Goal: Task Accomplishment & Management: Use online tool/utility

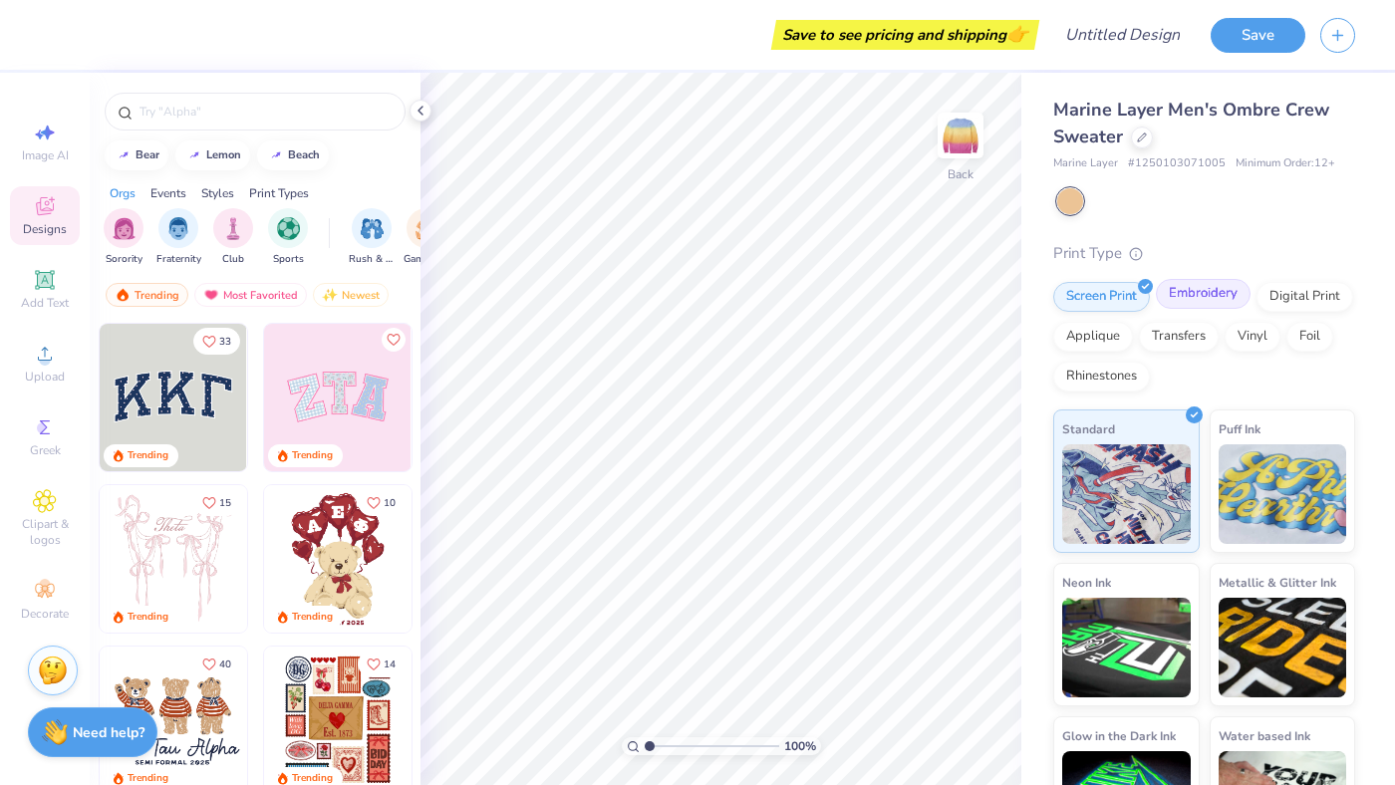
click at [1214, 299] on div "Embroidery" at bounding box center [1203, 294] width 95 height 30
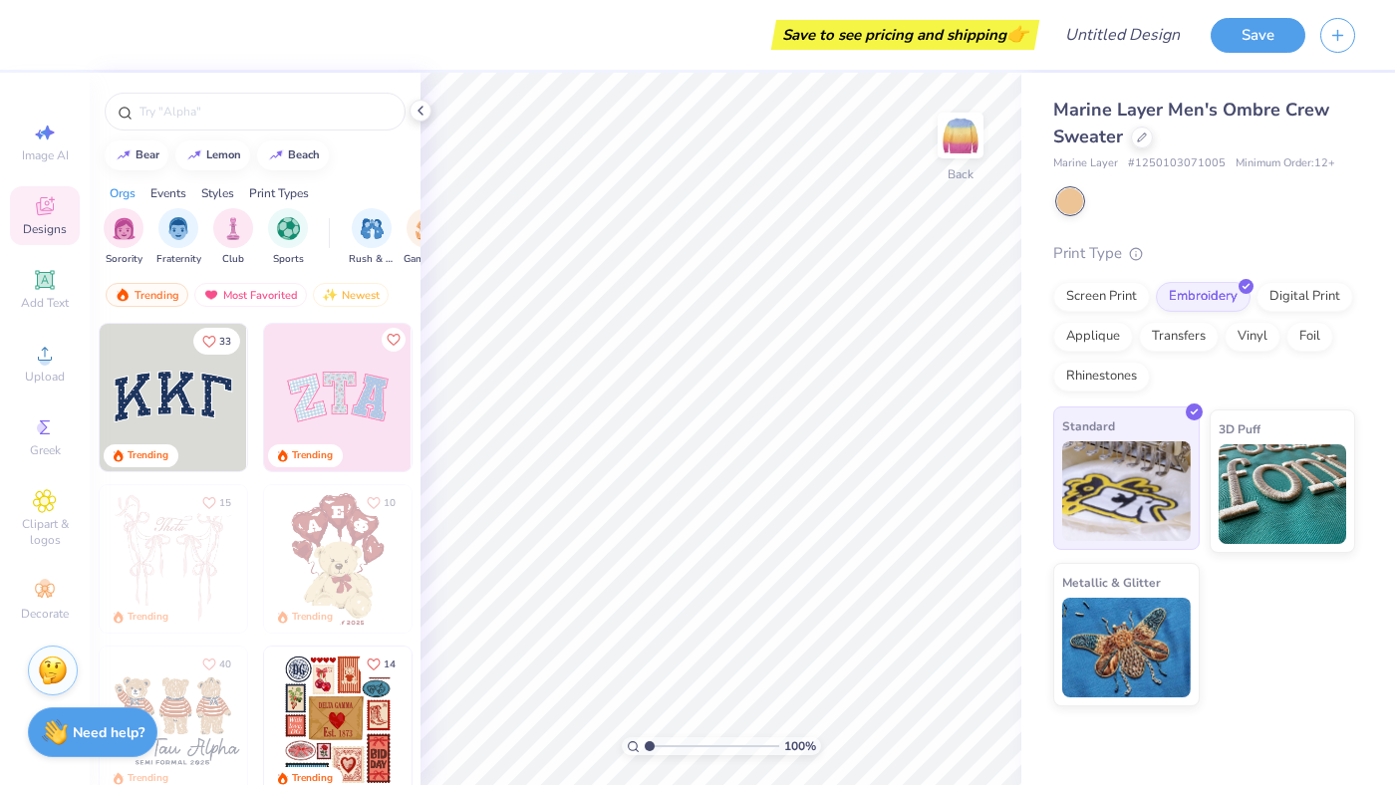
click at [1147, 500] on img at bounding box center [1126, 491] width 129 height 100
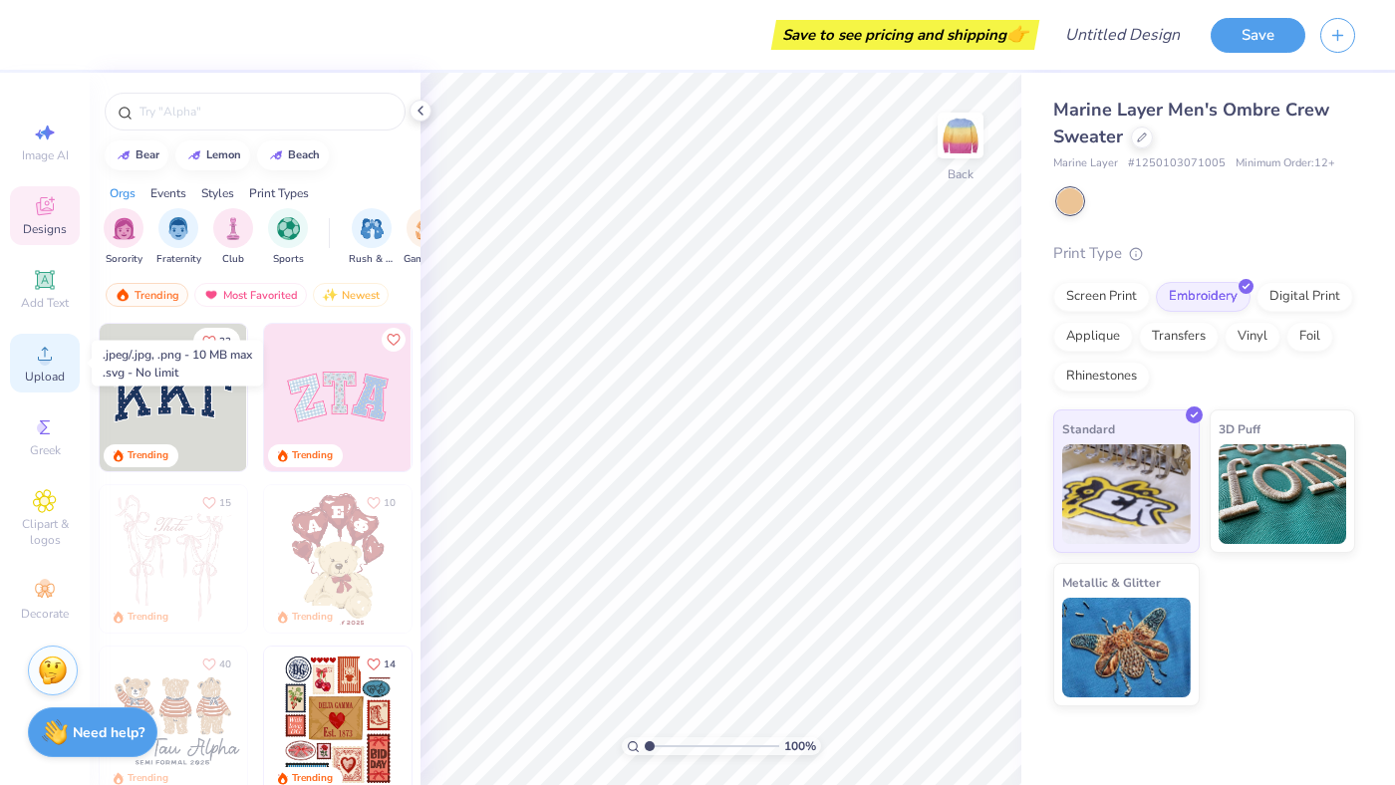
click at [43, 369] on span "Upload" at bounding box center [45, 377] width 40 height 16
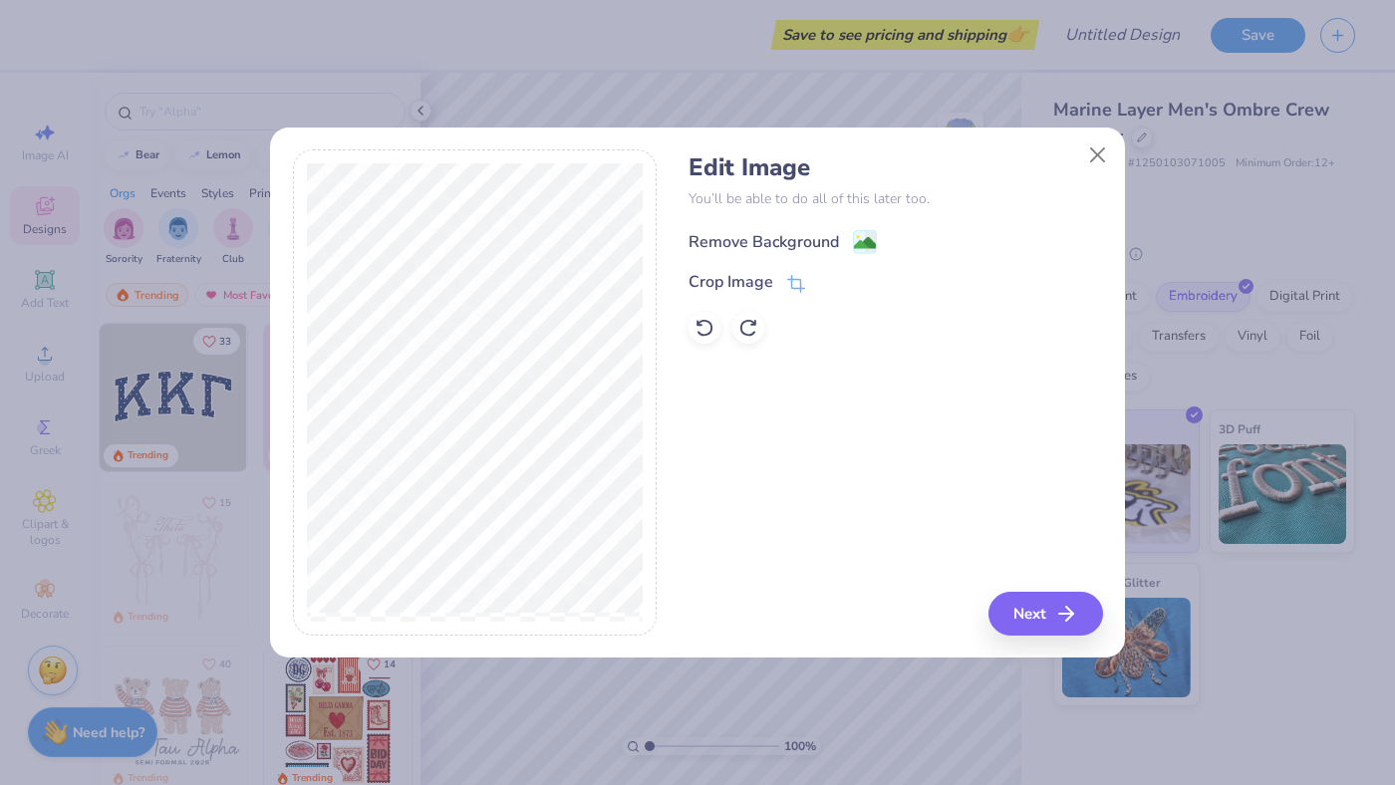
click at [859, 241] on image at bounding box center [865, 243] width 22 height 22
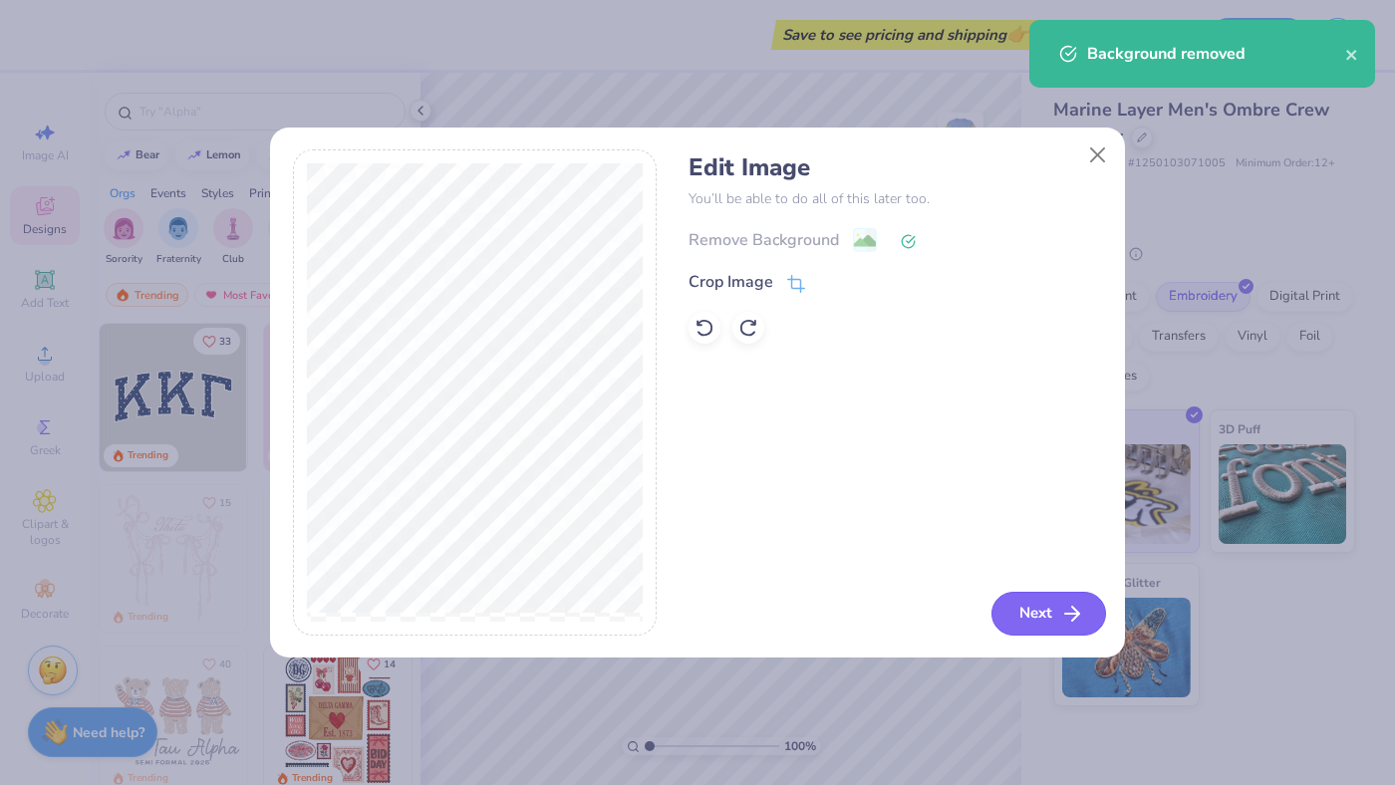
click at [1022, 619] on button "Next" at bounding box center [1048, 614] width 115 height 44
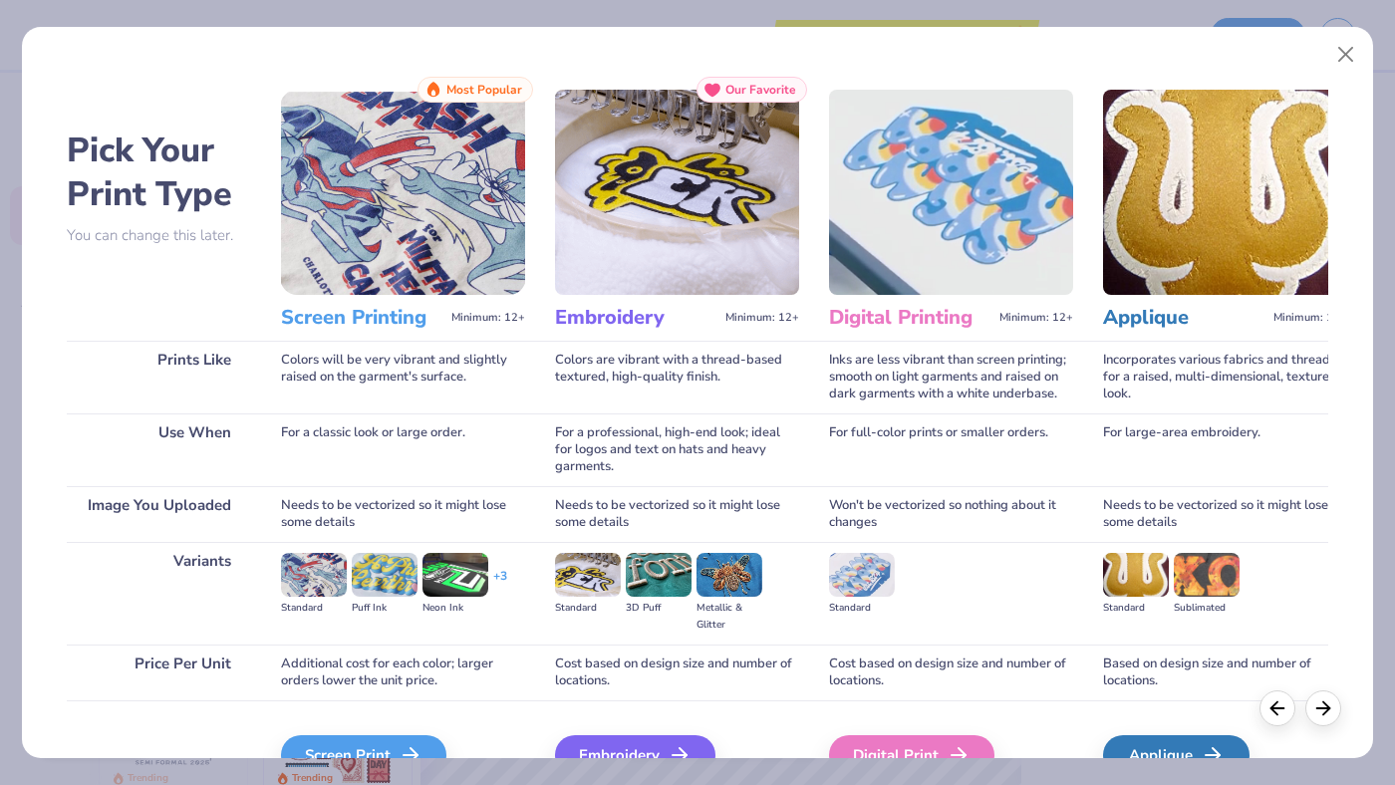
scroll to position [109, 0]
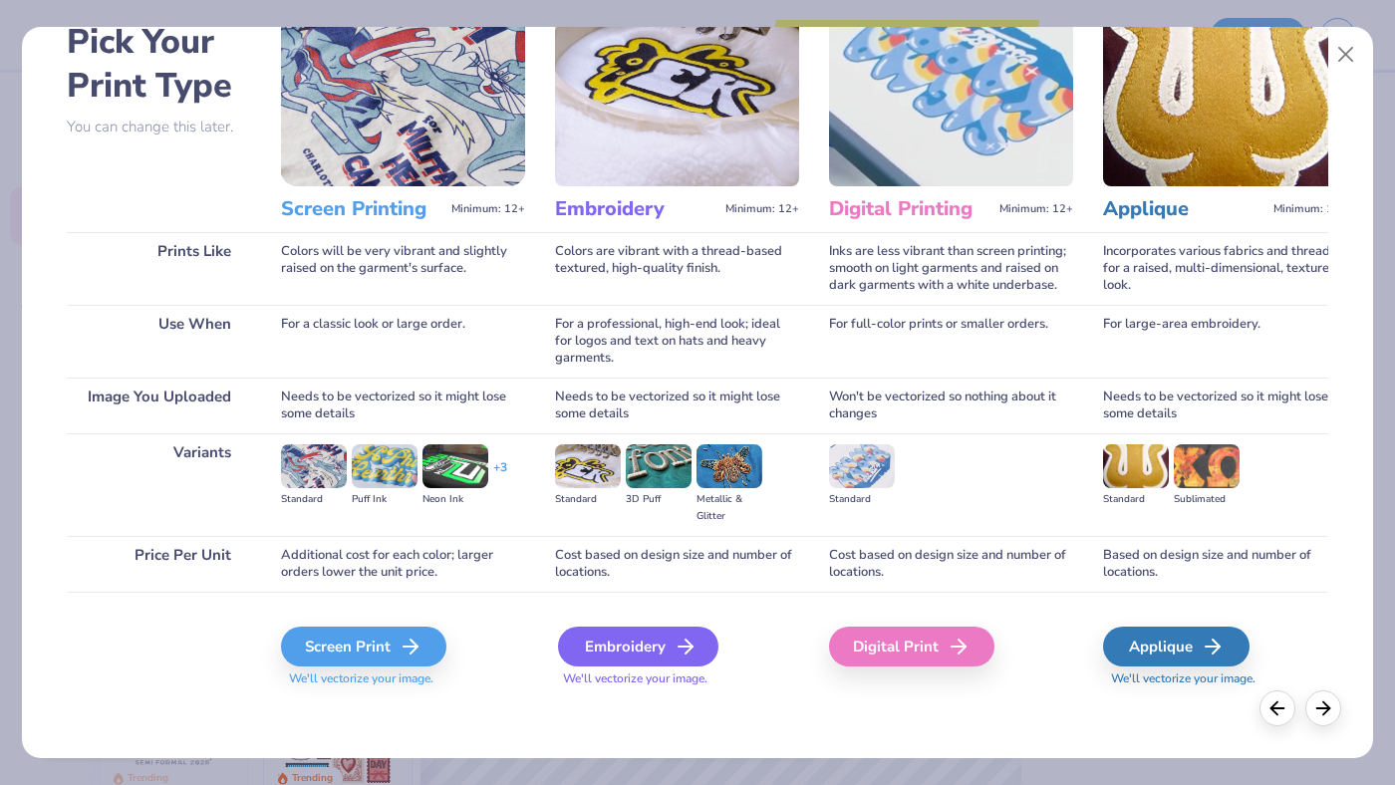
click at [632, 641] on div "Embroidery" at bounding box center [638, 647] width 160 height 40
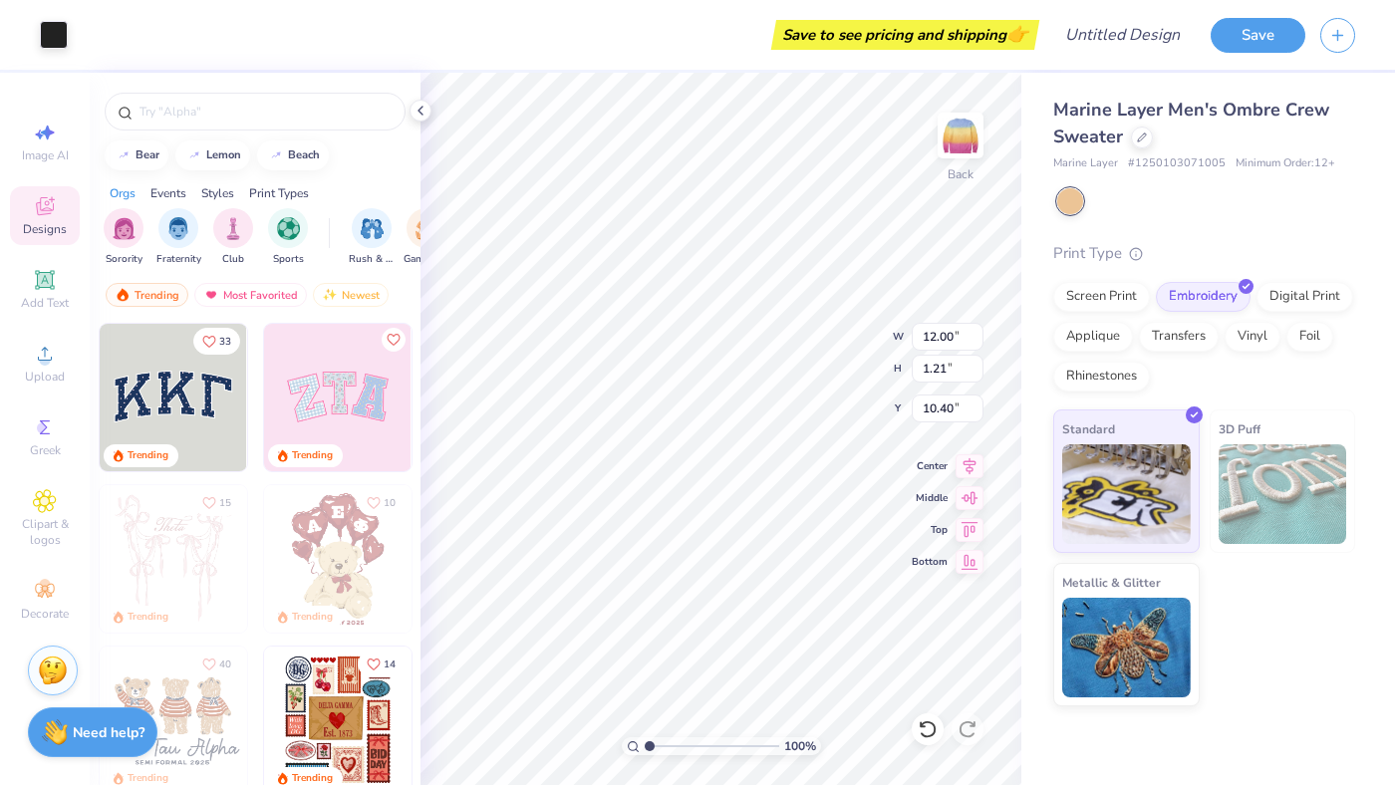
type input "3.85"
click at [1253, 635] on div "Standard 3D Puff Metallic & Glitter" at bounding box center [1204, 558] width 302 height 297
type input "4.22"
click at [1242, 571] on div "Standard 3D Puff Metallic & Glitter" at bounding box center [1204, 558] width 302 height 297
click at [1280, 654] on div "Standard 3D Puff Metallic & Glitter" at bounding box center [1204, 558] width 302 height 297
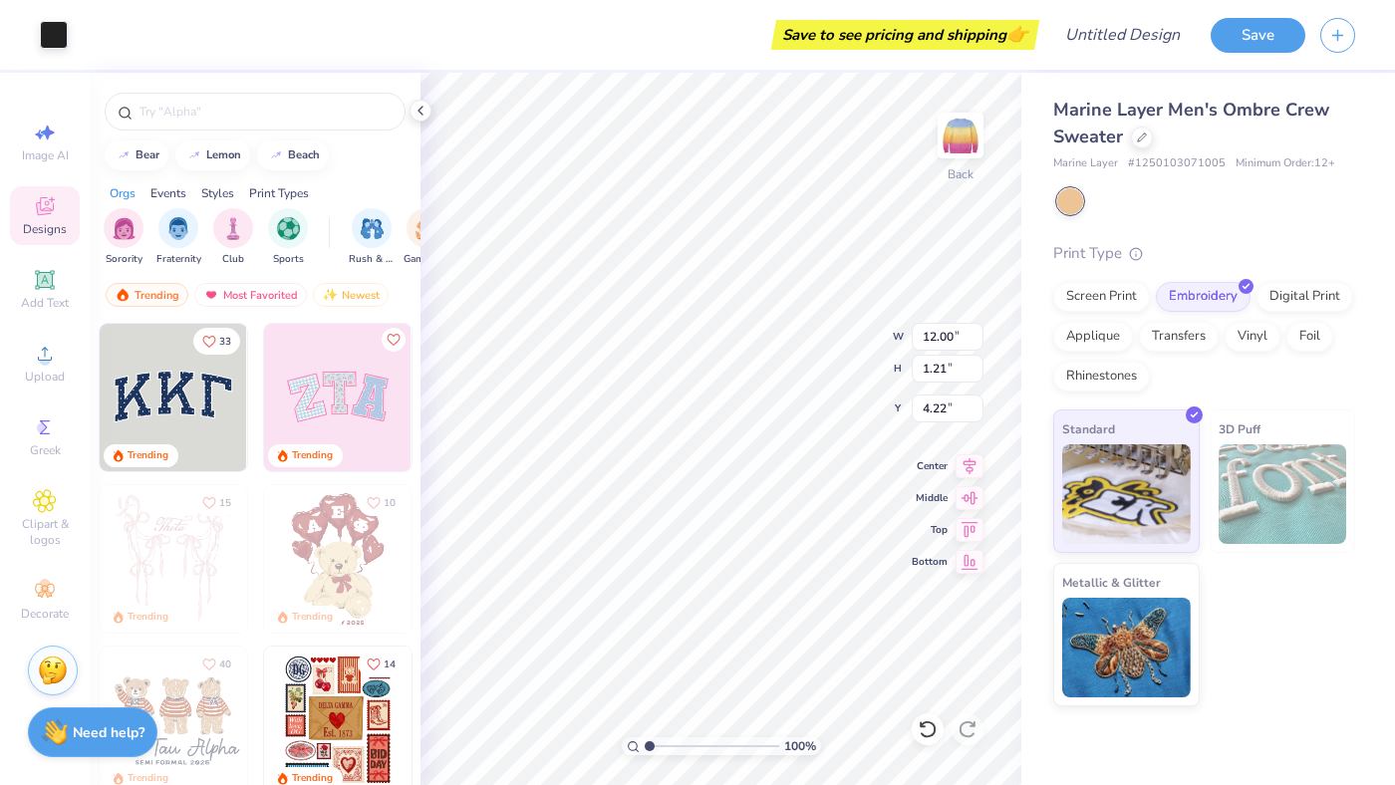
click at [1175, 239] on div "Marine Layer Men's Ombre Crew Sweater Marine Layer # 1250103071005 Minimum Orde…" at bounding box center [1204, 402] width 302 height 610
click at [421, 107] on polyline at bounding box center [420, 111] width 4 height 8
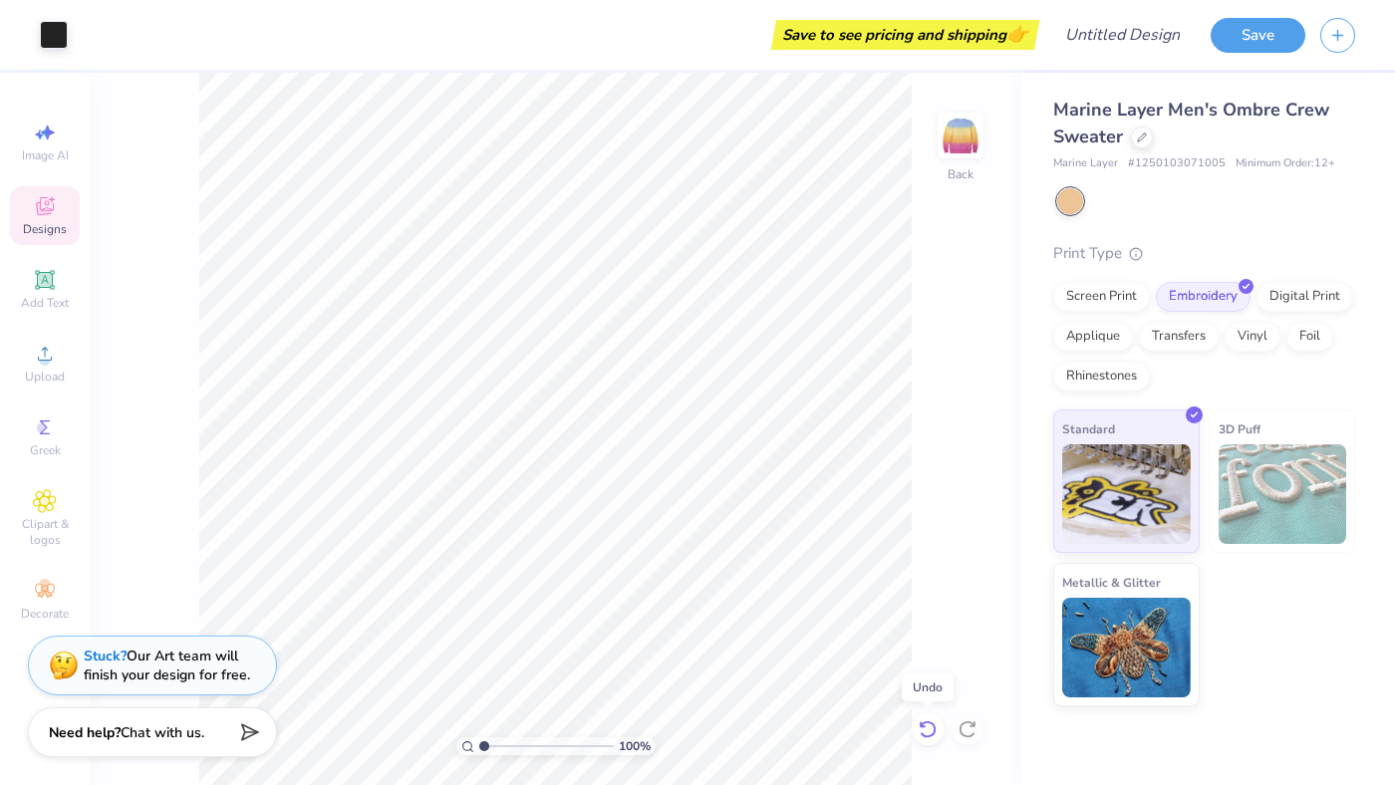
click at [930, 729] on icon at bounding box center [928, 729] width 20 height 20
click at [963, 731] on icon at bounding box center [968, 729] width 20 height 20
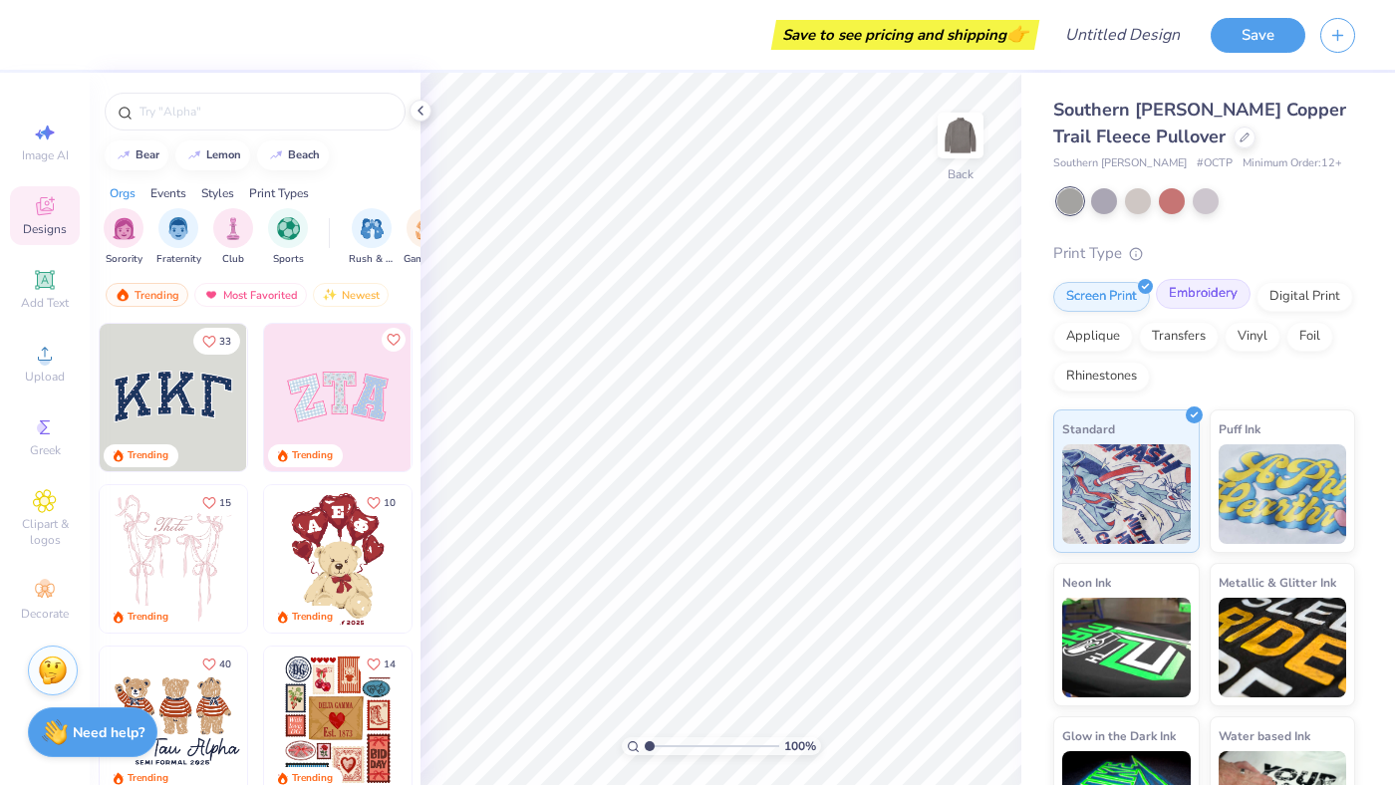
click at [1215, 291] on div "Embroidery" at bounding box center [1203, 294] width 95 height 30
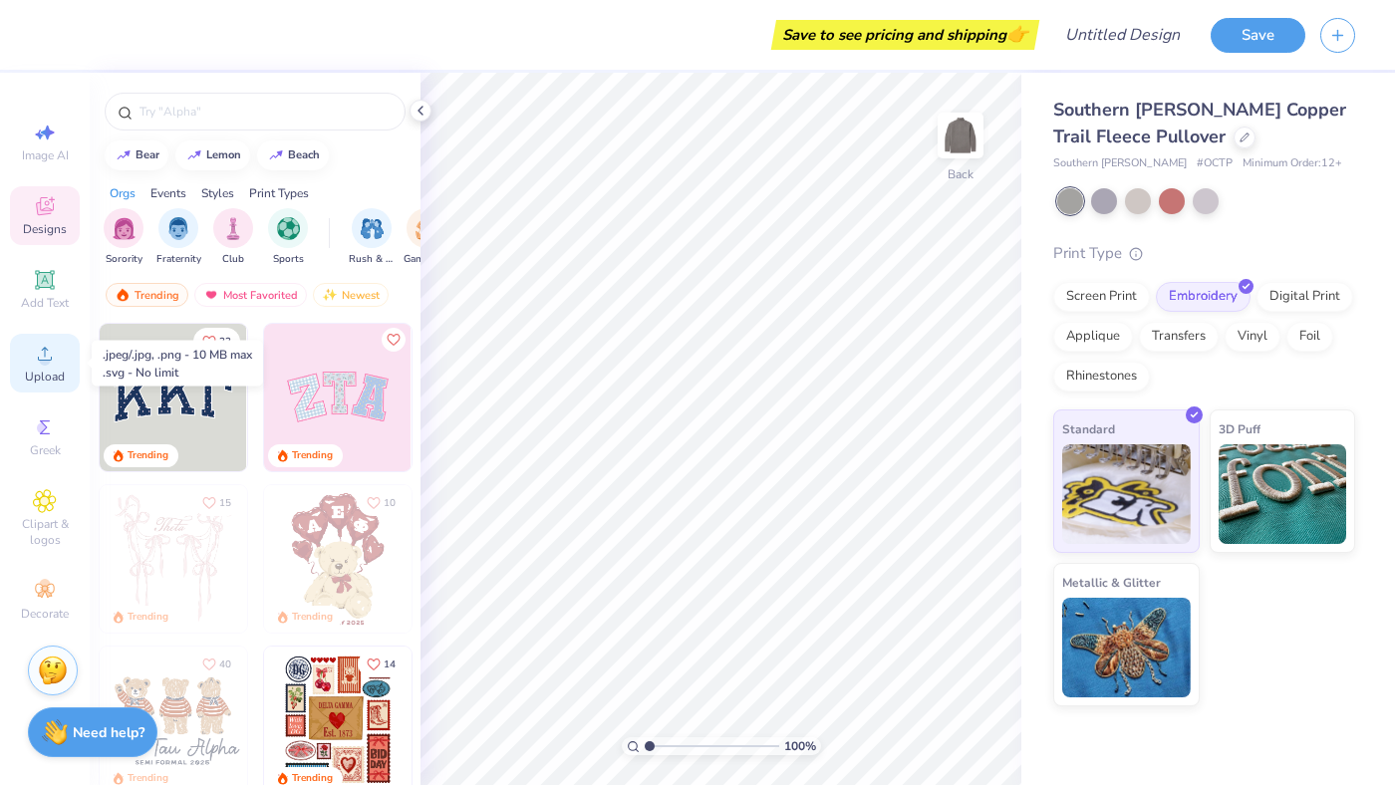
click at [36, 364] on icon at bounding box center [45, 354] width 24 height 24
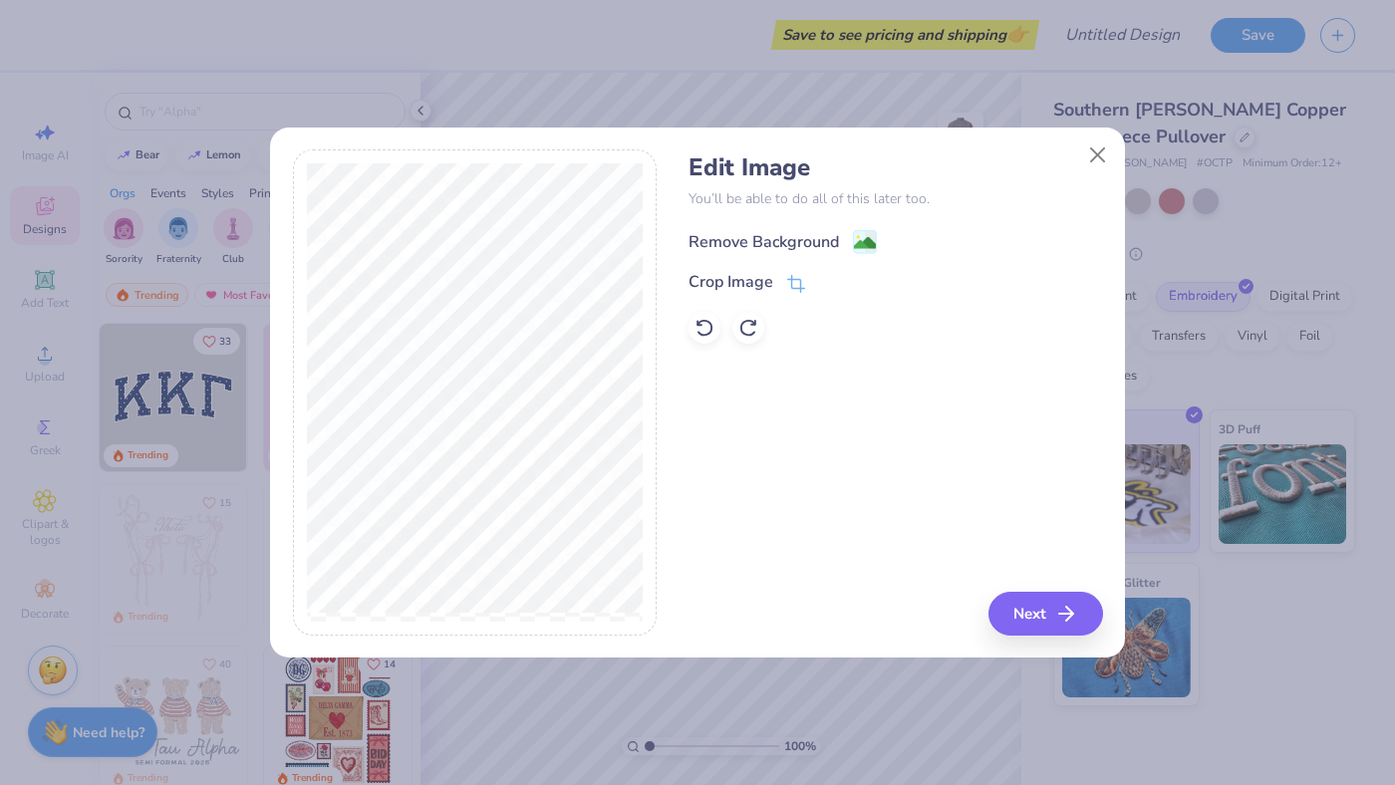
click at [858, 237] on circle at bounding box center [858, 237] width 3 height 3
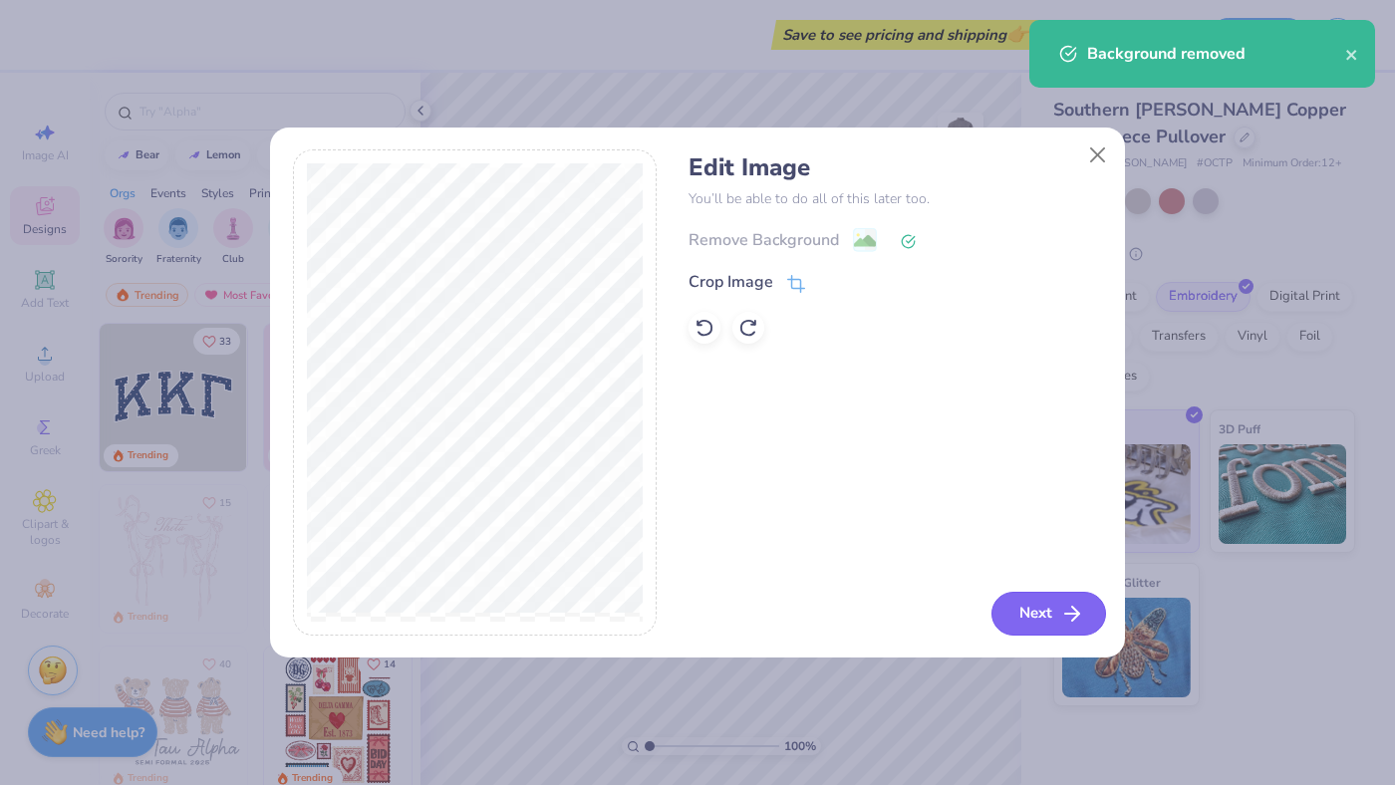
click at [1009, 634] on button "Next" at bounding box center [1048, 614] width 115 height 44
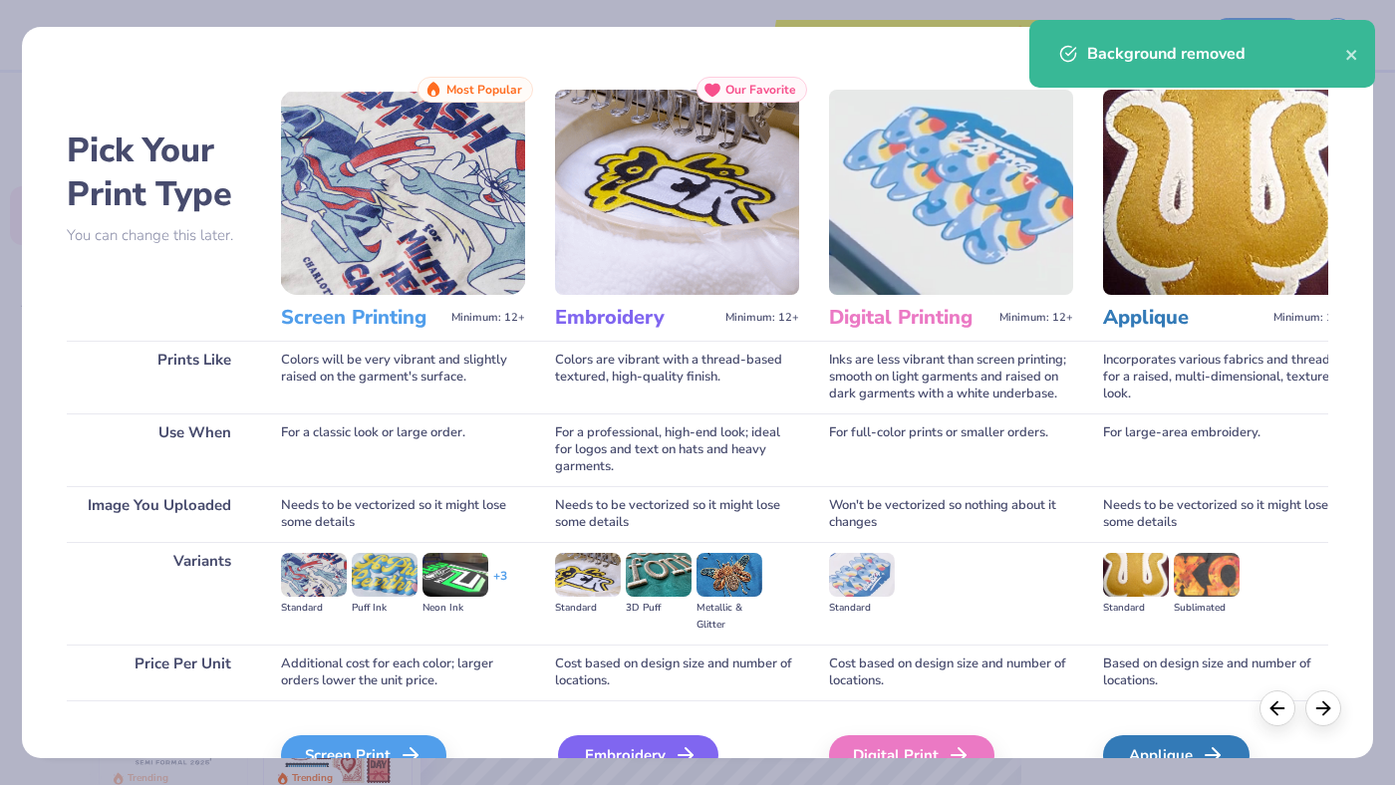
click at [580, 744] on div "Embroidery" at bounding box center [638, 755] width 160 height 40
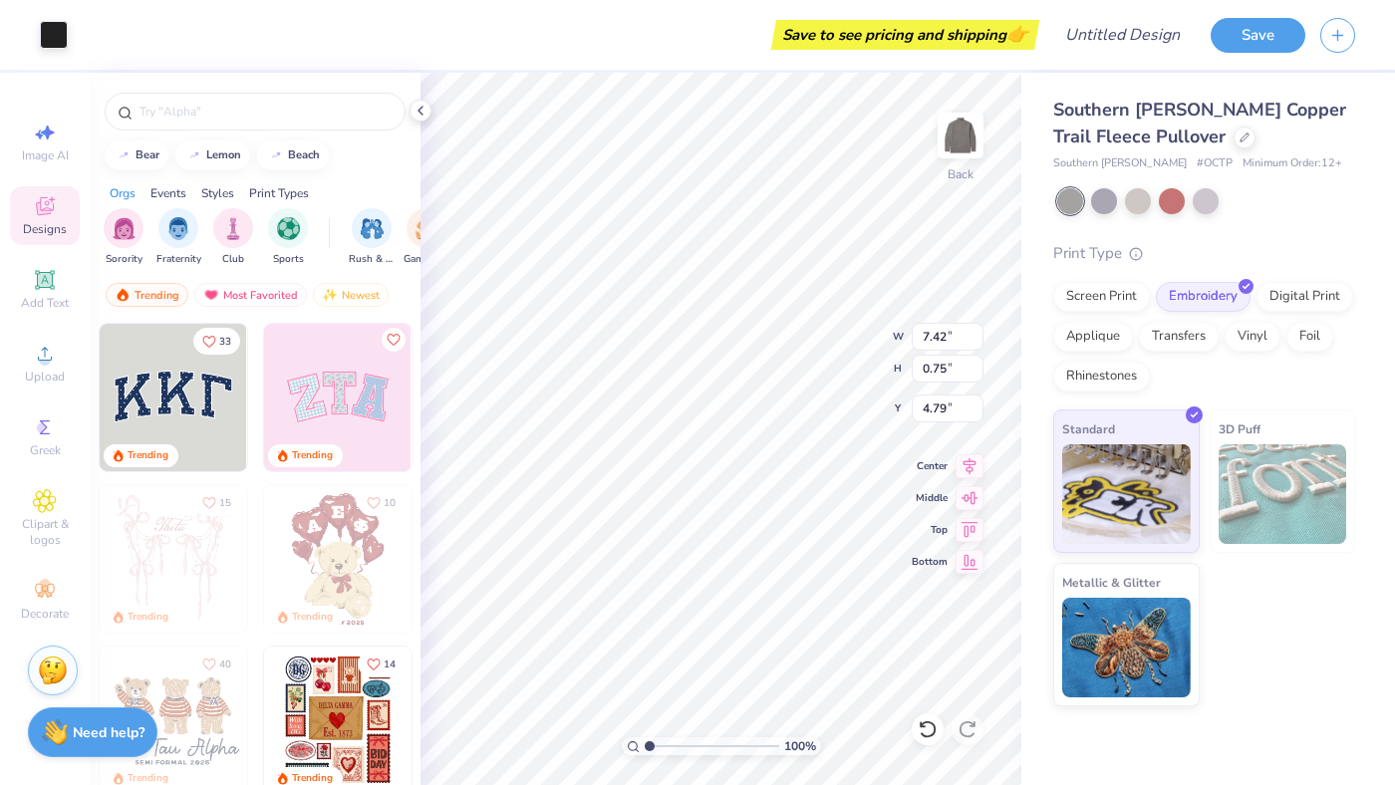
type input "4.51"
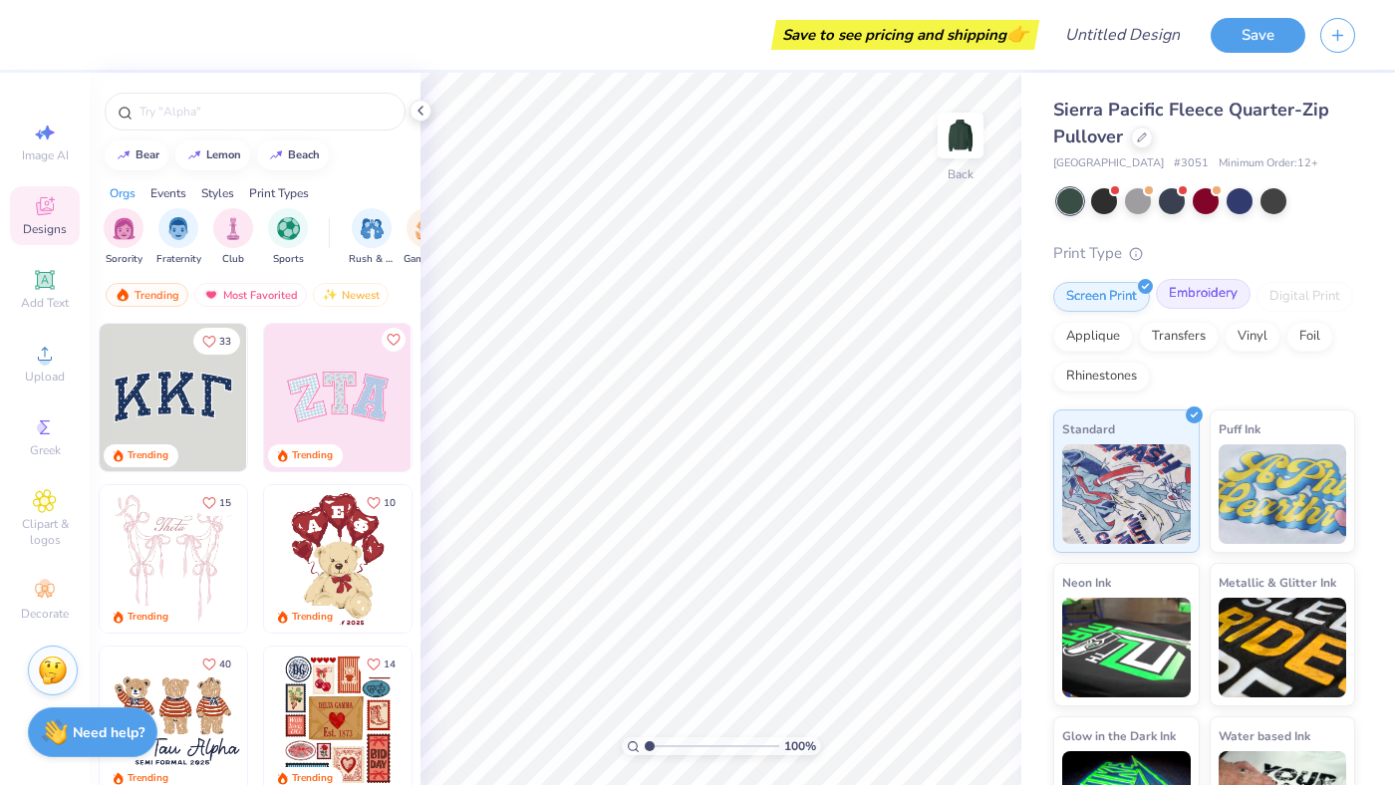
click at [1215, 291] on div "Embroidery" at bounding box center [1203, 294] width 95 height 30
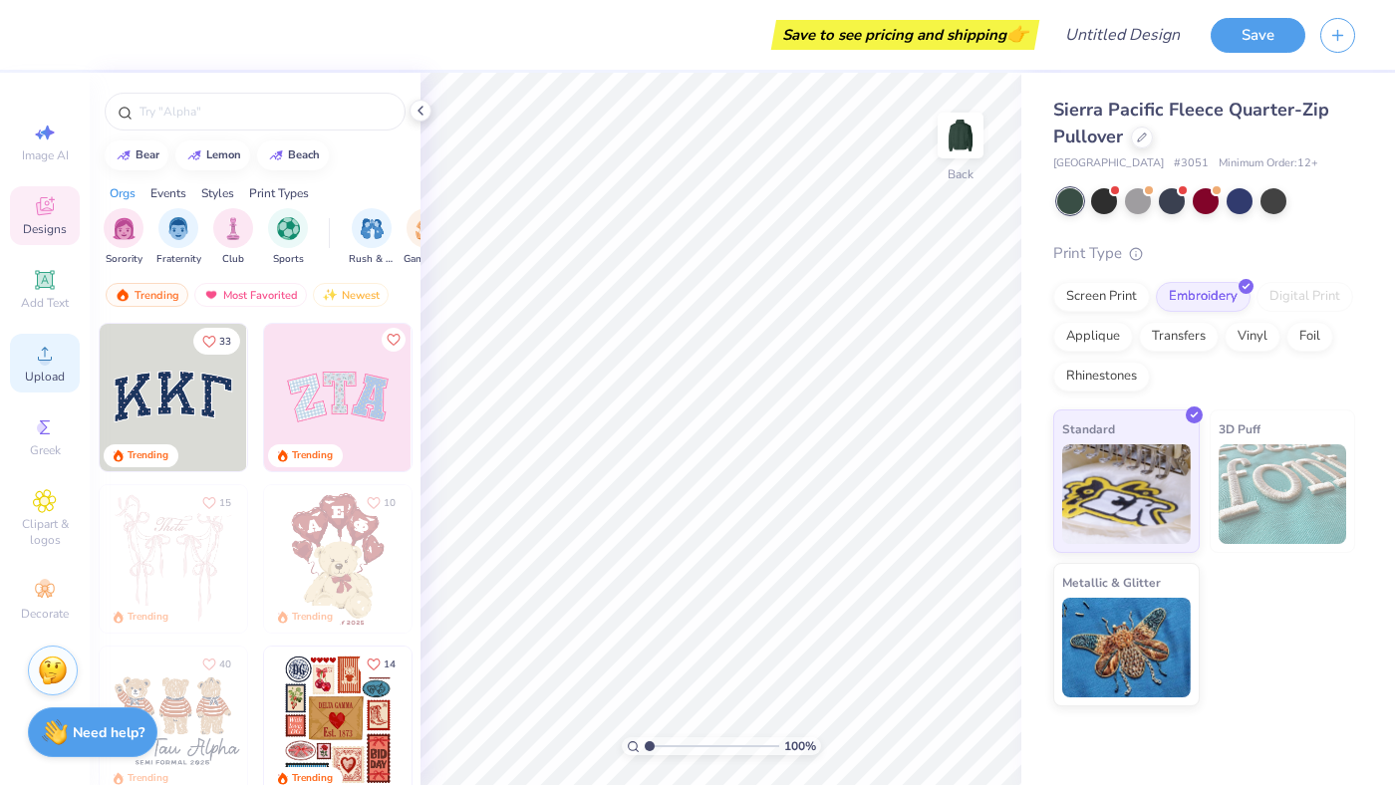
click at [42, 377] on span "Upload" at bounding box center [45, 377] width 40 height 16
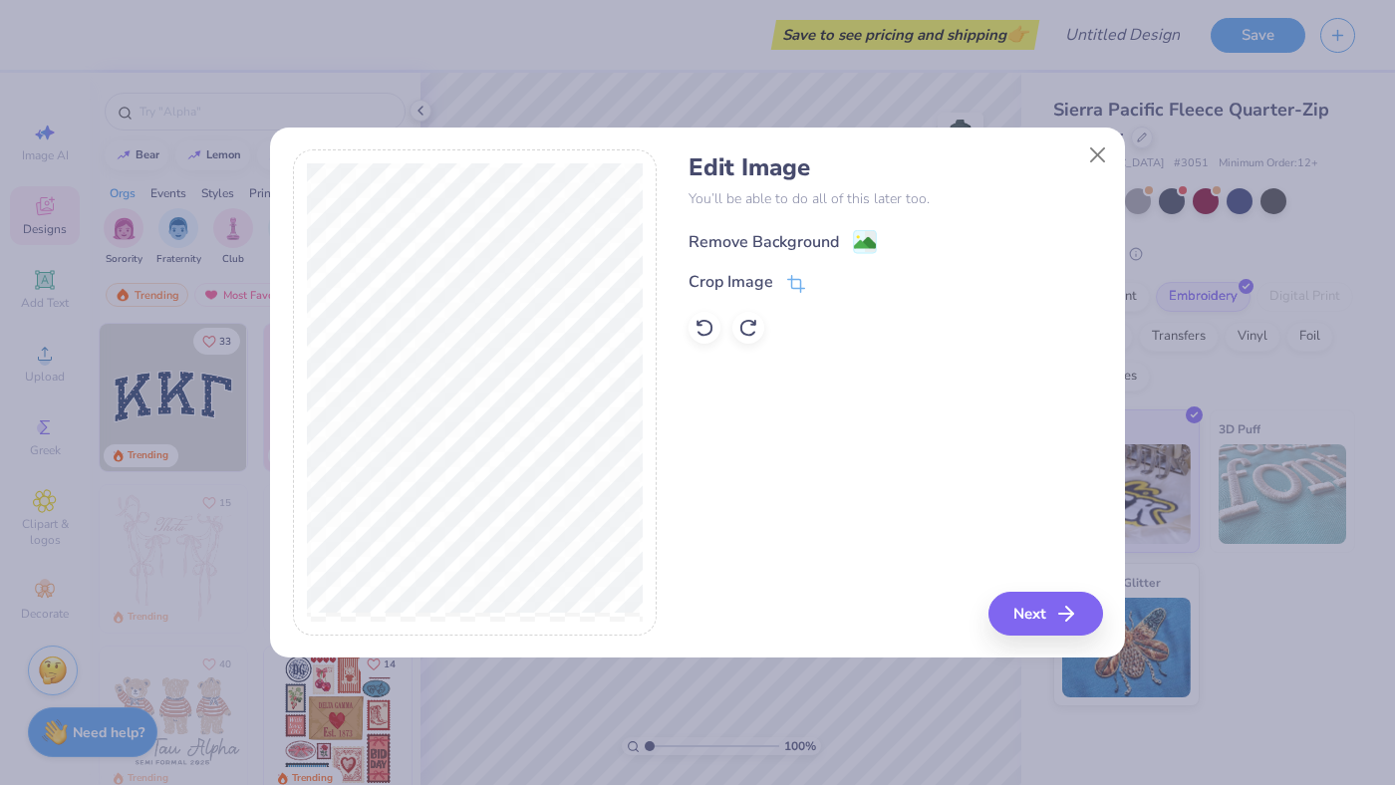
click at [874, 238] on image at bounding box center [865, 243] width 22 height 22
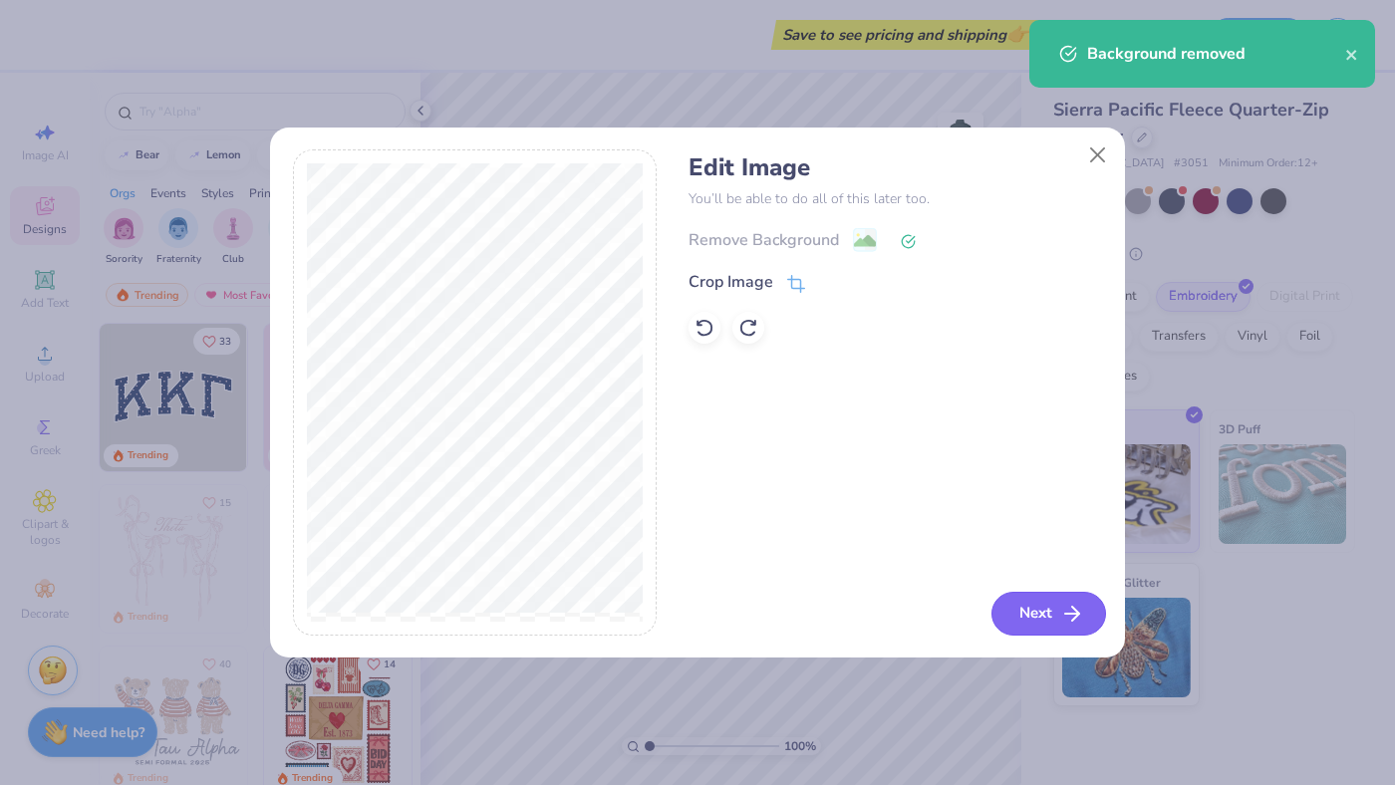
click at [1011, 623] on button "Next" at bounding box center [1048, 614] width 115 height 44
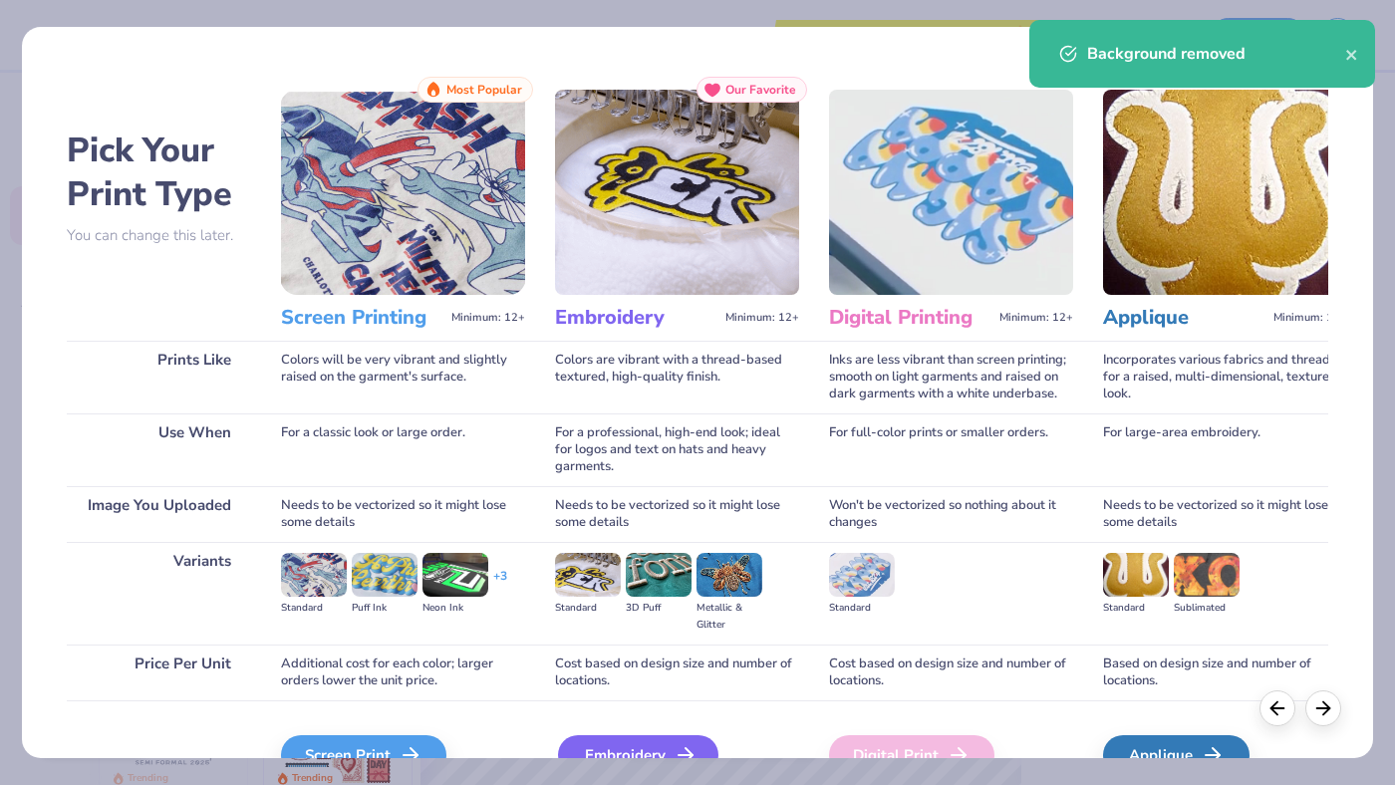
click at [602, 744] on div "Embroidery" at bounding box center [638, 755] width 160 height 40
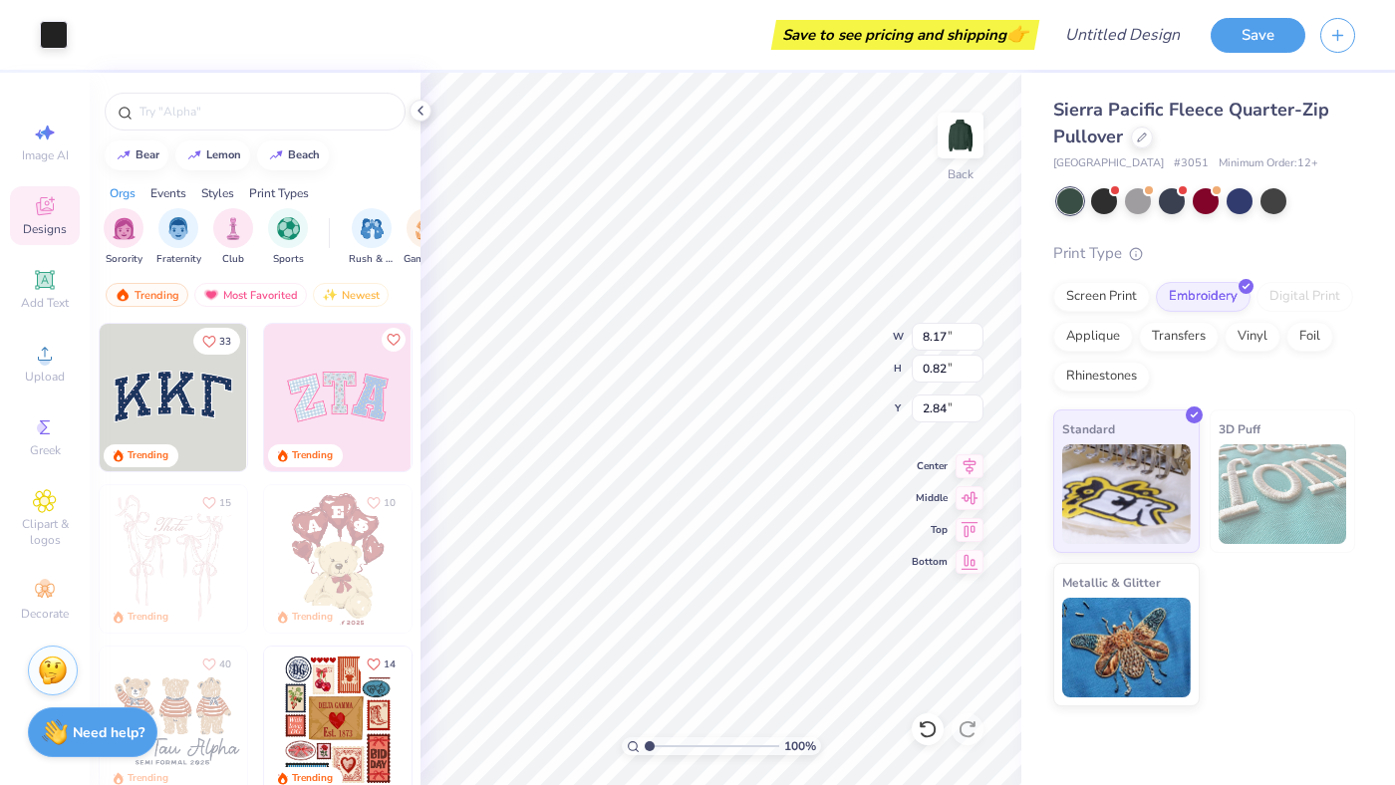
type input "8.09"
type input "1.54"
type input "2.46"
click at [924, 732] on icon at bounding box center [928, 729] width 20 height 20
type input "8.17"
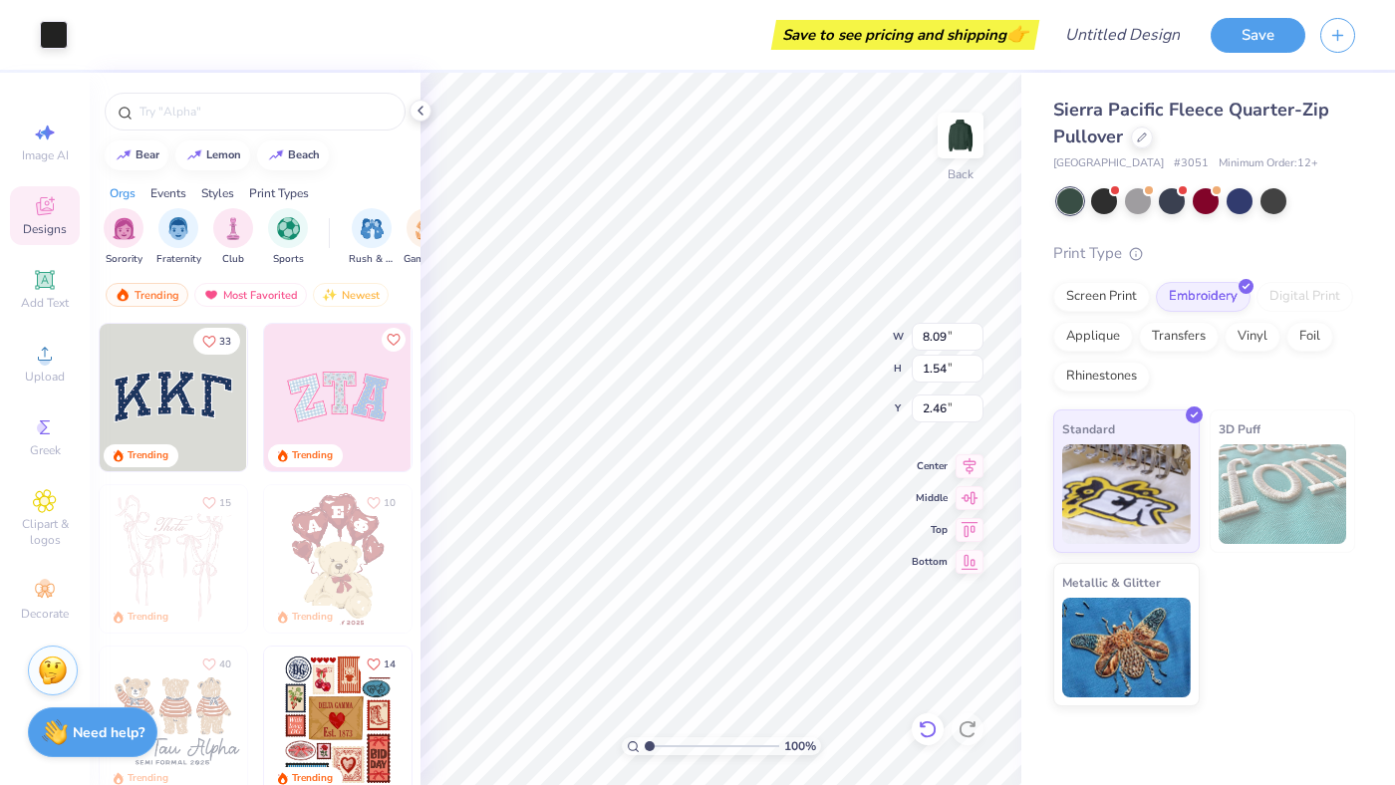
type input "0.82"
type input "2.84"
click at [933, 558] on span "Bottom" at bounding box center [930, 559] width 36 height 14
type input "5.18"
type input "4.51"
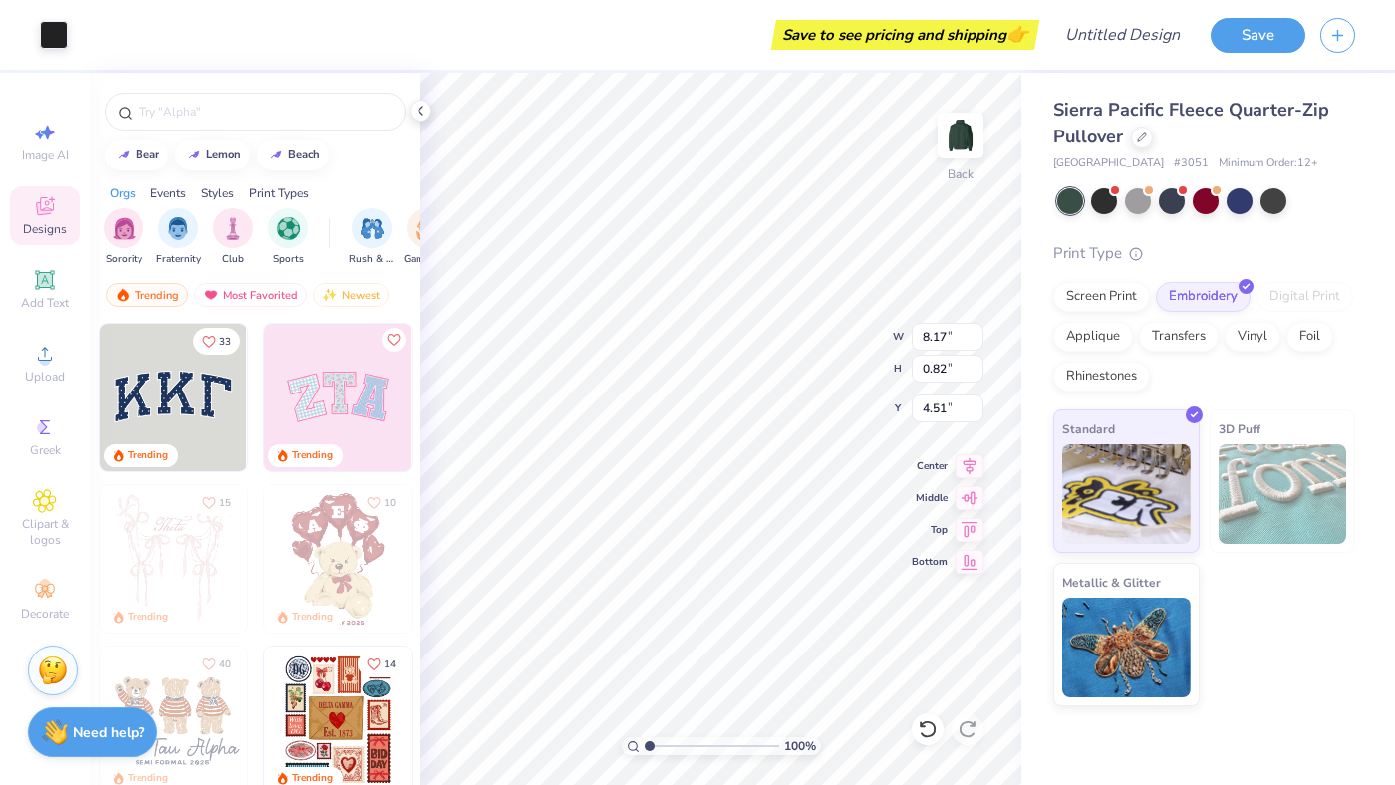
type input "8.11"
type input "1.36"
type input "4.24"
click at [1171, 196] on div at bounding box center [1172, 199] width 26 height 26
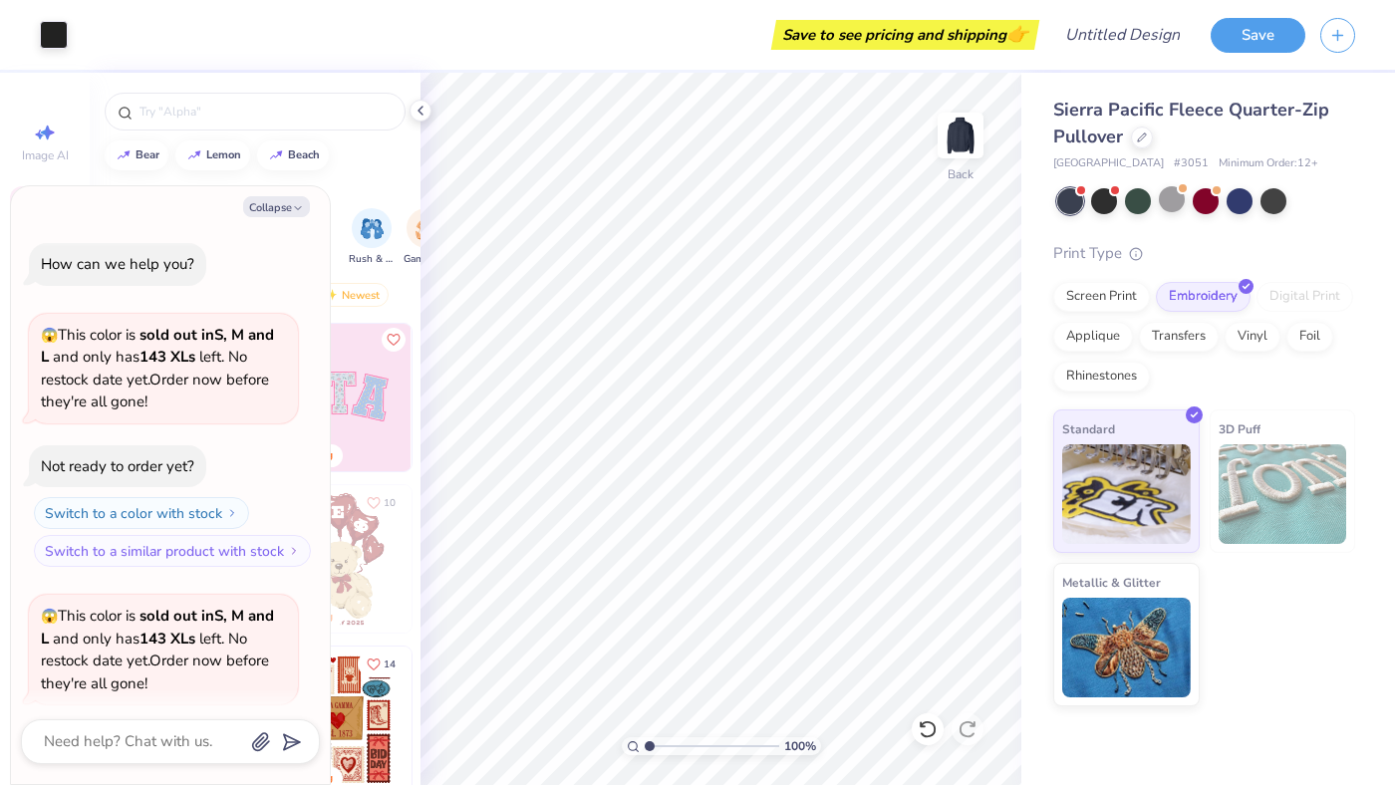
scroll to position [154, 0]
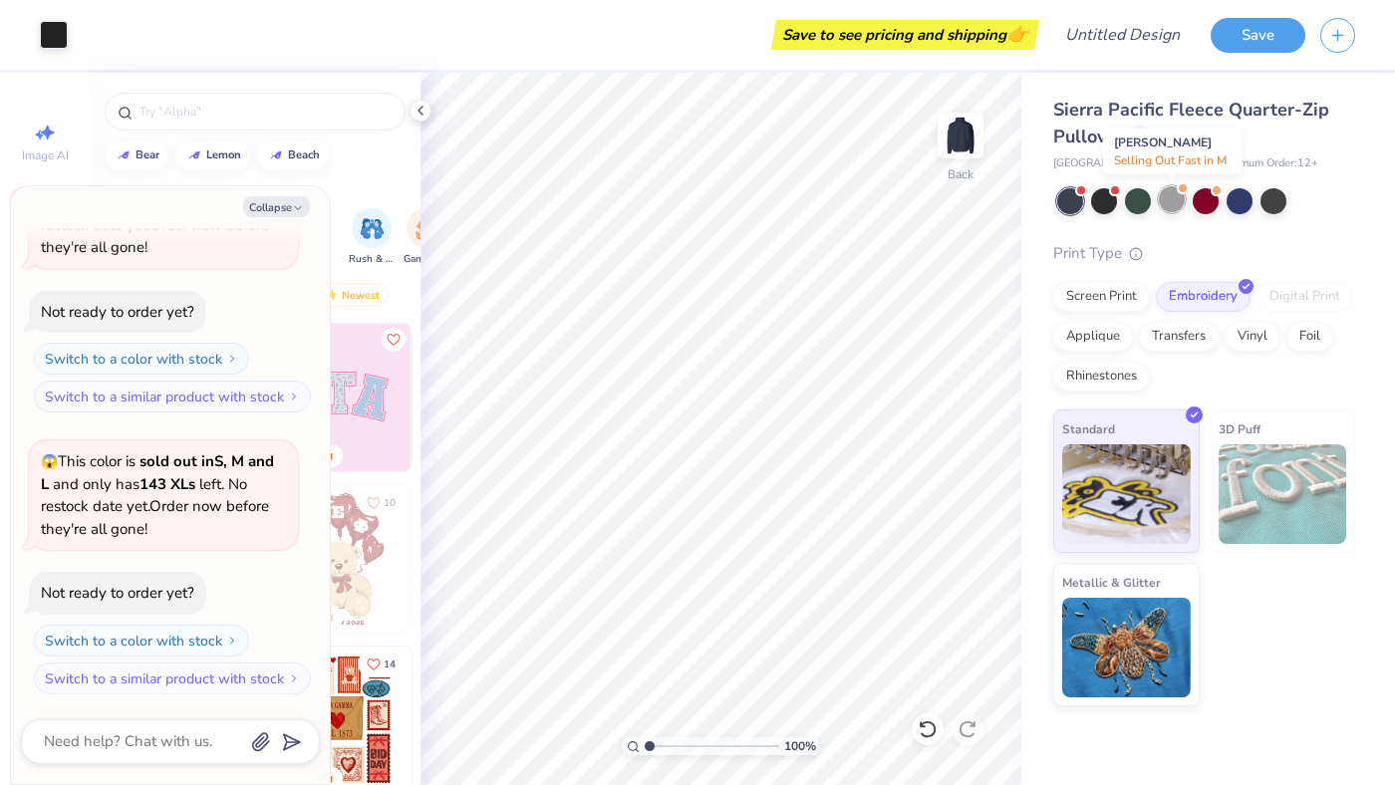
click at [1176, 202] on div at bounding box center [1172, 199] width 26 height 26
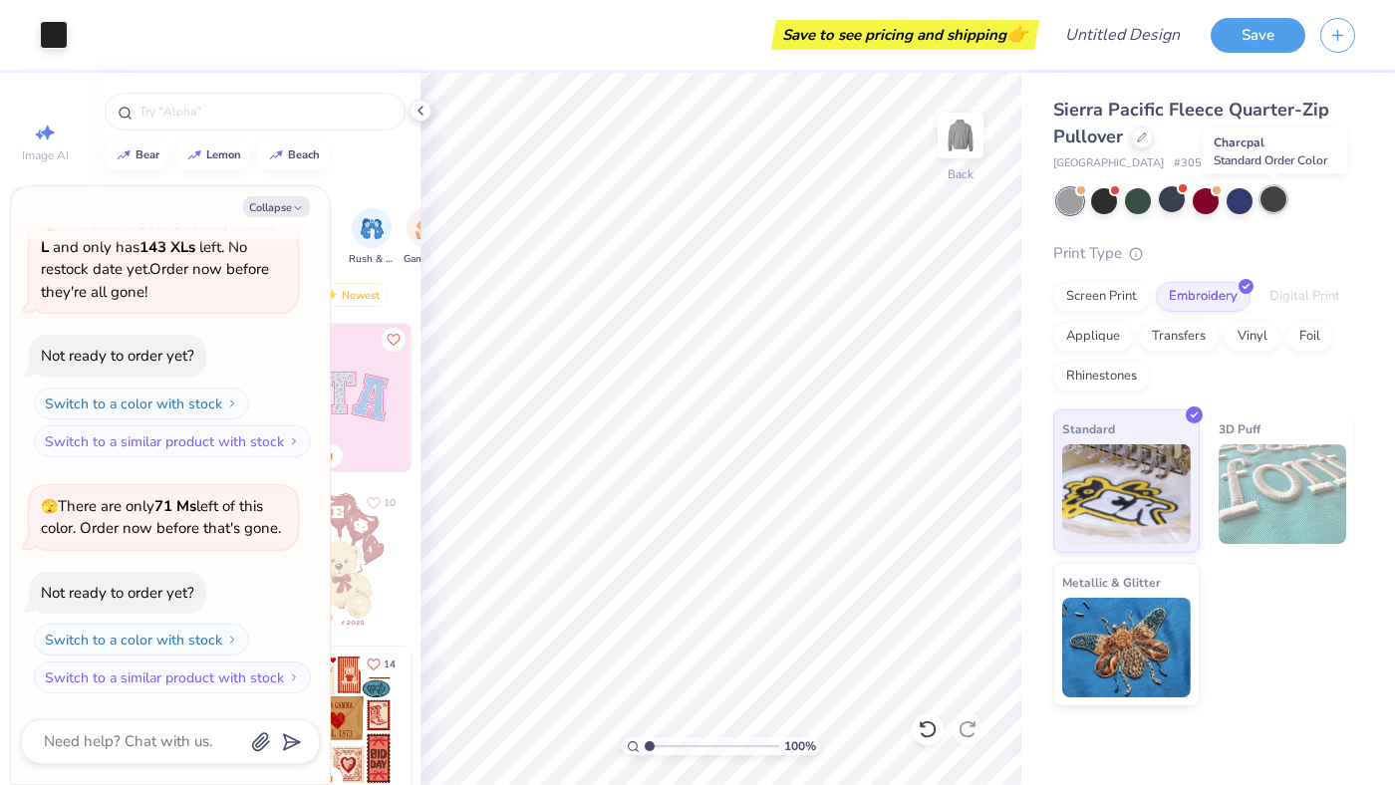
click at [1269, 206] on div at bounding box center [1273, 199] width 26 height 26
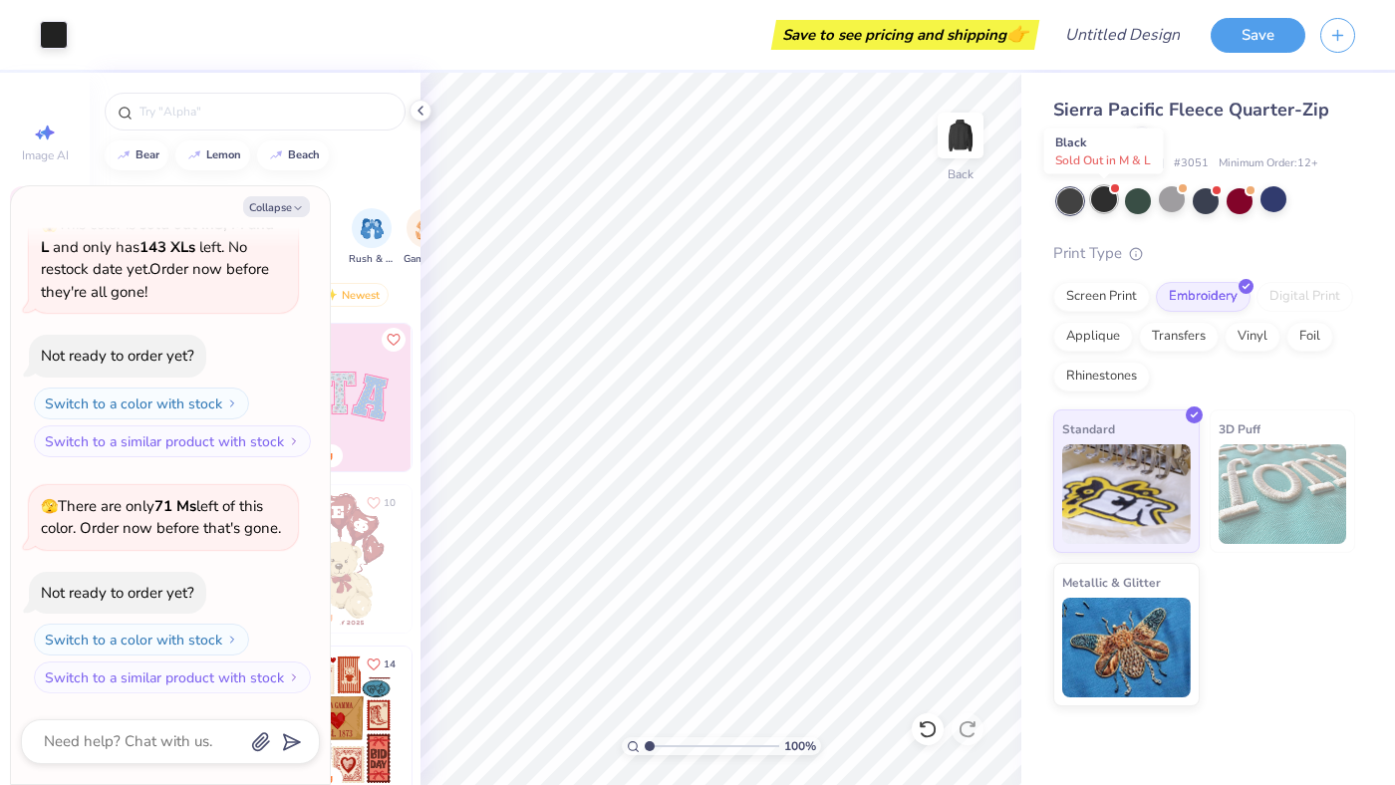
click at [1104, 201] on div at bounding box center [1104, 199] width 26 height 26
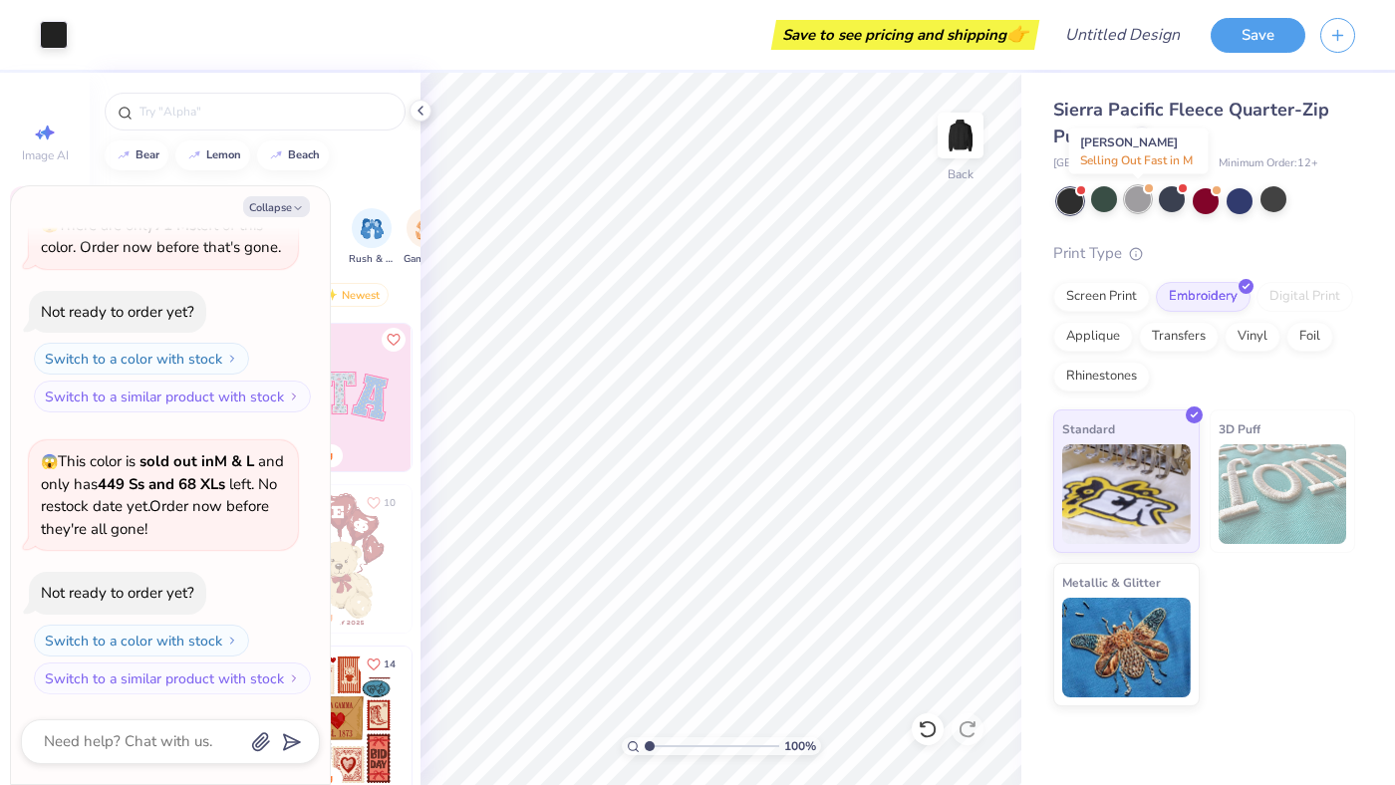
click at [1141, 206] on div at bounding box center [1138, 199] width 26 height 26
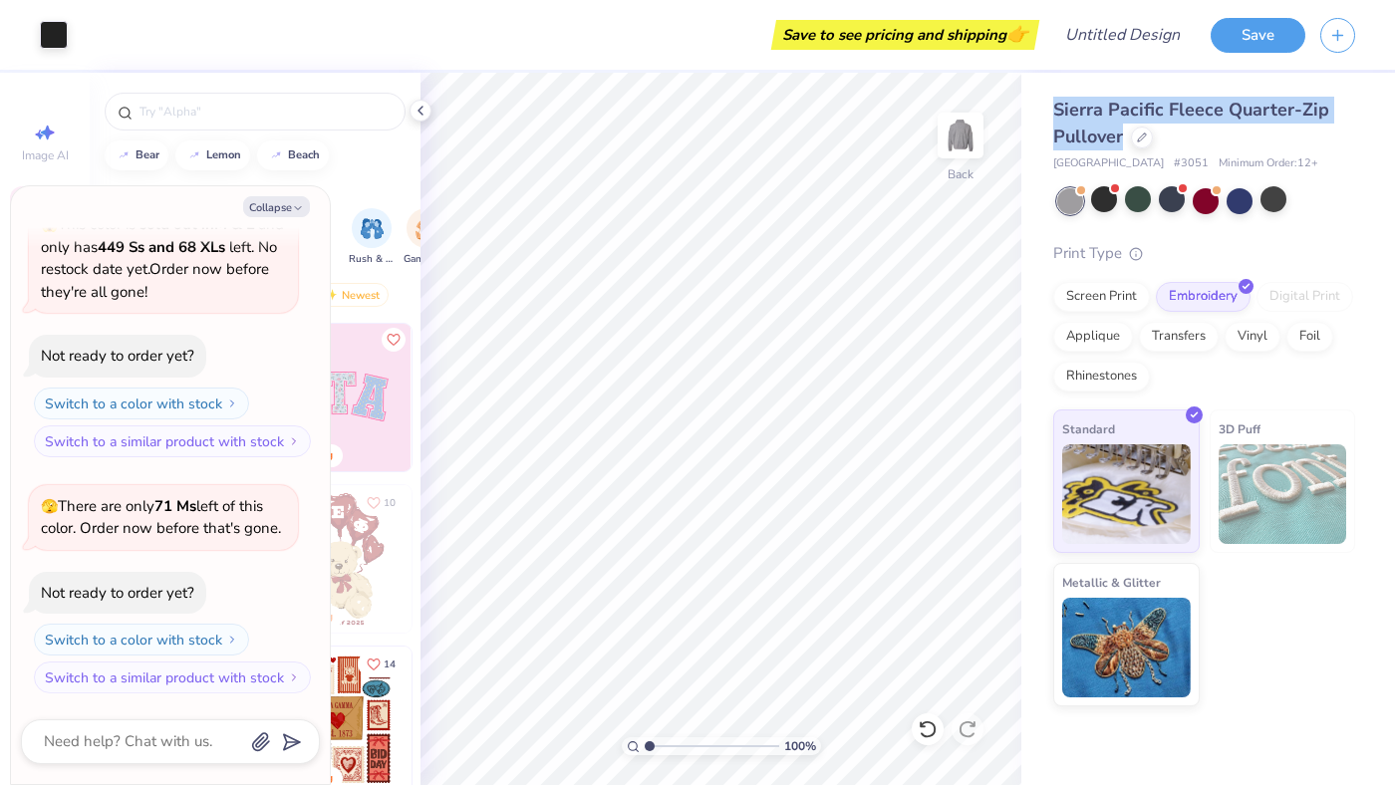
drag, startPoint x: 1057, startPoint y: 108, endPoint x: 1125, endPoint y: 141, distance: 75.8
click at [1125, 141] on div "Sierra Pacific Fleece Quarter-Zip Pullover" at bounding box center [1204, 124] width 302 height 54
copy span "Sierra Pacific Fleece Quarter-Zip Pullover"
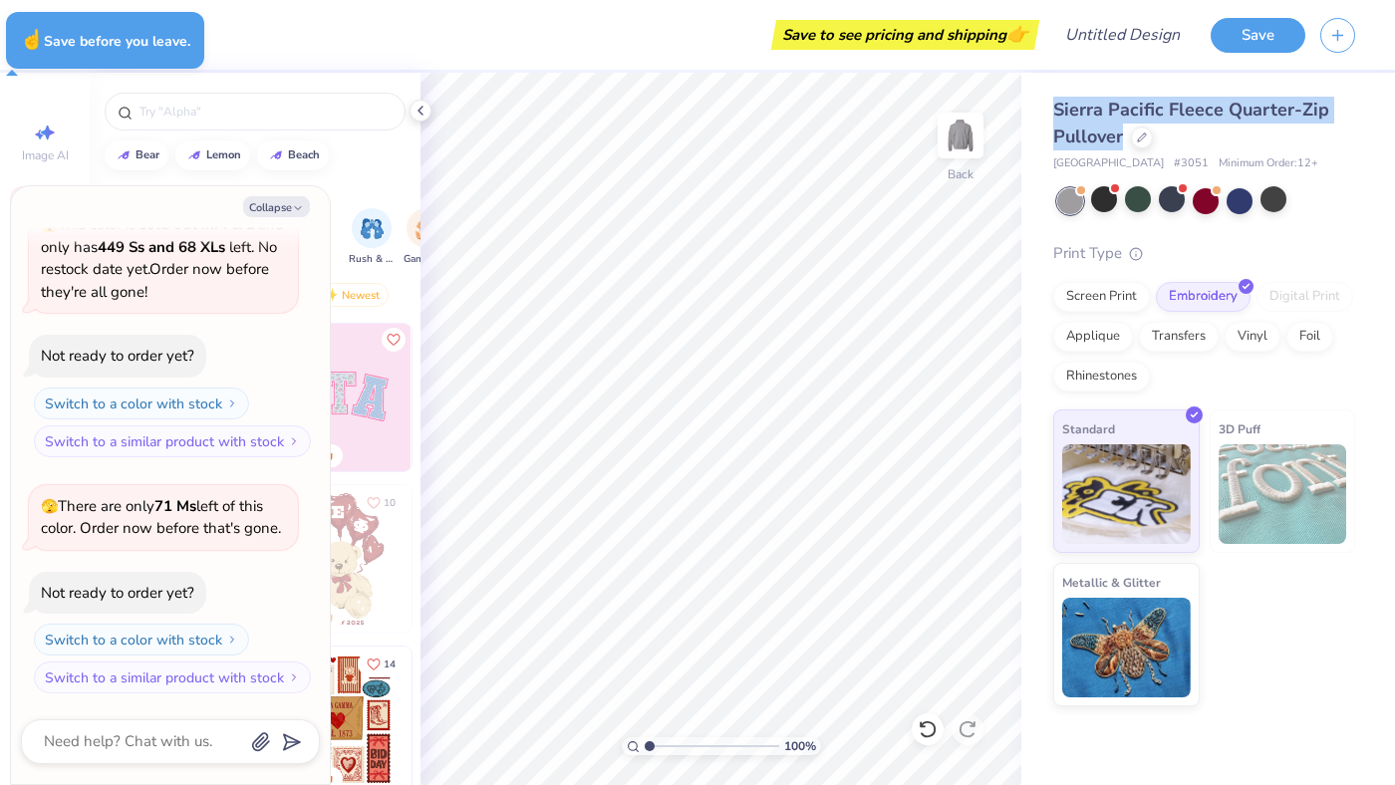
type textarea "x"
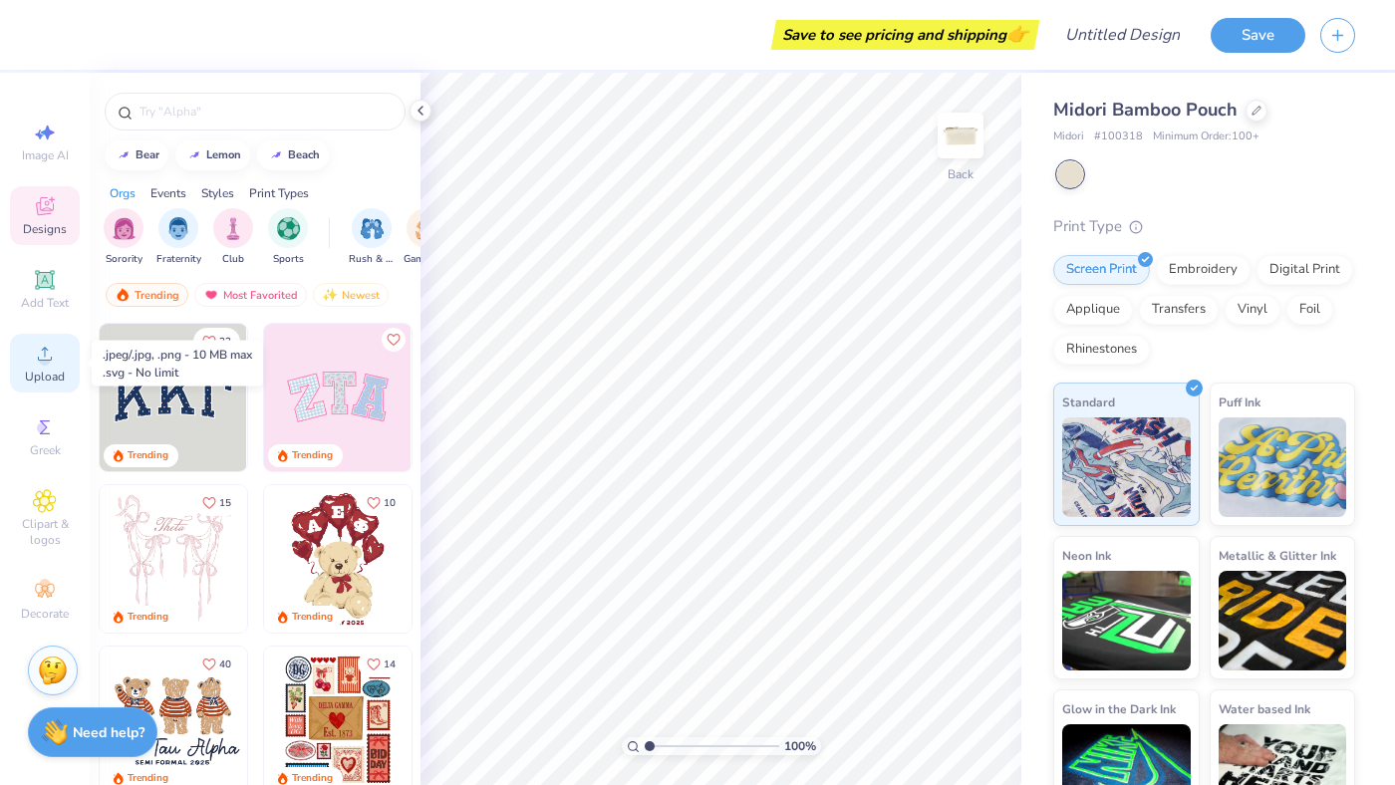
click at [38, 363] on icon at bounding box center [45, 354] width 24 height 24
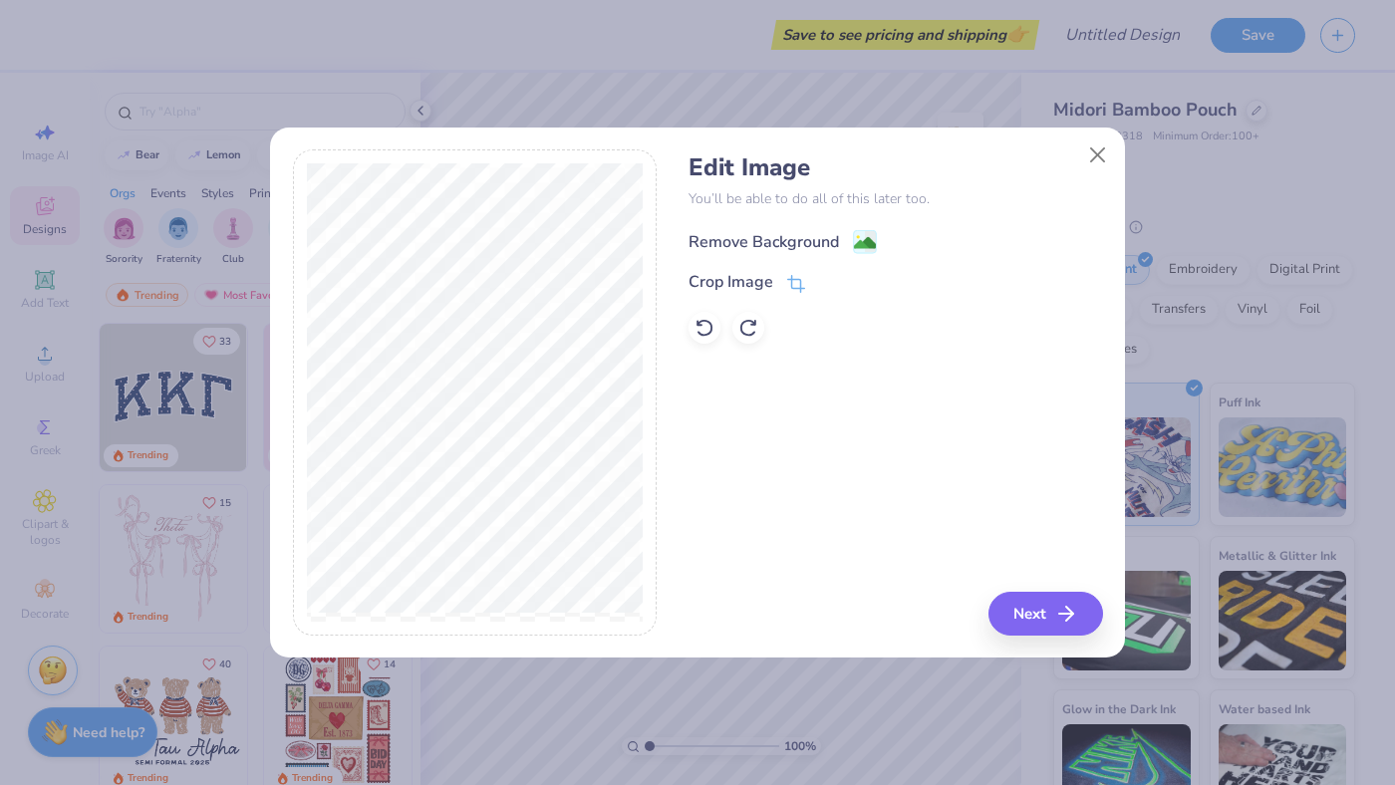
click at [862, 235] on image at bounding box center [865, 243] width 22 height 22
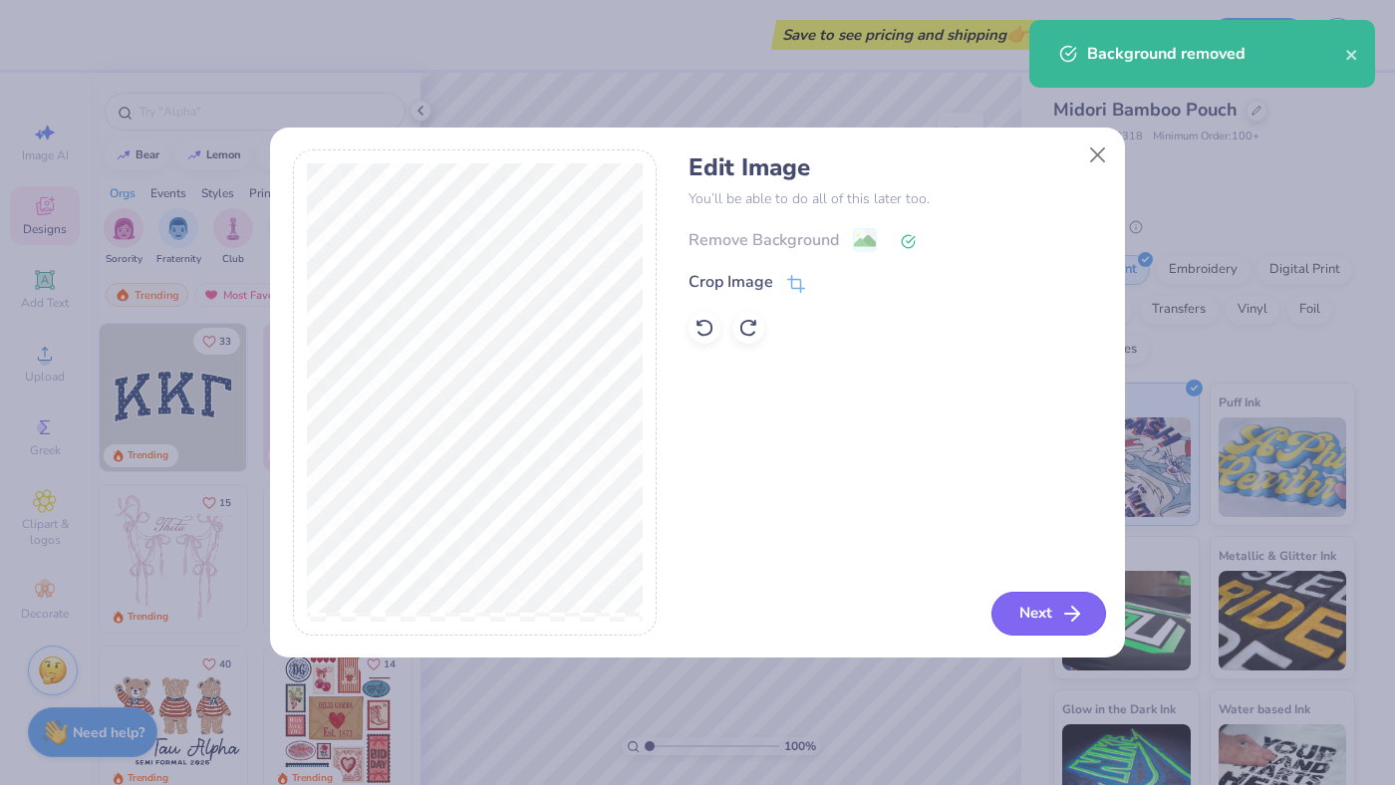
click at [1027, 616] on button "Next" at bounding box center [1048, 614] width 115 height 44
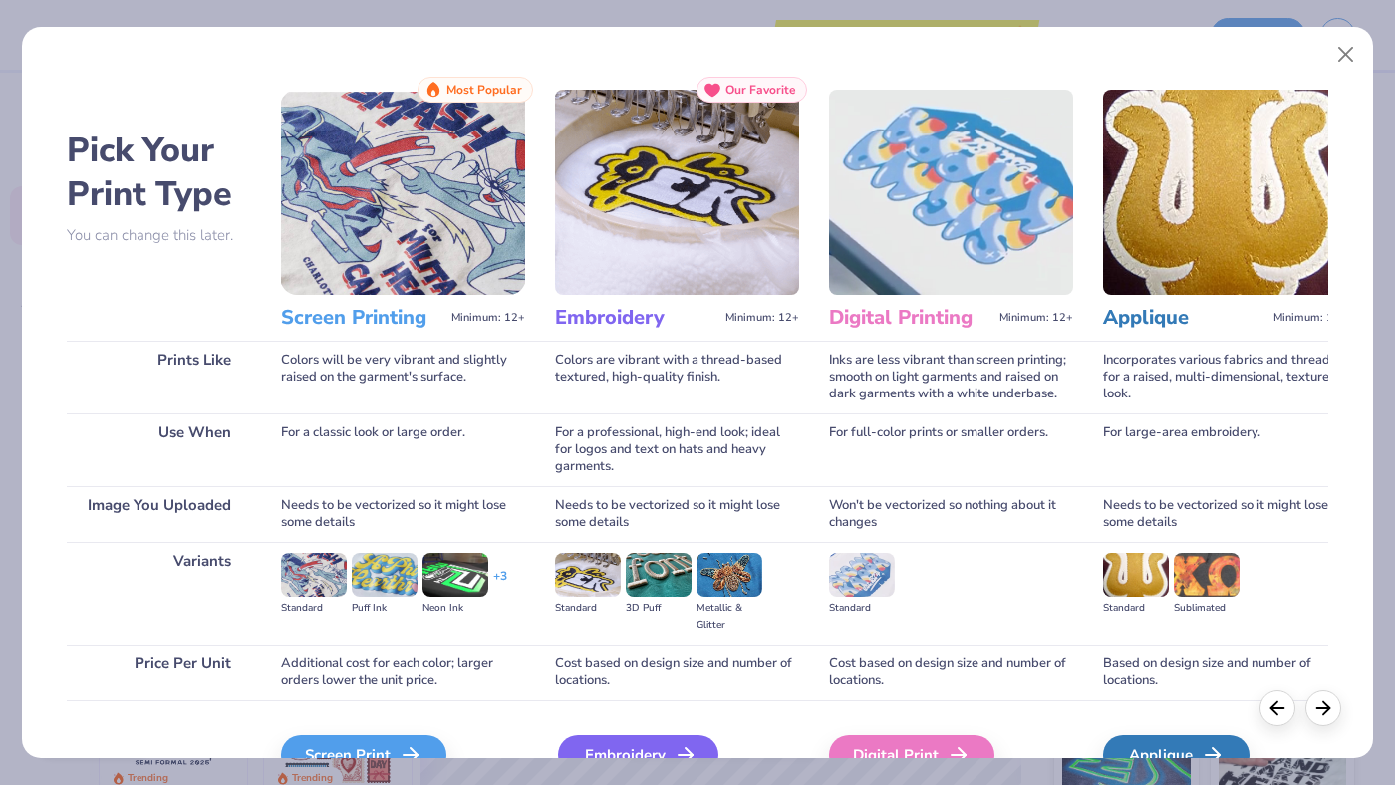
click at [582, 747] on div "Embroidery" at bounding box center [638, 755] width 160 height 40
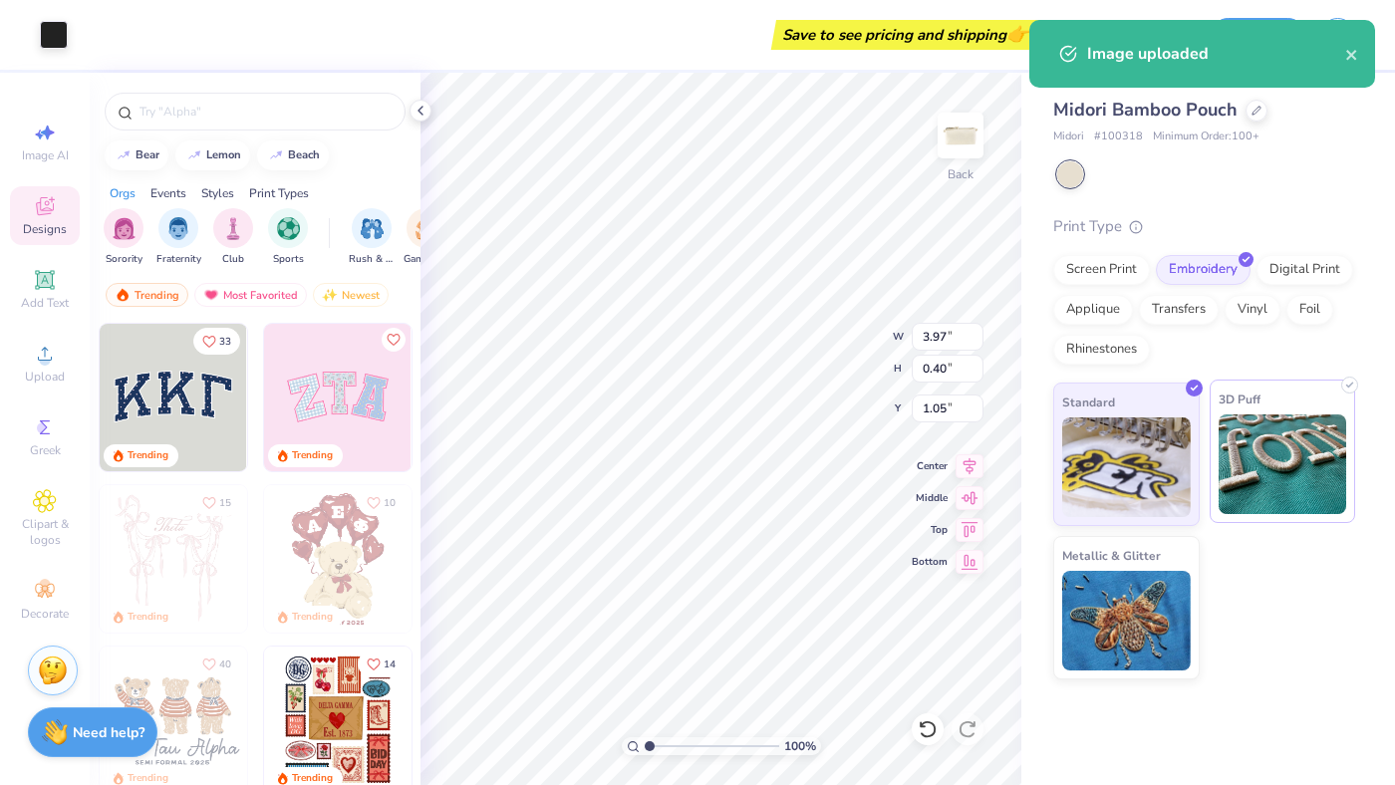
click at [1285, 423] on img at bounding box center [1283, 464] width 129 height 100
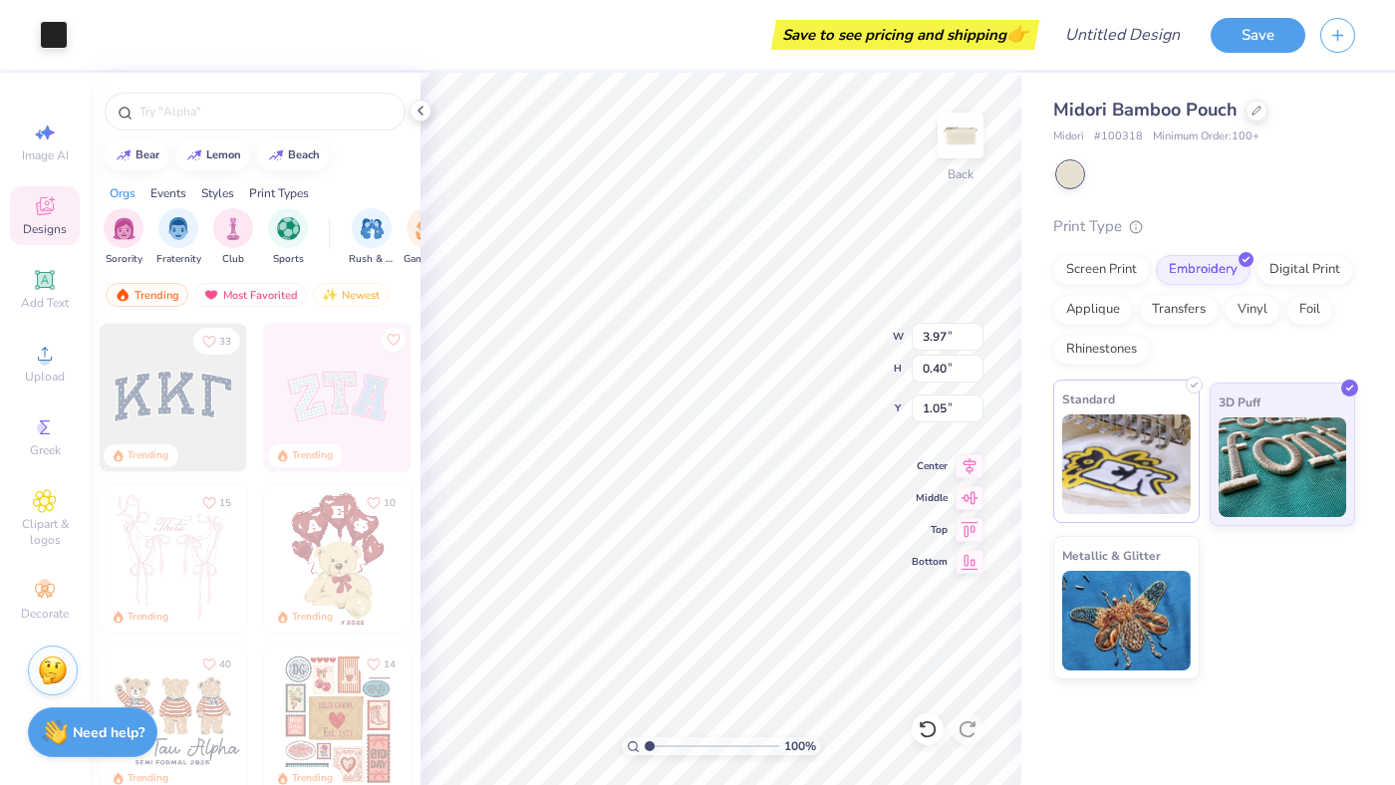
click at [1119, 458] on img at bounding box center [1126, 464] width 129 height 100
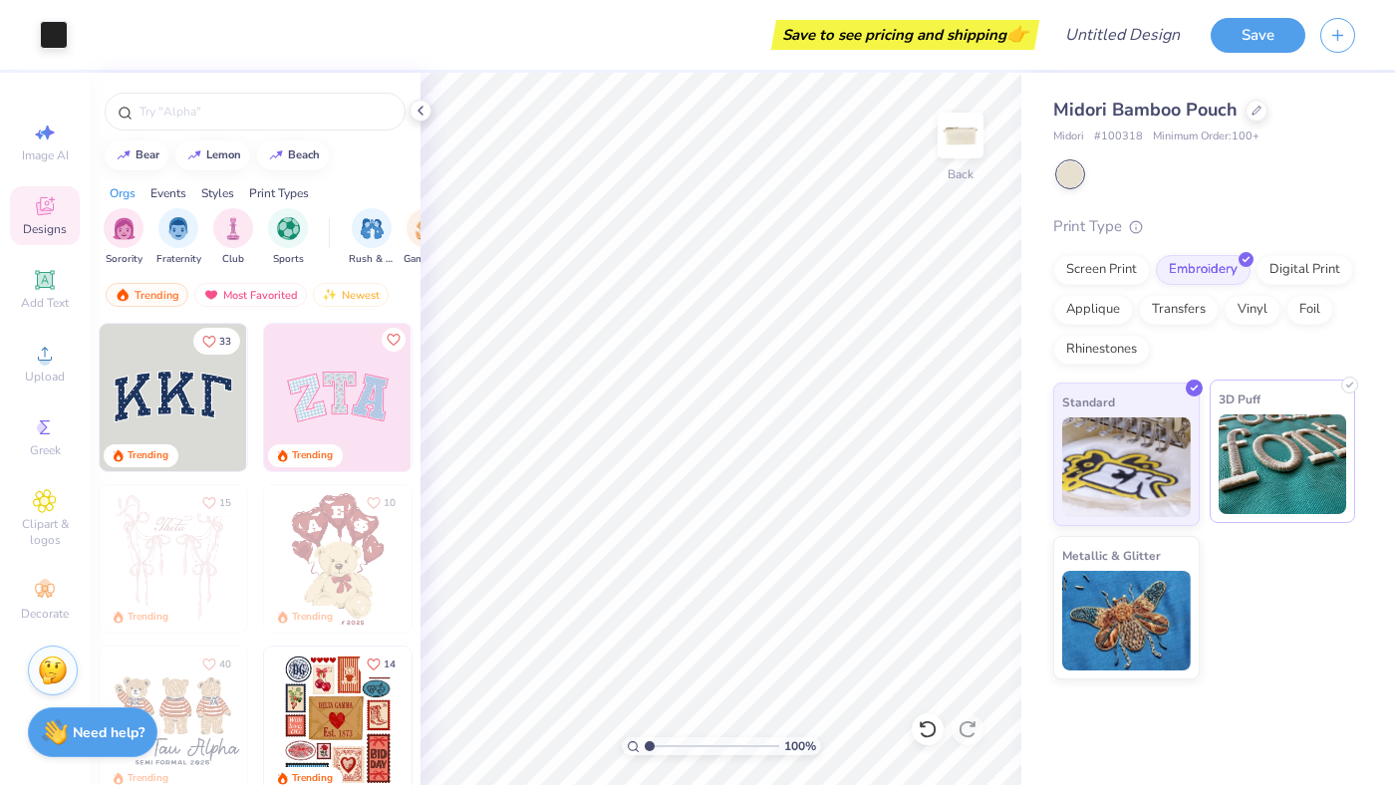
click at [1269, 468] on img at bounding box center [1283, 464] width 129 height 100
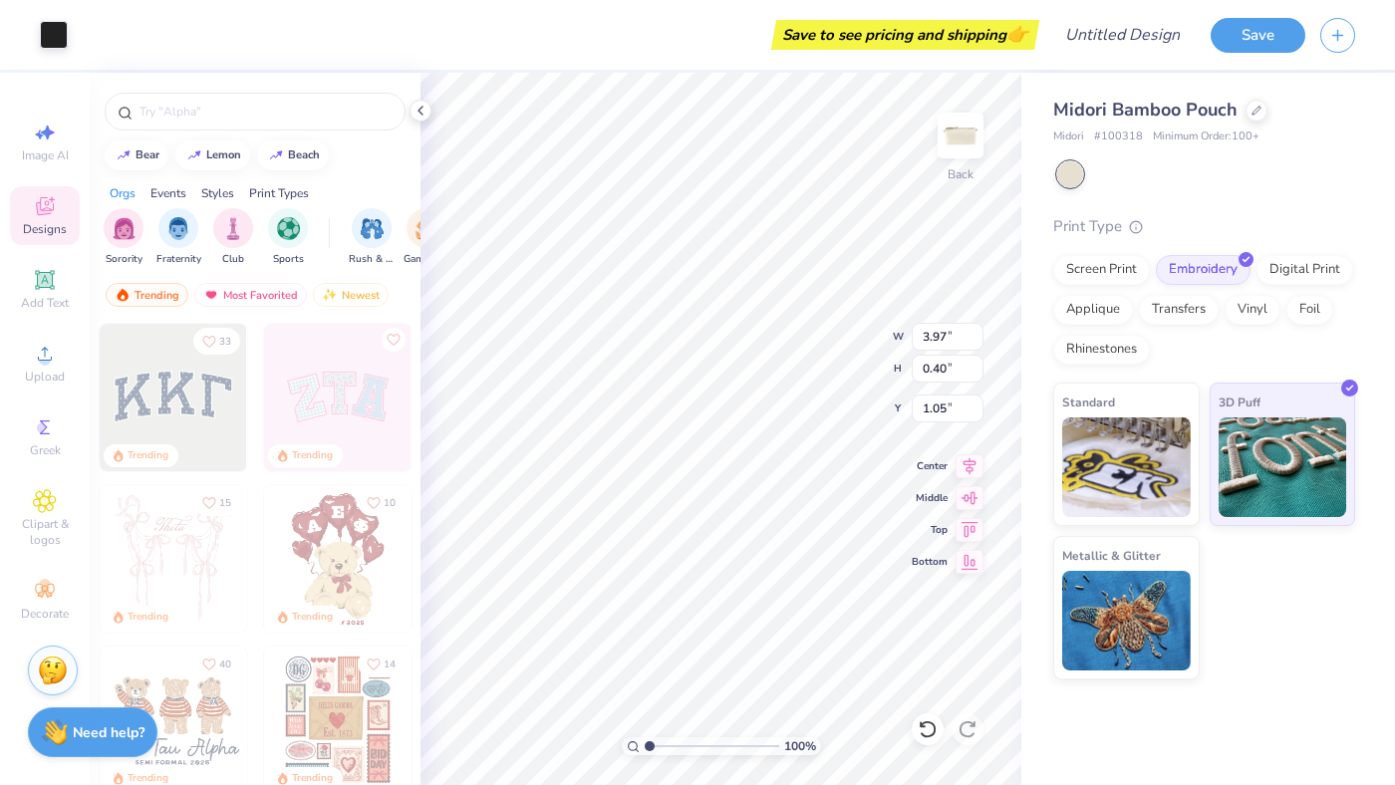
click at [1296, 560] on div "Standard 3D Puff Metallic & Glitter" at bounding box center [1204, 531] width 302 height 297
click at [871, 26] on div "Save to see pricing and shipping 👉" at bounding box center [905, 35] width 258 height 30
click at [1237, 32] on button "Save" at bounding box center [1258, 32] width 95 height 35
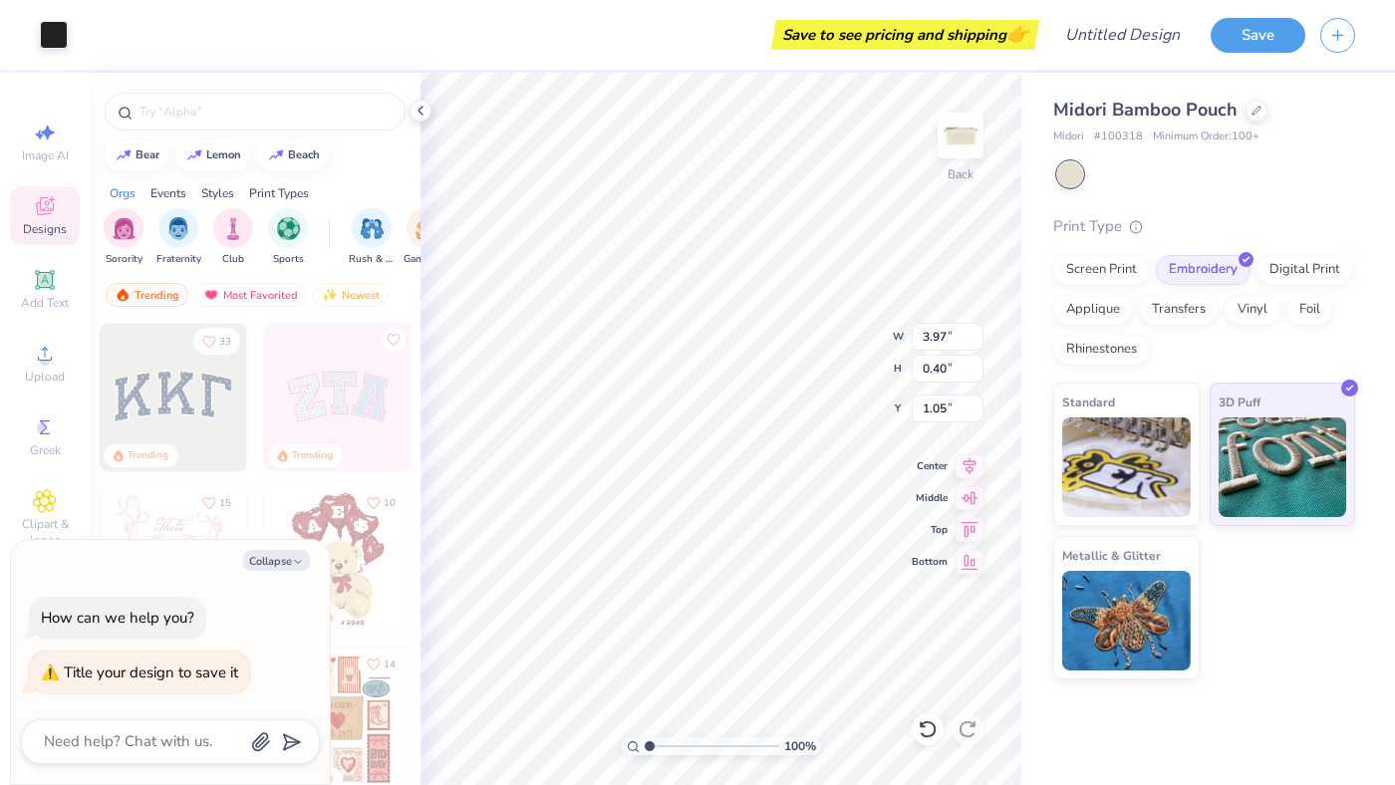
click at [1029, 715] on div "Midori Bamboo Pouch Midori # 100318 Minimum Order: 100 + Print Type Screen Prin…" at bounding box center [1208, 429] width 374 height 712
click at [1083, 441] on img at bounding box center [1126, 464] width 129 height 100
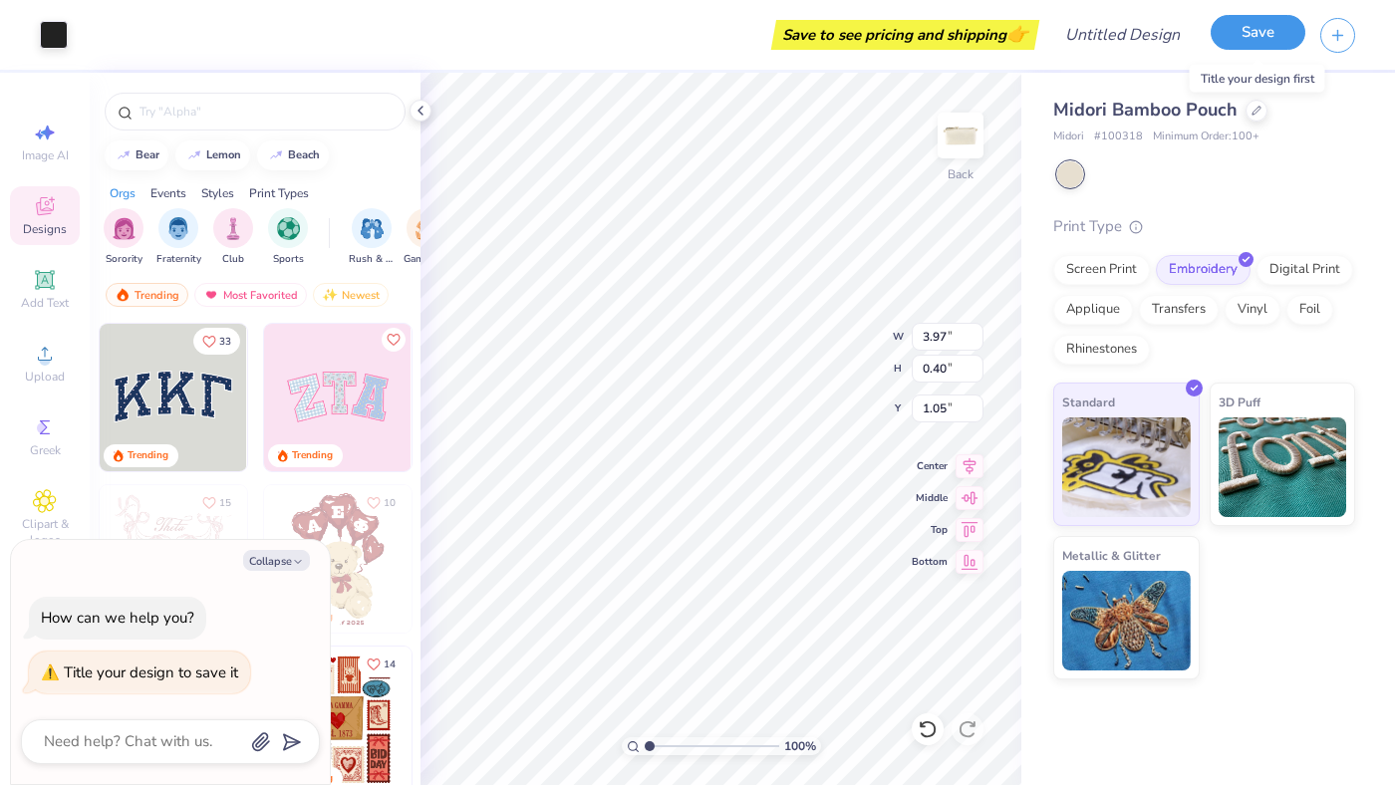
click at [1241, 29] on button "Save" at bounding box center [1258, 32] width 95 height 35
type textarea "x"
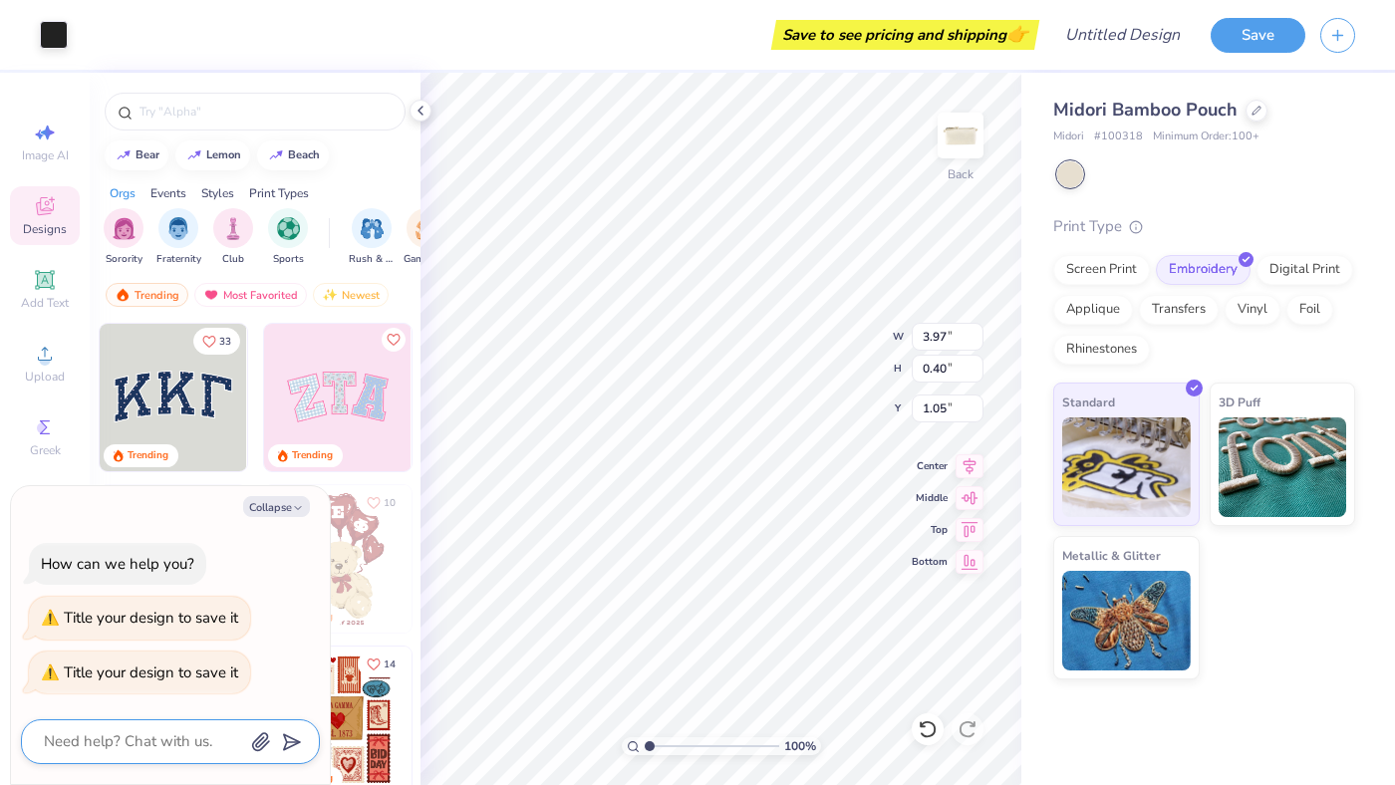
type textarea "Y"
type textarea "x"
type textarea "Yu"
type textarea "x"
type textarea "Yum"
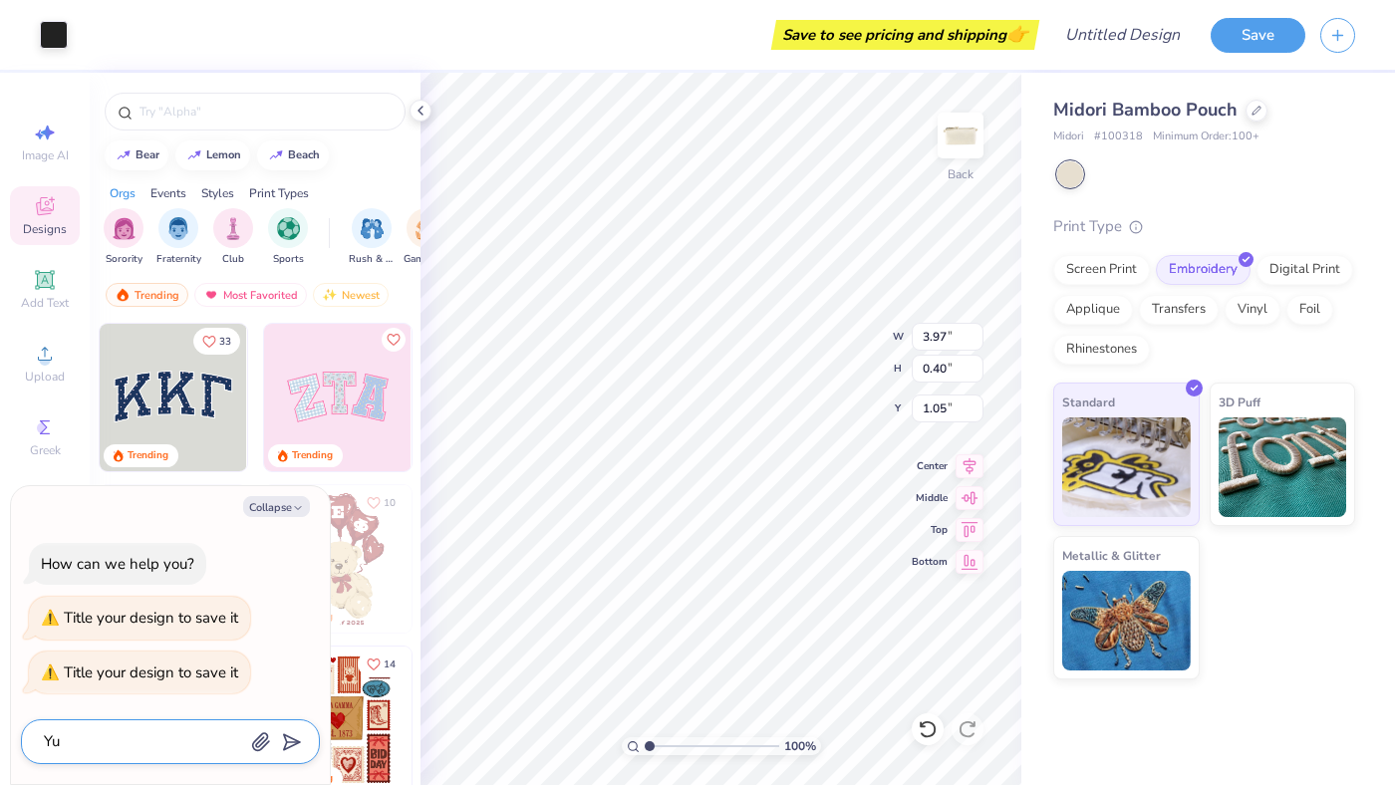
type textarea "x"
type textarea "Yumi"
type textarea "x"
type textarea "Yumik"
type textarea "x"
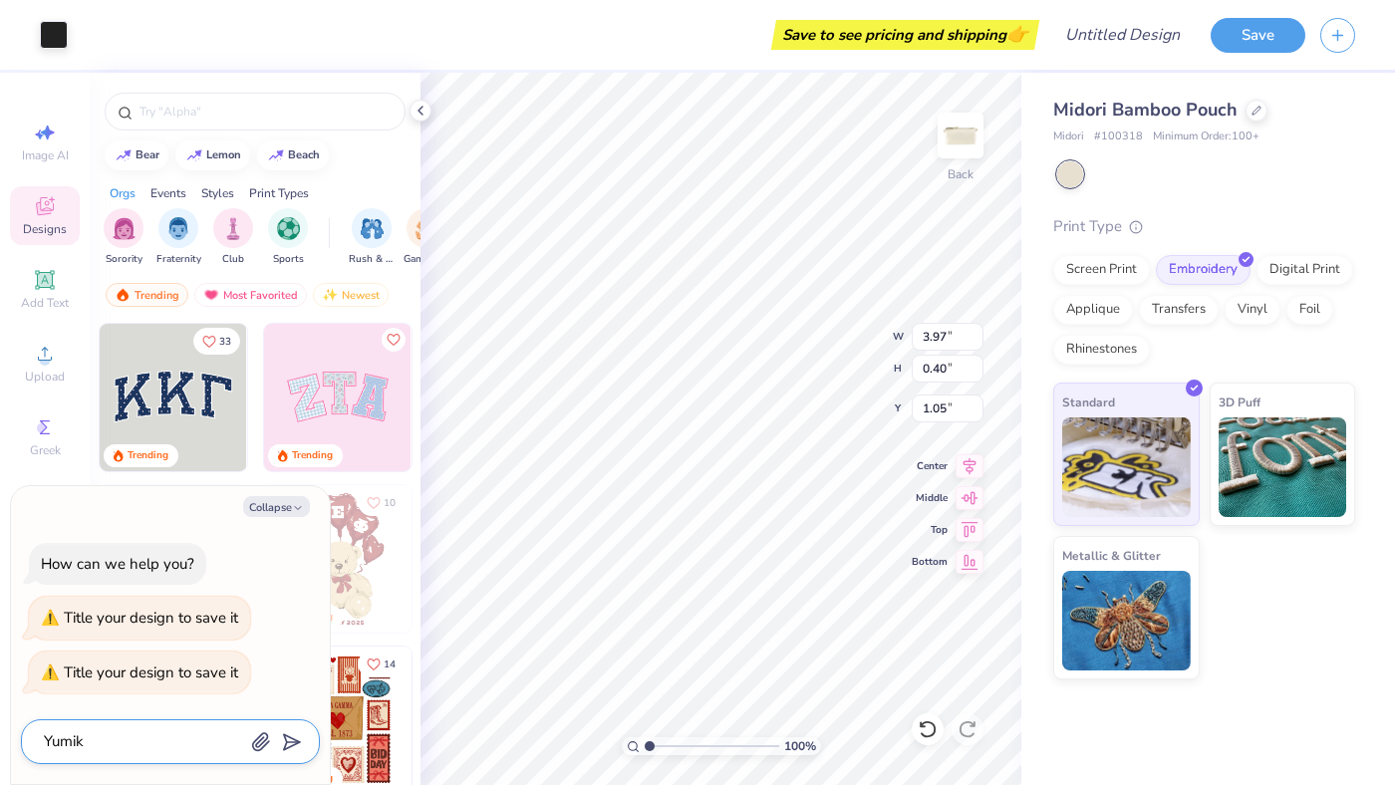
type textarea "Yumiko"
type textarea "x"
type textarea "Yumiko"
type textarea "x"
type textarea "Yumiko p"
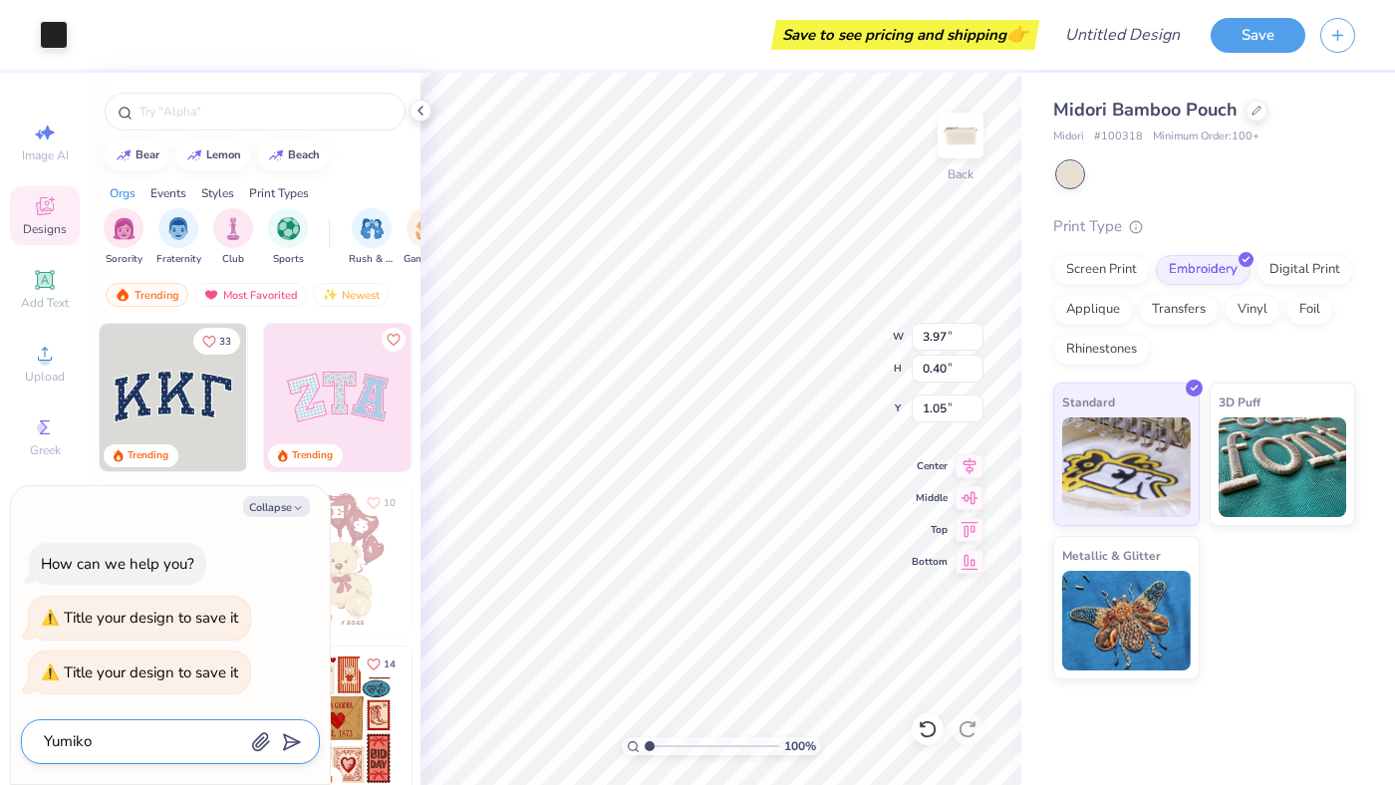
type textarea "x"
type textarea "Yumiko po"
type textarea "x"
type textarea "Yumiko pou"
type textarea "x"
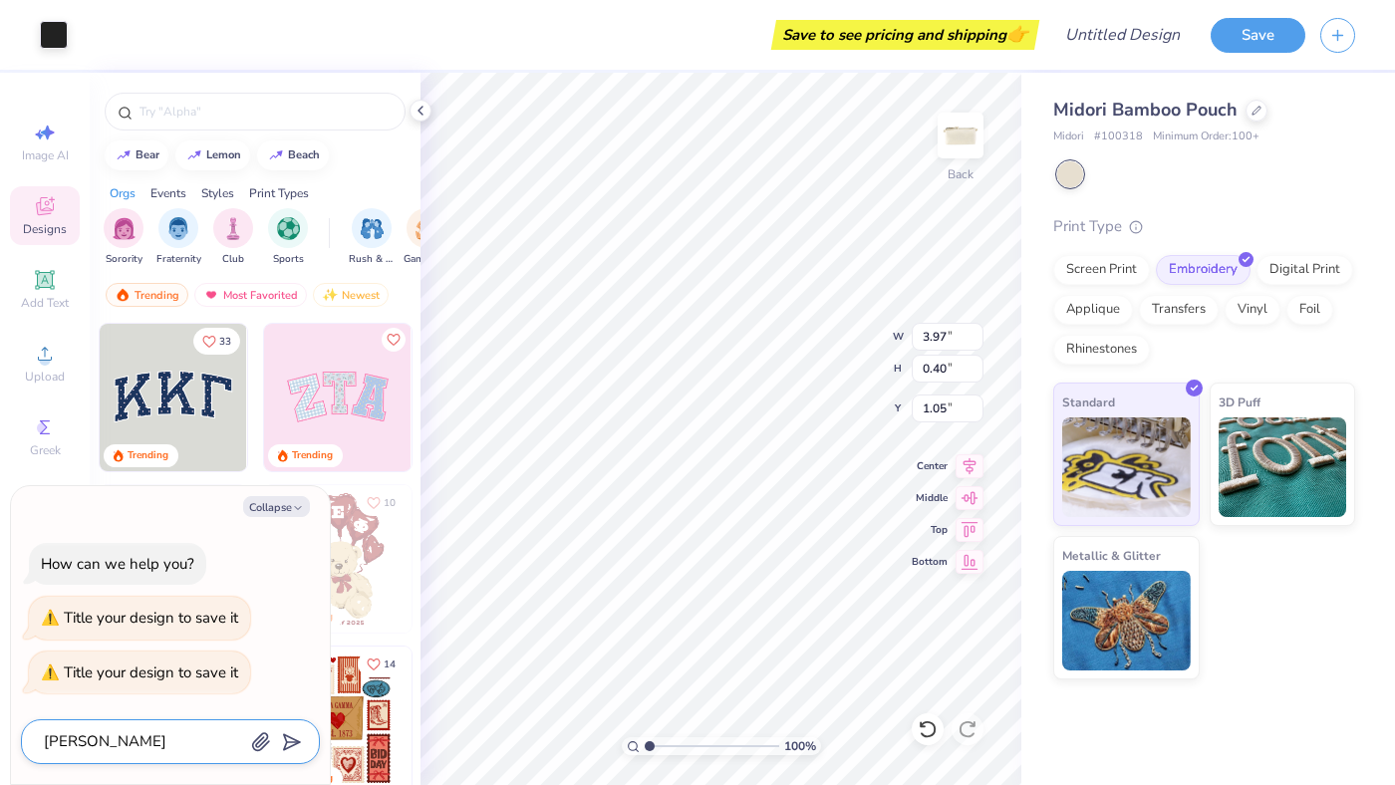
type textarea "Yumiko pouc"
type textarea "x"
type textarea "Yumiko pouch"
type textarea "x"
type textarea "Yumiko pouch"
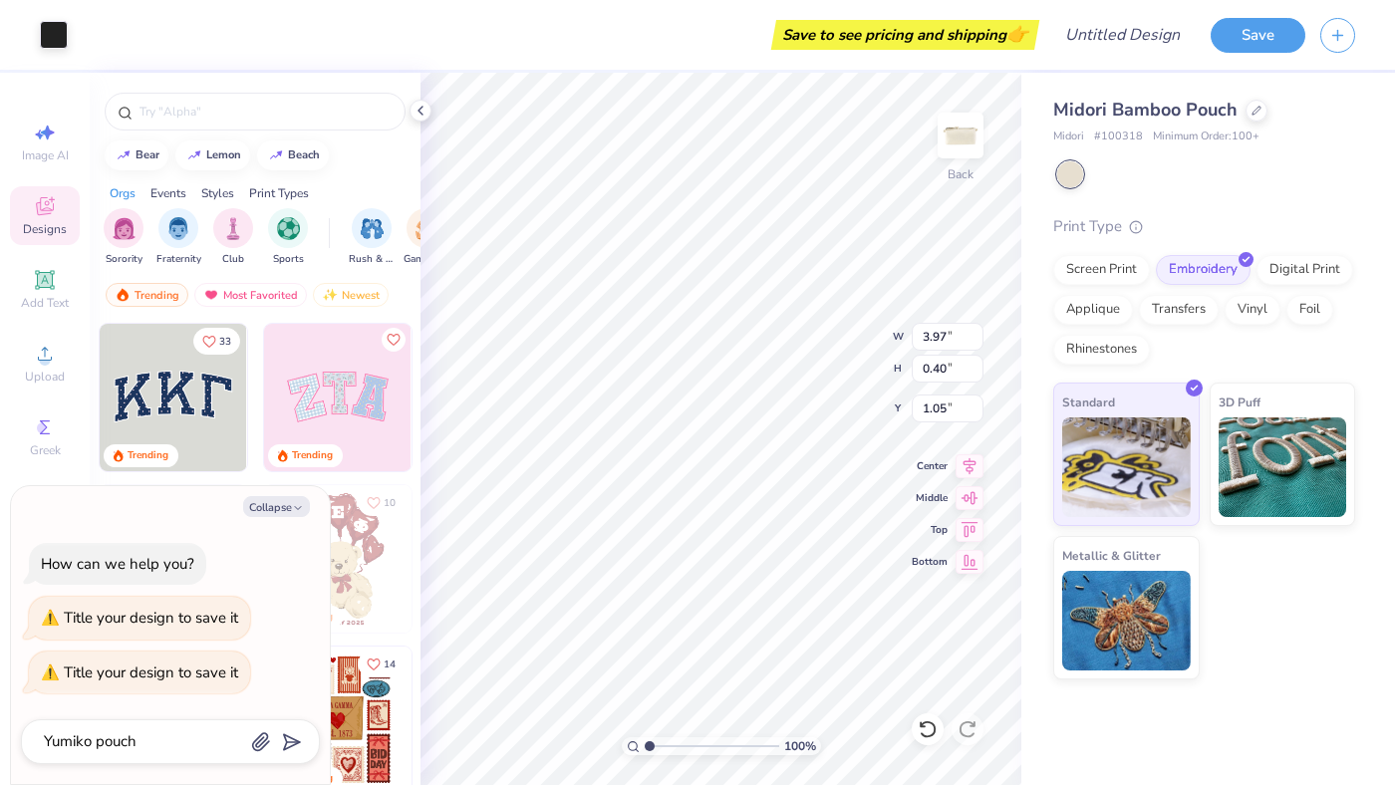
type input "Yumiko pouch"
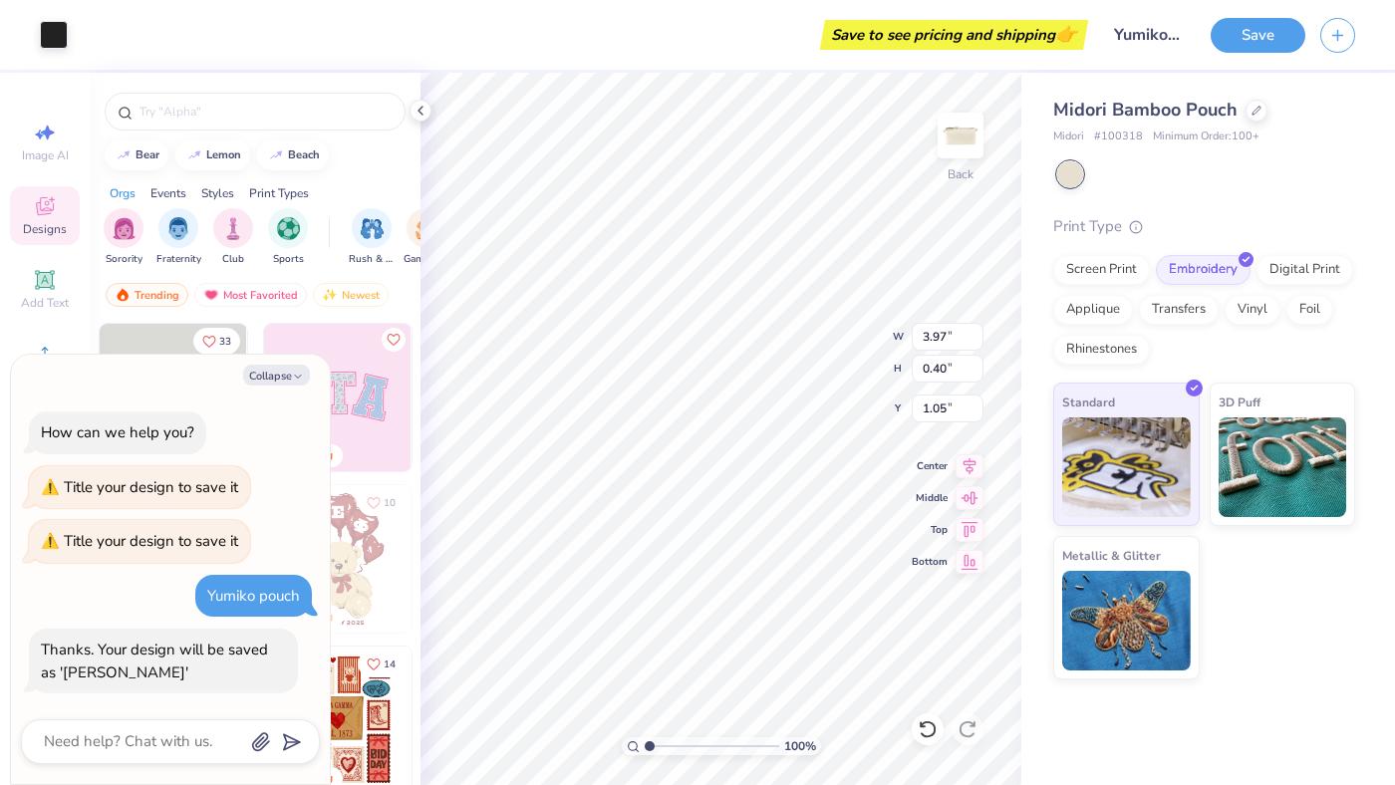
click at [979, 33] on div "Save to see pricing and shipping 👉" at bounding box center [954, 35] width 258 height 30
click at [276, 381] on button "Collapse" at bounding box center [276, 375] width 67 height 21
type textarea "x"
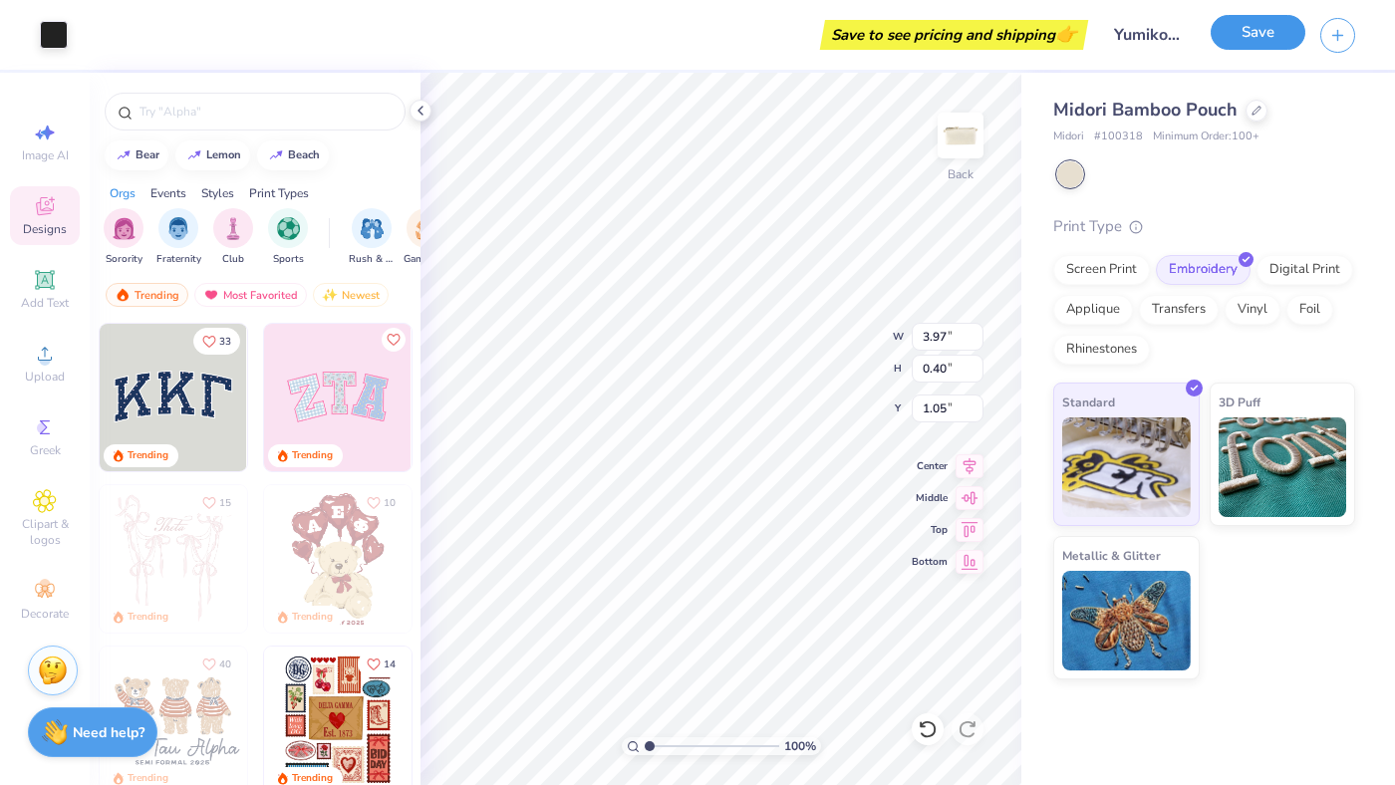
click at [1264, 43] on button "Save" at bounding box center [1258, 32] width 95 height 35
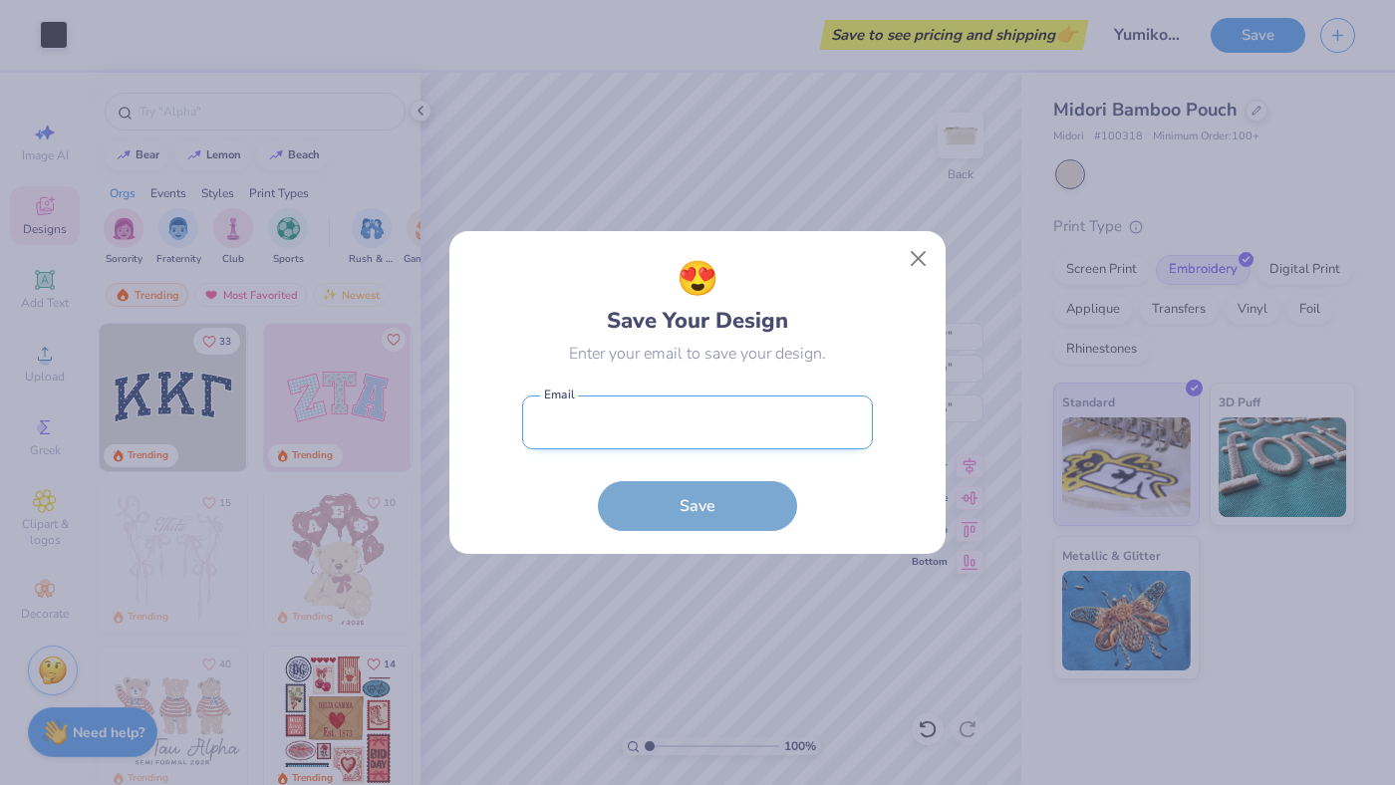
click at [571, 433] on input "email" at bounding box center [697, 423] width 351 height 55
type input "maria@yumiko.com"
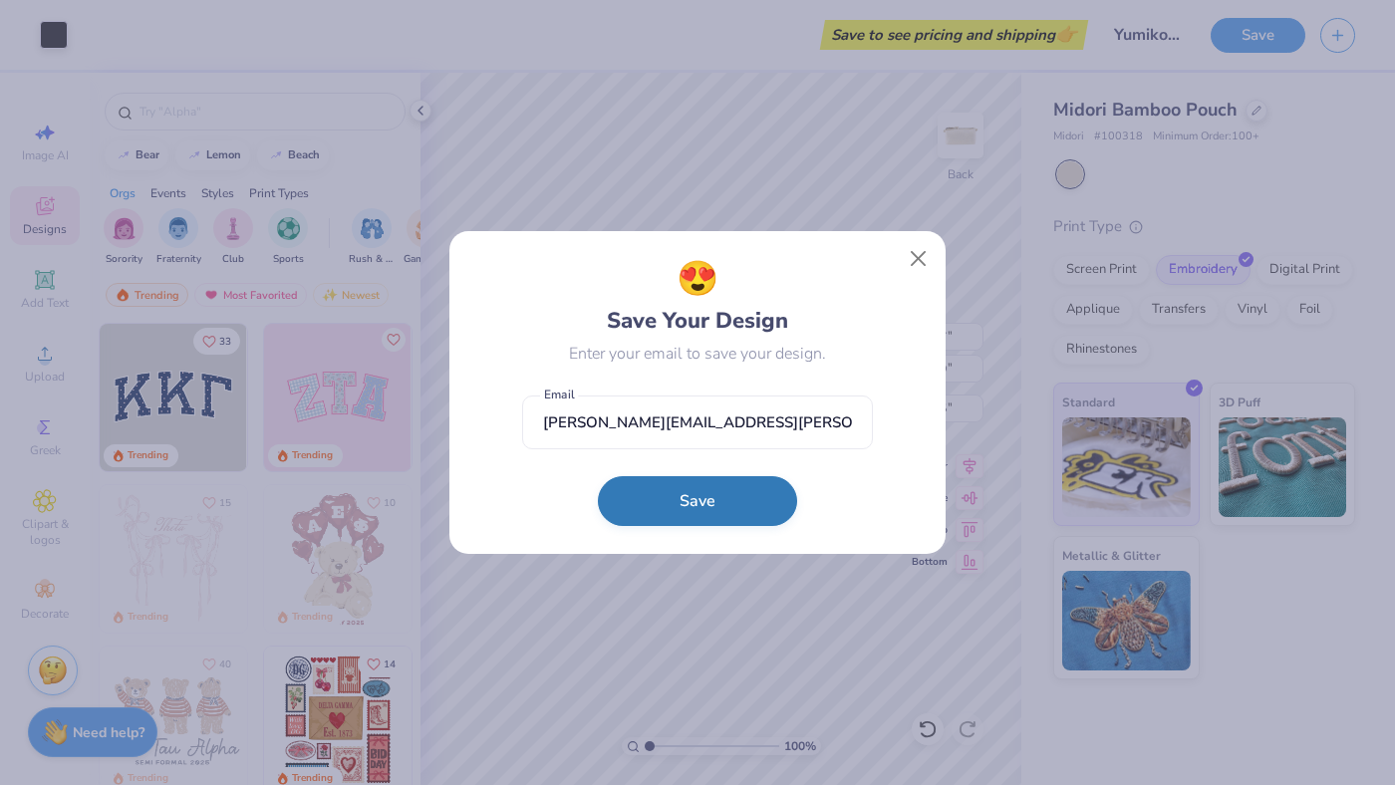
click at [662, 500] on button "Save" at bounding box center [697, 501] width 199 height 50
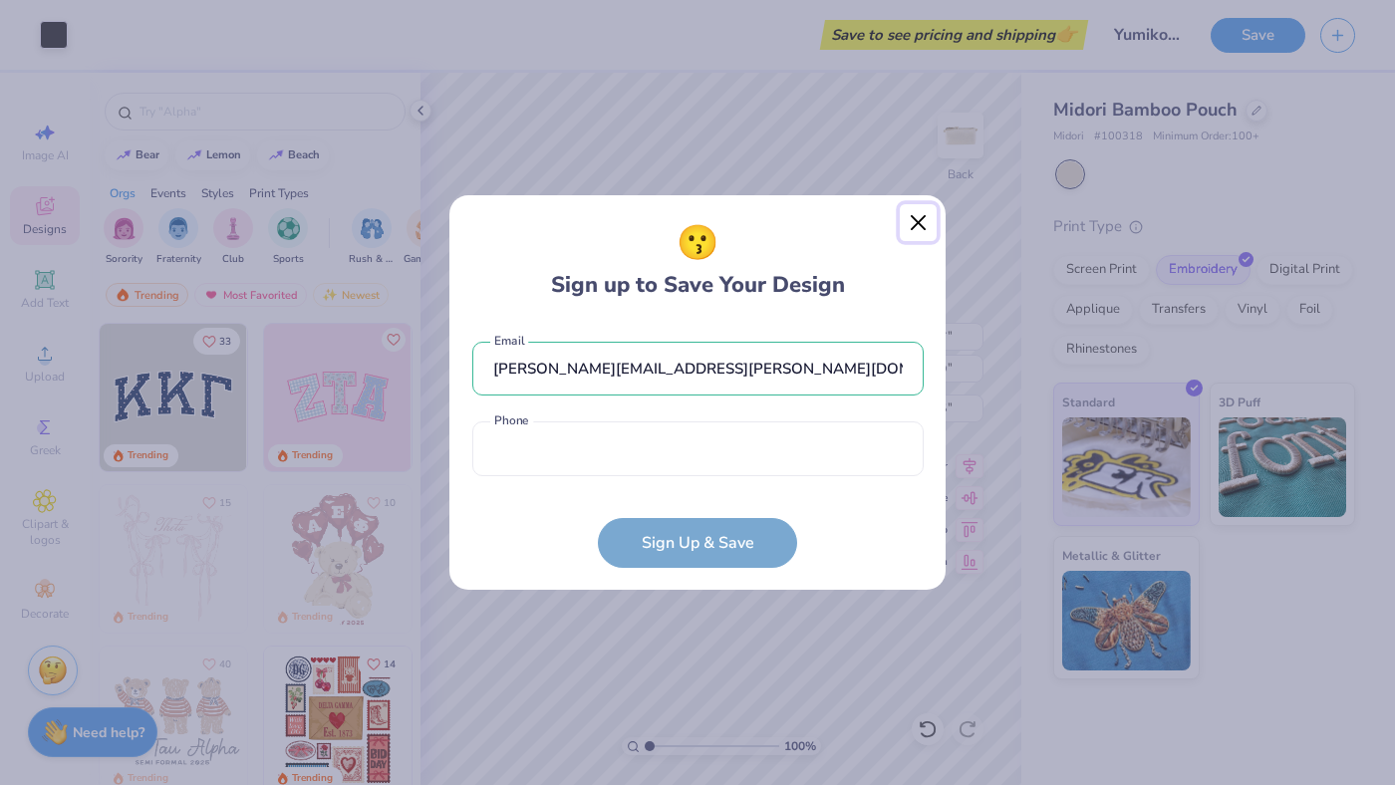
click at [916, 210] on button "Close" at bounding box center [919, 223] width 38 height 38
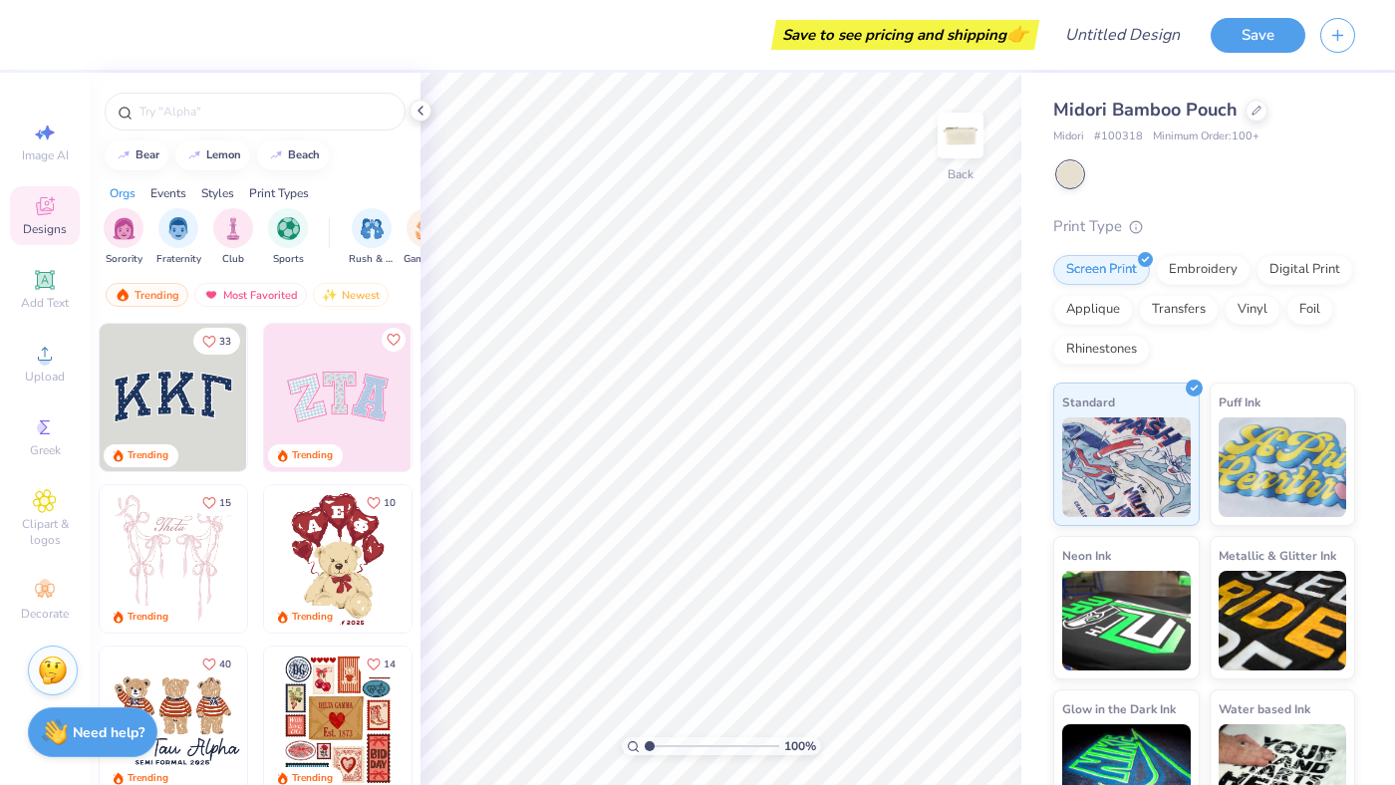
scroll to position [0, 1]
drag, startPoint x: 1241, startPoint y: 325, endPoint x: 1256, endPoint y: 325, distance: 14.9
click at [1256, 325] on div "Screen Print Embroidery Digital Print Applique Transfers Vinyl Foil Rhinestones" at bounding box center [1204, 310] width 302 height 110
click at [1305, 315] on div "Foil" at bounding box center [1309, 307] width 47 height 30
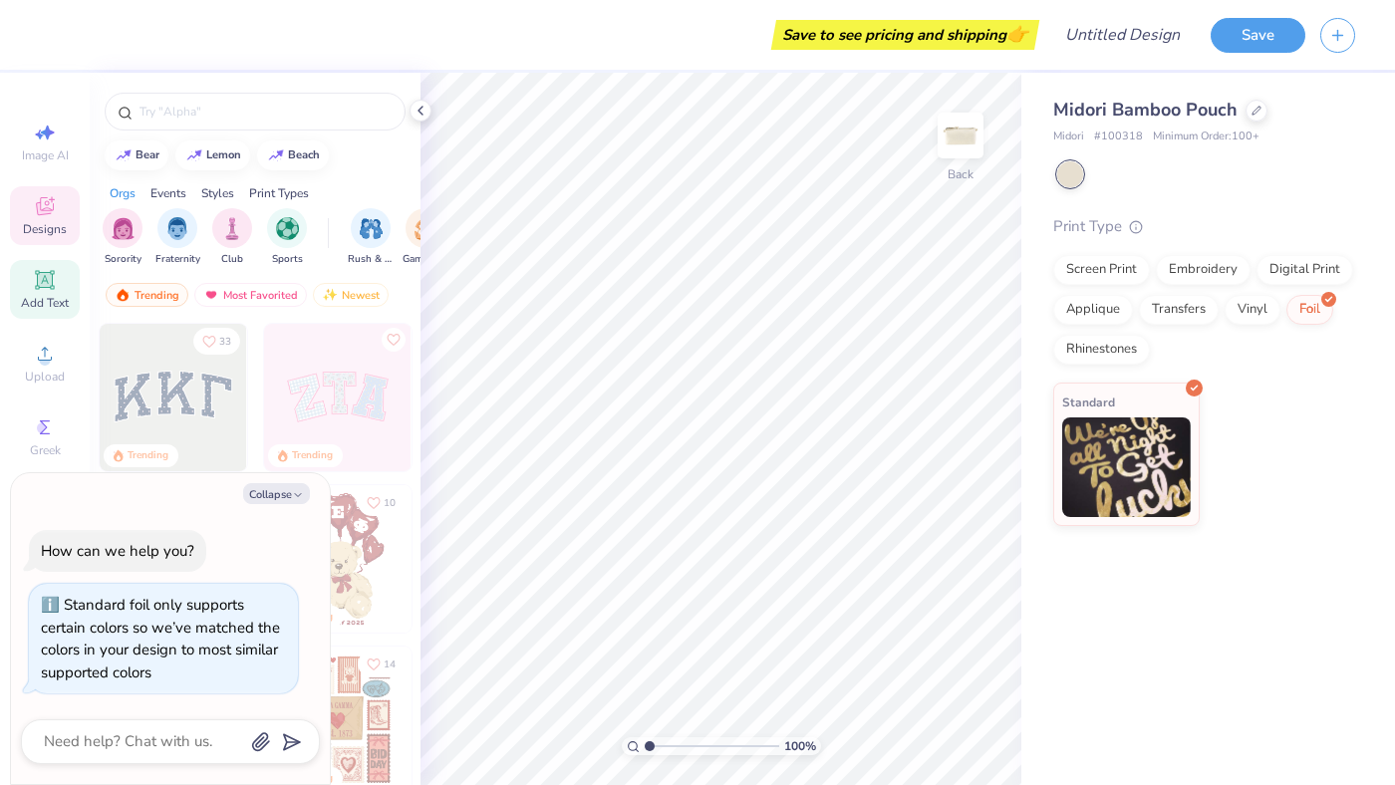
click at [58, 291] on div "Add Text" at bounding box center [45, 289] width 70 height 59
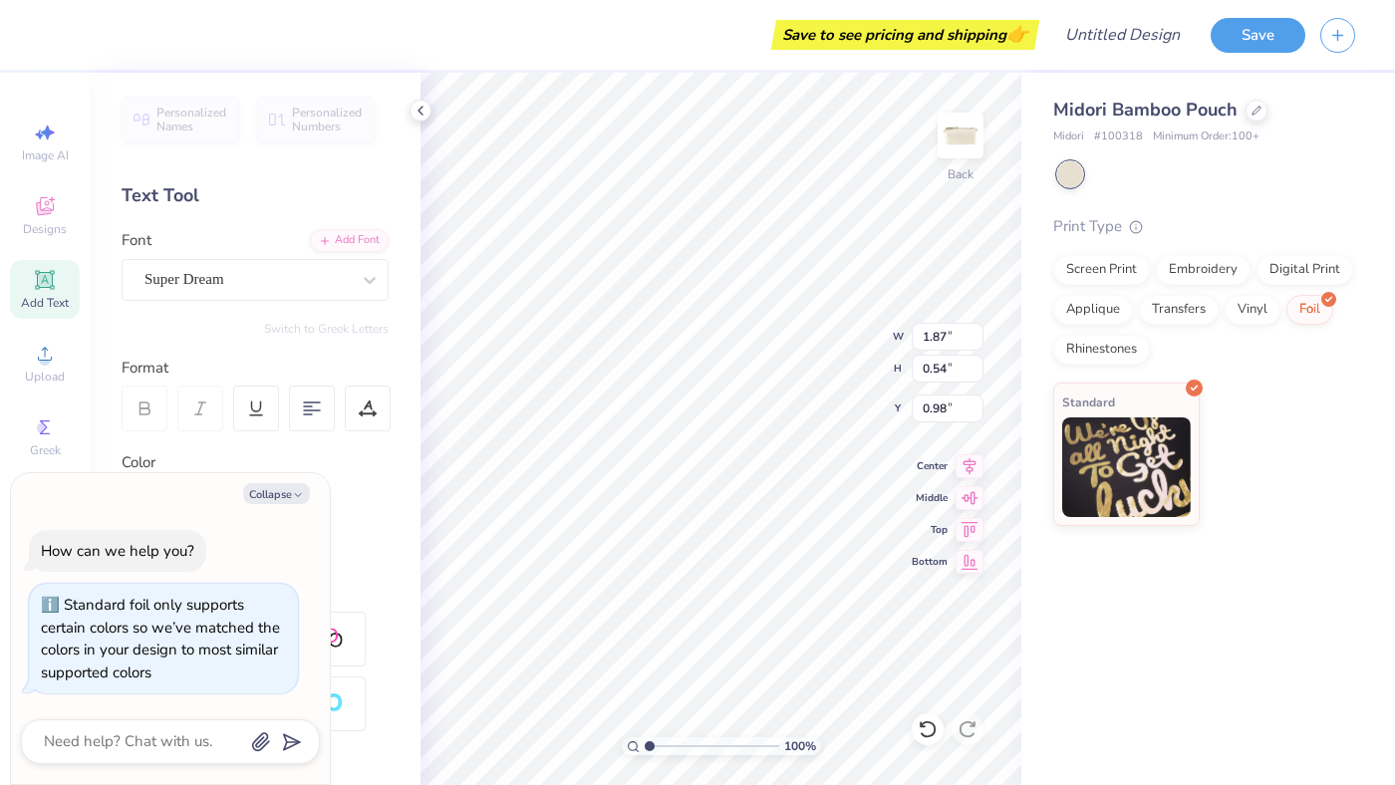
type textarea "x"
type textarea "TEXYT"
type textarea "x"
type textarea "TEXYUMT"
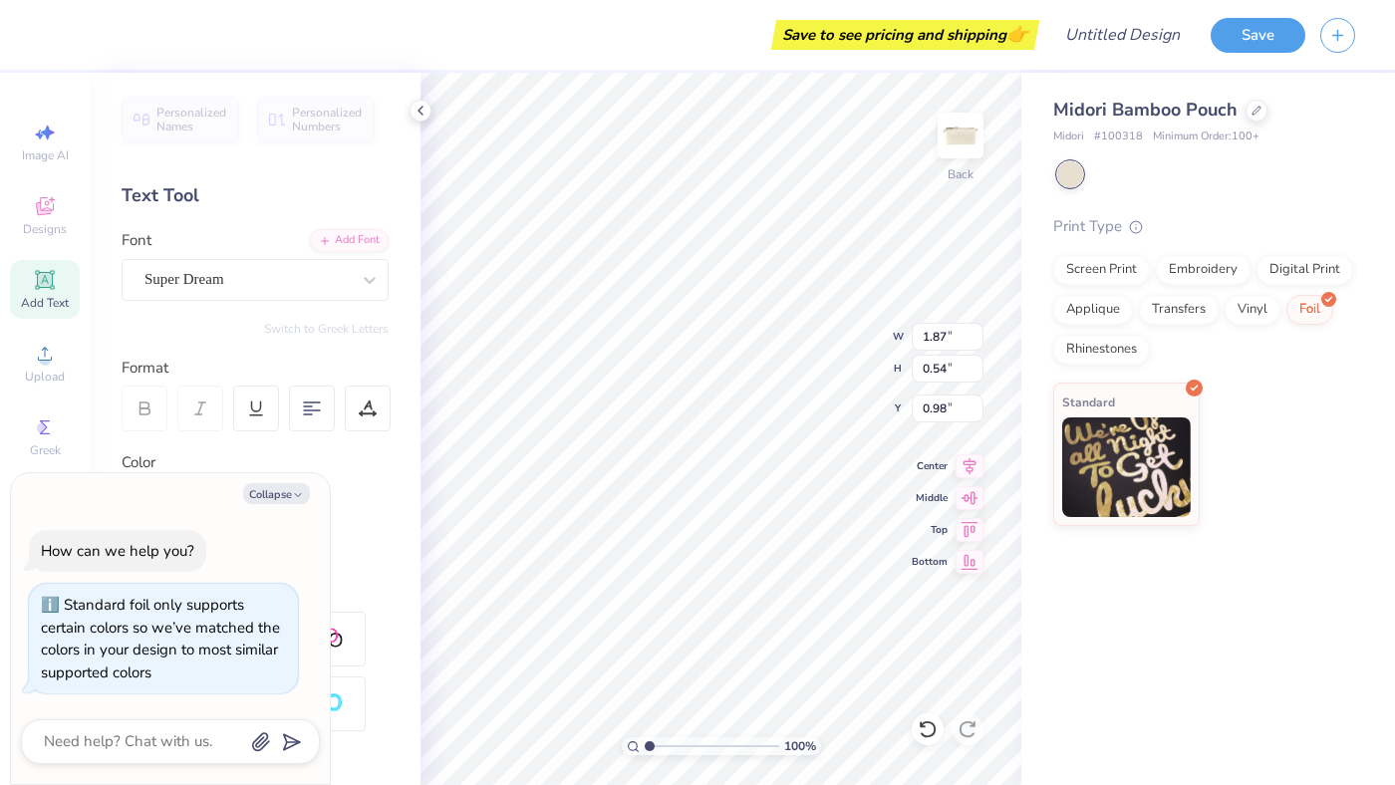
type textarea "x"
type textarea "TEXYUM"
type textarea "x"
type textarea "TEXYU"
type textarea "x"
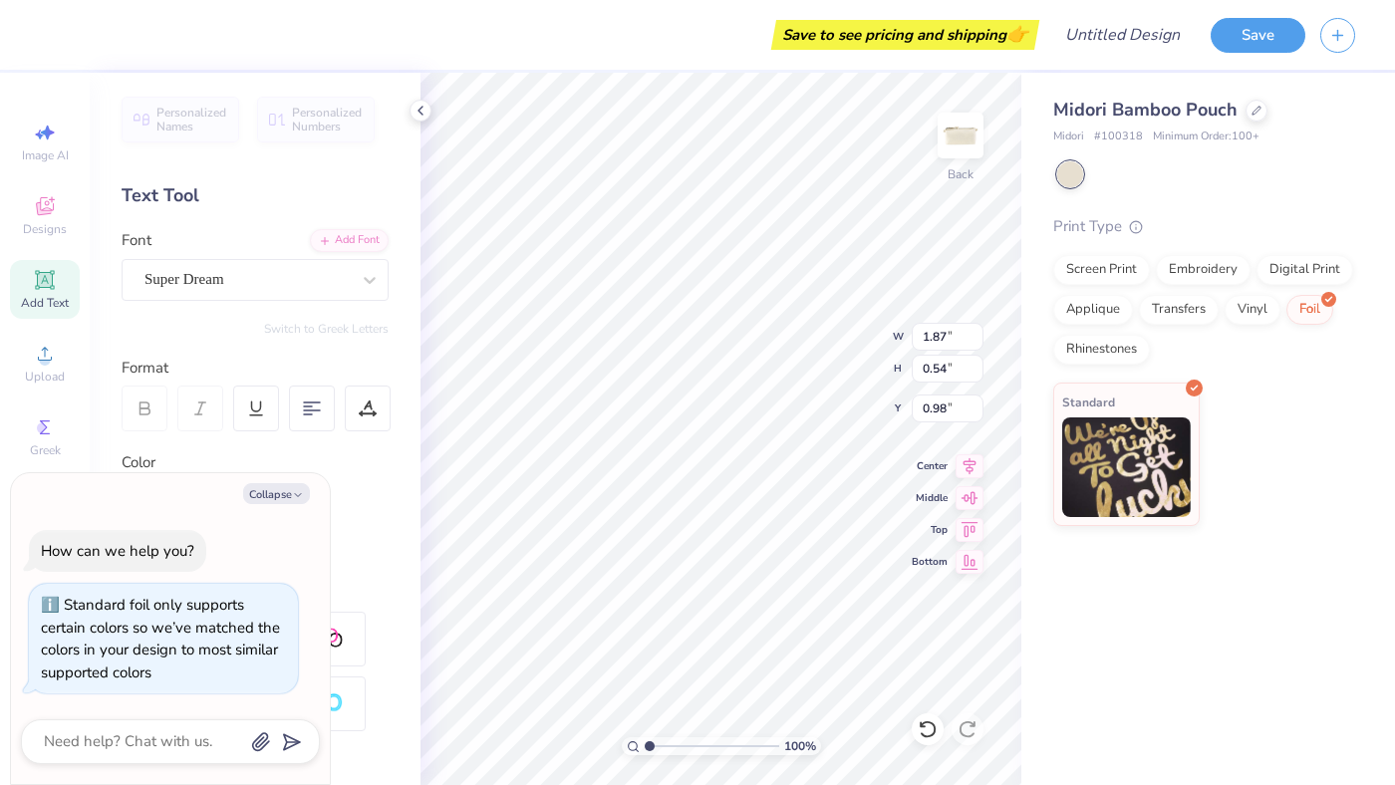
type textarea "TEXY"
type textarea "x"
type textarea "TEX"
type textarea "x"
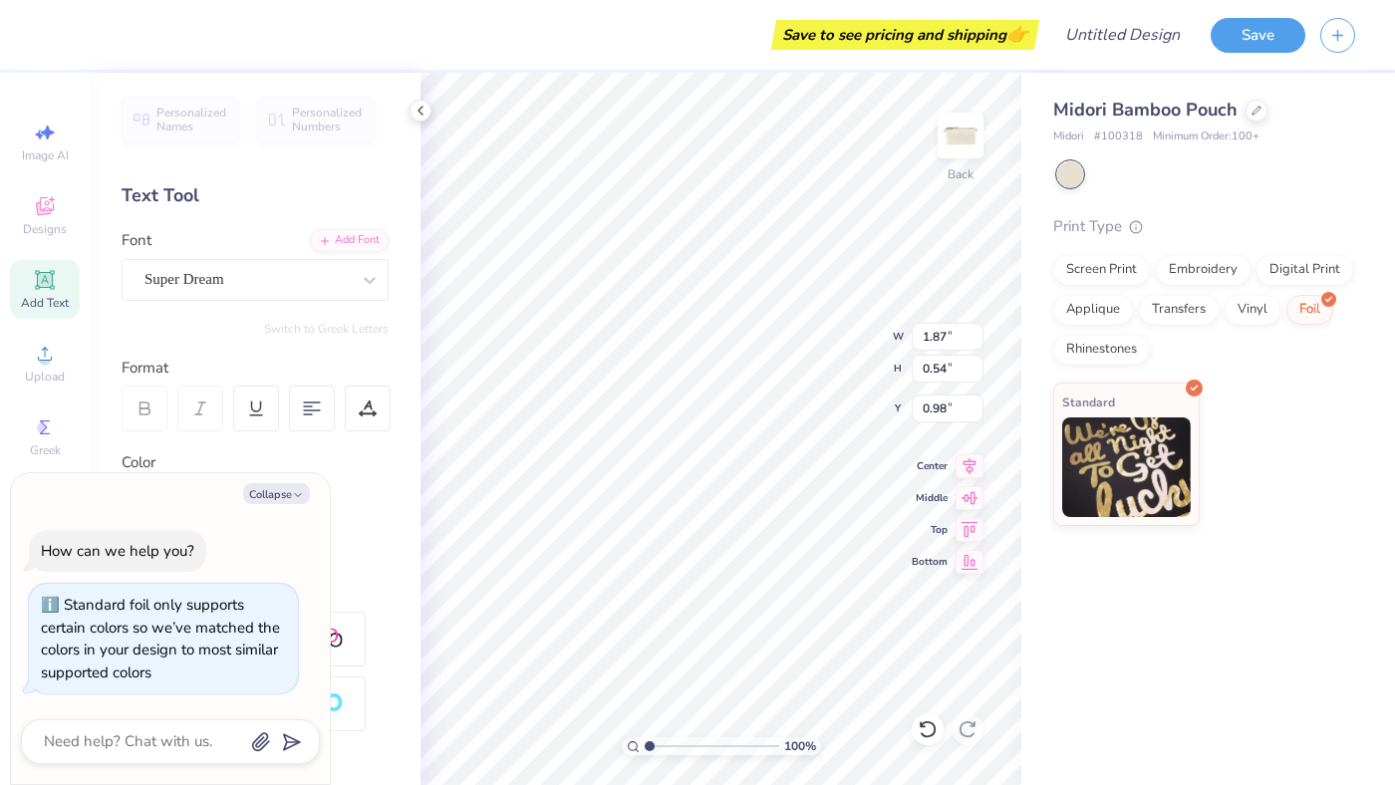
type textarea "TE"
type textarea "x"
type textarea "T"
type textarea "x"
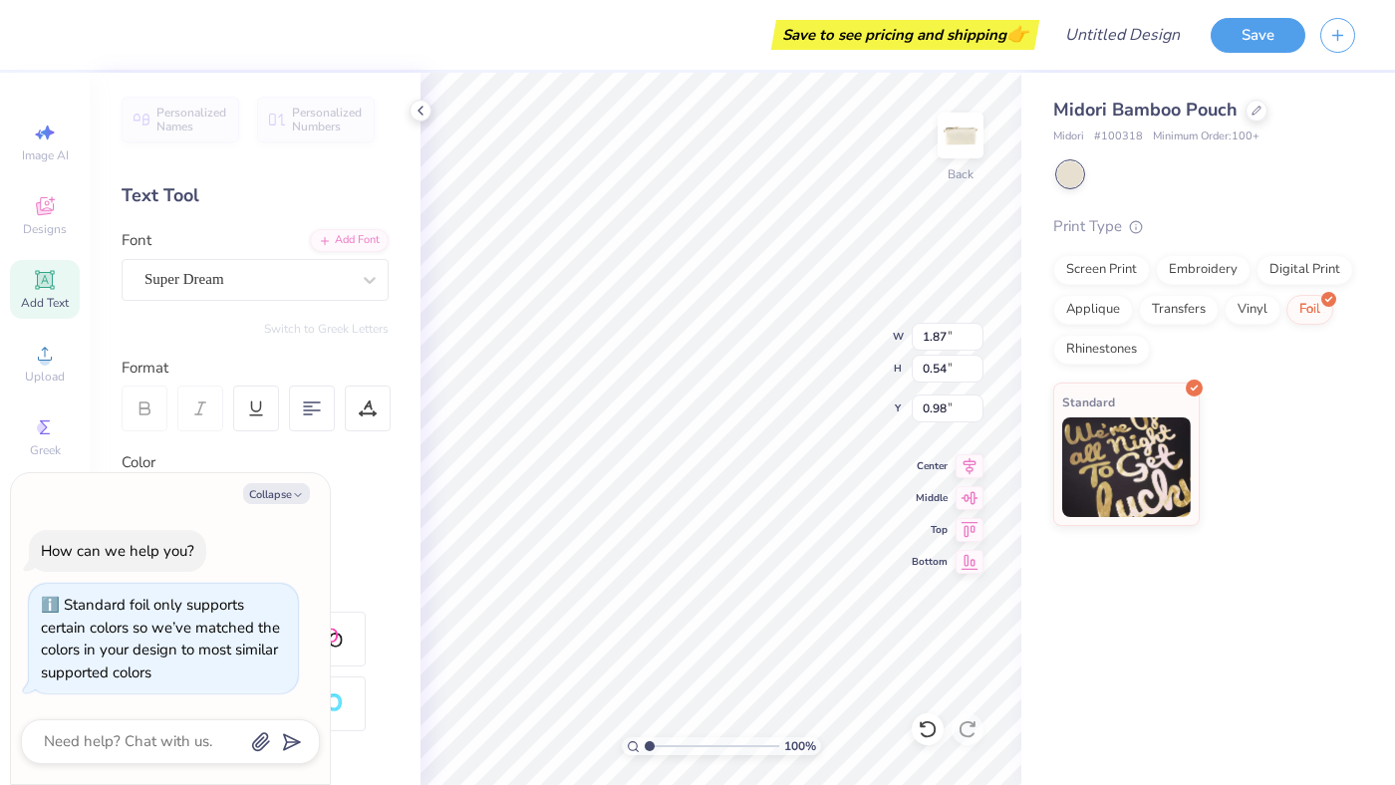
type textarea "Y"
type textarea "x"
type textarea "YU"
type textarea "x"
type textarea "YUM"
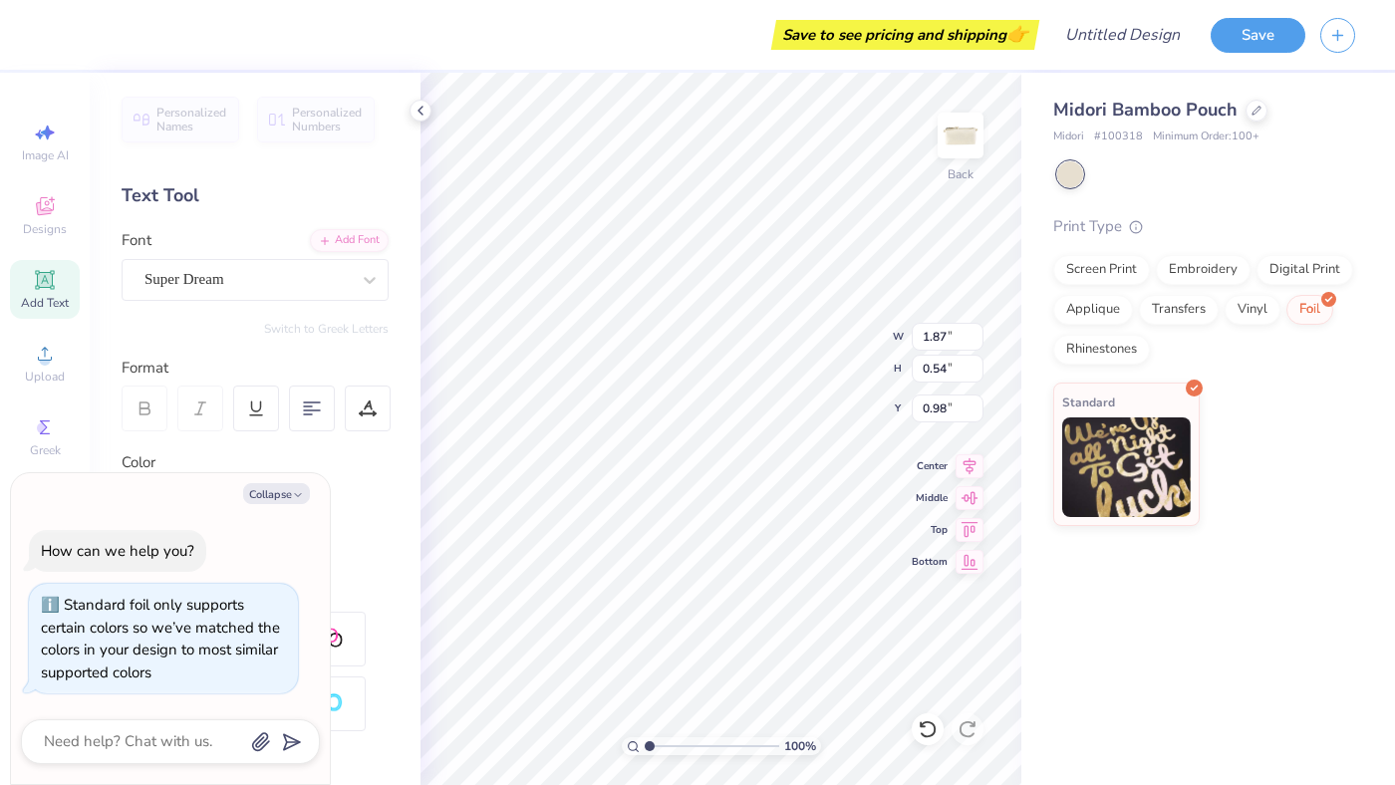
type textarea "x"
type textarea "YUMI"
type textarea "x"
type textarea "YUMIK"
type textarea "x"
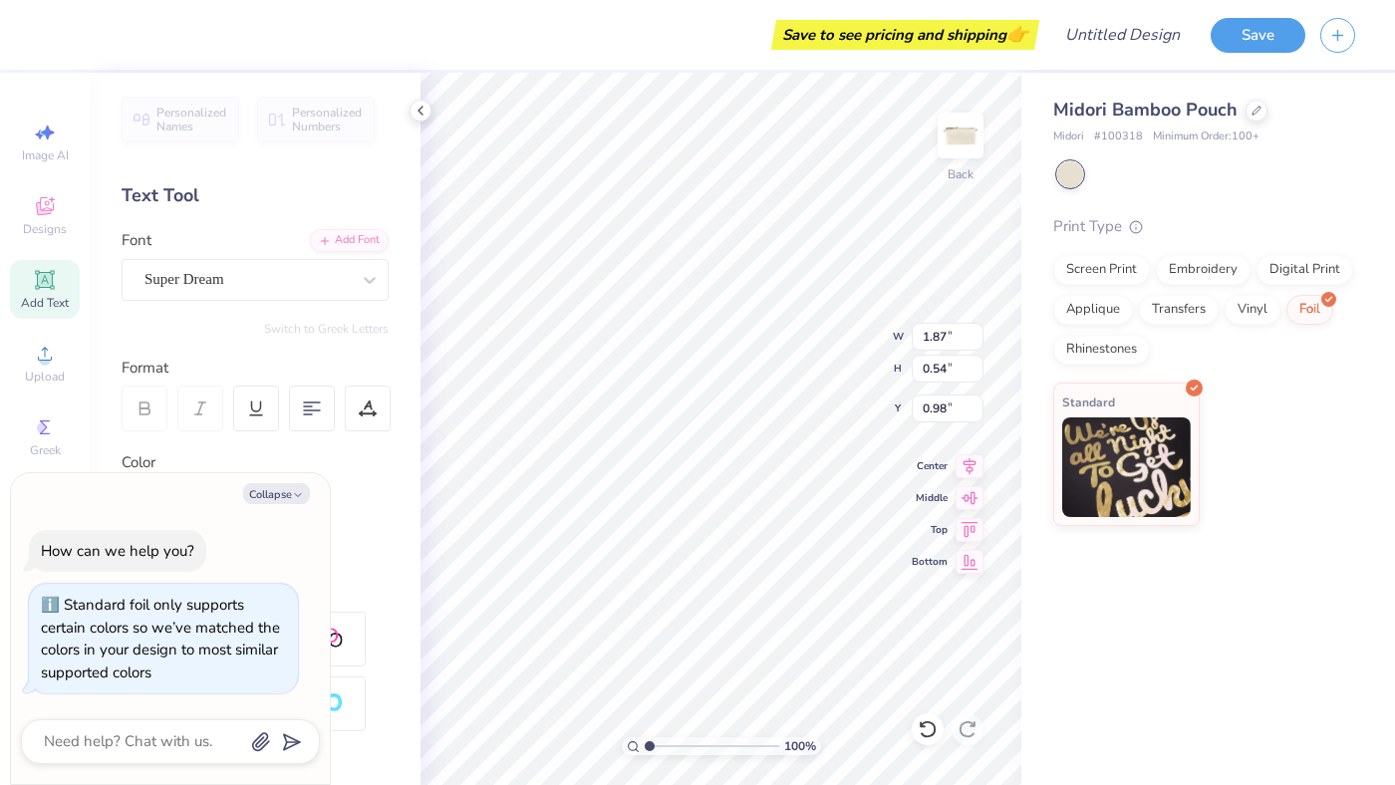
type textarea "YUMIKO"
click at [1119, 274] on div "Screen Print" at bounding box center [1101, 267] width 97 height 30
type textarea "x"
type input "2.75"
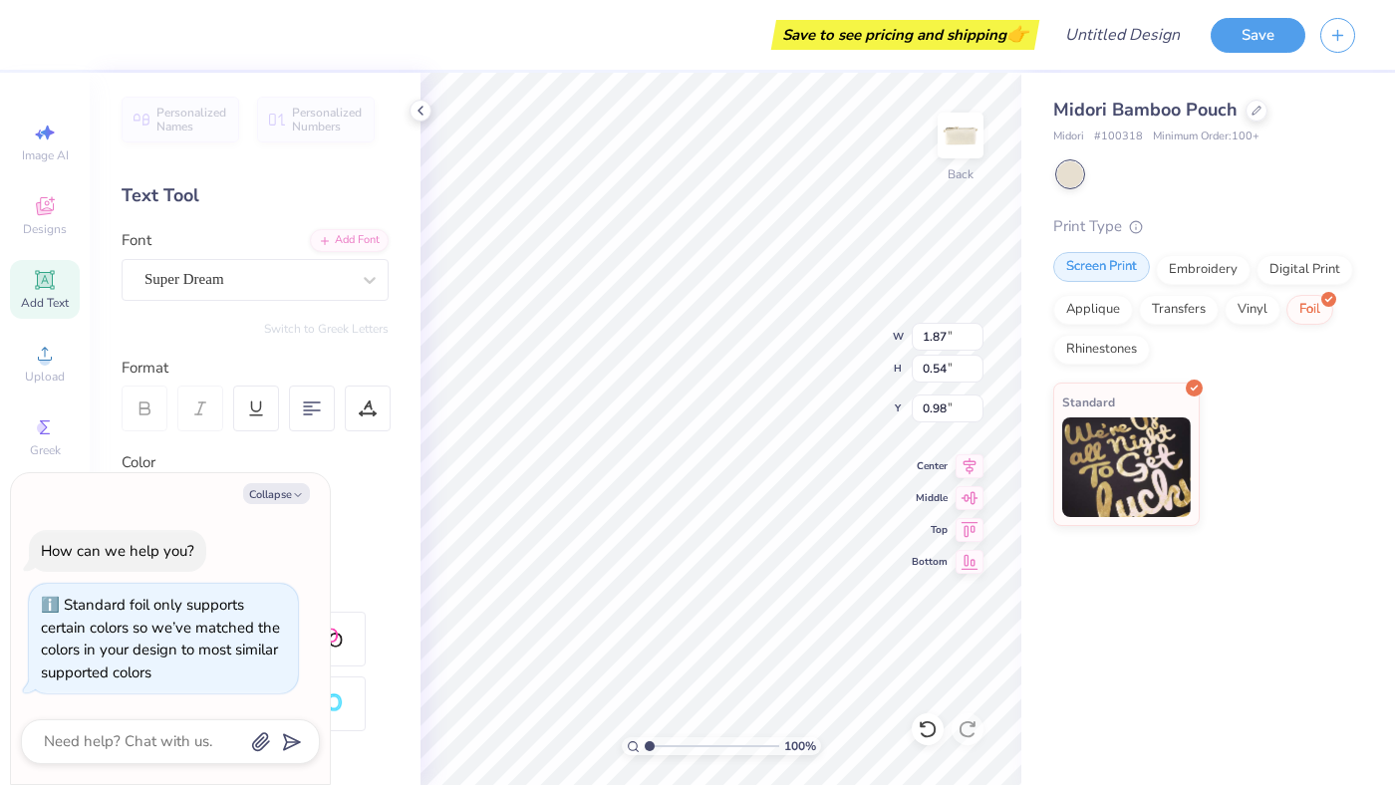
type input "0.55"
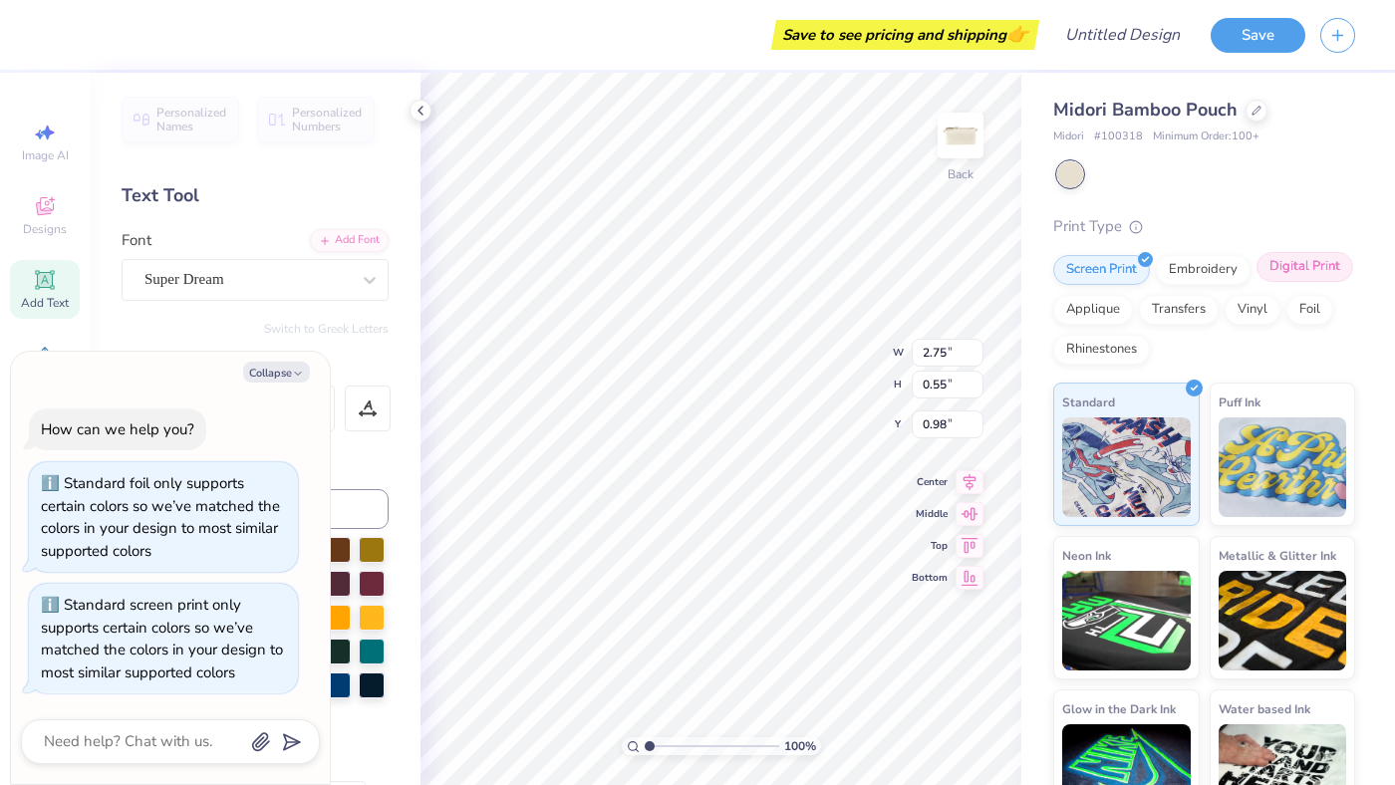
click at [1275, 267] on div "Digital Print" at bounding box center [1304, 267] width 97 height 30
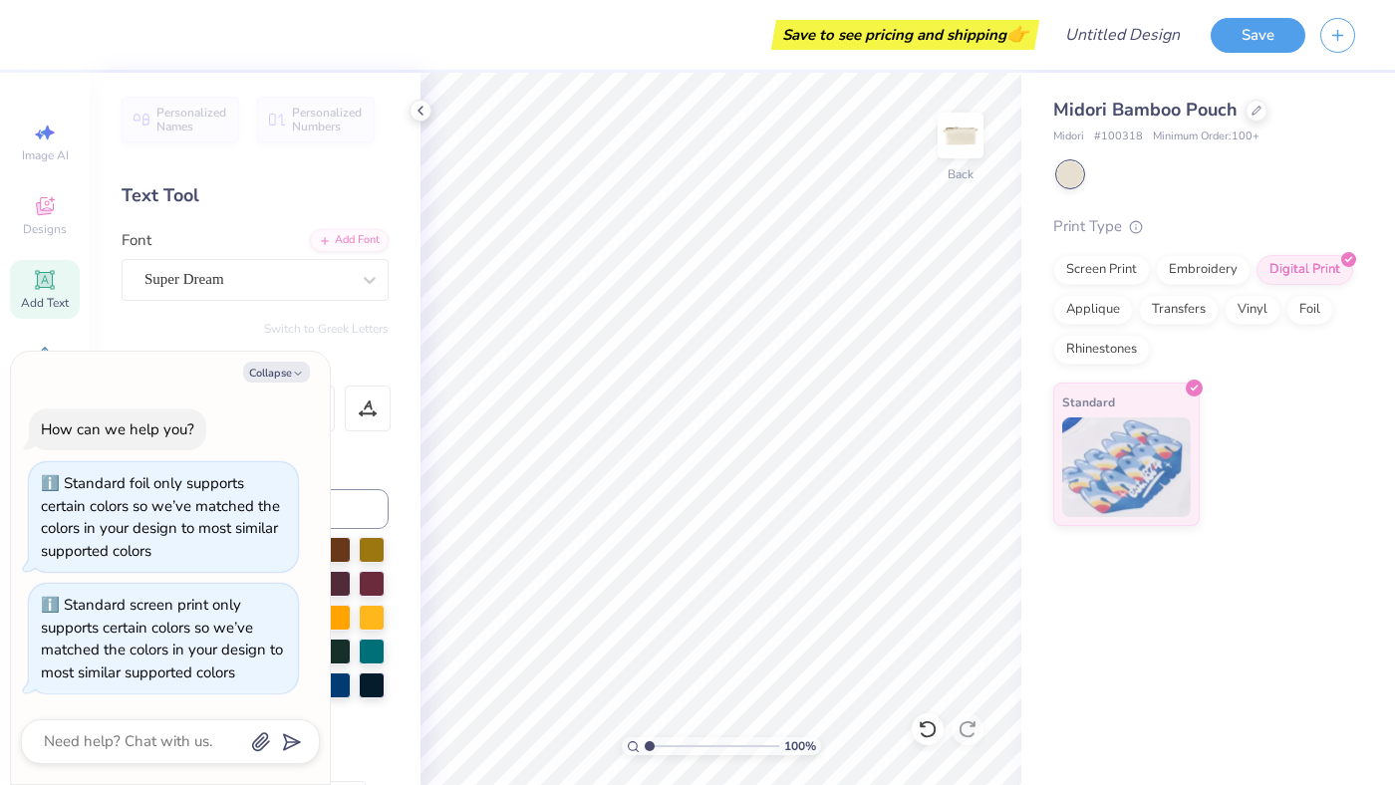
click at [1210, 634] on div "Midori Bamboo Pouch Midori # 100318 Minimum Order: 100 + Print Type Screen Prin…" at bounding box center [1208, 429] width 374 height 712
click at [272, 375] on button "Collapse" at bounding box center [276, 372] width 67 height 21
type textarea "x"
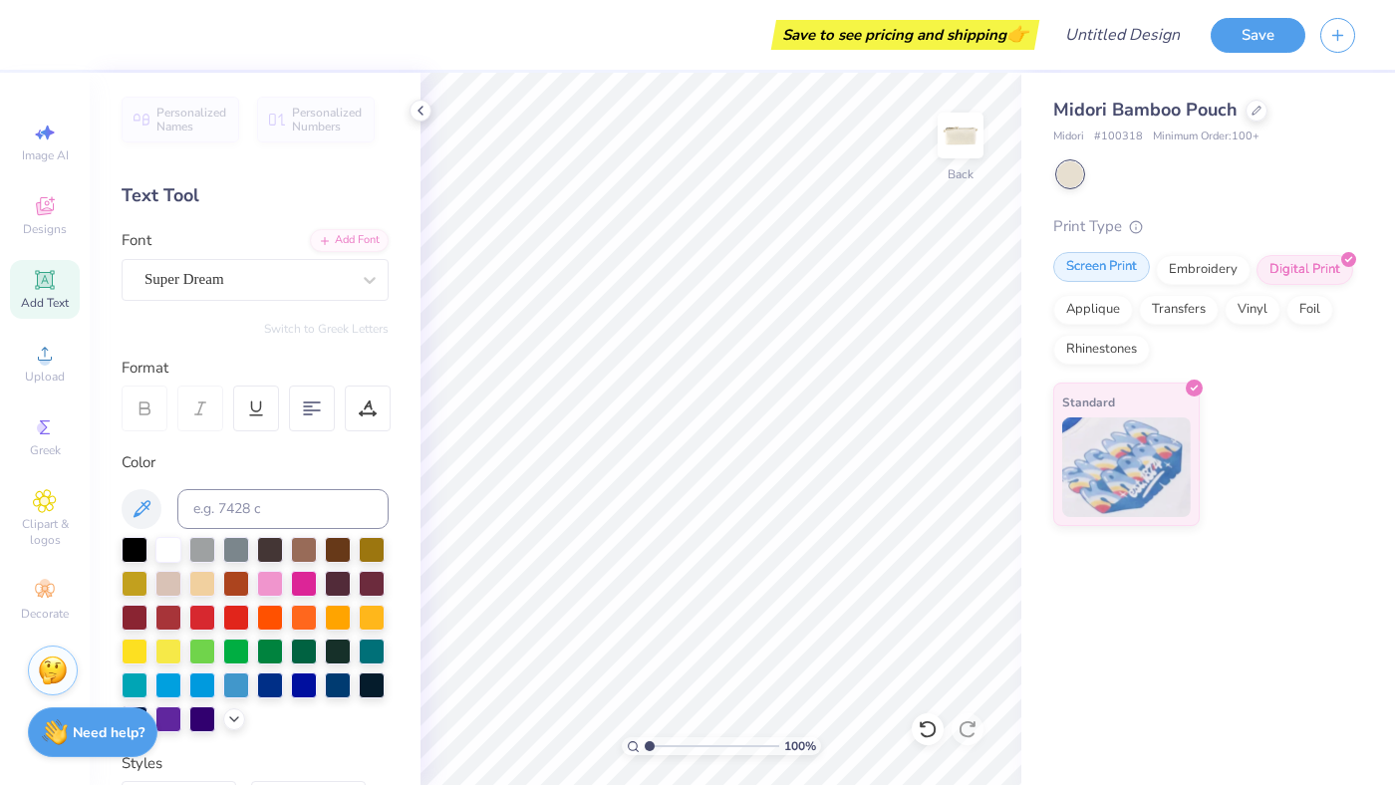
click at [1082, 267] on div "Screen Print" at bounding box center [1101, 267] width 97 height 30
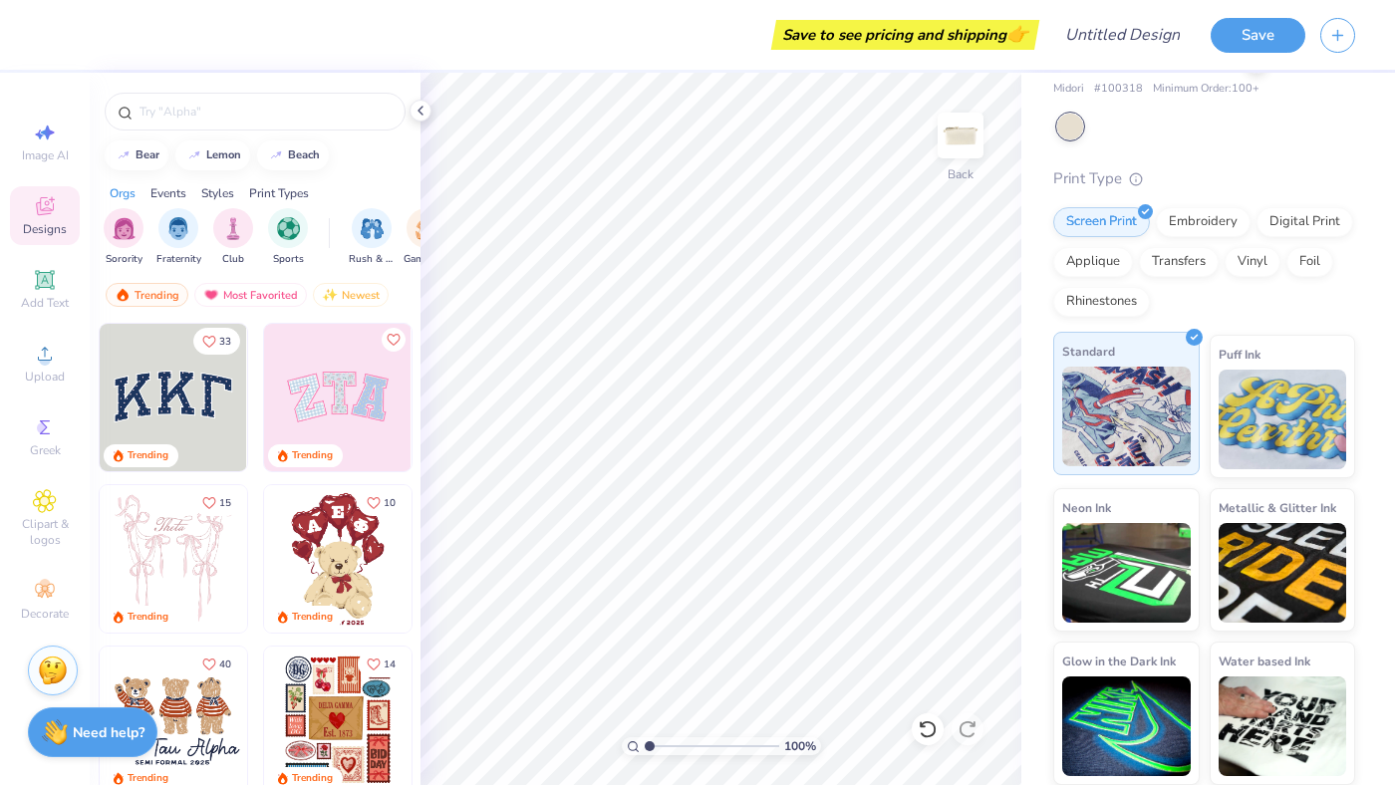
scroll to position [41, 0]
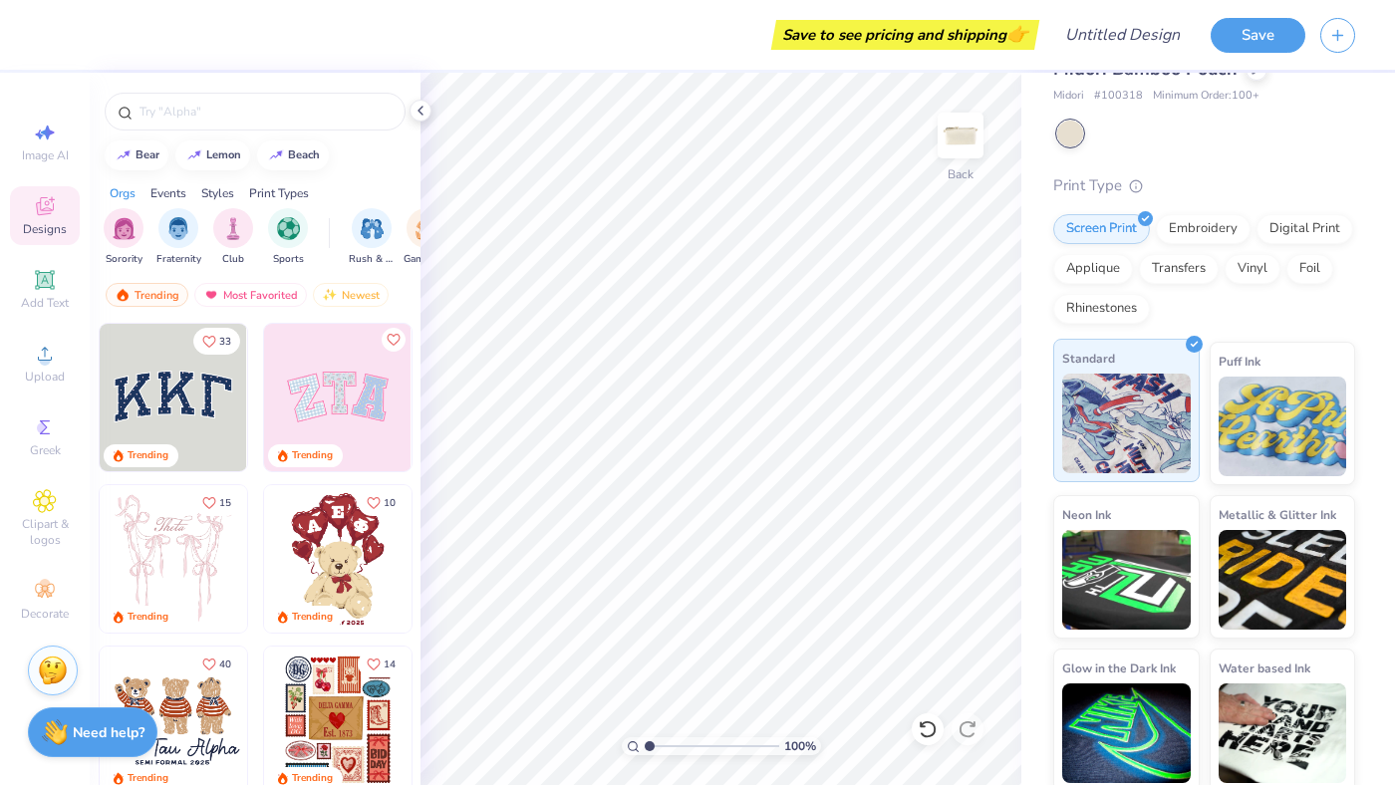
click at [1125, 446] on img at bounding box center [1126, 424] width 129 height 100
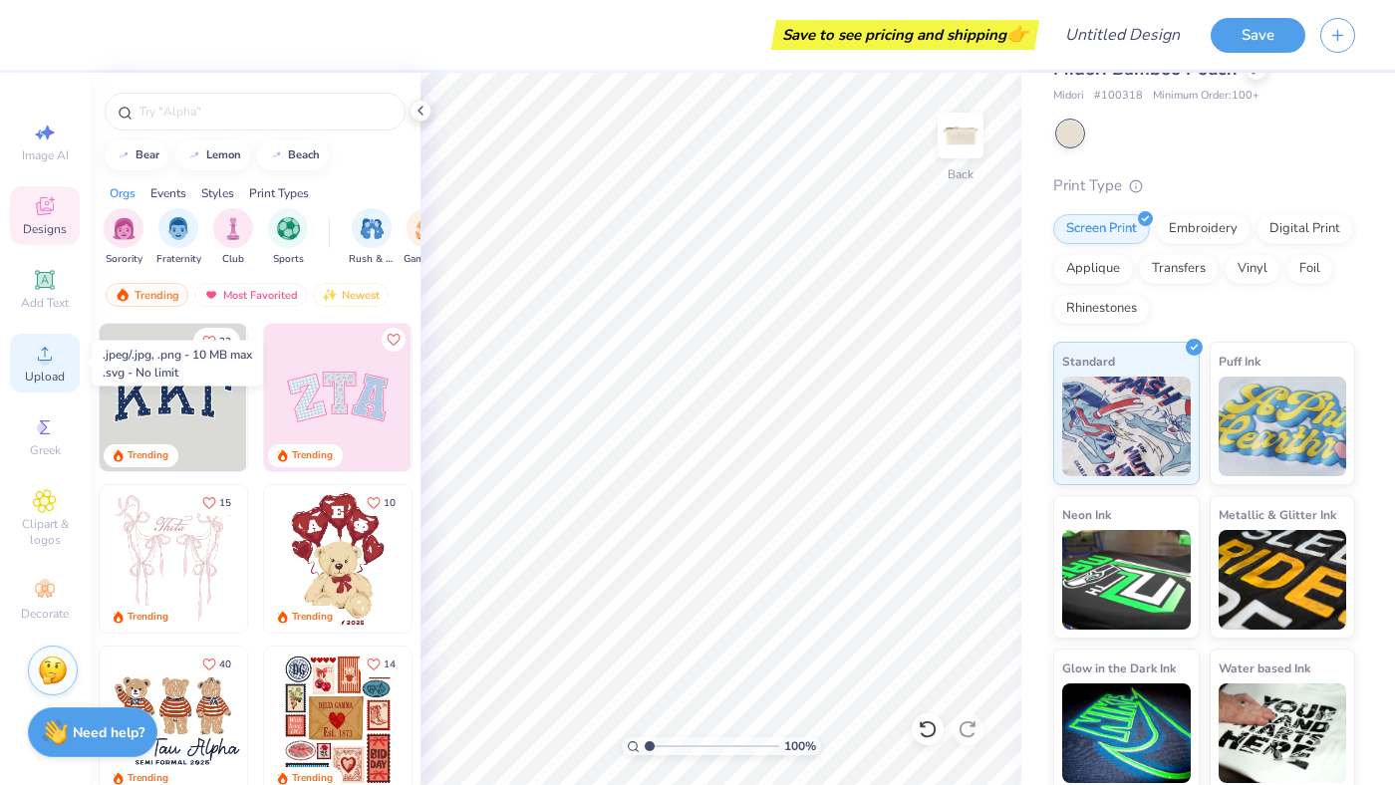
click at [45, 366] on div "Upload" at bounding box center [45, 363] width 70 height 59
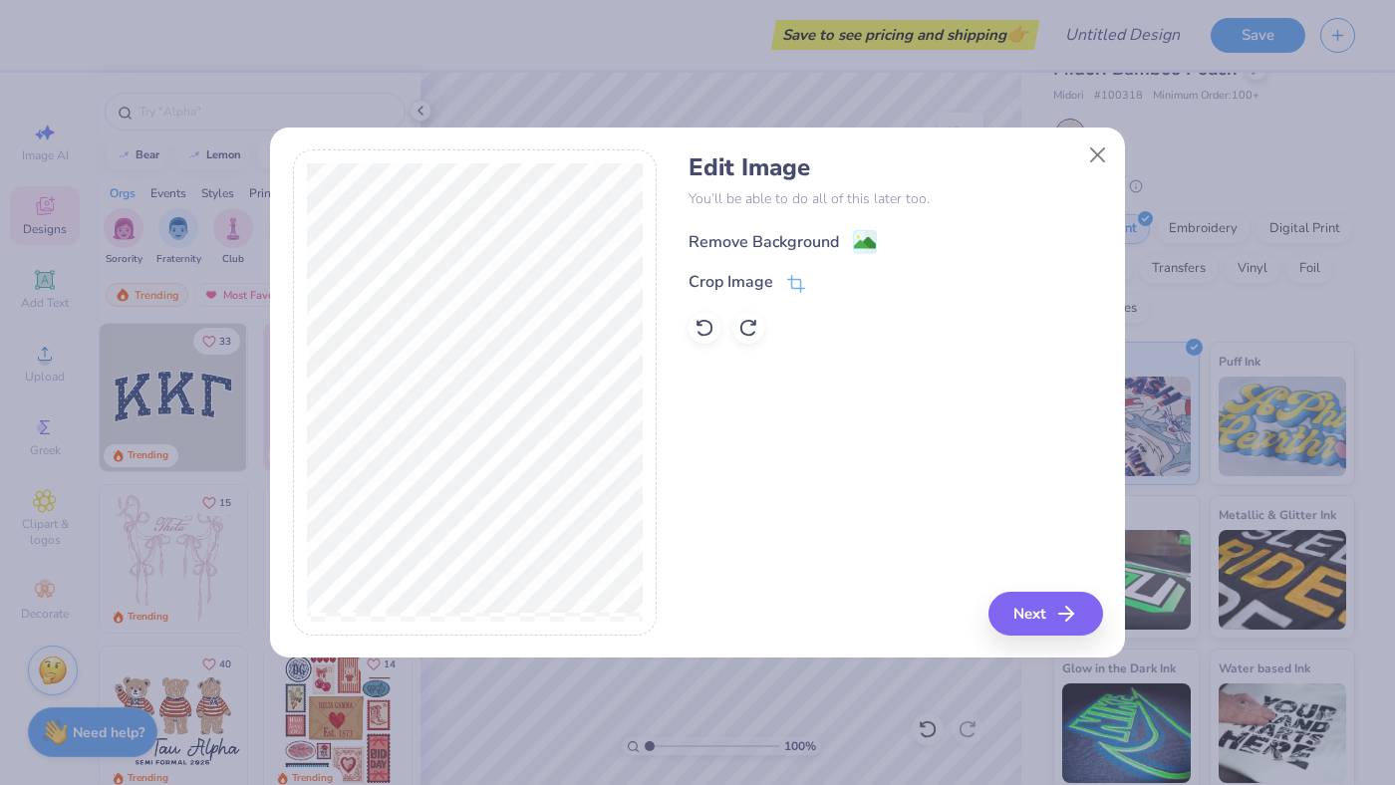
click at [866, 243] on image at bounding box center [865, 243] width 22 height 22
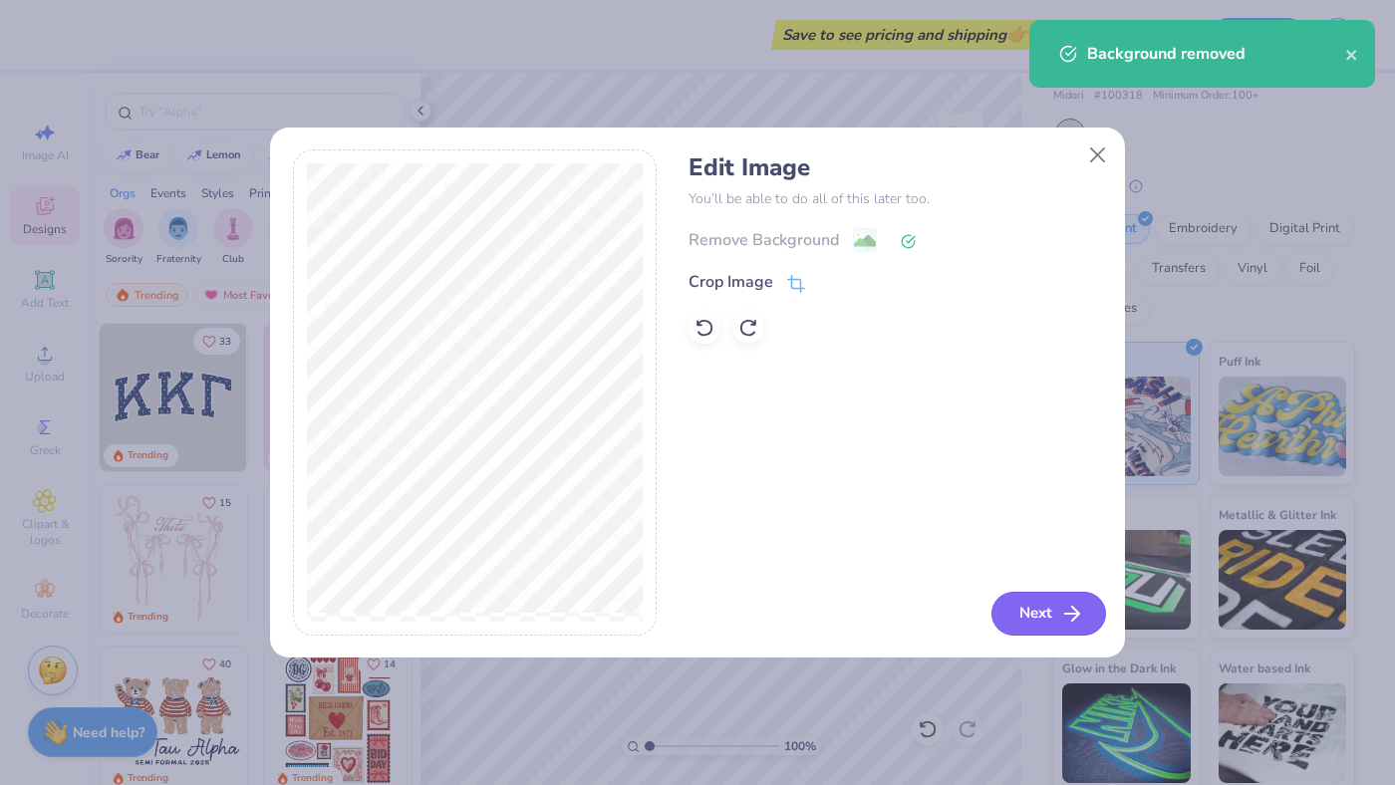
click at [1045, 613] on button "Next" at bounding box center [1048, 614] width 115 height 44
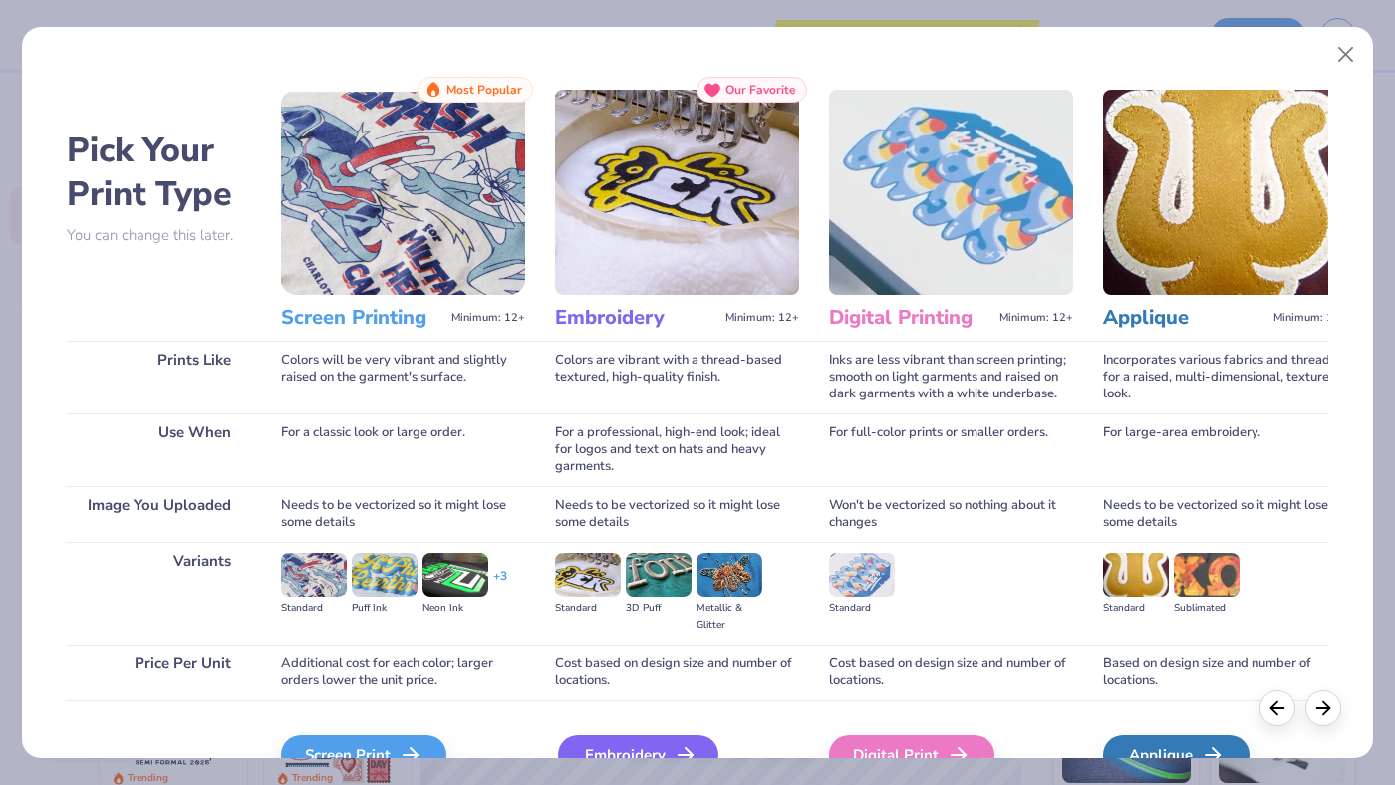
click at [597, 747] on div "Embroidery" at bounding box center [638, 755] width 160 height 40
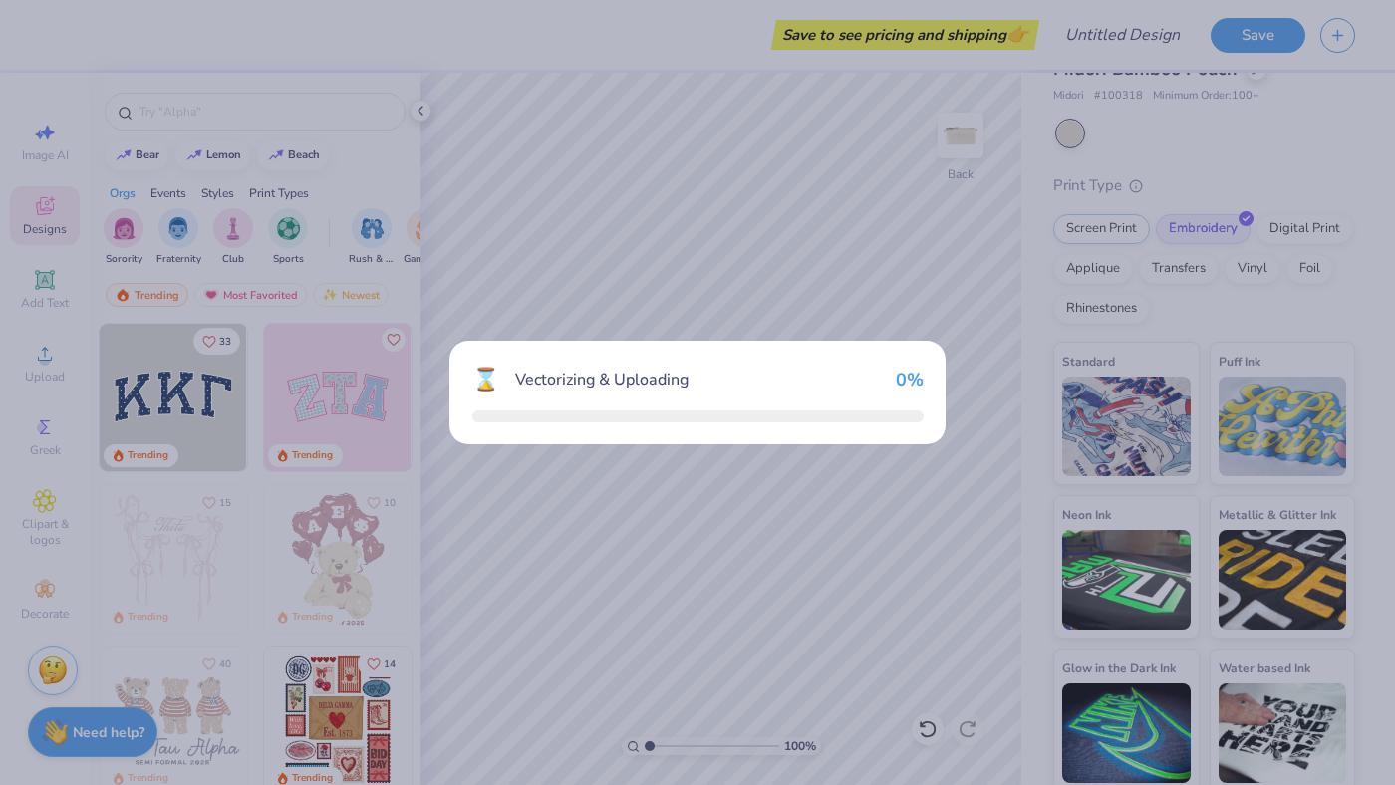
scroll to position [0, 0]
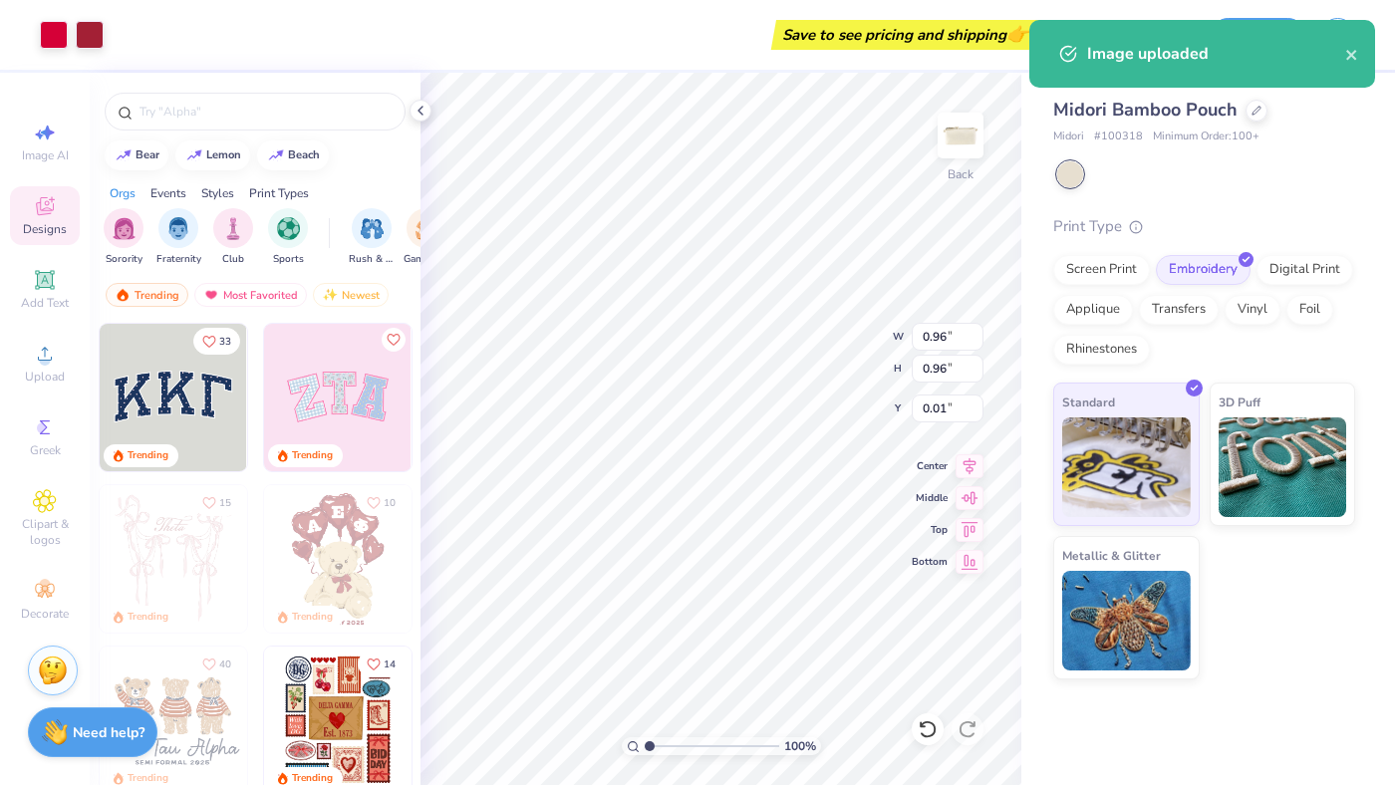
type input "0.96"
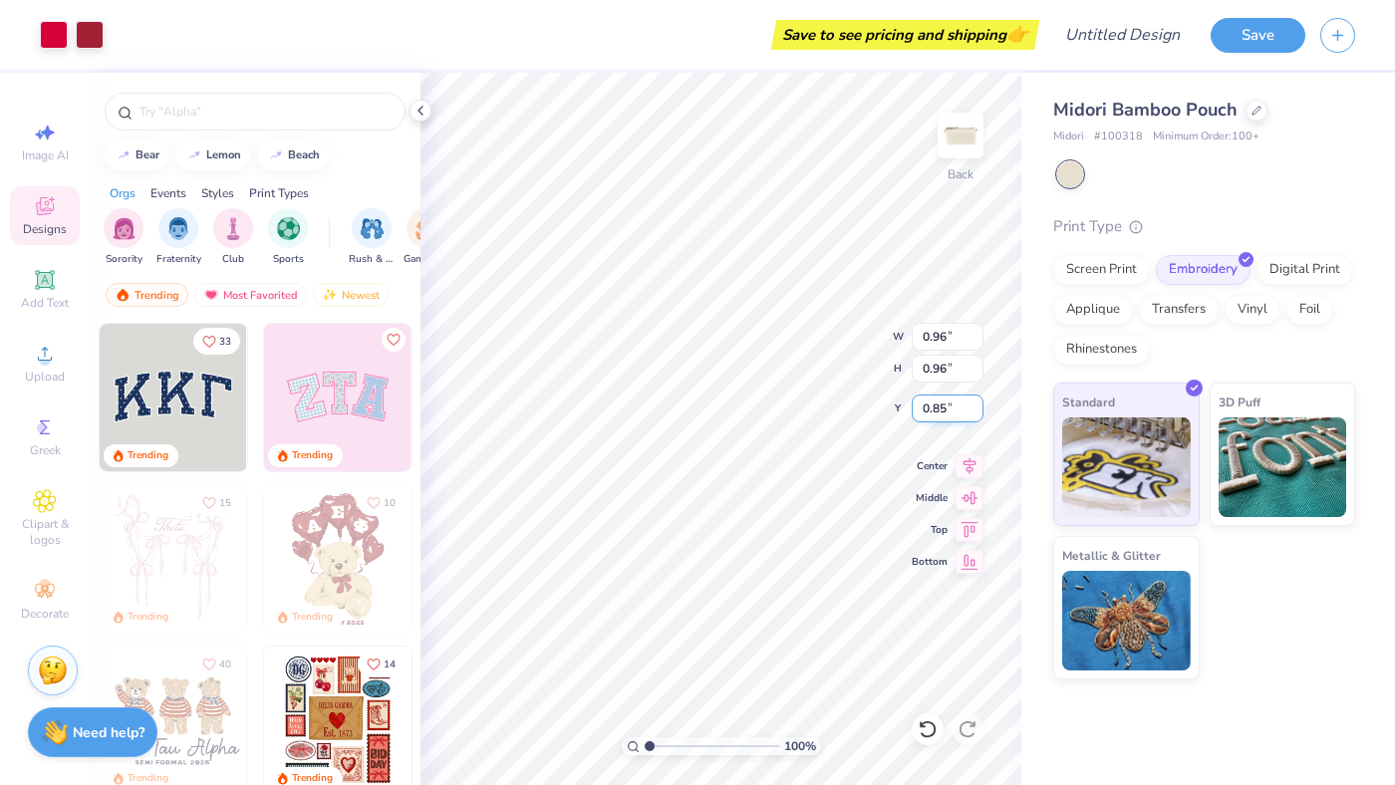
type input "0.77"
click at [1181, 309] on div "Transfers" at bounding box center [1179, 307] width 80 height 30
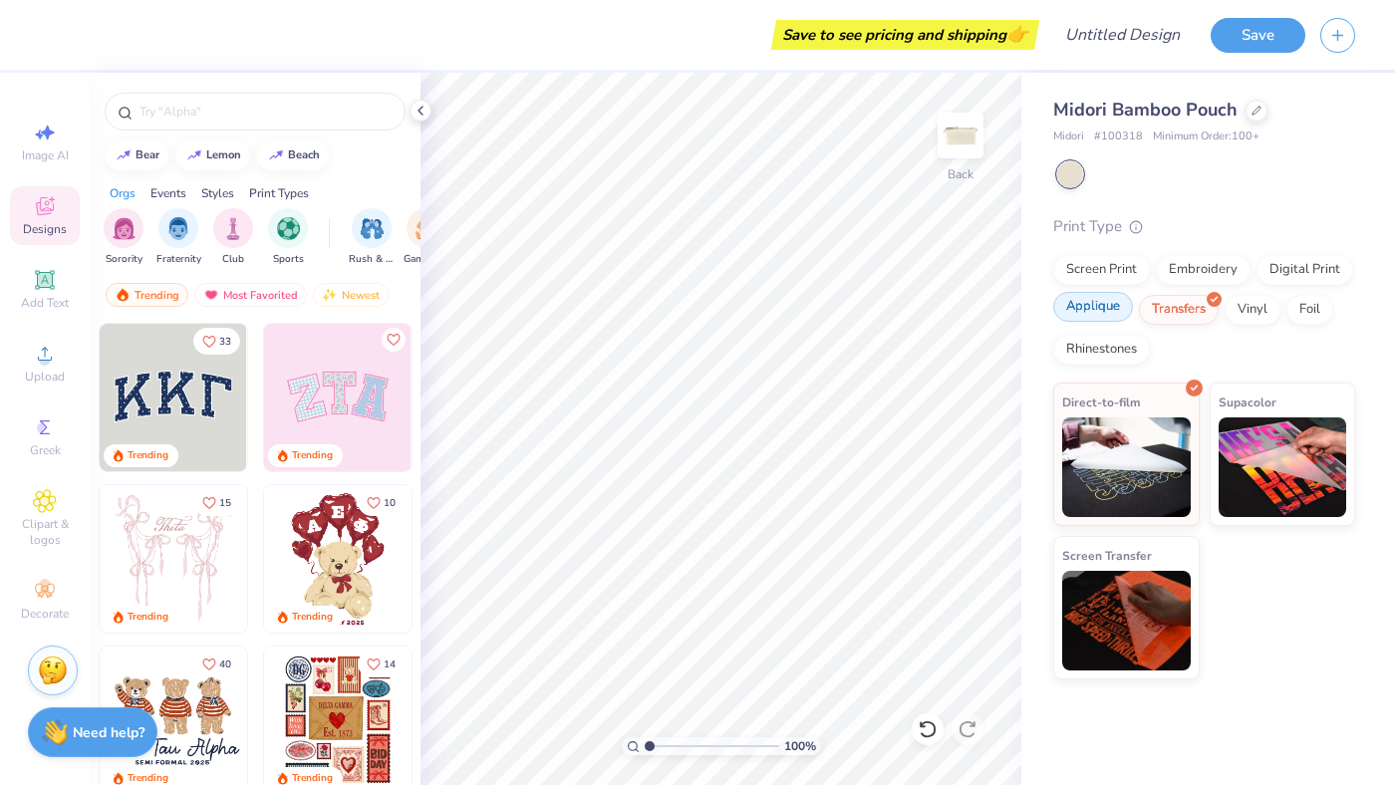
click at [1081, 301] on div "Applique" at bounding box center [1093, 307] width 80 height 30
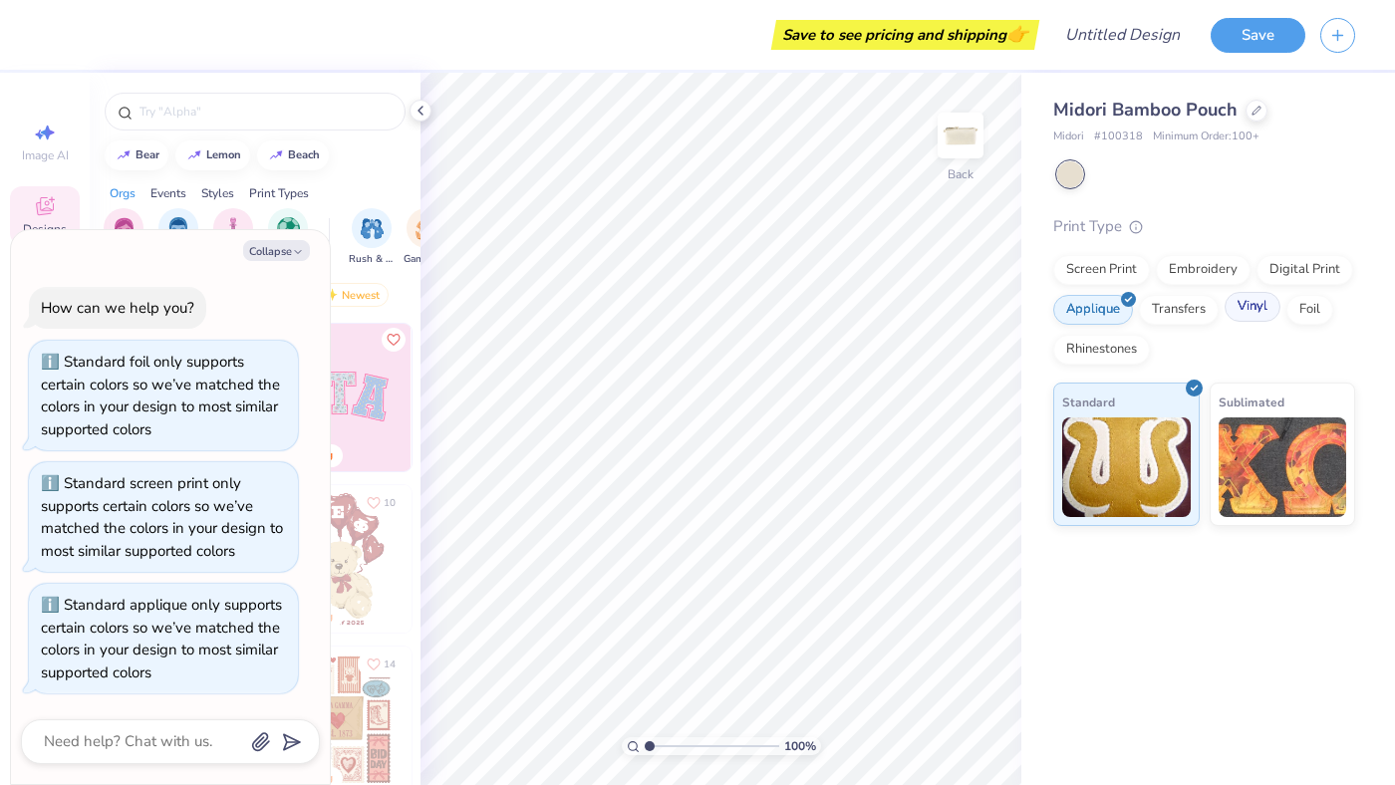
click at [1229, 307] on div "Vinyl" at bounding box center [1253, 307] width 56 height 30
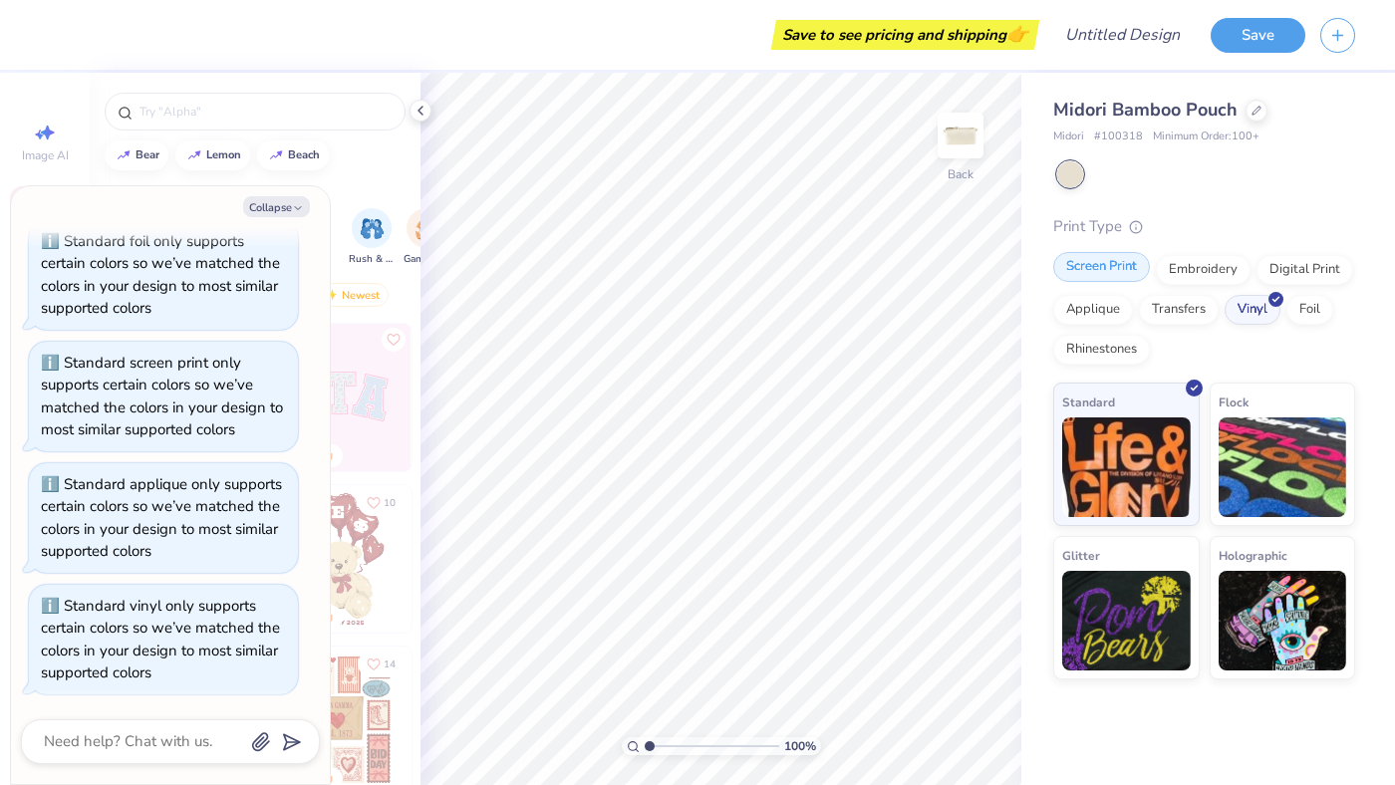
click at [1117, 262] on div "Screen Print" at bounding box center [1101, 267] width 97 height 30
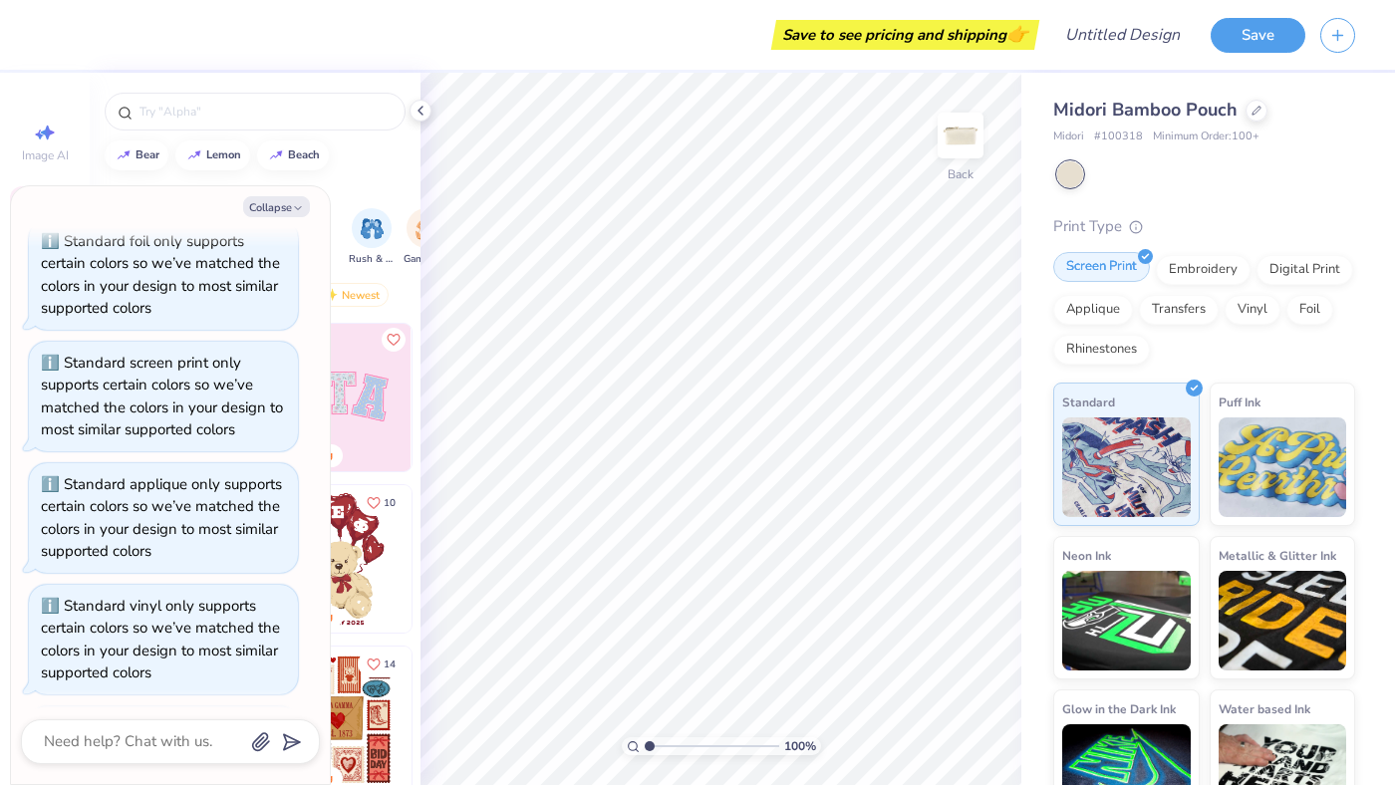
scroll to position [199, 0]
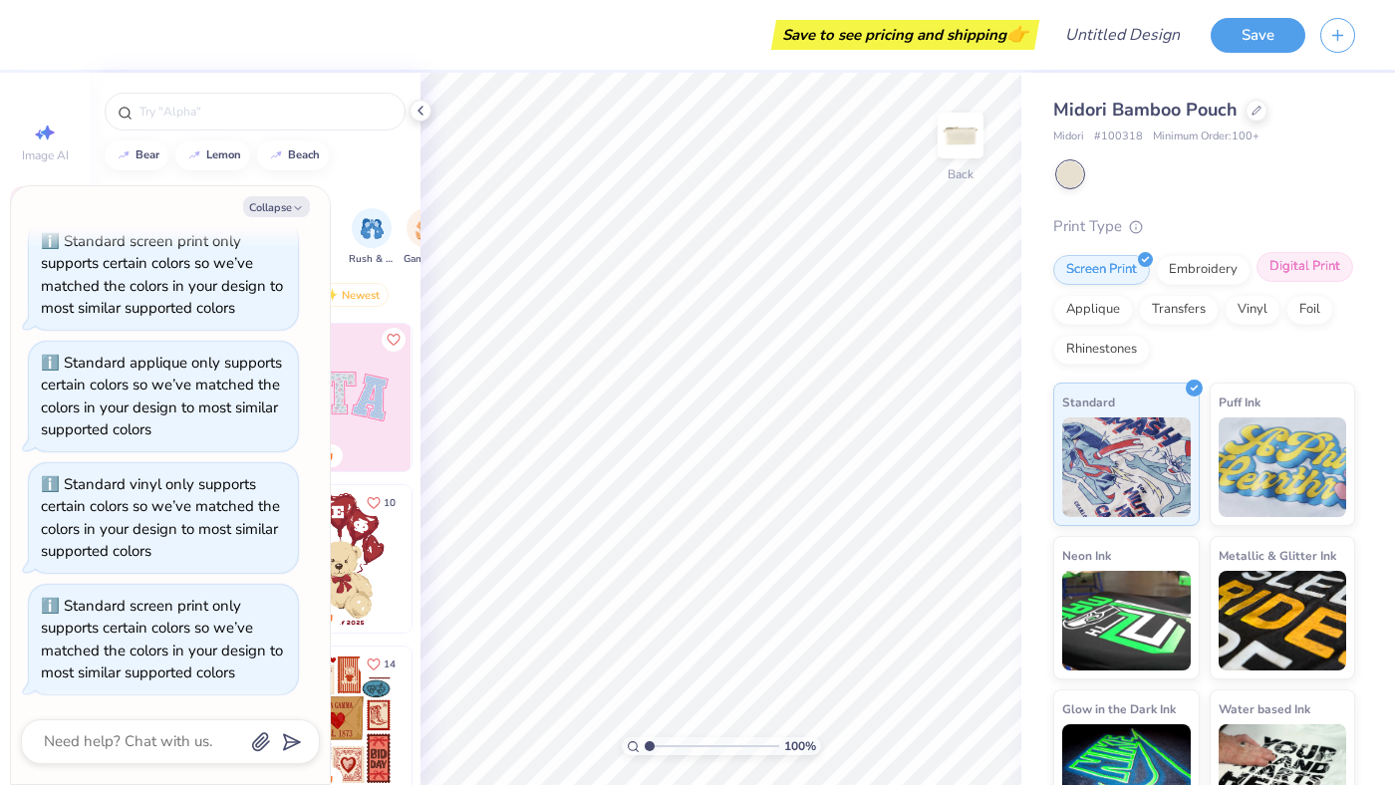
click at [1280, 271] on div "Digital Print" at bounding box center [1304, 267] width 97 height 30
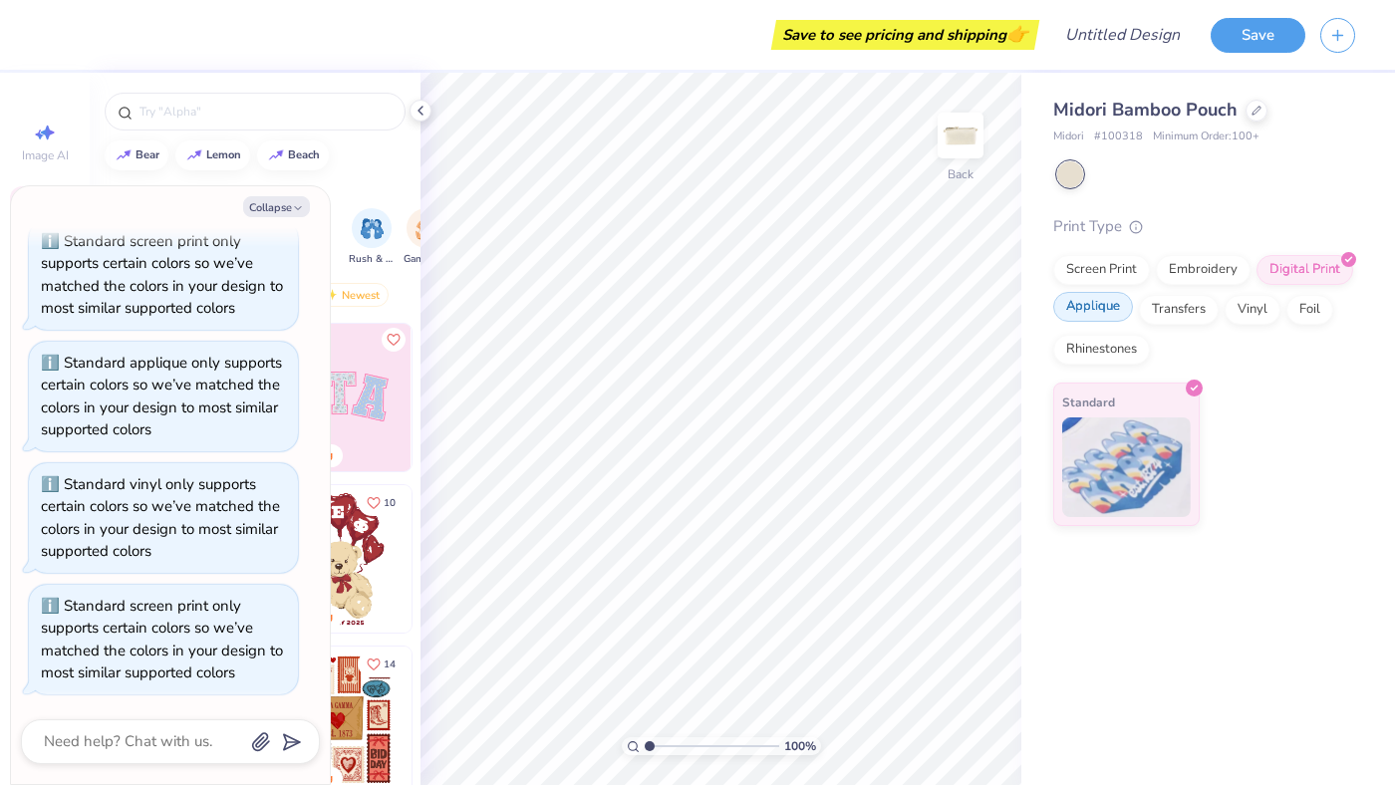
click at [1113, 311] on div "Applique" at bounding box center [1093, 307] width 80 height 30
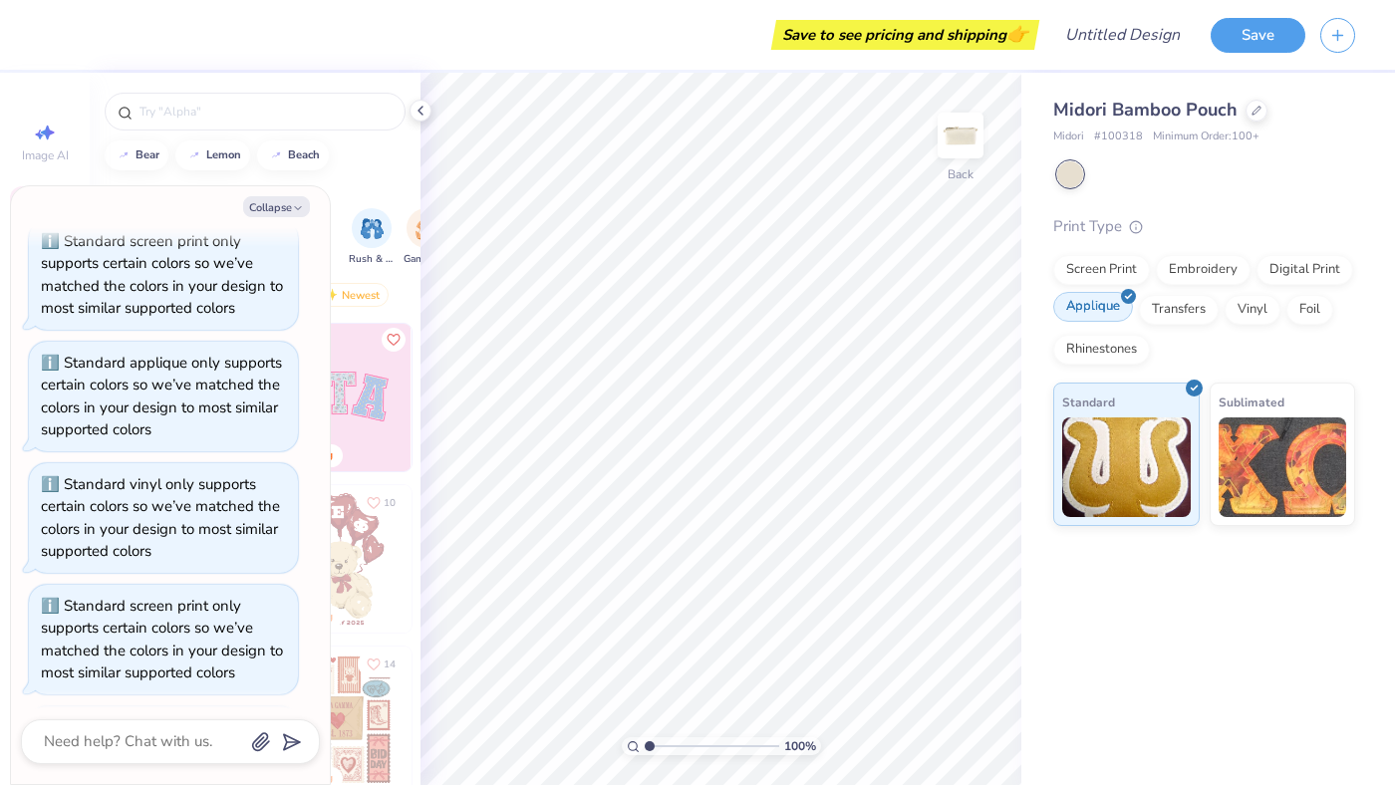
scroll to position [321, 0]
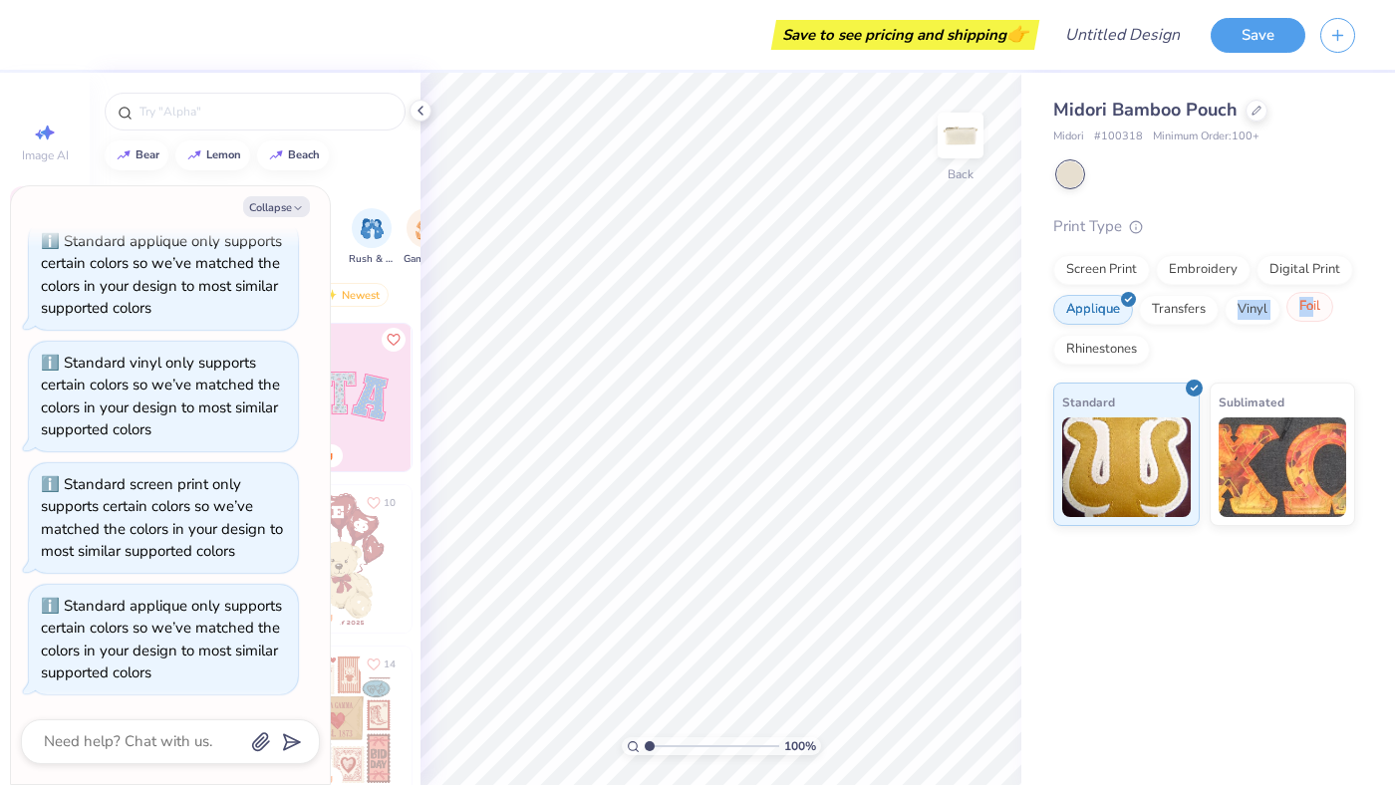
drag, startPoint x: 1195, startPoint y: 328, endPoint x: 1313, endPoint y: 312, distance: 119.6
click at [1313, 312] on div "Screen Print Embroidery Digital Print Applique Transfers Vinyl Foil Rhinestones" at bounding box center [1204, 310] width 302 height 110
click at [1313, 312] on div "Foil" at bounding box center [1309, 307] width 47 height 30
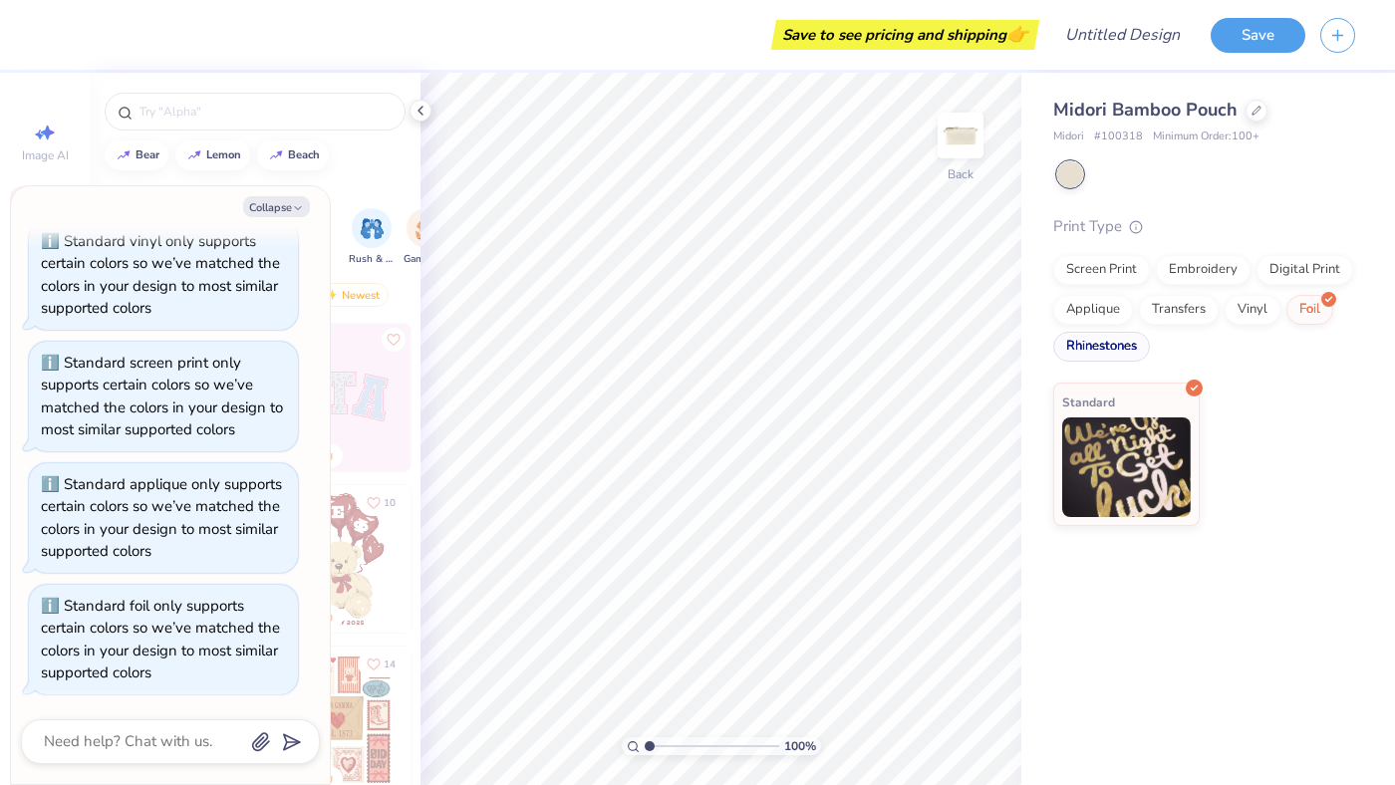
click at [1137, 353] on div "Rhinestones" at bounding box center [1101, 347] width 97 height 30
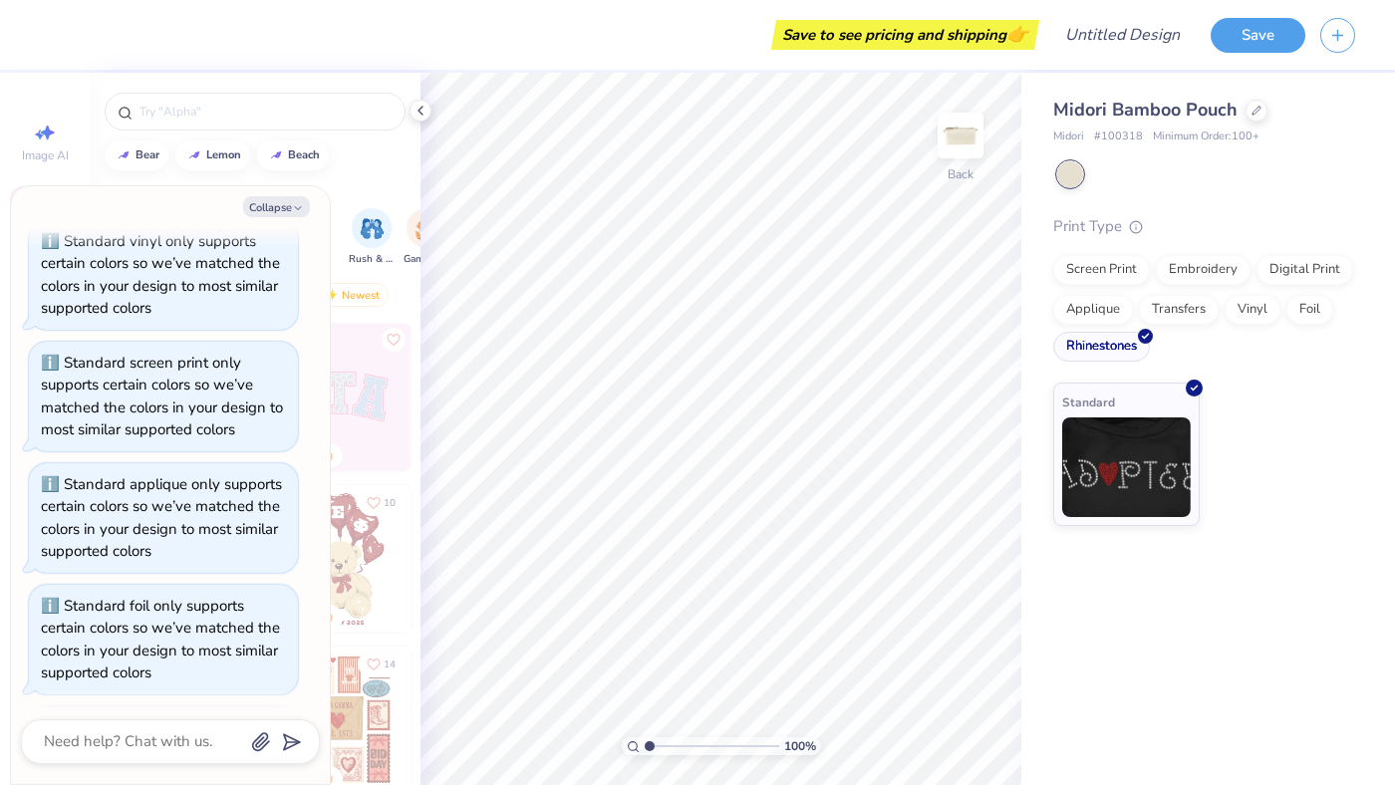
scroll to position [564, 0]
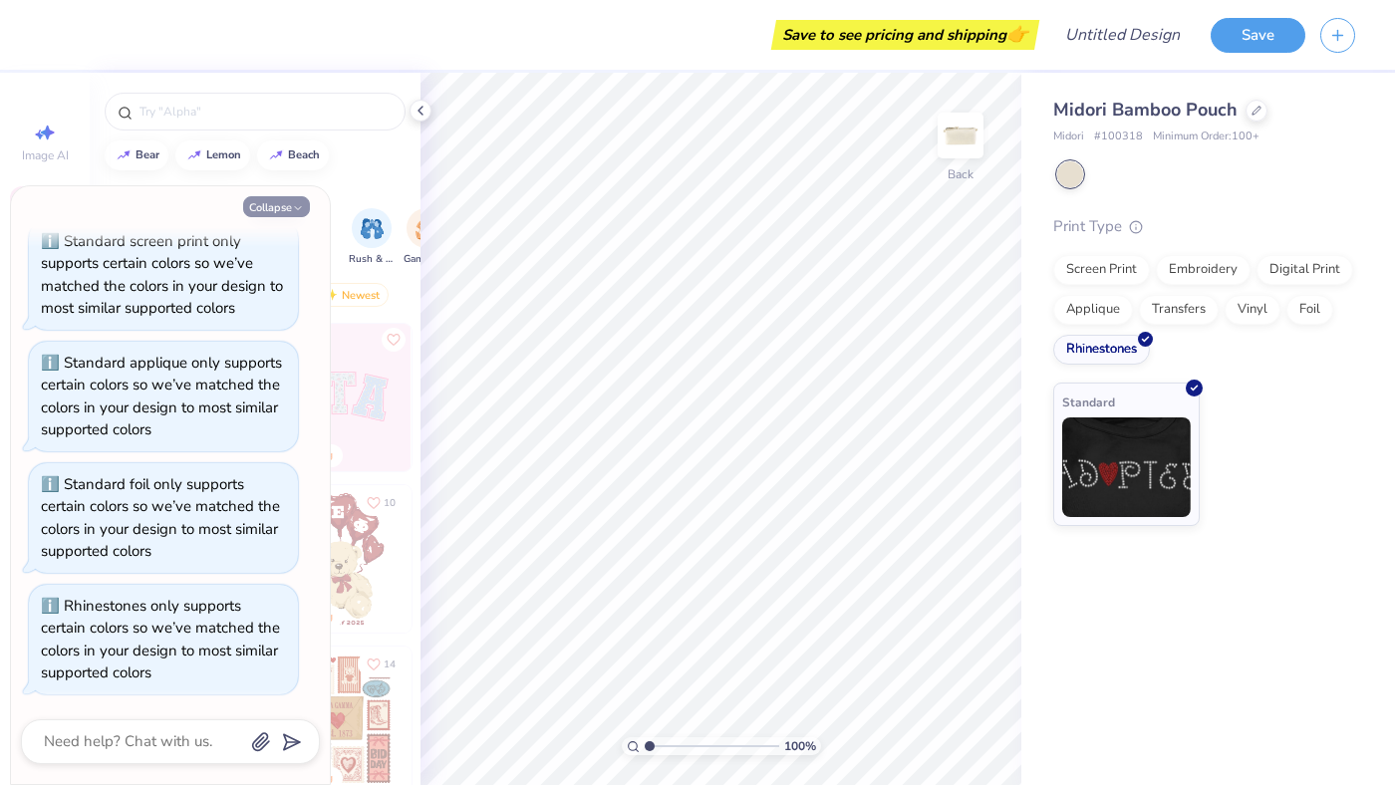
click at [266, 204] on button "Collapse" at bounding box center [276, 206] width 67 height 21
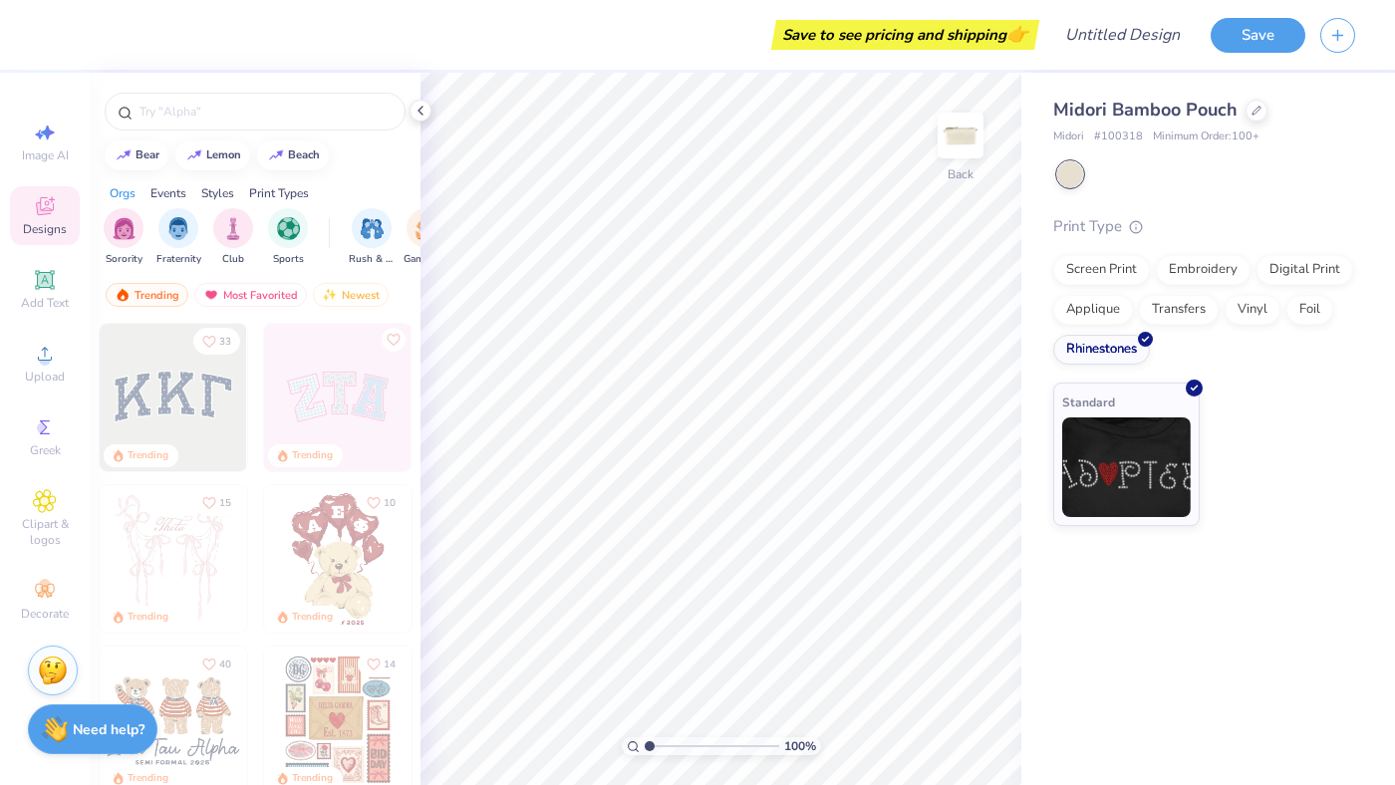
click at [97, 753] on div "Need help? Chat with us." at bounding box center [93, 729] width 130 height 50
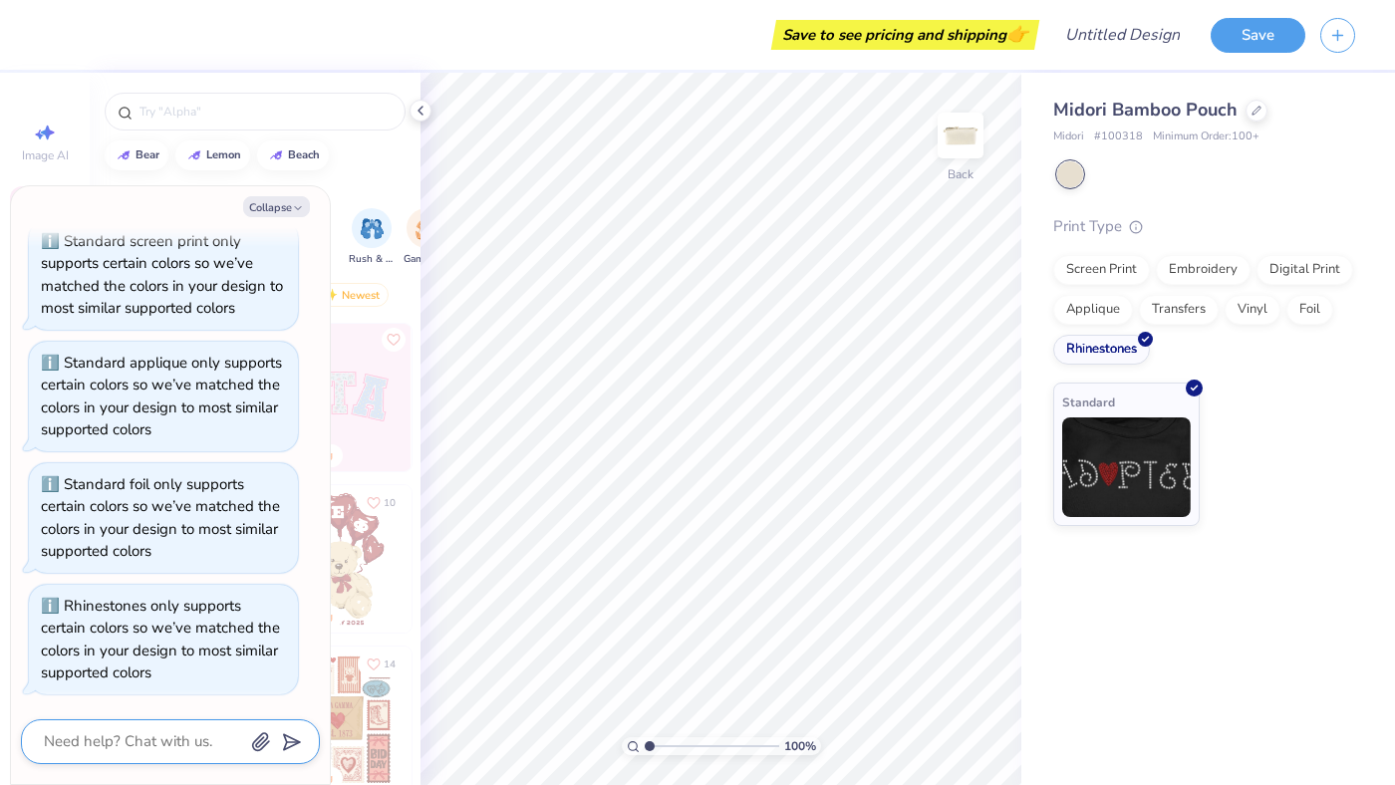
click at [145, 752] on textarea at bounding box center [143, 741] width 202 height 27
click at [251, 206] on button "Collapse" at bounding box center [276, 206] width 67 height 21
type textarea "x"
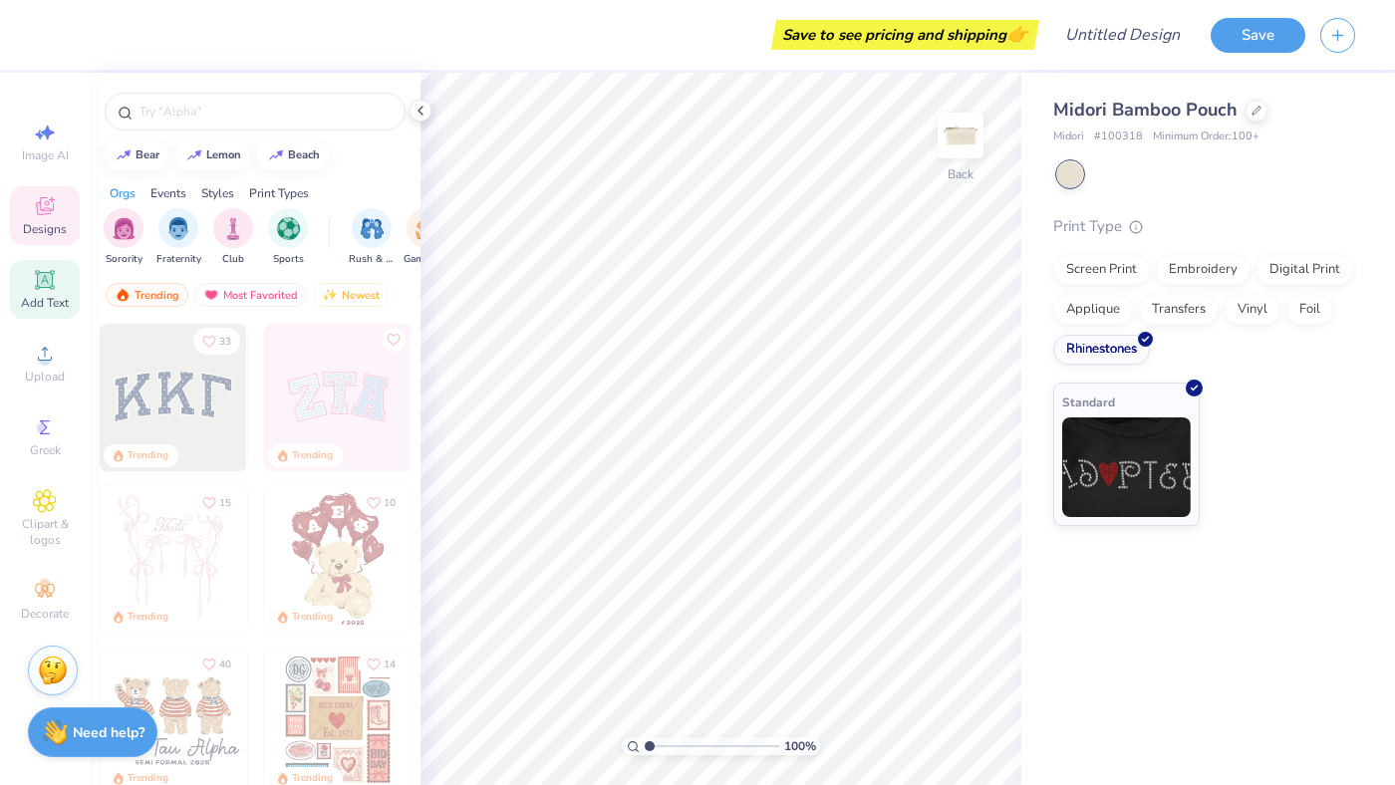
click at [45, 303] on span "Add Text" at bounding box center [45, 303] width 48 height 16
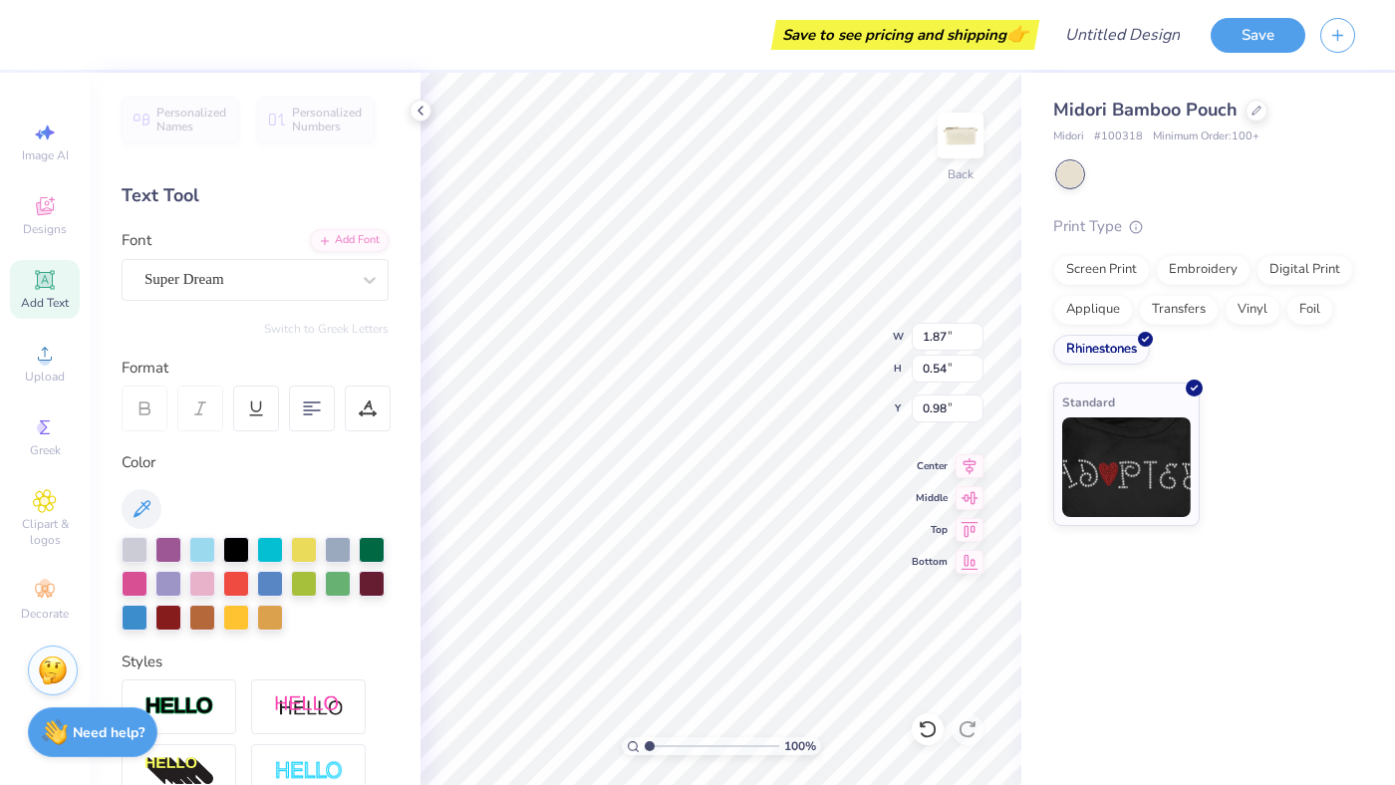
type textarea "T"
type textarea "Y"
click at [1193, 654] on div "Midori Bamboo Pouch Midori # 100318 Minimum Order: 100 + Print Type Screen Prin…" at bounding box center [1208, 429] width 374 height 712
click at [239, 278] on div "Super Dream" at bounding box center [246, 279] width 209 height 31
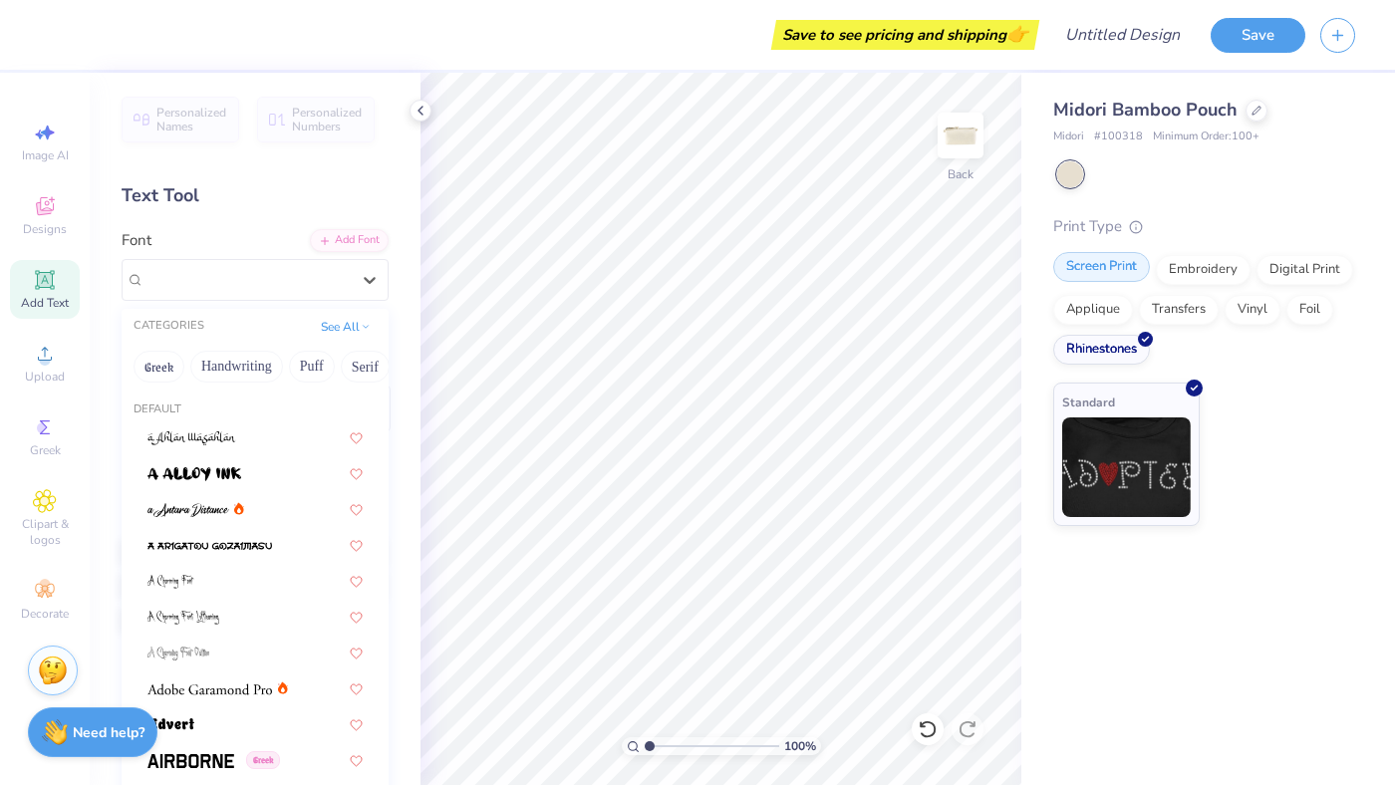
click at [1091, 269] on div "Screen Print" at bounding box center [1101, 267] width 97 height 30
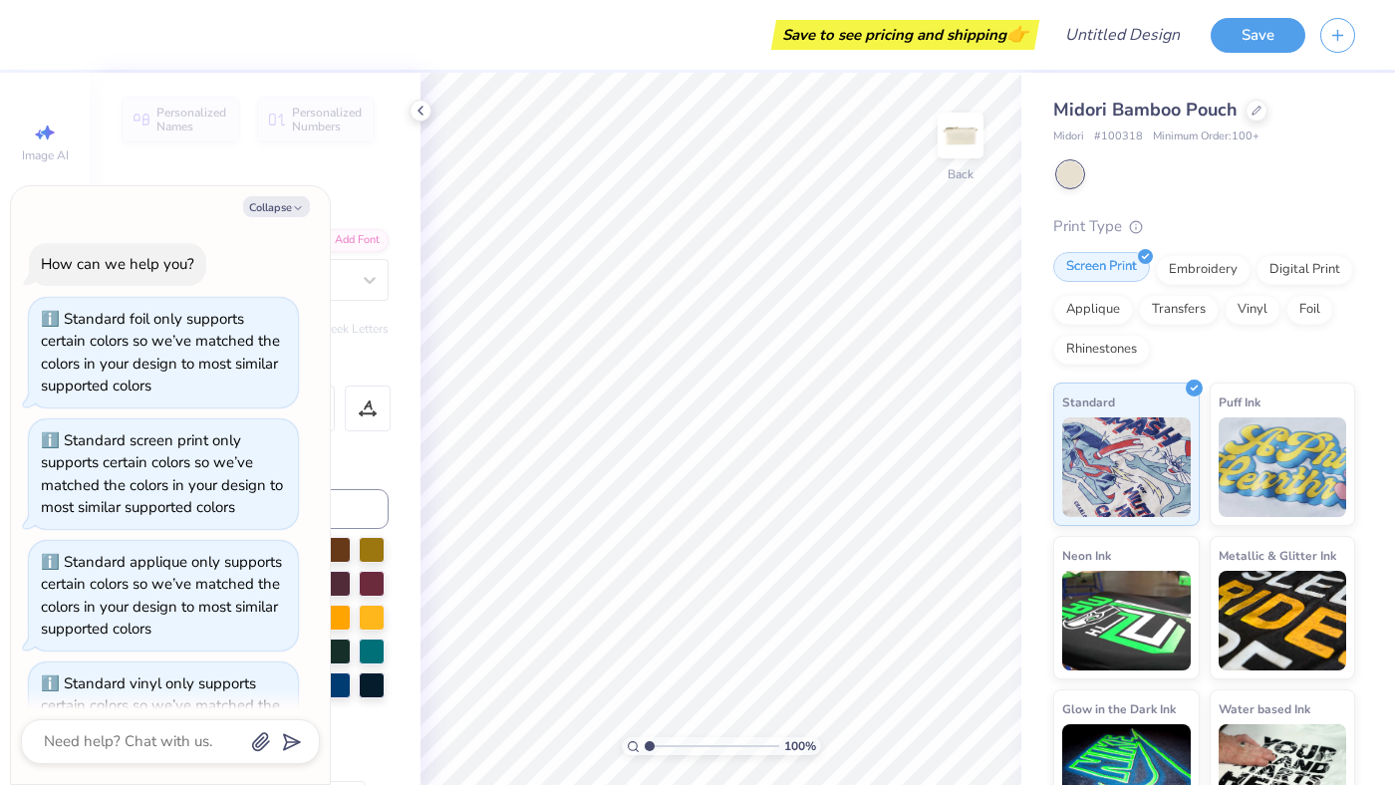
scroll to position [686, 0]
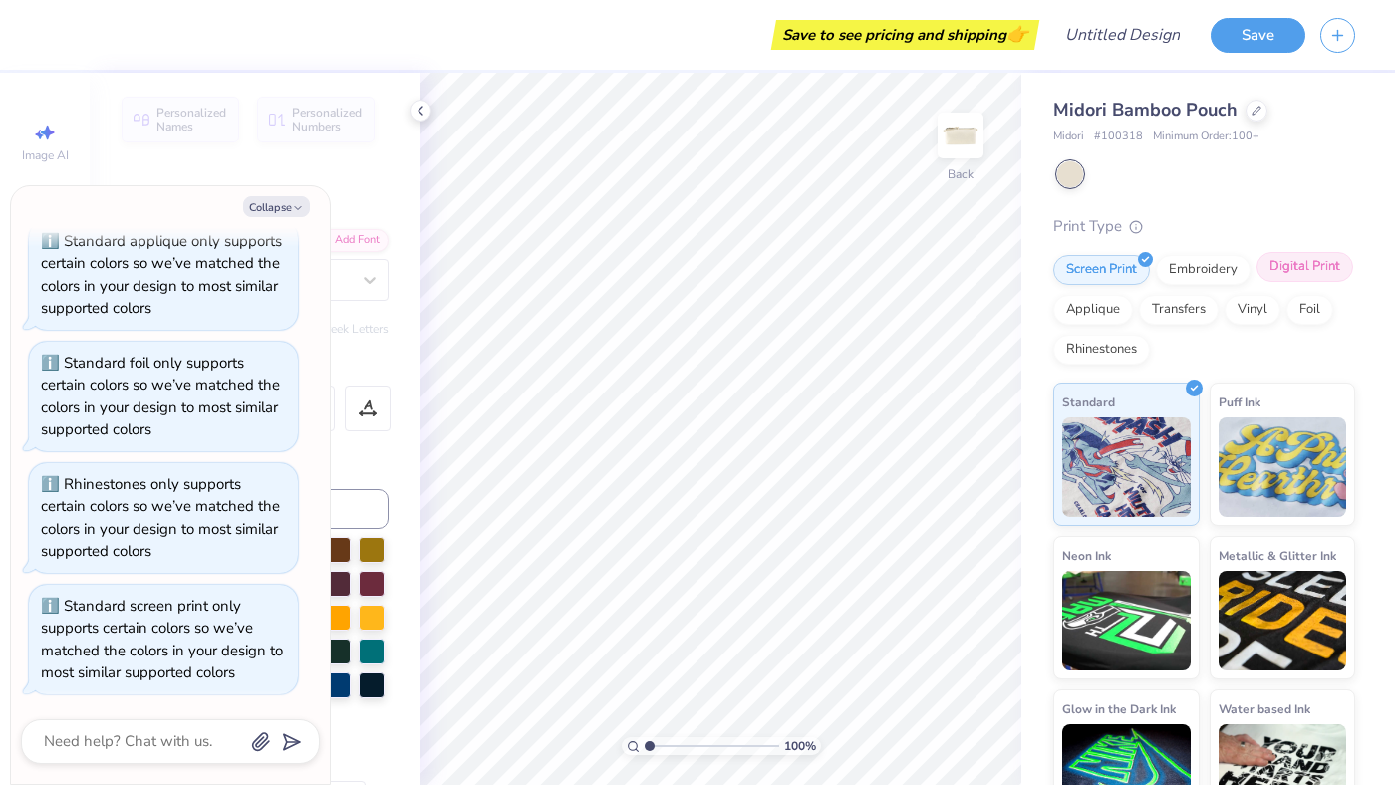
click at [1298, 275] on div "Digital Print" at bounding box center [1304, 267] width 97 height 30
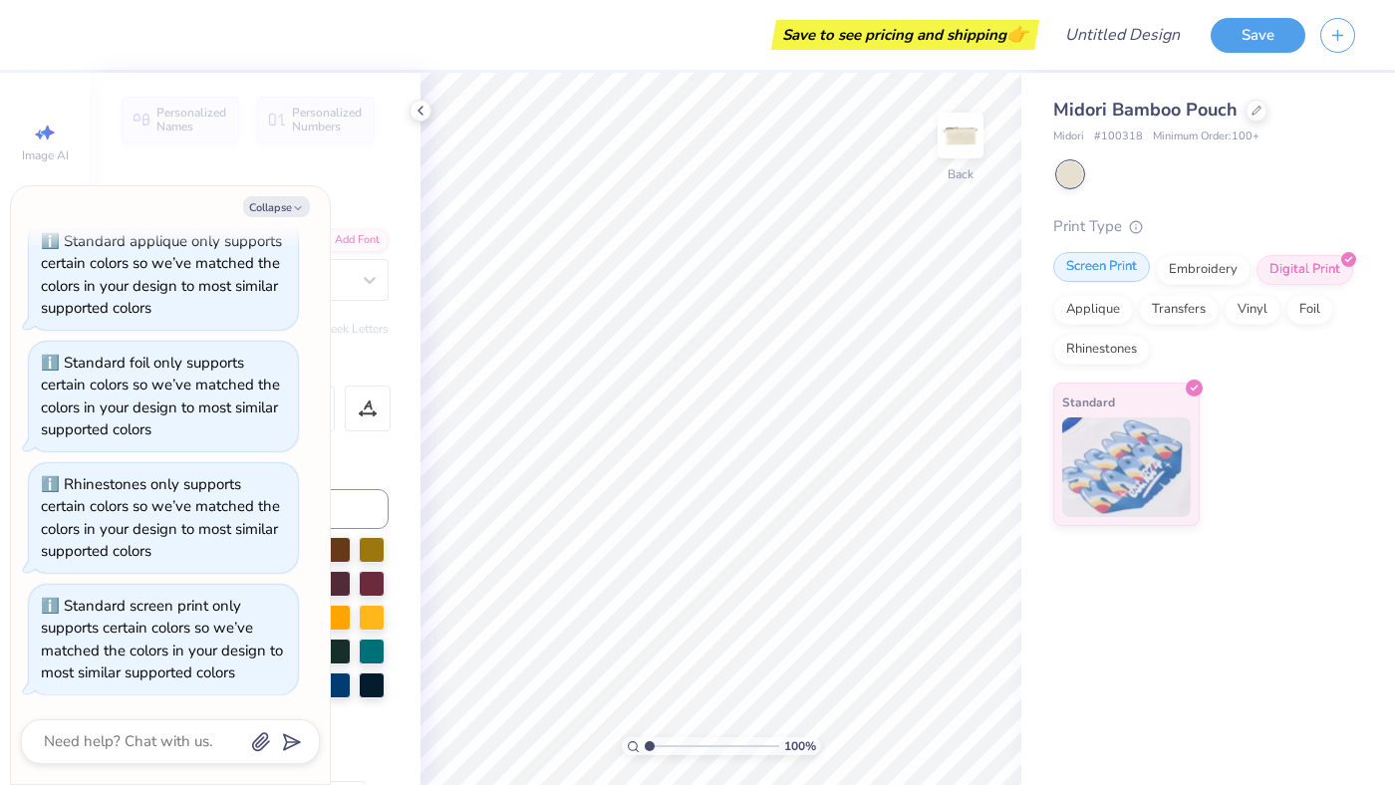
click at [1113, 261] on div "Screen Print" at bounding box center [1101, 267] width 97 height 30
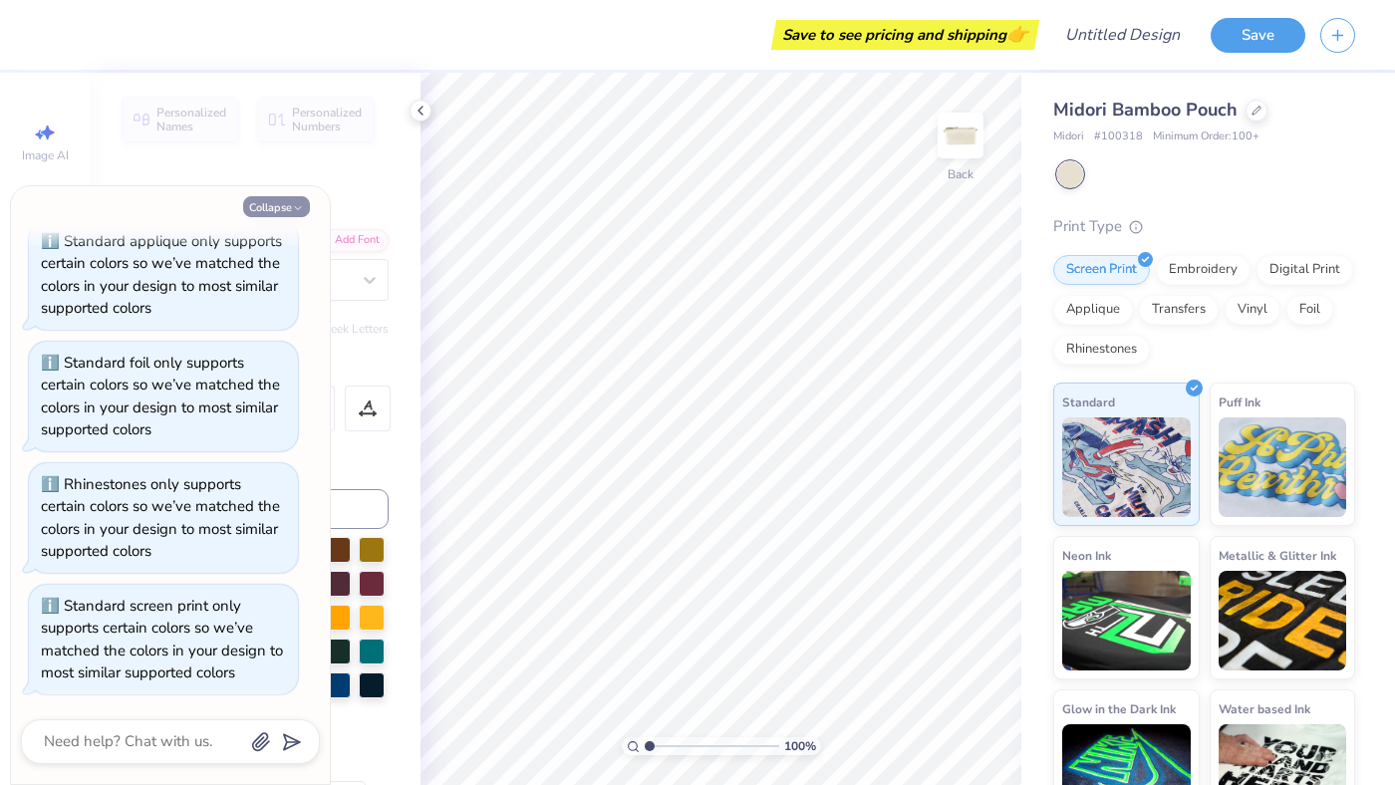
click at [294, 212] on icon "button" at bounding box center [298, 208] width 12 height 12
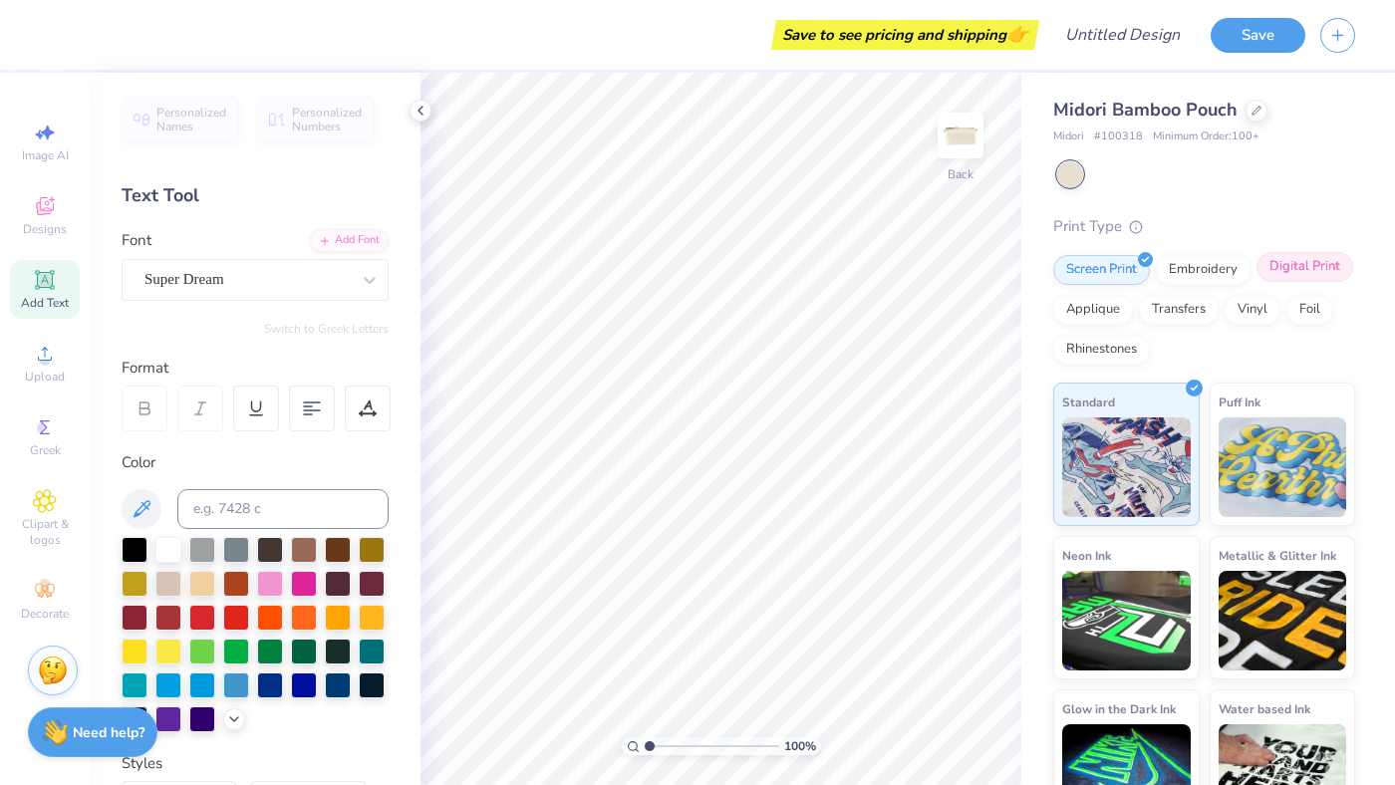
click at [1299, 276] on div "Digital Print" at bounding box center [1304, 267] width 97 height 30
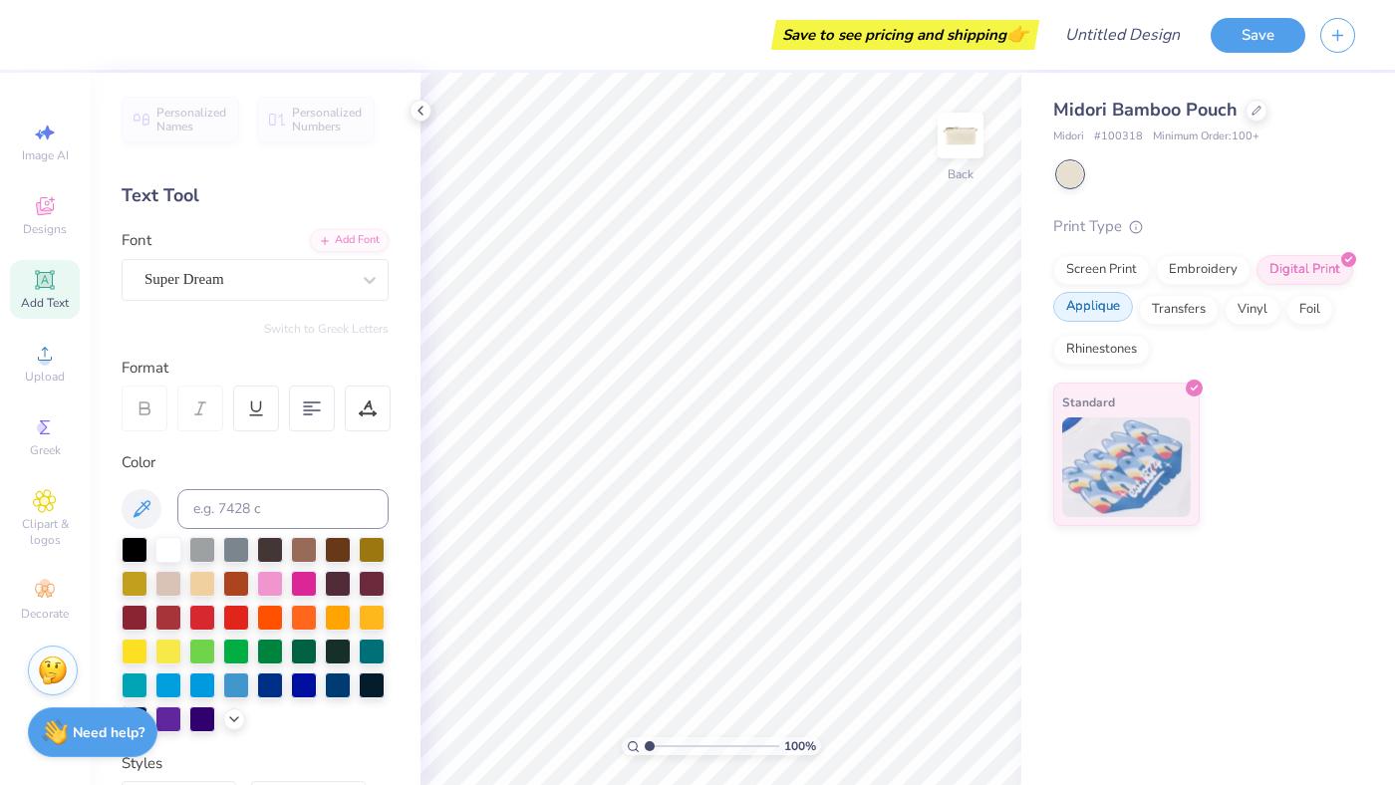
click at [1100, 311] on div "Applique" at bounding box center [1093, 307] width 80 height 30
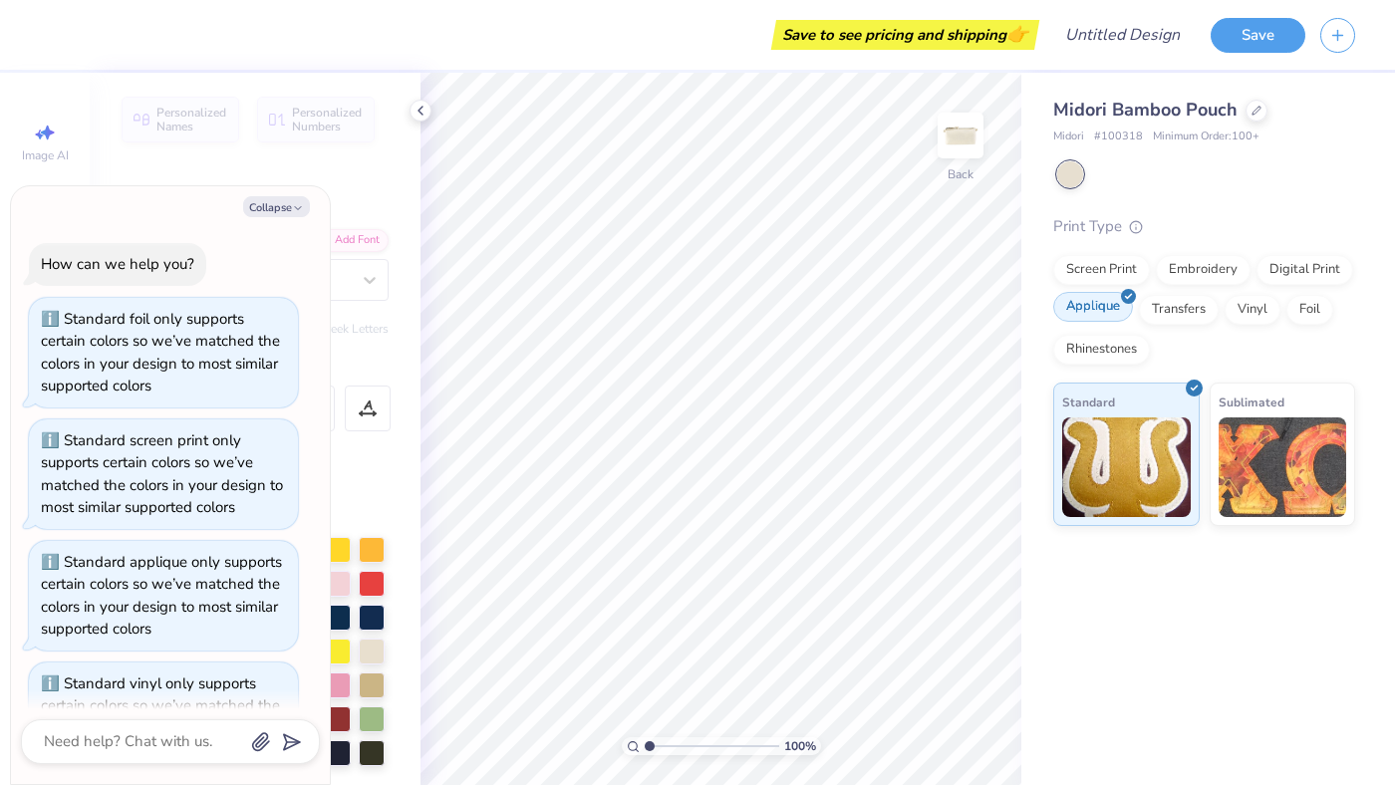
scroll to position [807, 0]
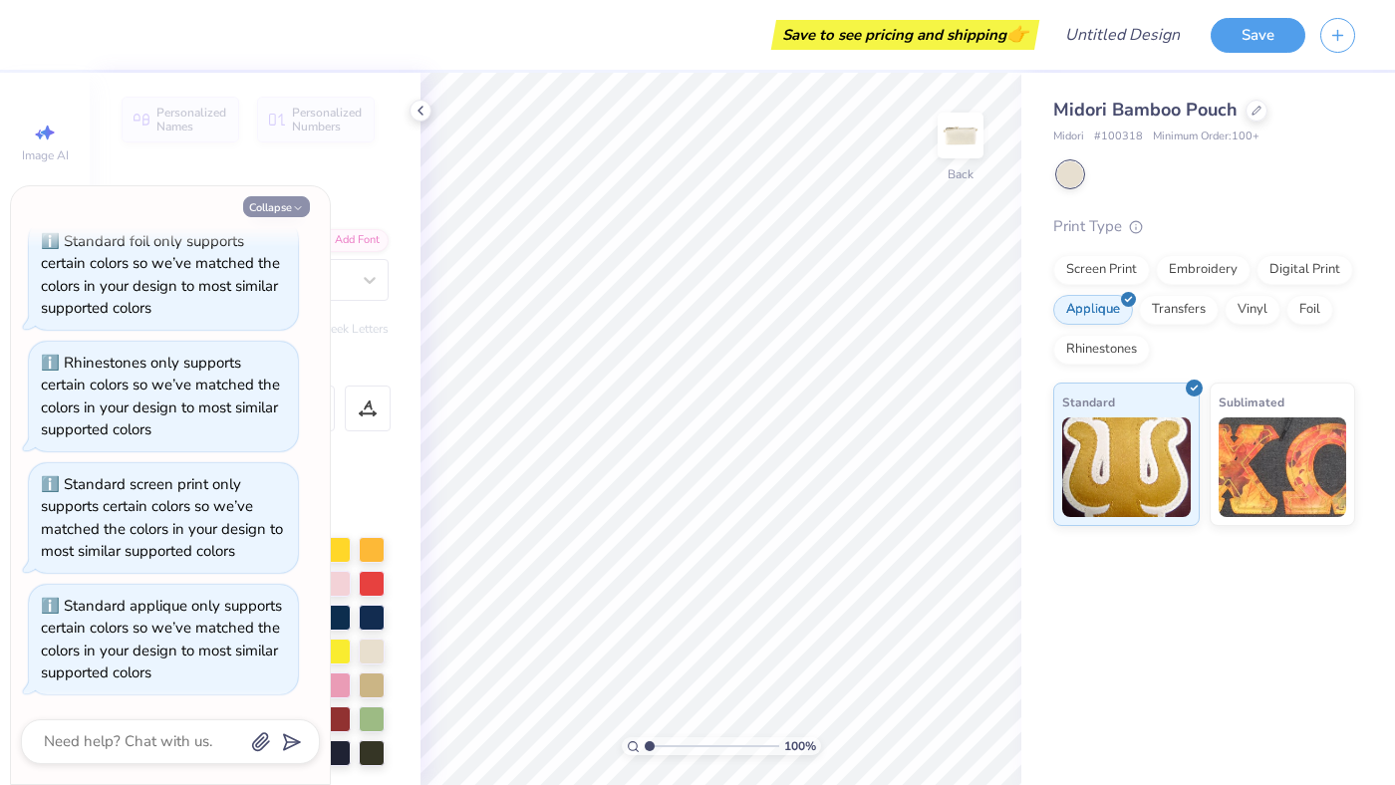
click at [272, 198] on button "Collapse" at bounding box center [276, 206] width 67 height 21
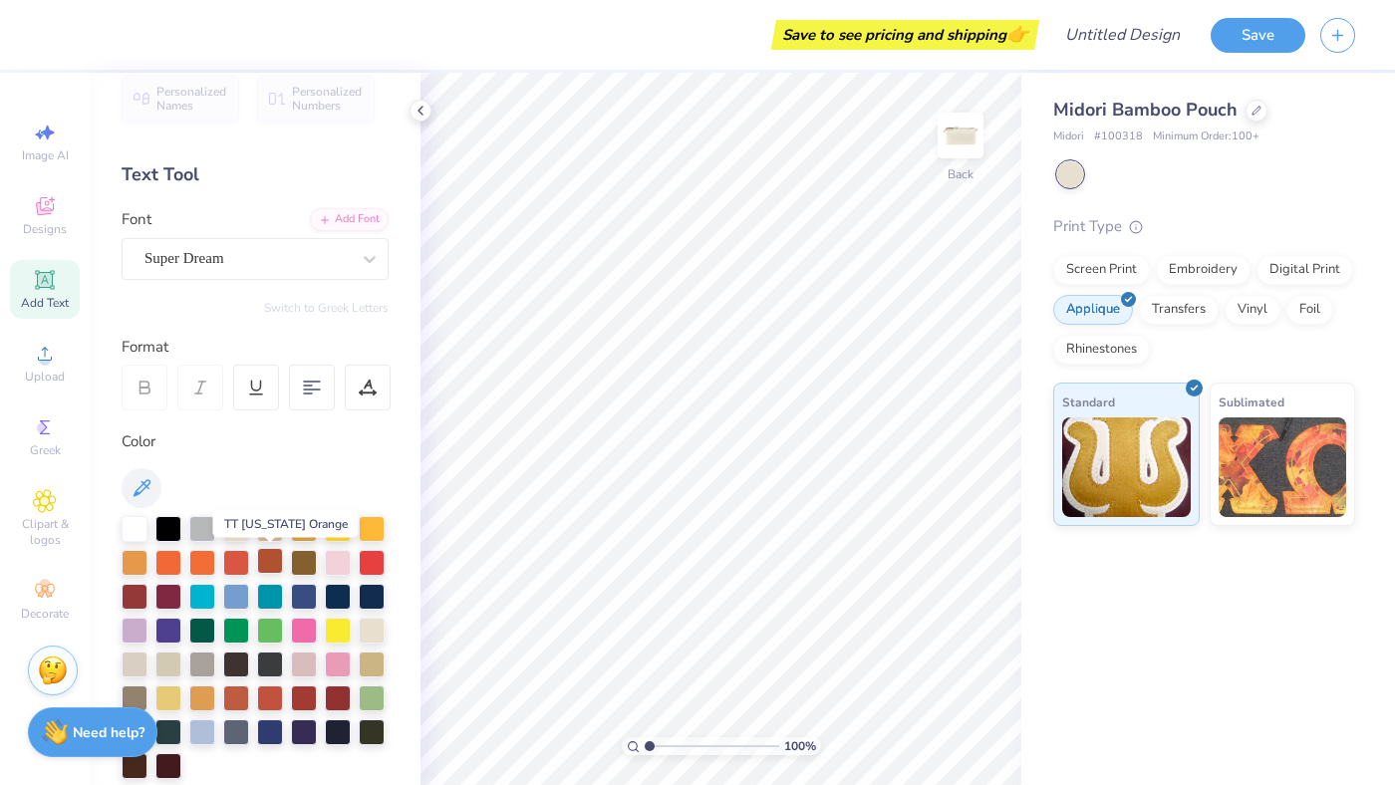
scroll to position [0, 0]
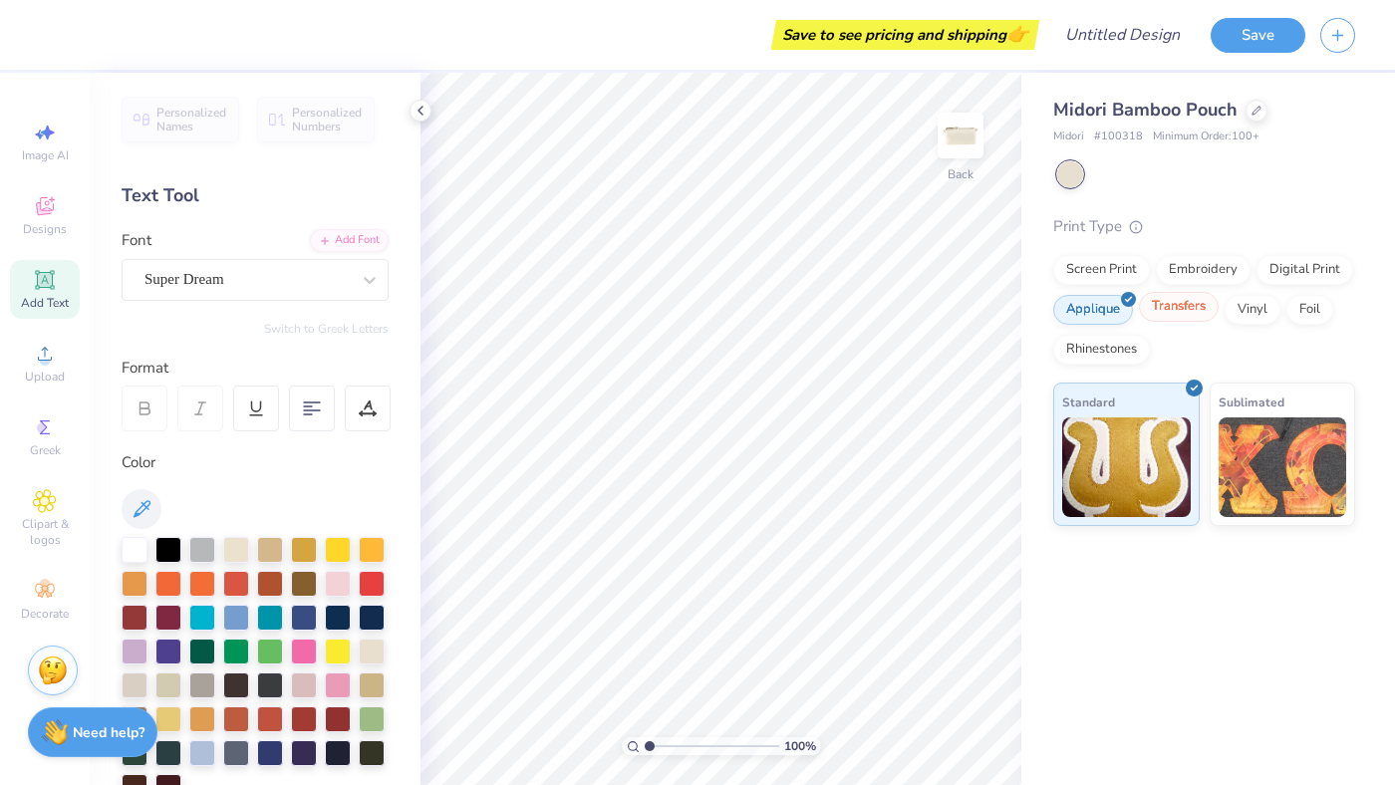
click at [1182, 309] on div "Transfers" at bounding box center [1179, 307] width 80 height 30
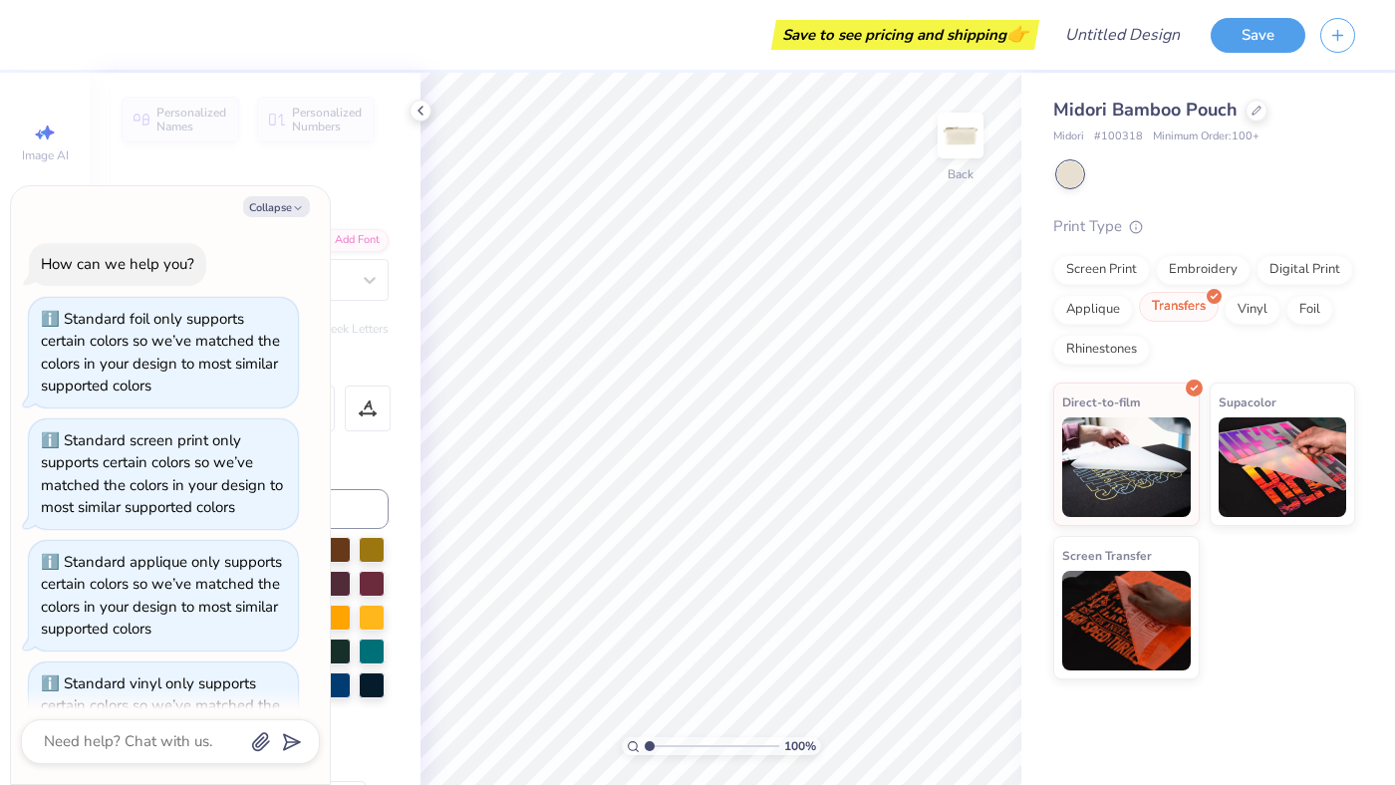
scroll to position [929, 0]
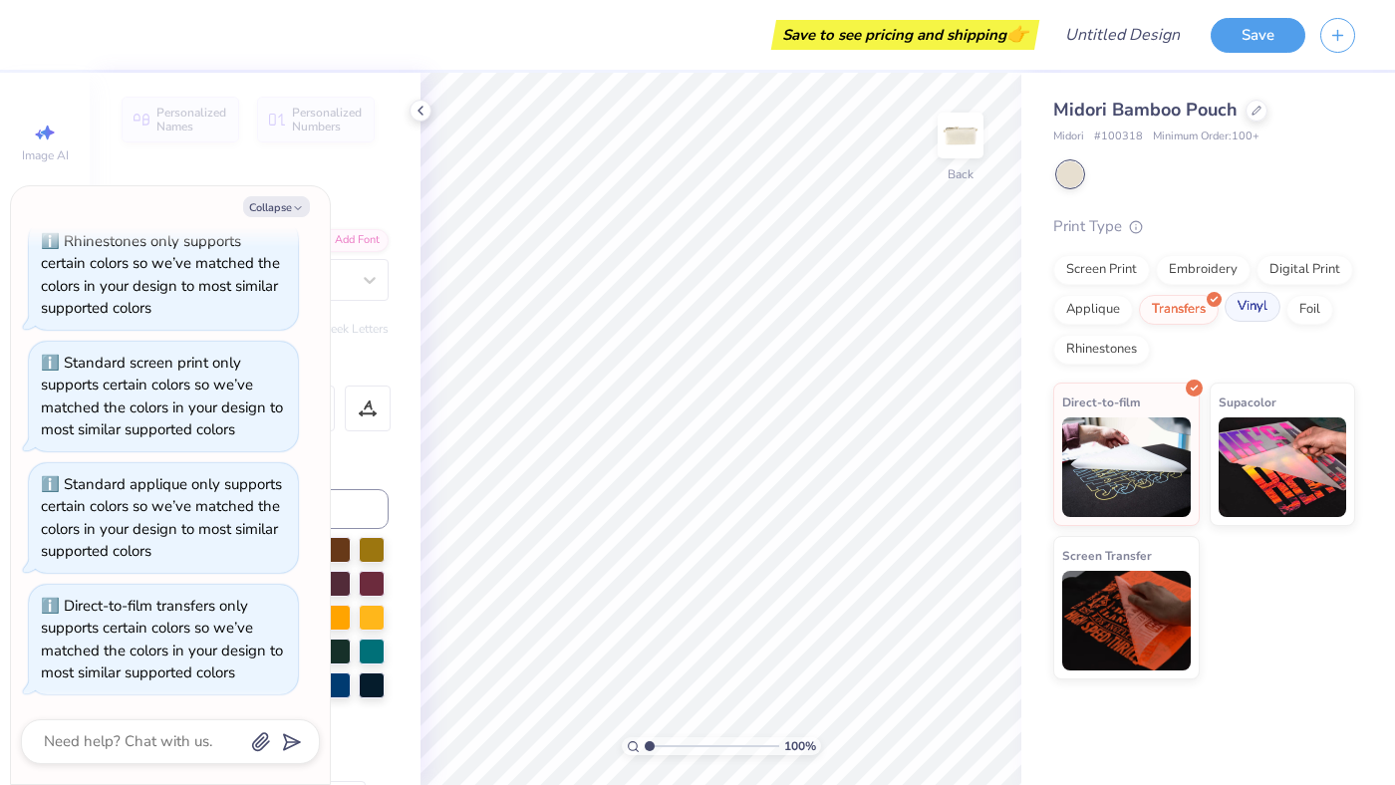
click at [1237, 314] on div "Vinyl" at bounding box center [1253, 307] width 56 height 30
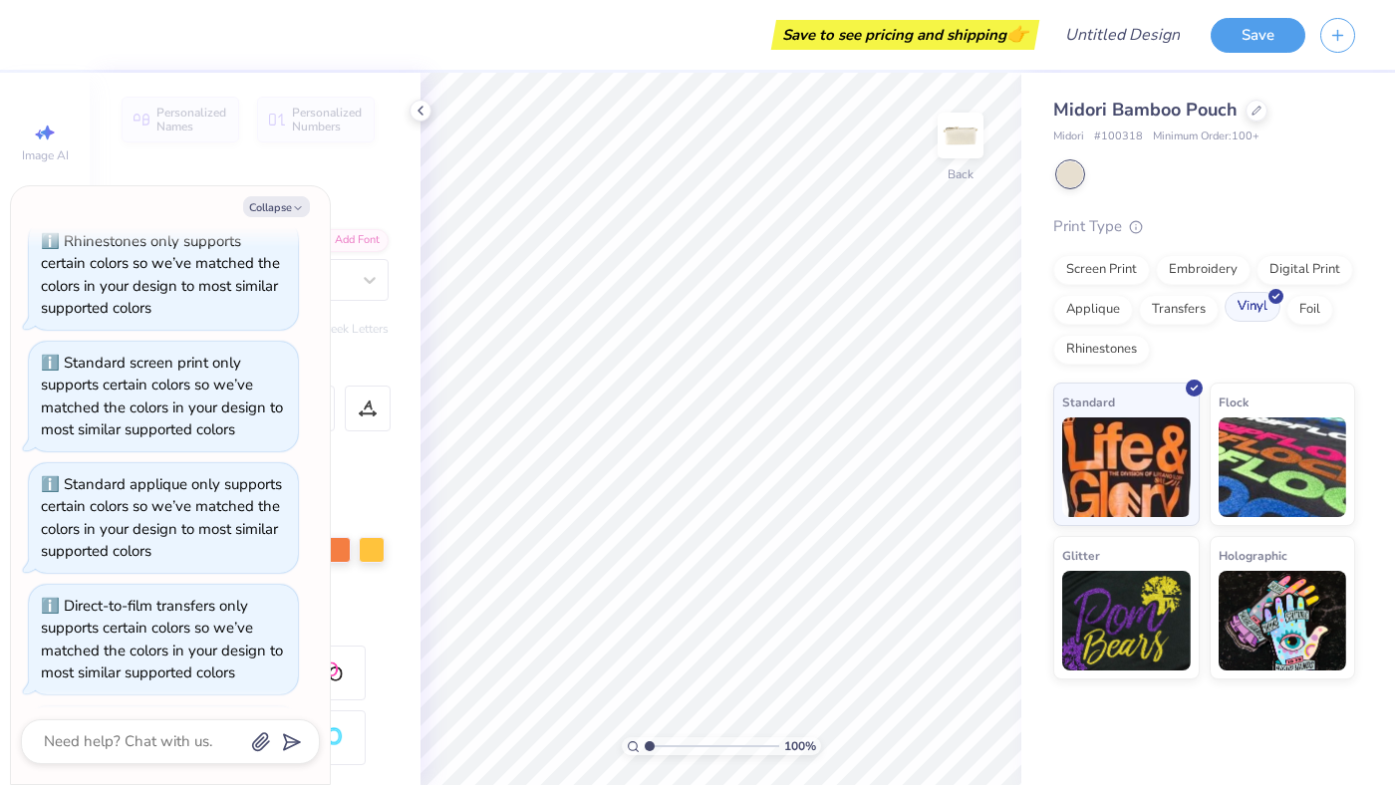
scroll to position [1050, 0]
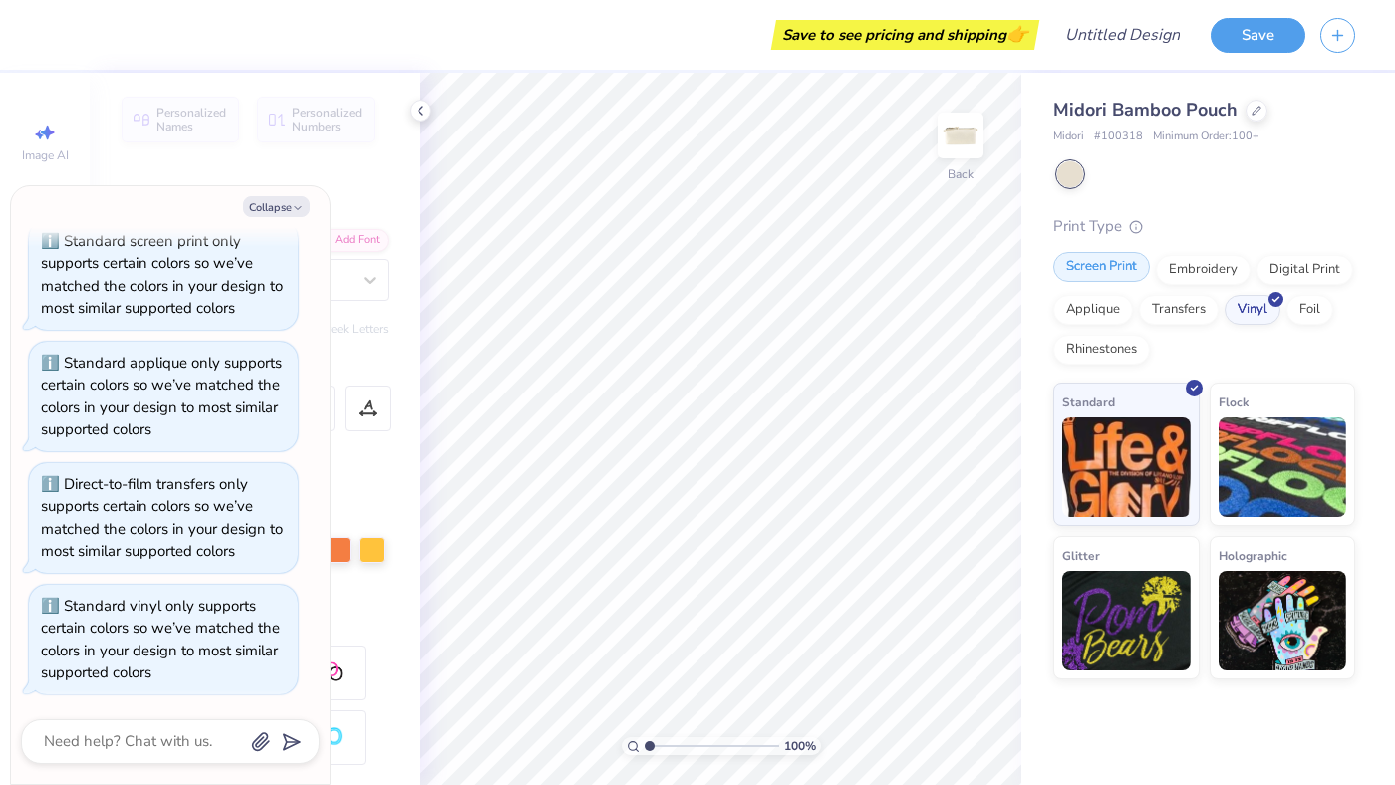
click at [1090, 274] on div "Screen Print" at bounding box center [1101, 267] width 97 height 30
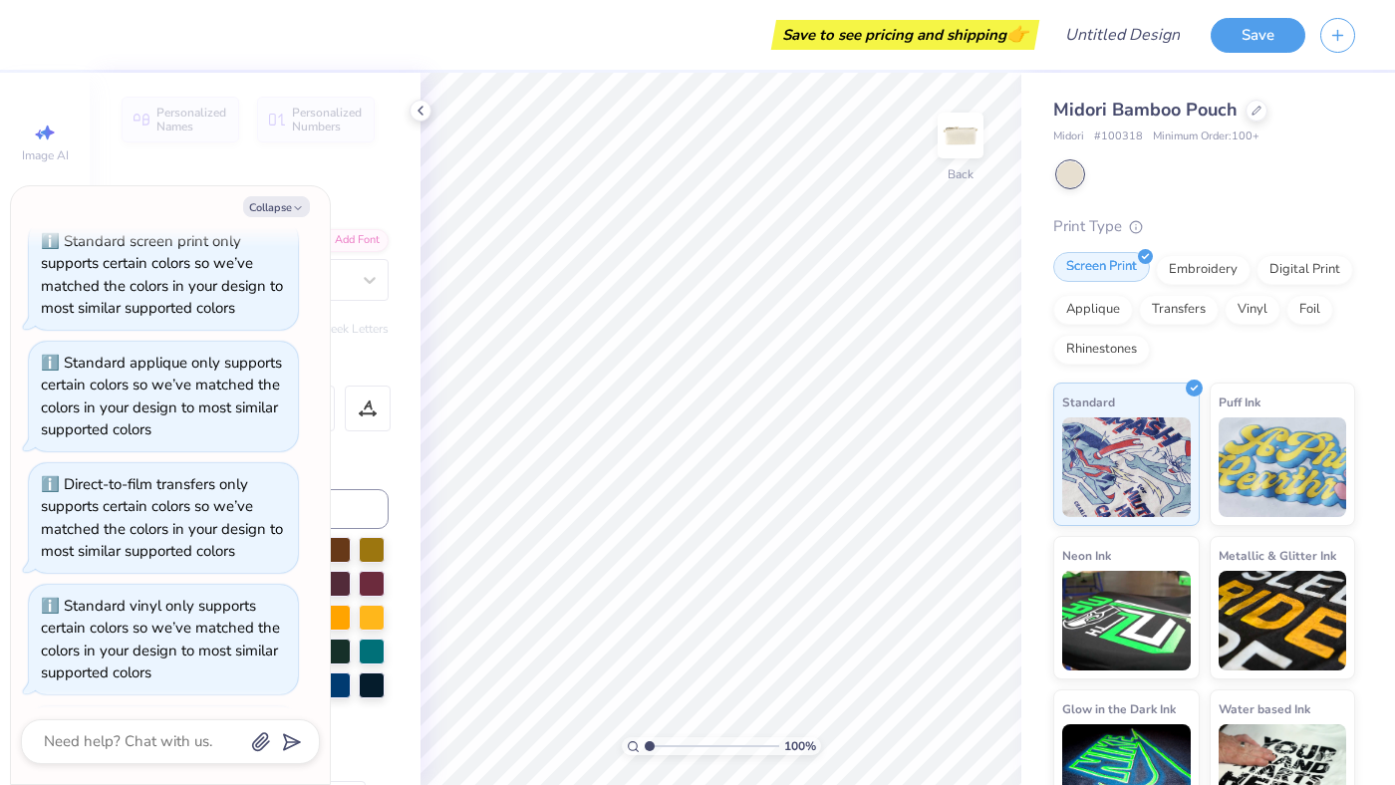
scroll to position [1172, 0]
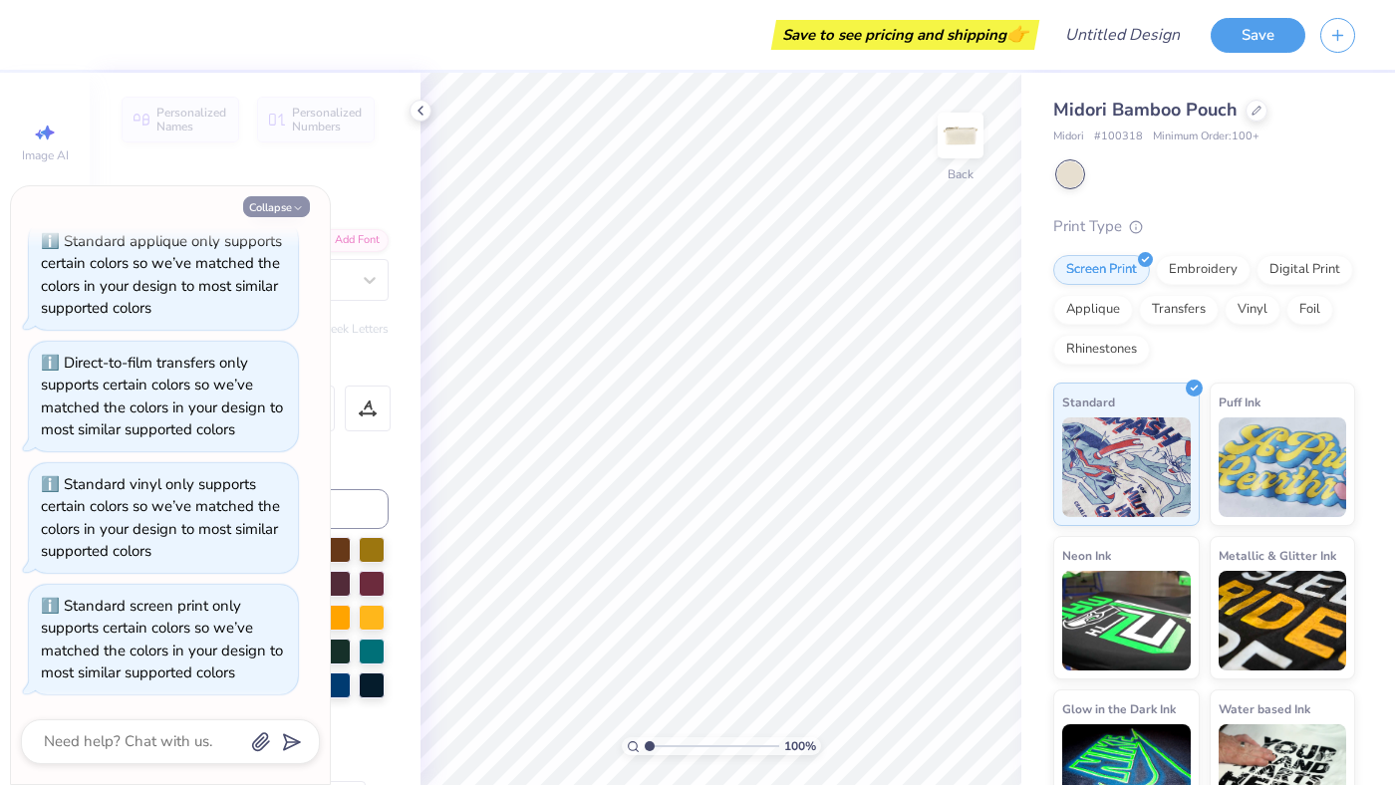
click at [255, 203] on button "Collapse" at bounding box center [276, 206] width 67 height 21
type textarea "x"
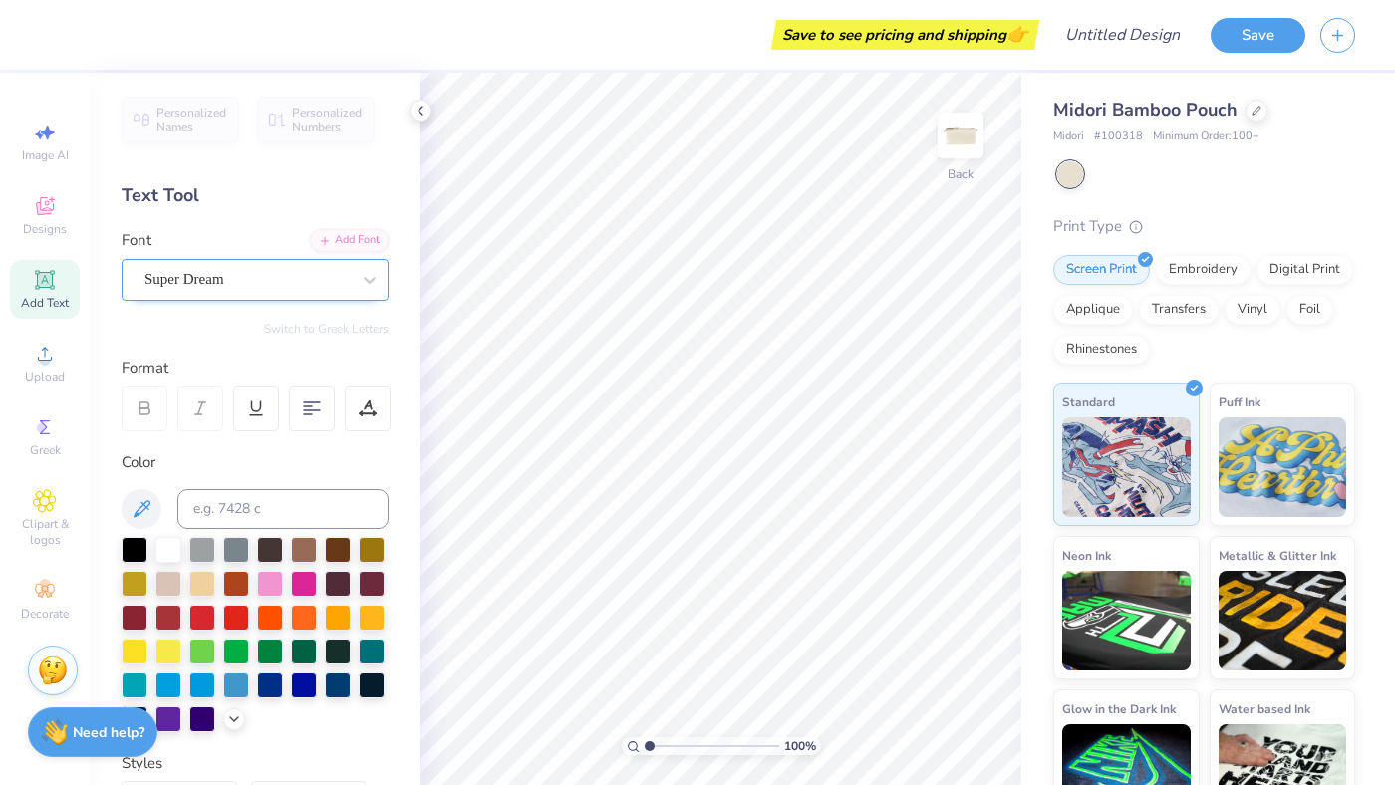
click at [208, 274] on div "Super Dream" at bounding box center [246, 279] width 209 height 31
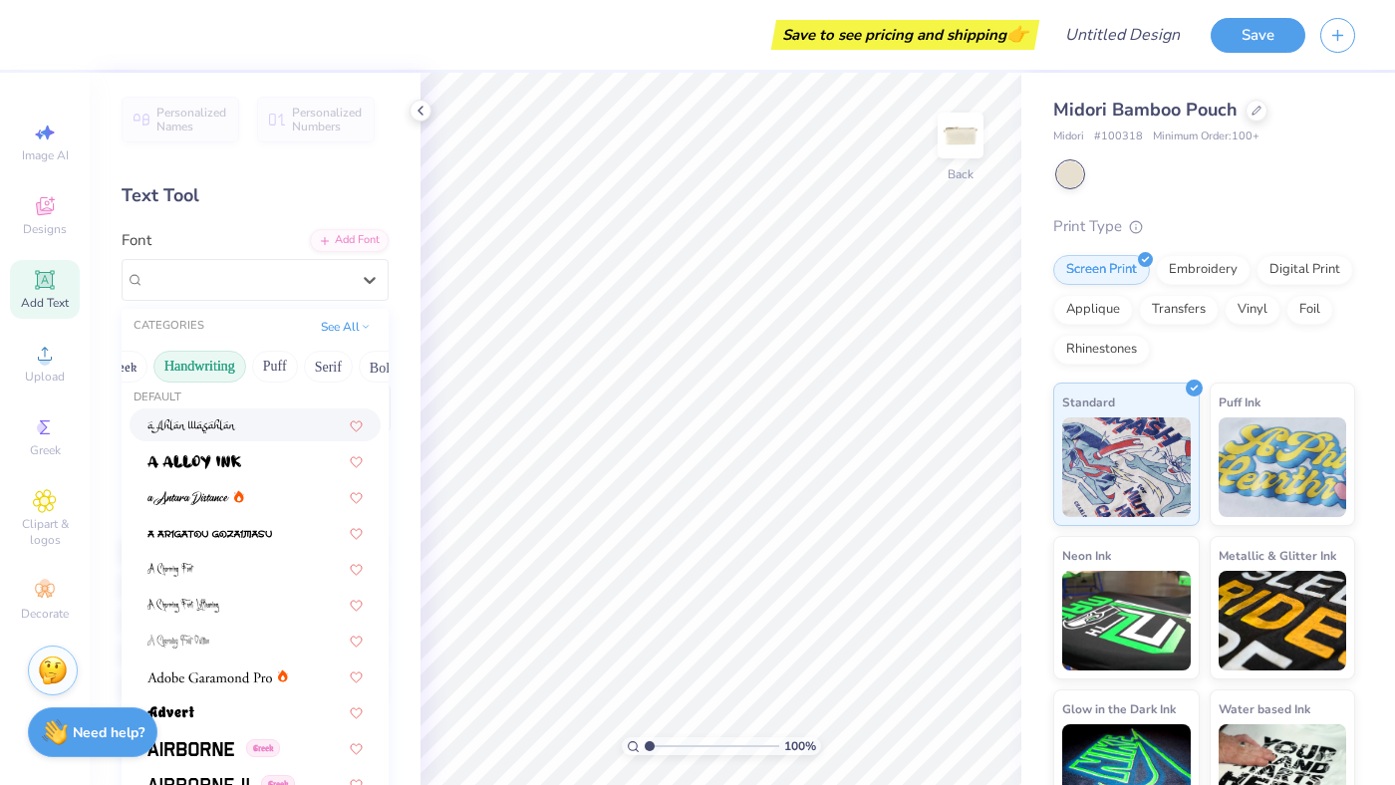
scroll to position [0, 106]
click at [205, 366] on button "Puff" at bounding box center [206, 367] width 46 height 32
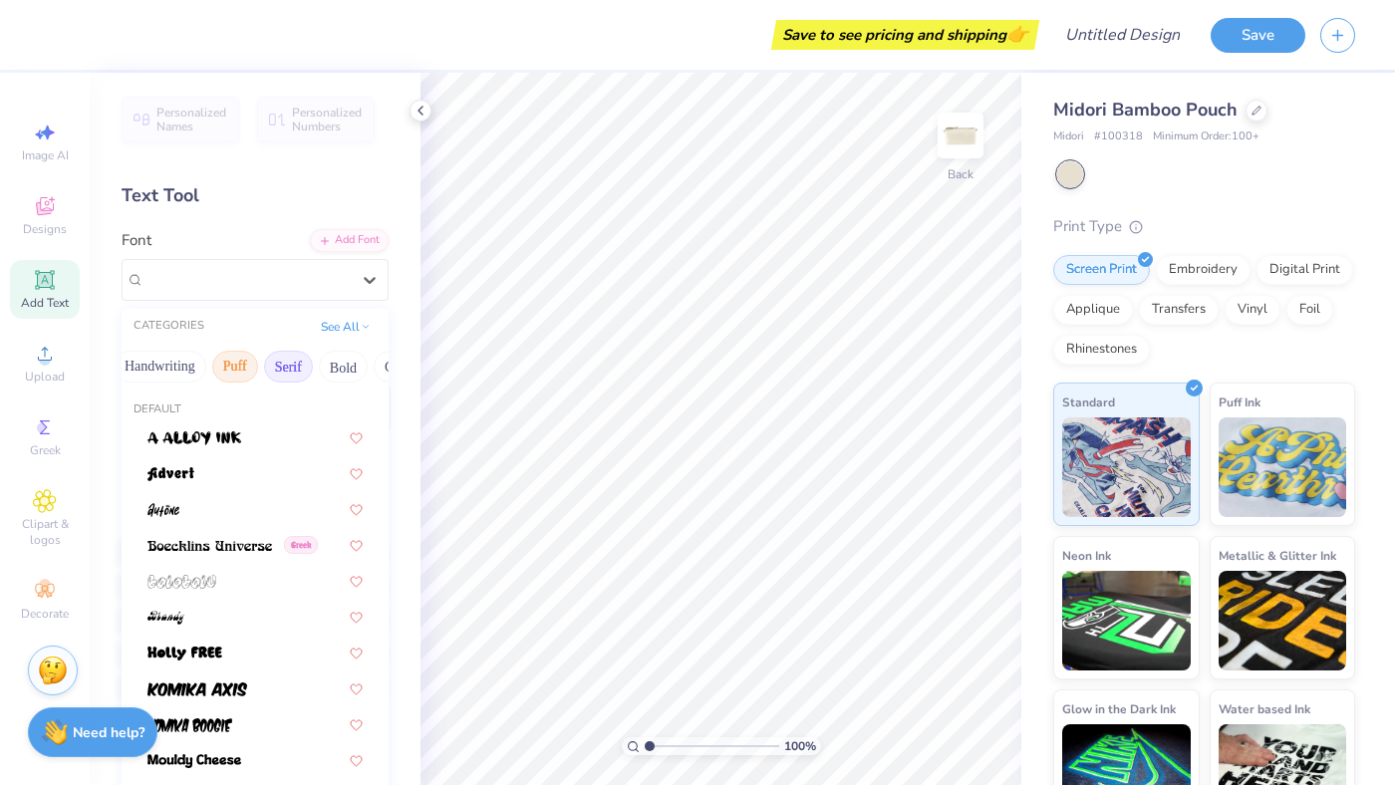
scroll to position [0, 16]
click at [342, 369] on button "Serif" at bounding box center [349, 367] width 49 height 32
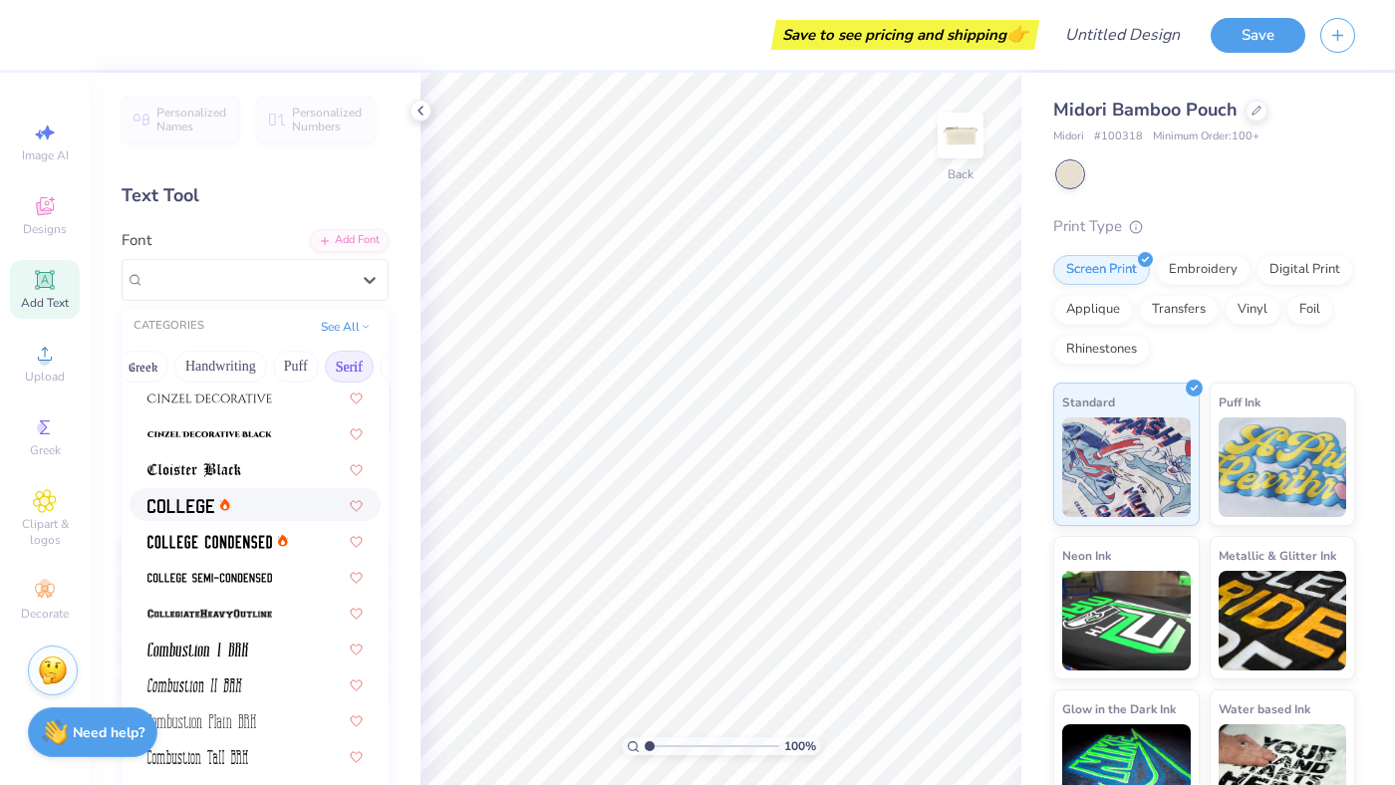
scroll to position [473, 0]
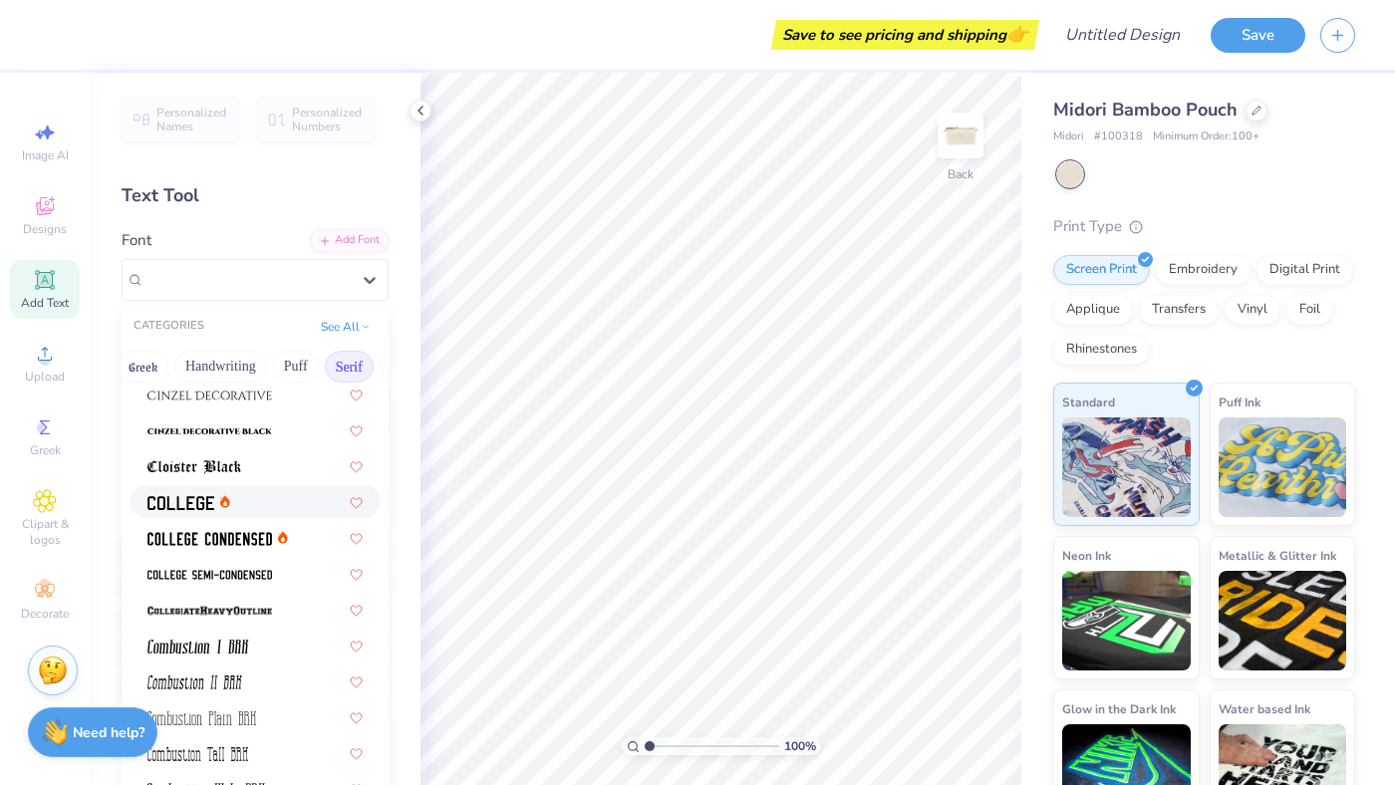
click at [267, 505] on div at bounding box center [254, 501] width 215 height 21
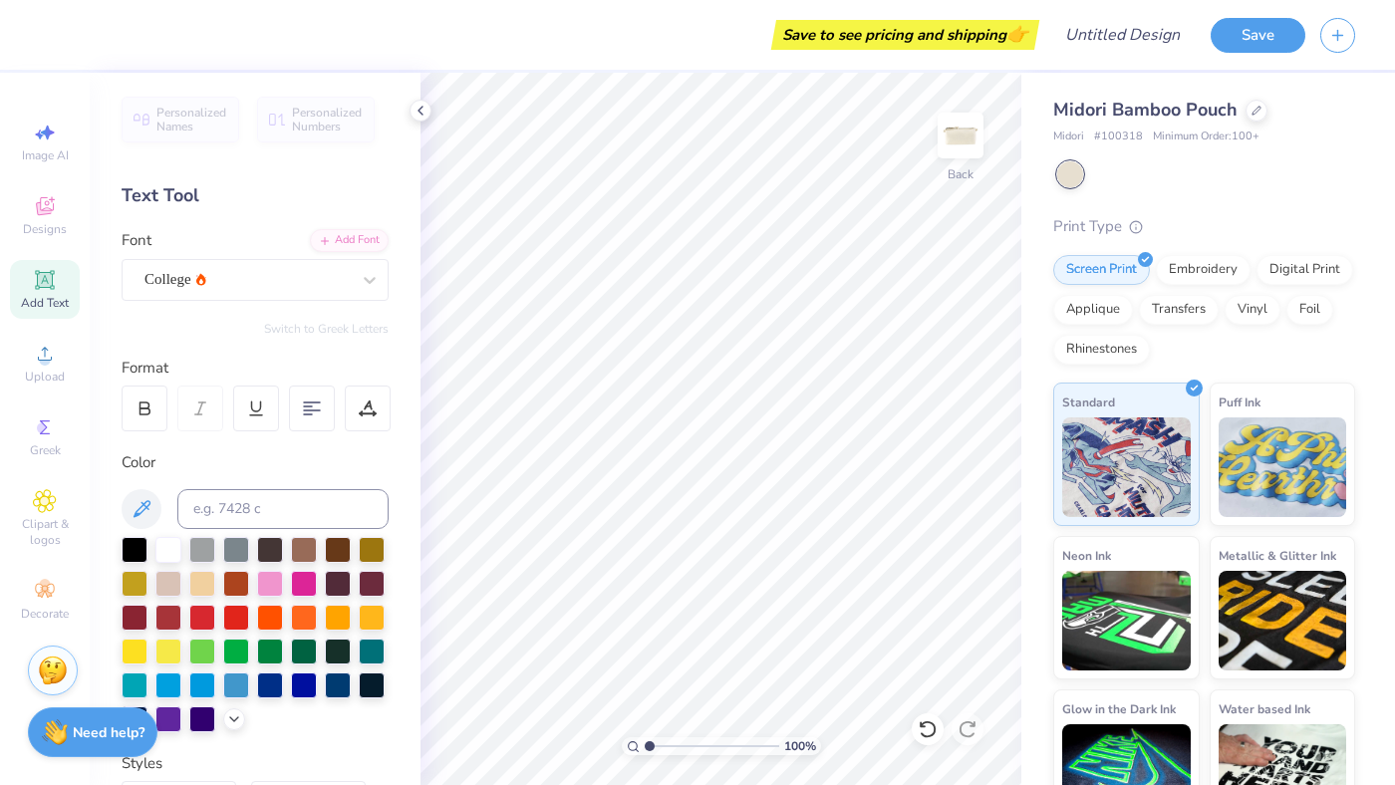
click at [47, 297] on span "Add Text" at bounding box center [45, 303] width 48 height 16
click at [205, 278] on div "Super Dream" at bounding box center [246, 279] width 209 height 31
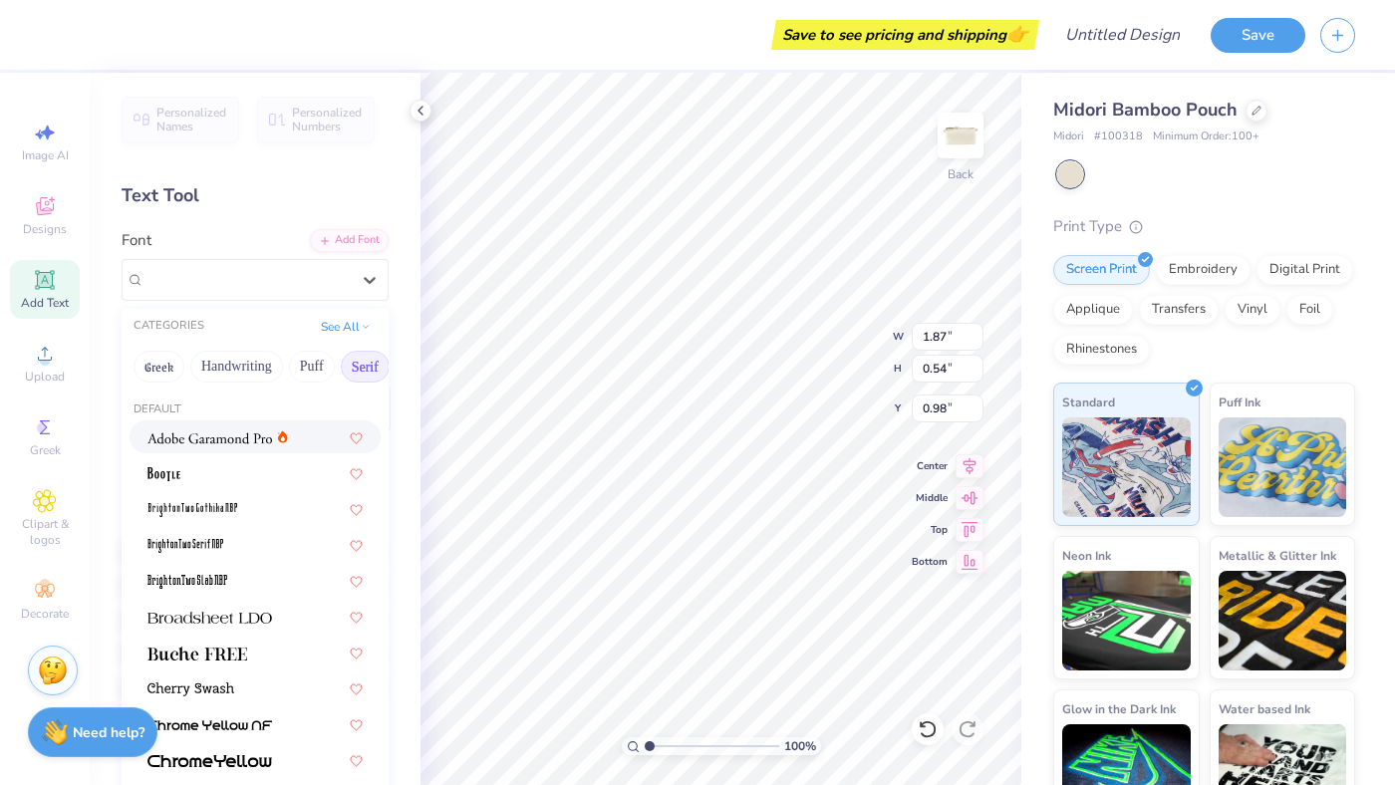
click at [193, 448] on div at bounding box center [255, 436] width 251 height 33
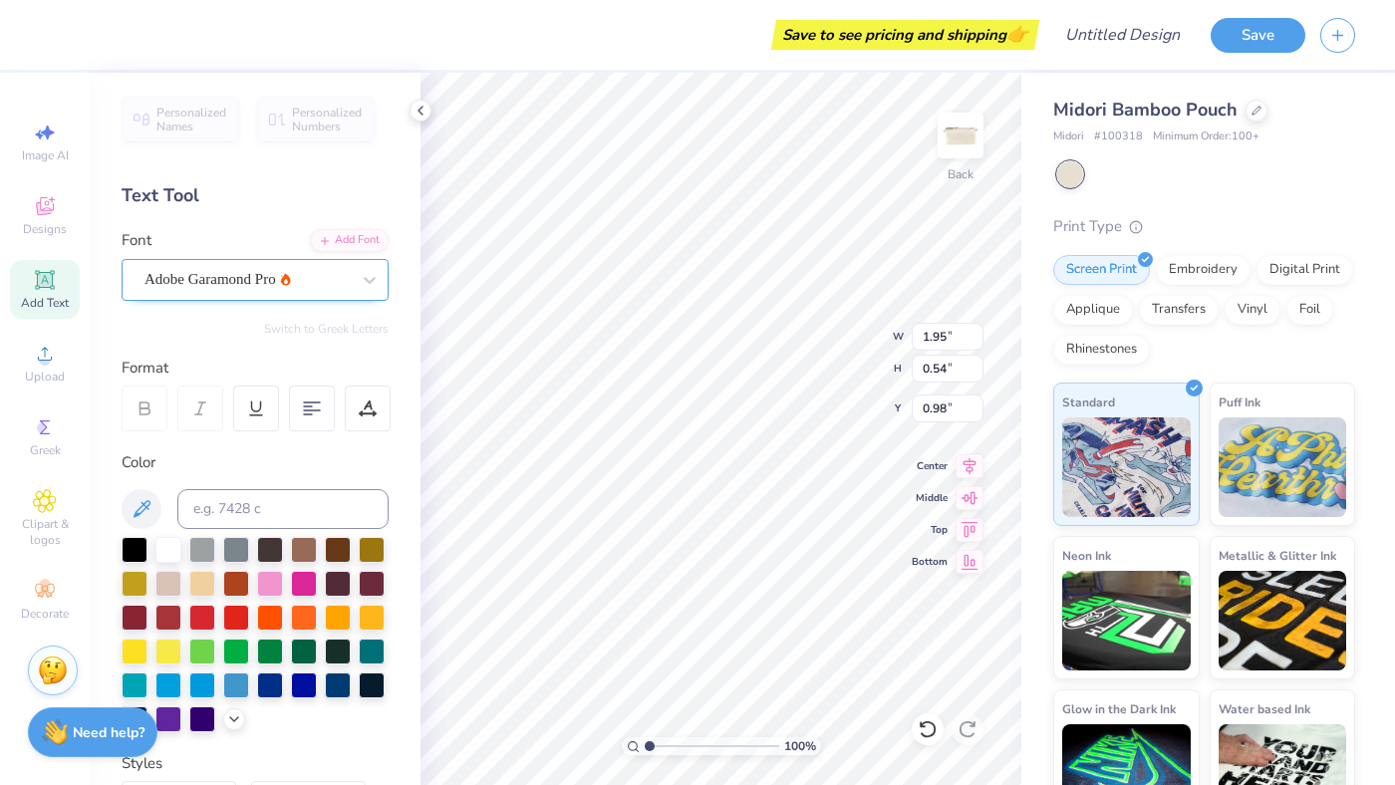
click at [240, 270] on div "Adobe Garamond Pro" at bounding box center [246, 279] width 209 height 31
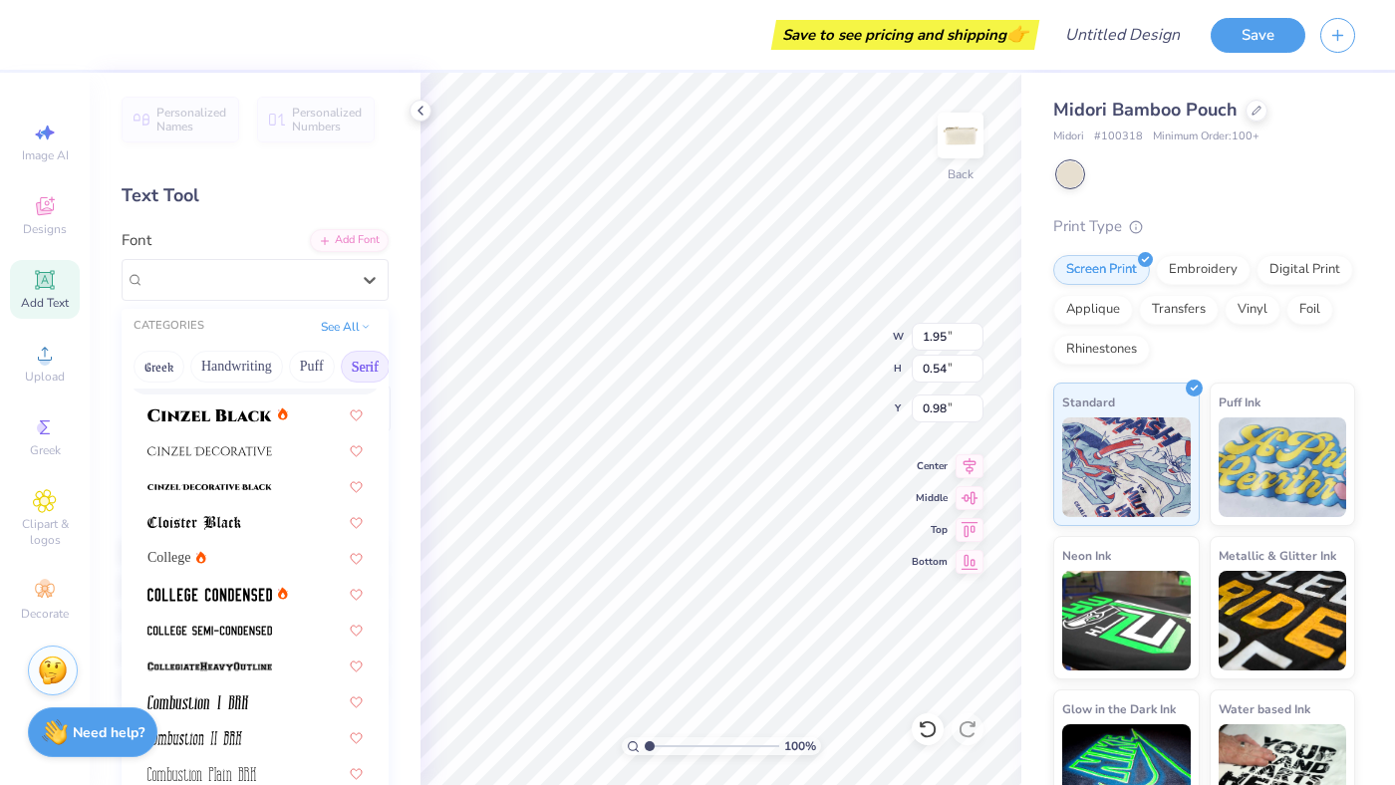
scroll to position [444, 0]
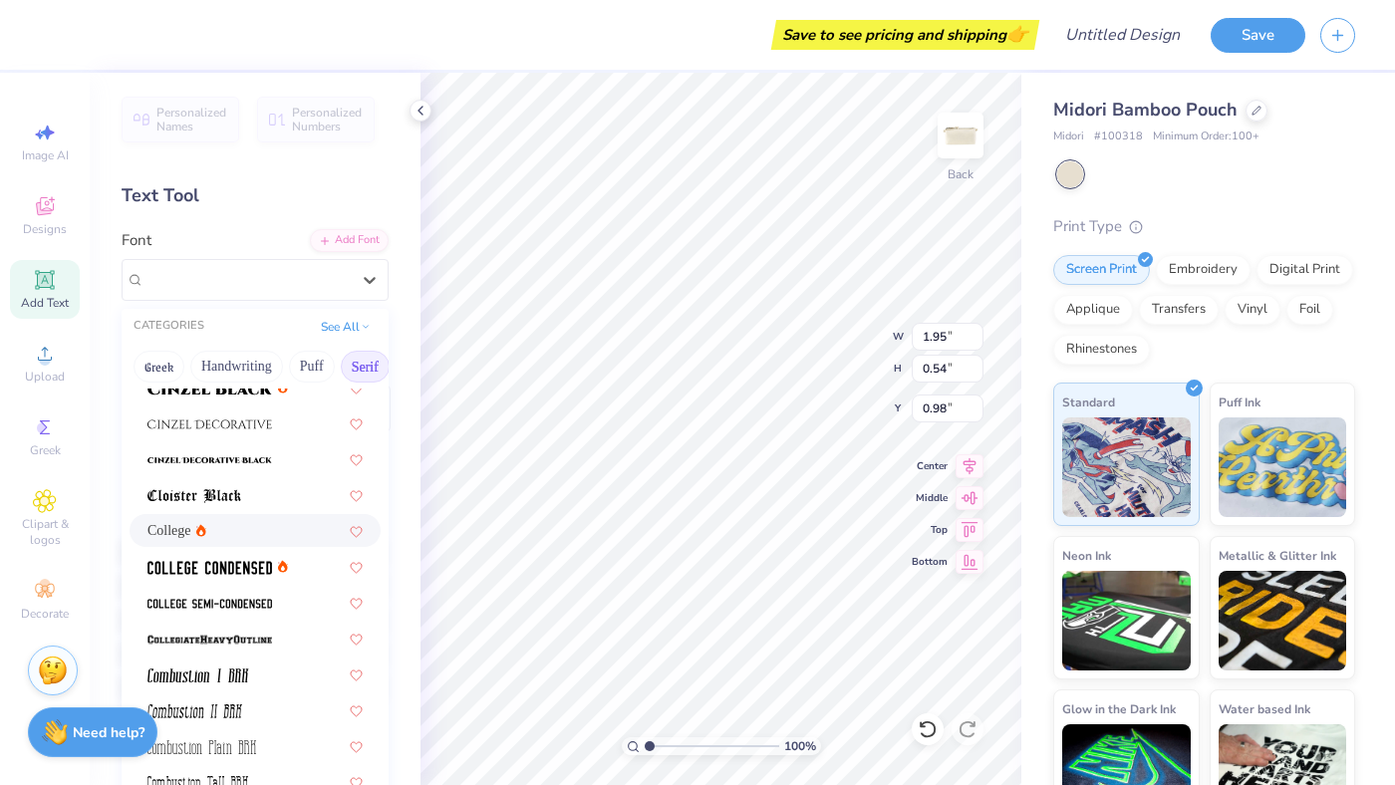
click at [215, 541] on div "College" at bounding box center [255, 530] width 251 height 33
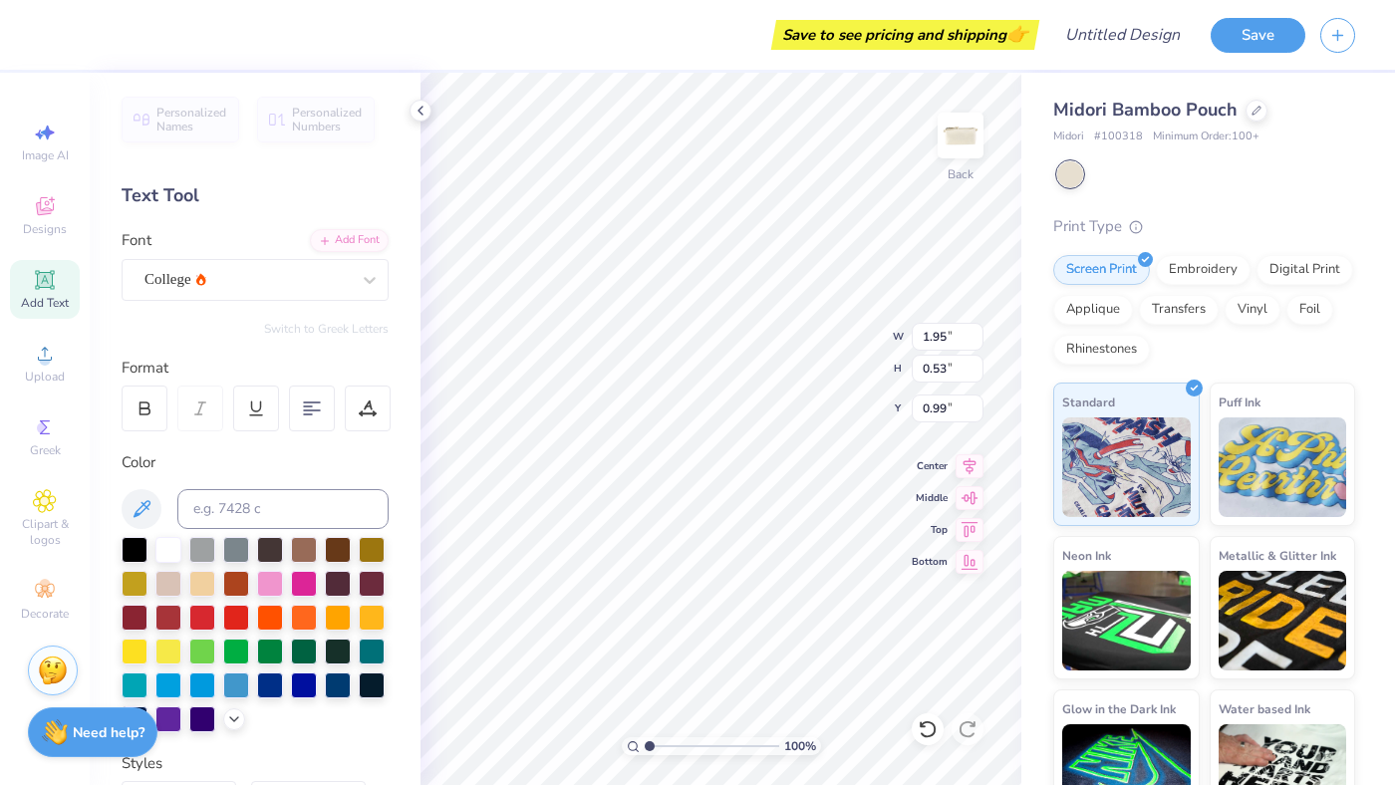
type input "1.70"
type input "0.53"
type input "0.99"
type textarea "T"
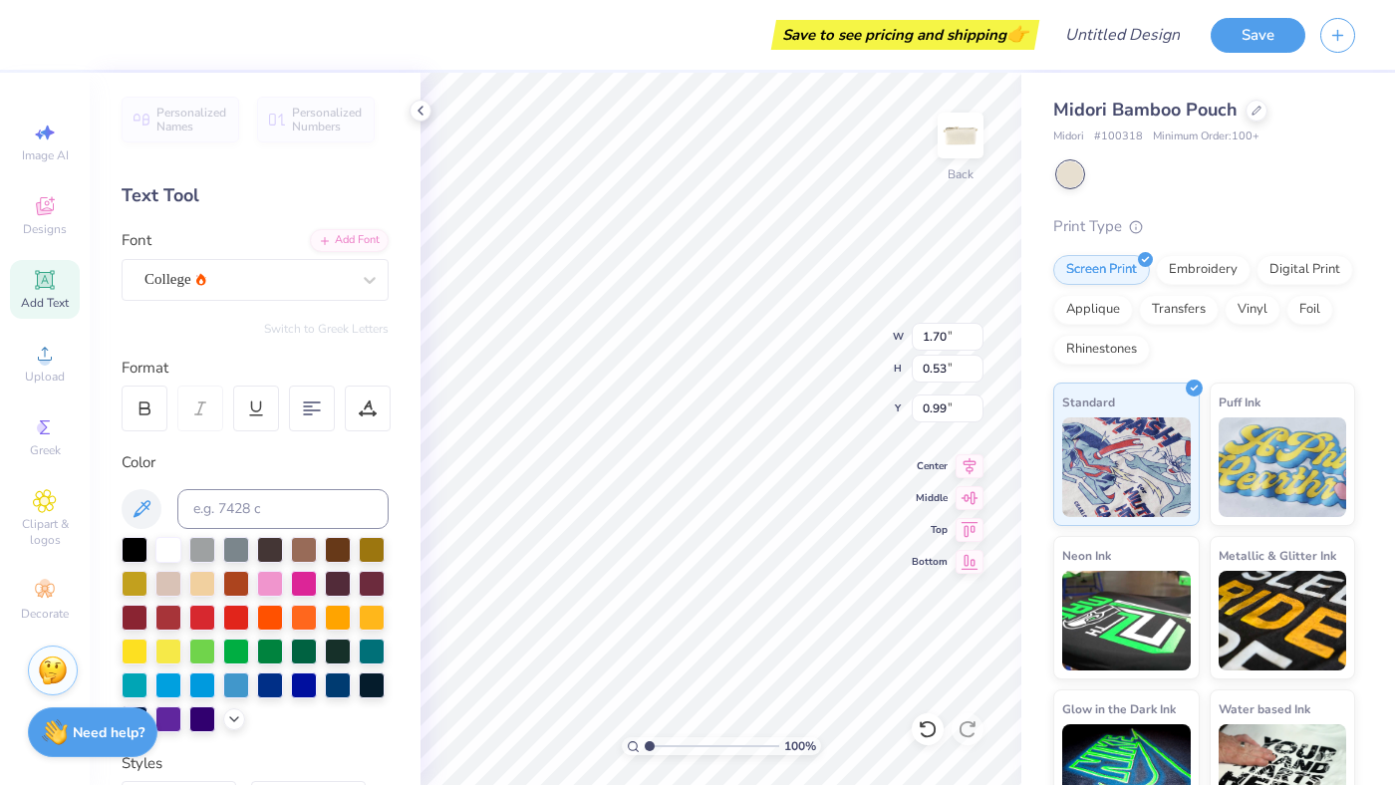
type textarea "YUMIKO"
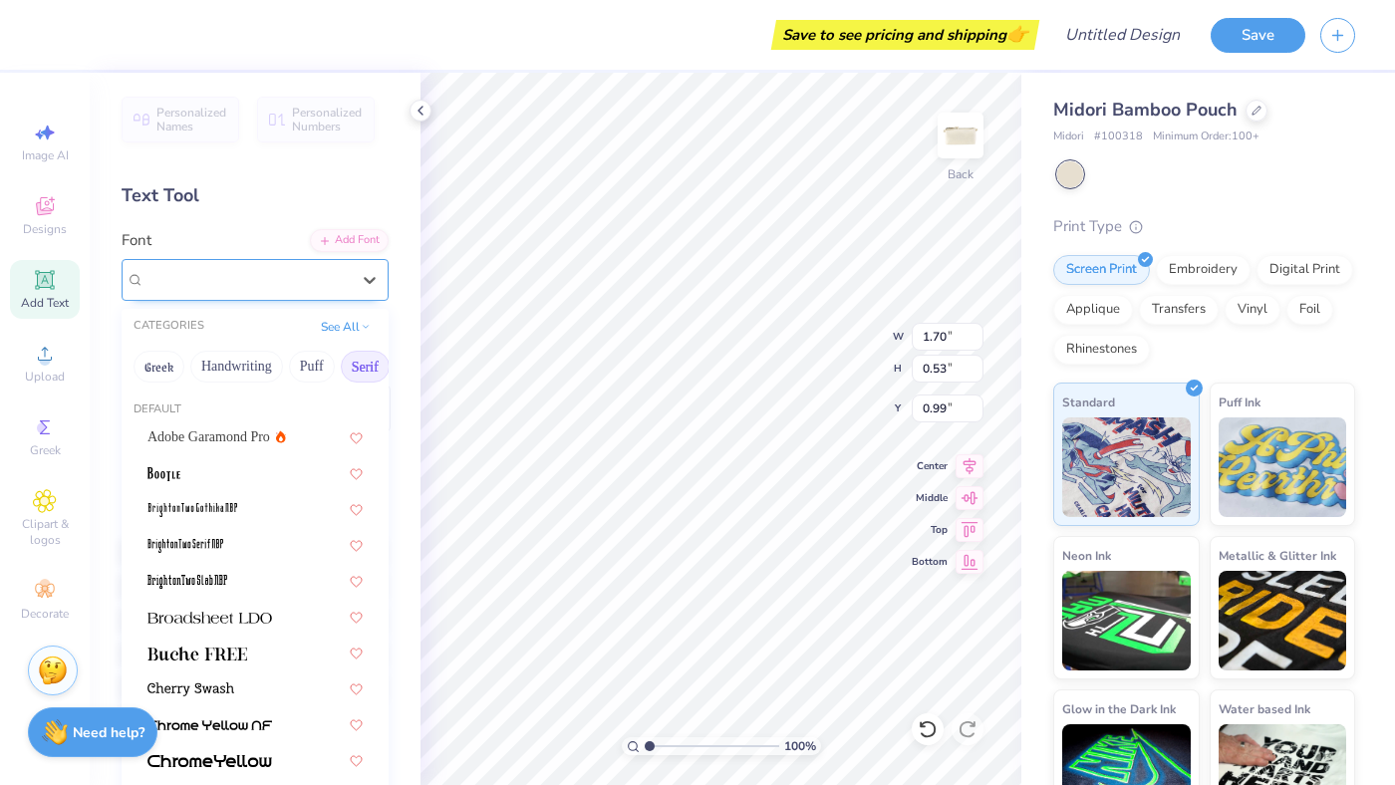
click at [170, 286] on div "College" at bounding box center [246, 279] width 209 height 31
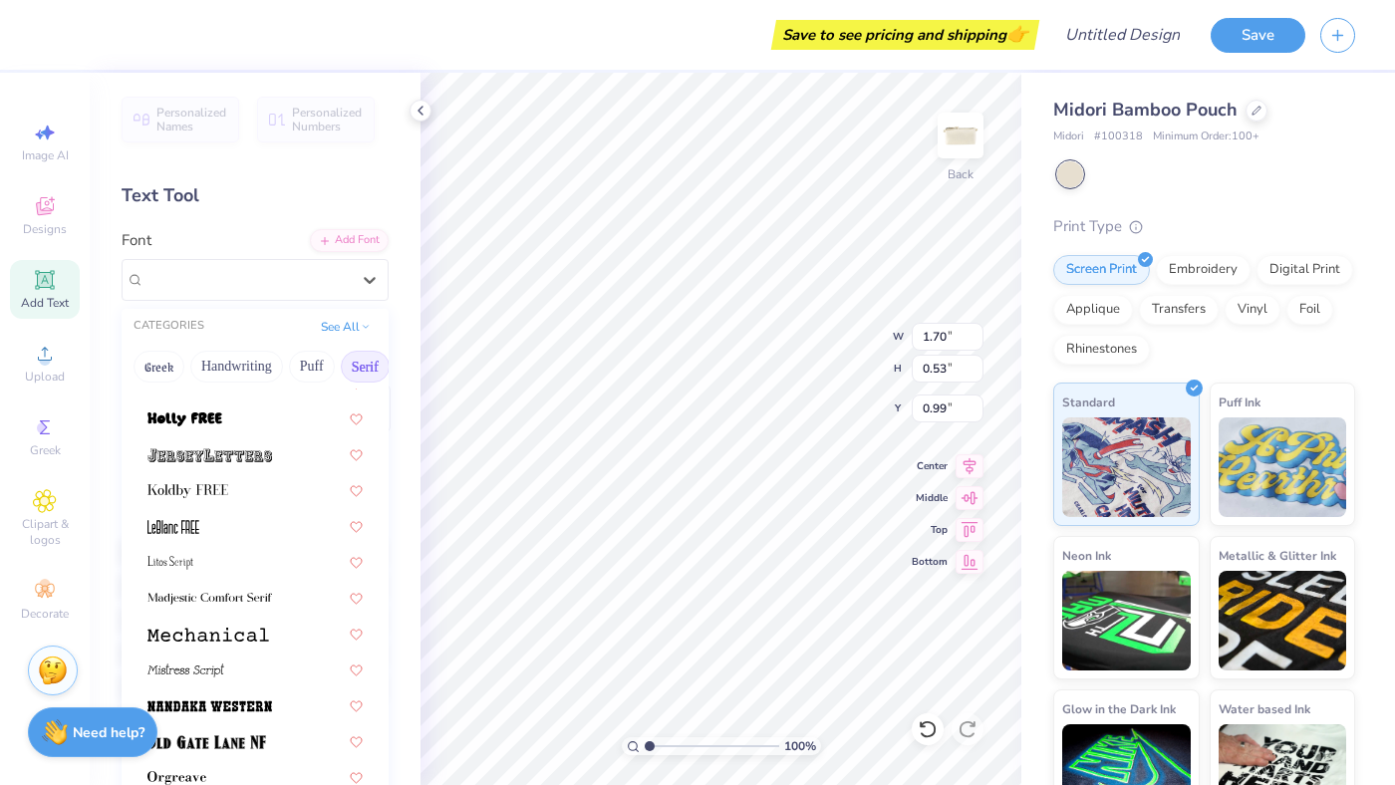
scroll to position [1850, 0]
click at [226, 618] on div at bounding box center [255, 631] width 251 height 33
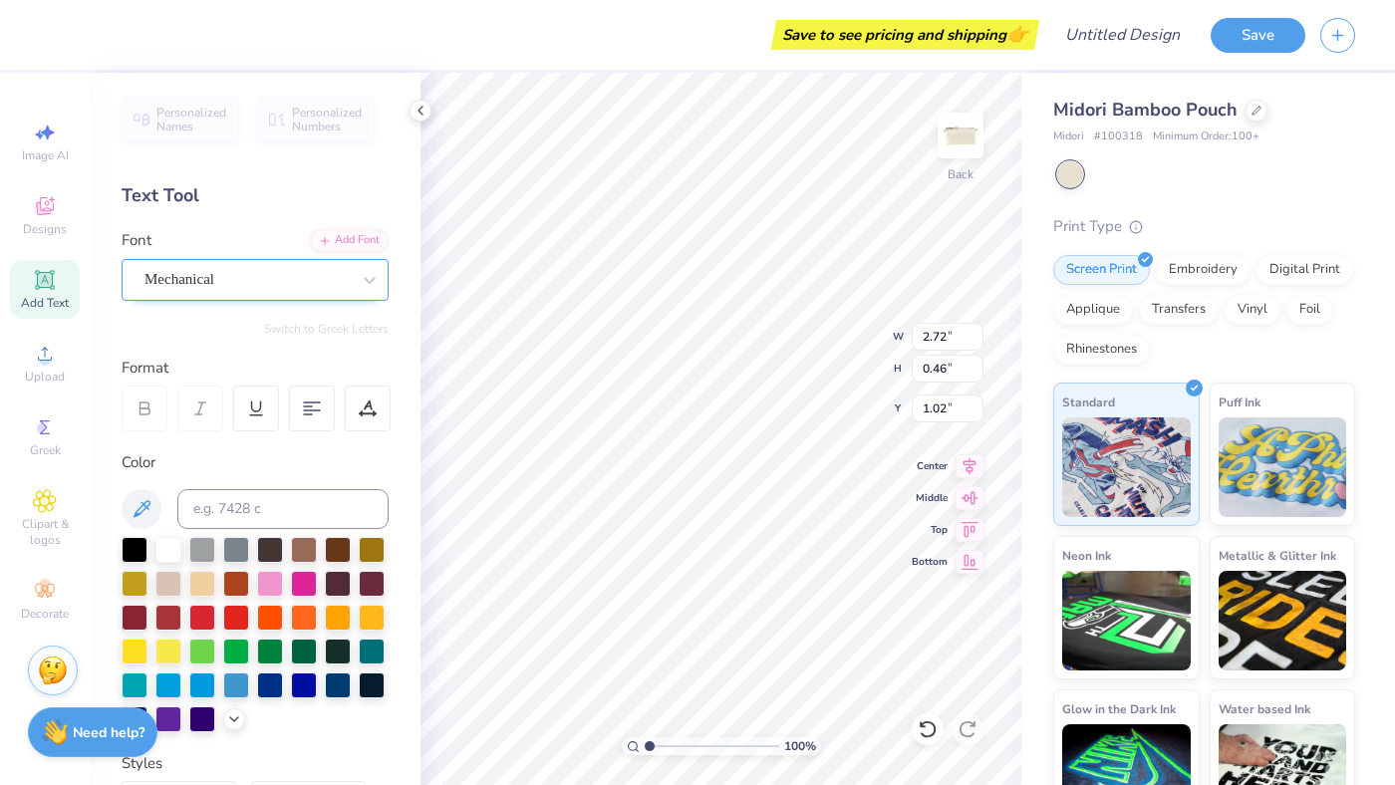
click at [165, 267] on div "Mechanical" at bounding box center [246, 279] width 209 height 31
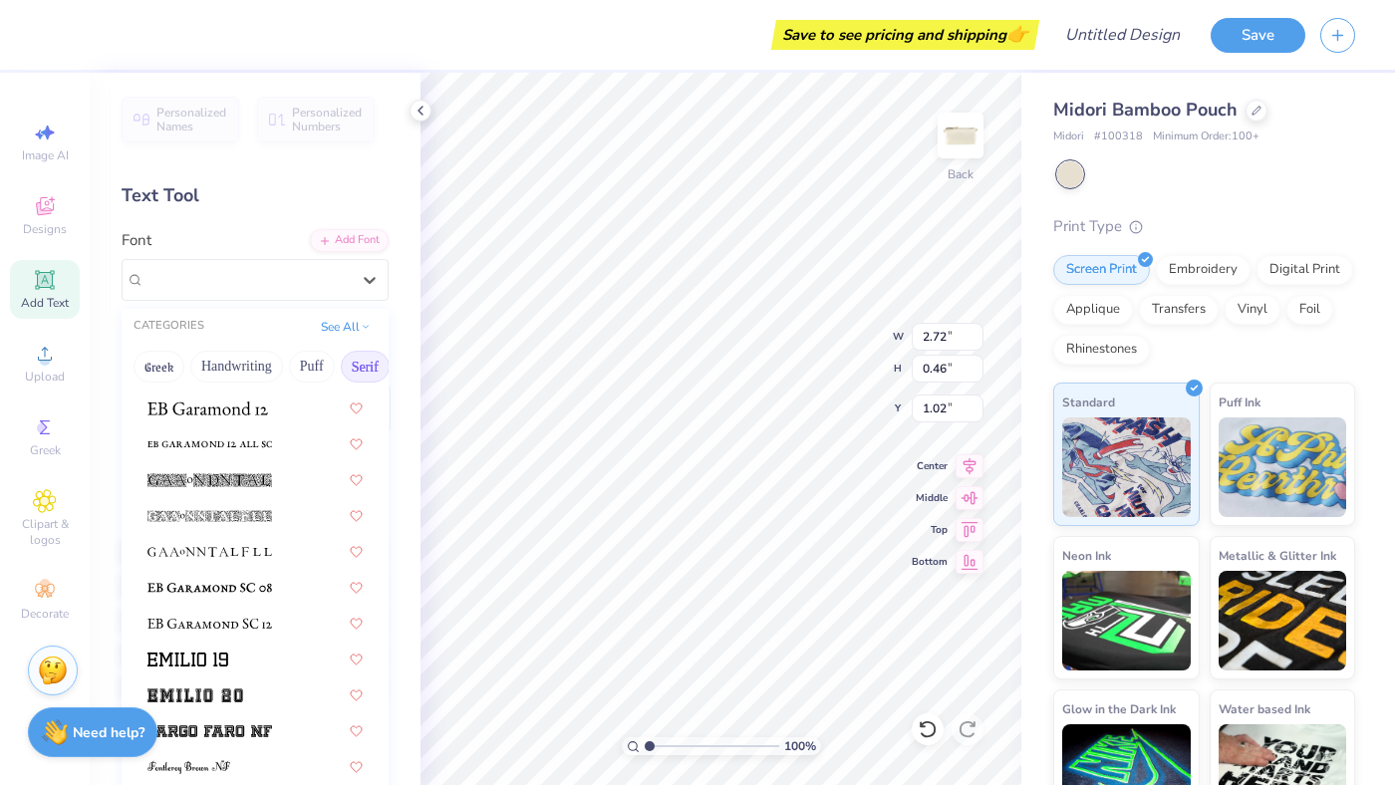
scroll to position [1511, 0]
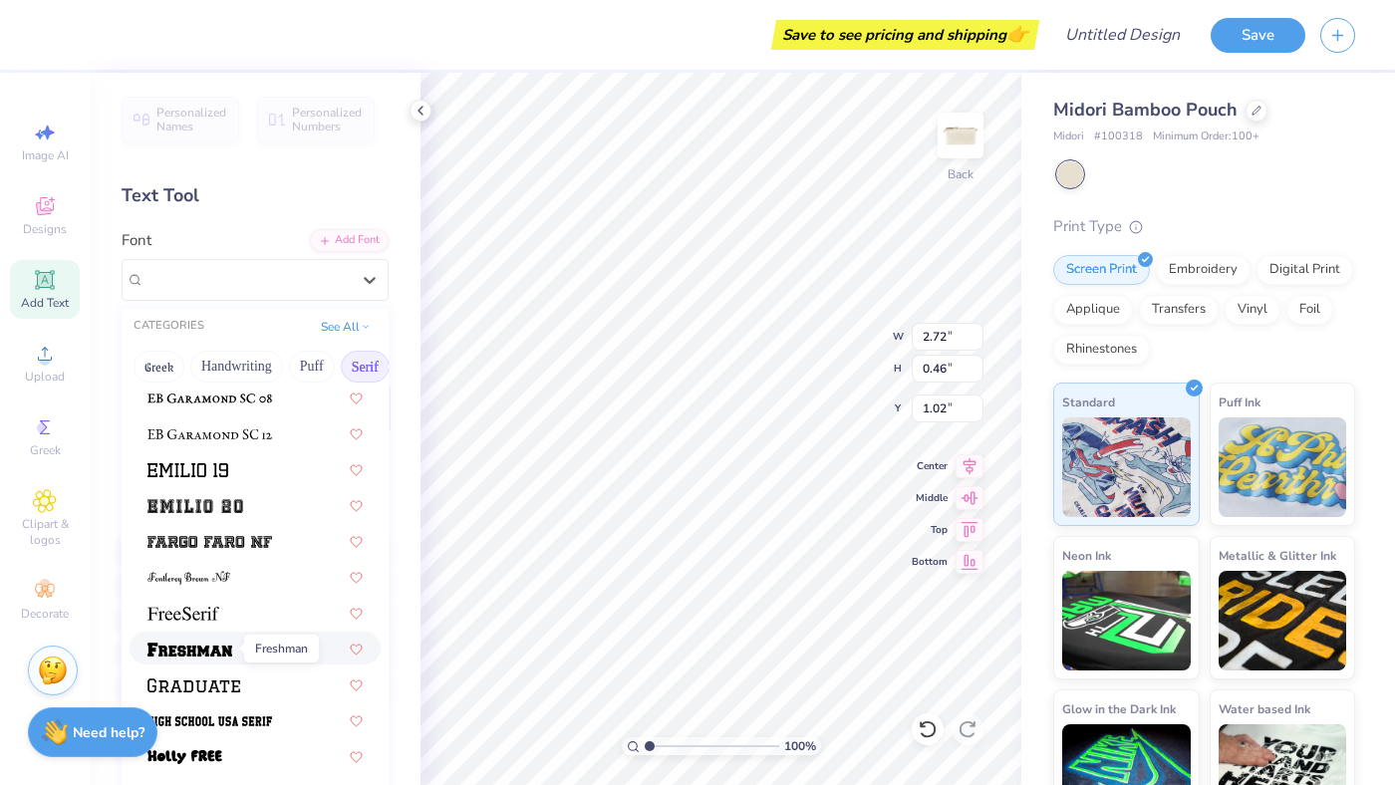
click at [206, 648] on img at bounding box center [189, 650] width 85 height 14
type input "3.52"
type input "0.64"
type input "0.93"
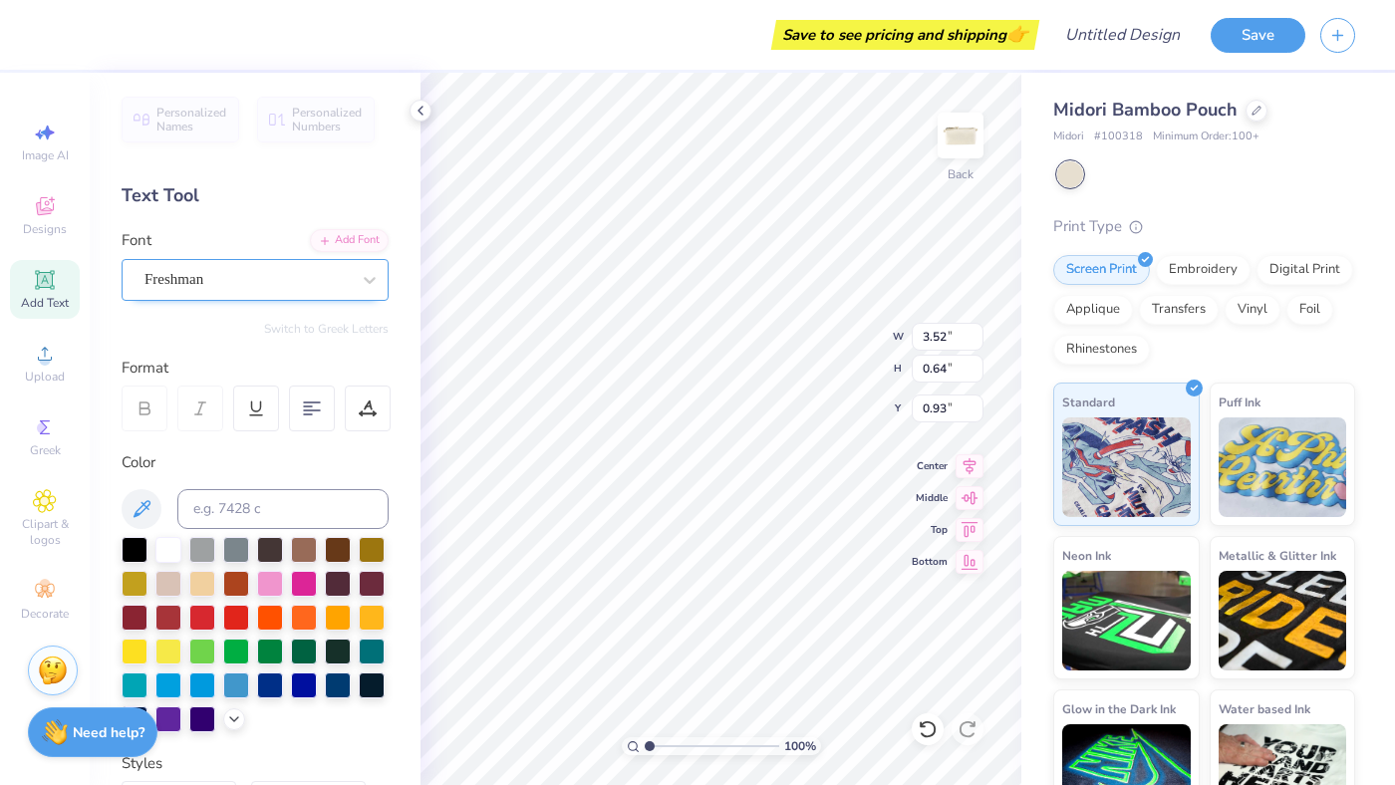
click at [191, 279] on div "Freshman" at bounding box center [246, 279] width 209 height 31
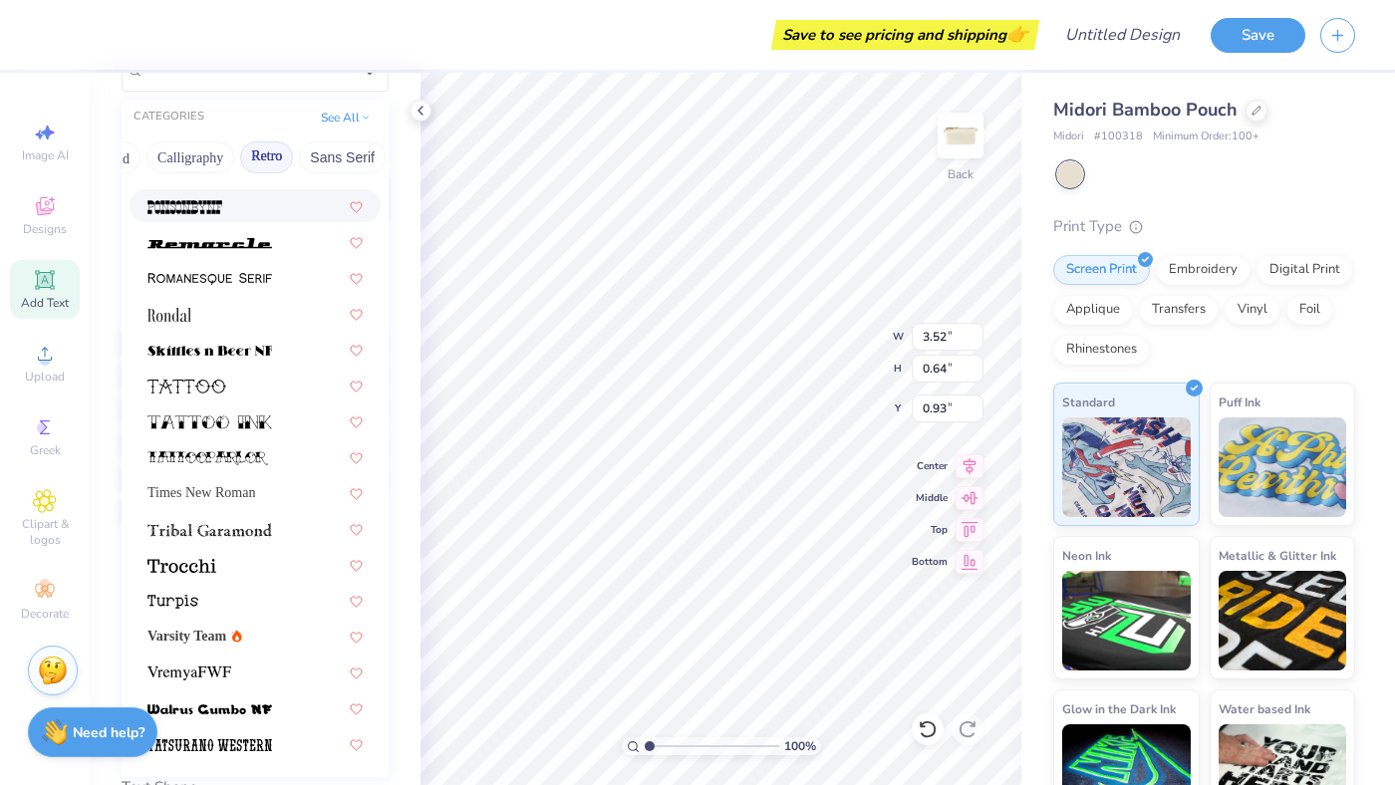
scroll to position [0, 323]
click at [186, 210] on img at bounding box center [184, 207] width 75 height 14
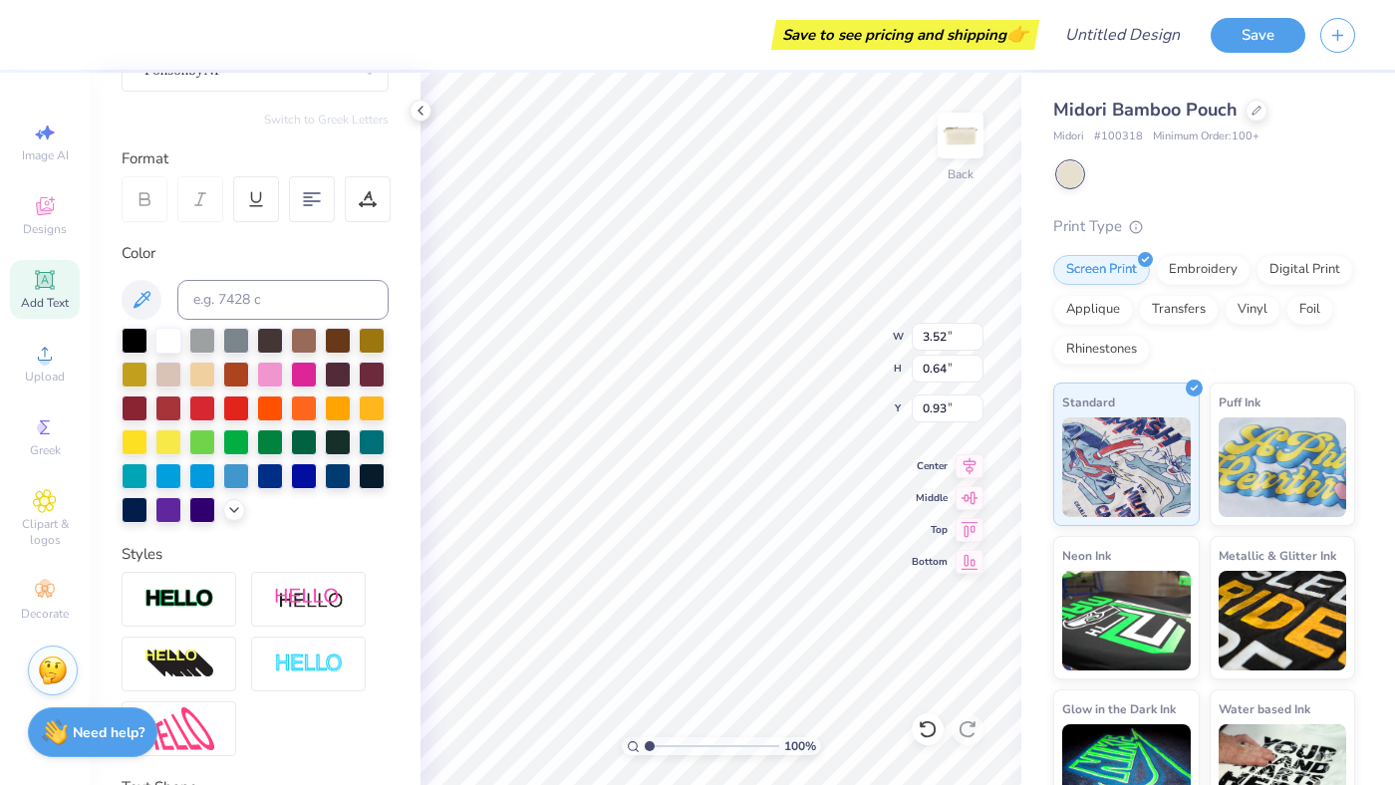
type input "2.00"
type input "0.61"
type input "0.94"
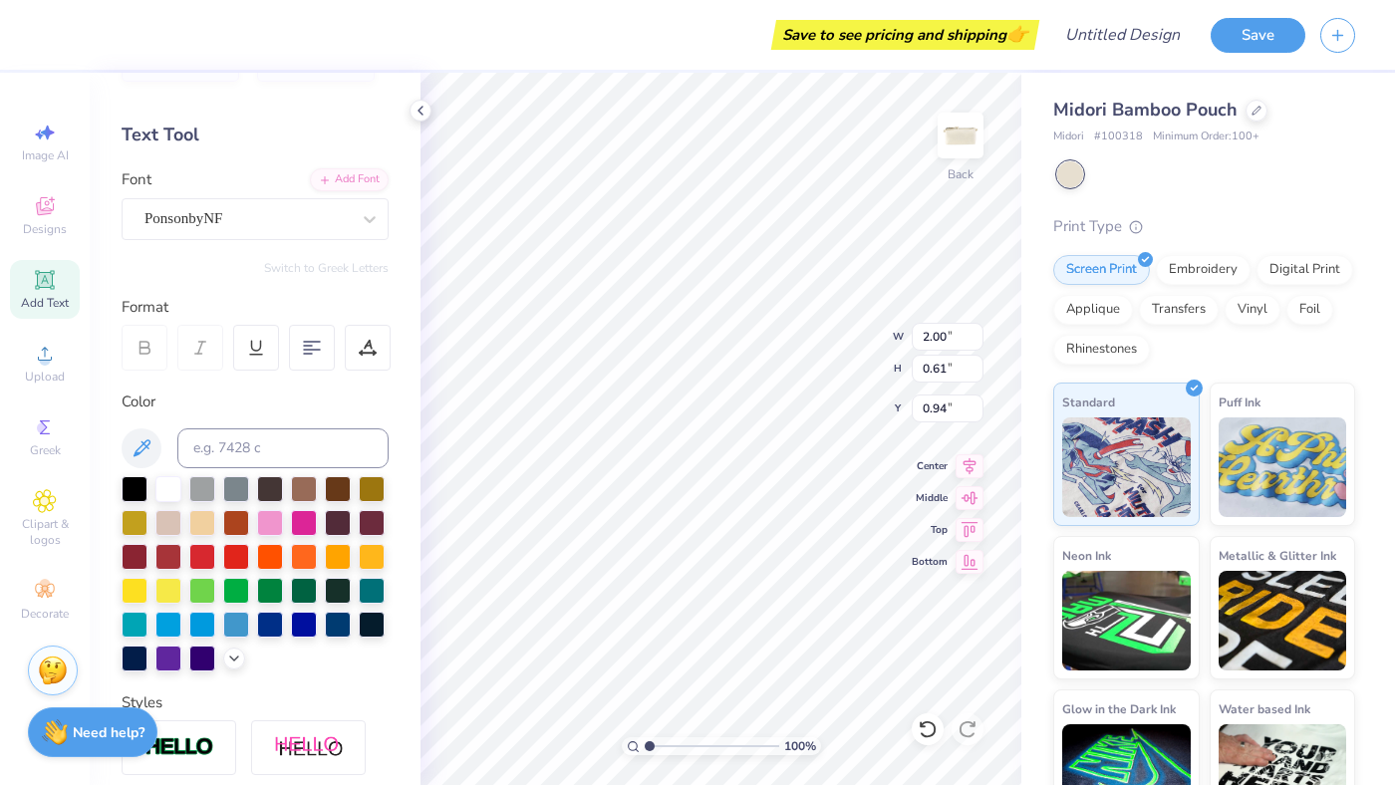
scroll to position [0, 0]
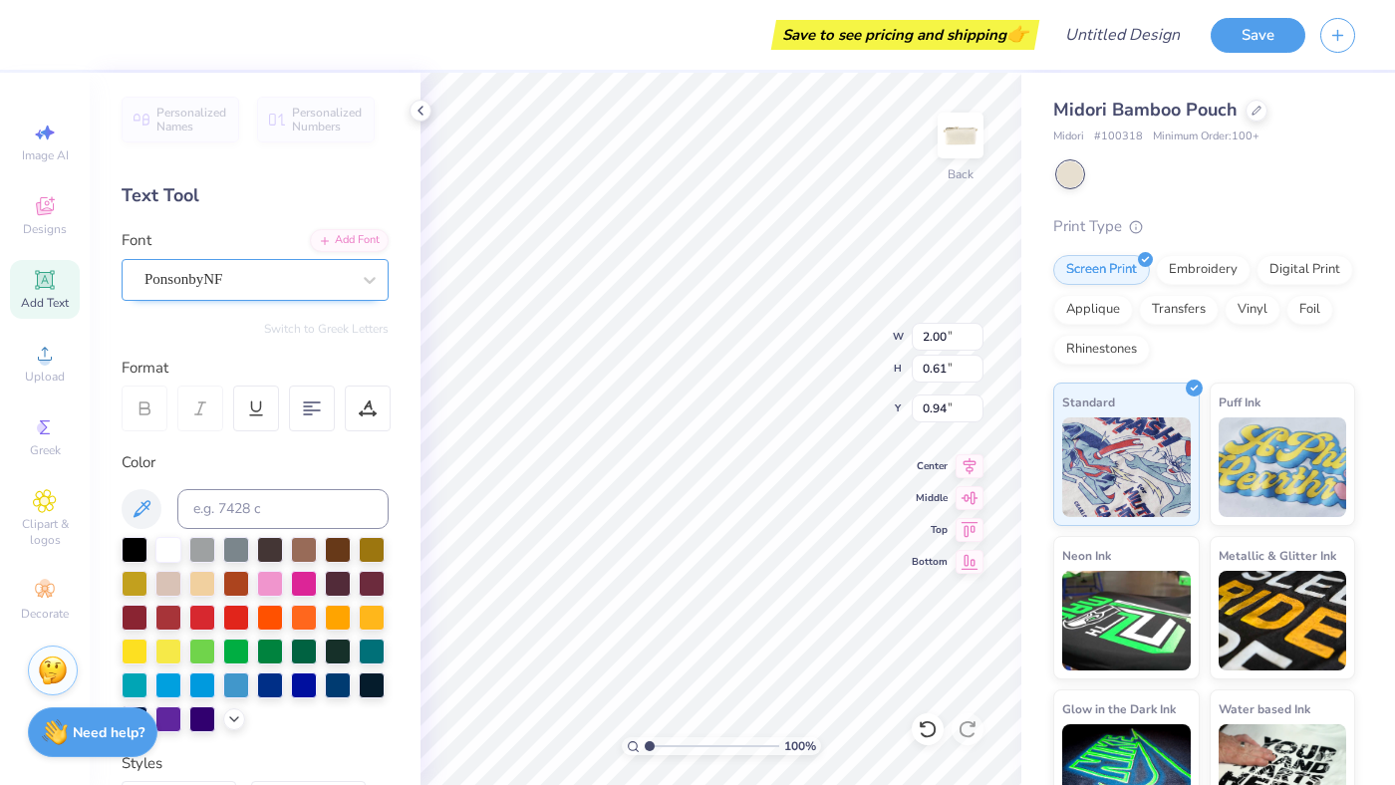
click at [196, 272] on div "PonsonbyNF" at bounding box center [246, 279] width 209 height 31
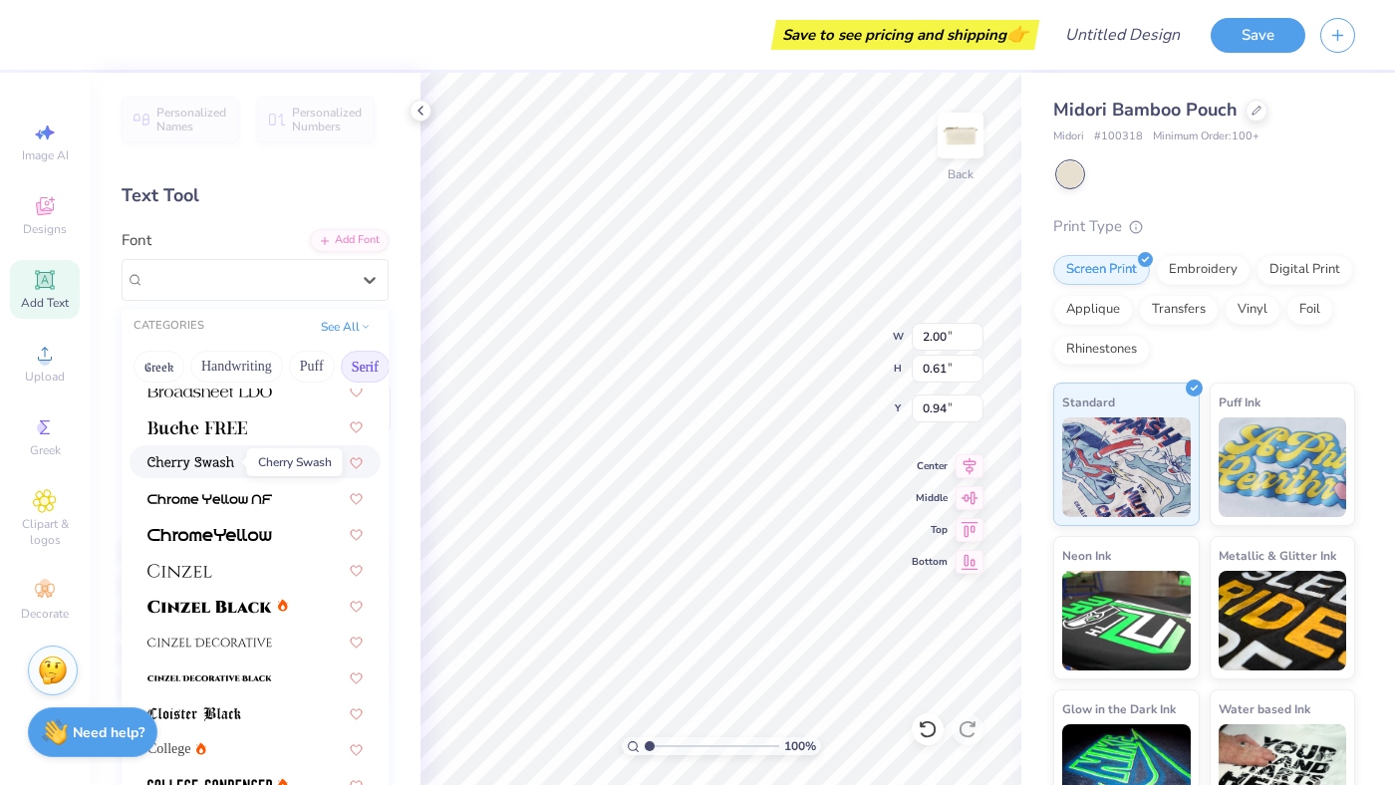
scroll to position [227, 0]
click at [227, 532] on img at bounding box center [209, 534] width 125 height 14
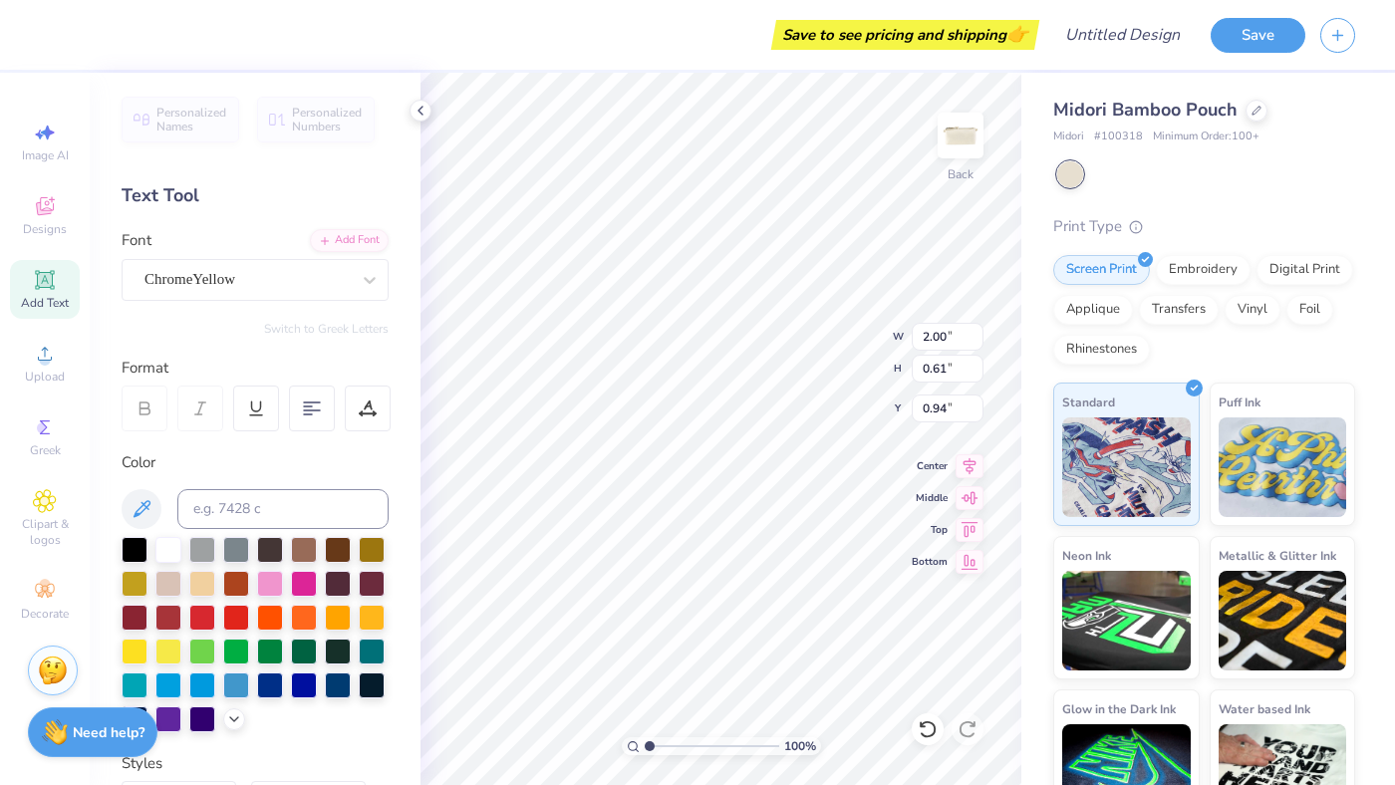
type input "3.09"
type input "0.52"
type input "0.99"
click at [205, 282] on div "ChromeYellow" at bounding box center [246, 279] width 209 height 31
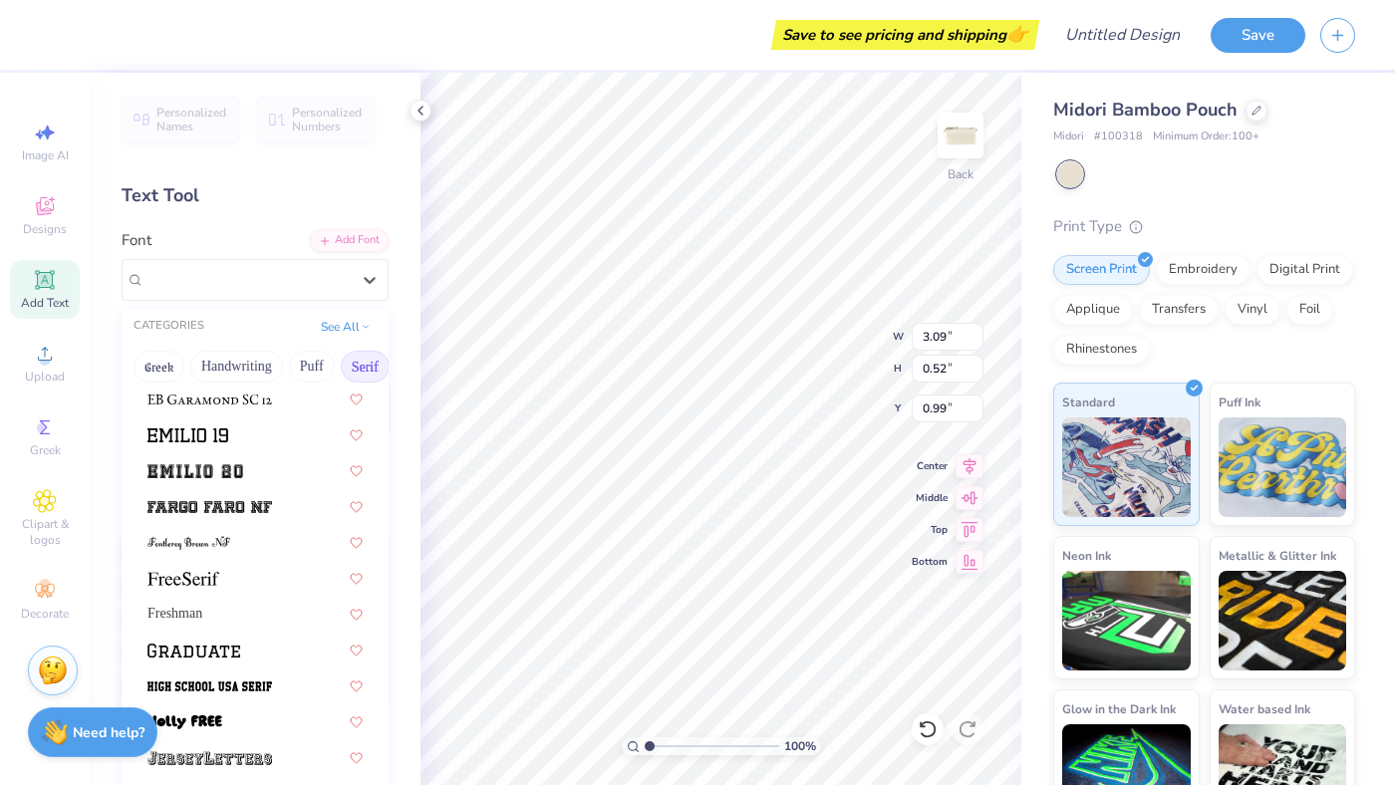
scroll to position [1747, 0]
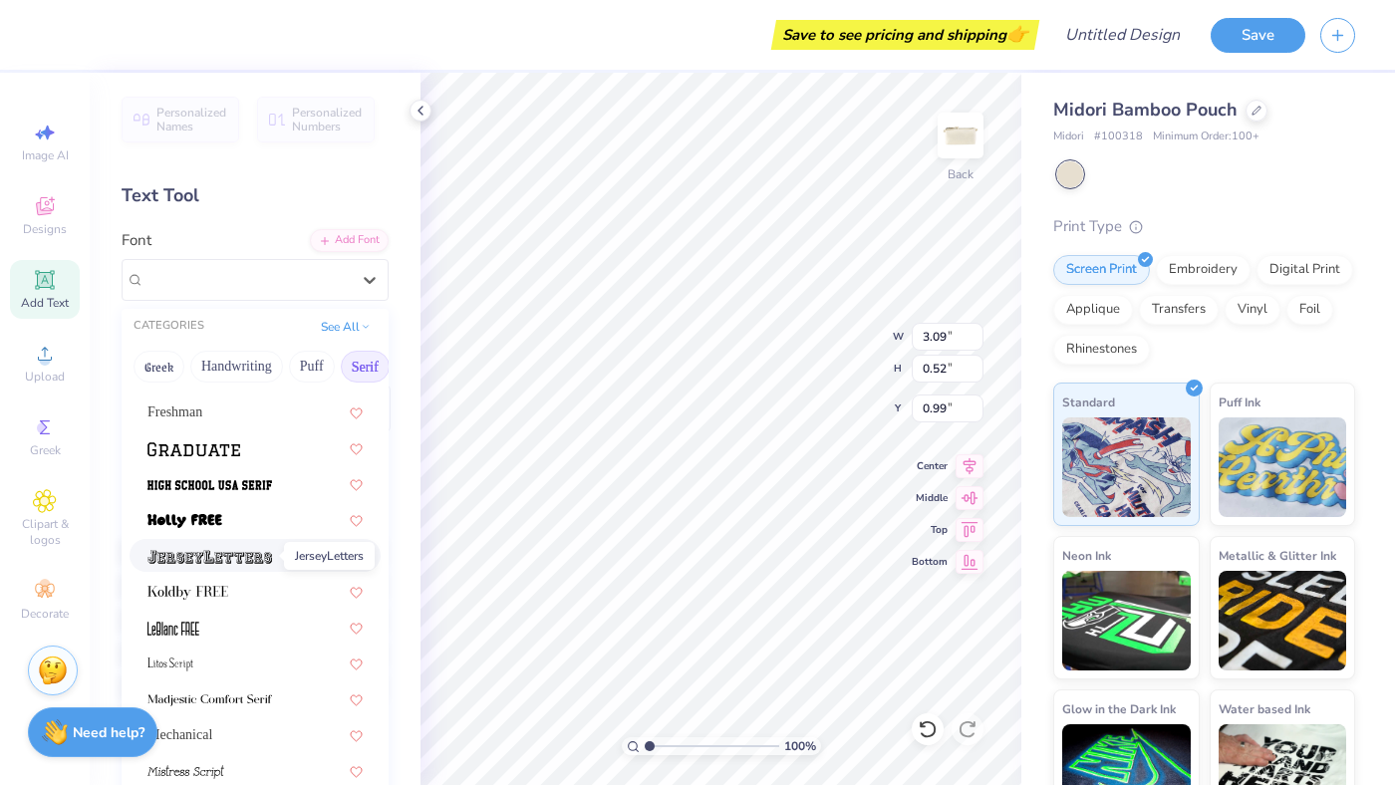
click at [205, 558] on img at bounding box center [209, 557] width 125 height 14
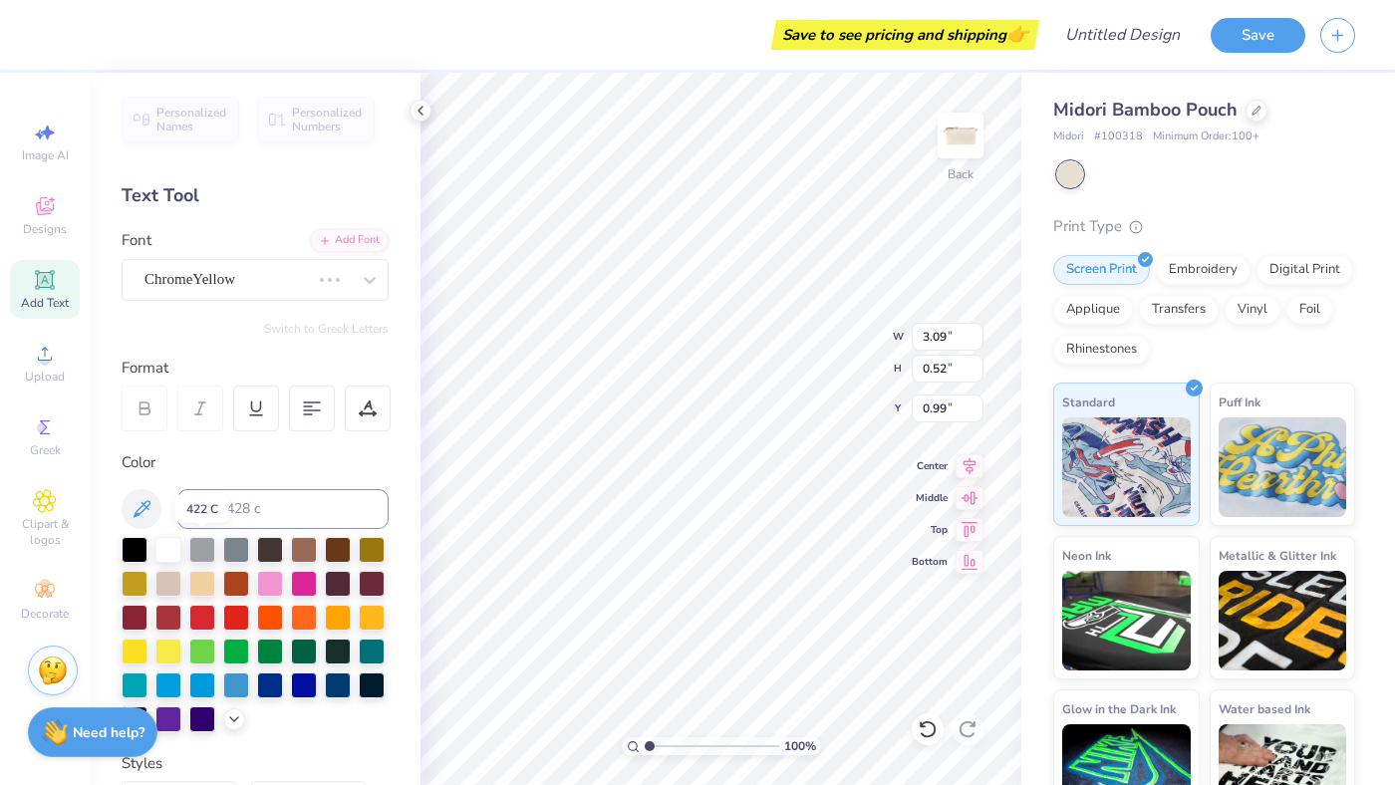
type input "3.20"
type input "0.68"
type input "0.91"
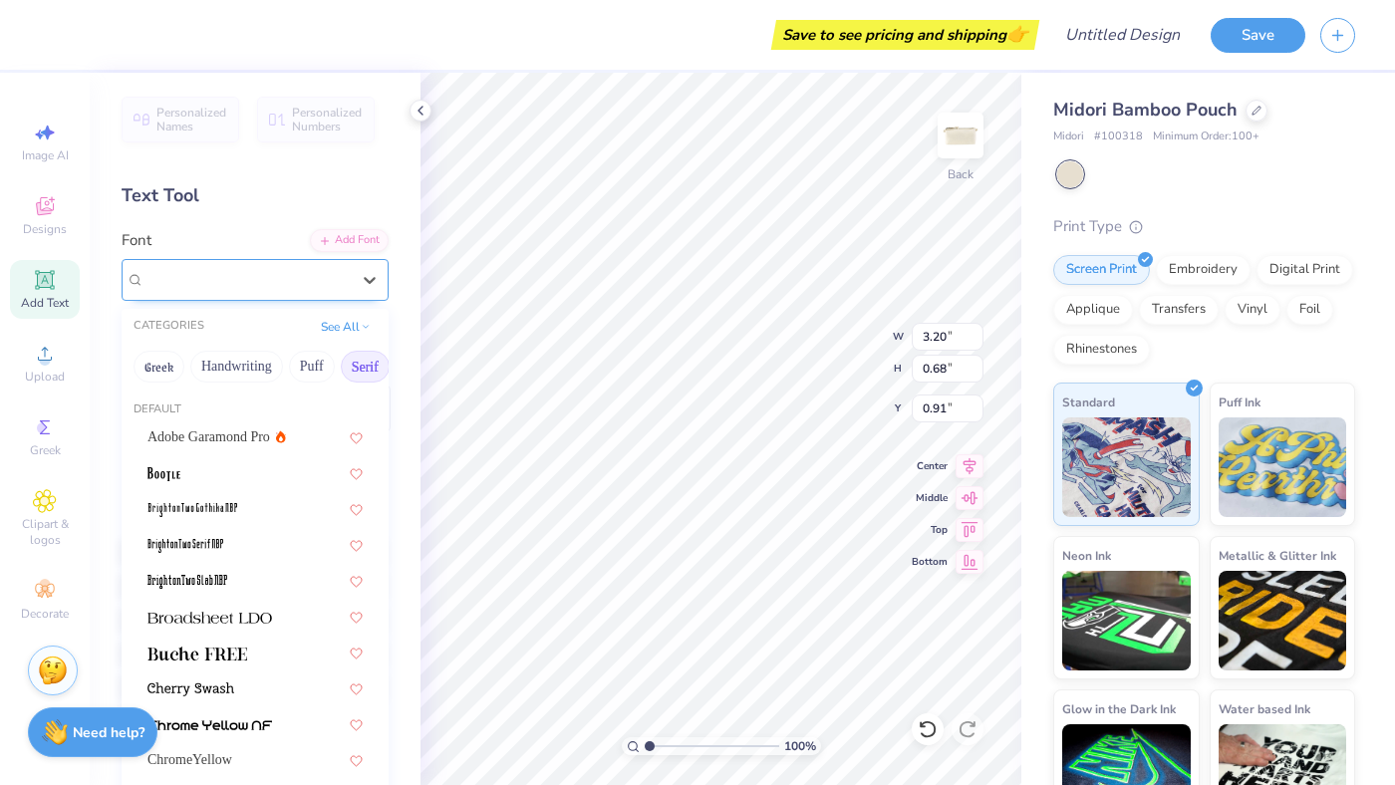
click at [191, 272] on div "JerseyLetters" at bounding box center [246, 279] width 209 height 31
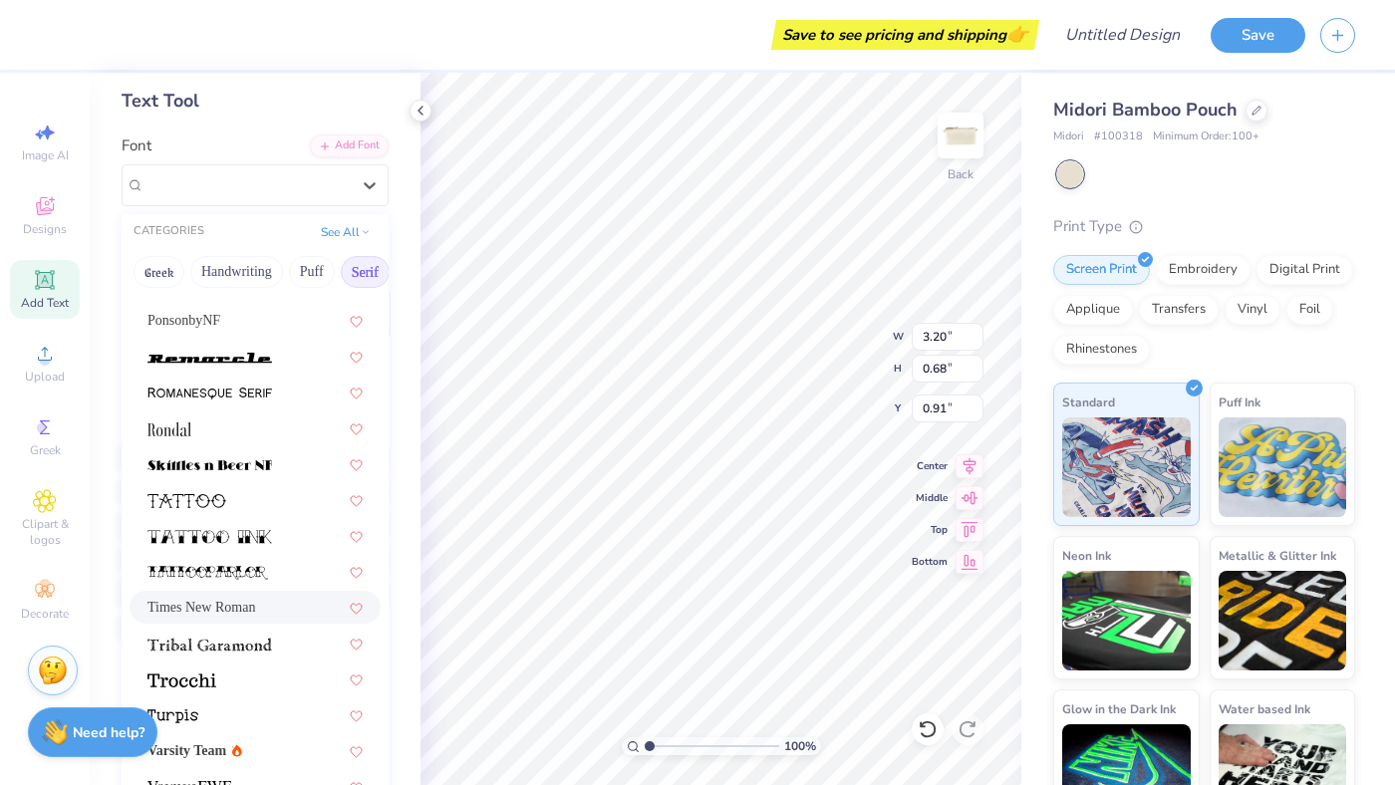
scroll to position [100, 0]
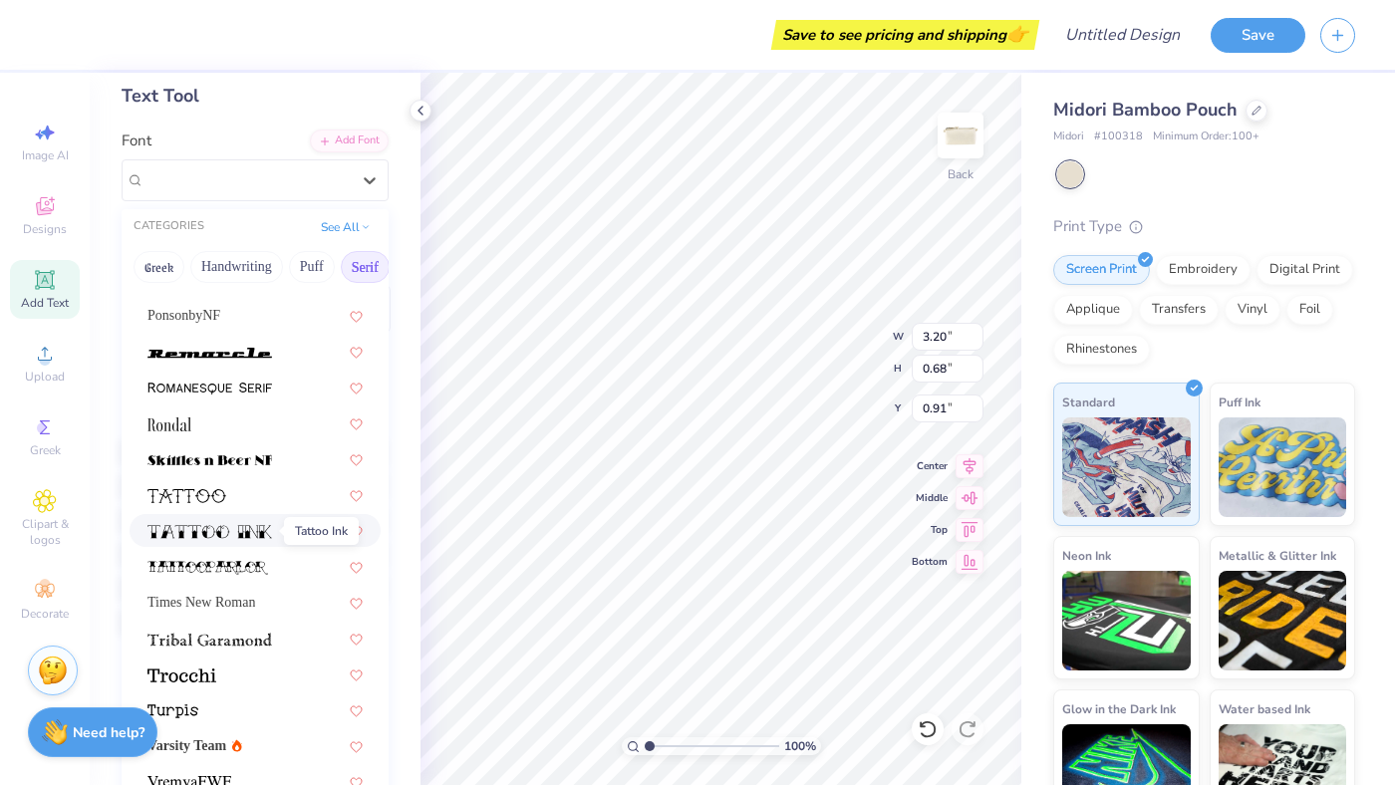
click at [239, 535] on img at bounding box center [209, 532] width 125 height 14
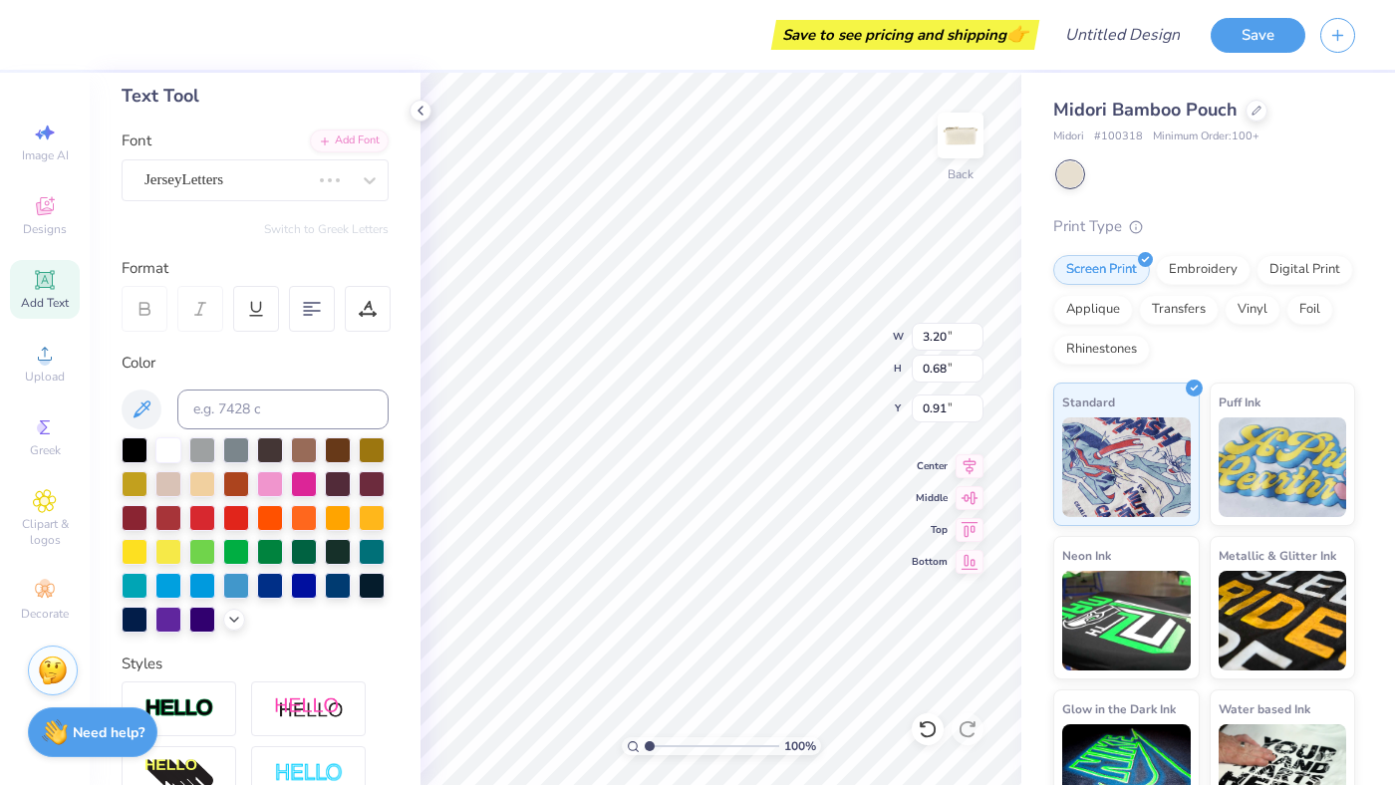
type input "3.67"
type input "0.62"
type input "0.94"
click at [304, 562] on div at bounding box center [304, 550] width 26 height 26
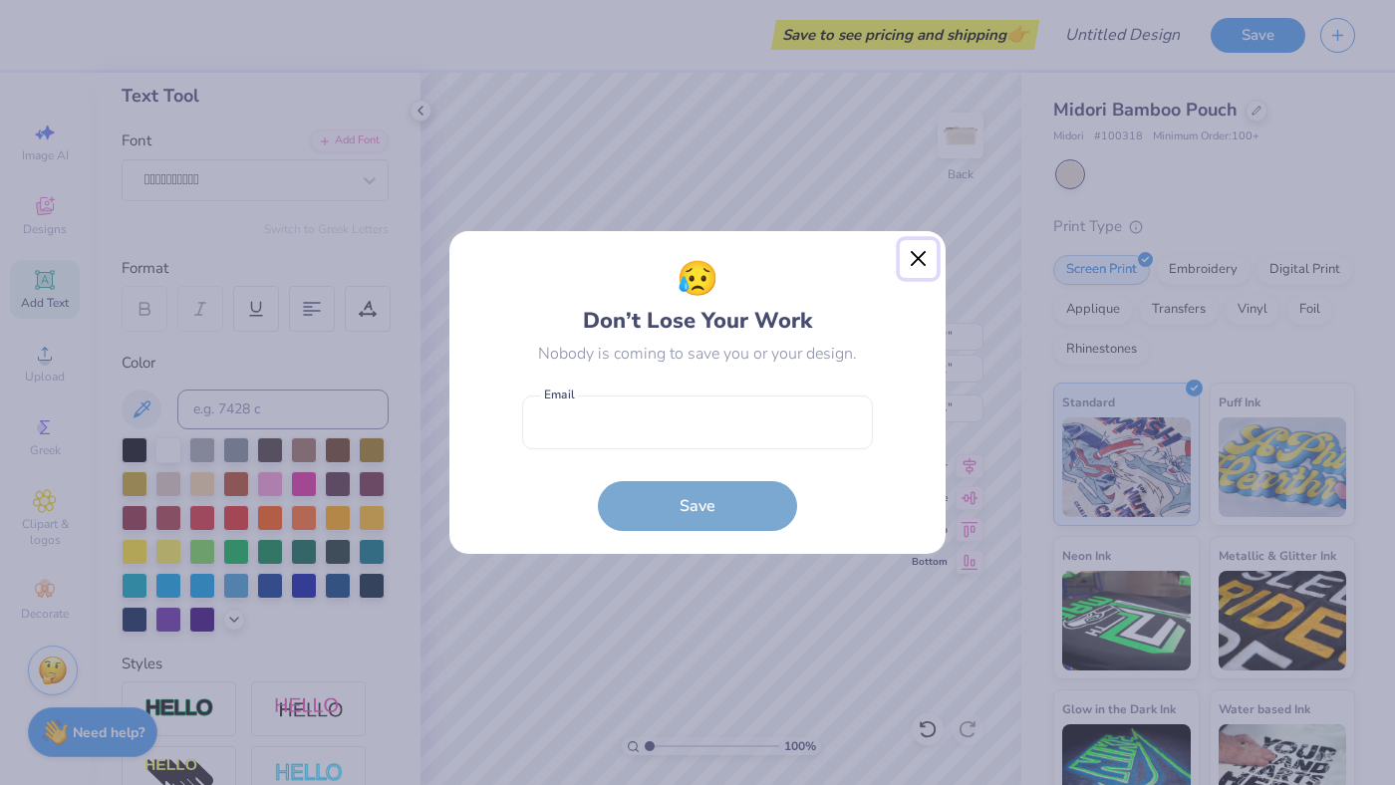
click at [916, 259] on button "Close" at bounding box center [919, 259] width 38 height 38
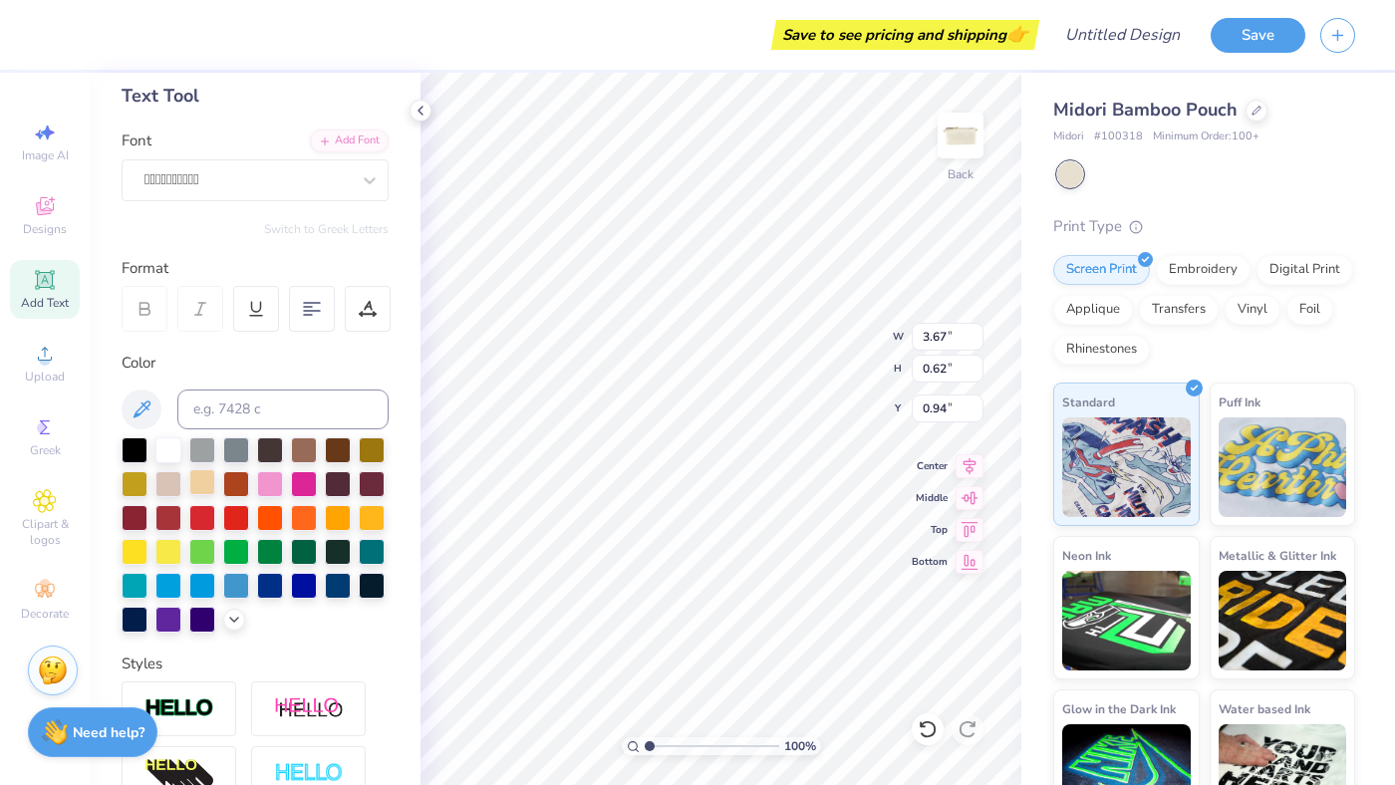
click at [203, 484] on div at bounding box center [202, 482] width 26 height 26
click at [301, 520] on div at bounding box center [304, 516] width 26 height 26
click at [129, 583] on div at bounding box center [135, 584] width 26 height 26
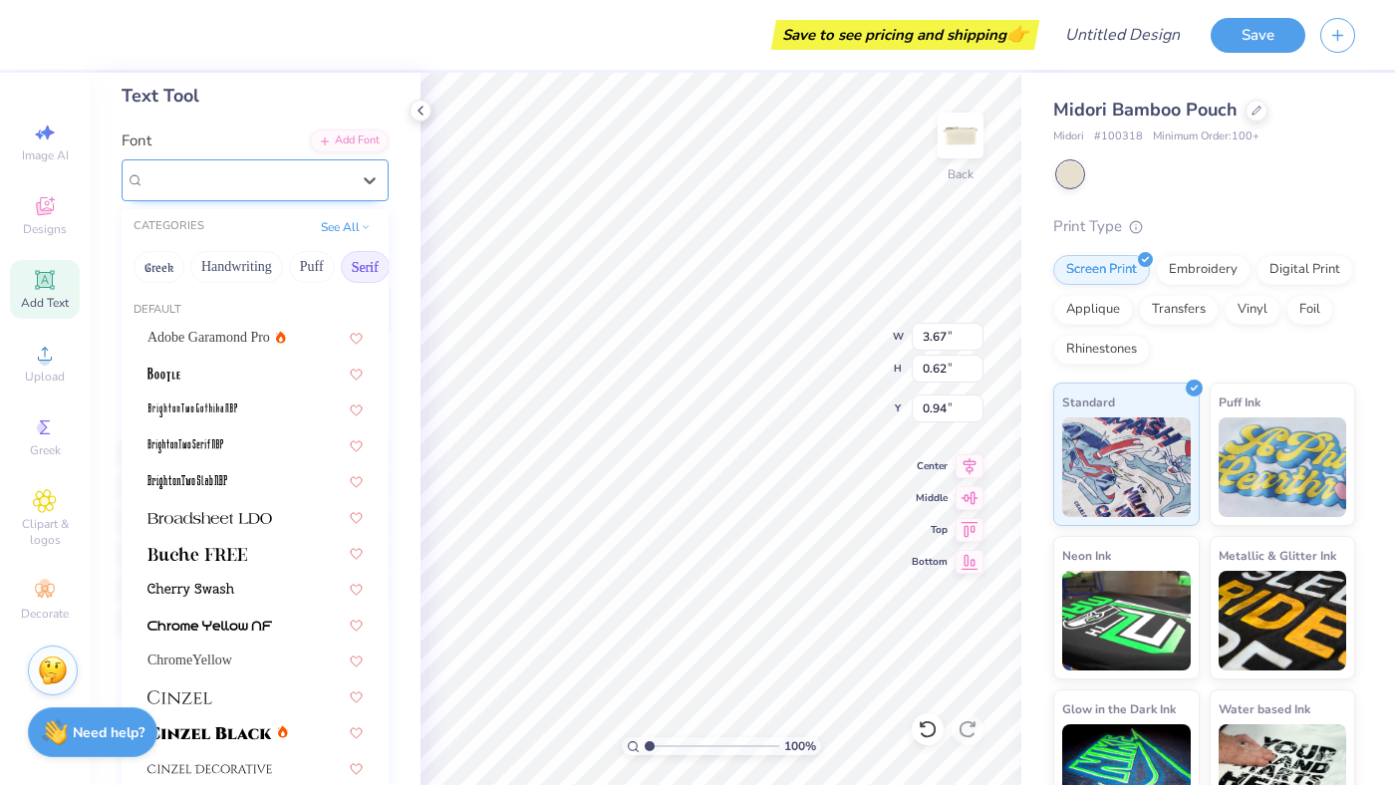
click at [208, 180] on div "" at bounding box center [246, 179] width 209 height 31
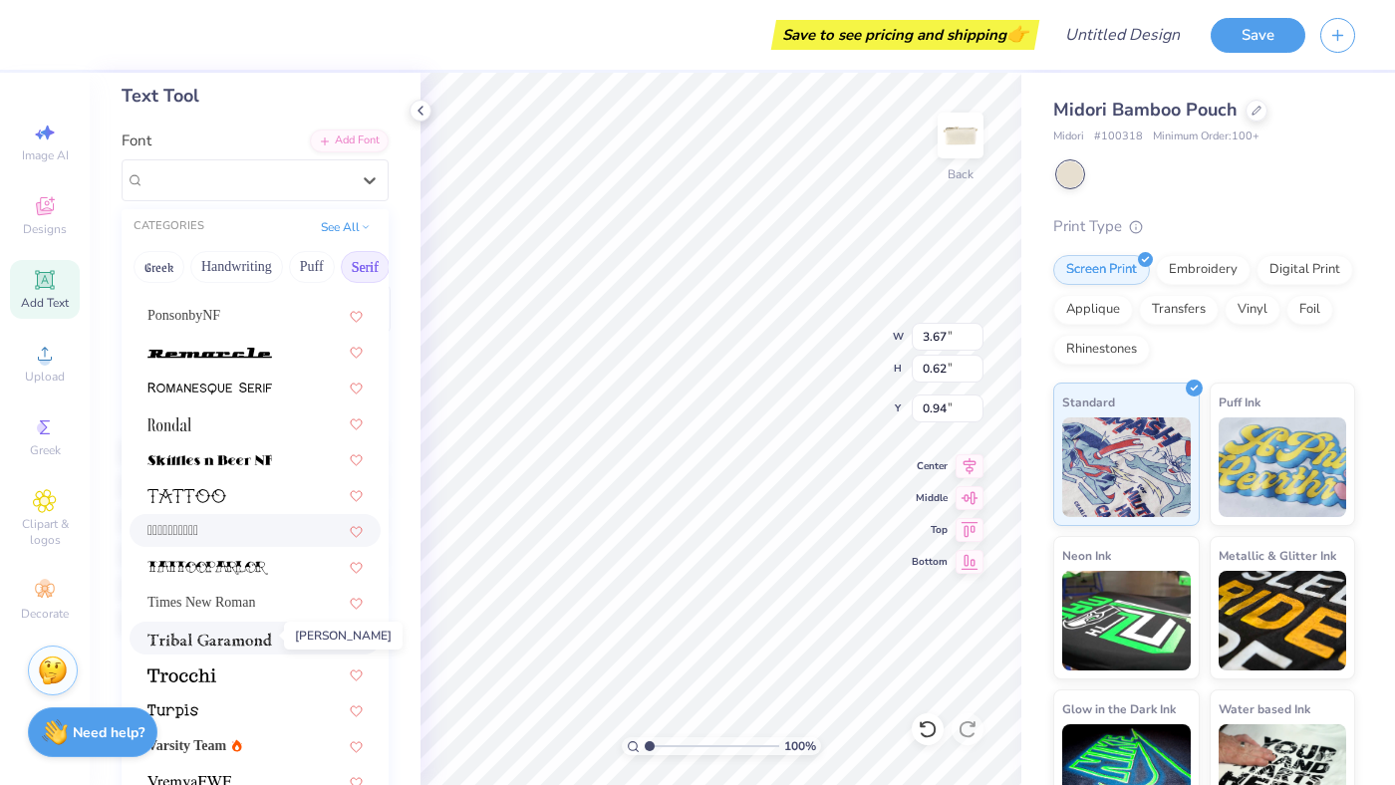
scroll to position [105, 0]
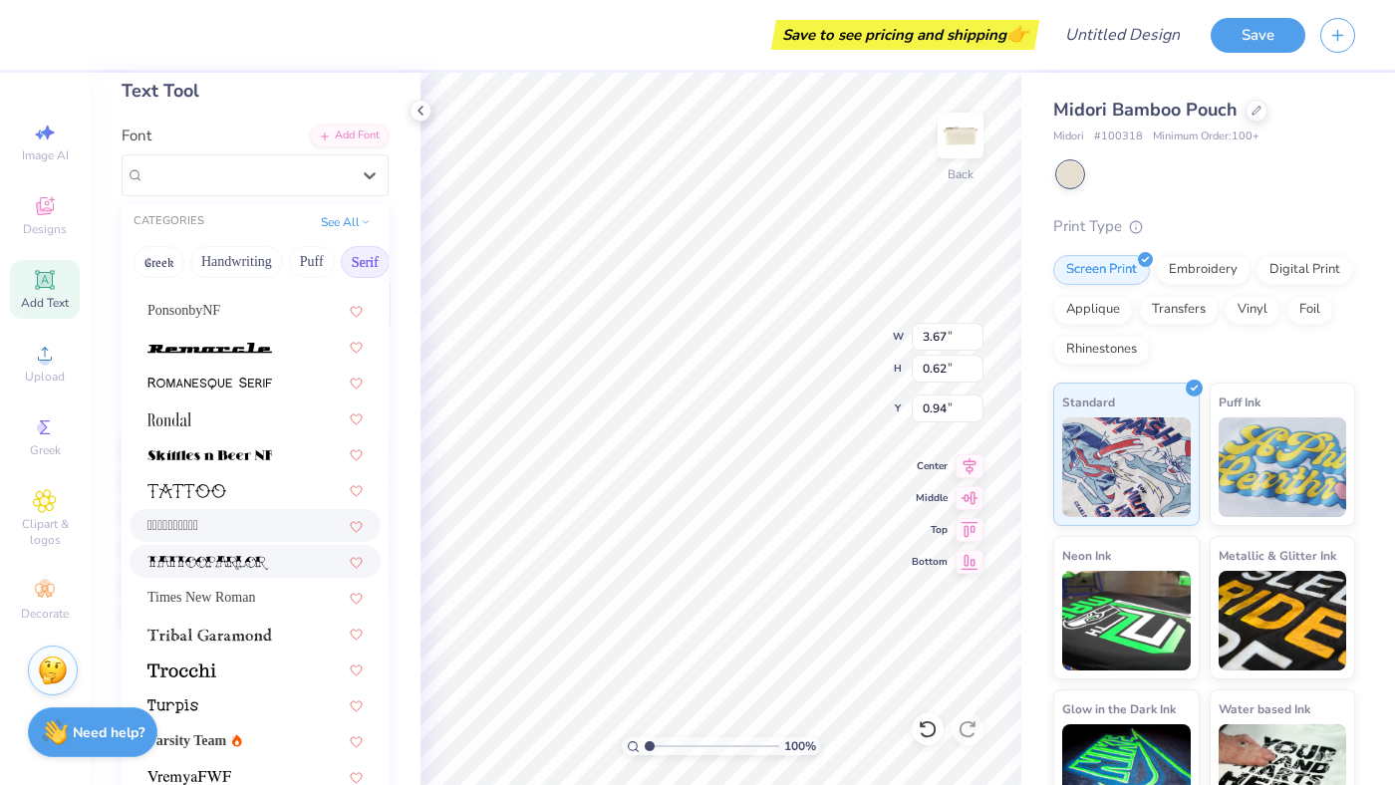
click at [220, 561] on img at bounding box center [207, 563] width 121 height 14
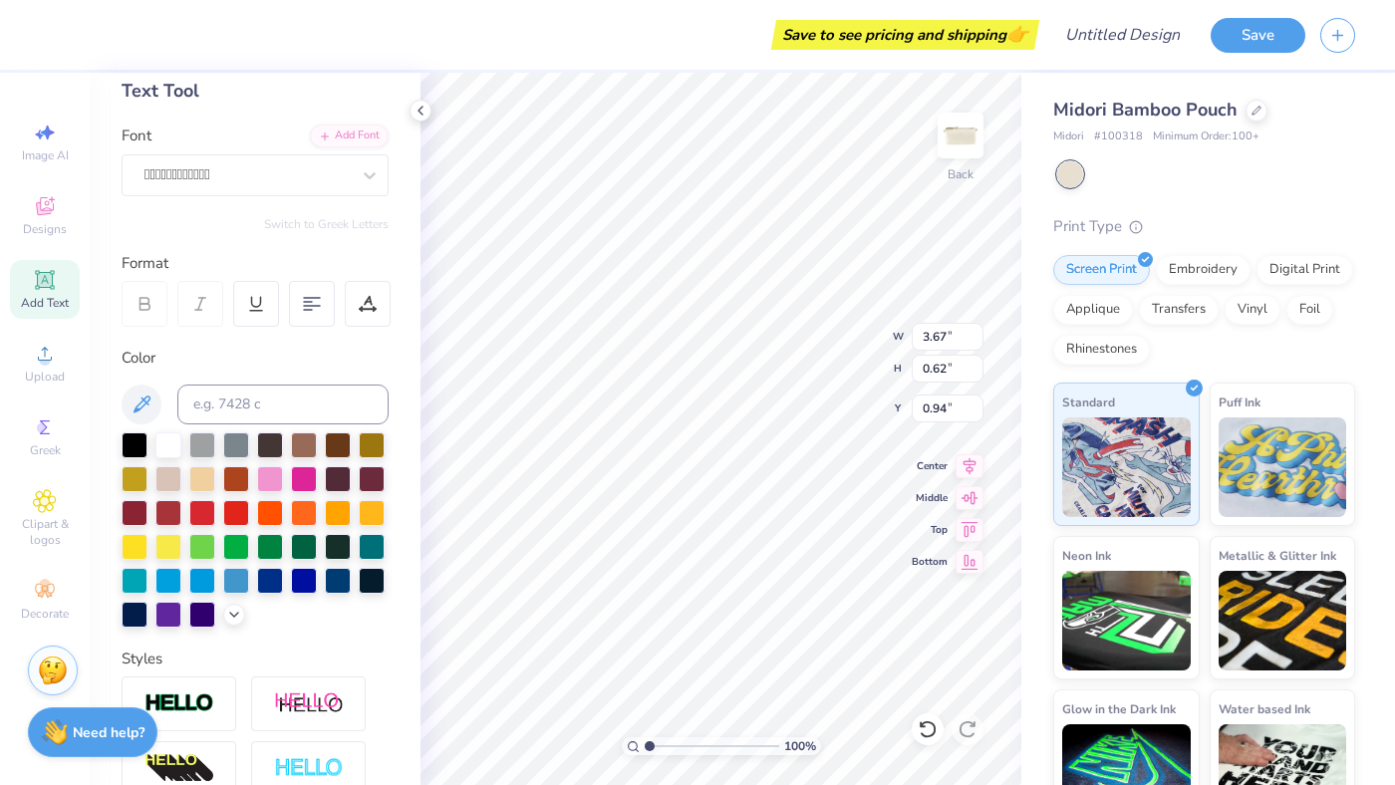
type input "2.46"
type input "0.56"
type input "0.97"
click at [206, 176] on div "" at bounding box center [246, 174] width 209 height 31
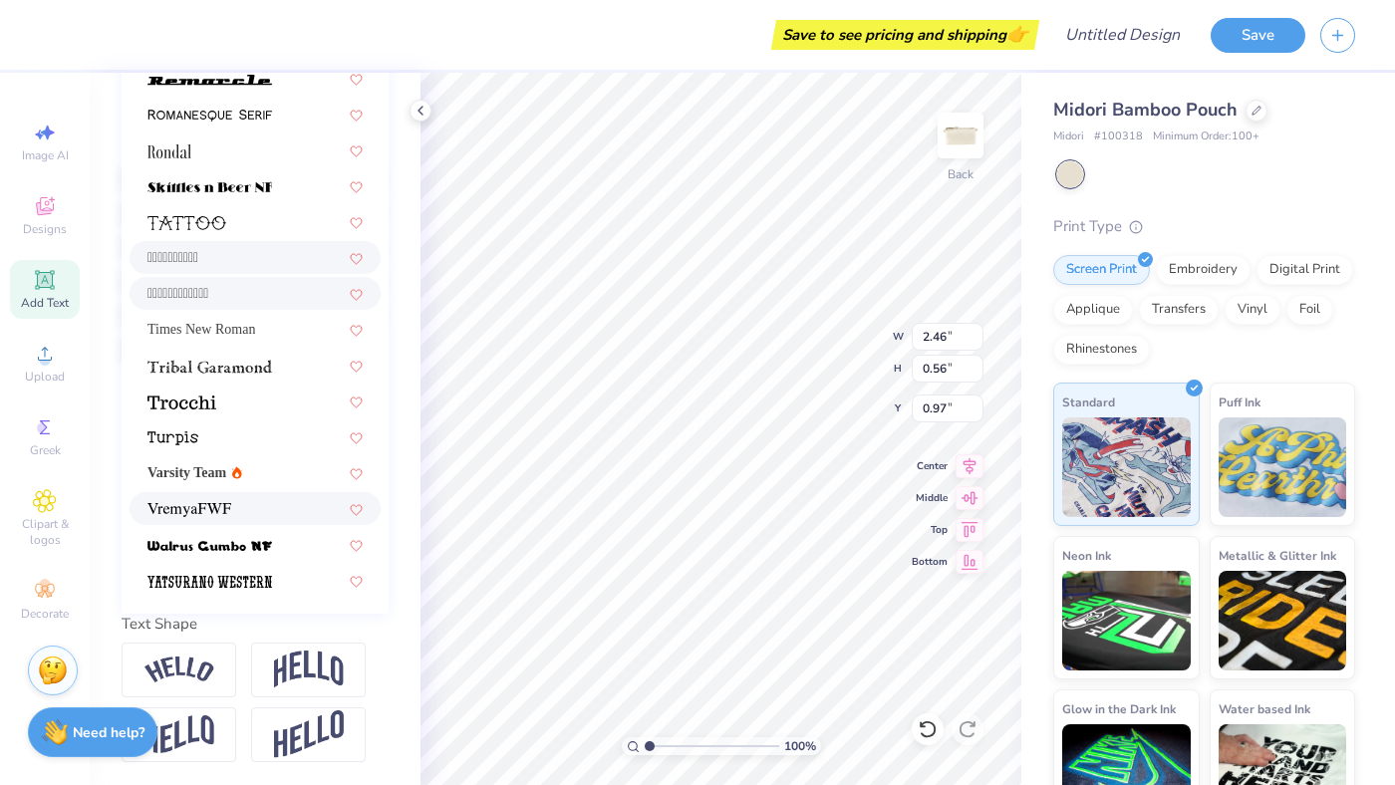
scroll to position [372, 0]
click at [206, 474] on span "Varsity Team" at bounding box center [186, 473] width 79 height 21
type input "2.76"
type input "0.54"
type input "0.98"
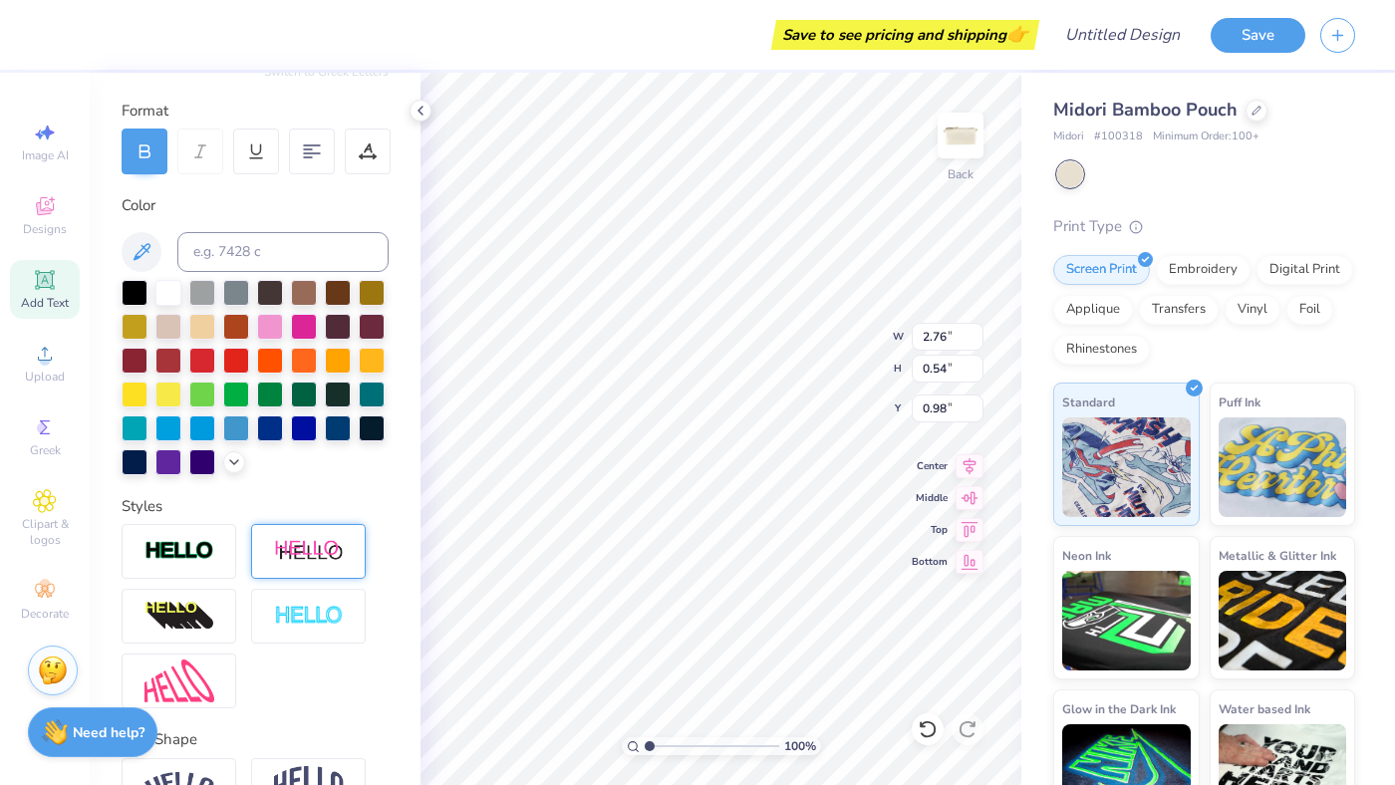
scroll to position [373, 0]
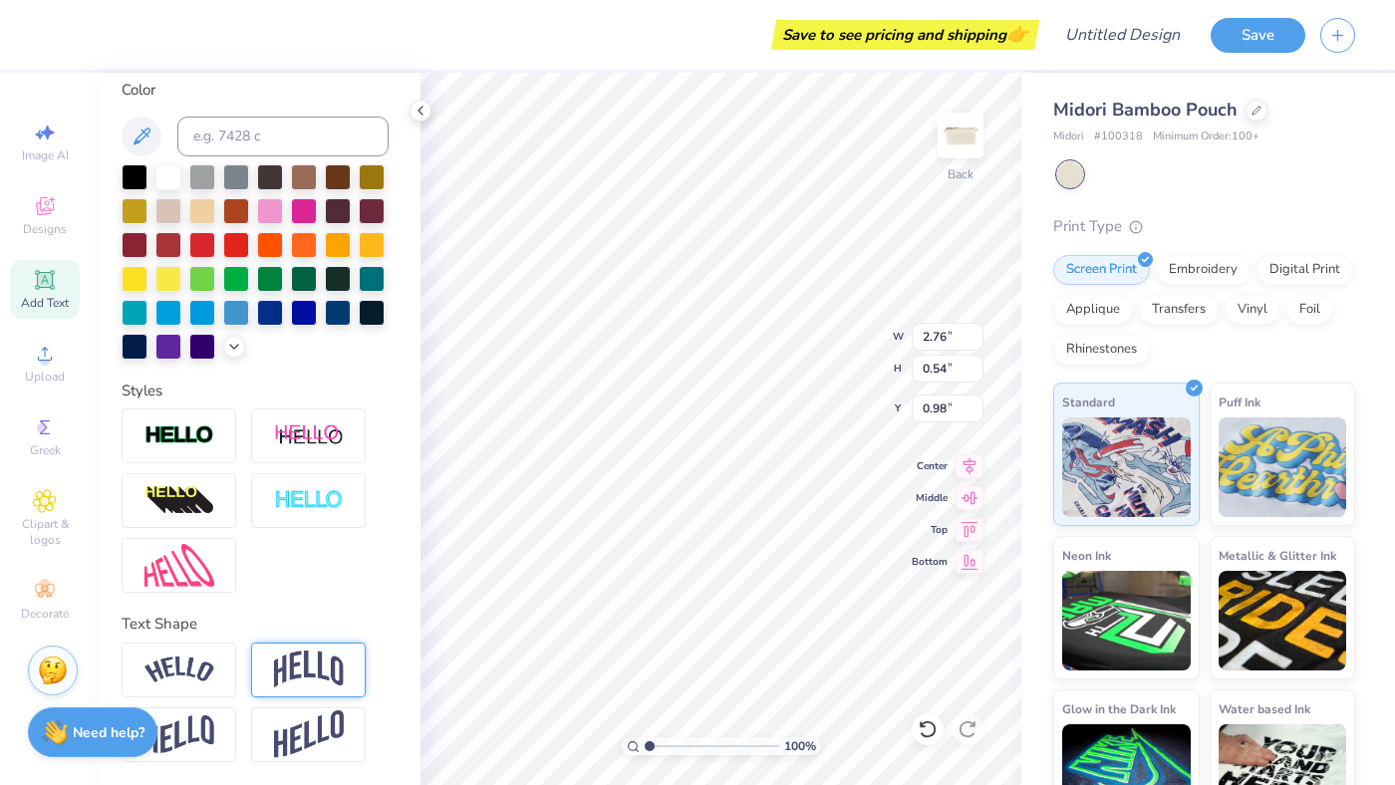
click at [316, 669] on img at bounding box center [309, 670] width 70 height 38
type input "1.05"
type input "0.72"
click at [210, 498] on img at bounding box center [179, 501] width 70 height 32
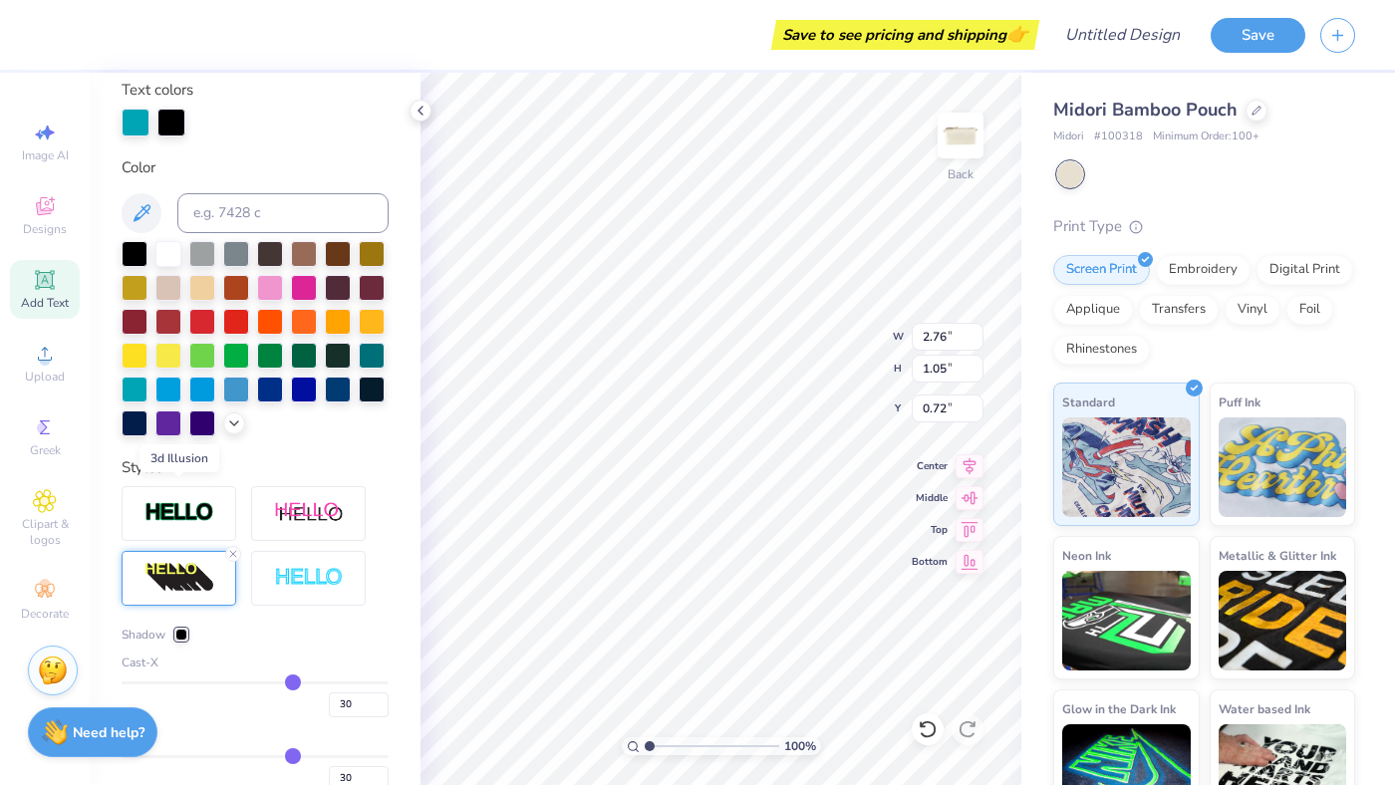
type input "3.59"
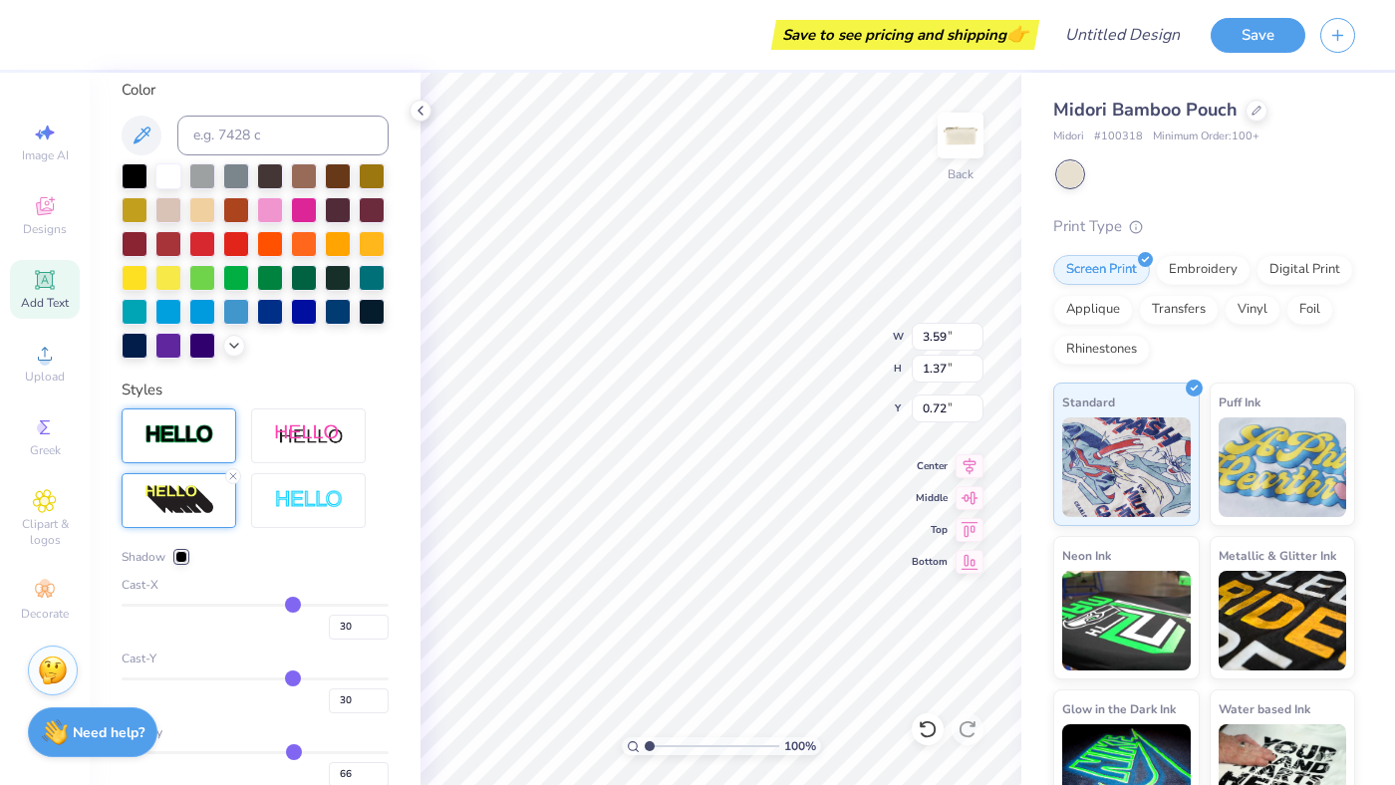
click at [202, 435] on img at bounding box center [179, 434] width 70 height 23
type input "1.38"
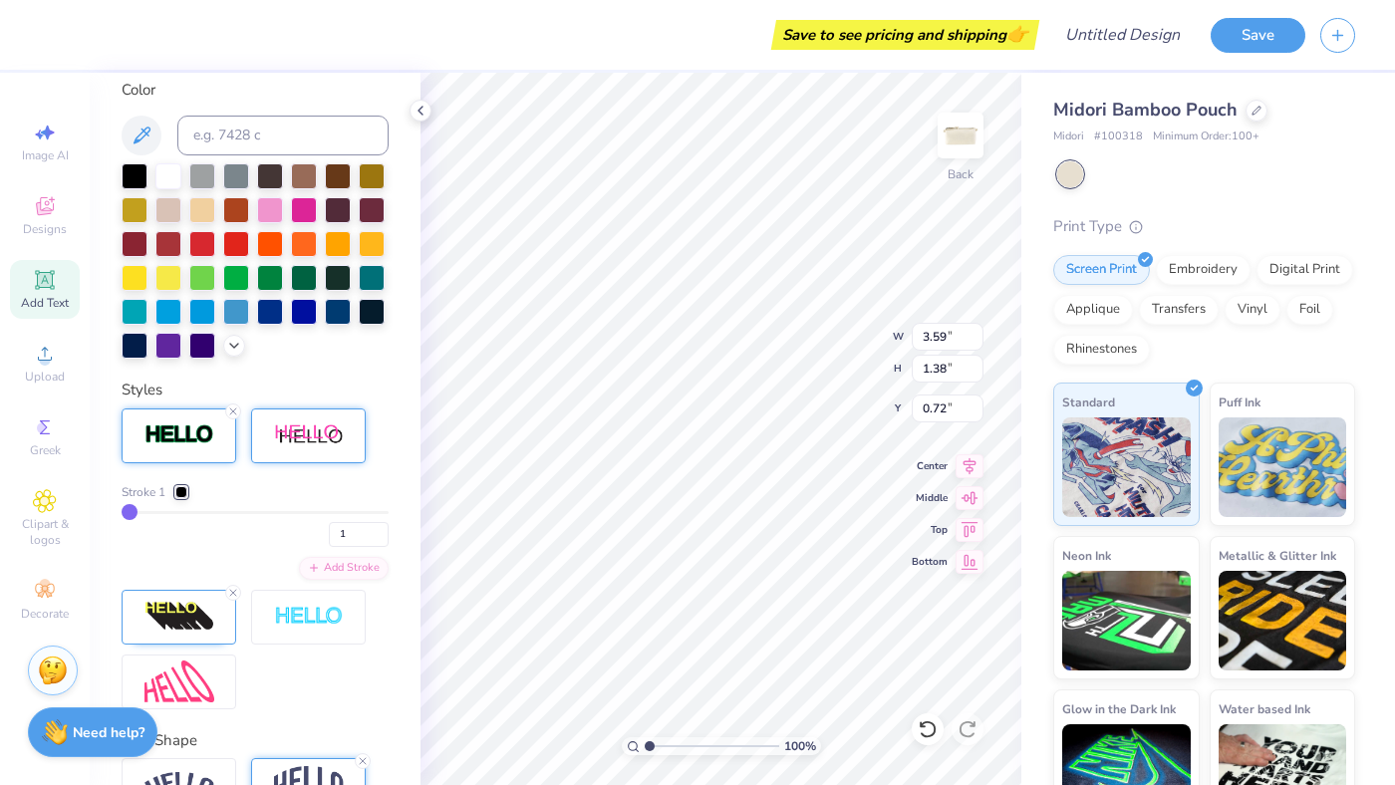
click at [337, 420] on div at bounding box center [308, 436] width 115 height 55
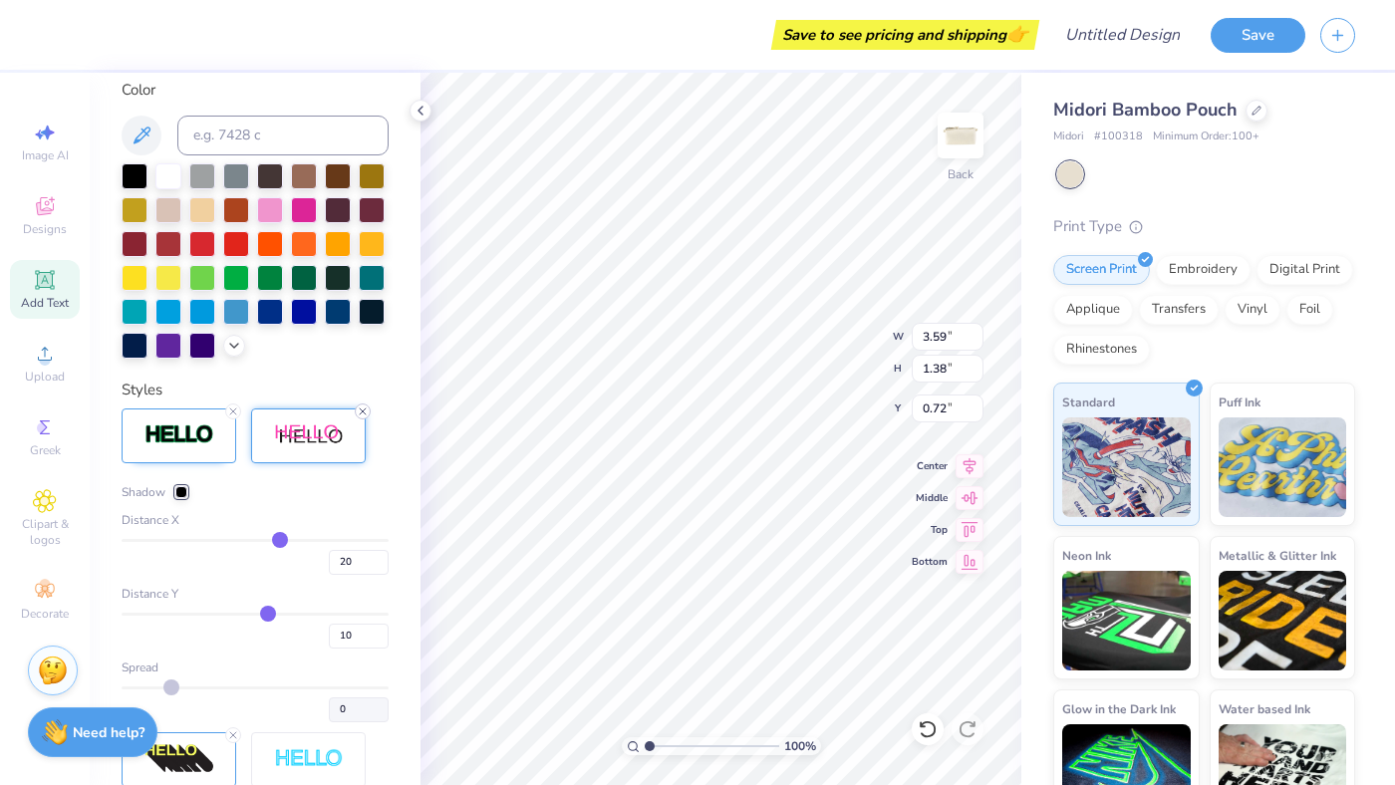
click at [365, 412] on icon at bounding box center [363, 412] width 12 height 12
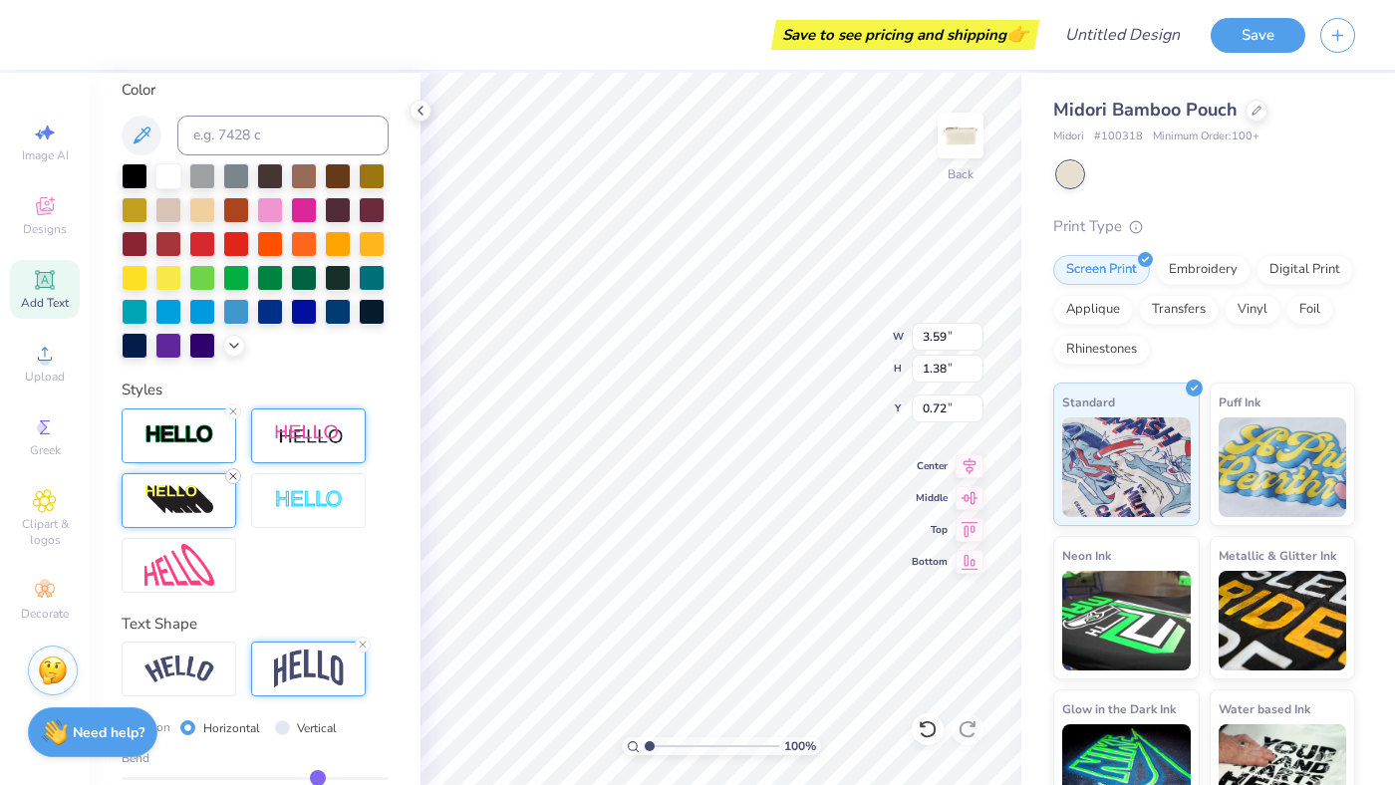
click at [232, 478] on icon at bounding box center [233, 476] width 12 height 12
type input "2.77"
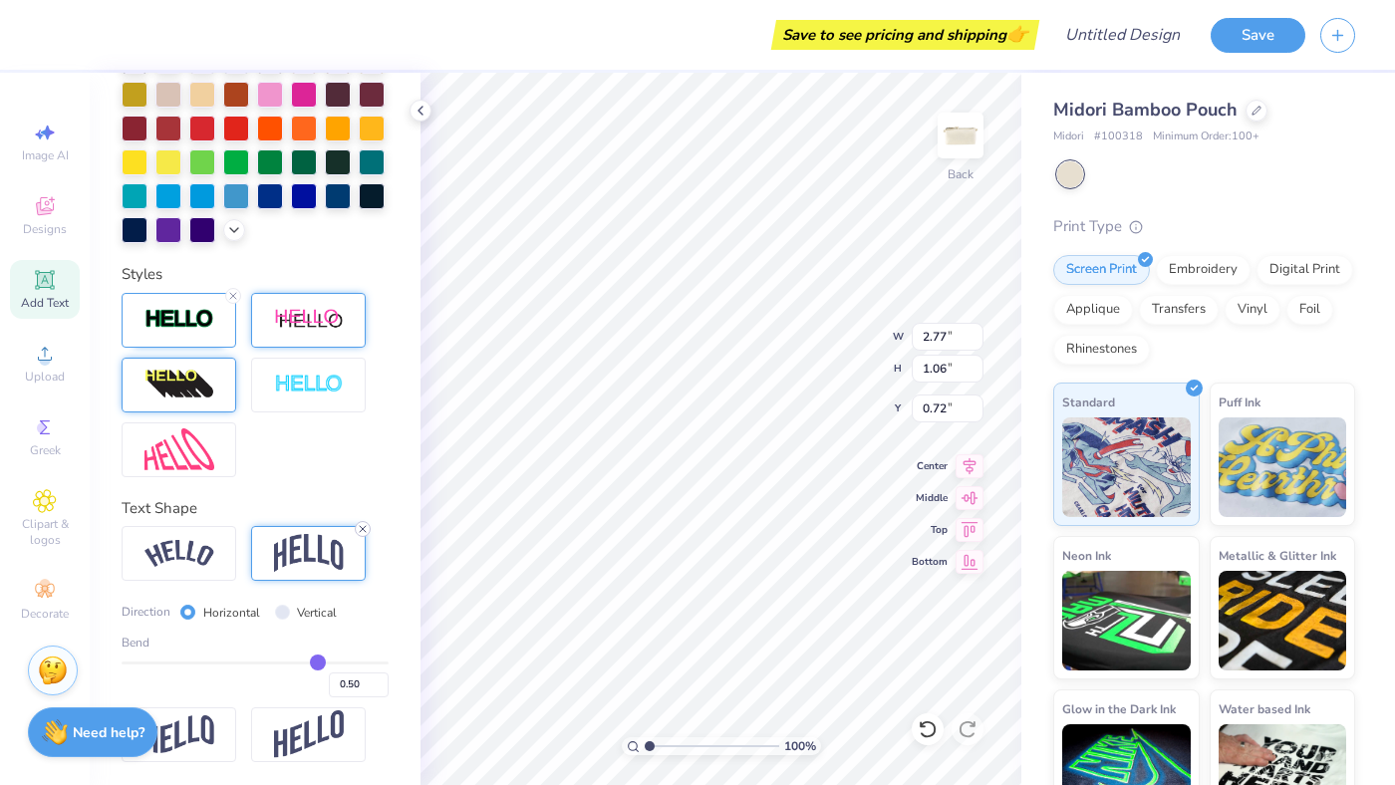
click at [362, 526] on icon at bounding box center [363, 529] width 12 height 12
type input "0.55"
type input "0.97"
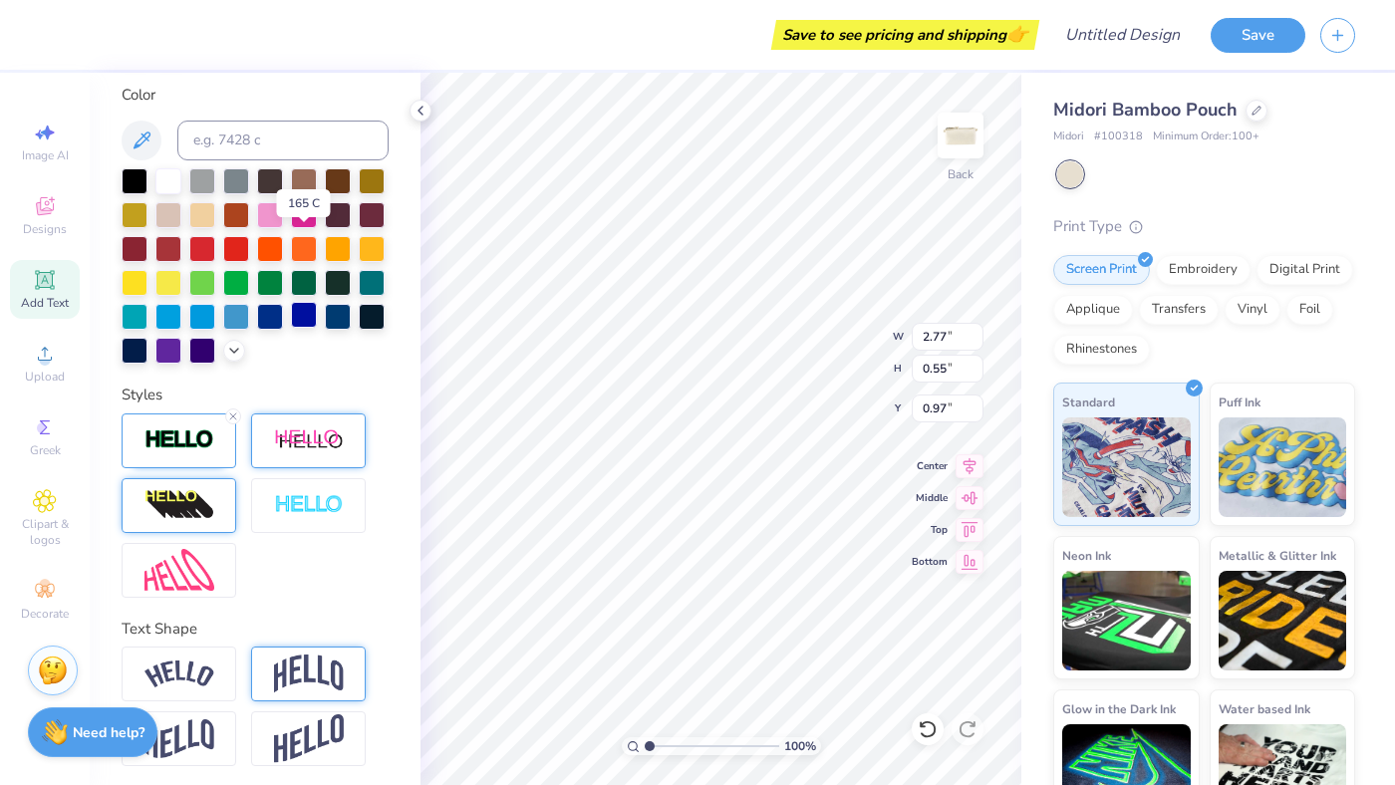
scroll to position [450, 0]
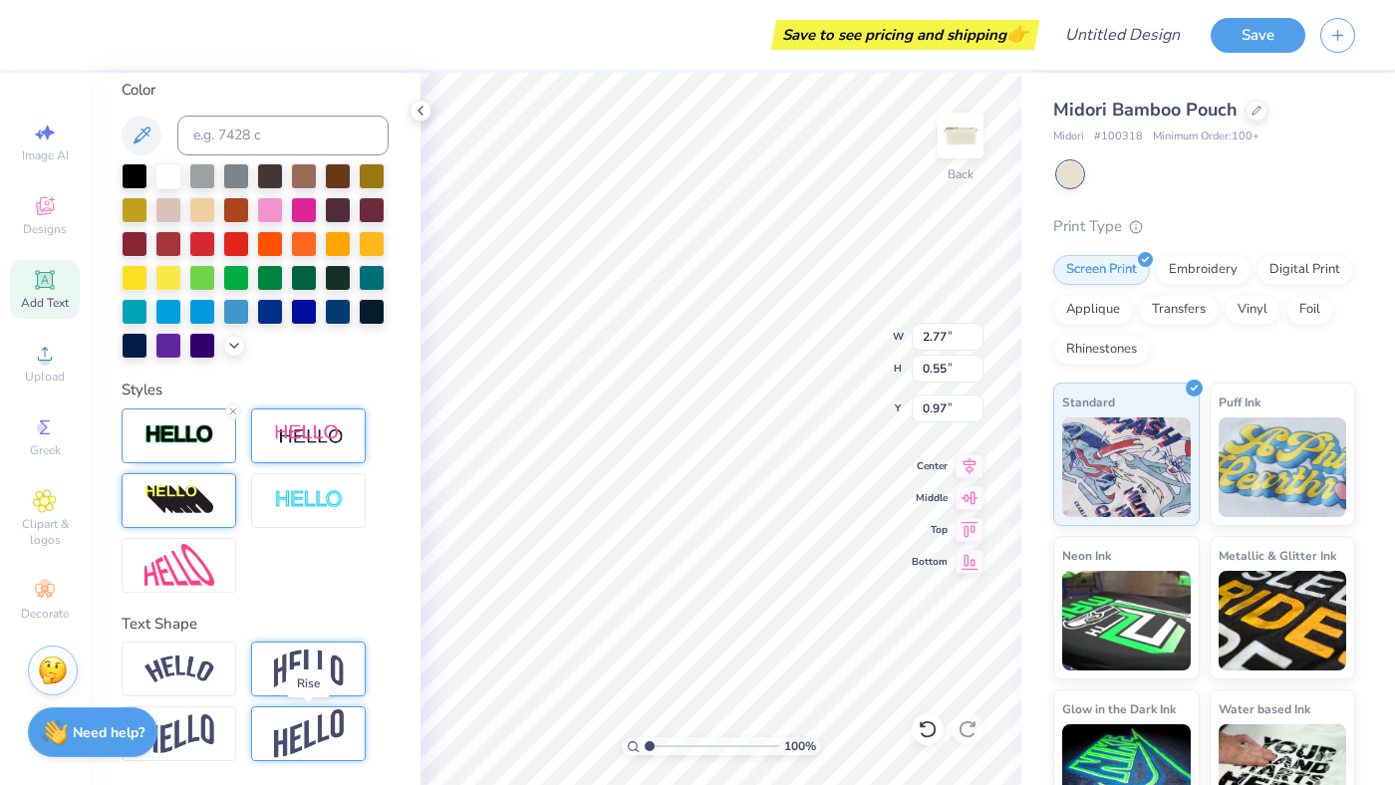
click at [282, 732] on img at bounding box center [309, 733] width 70 height 49
type input "1.09"
type input "0.71"
click at [364, 708] on icon at bounding box center [363, 709] width 12 height 12
type input "0.55"
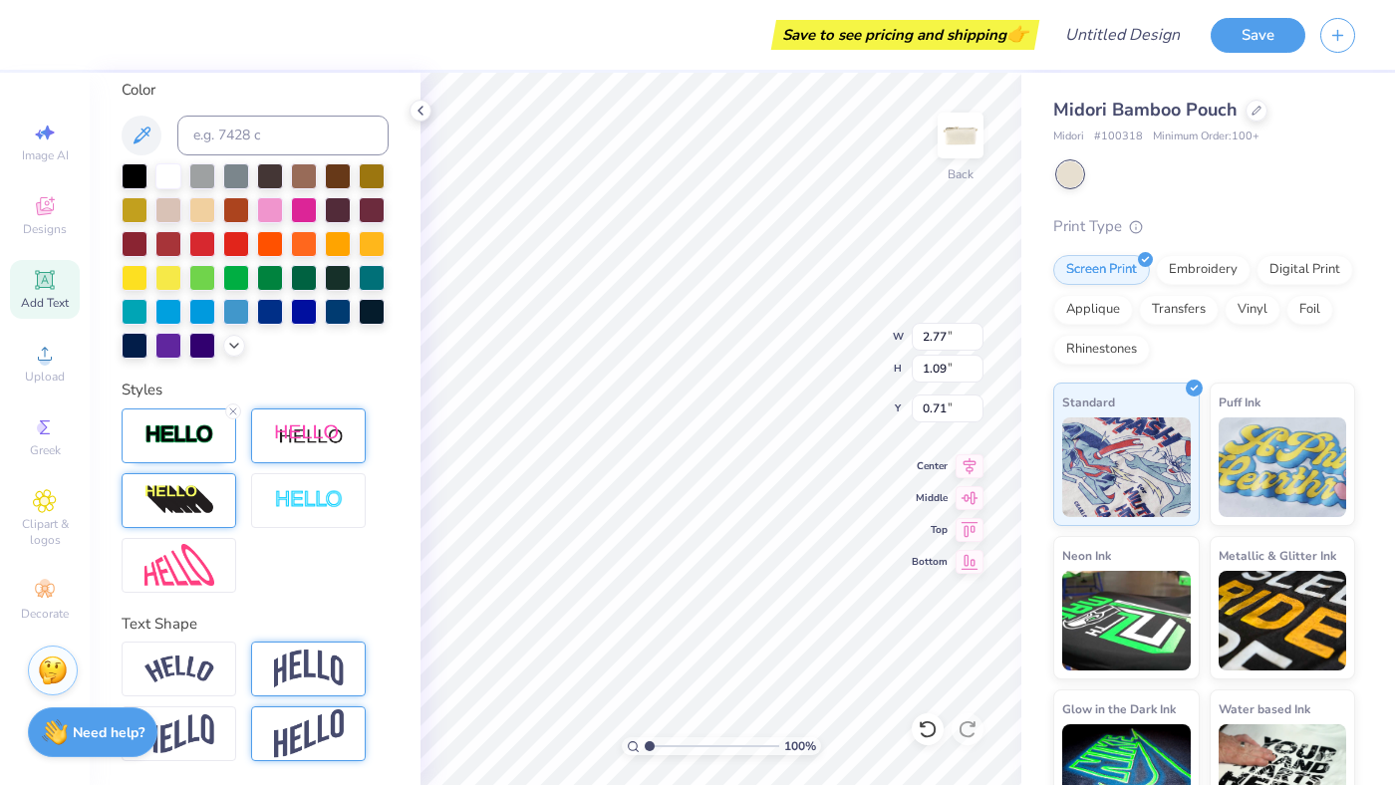
type input "0.97"
click at [240, 243] on div at bounding box center [236, 242] width 26 height 26
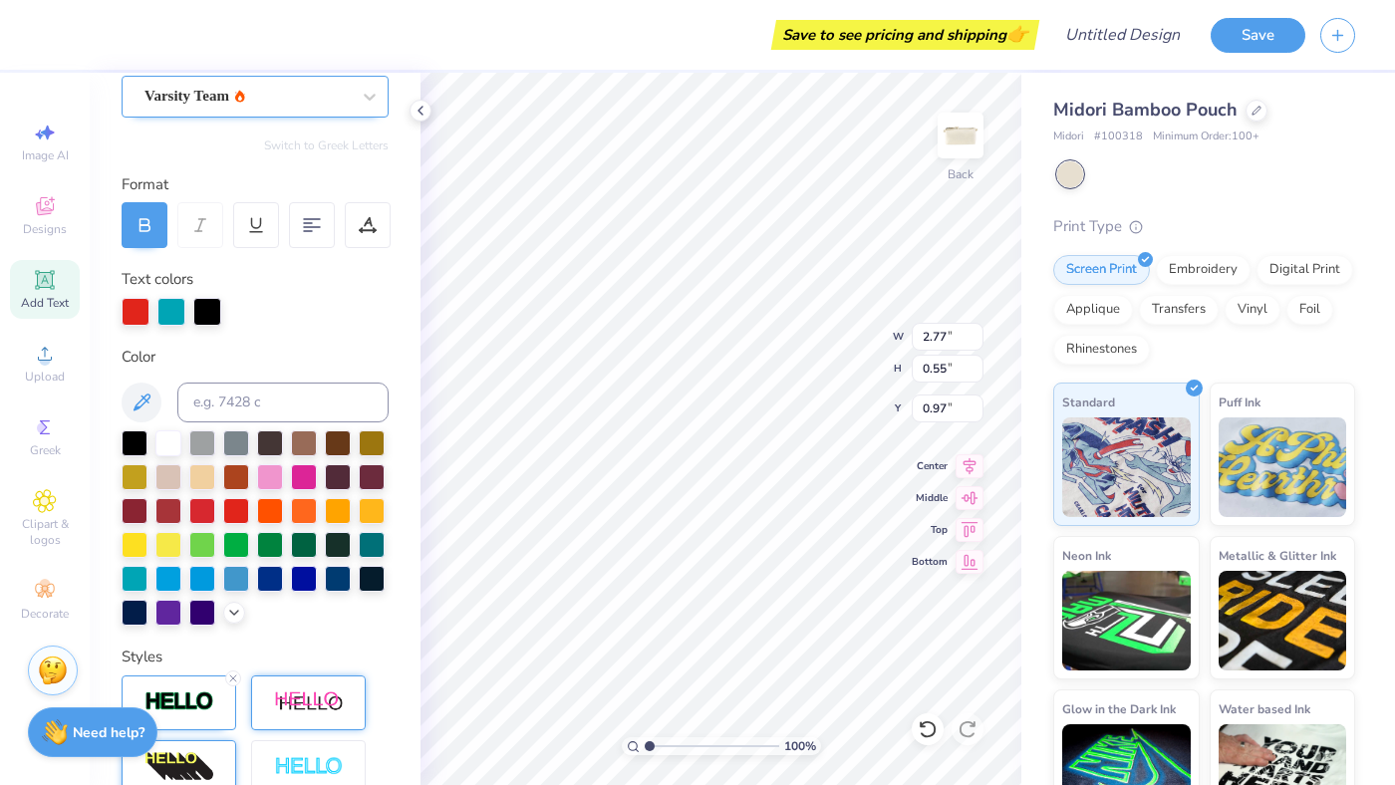
scroll to position [42, 0]
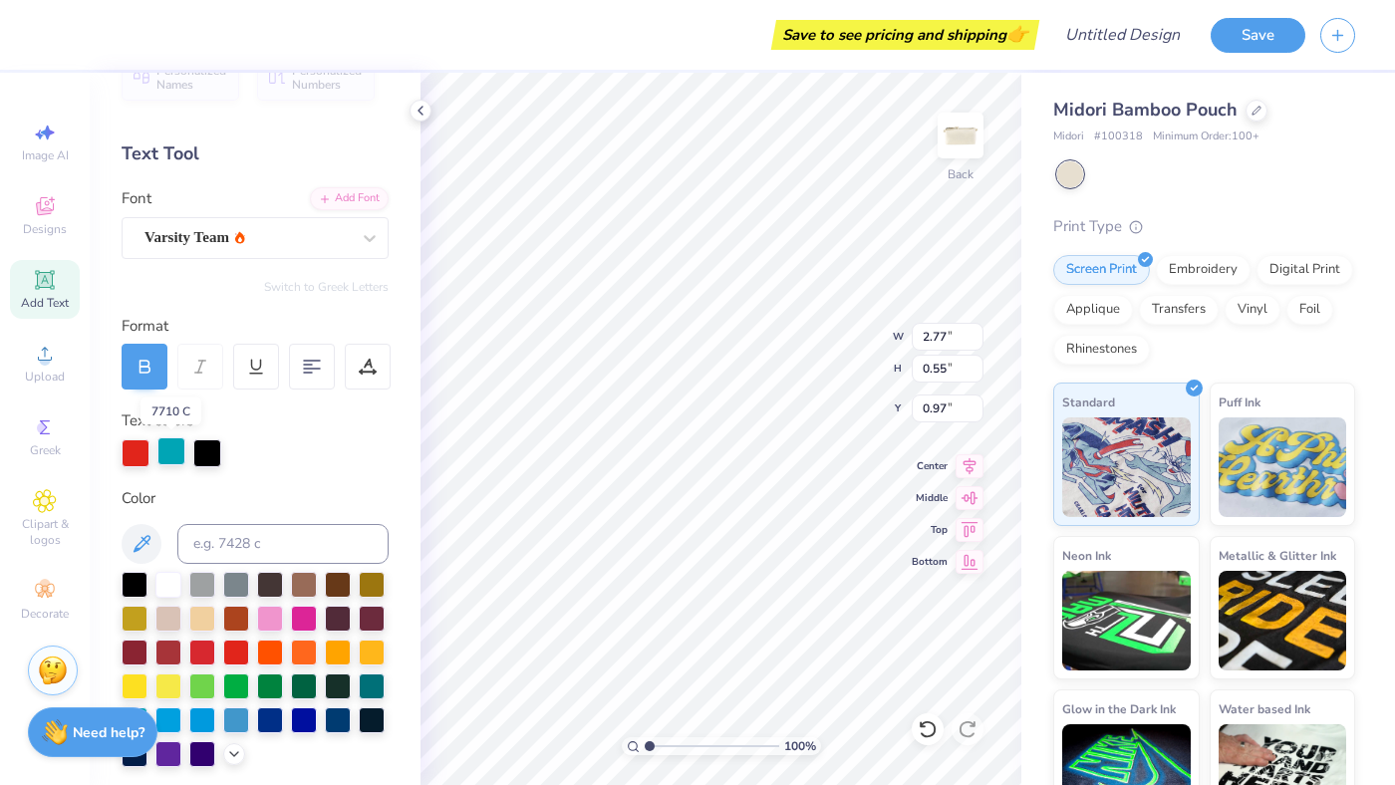
click at [166, 454] on div at bounding box center [171, 451] width 28 height 28
click at [204, 454] on div at bounding box center [207, 451] width 28 height 28
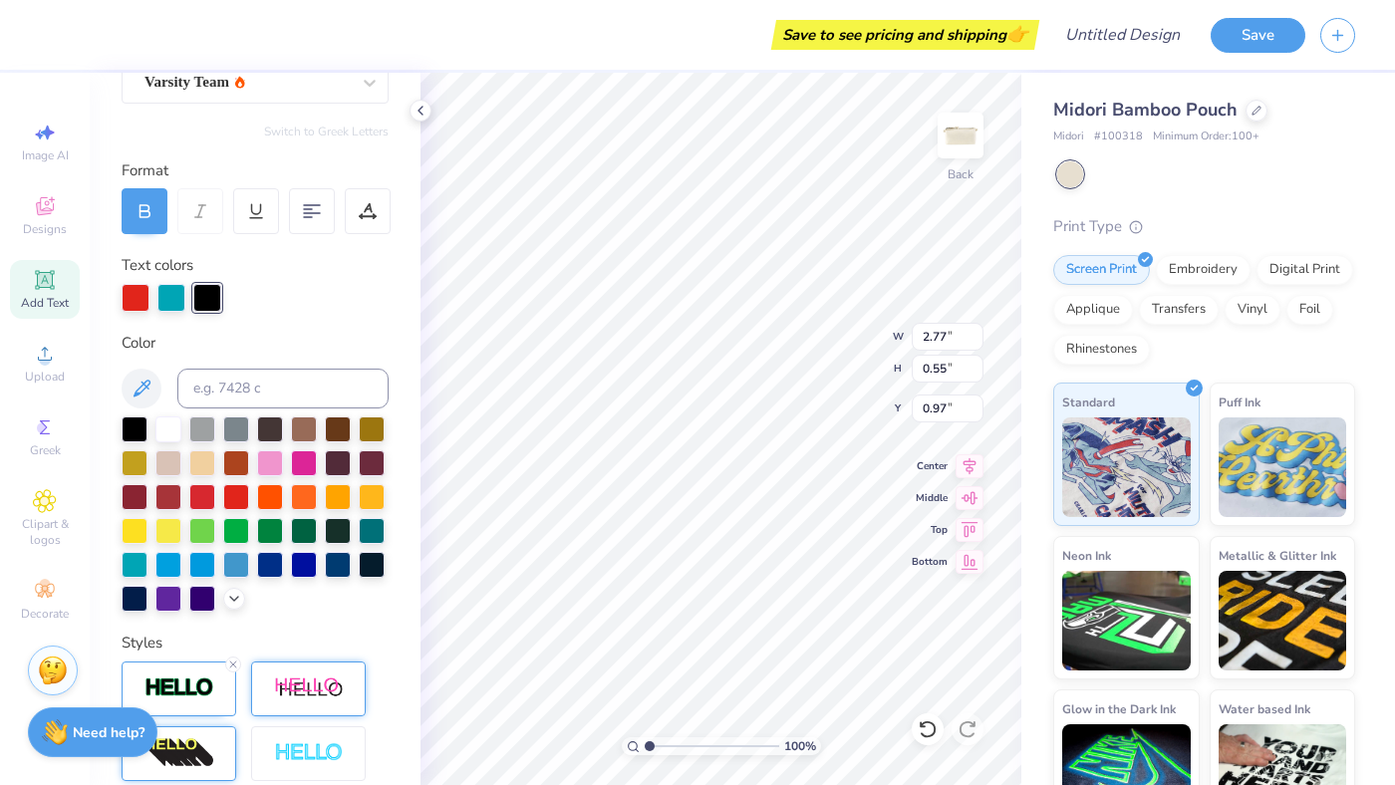
scroll to position [221, 0]
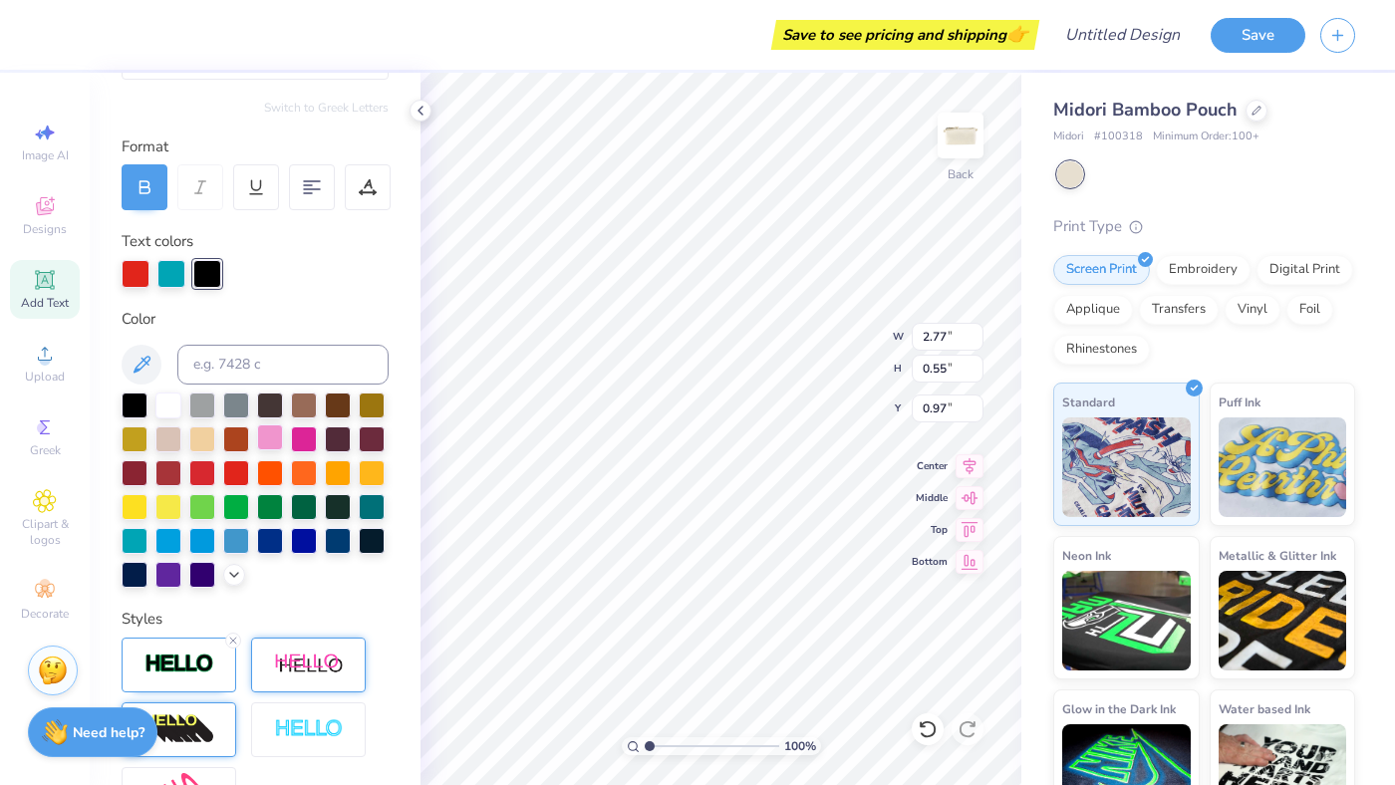
click at [262, 440] on div at bounding box center [270, 437] width 26 height 26
click at [133, 275] on div at bounding box center [136, 272] width 28 height 28
click at [265, 437] on div at bounding box center [270, 437] width 26 height 26
click at [165, 266] on div at bounding box center [171, 272] width 28 height 28
click at [201, 536] on div at bounding box center [202, 539] width 26 height 26
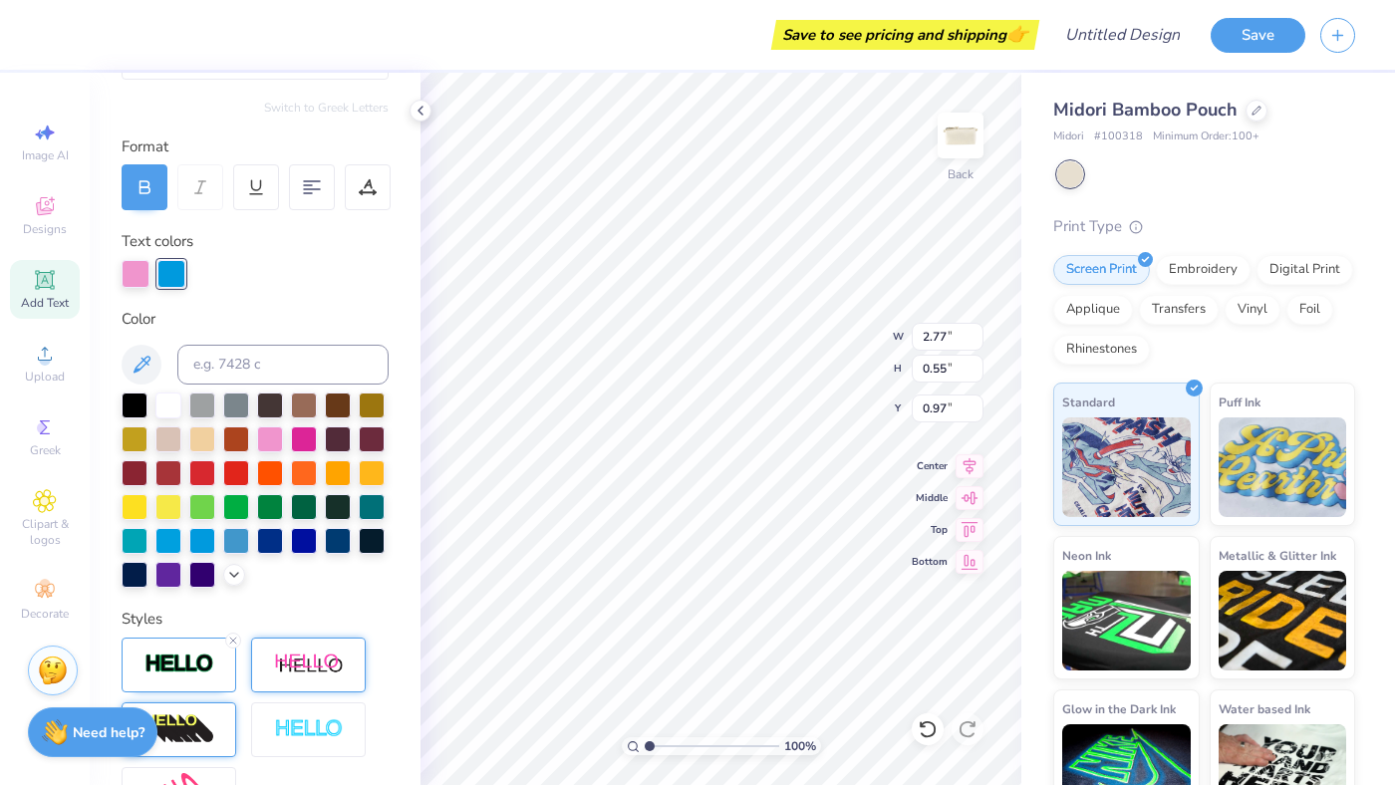
click at [311, 593] on div "Personalized Names Personalized Numbers Text Tool Add Font Font Varsity Team Sw…" at bounding box center [255, 429] width 331 height 712
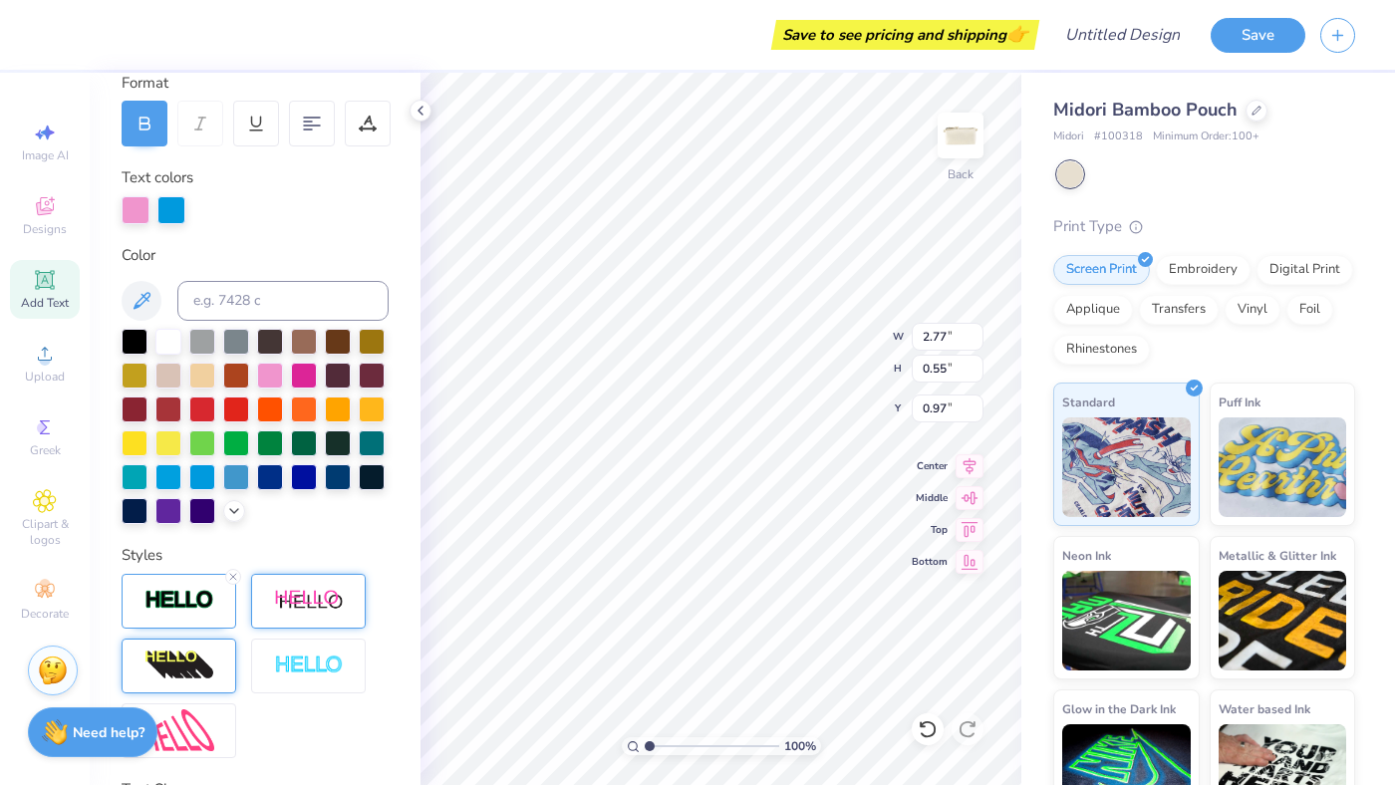
scroll to position [24, 0]
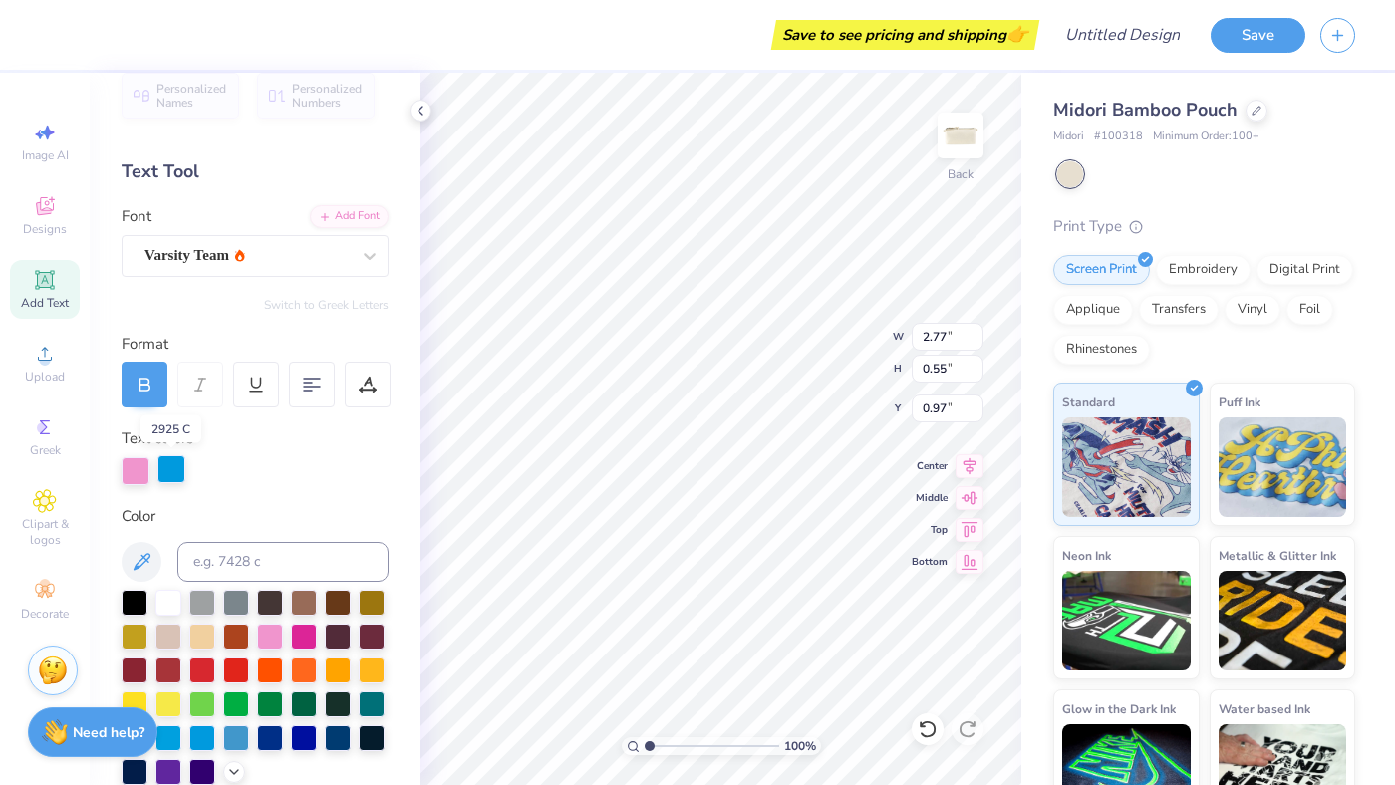
click at [174, 468] on div at bounding box center [171, 469] width 28 height 28
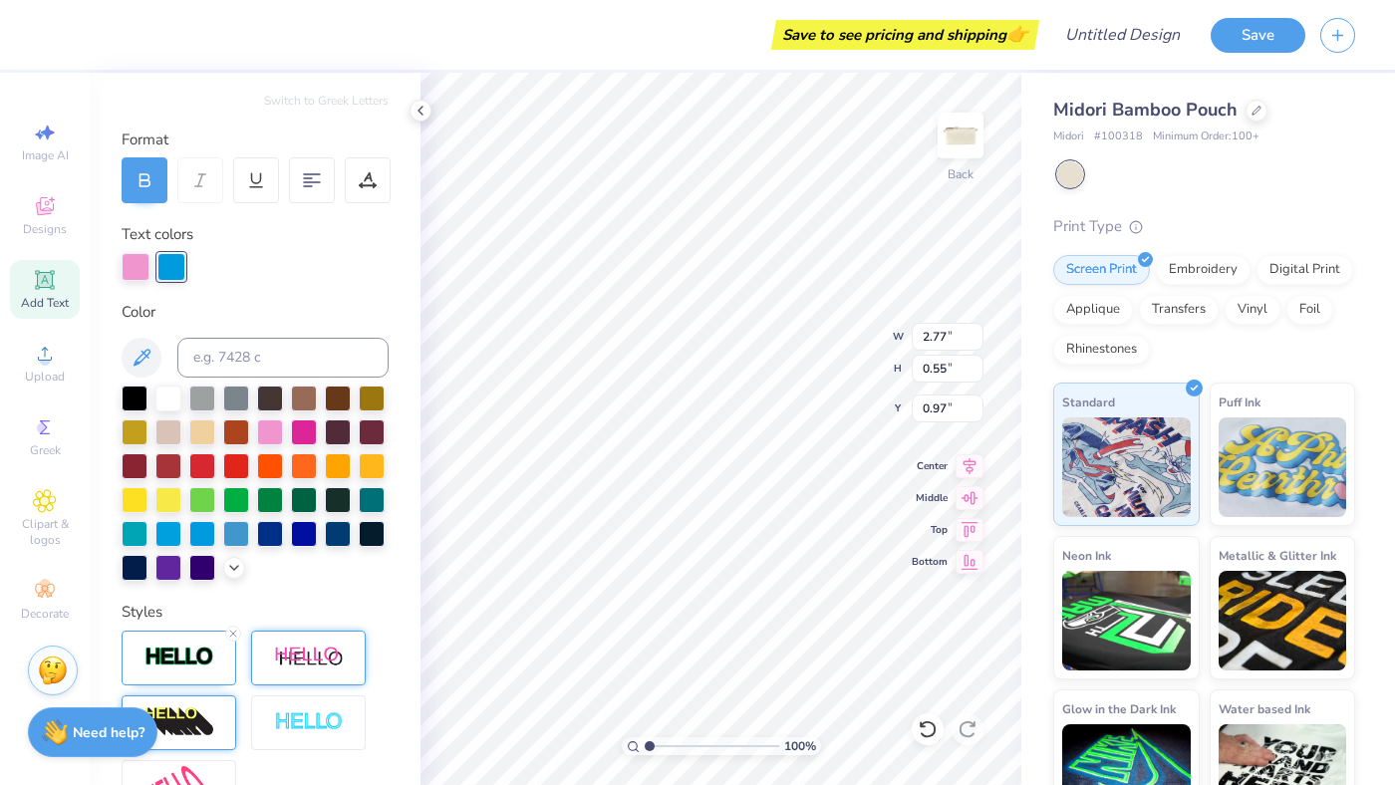
scroll to position [263, 0]
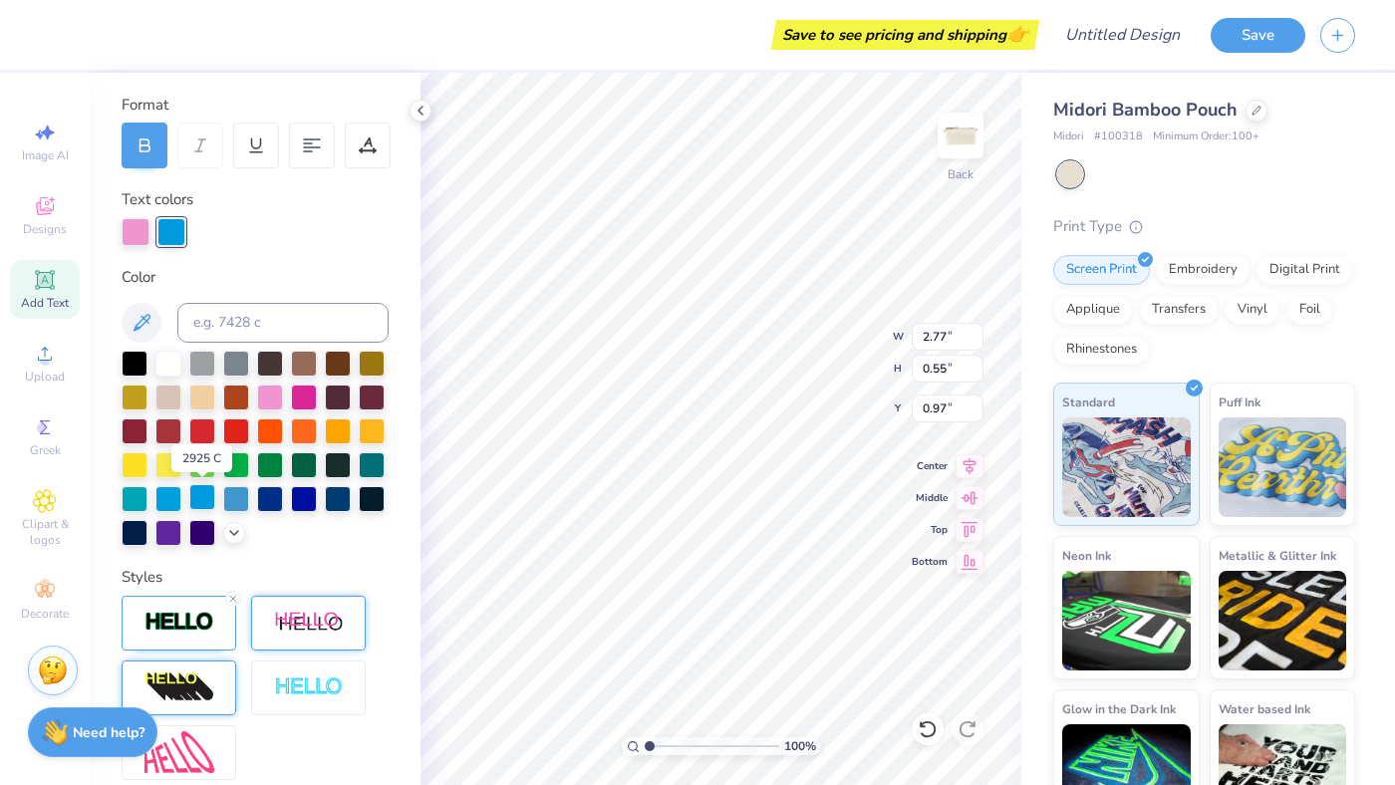
click at [208, 494] on div at bounding box center [202, 497] width 26 height 26
click at [172, 498] on div at bounding box center [168, 497] width 26 height 26
click at [138, 224] on div at bounding box center [136, 230] width 28 height 28
click at [197, 485] on div at bounding box center [202, 497] width 26 height 26
click at [170, 604] on div at bounding box center [179, 623] width 115 height 55
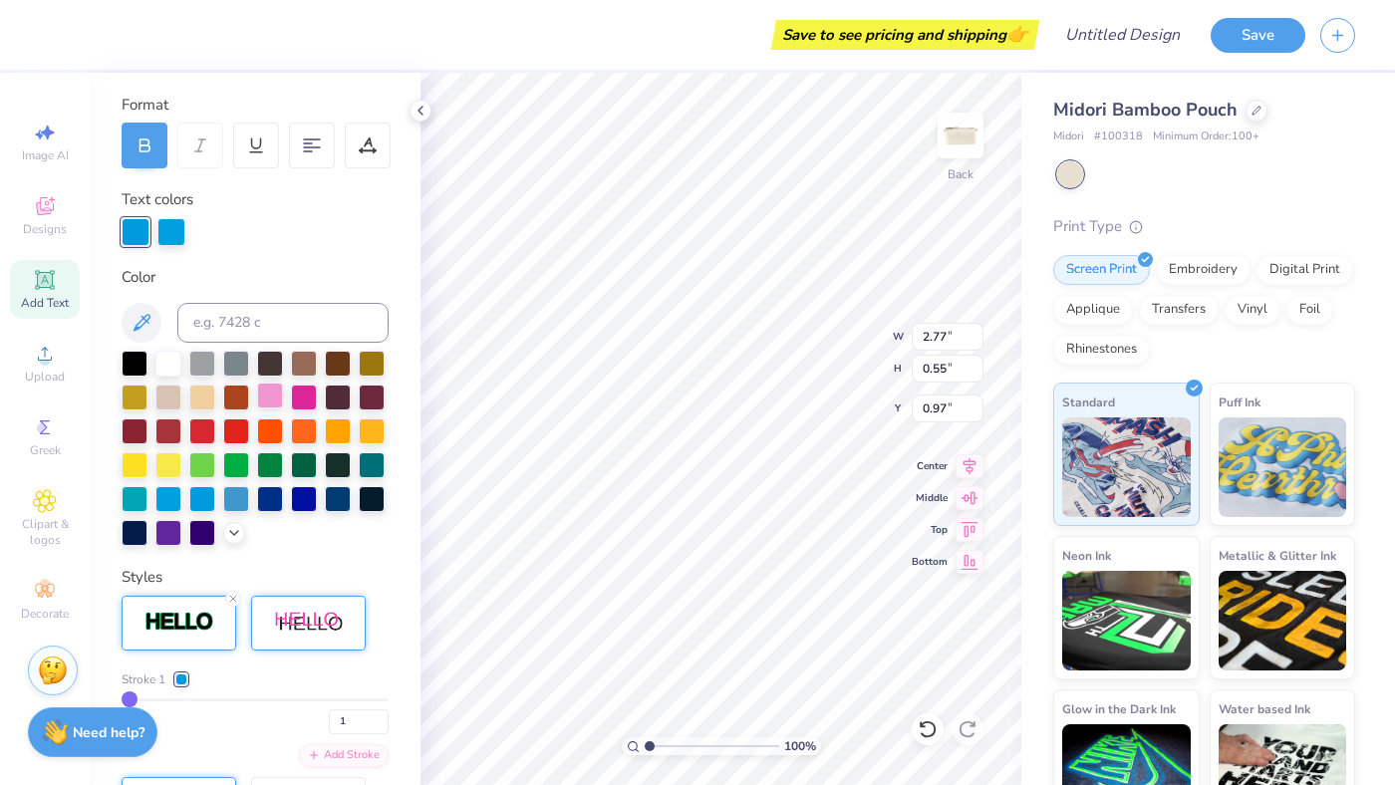
click at [270, 398] on div at bounding box center [270, 396] width 26 height 26
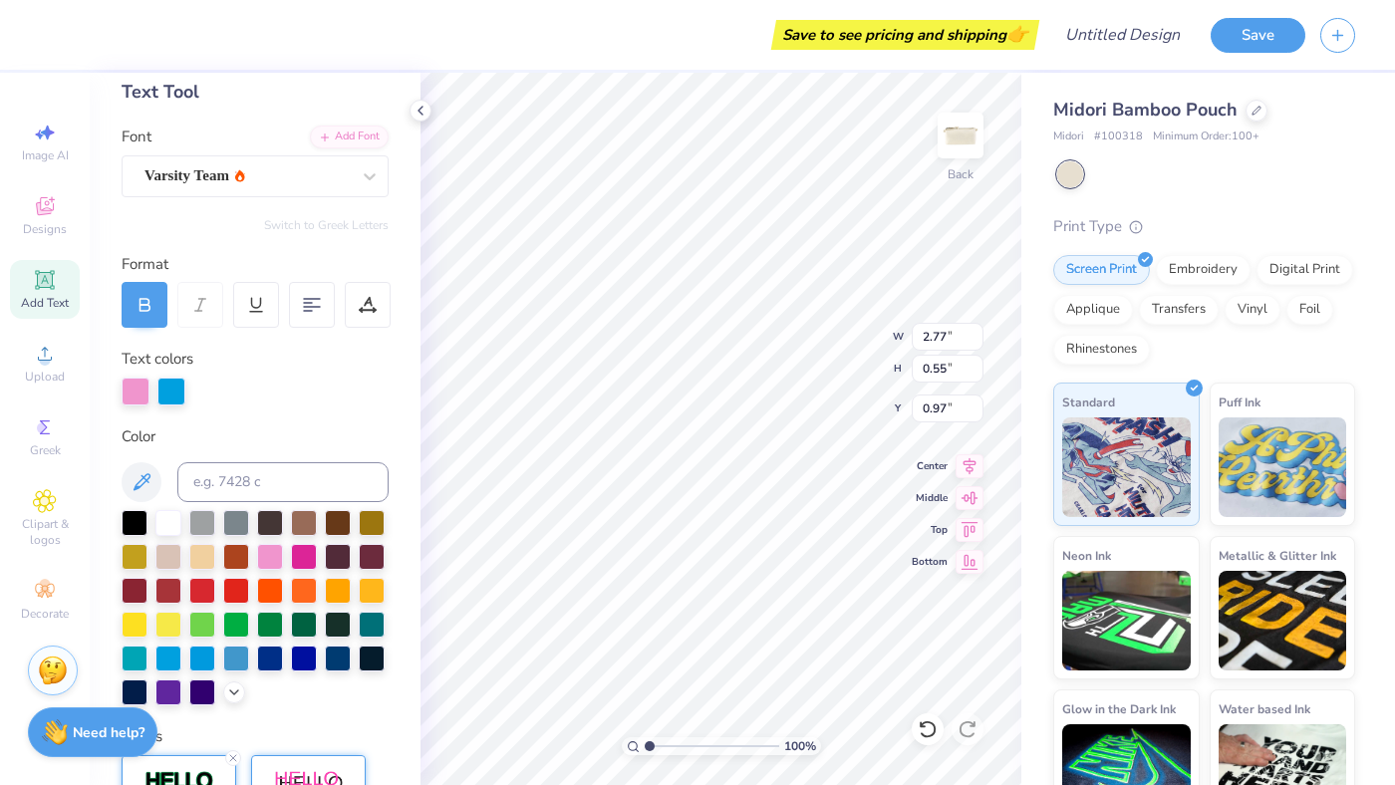
scroll to position [0, 0]
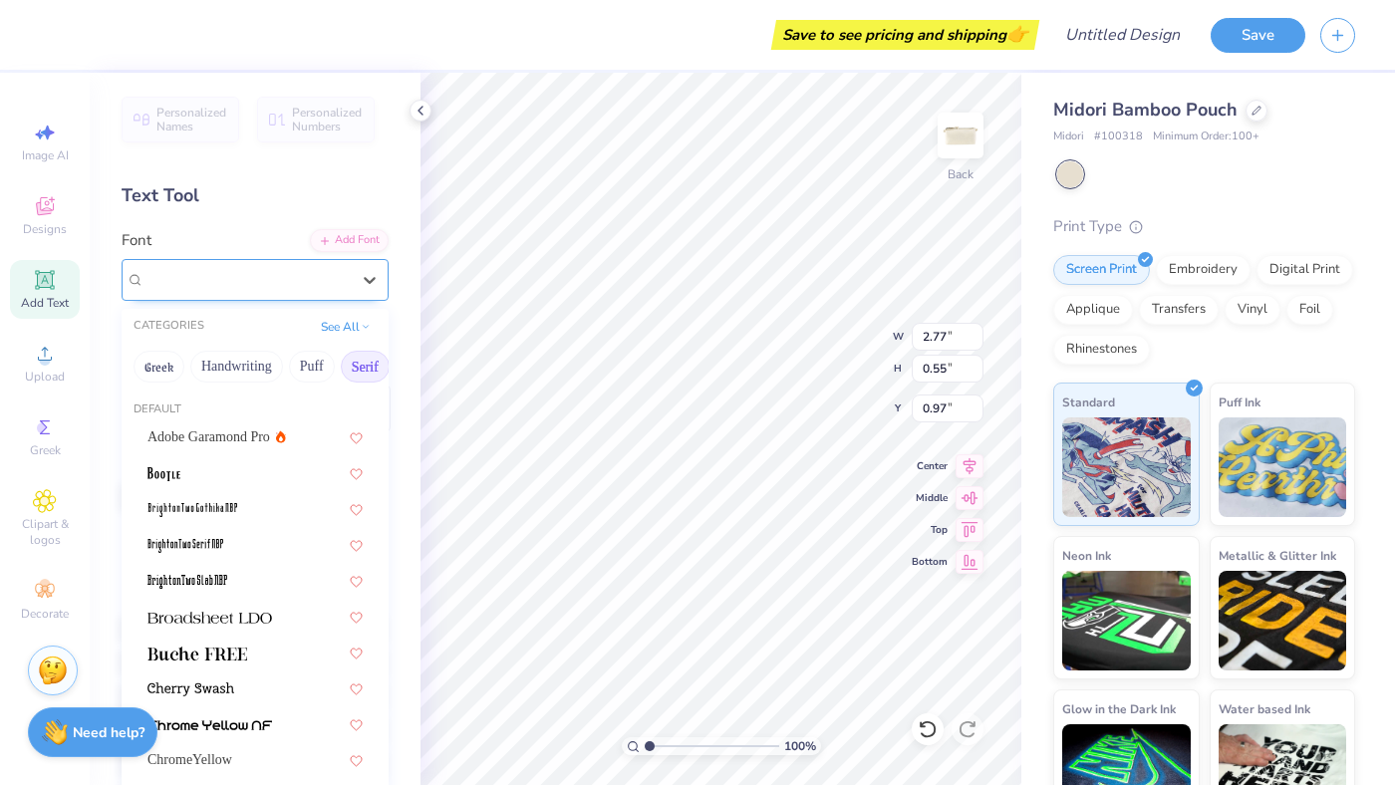
click at [261, 286] on div "Varsity Team" at bounding box center [246, 279] width 209 height 31
click at [137, 364] on button "Serif" at bounding box center [132, 367] width 49 height 32
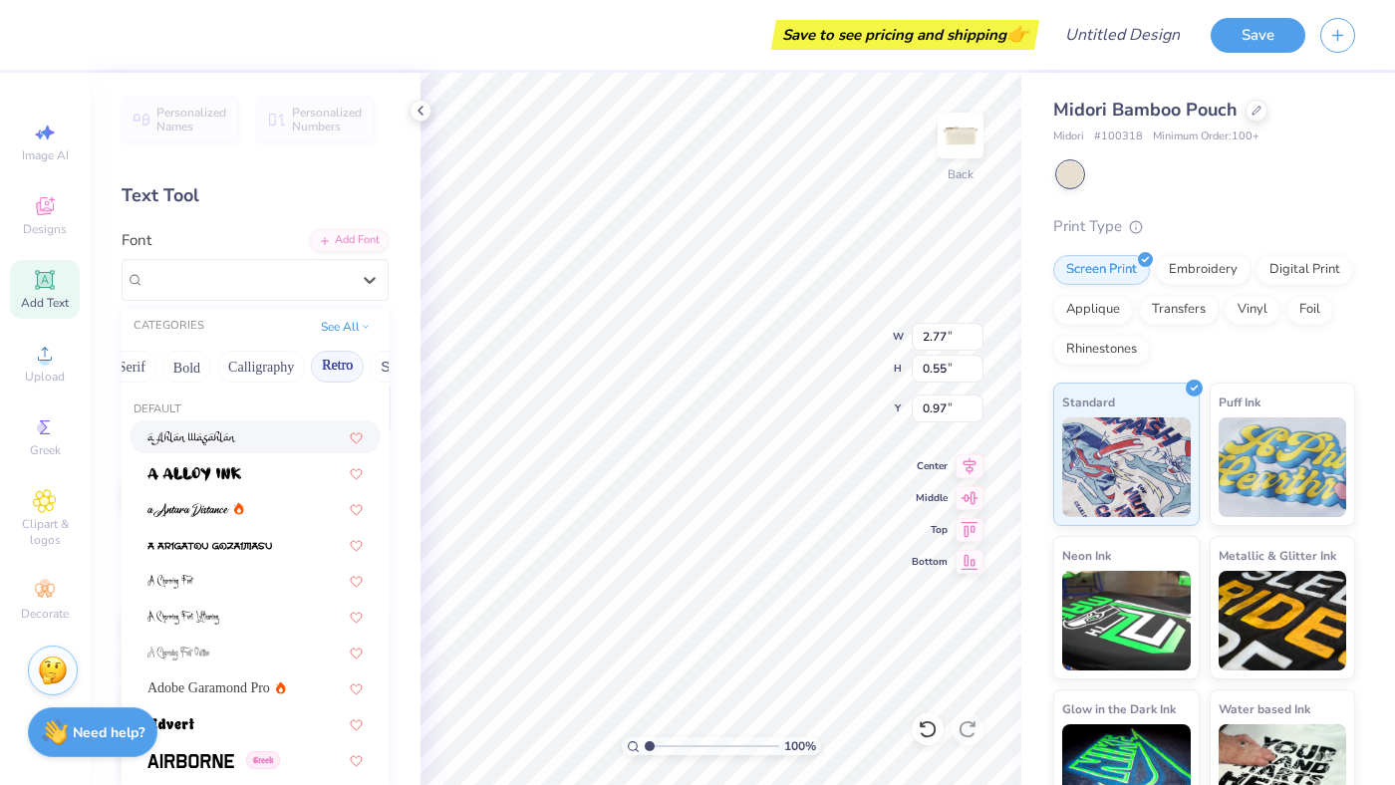
click at [341, 363] on button "Retro" at bounding box center [337, 367] width 53 height 32
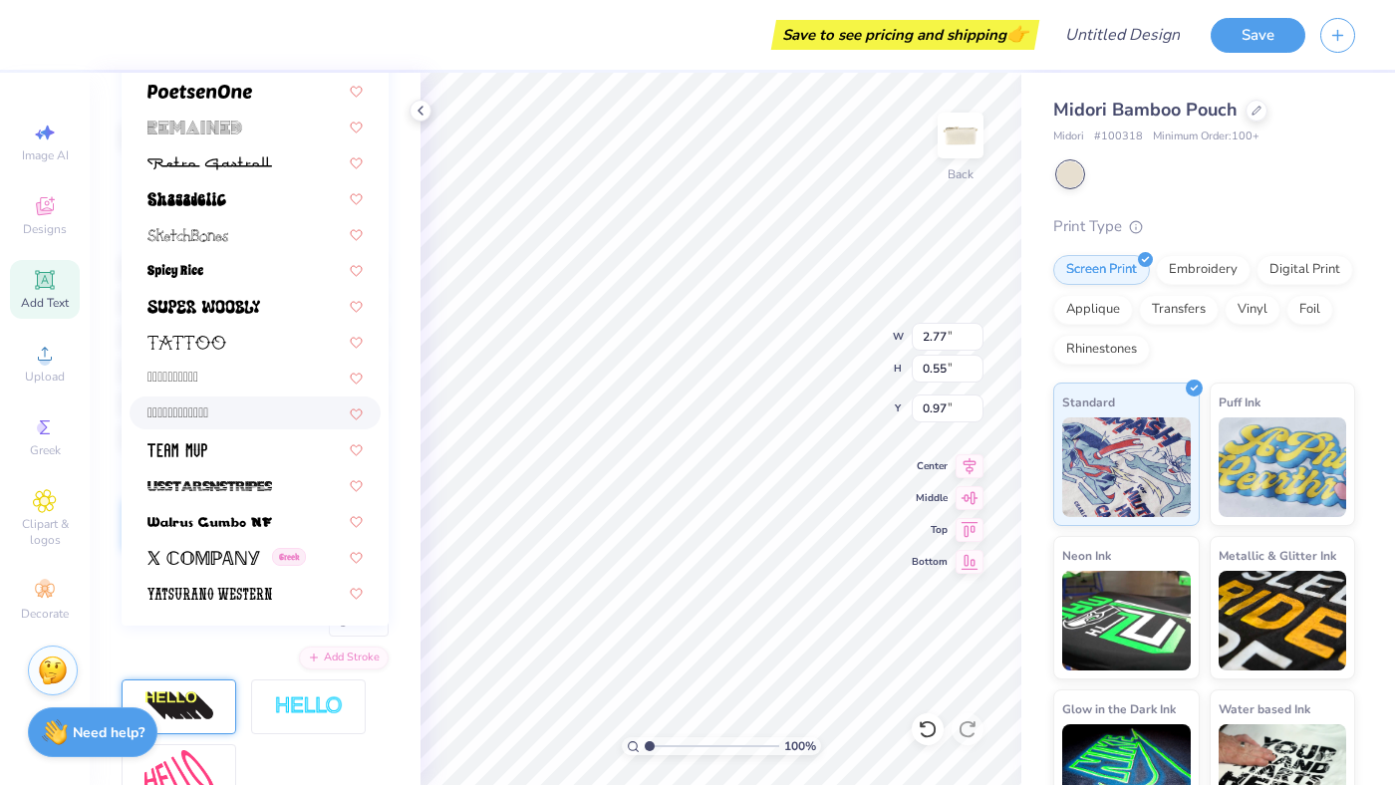
scroll to position [385, 0]
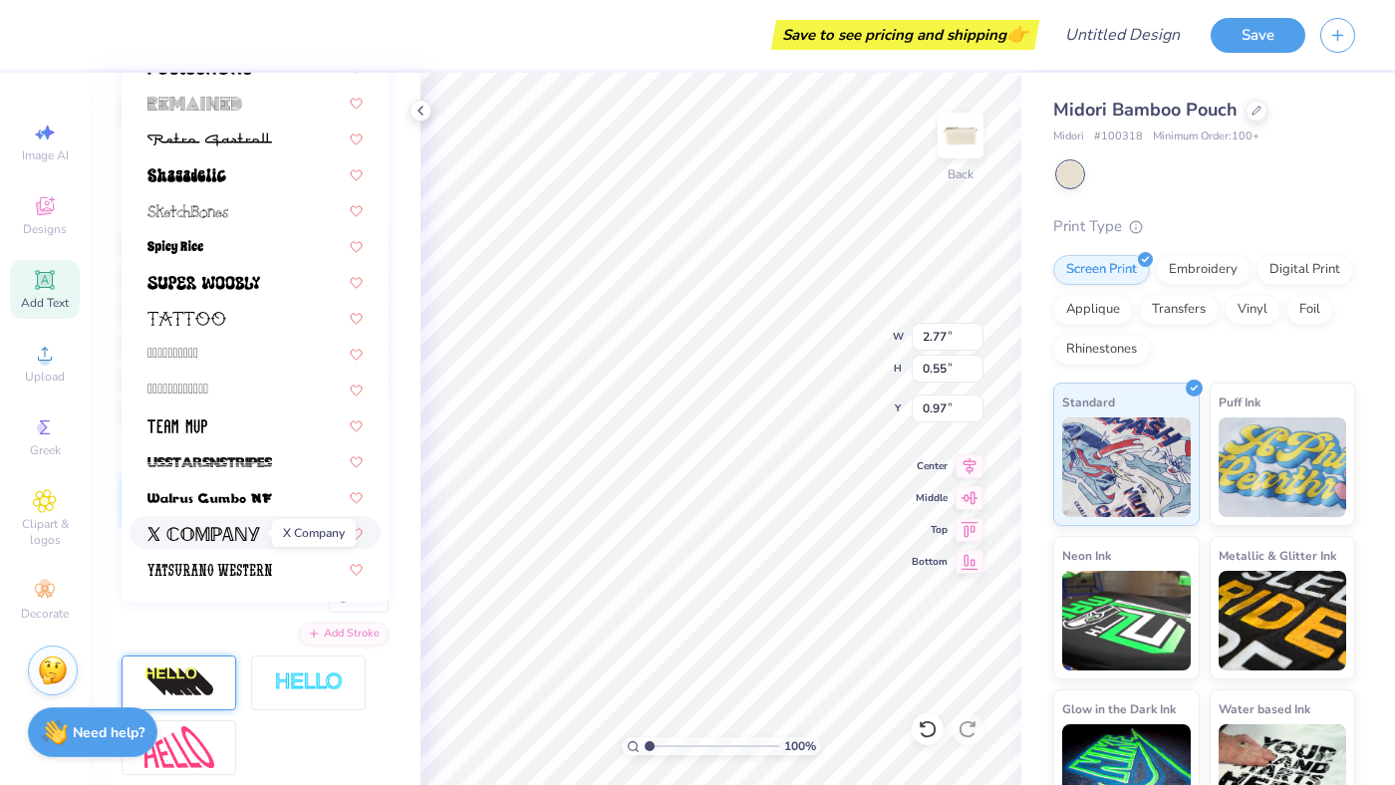
click at [236, 533] on img at bounding box center [203, 534] width 113 height 14
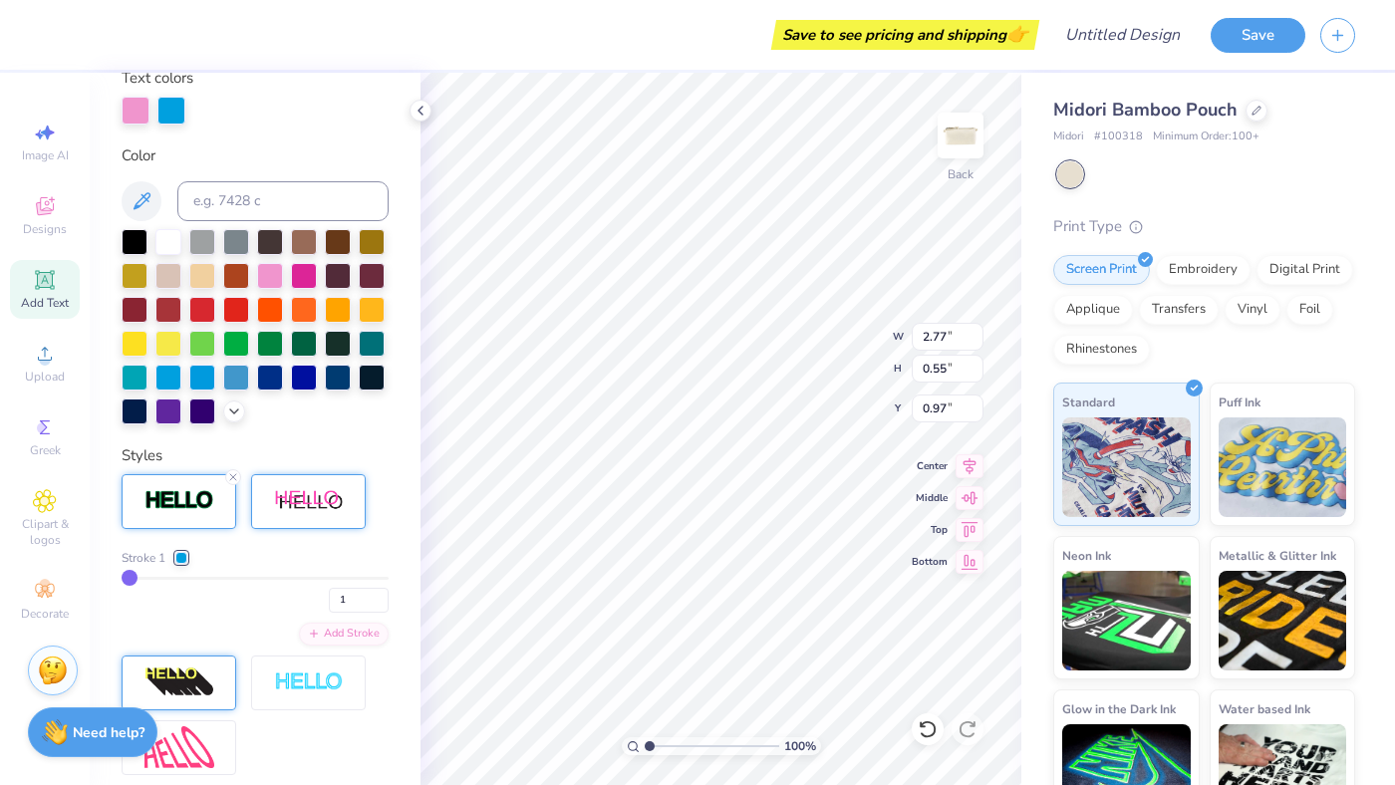
type input "3.02"
type input "0.54"
type input "0.98"
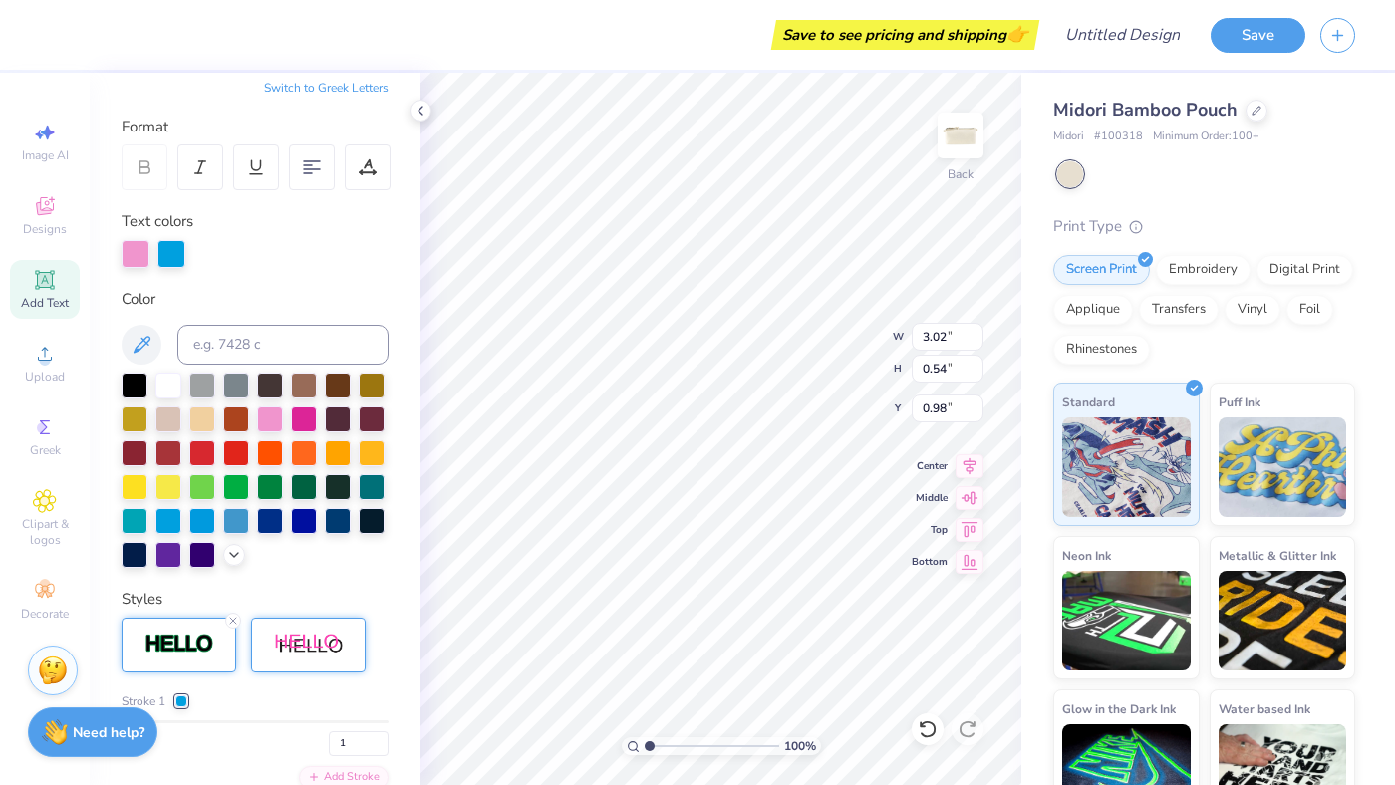
scroll to position [0, 0]
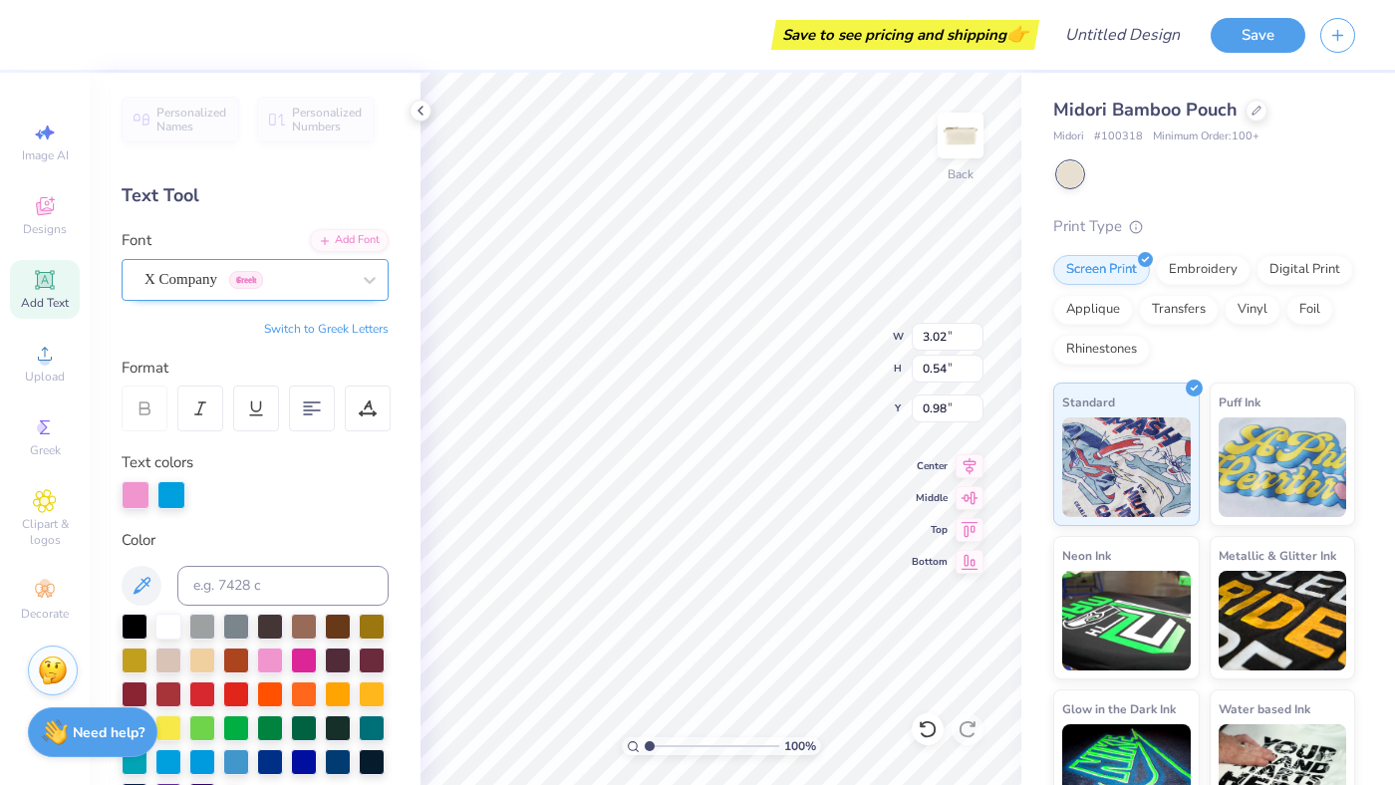
click at [231, 274] on div "X Company Greek" at bounding box center [246, 279] width 209 height 31
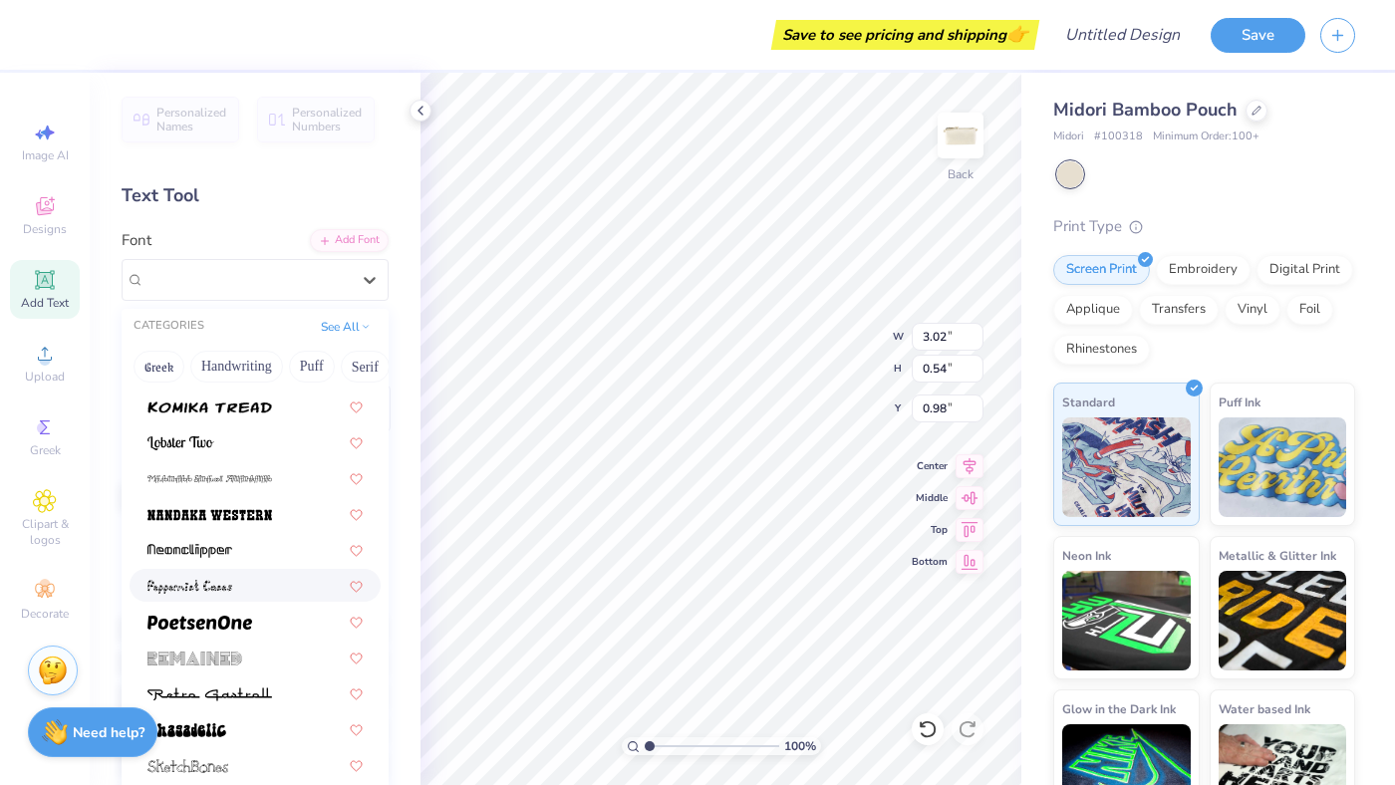
scroll to position [2533, 0]
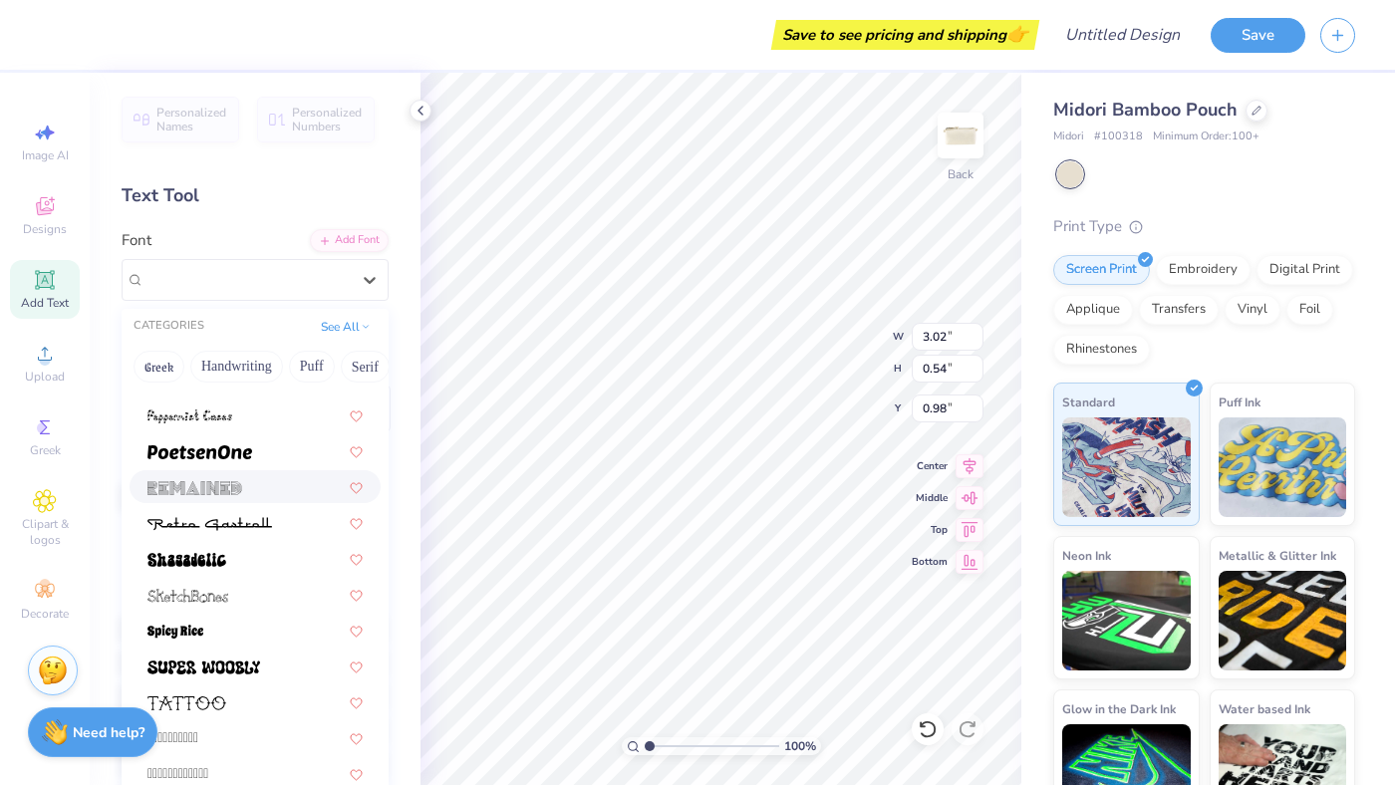
click at [217, 491] on img at bounding box center [194, 488] width 95 height 14
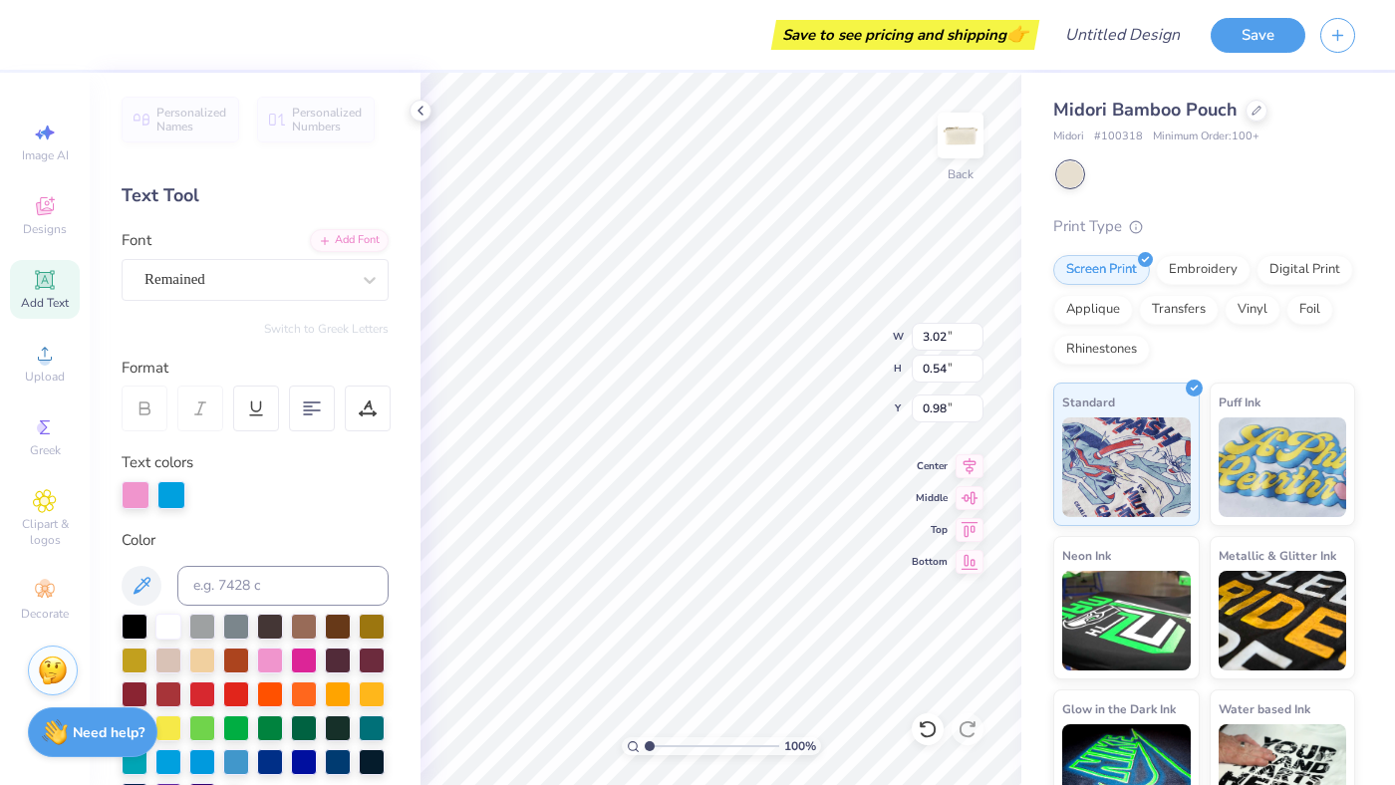
type input "2.89"
type input "0.55"
type input "0.97"
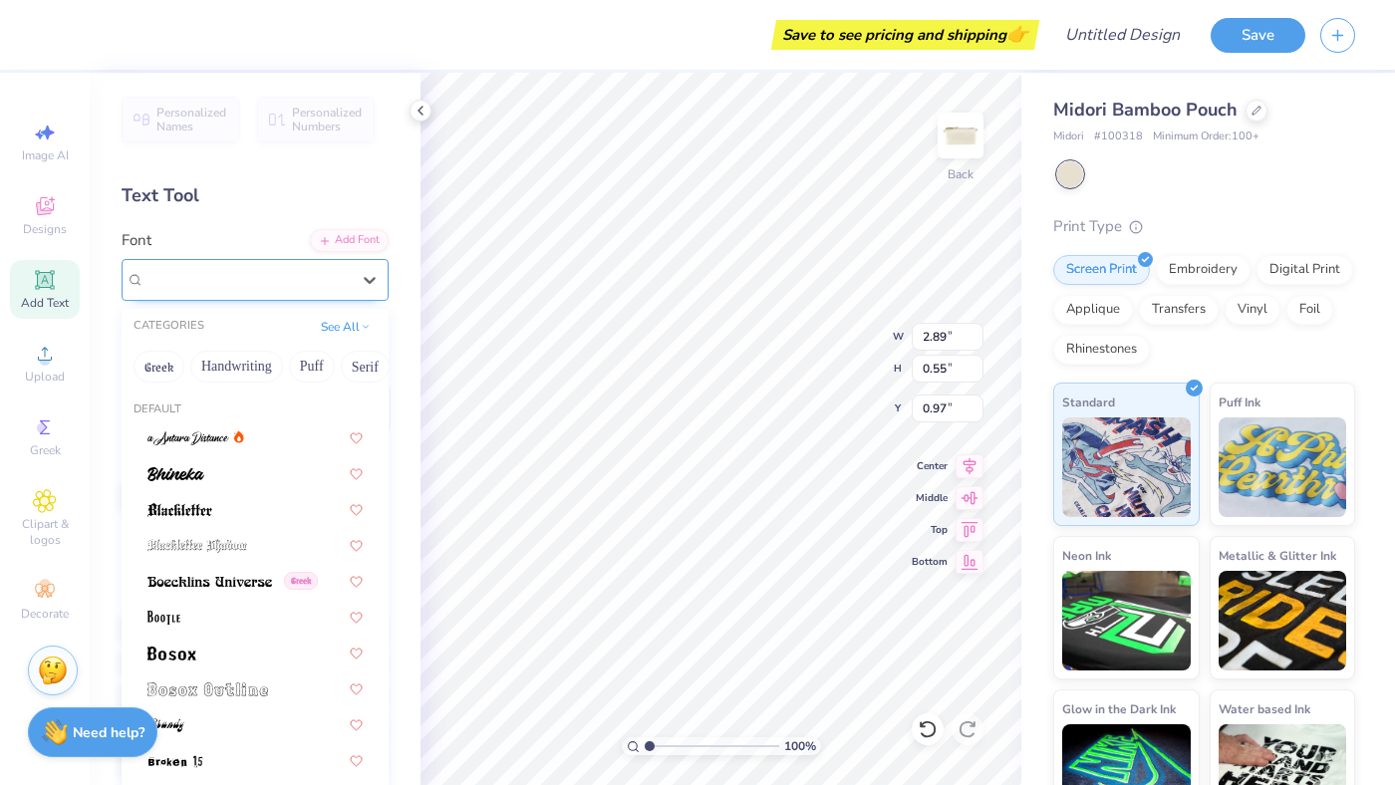
click at [169, 275] on div "Remained" at bounding box center [246, 279] width 209 height 31
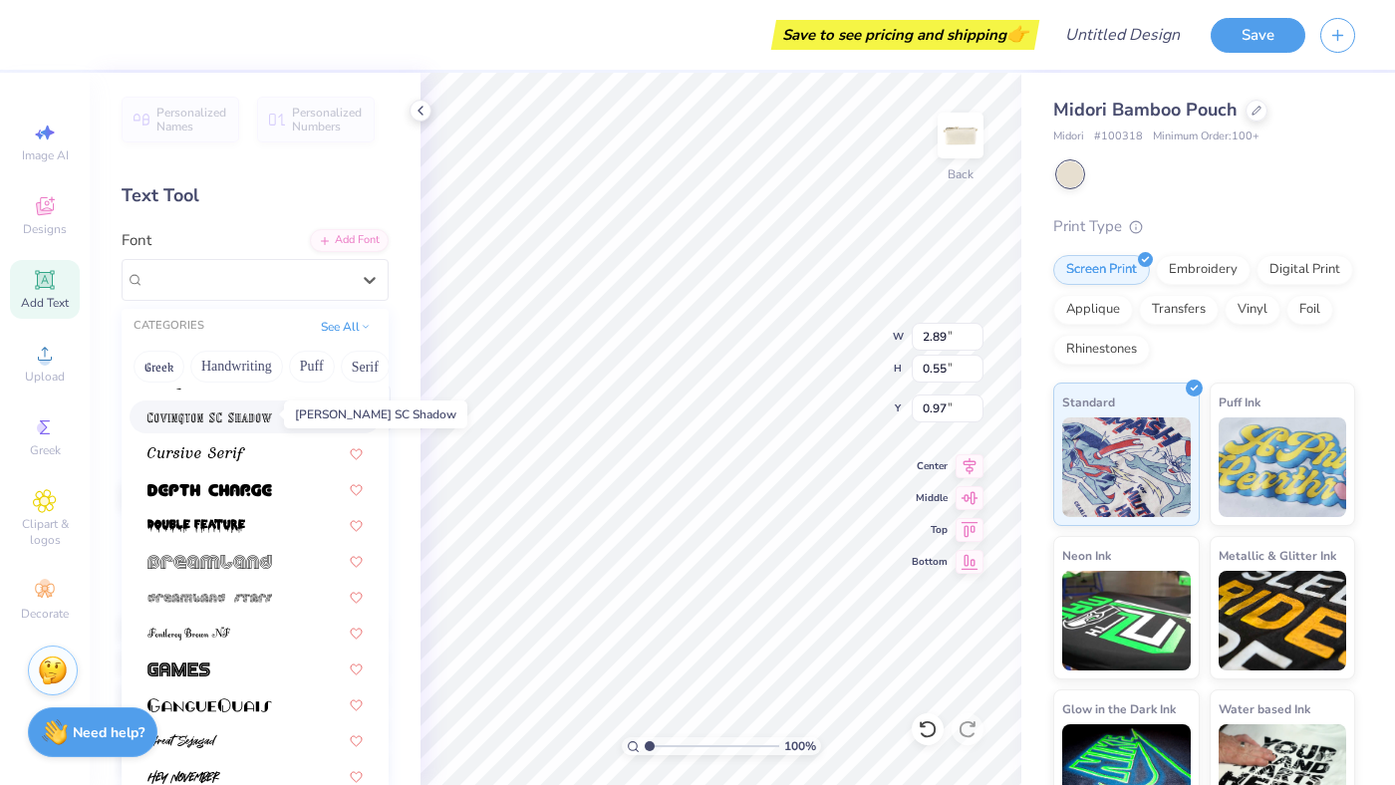
scroll to position [1028, 0]
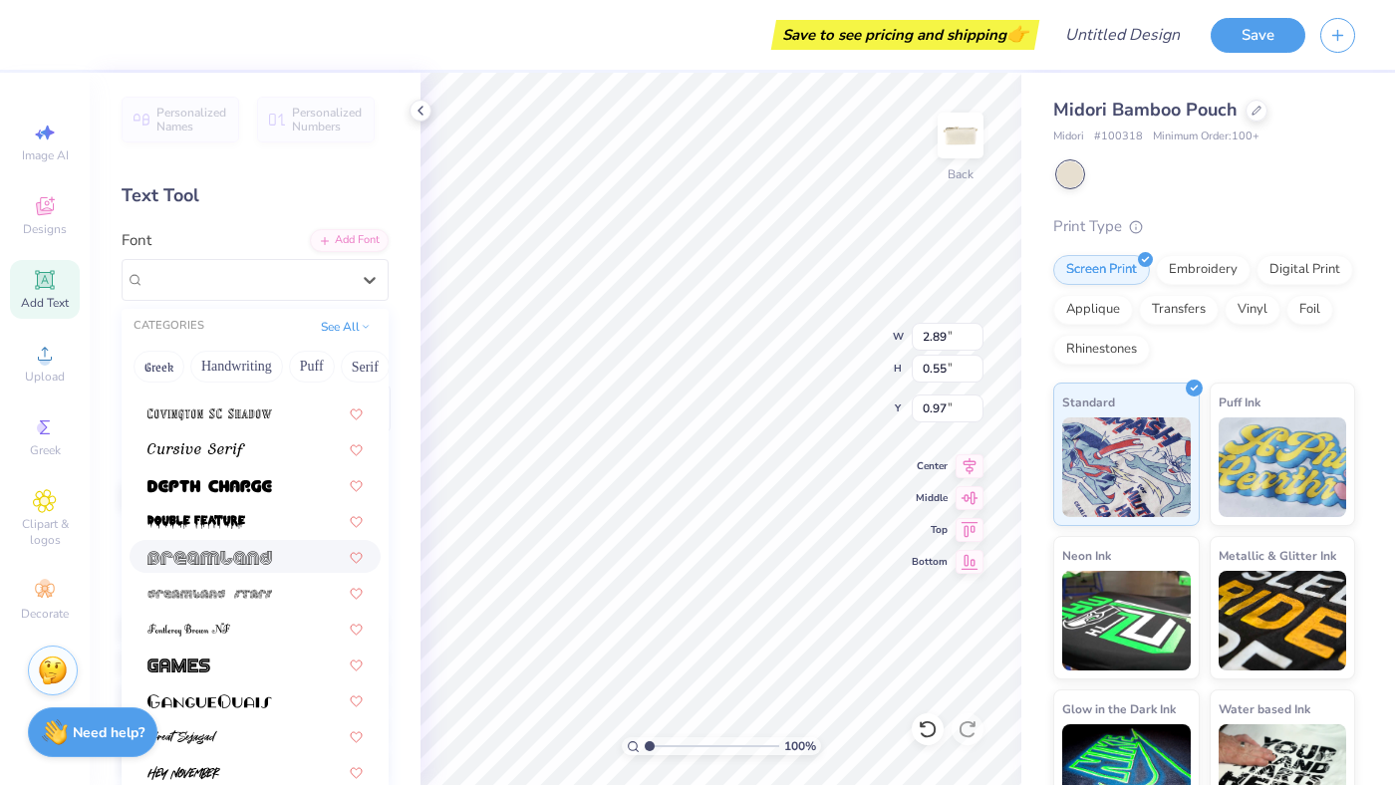
click at [177, 562] on img at bounding box center [209, 558] width 125 height 14
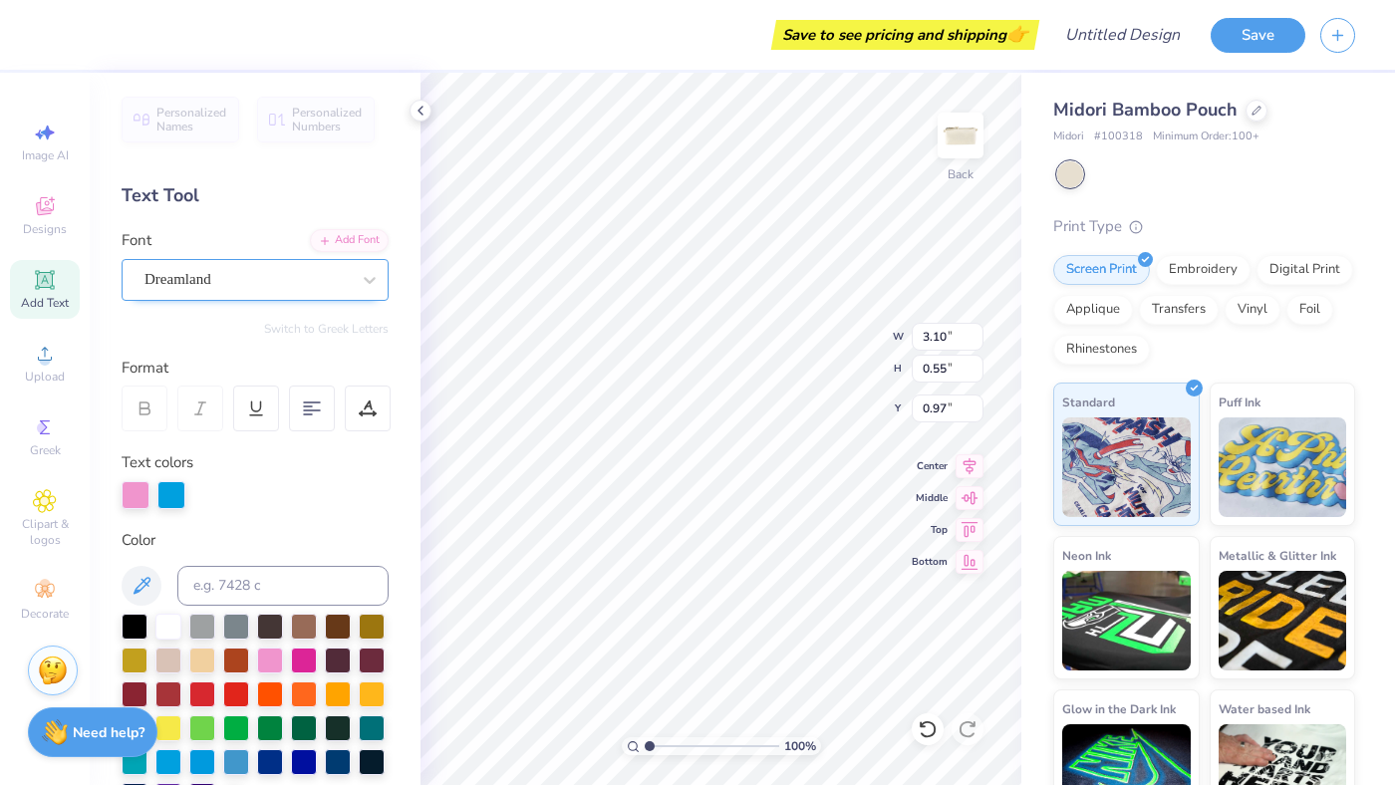
click at [186, 288] on div "Dreamland" at bounding box center [246, 279] width 209 height 31
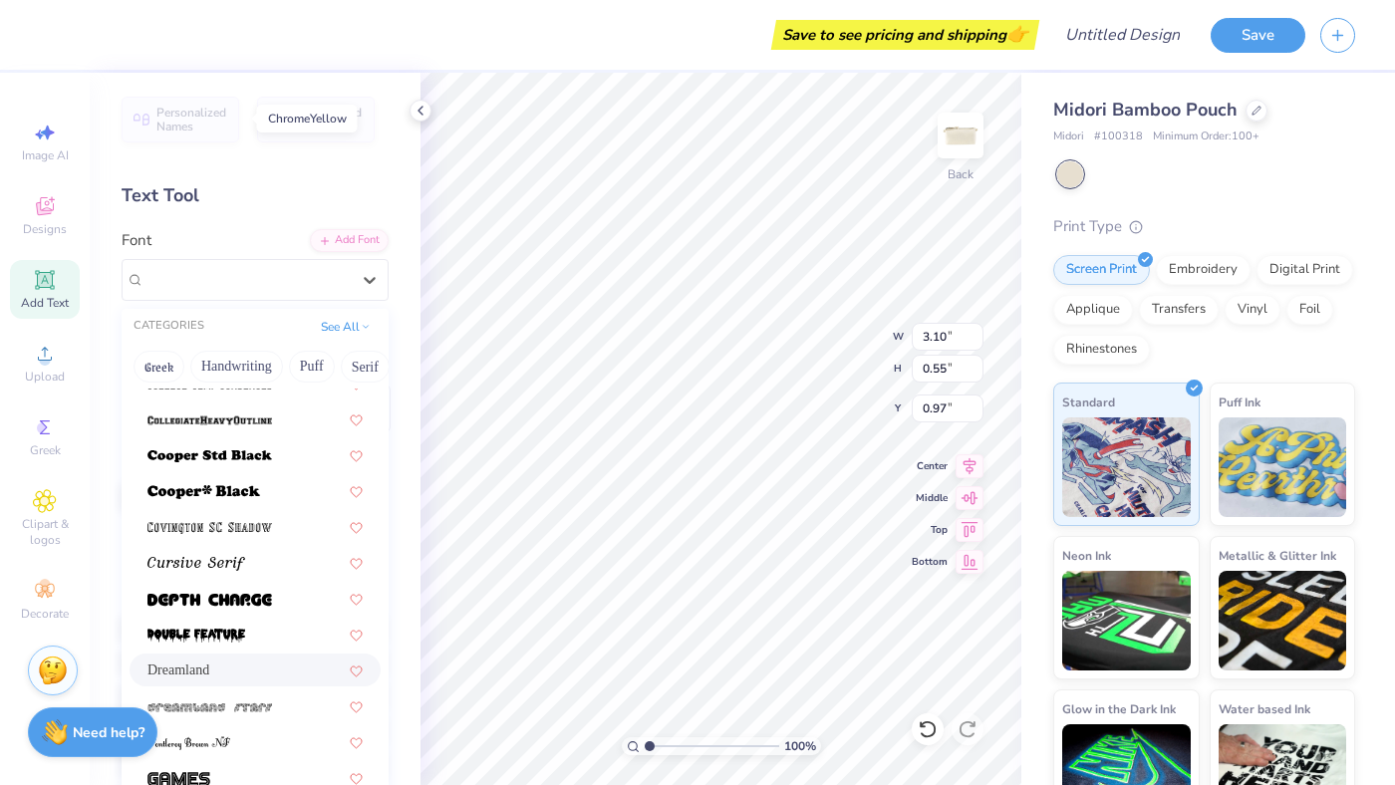
scroll to position [1000, 0]
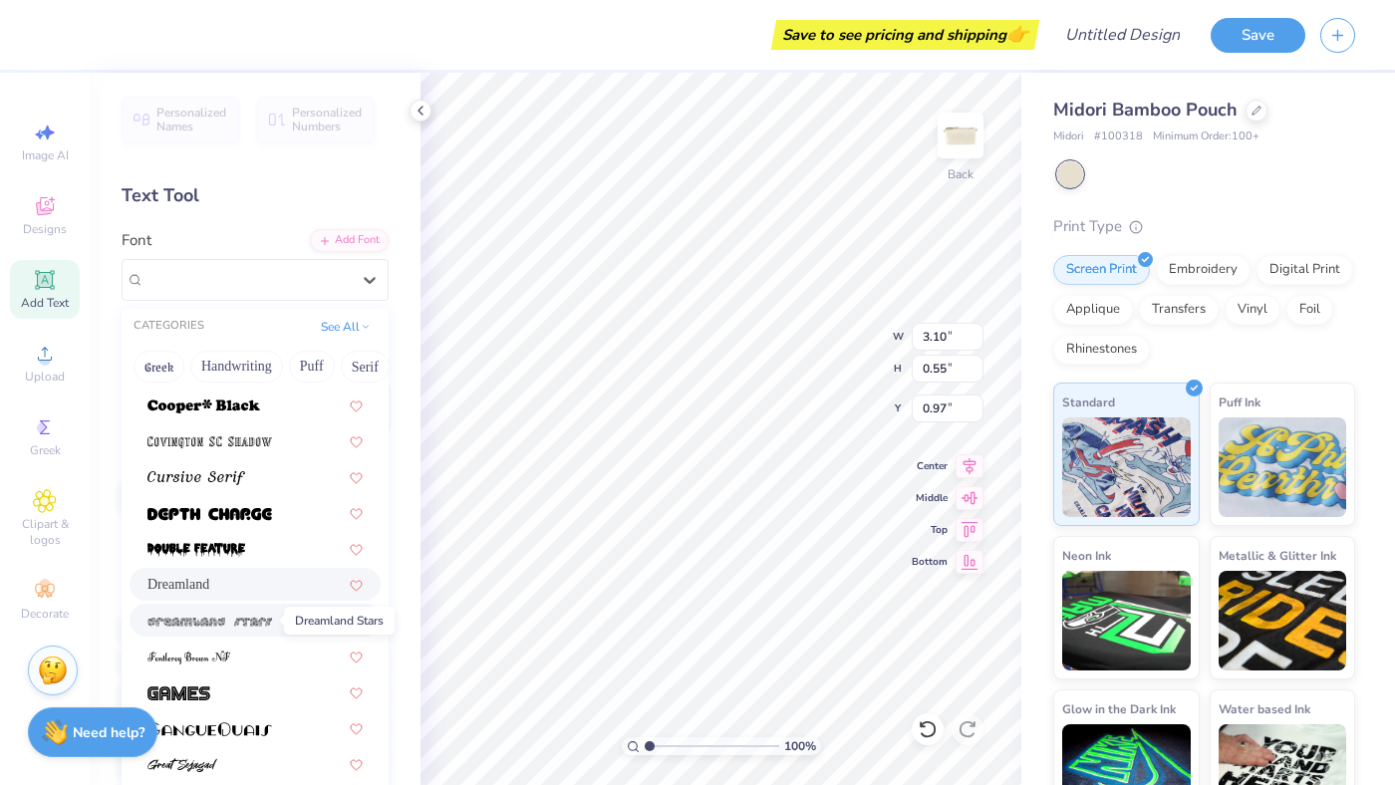
click at [167, 622] on img at bounding box center [209, 622] width 125 height 14
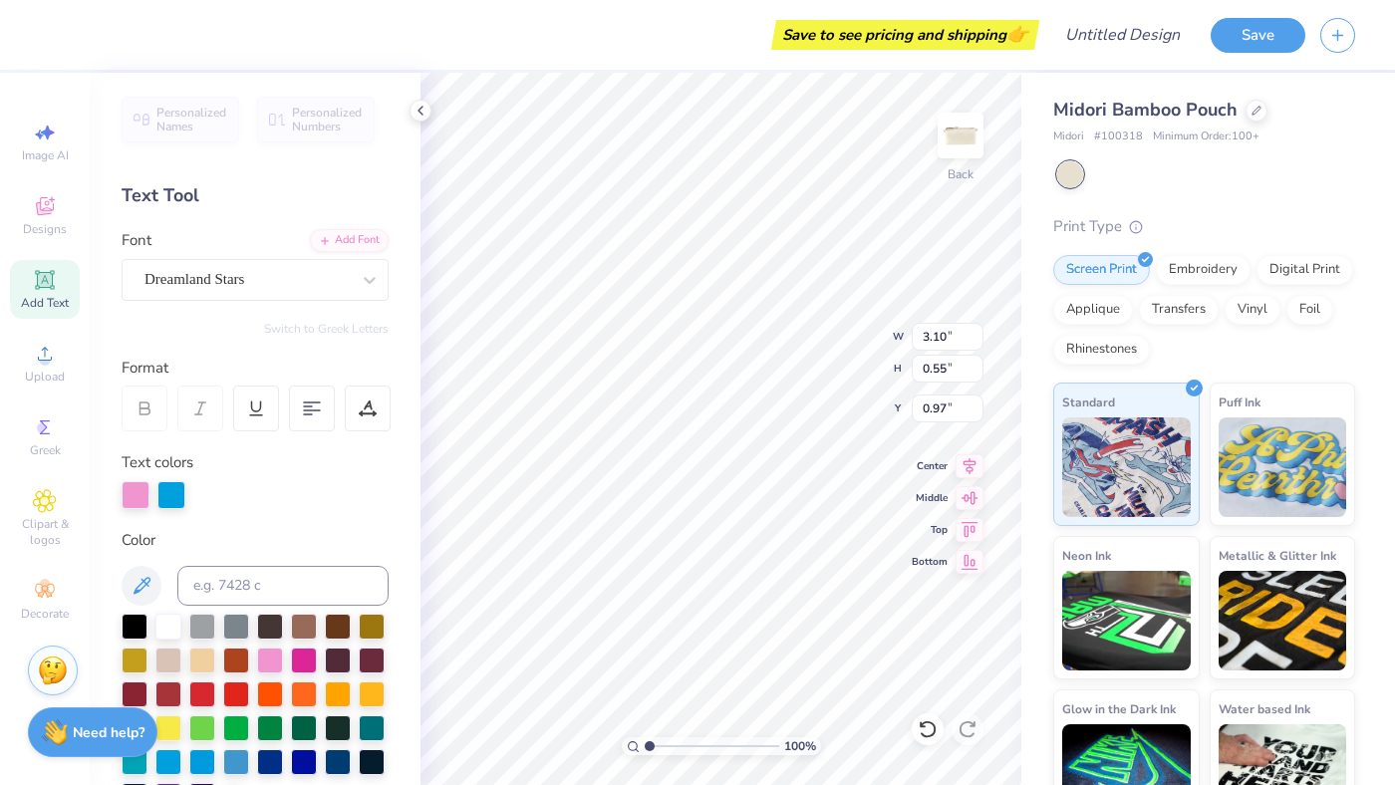
type input "3.26"
type input "0.60"
type input "0.95"
click at [170, 270] on div "Dreamland Stars" at bounding box center [246, 279] width 209 height 31
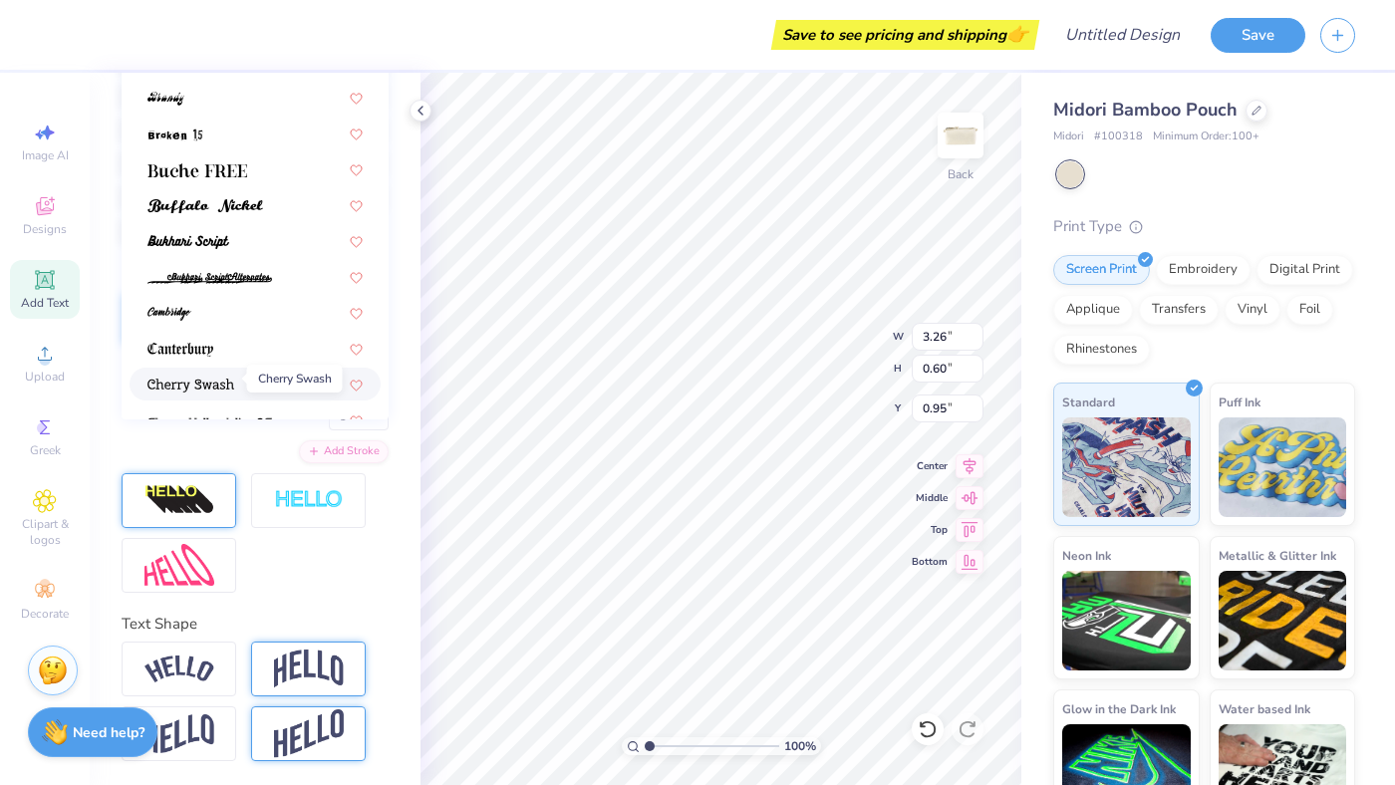
scroll to position [68, 0]
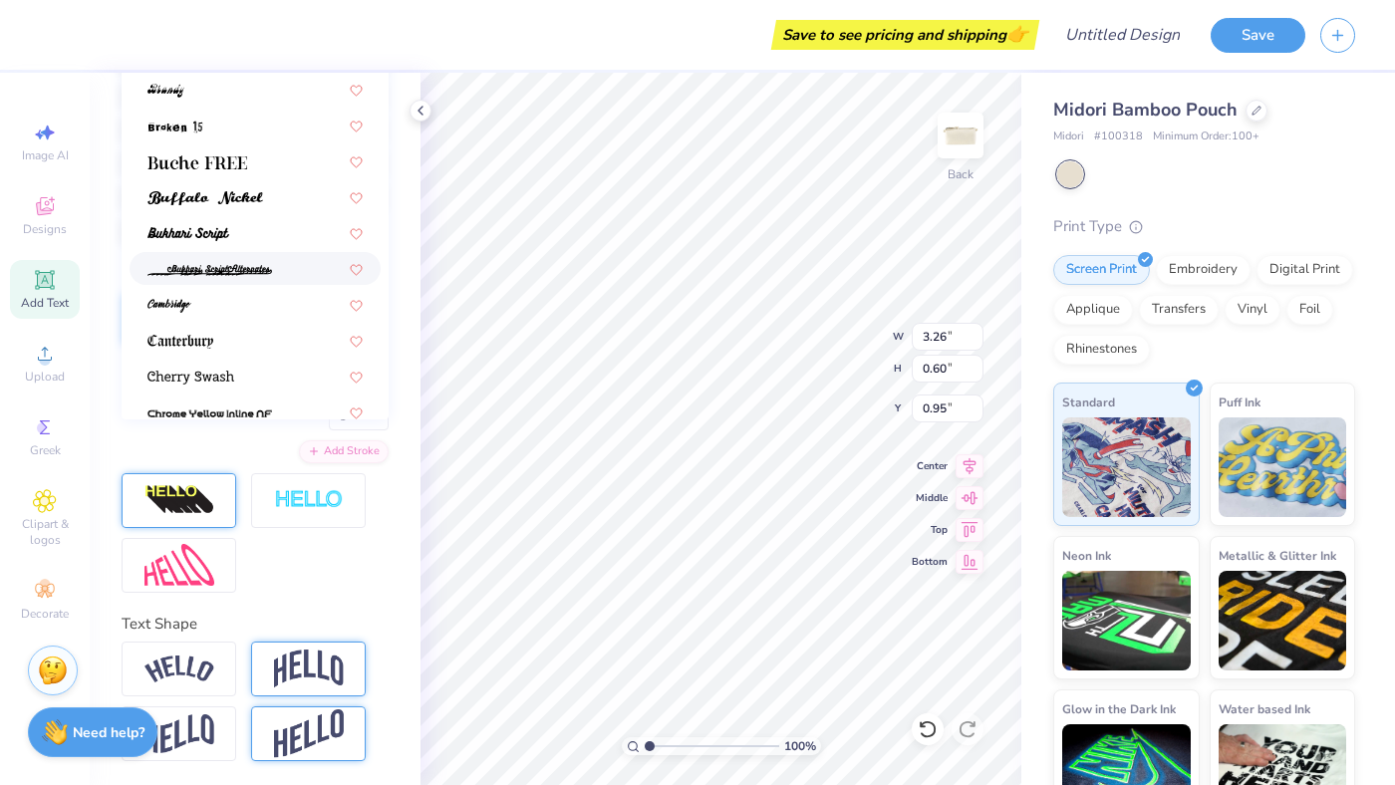
click at [172, 266] on img at bounding box center [209, 270] width 125 height 14
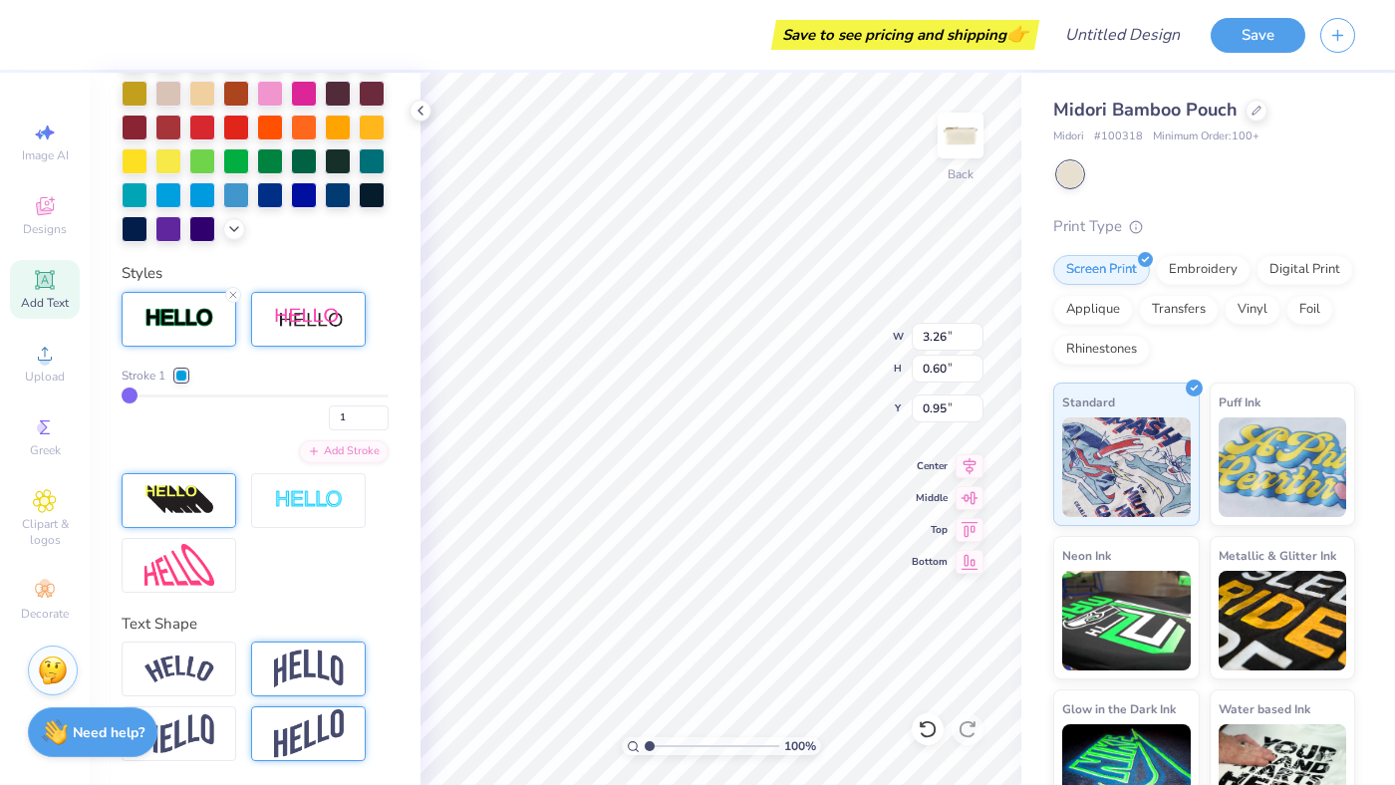
type input "3.38"
type input "1.04"
type input "0.73"
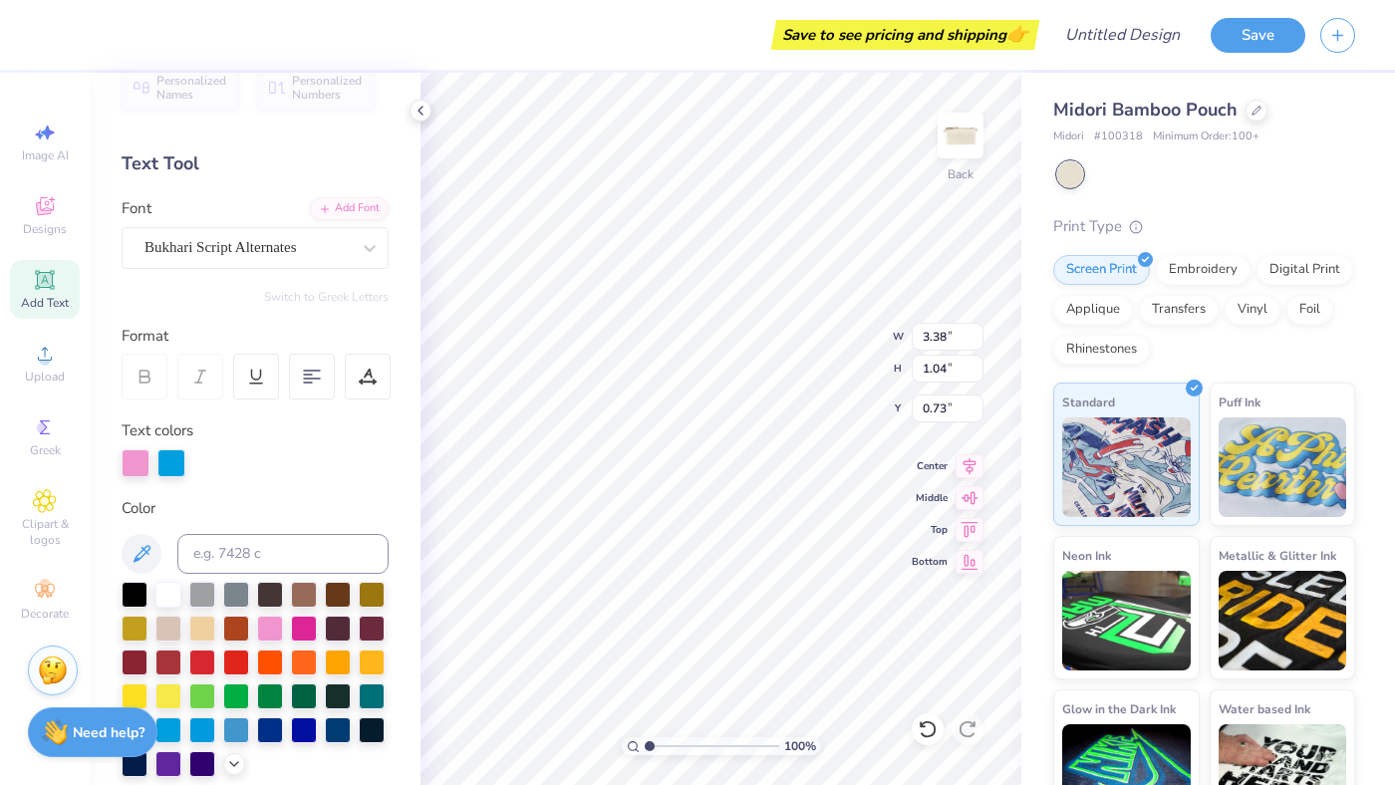
scroll to position [0, 0]
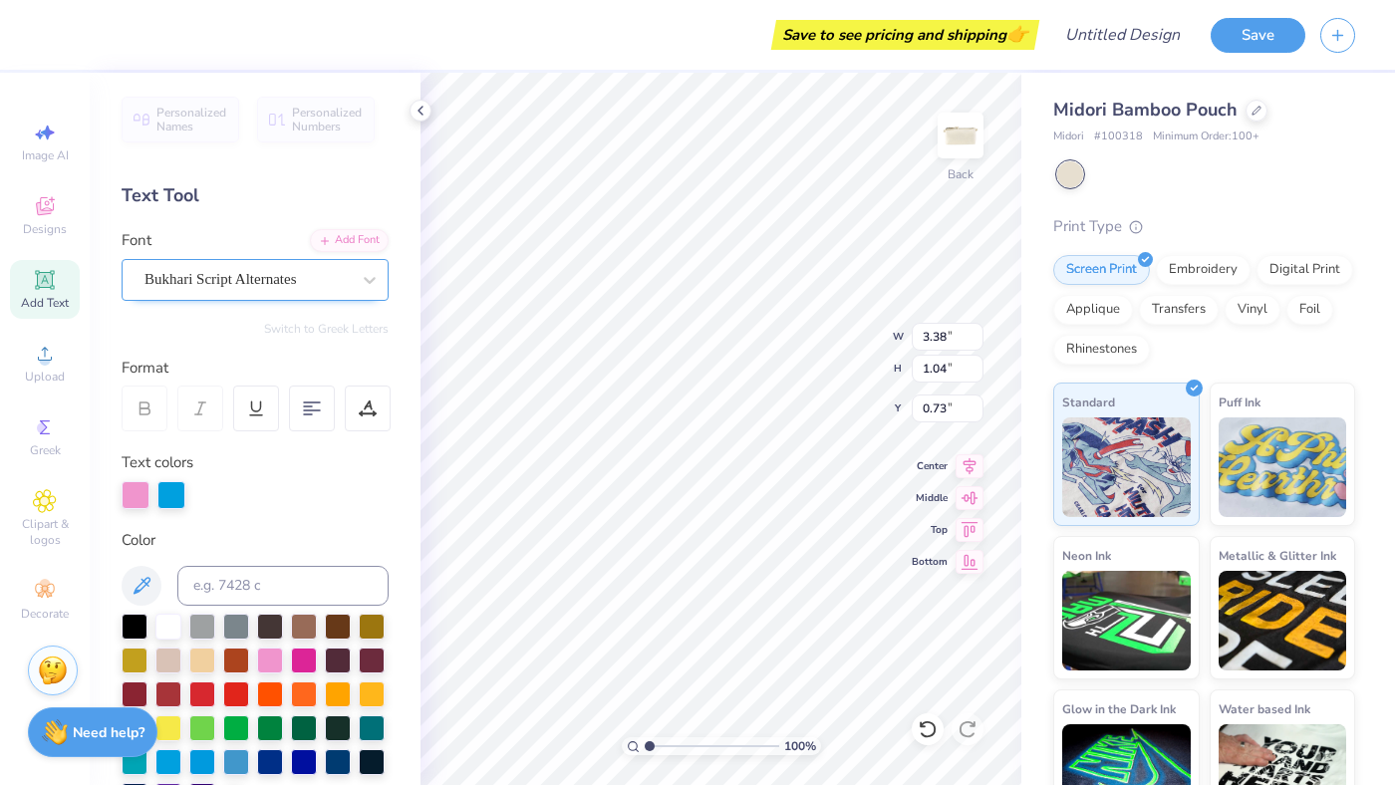
click at [204, 273] on div "Bukhari Script Alternates" at bounding box center [246, 279] width 209 height 31
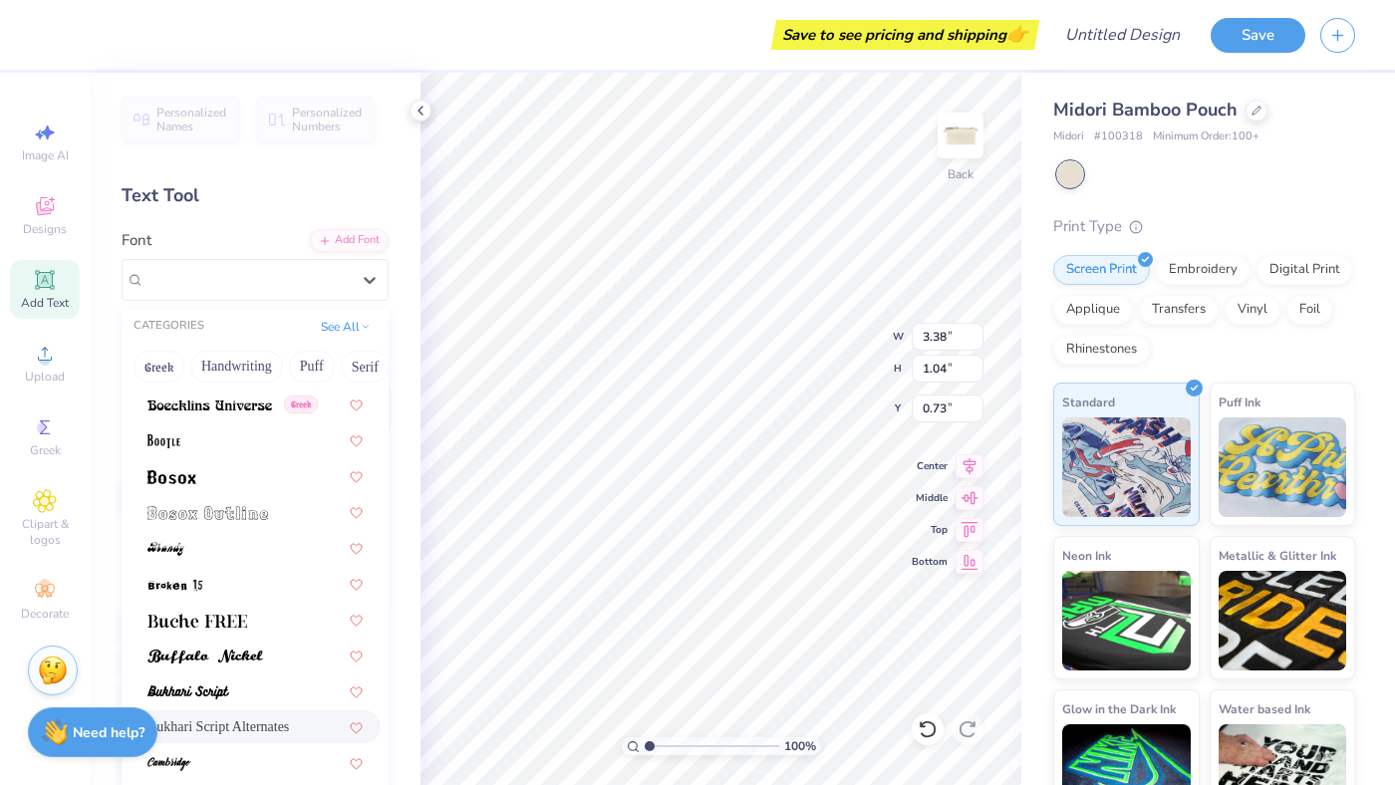
scroll to position [171, 0]
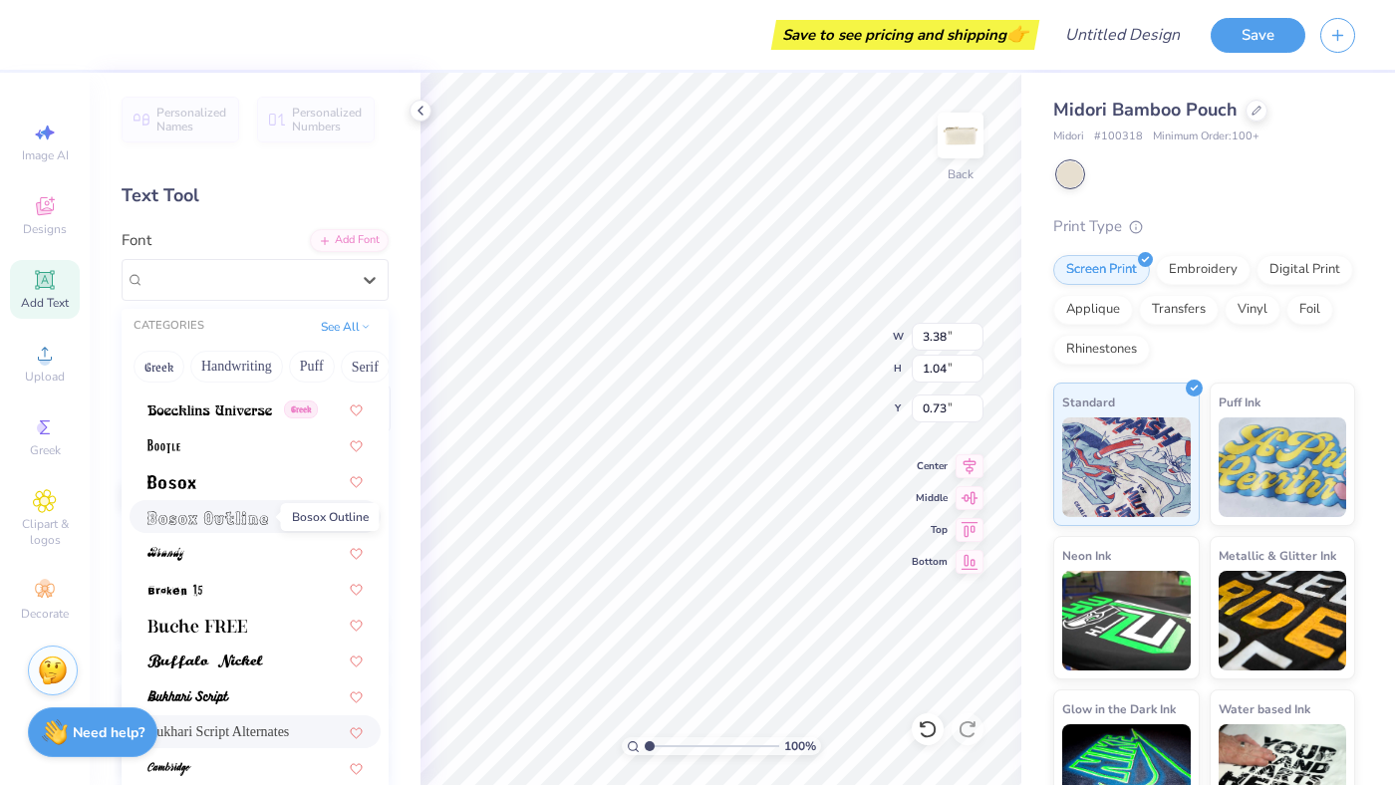
click at [202, 521] on img at bounding box center [207, 518] width 121 height 14
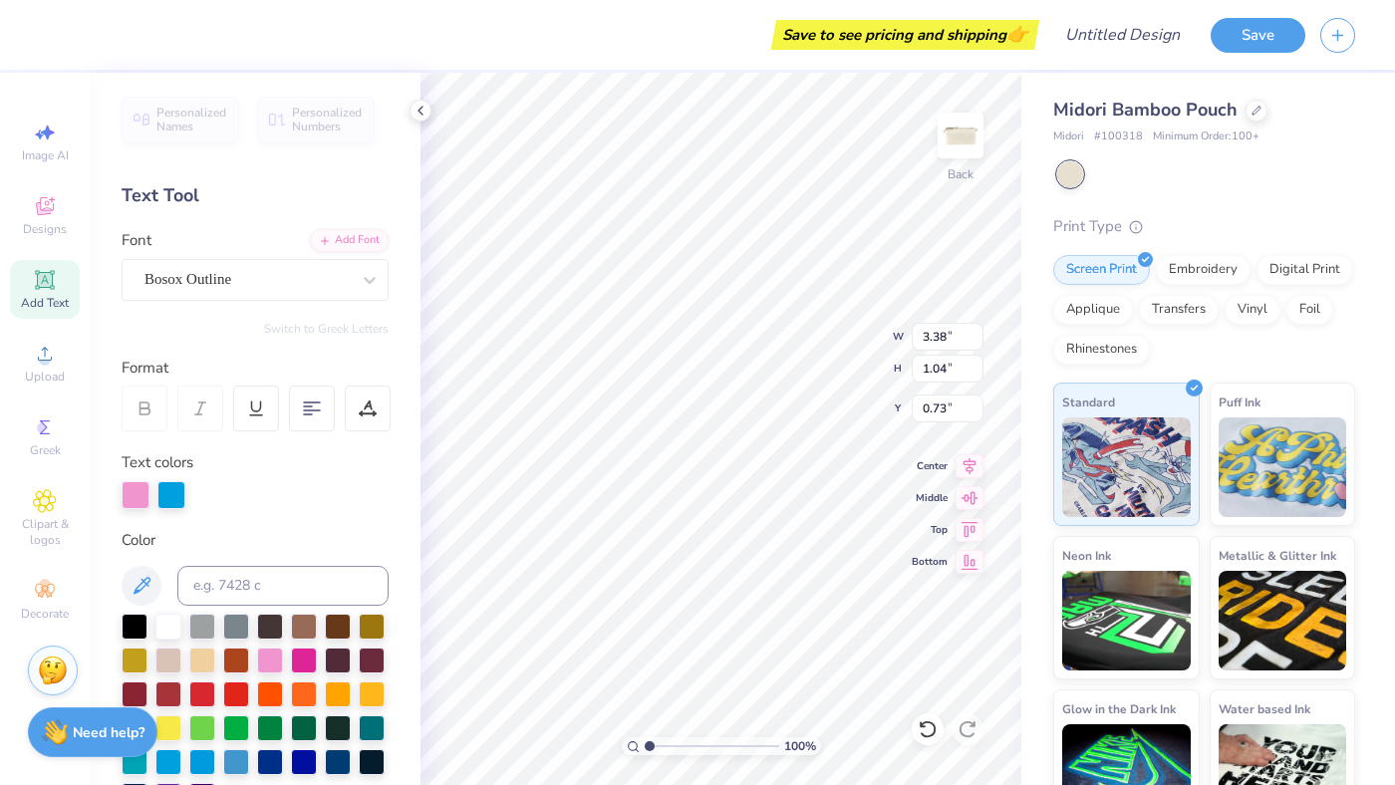
type input "2.26"
type input "0.48"
type input "1.01"
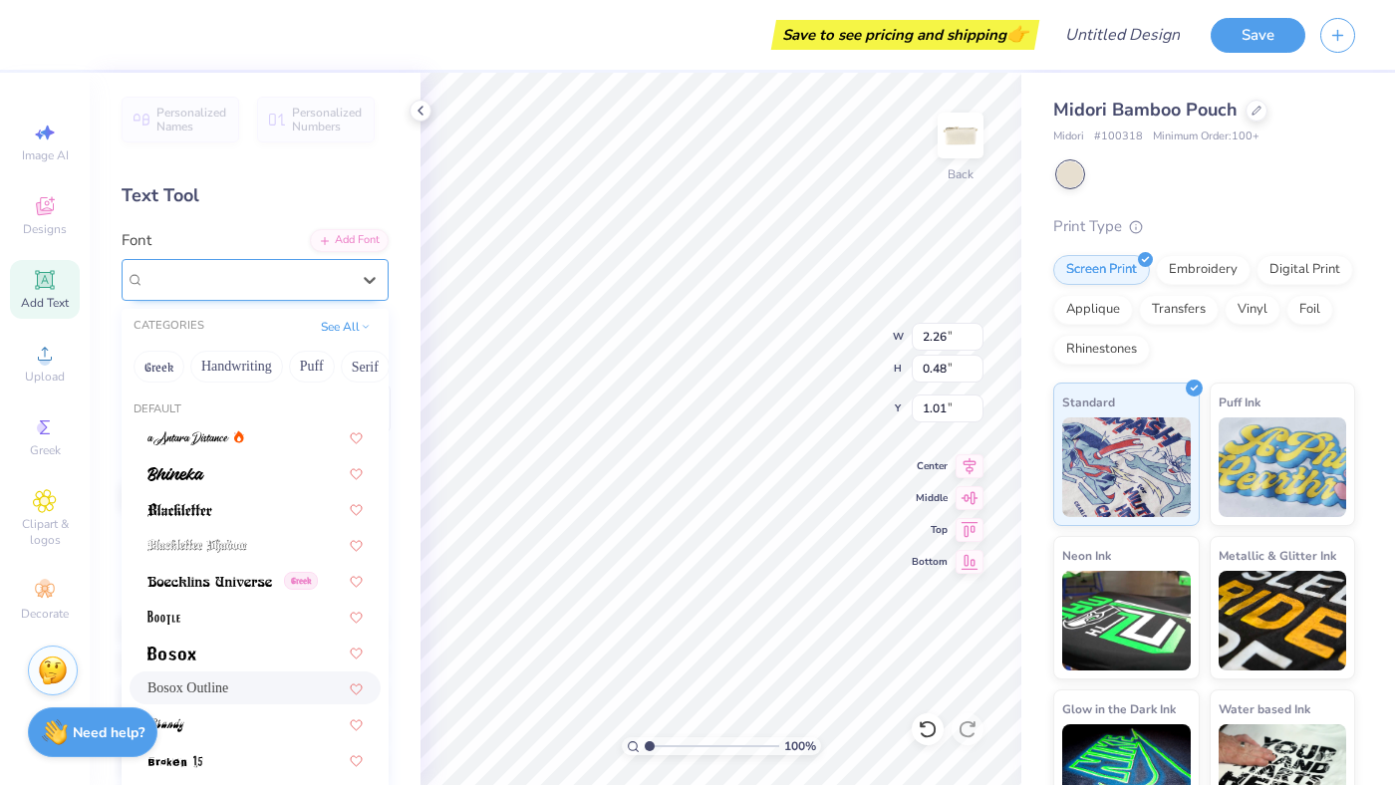
click at [166, 283] on div "Bosox Outline" at bounding box center [246, 279] width 209 height 31
click at [350, 363] on button "Others" at bounding box center [355, 367] width 59 height 32
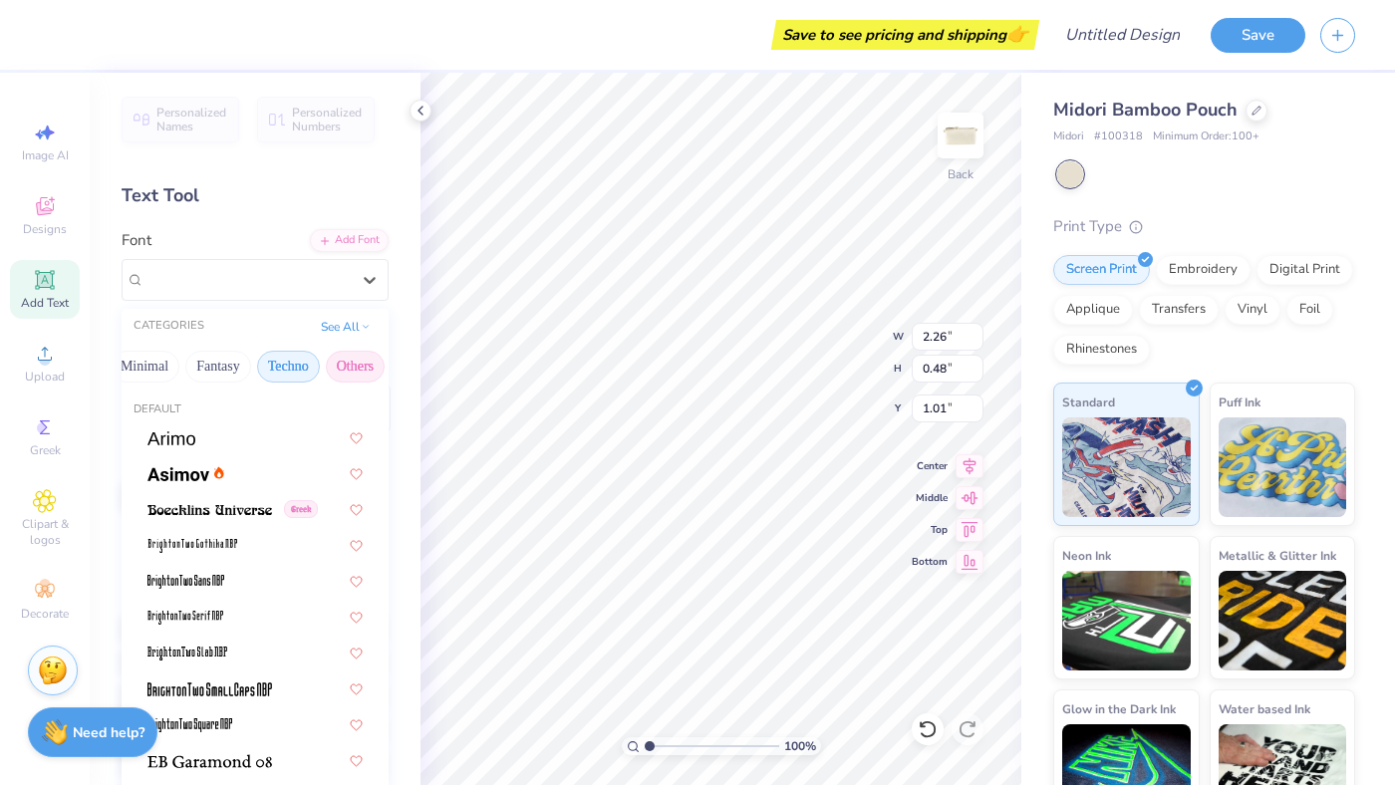
click at [269, 373] on button "Techno" at bounding box center [288, 367] width 63 height 32
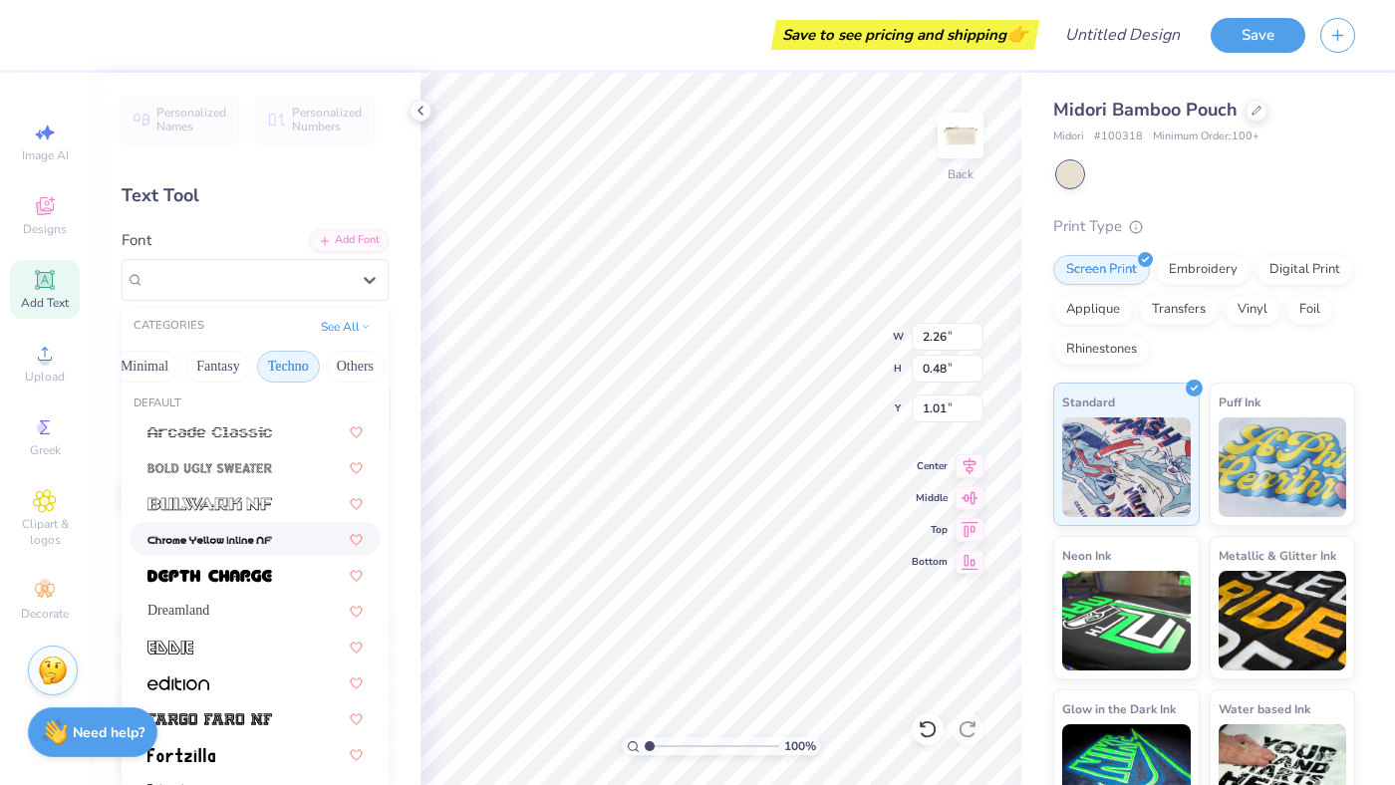
scroll to position [13, 0]
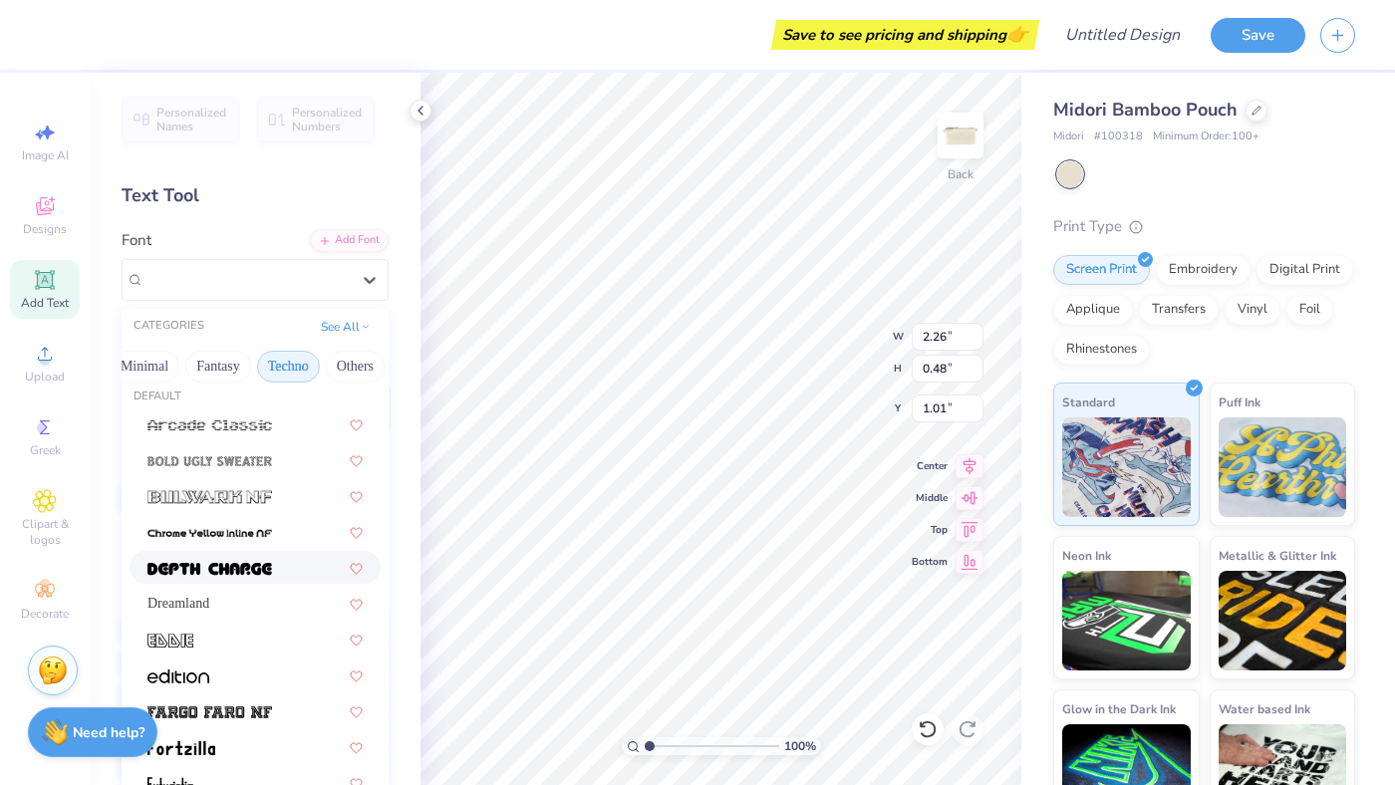
click at [241, 567] on img at bounding box center [209, 569] width 125 height 14
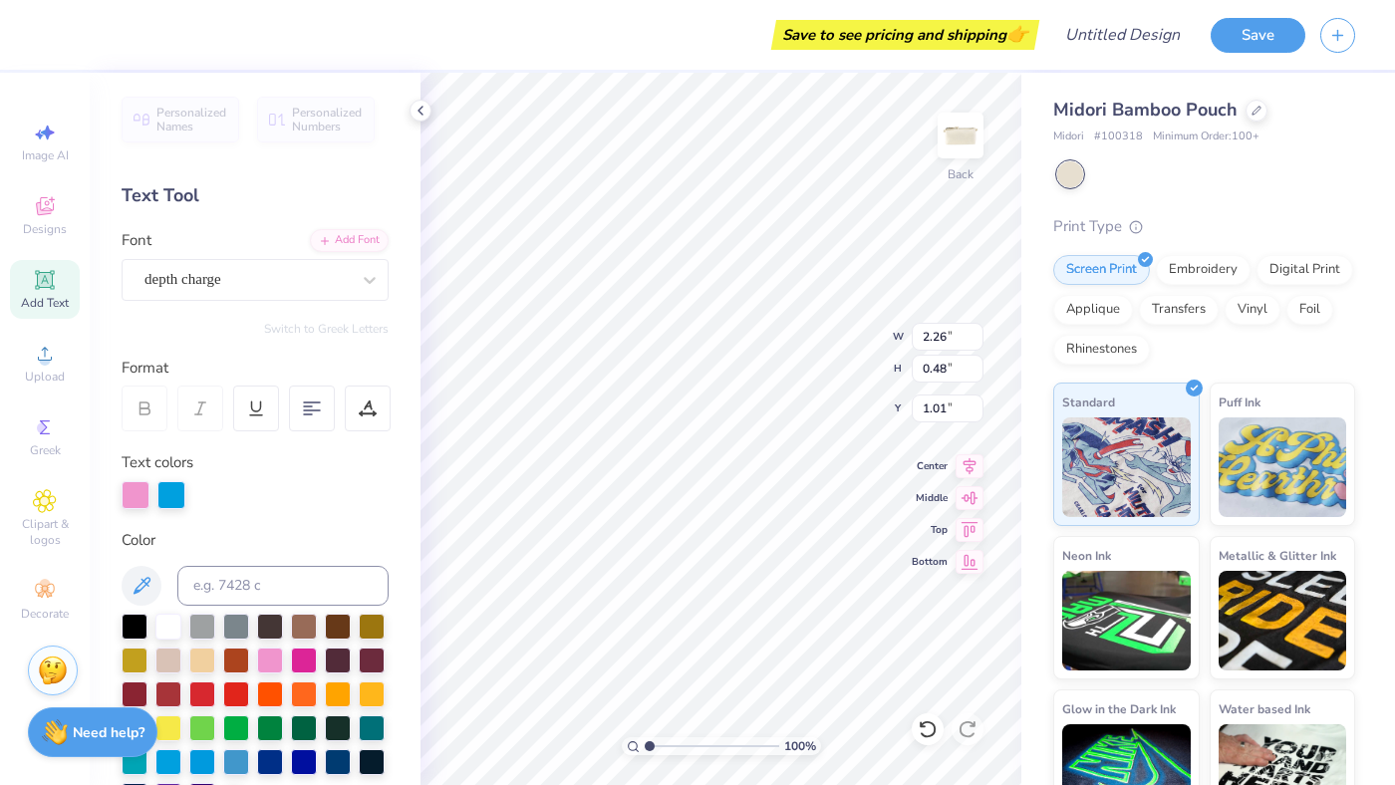
type input "3.08"
type input "0.63"
type input "0.94"
click at [250, 278] on div "depth charge" at bounding box center [246, 279] width 209 height 31
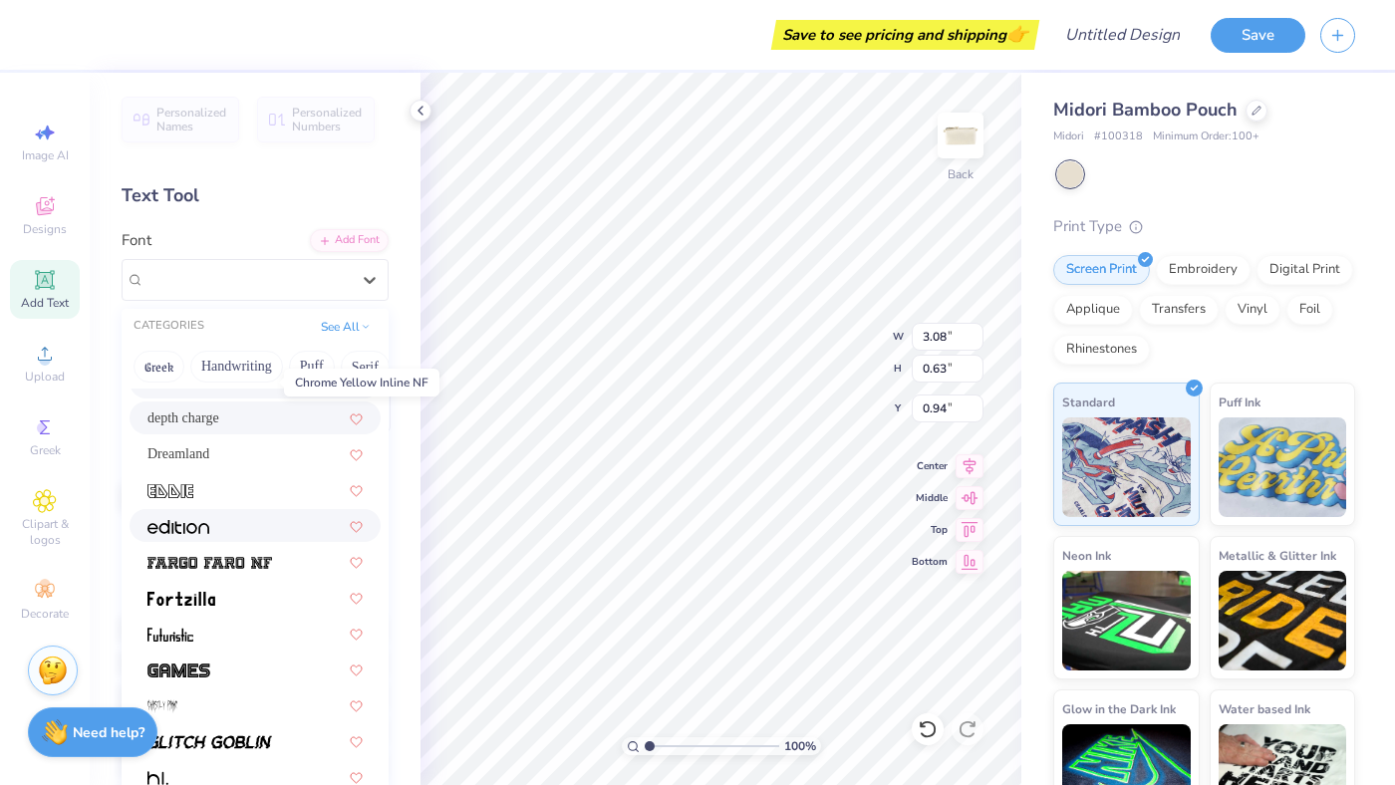
scroll to position [160, 0]
click at [185, 501] on span at bounding box center [170, 491] width 46 height 21
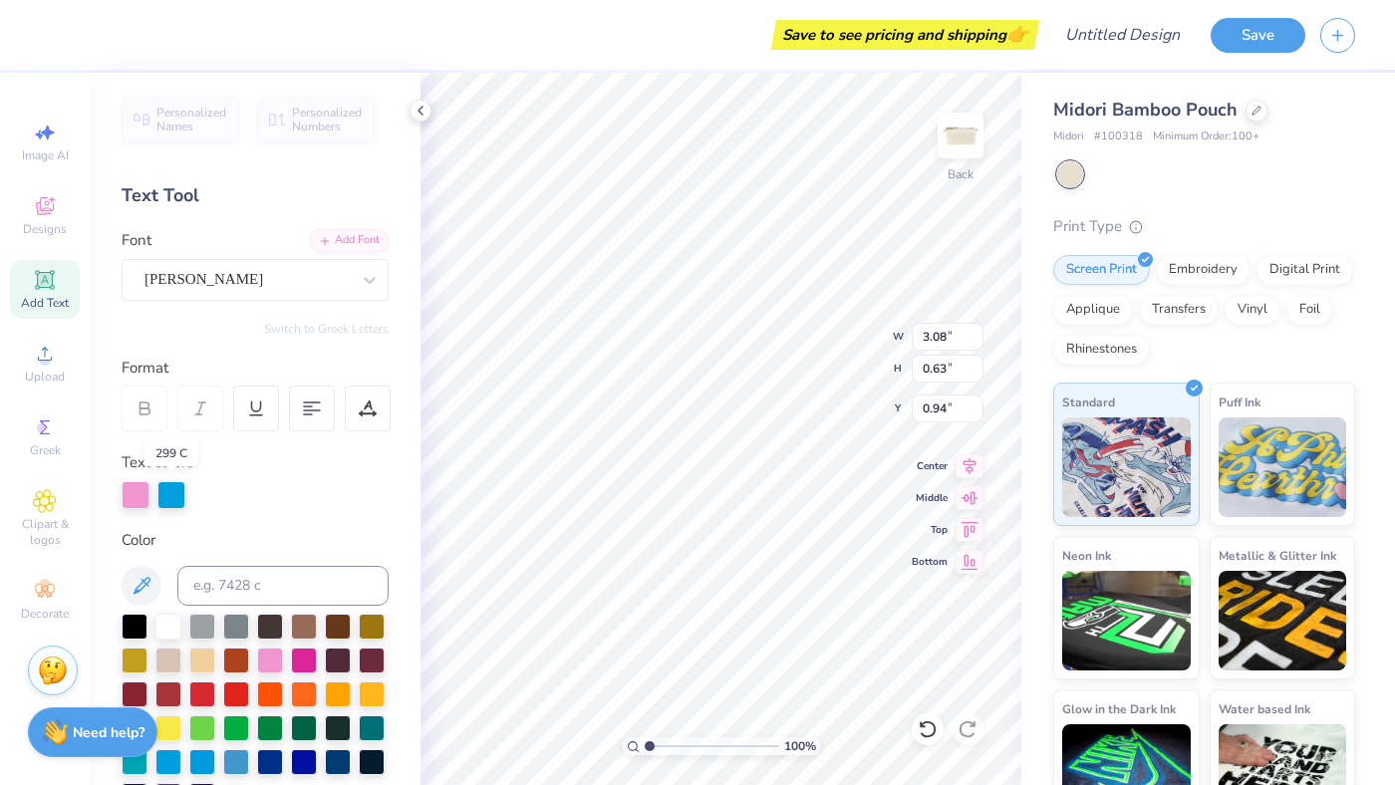
type input "3.34"
type input "1.12"
type input "0.69"
click at [169, 273] on div "[PERSON_NAME]" at bounding box center [246, 279] width 209 height 31
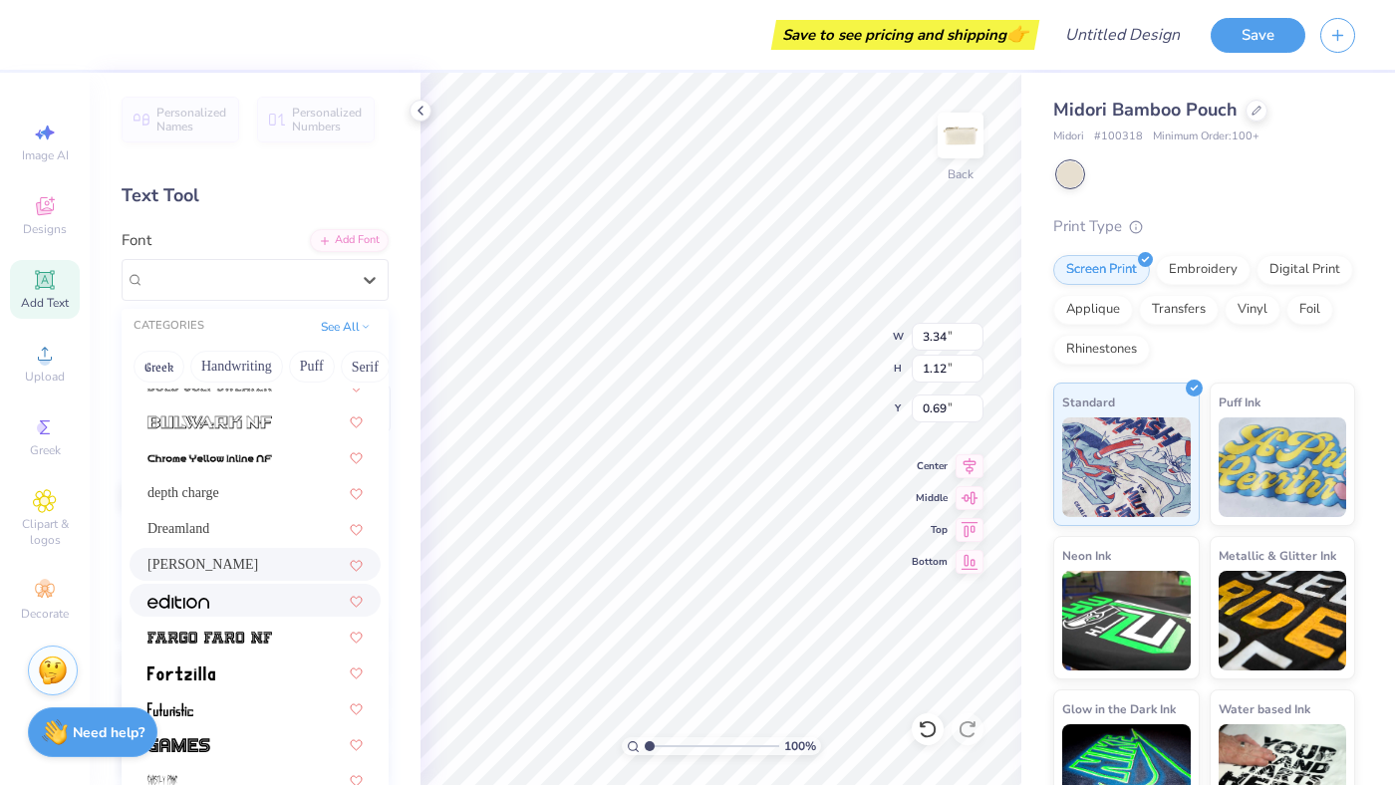
scroll to position [89, 0]
click at [199, 598] on img at bounding box center [178, 601] width 62 height 14
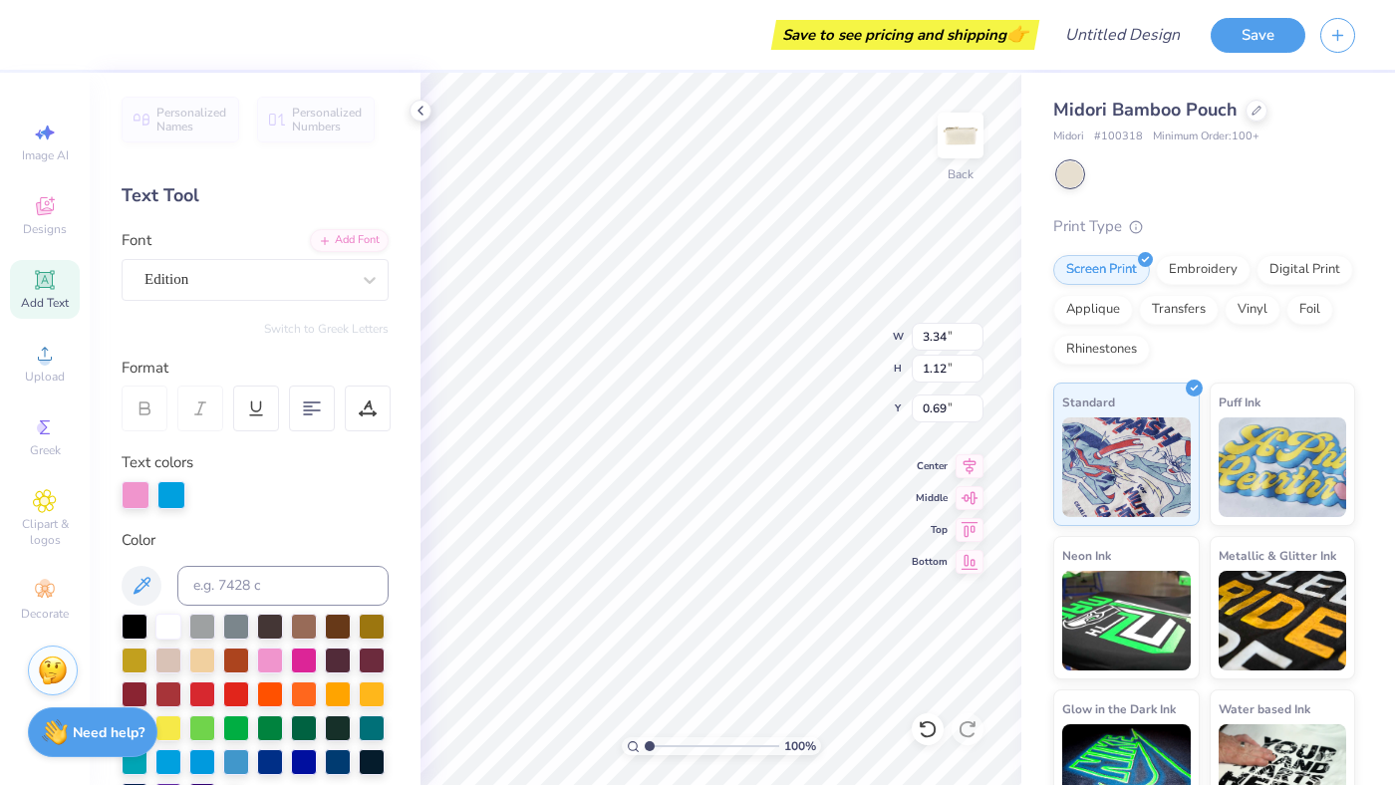
type input "3.63"
type input "0.78"
type input "0.86"
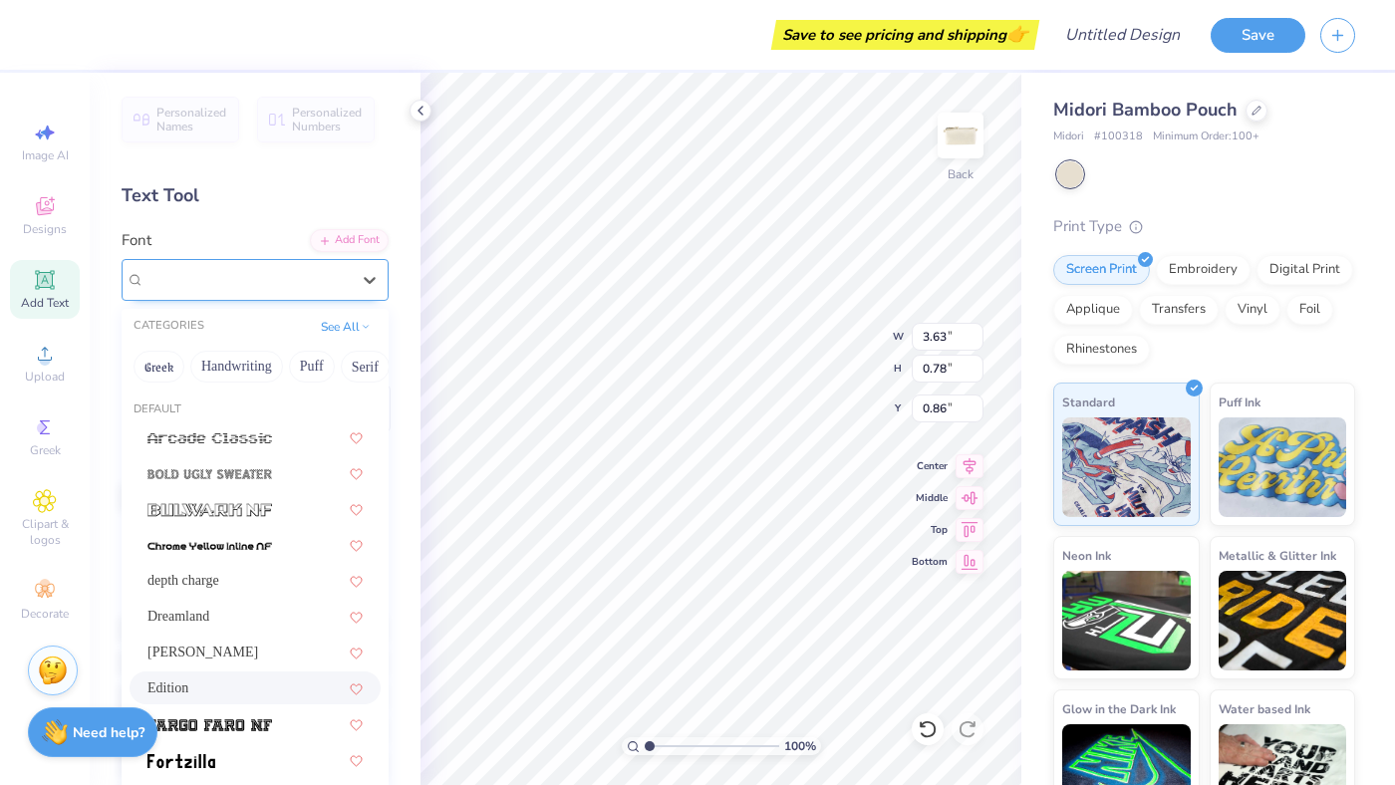
click at [158, 282] on div "Edition" at bounding box center [246, 279] width 209 height 31
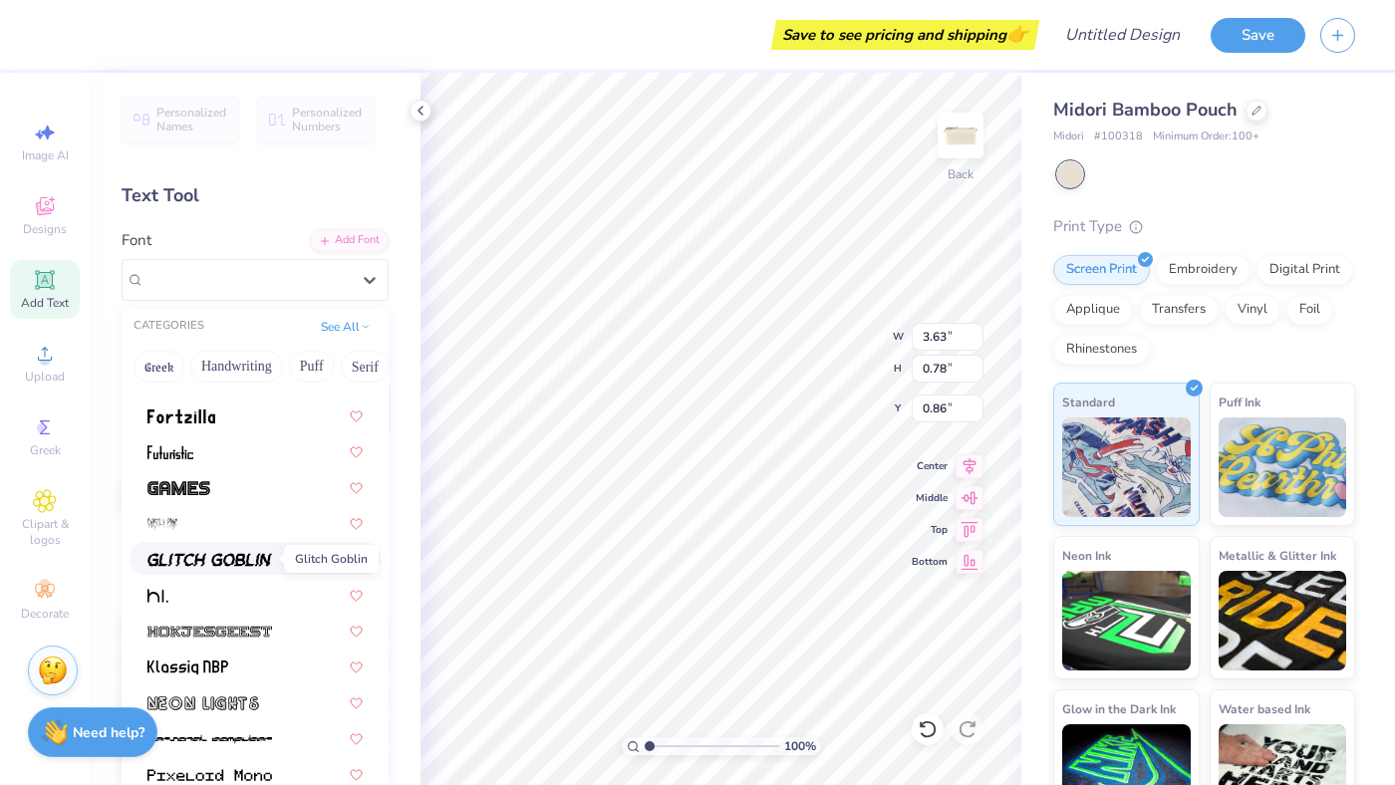
scroll to position [341, 0]
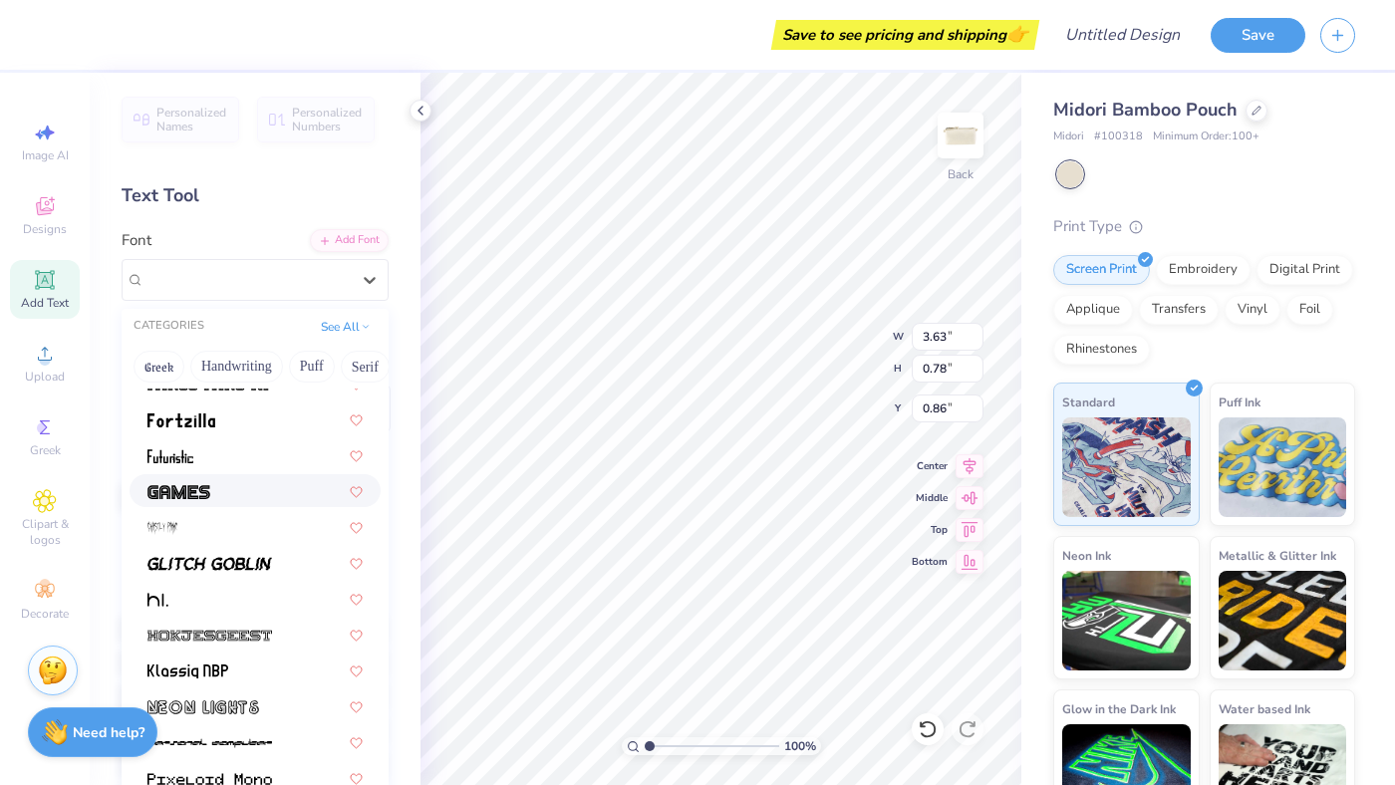
click at [184, 500] on span at bounding box center [178, 490] width 63 height 21
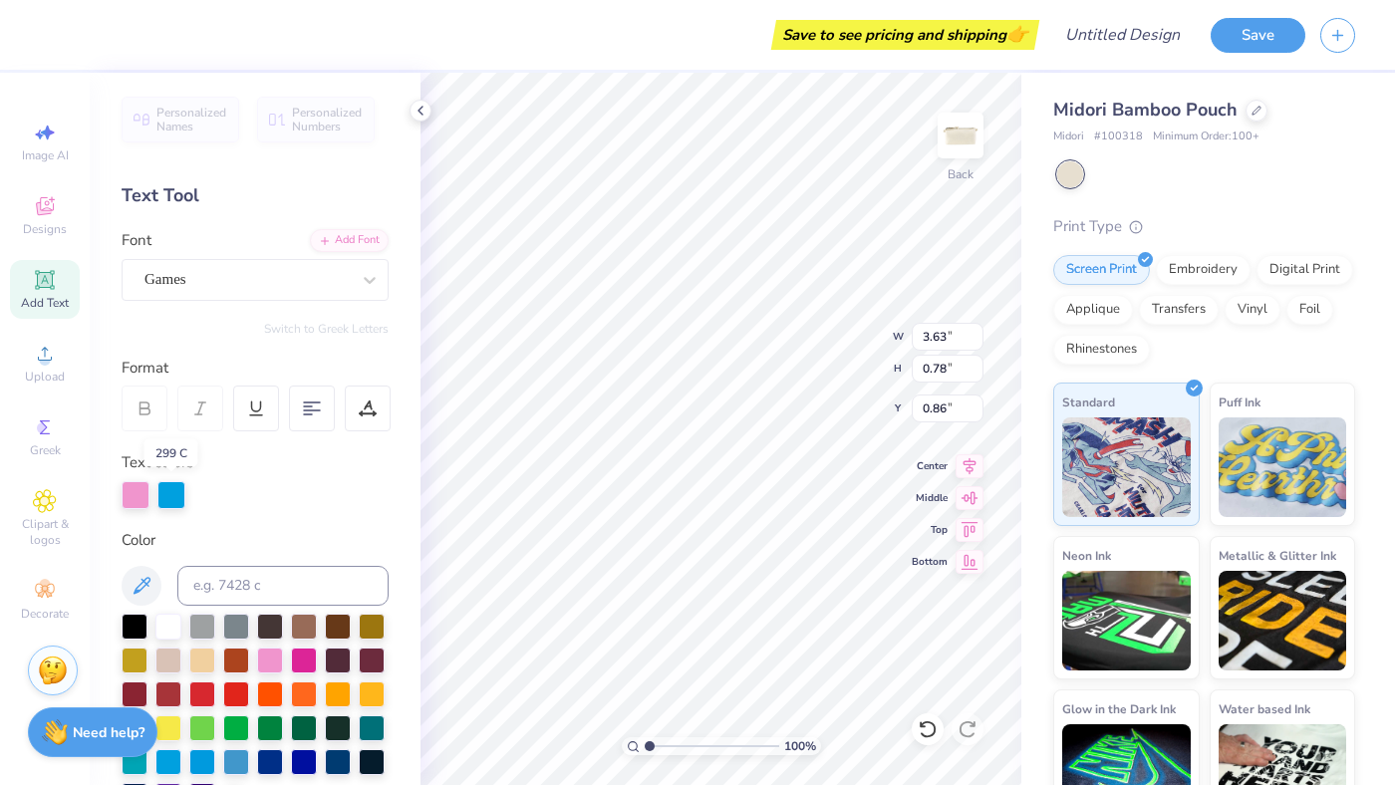
type input "2.82"
type input "0.55"
type input "0.97"
click at [179, 277] on div "Games" at bounding box center [246, 279] width 209 height 31
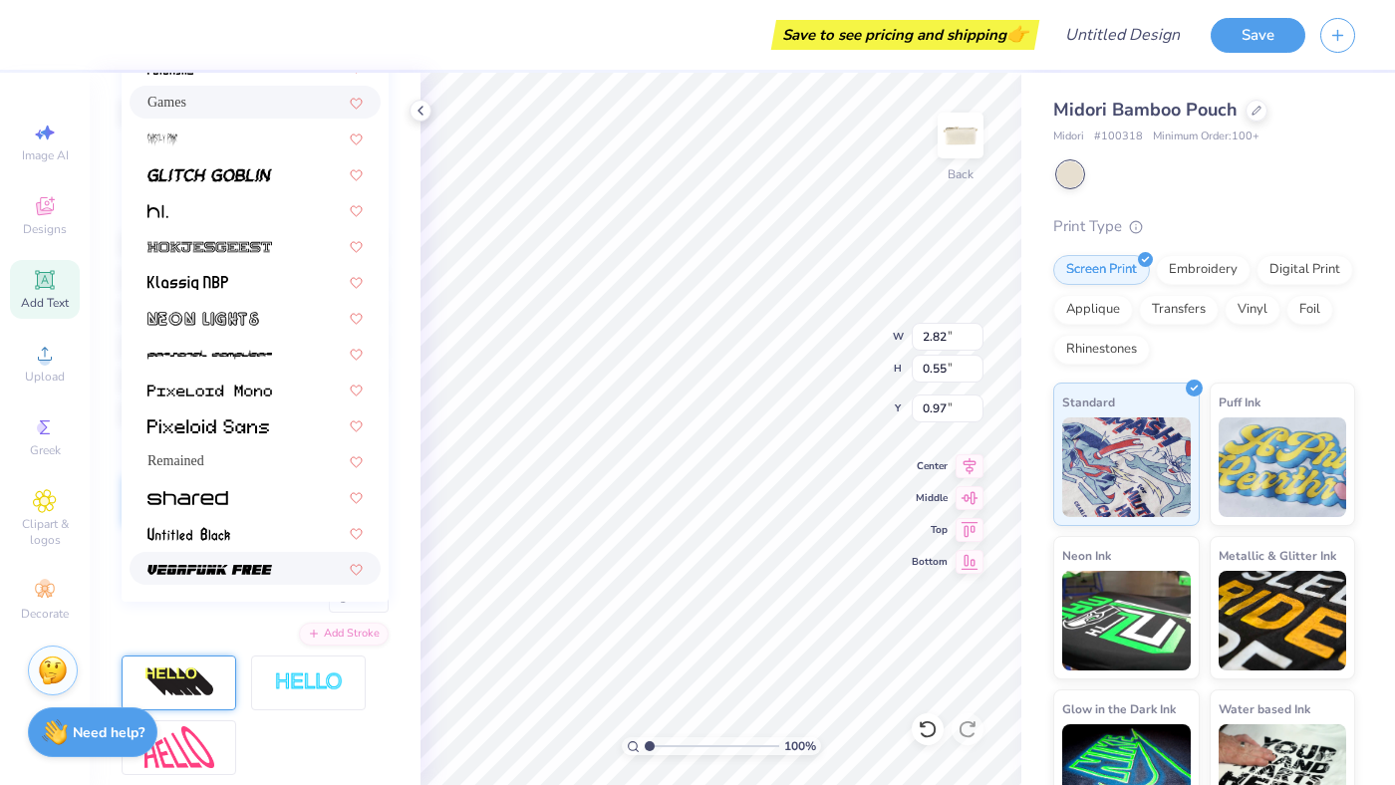
scroll to position [416, 0]
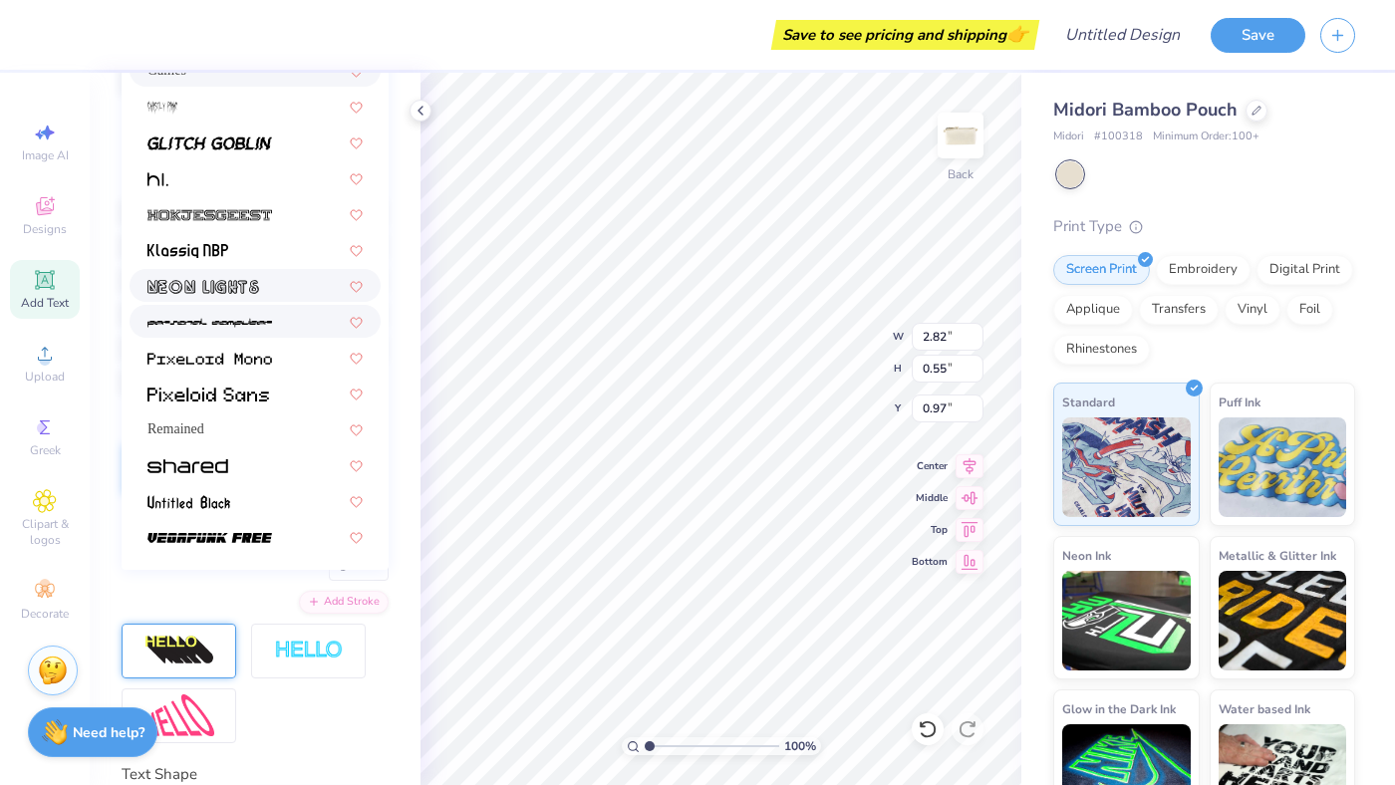
click at [182, 297] on div at bounding box center [255, 285] width 251 height 33
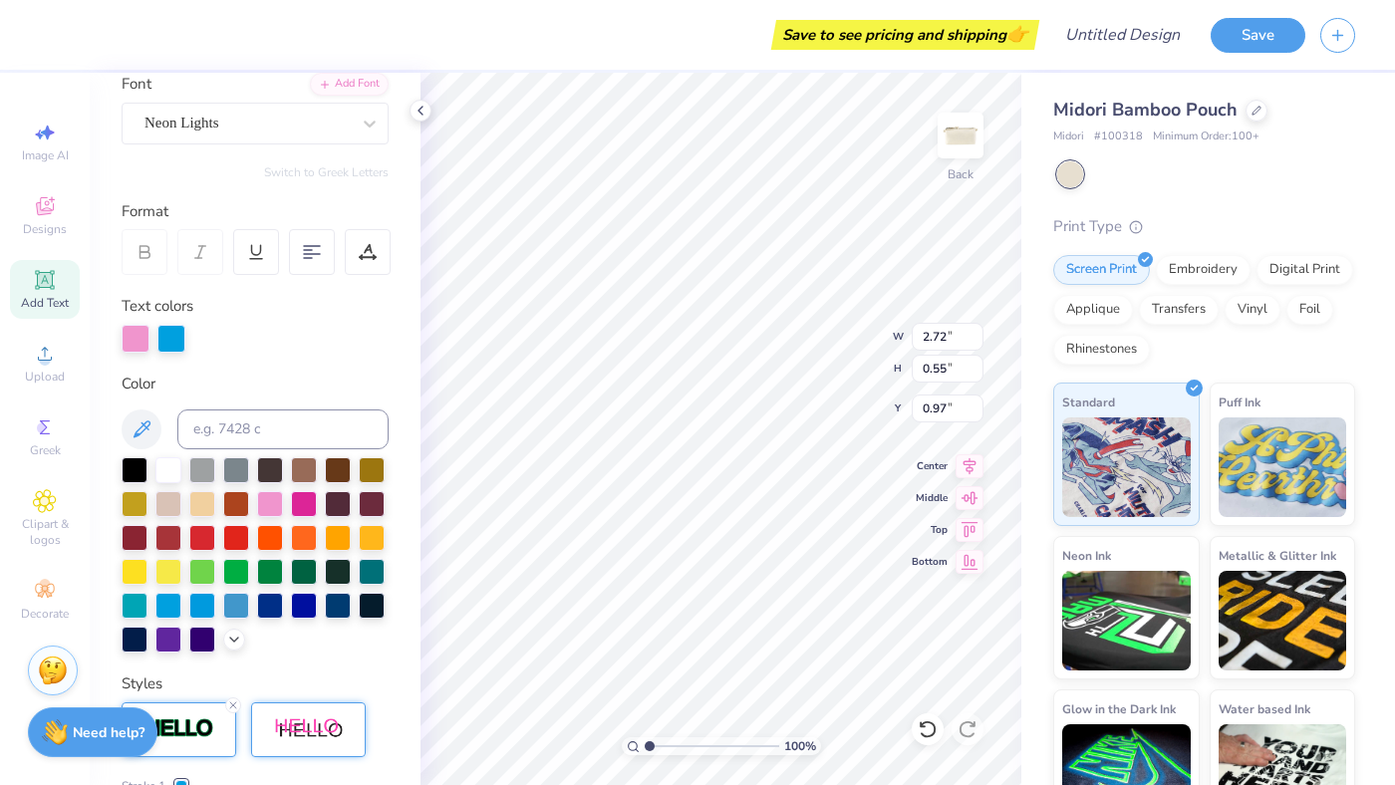
scroll to position [149, 0]
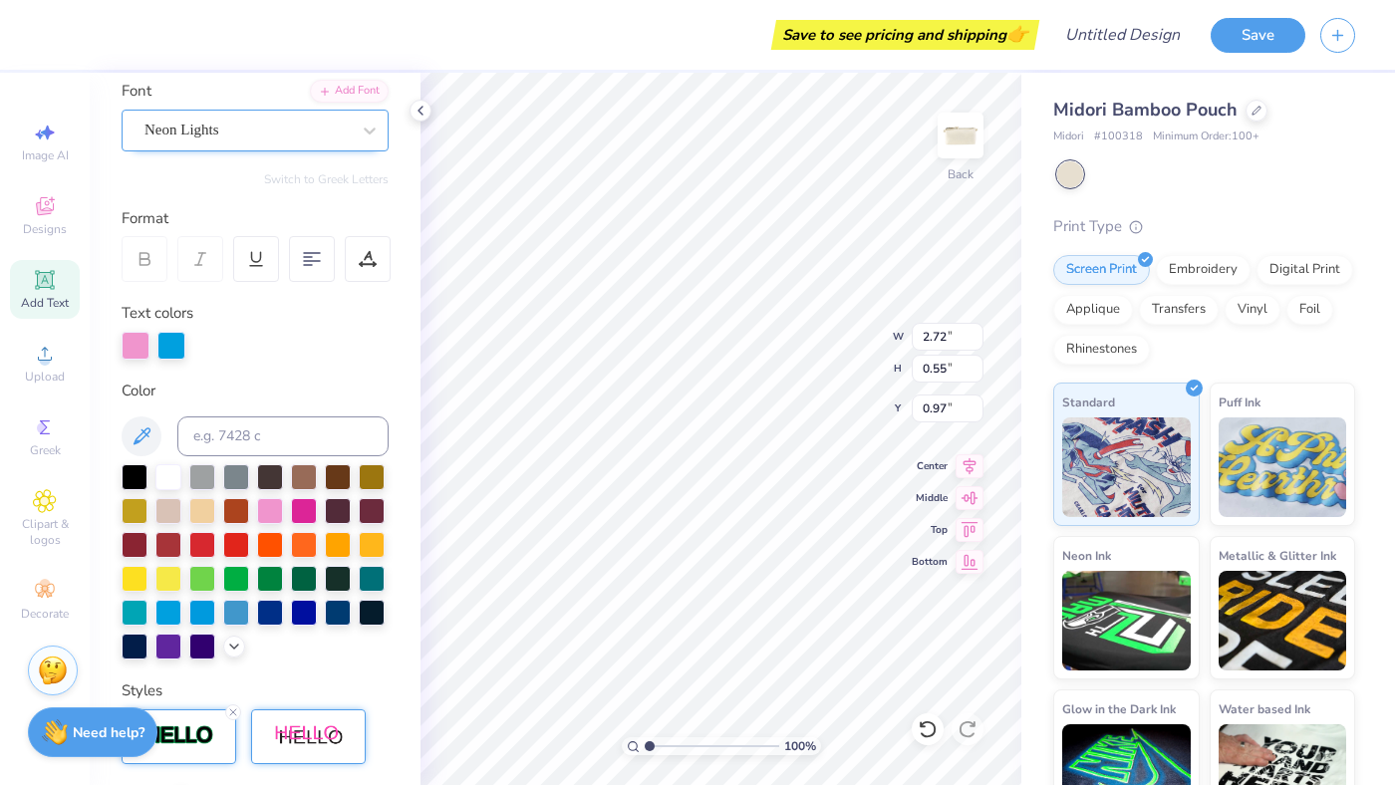
click at [241, 142] on div "Neon Lights" at bounding box center [246, 130] width 209 height 31
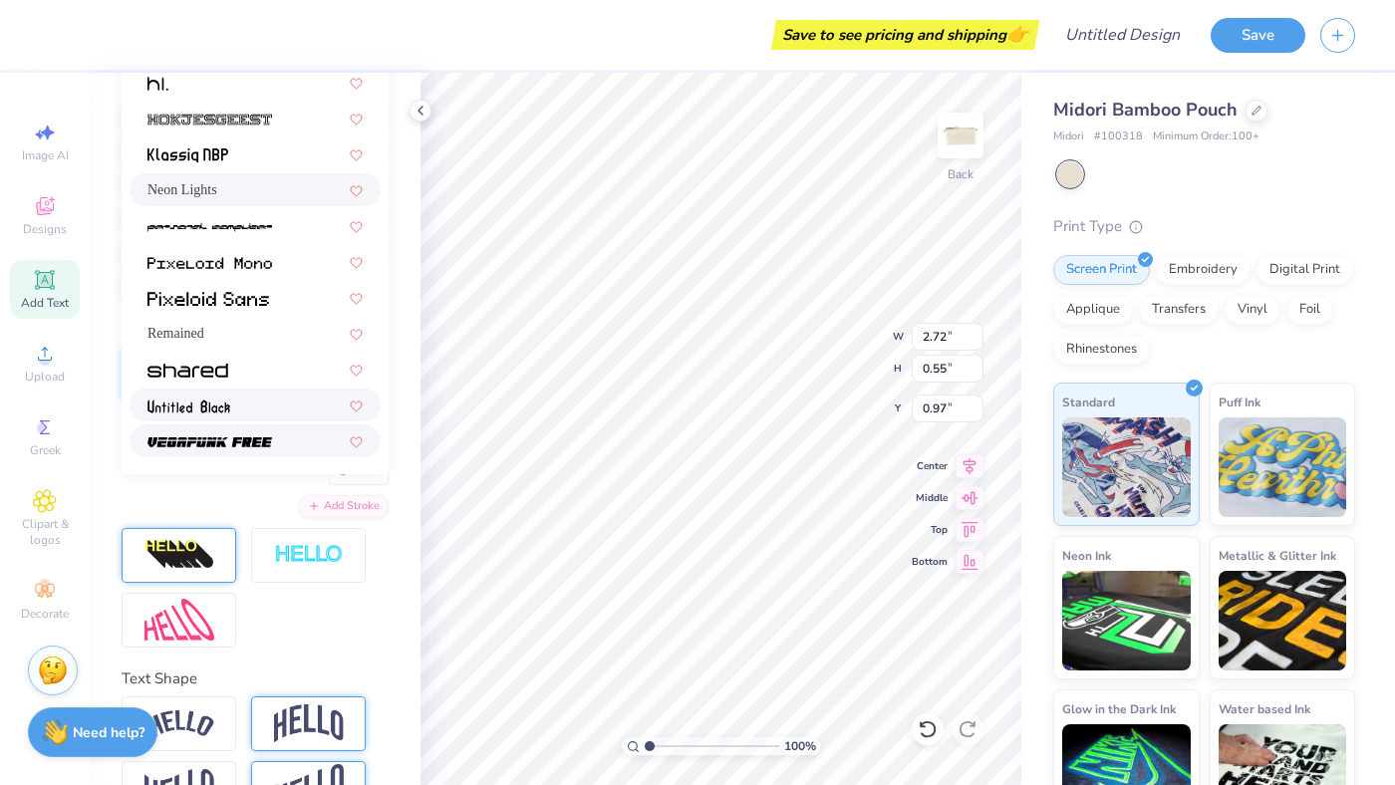
scroll to position [506, 0]
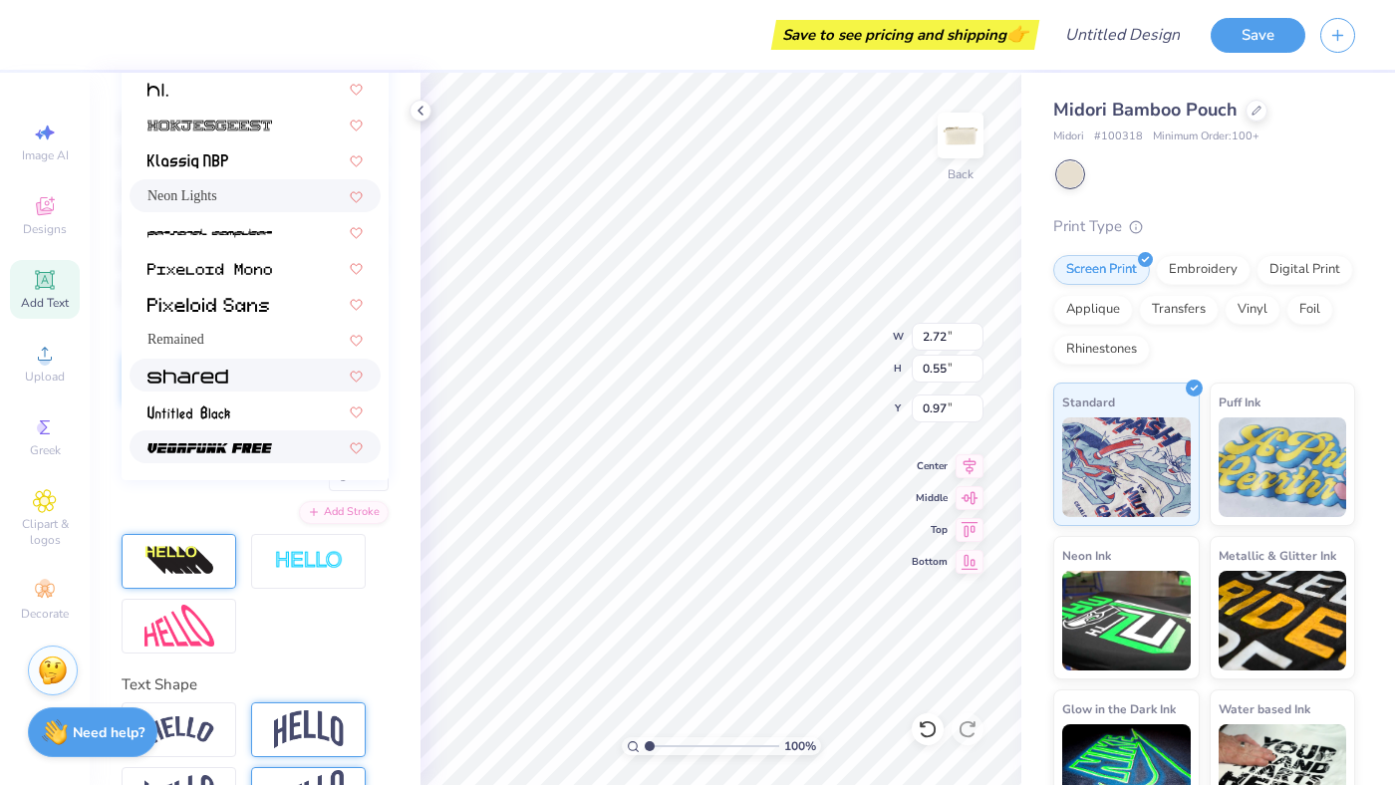
click at [226, 375] on img at bounding box center [187, 377] width 81 height 14
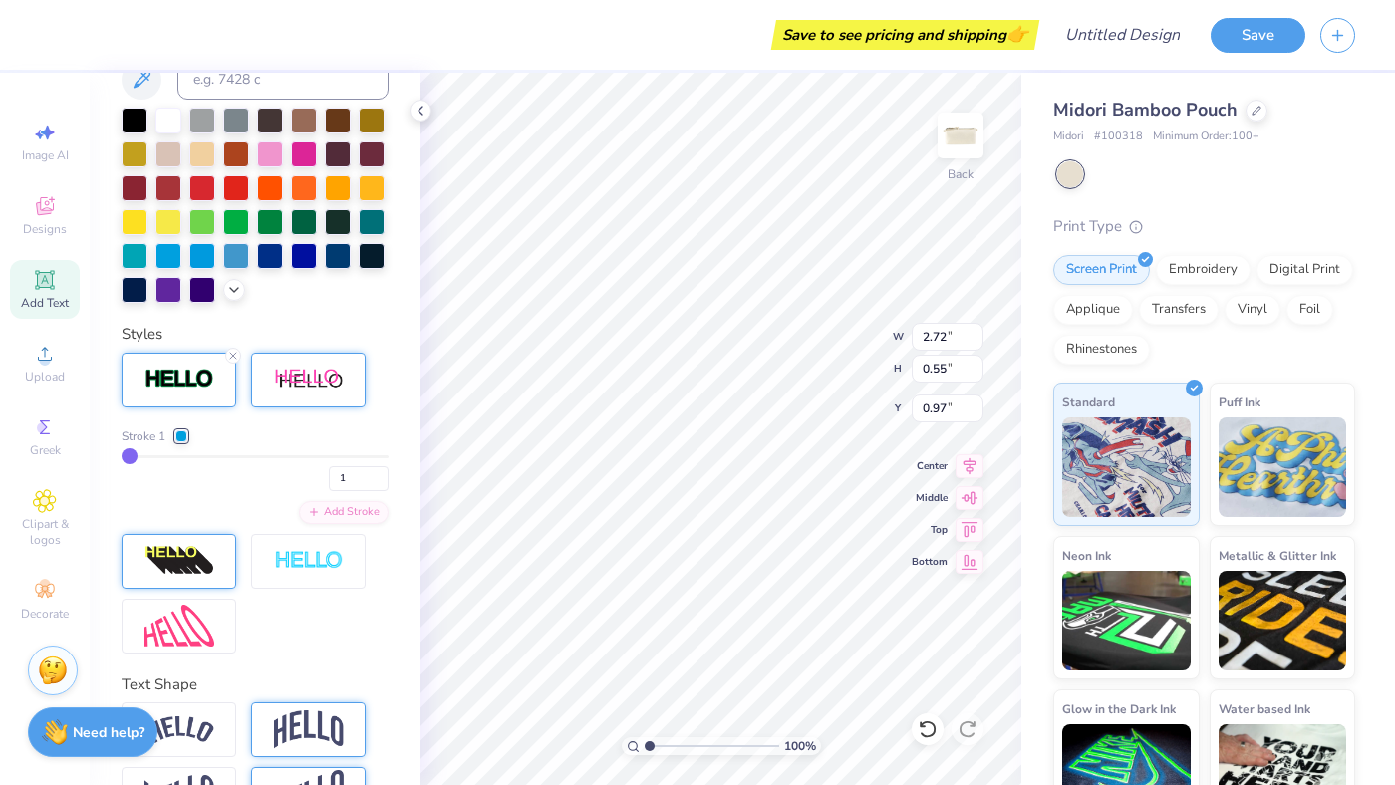
type input "3.54"
type input "0.73"
type input "0.89"
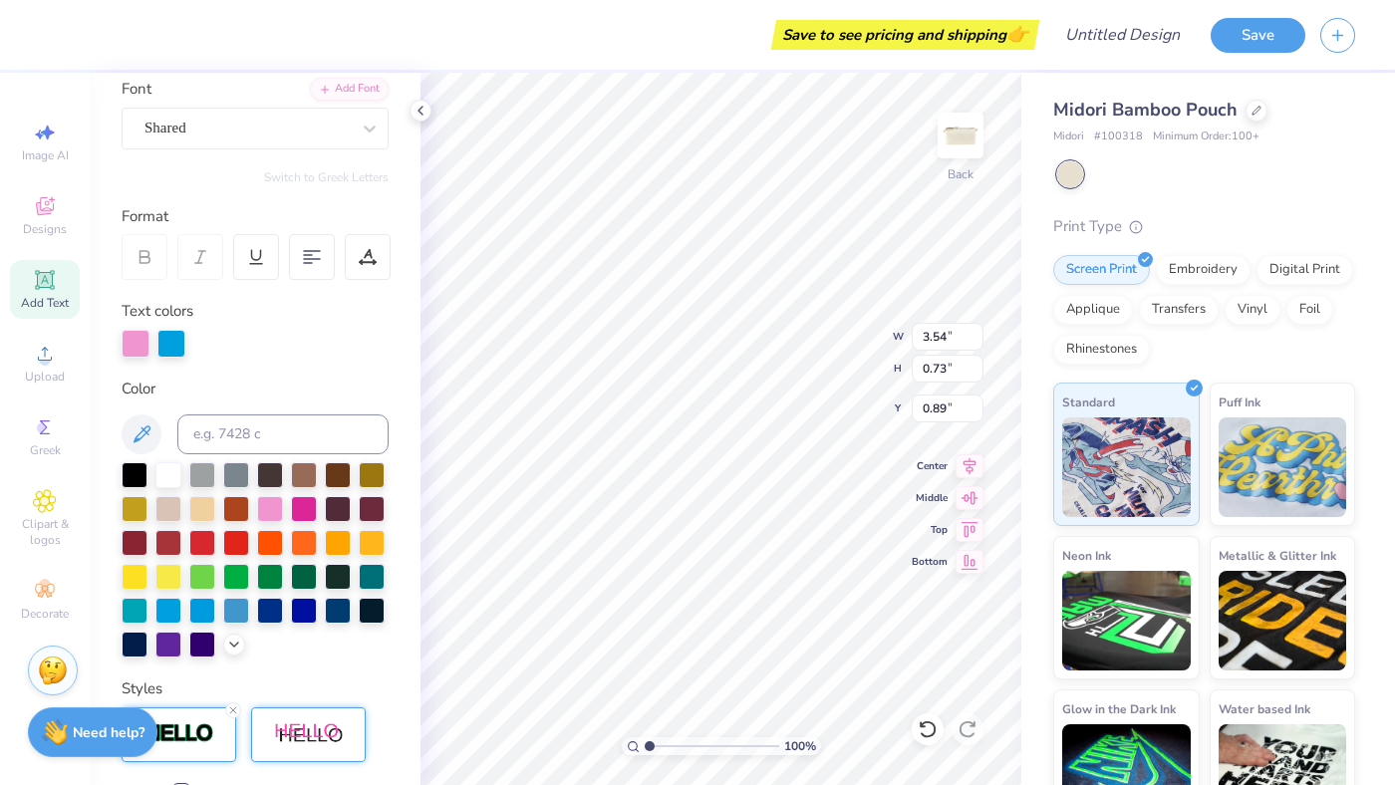
scroll to position [101, 0]
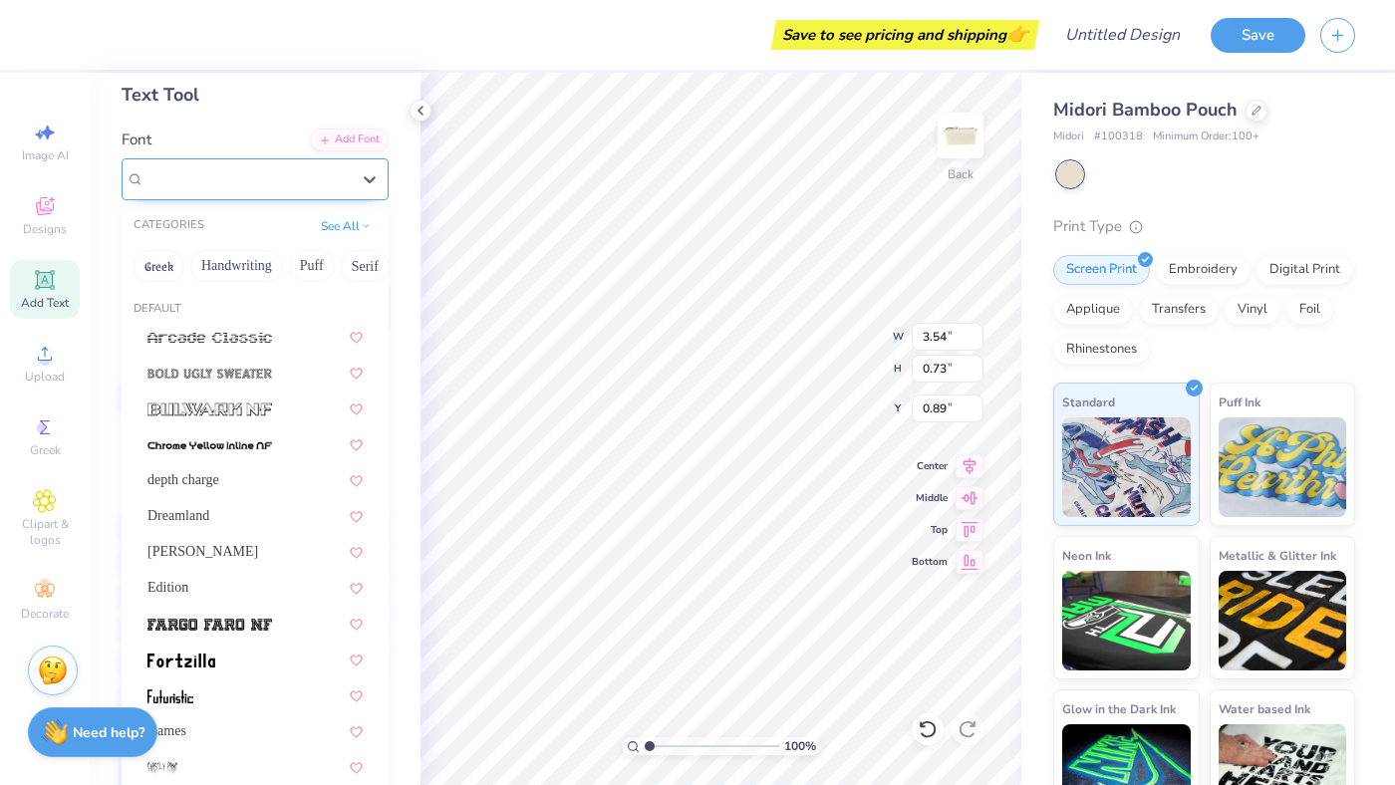
click at [216, 185] on div "Shared" at bounding box center [246, 178] width 209 height 31
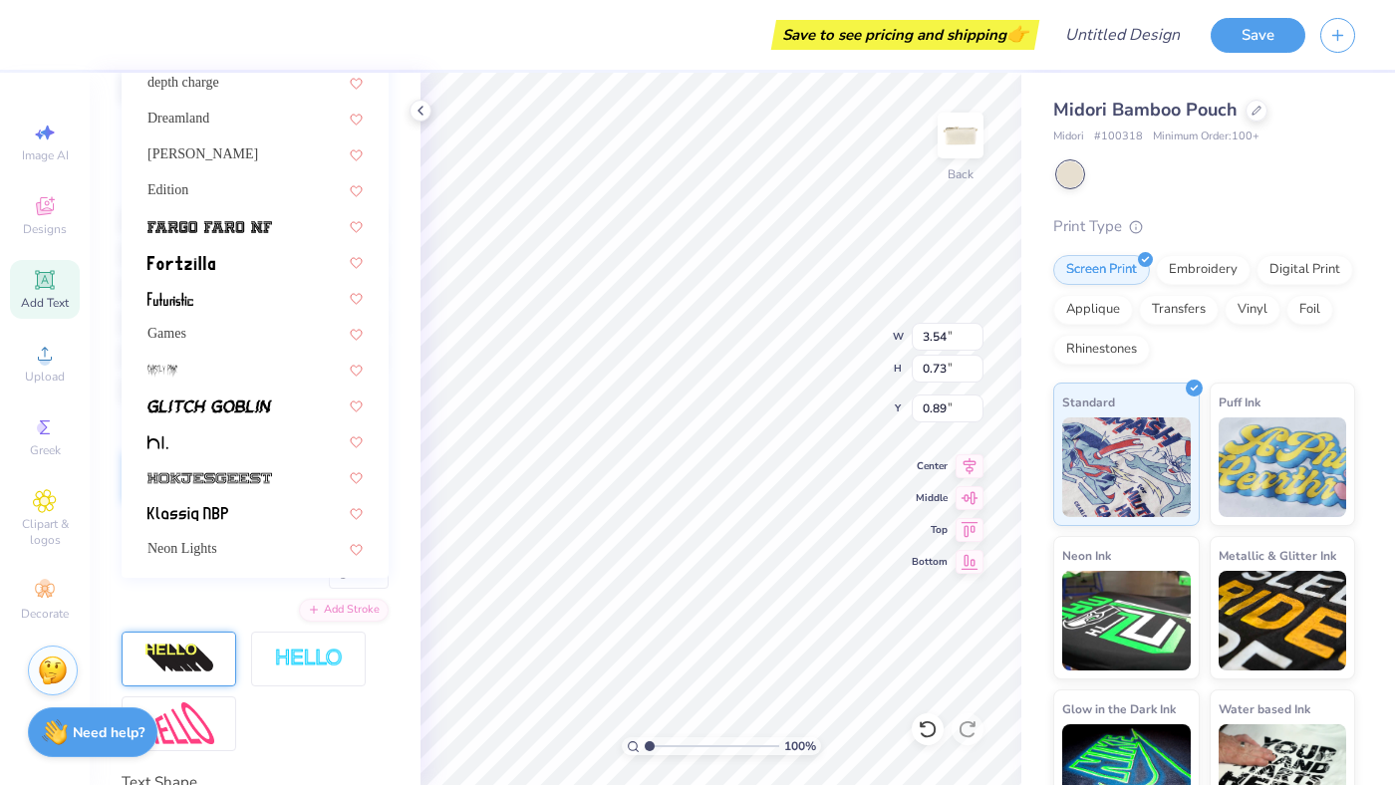
scroll to position [89, 0]
click at [199, 435] on div at bounding box center [254, 441] width 215 height 21
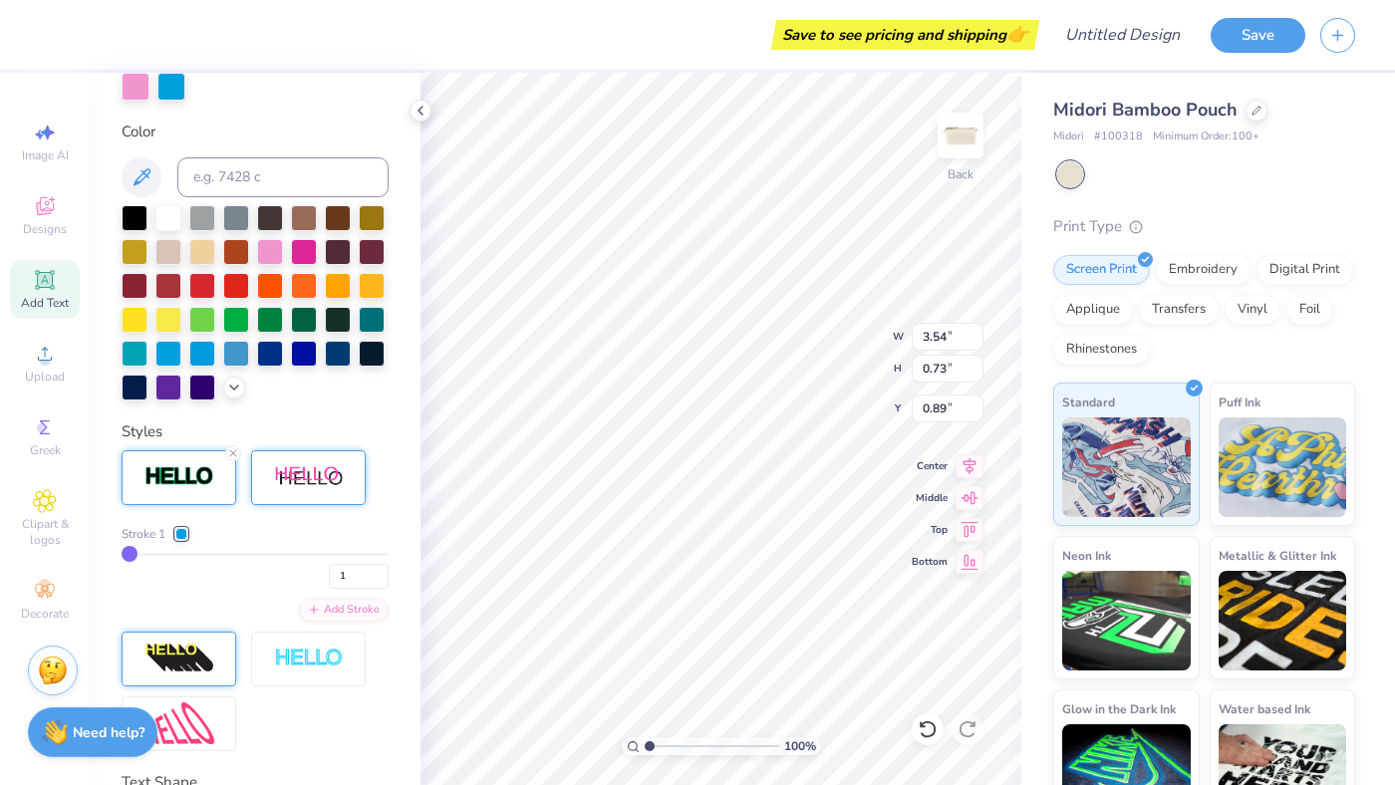
type input "2.94"
type input "0.54"
type input "0.98"
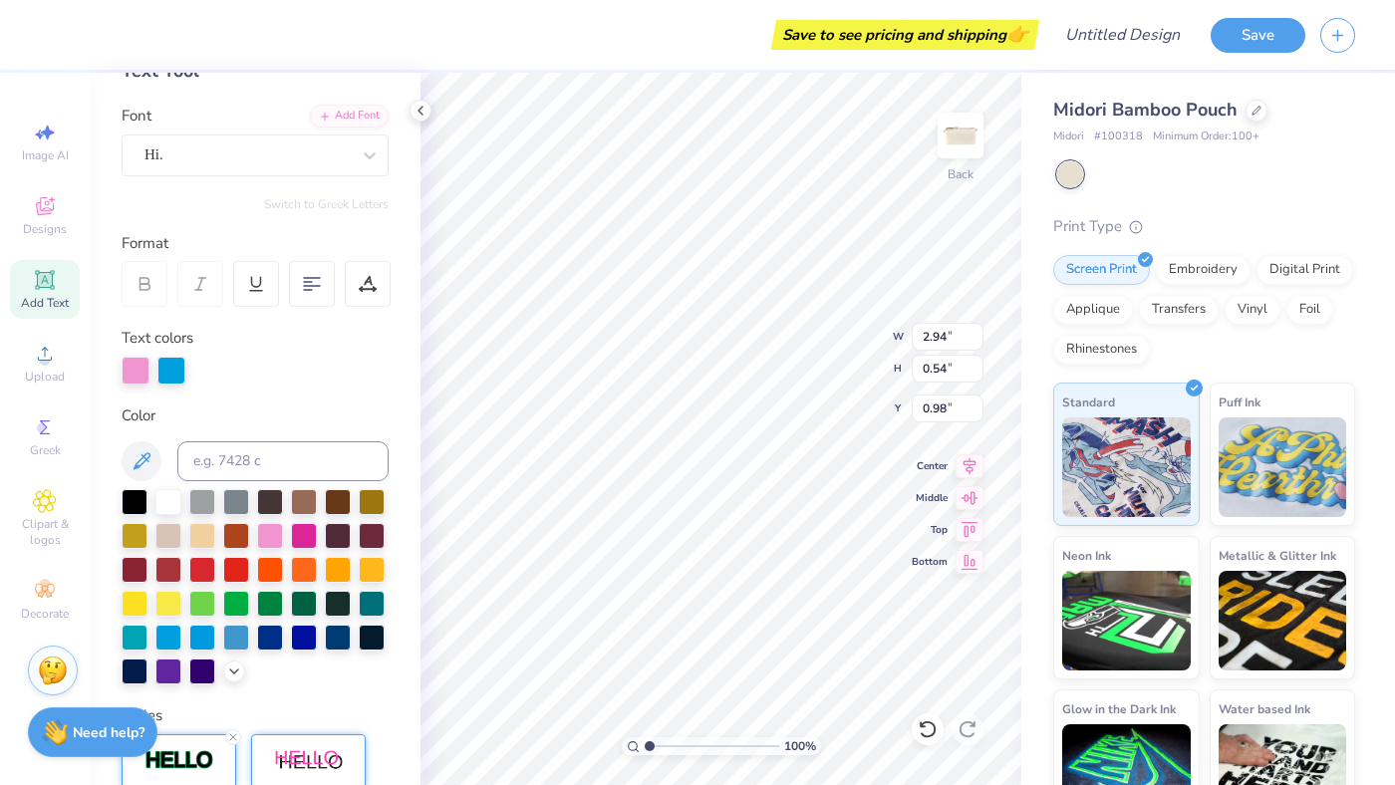
scroll to position [0, 0]
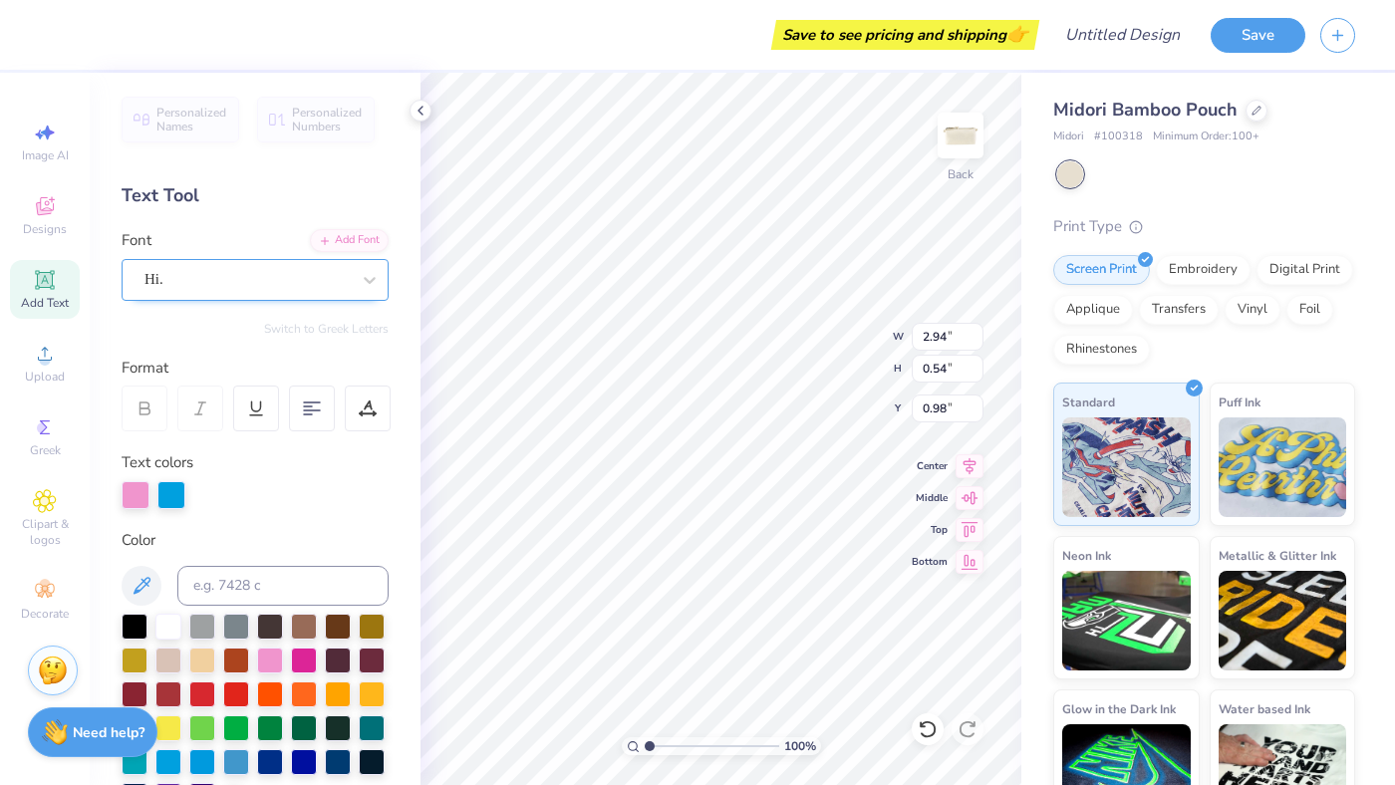
click at [193, 276] on div "Hi." at bounding box center [246, 279] width 209 height 31
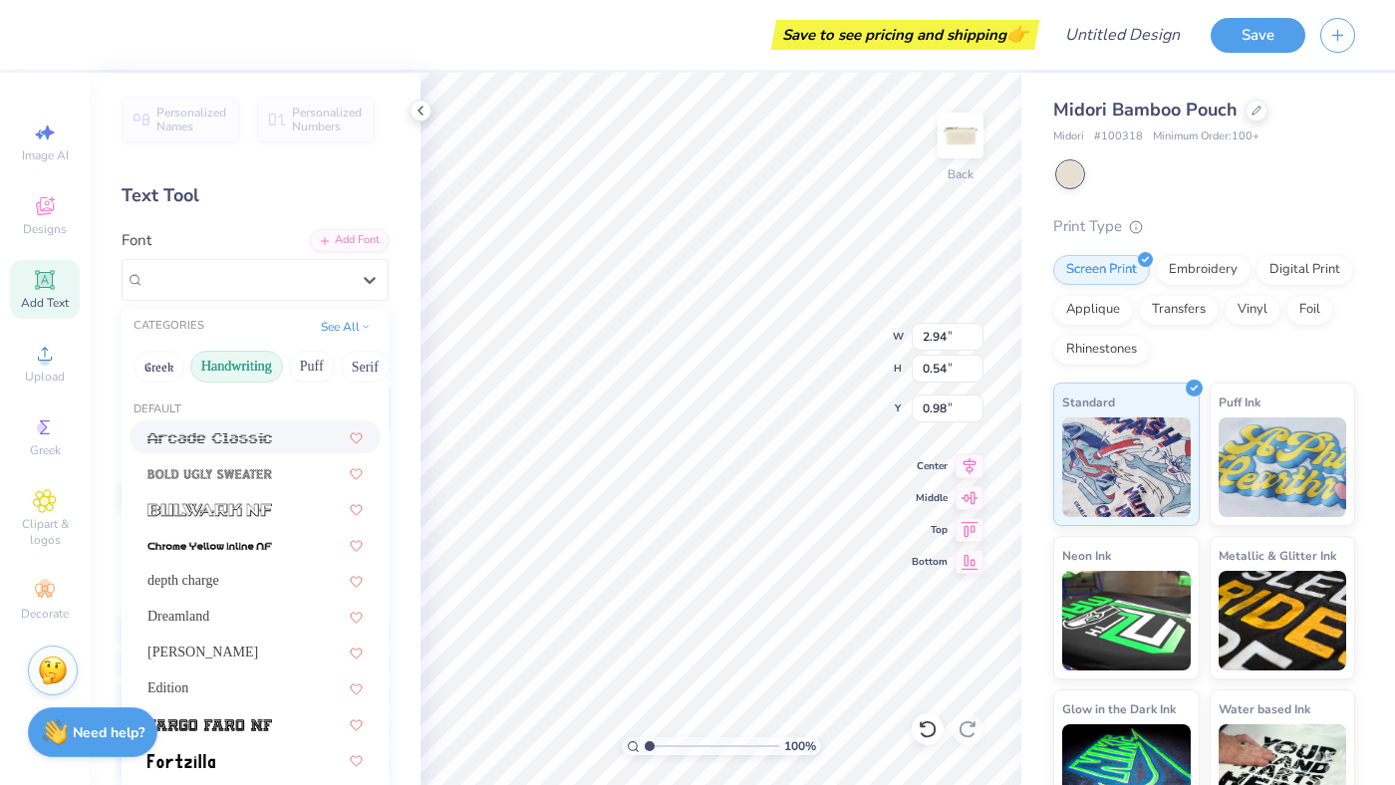
scroll to position [0, 586]
click at [203, 372] on button "Fantasy" at bounding box center [218, 367] width 66 height 32
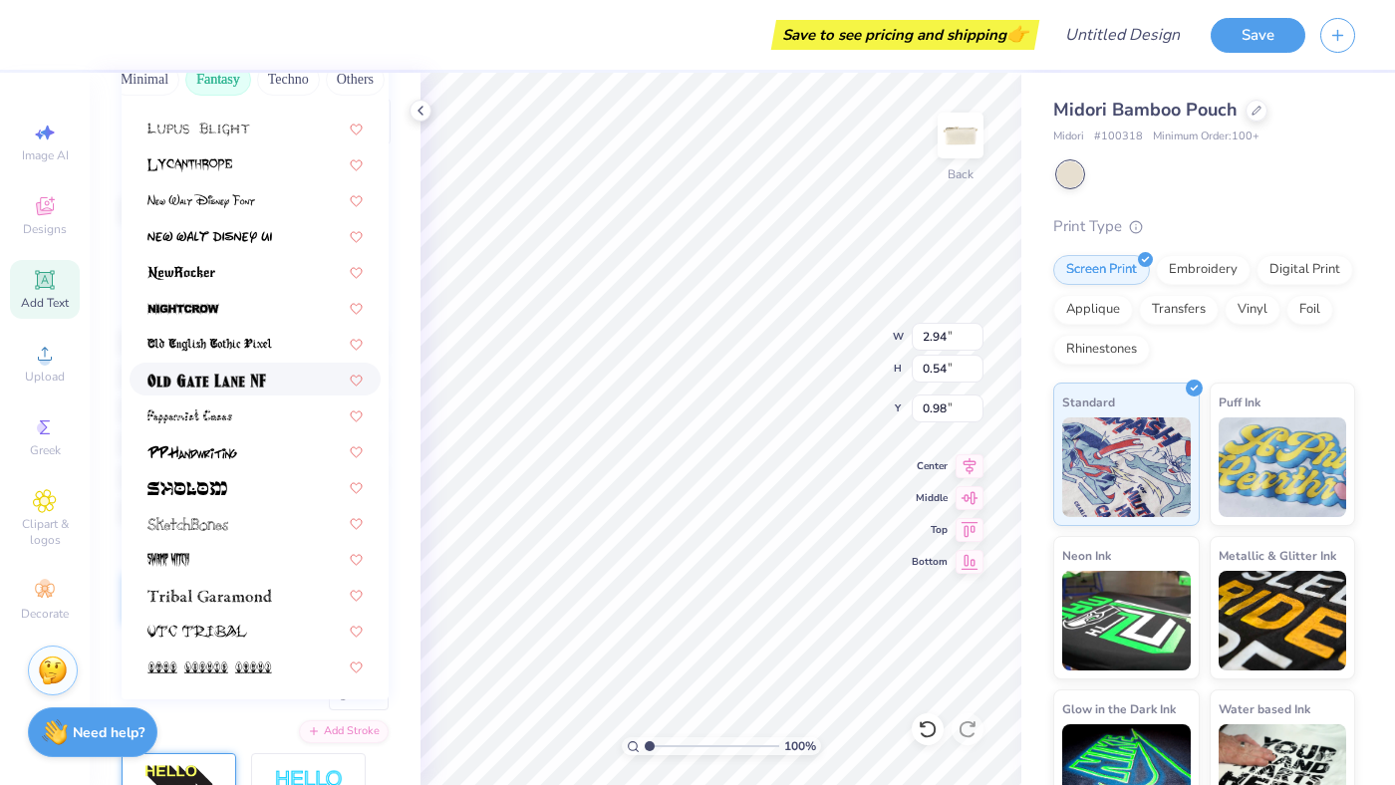
scroll to position [285, 0]
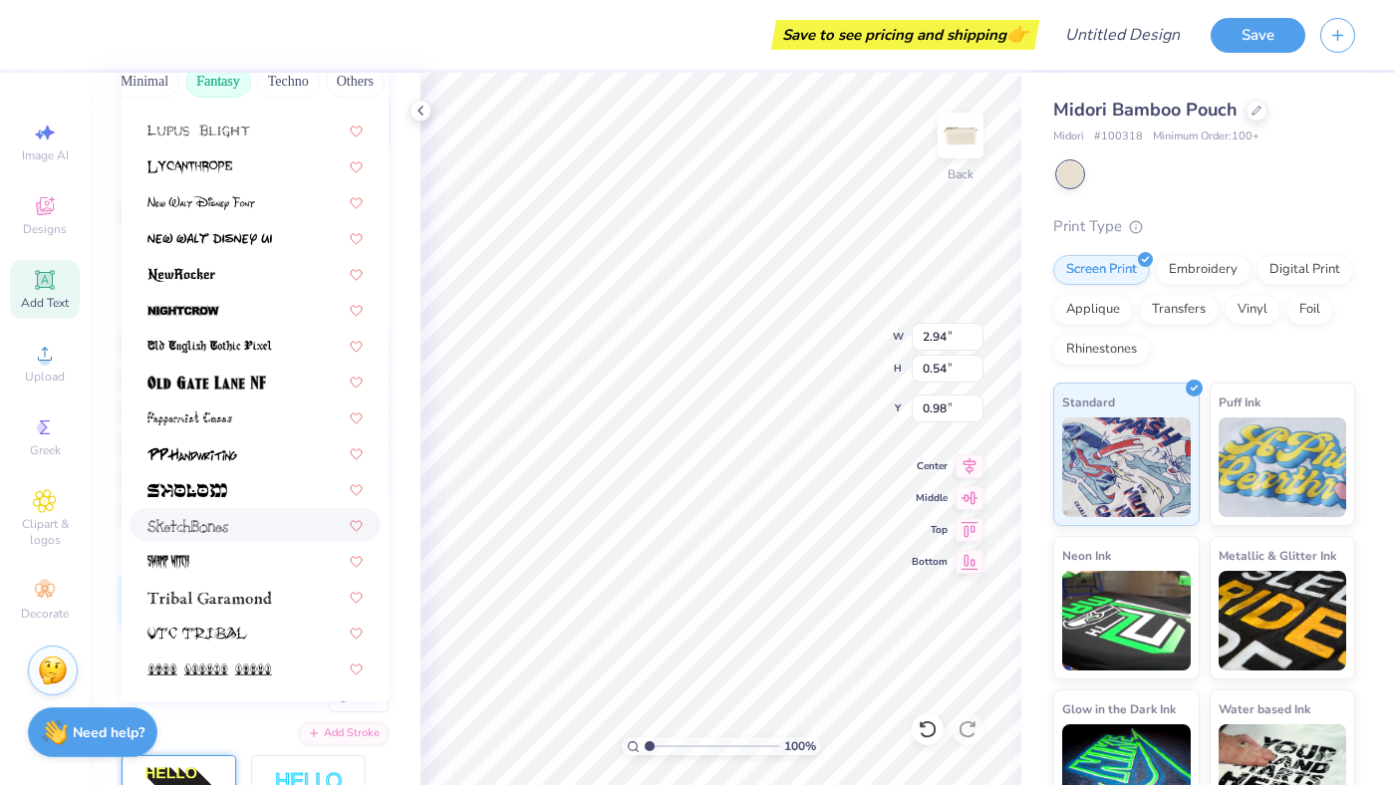
click at [218, 529] on img at bounding box center [187, 526] width 81 height 14
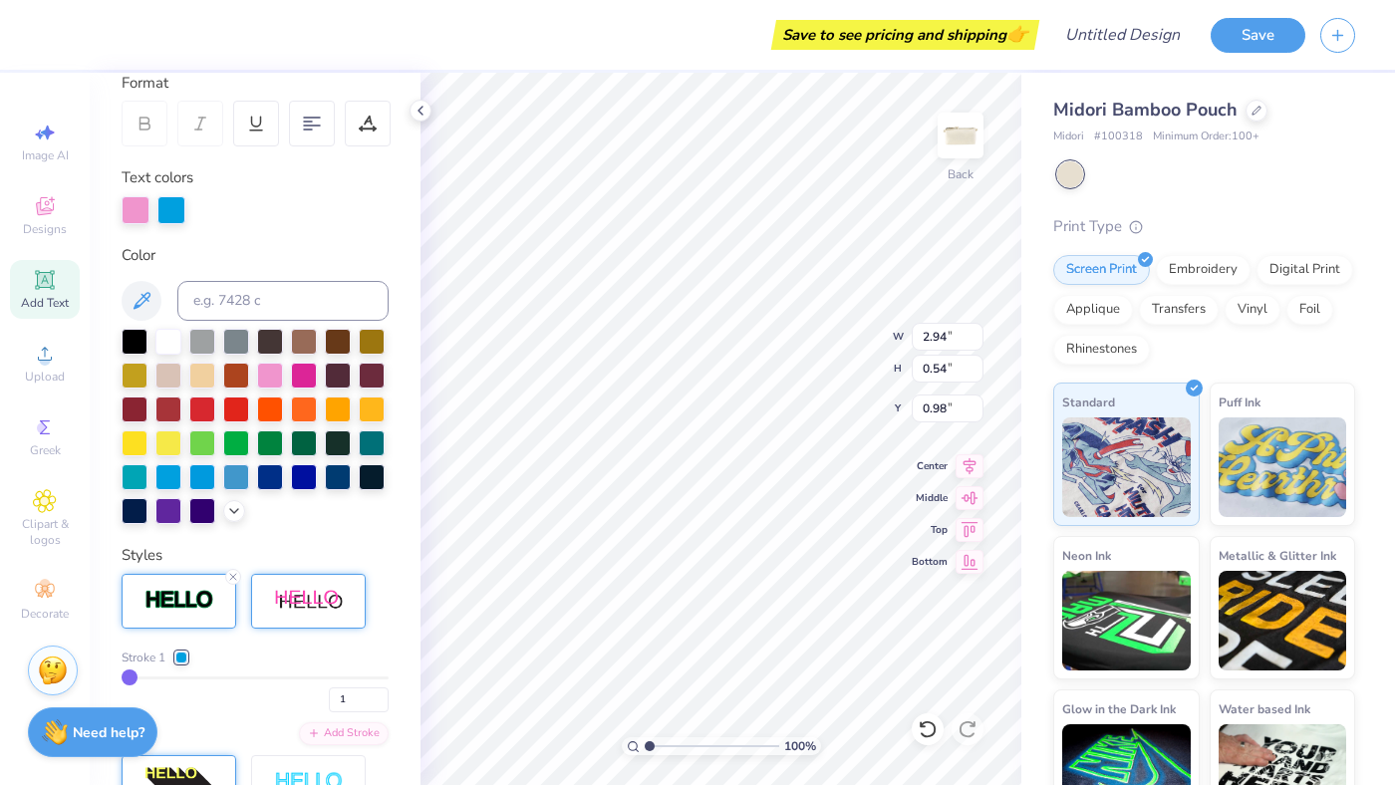
type input "2.60"
type input "1.02"
type input "0.74"
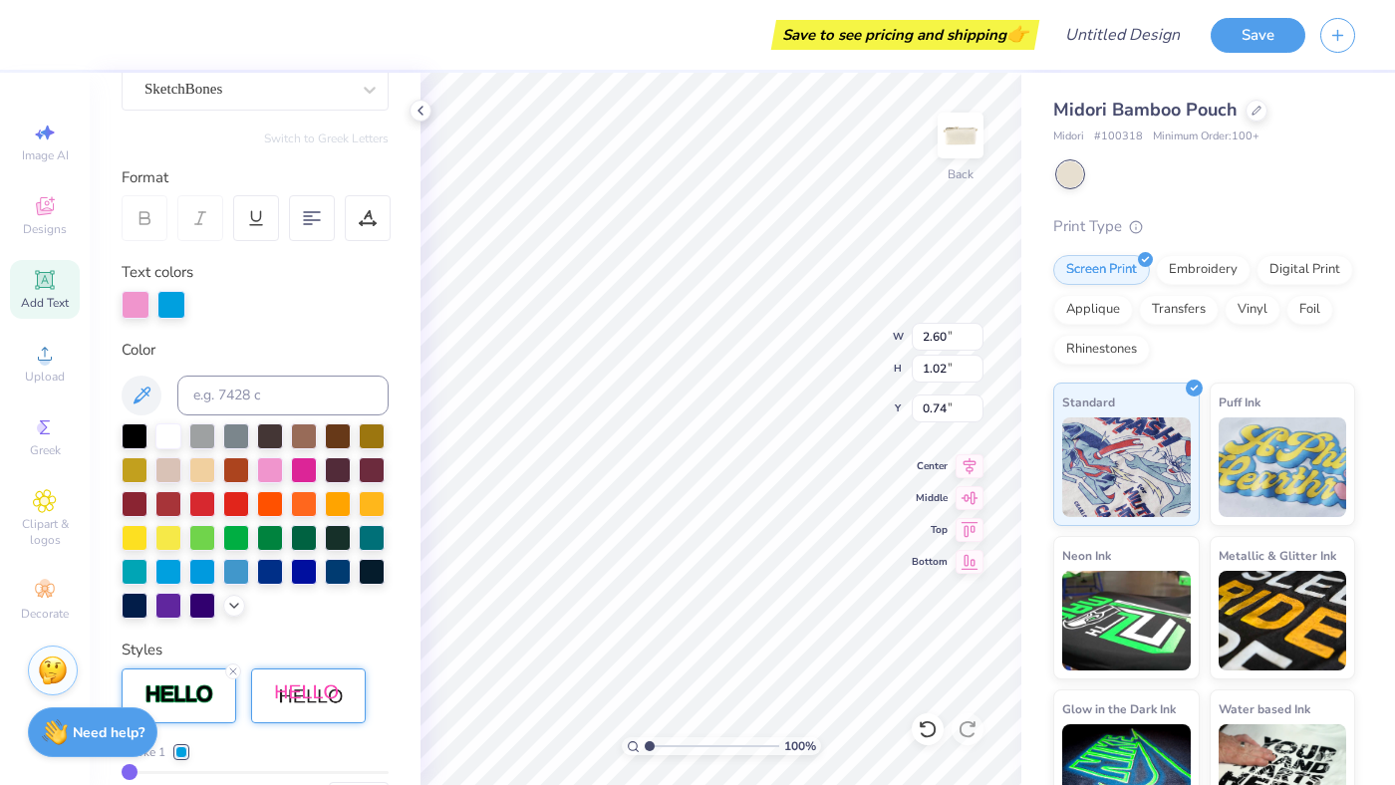
scroll to position [177, 0]
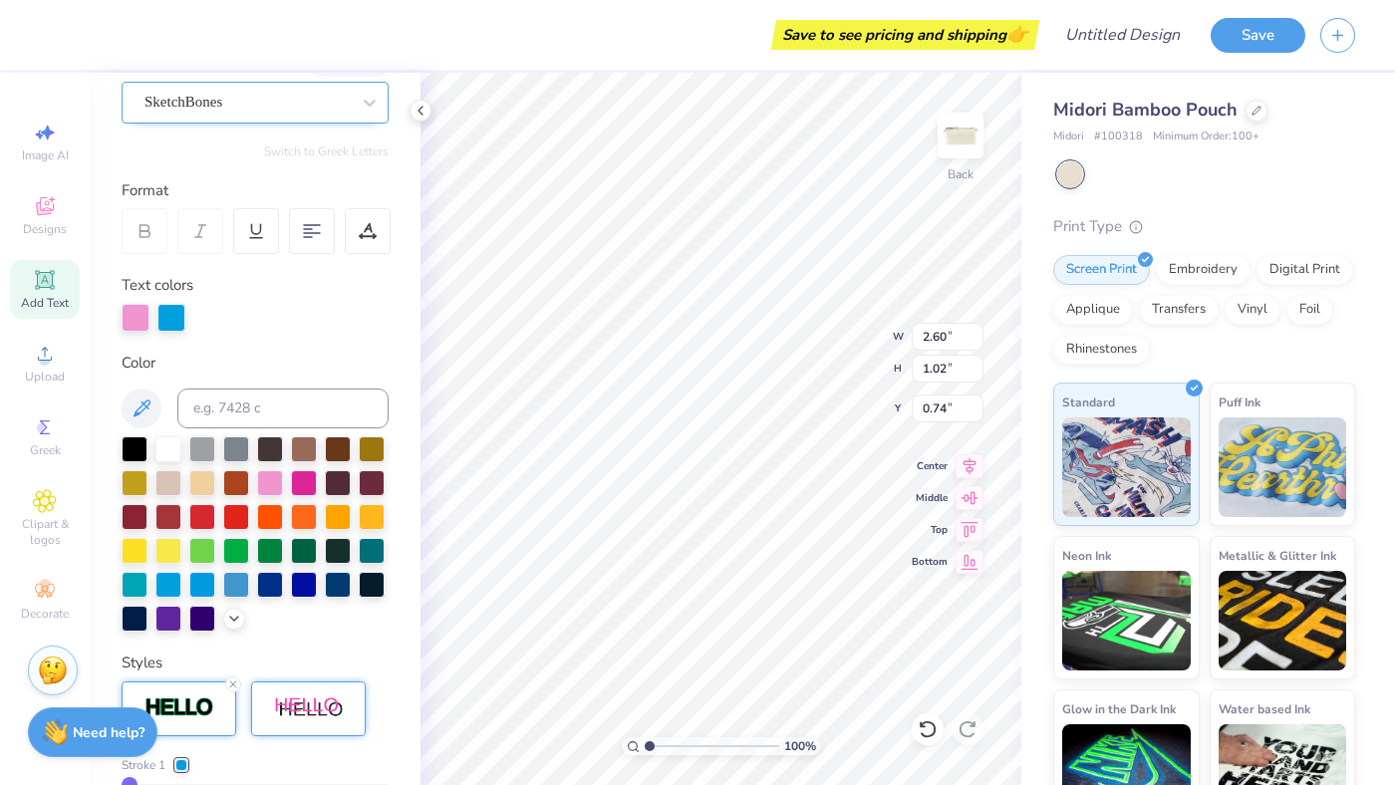
click at [172, 106] on div "SketchBones" at bounding box center [246, 102] width 209 height 31
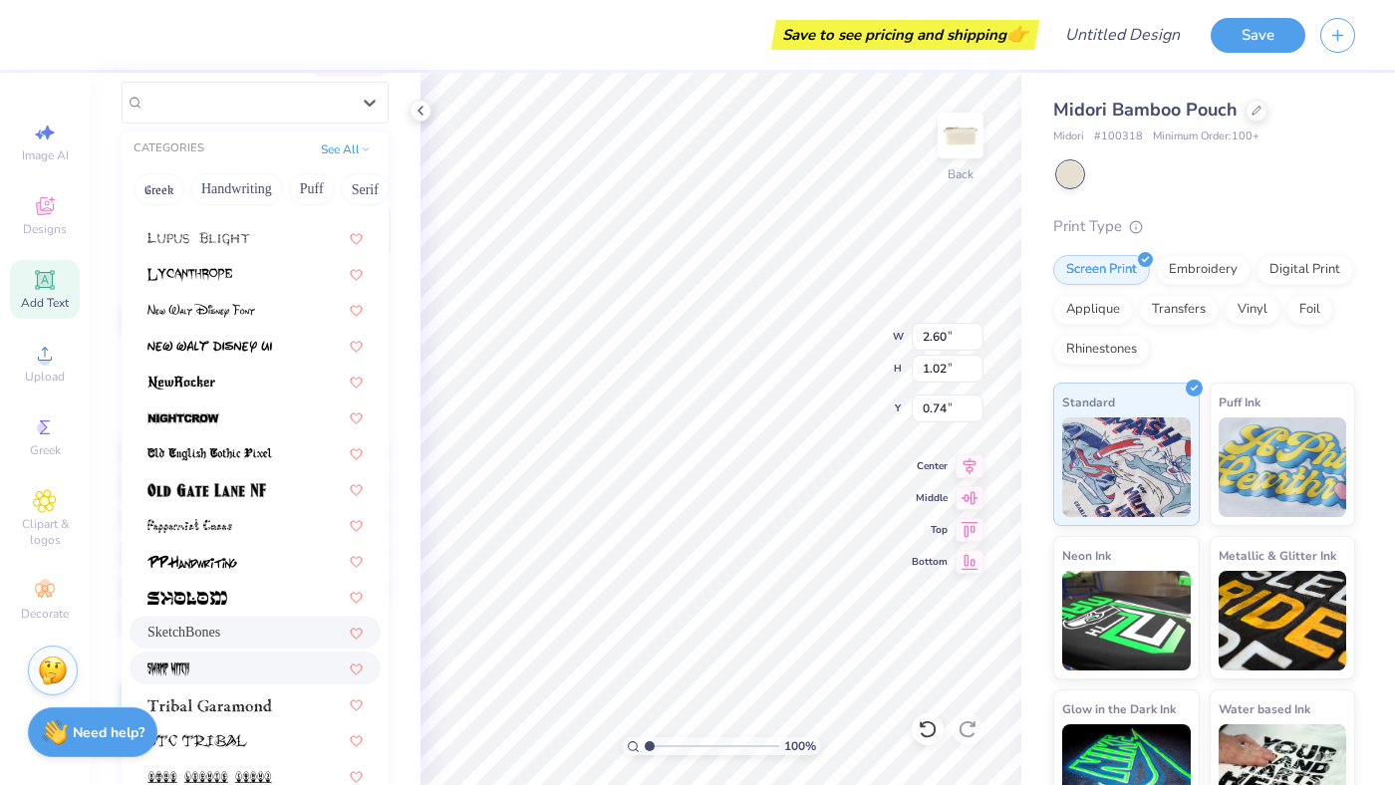
scroll to position [567, 0]
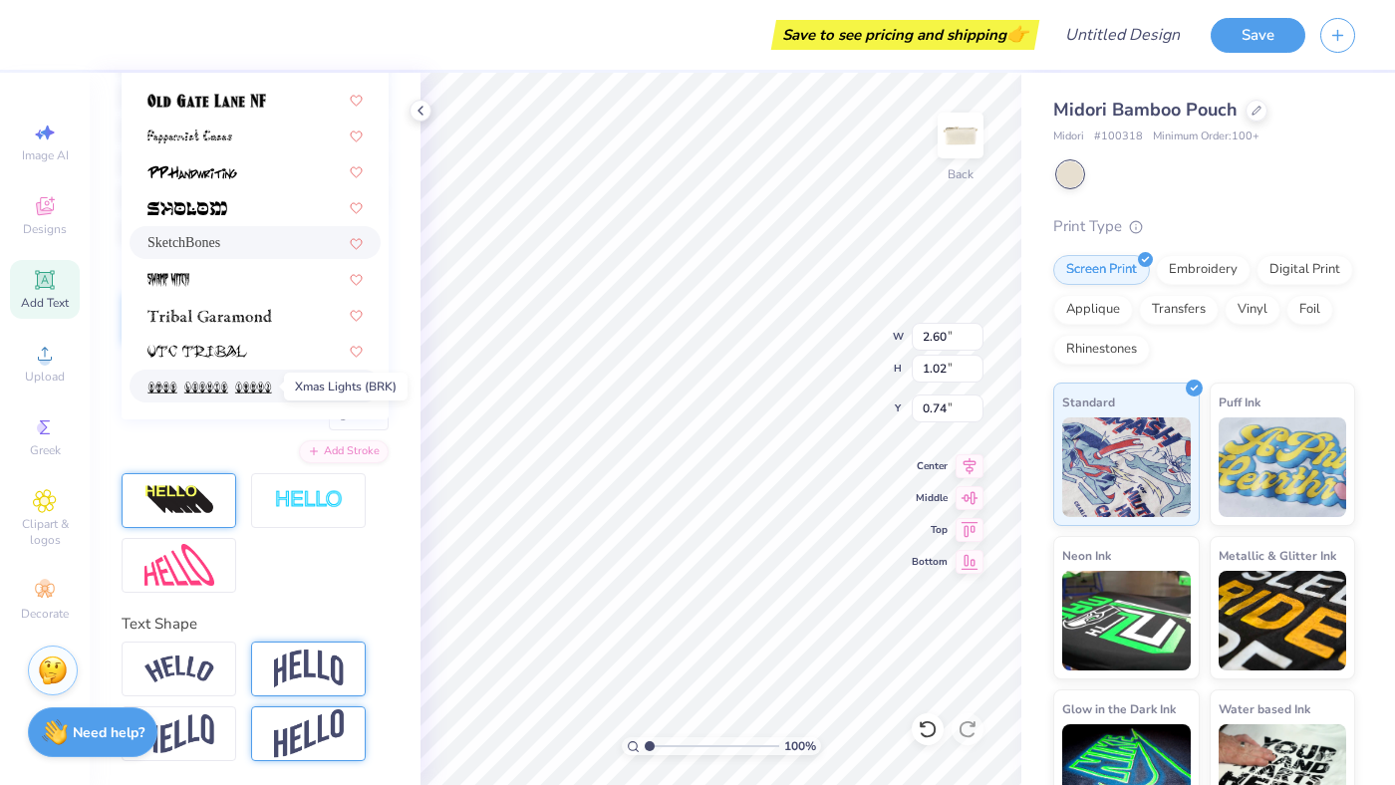
click at [199, 380] on span at bounding box center [209, 386] width 125 height 21
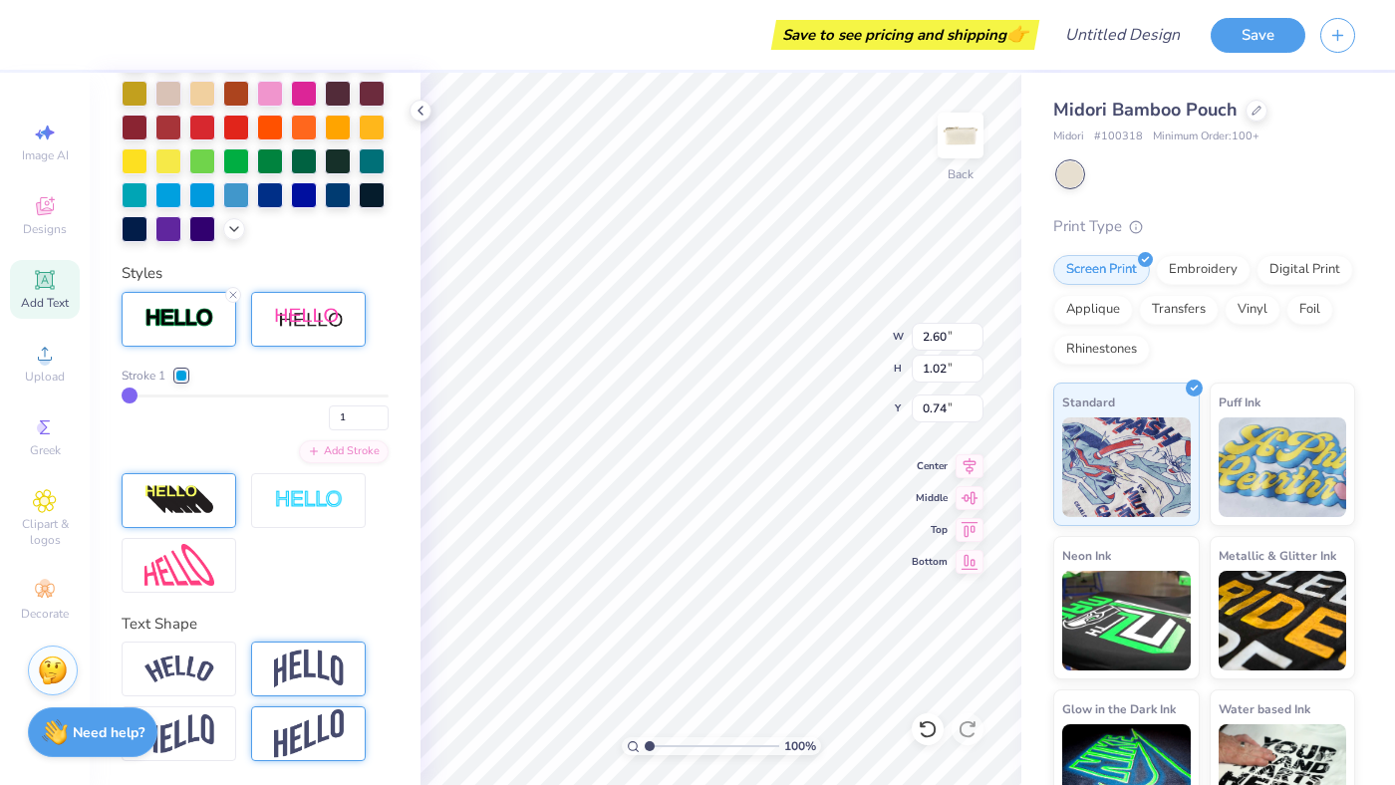
type input "2.04"
type input "0.55"
type input "0.98"
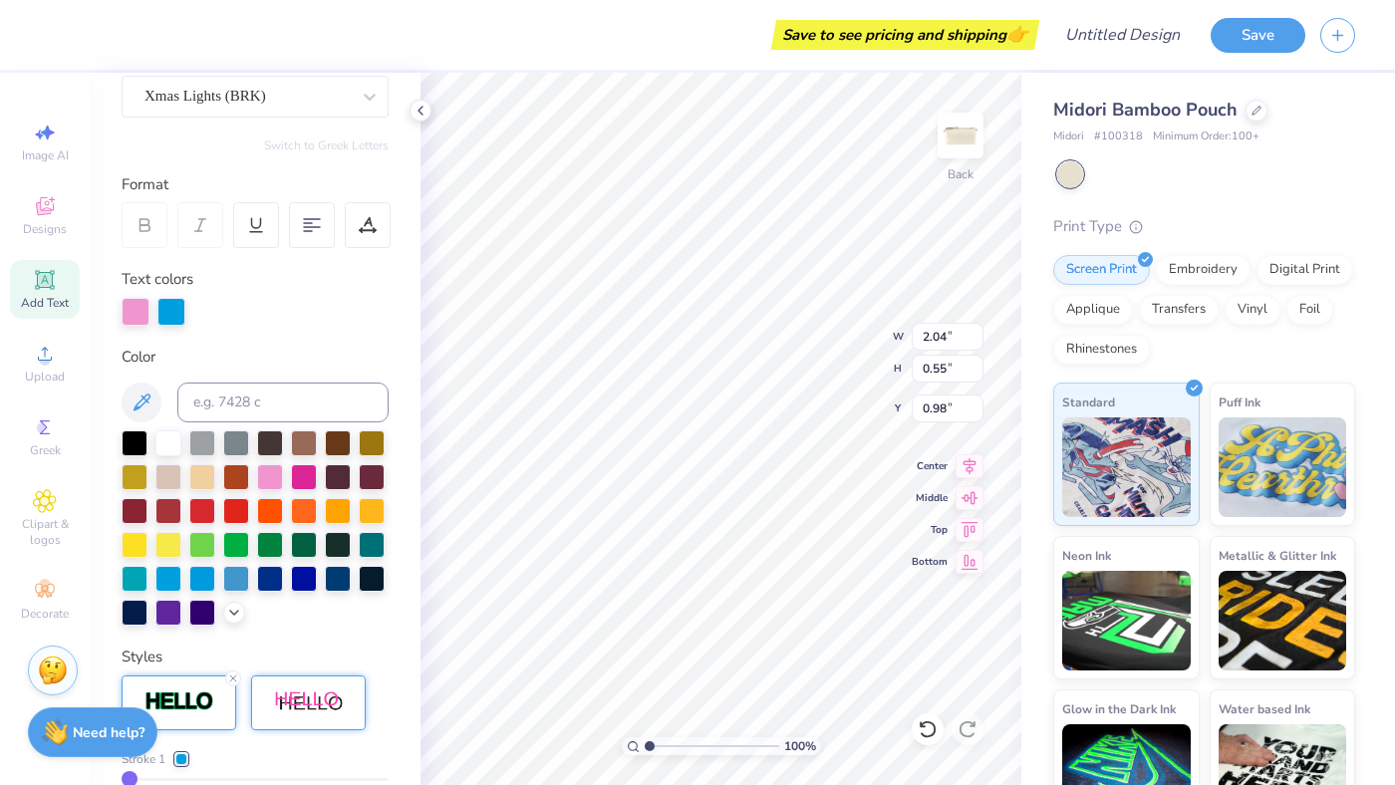
scroll to position [0, 0]
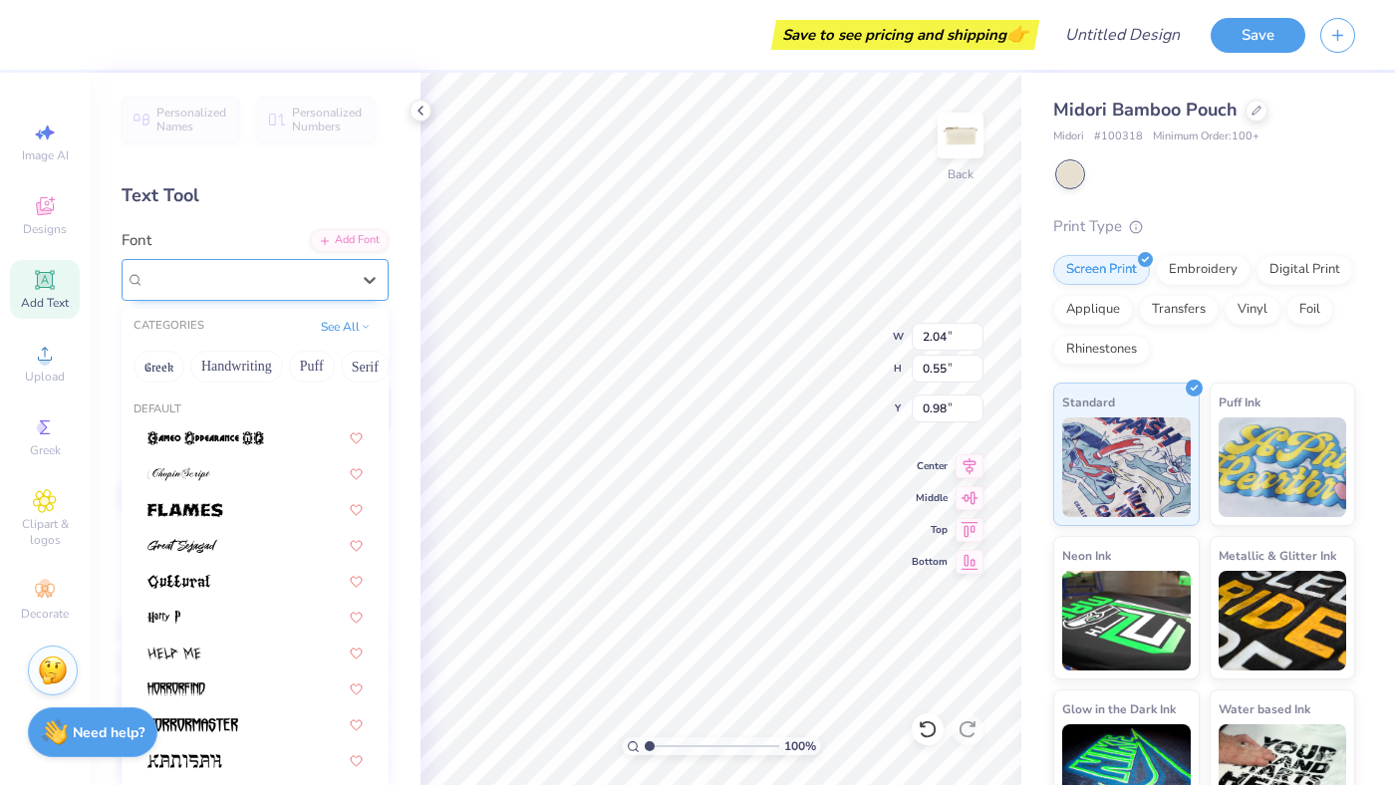
click at [196, 276] on div "Xmas Lights (BRK)" at bounding box center [246, 279] width 209 height 31
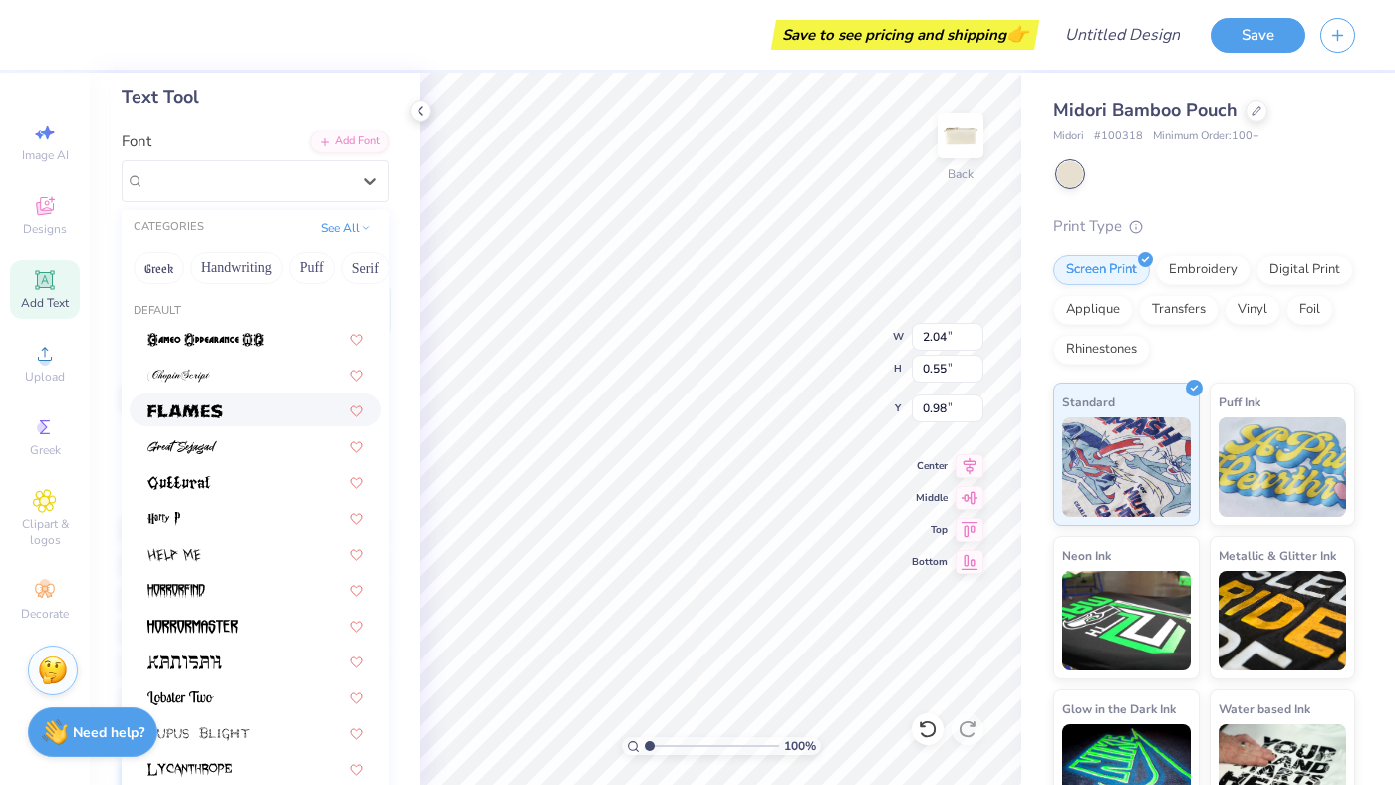
scroll to position [83, 0]
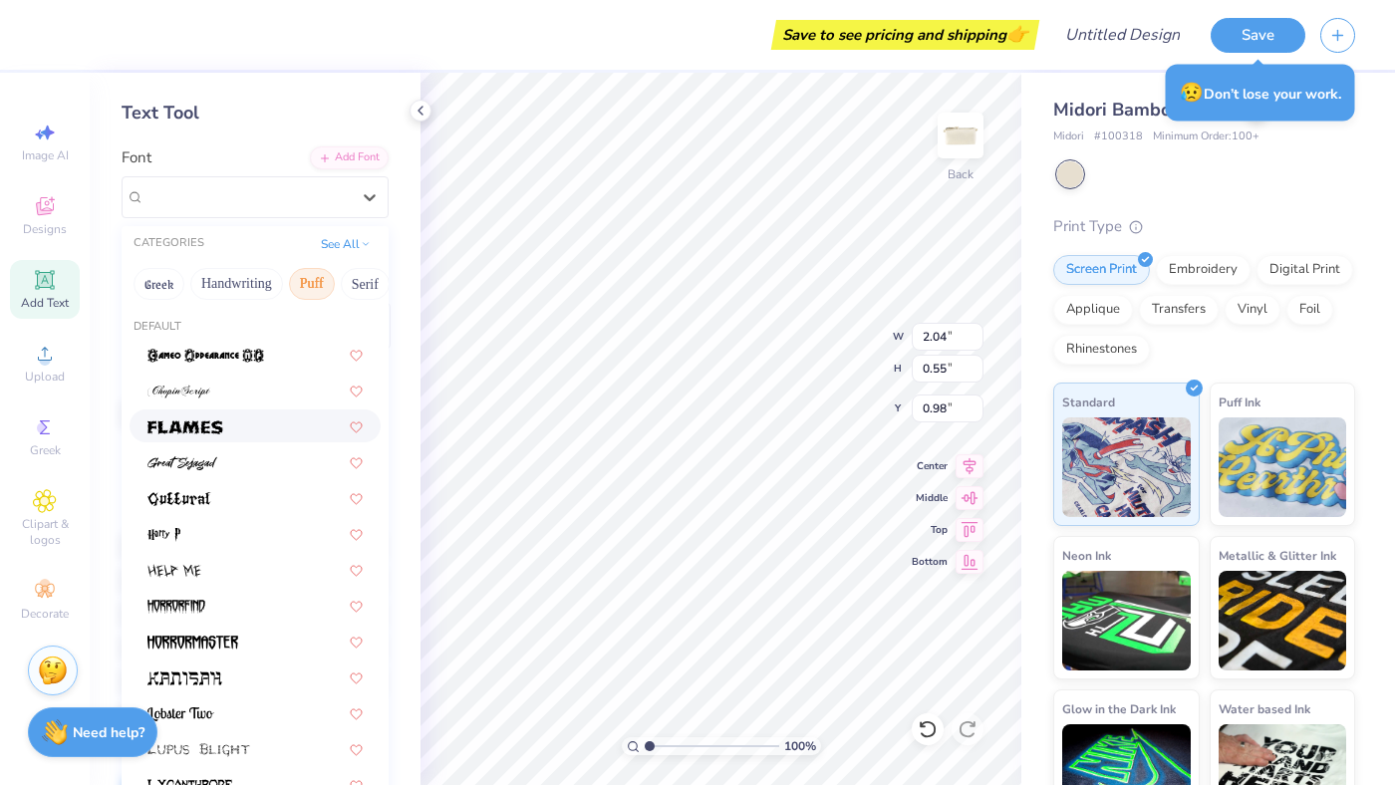
click at [315, 281] on button "Puff" at bounding box center [312, 284] width 46 height 32
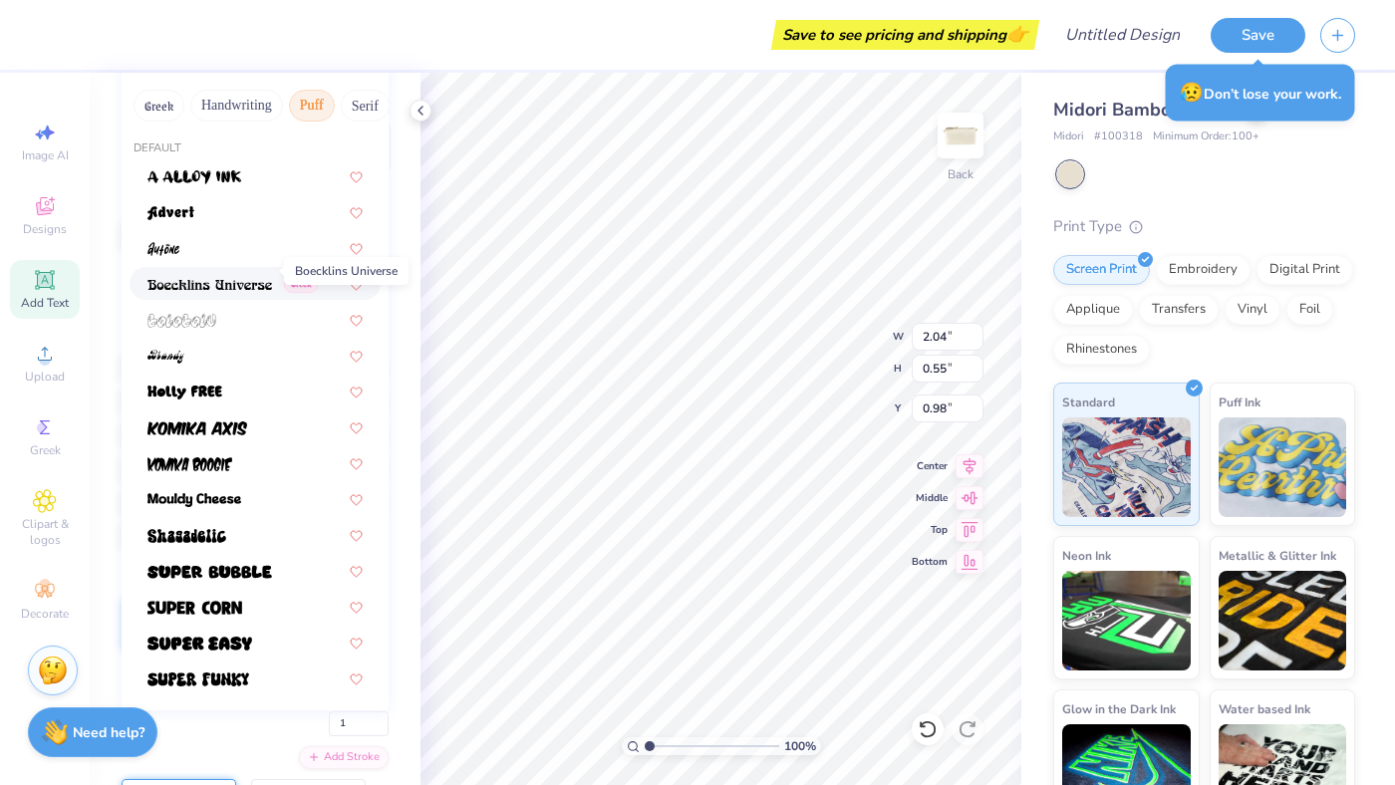
scroll to position [279, 0]
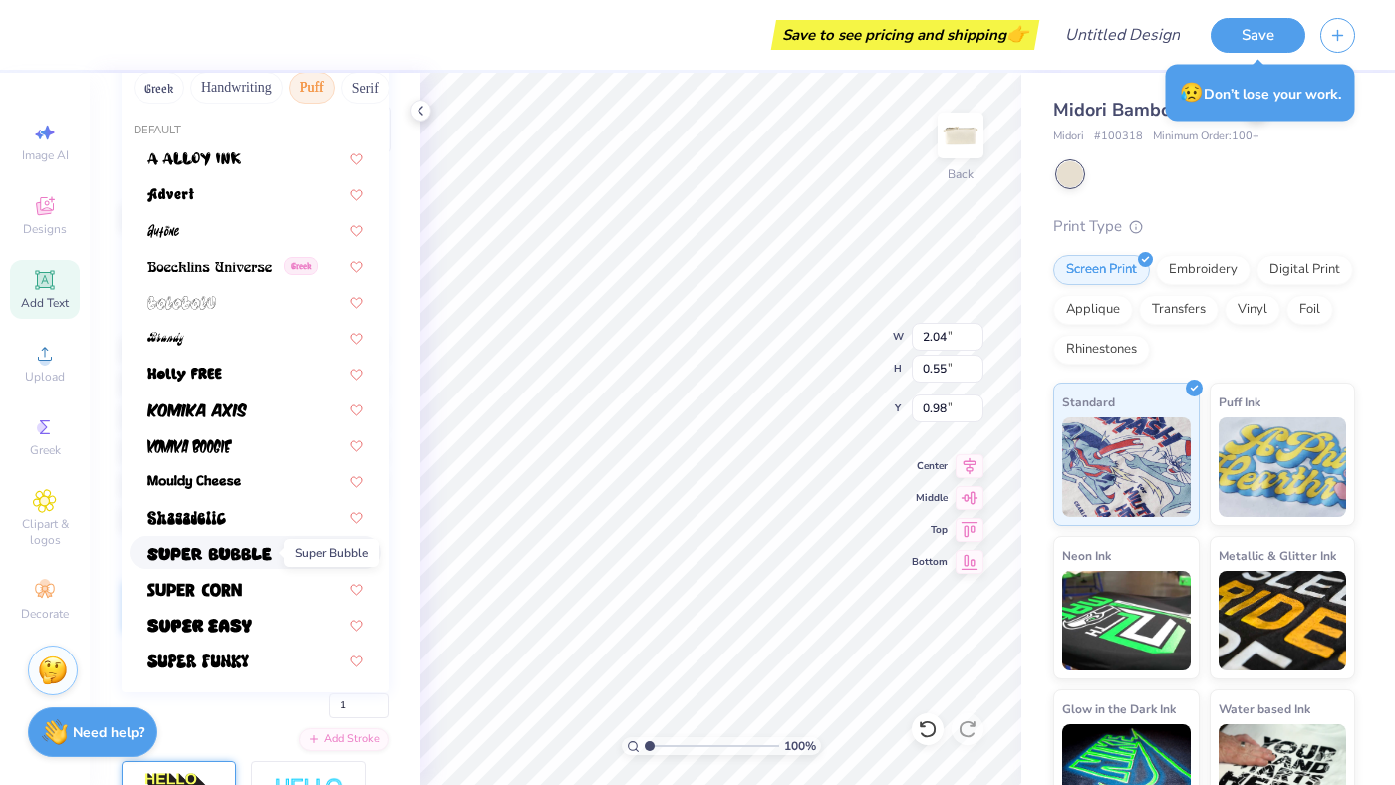
click at [222, 553] on img at bounding box center [209, 554] width 125 height 14
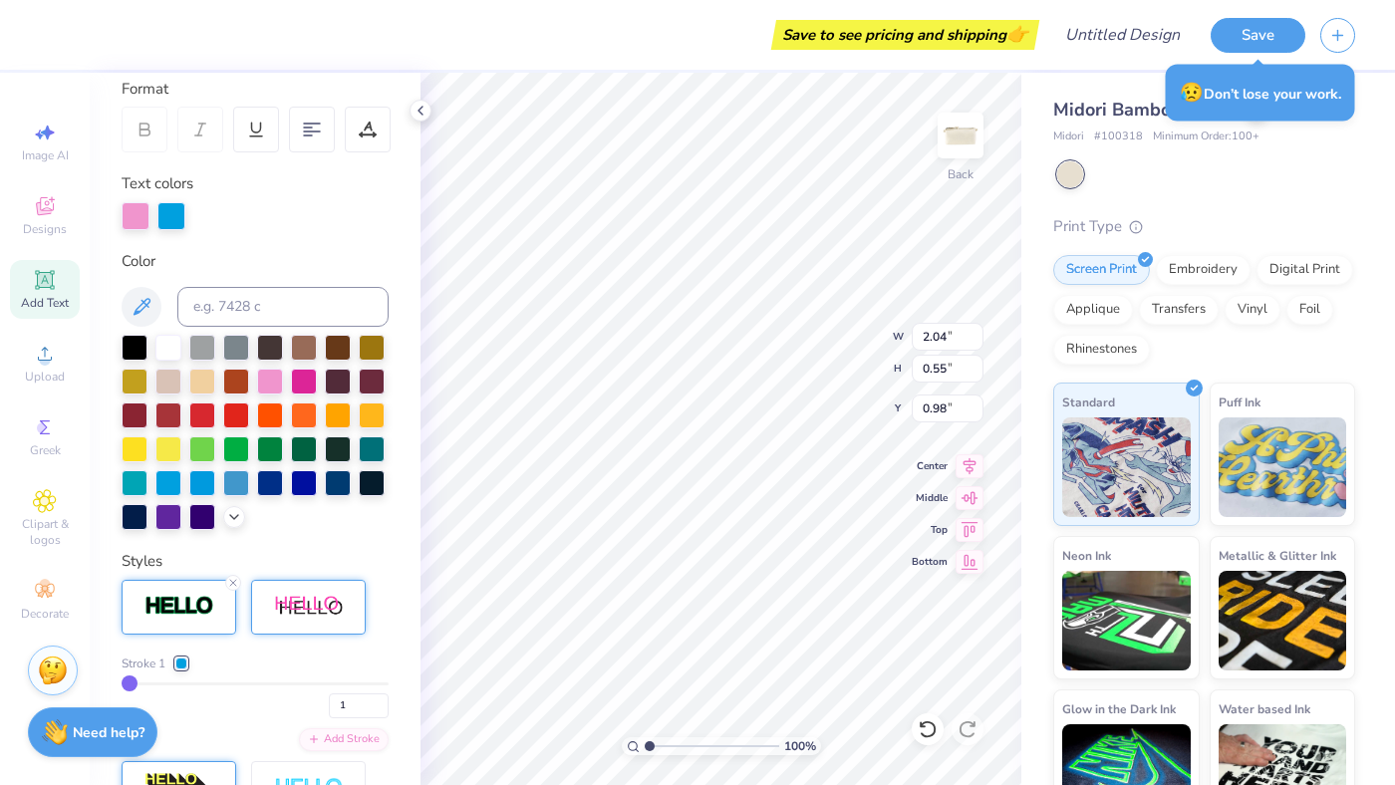
type input "3.34"
type input "0.68"
type input "0.91"
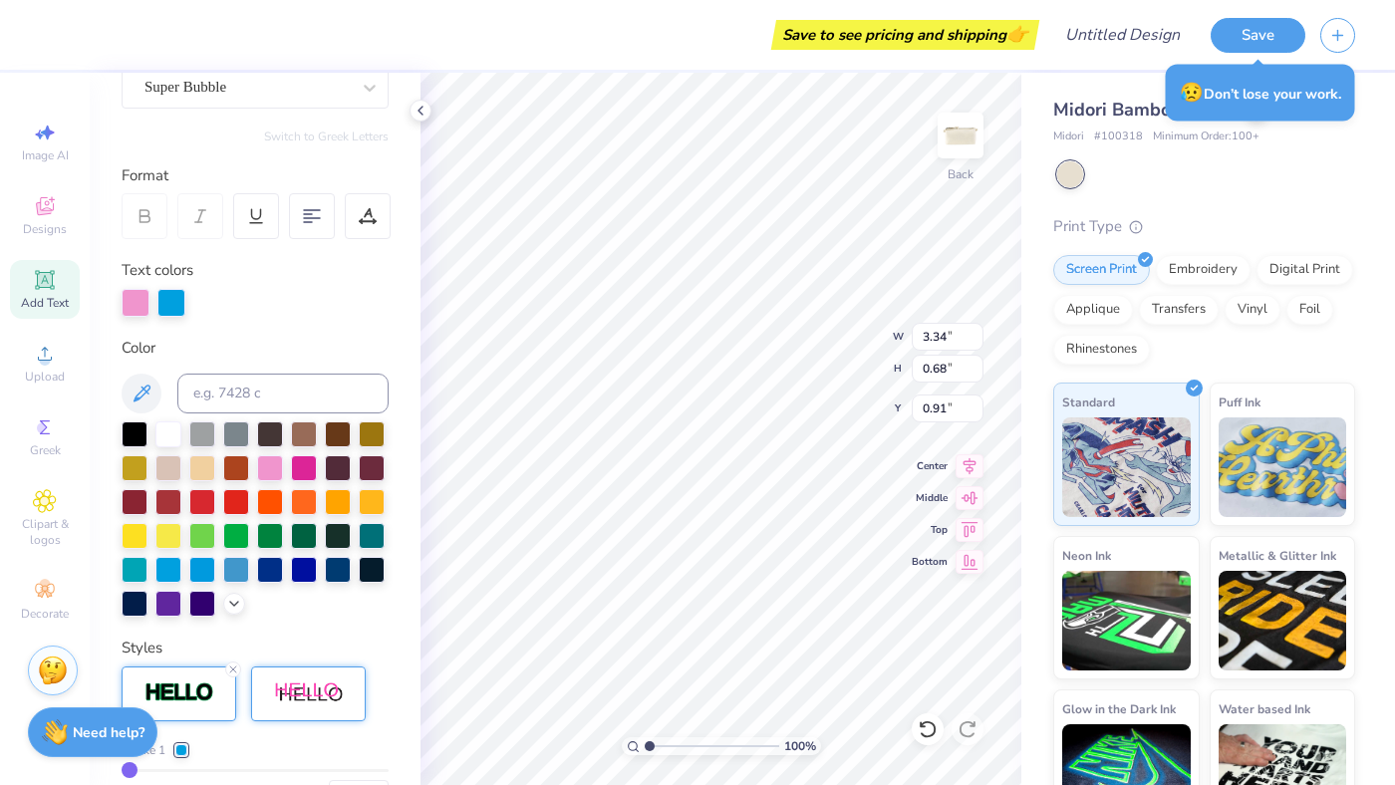
scroll to position [158, 0]
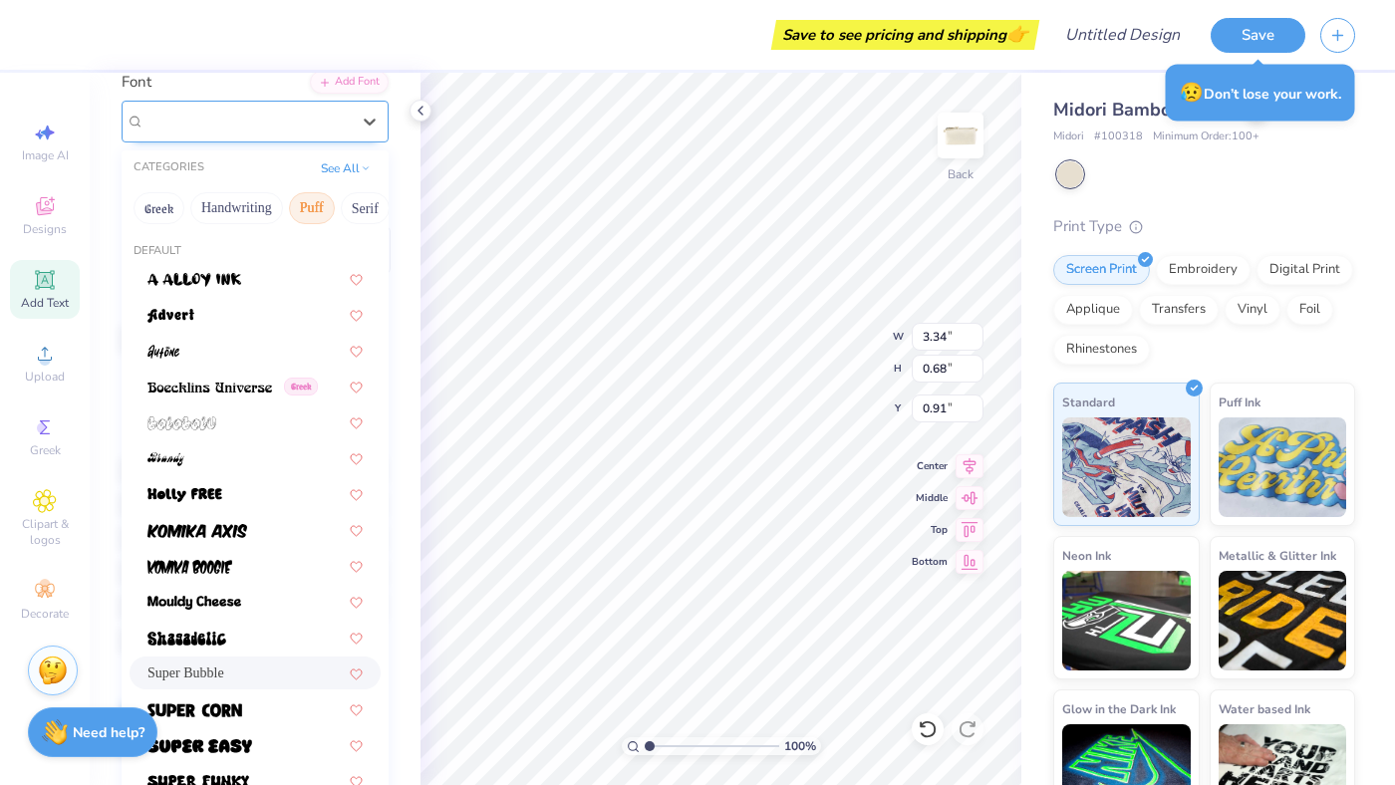
click at [231, 114] on div "Super Bubble" at bounding box center [246, 121] width 209 height 31
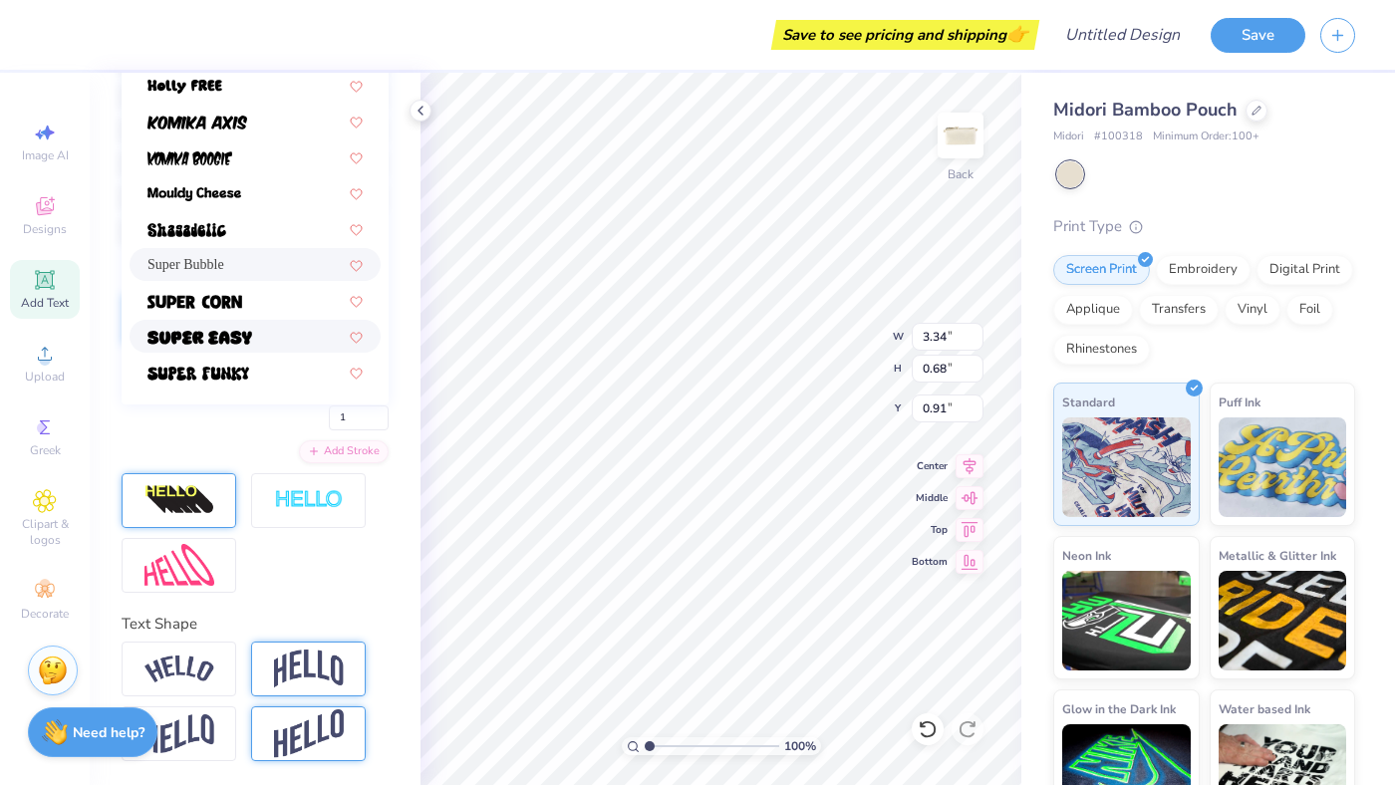
click at [240, 346] on span at bounding box center [199, 336] width 105 height 21
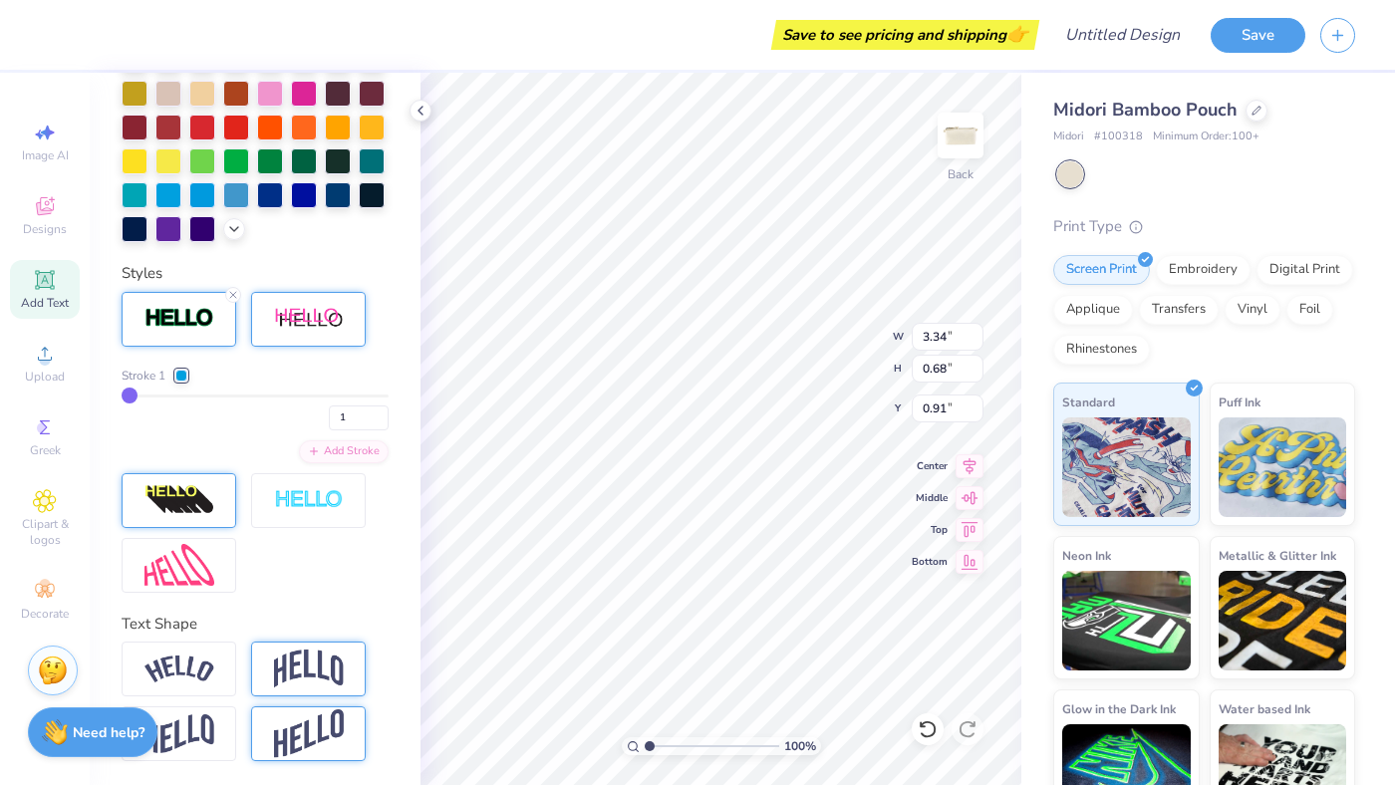
type input "2.90"
type input "0.59"
type input "0.95"
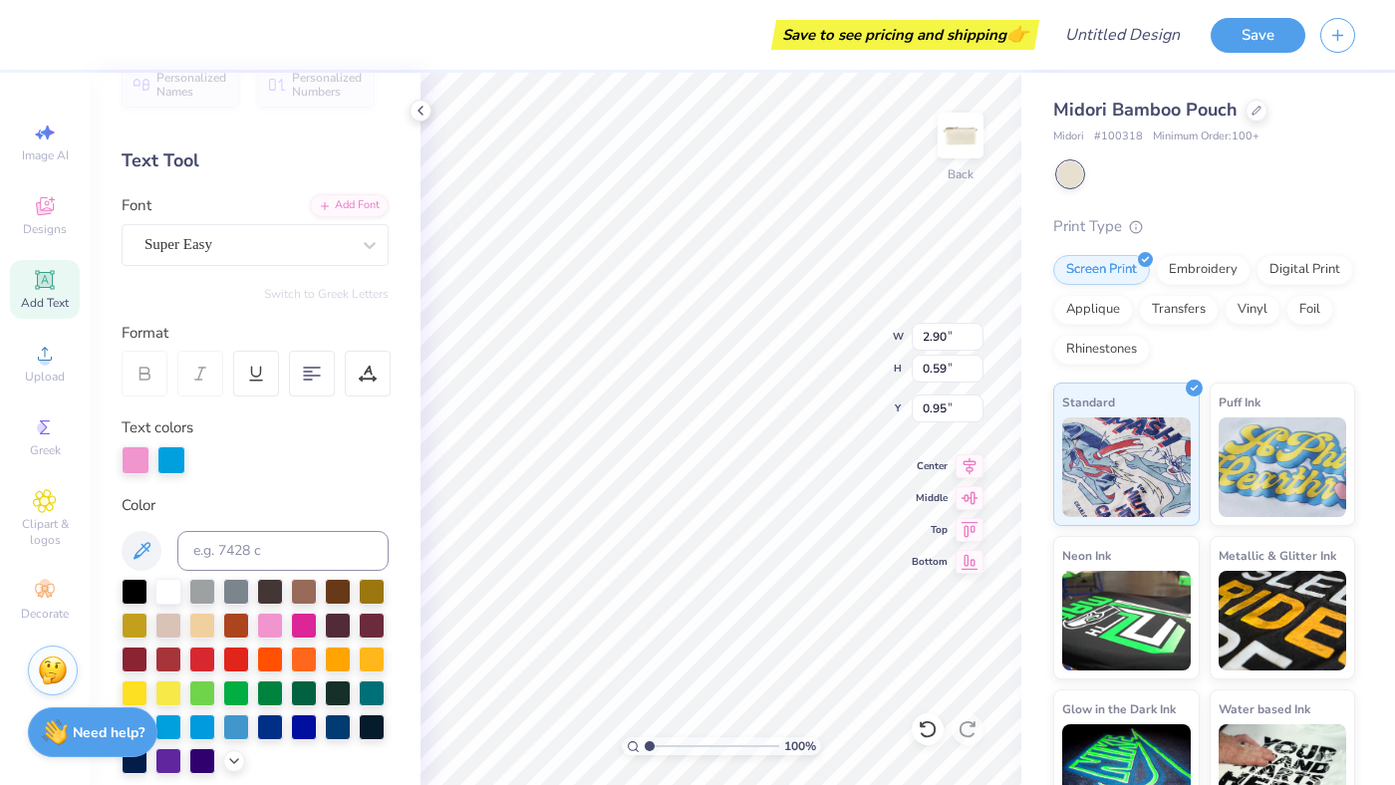
scroll to position [0, 0]
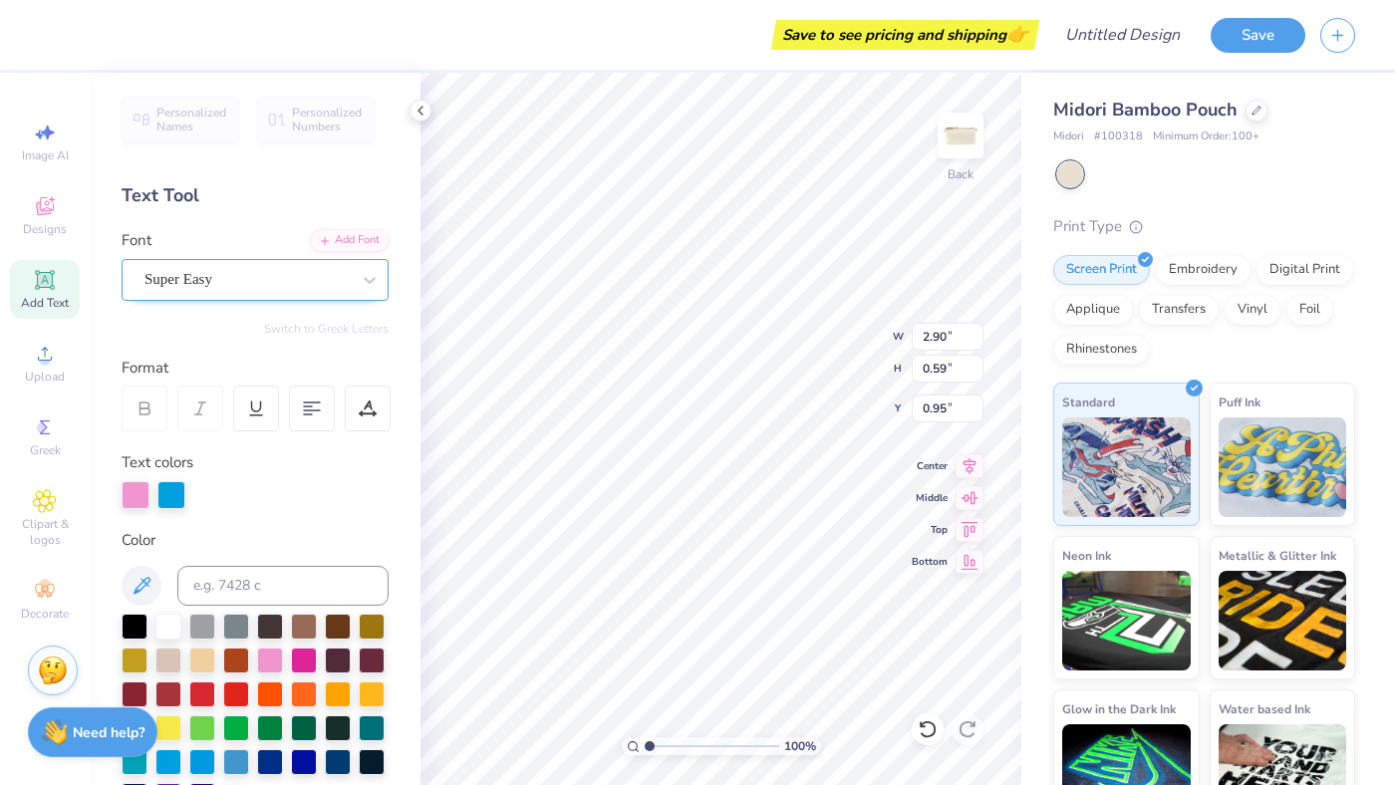
click at [216, 297] on div "Super Easy" at bounding box center [255, 280] width 267 height 42
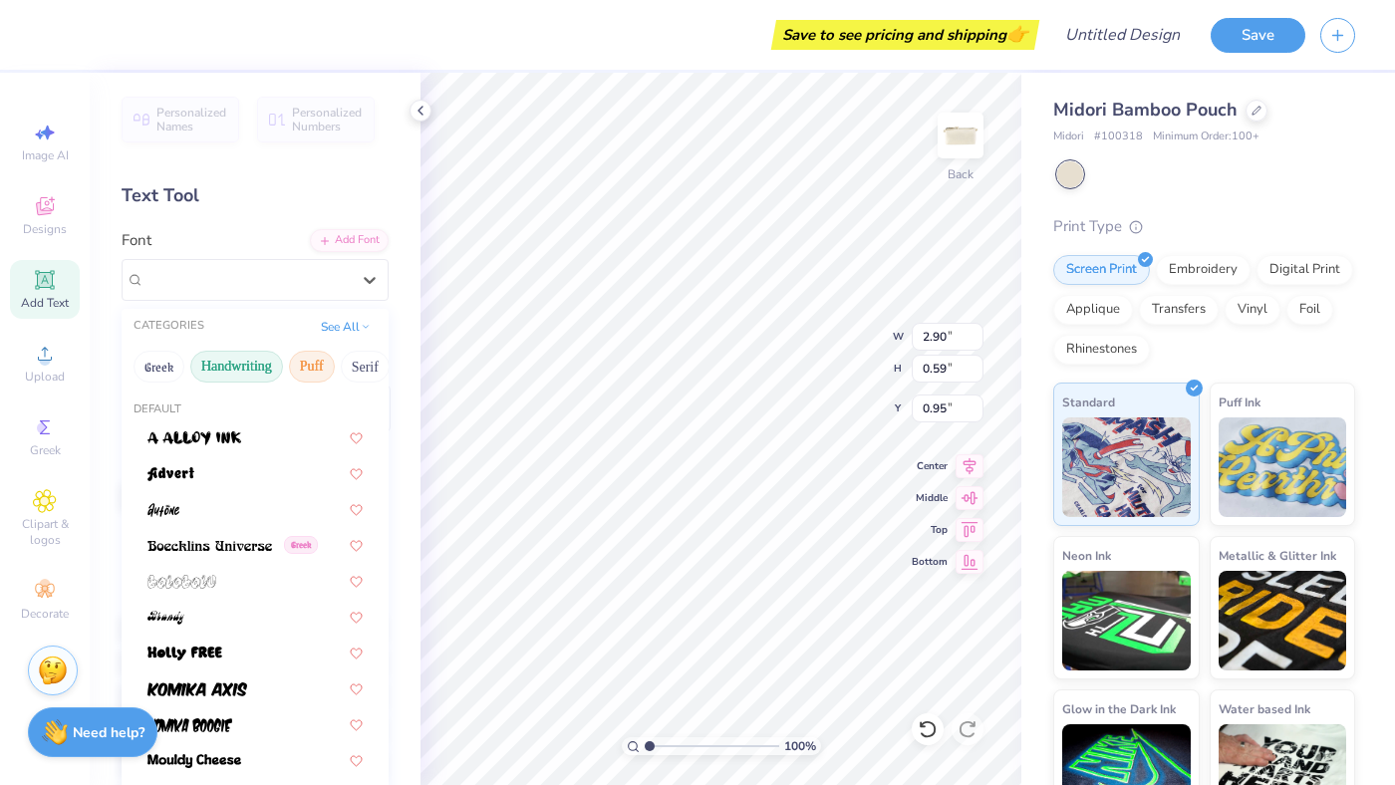
click at [215, 359] on button "Handwriting" at bounding box center [236, 367] width 93 height 32
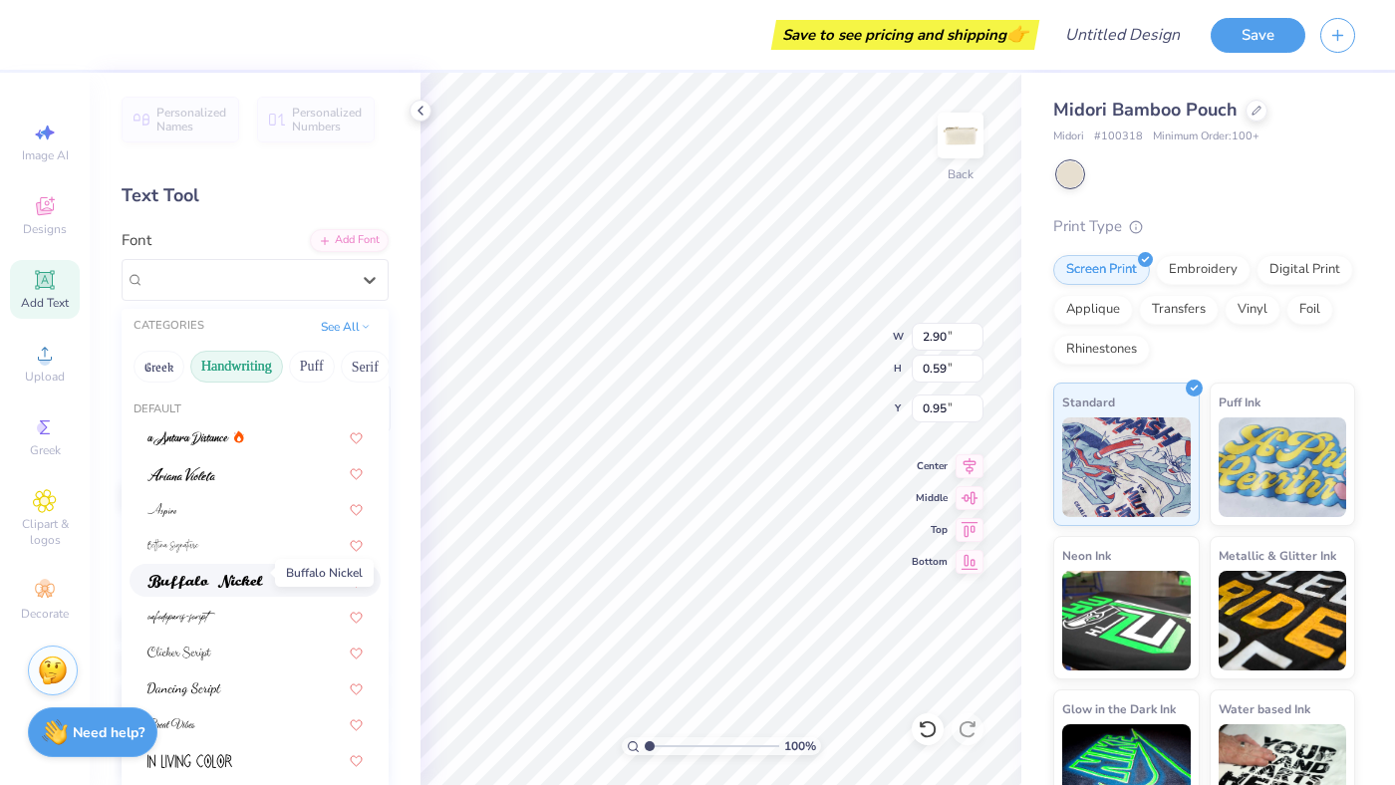
scroll to position [12, 0]
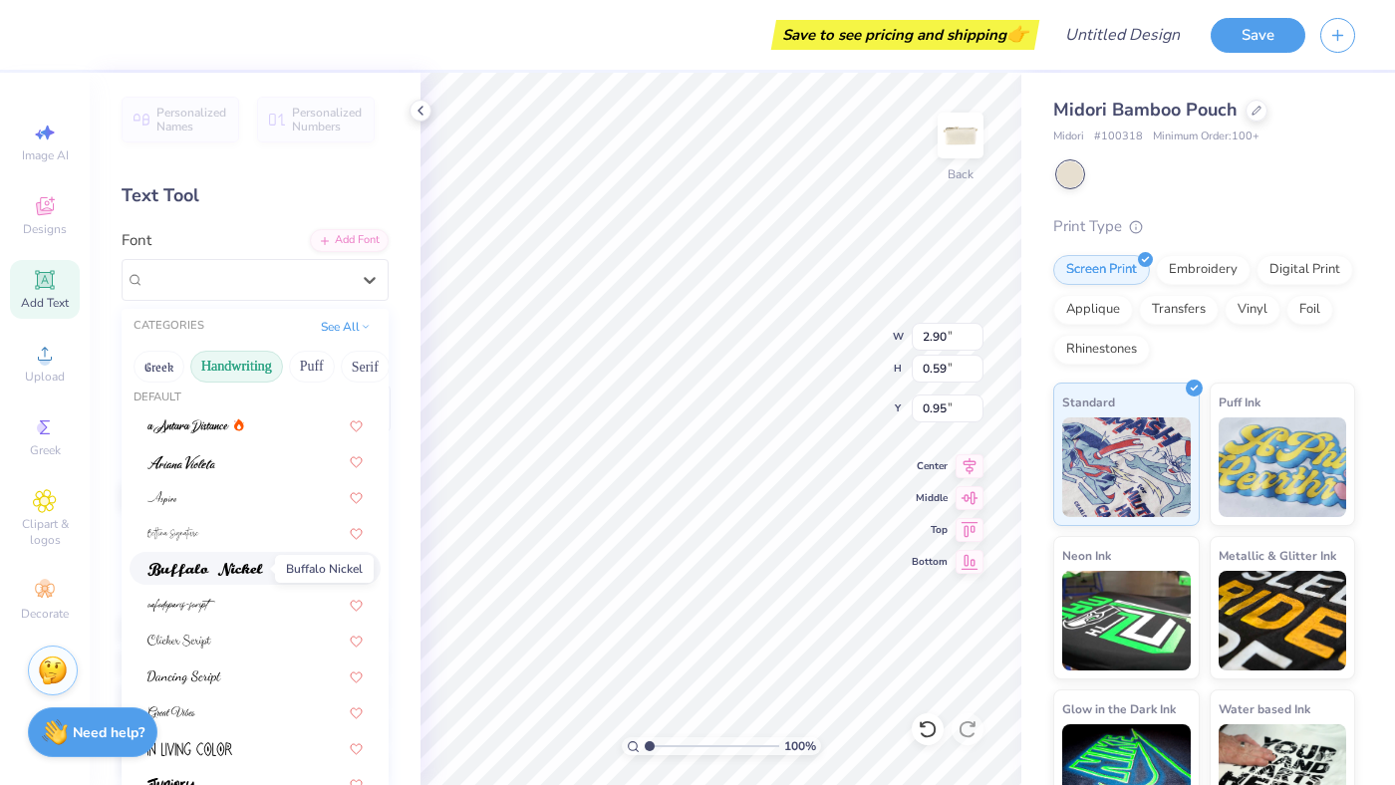
click at [246, 570] on img at bounding box center [205, 570] width 116 height 14
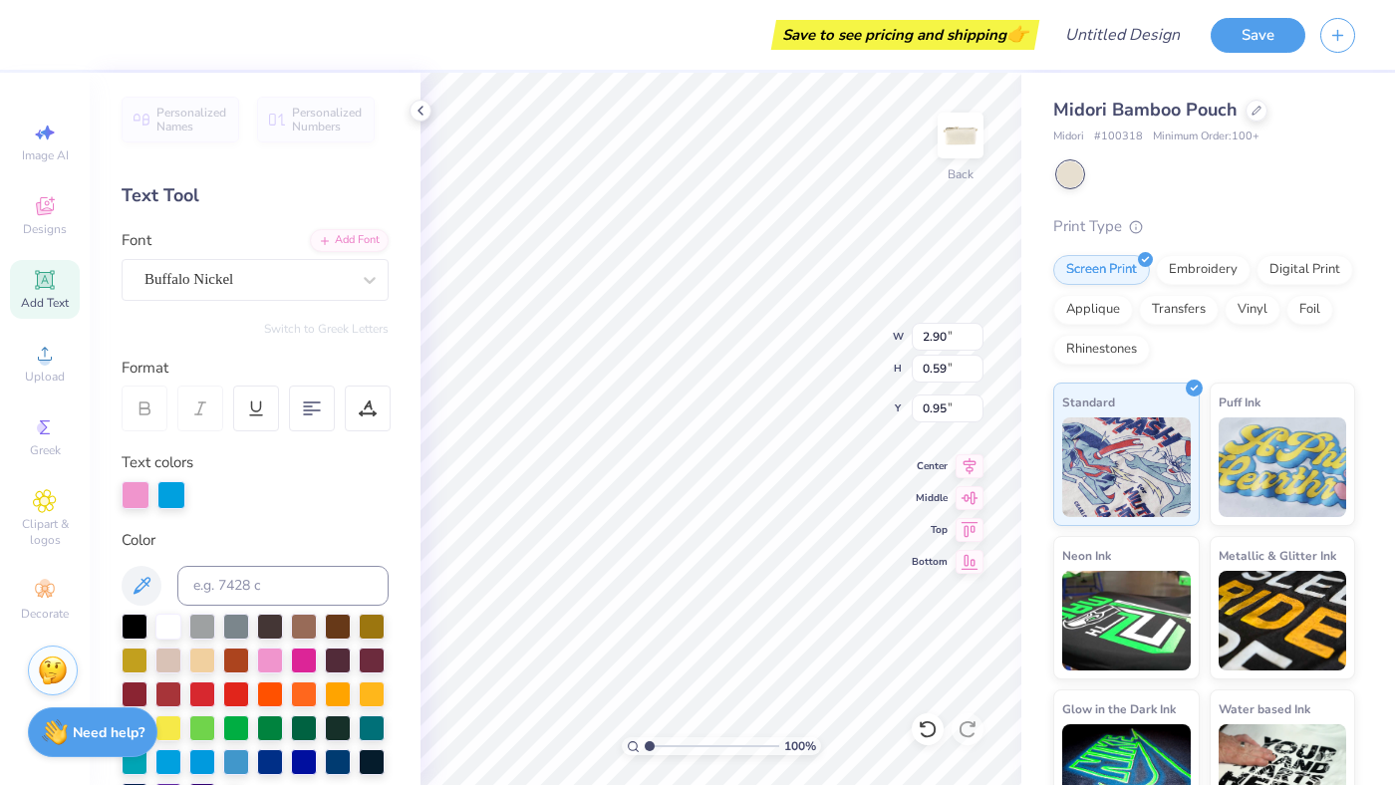
type input "2.21"
type input "0.55"
type input "0.97"
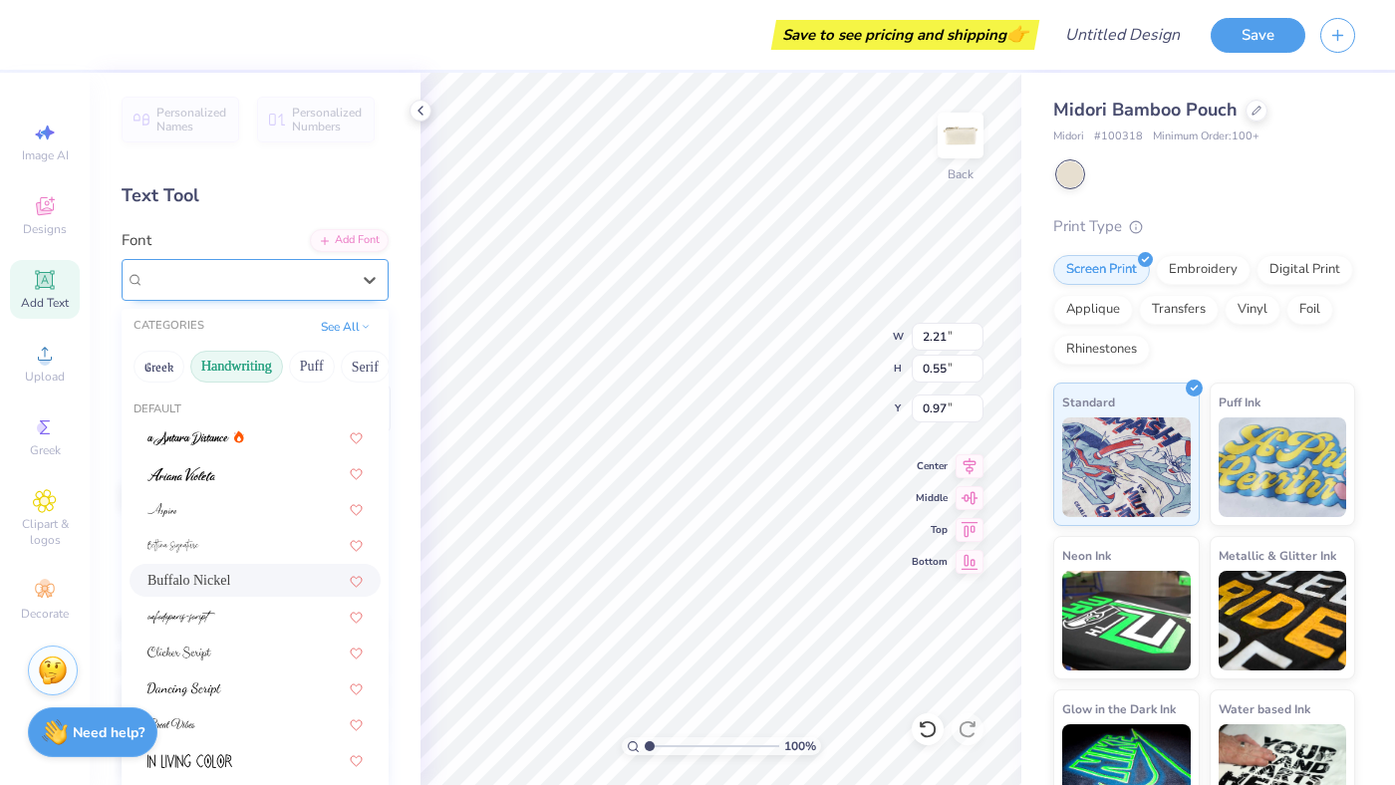
click at [183, 269] on div "Buffalo Nickel" at bounding box center [246, 279] width 209 height 31
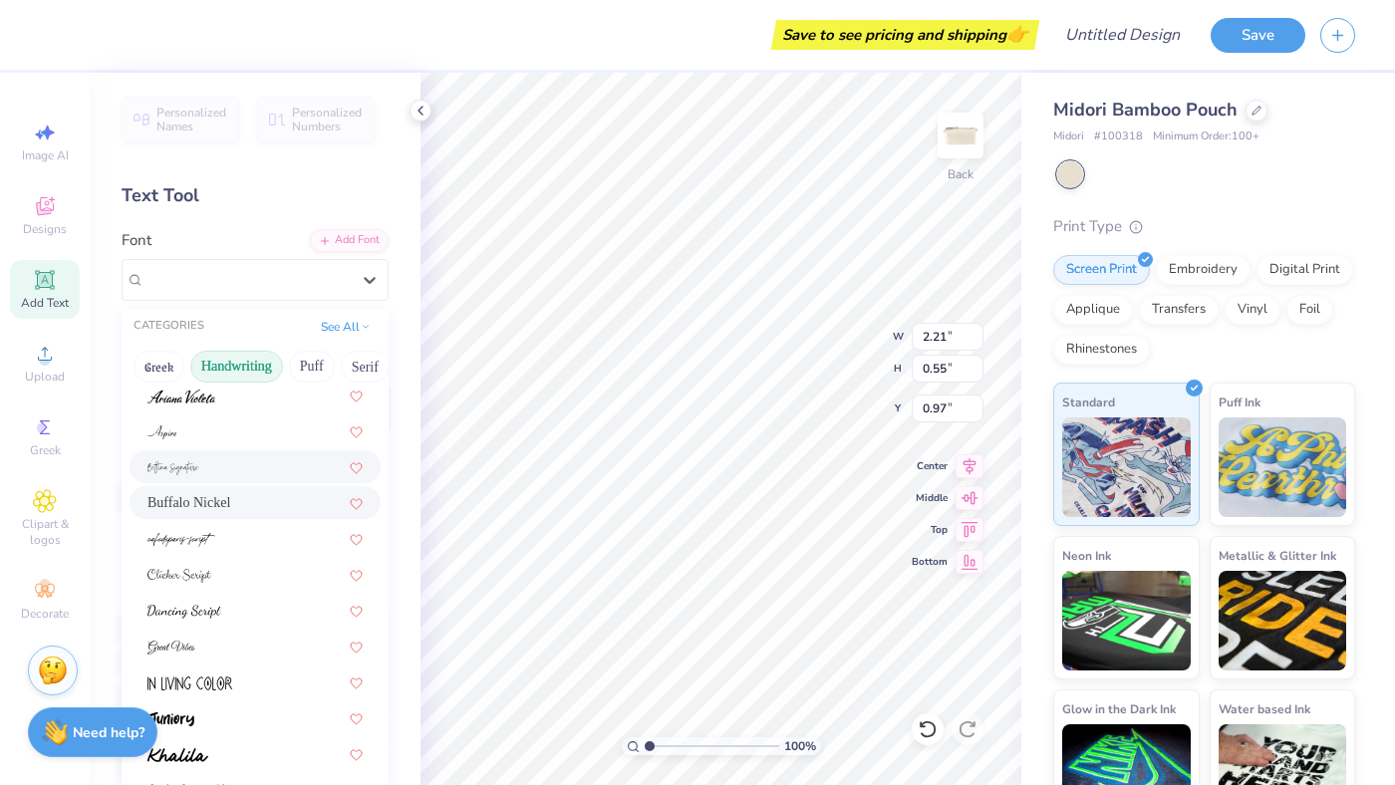
scroll to position [133, 0]
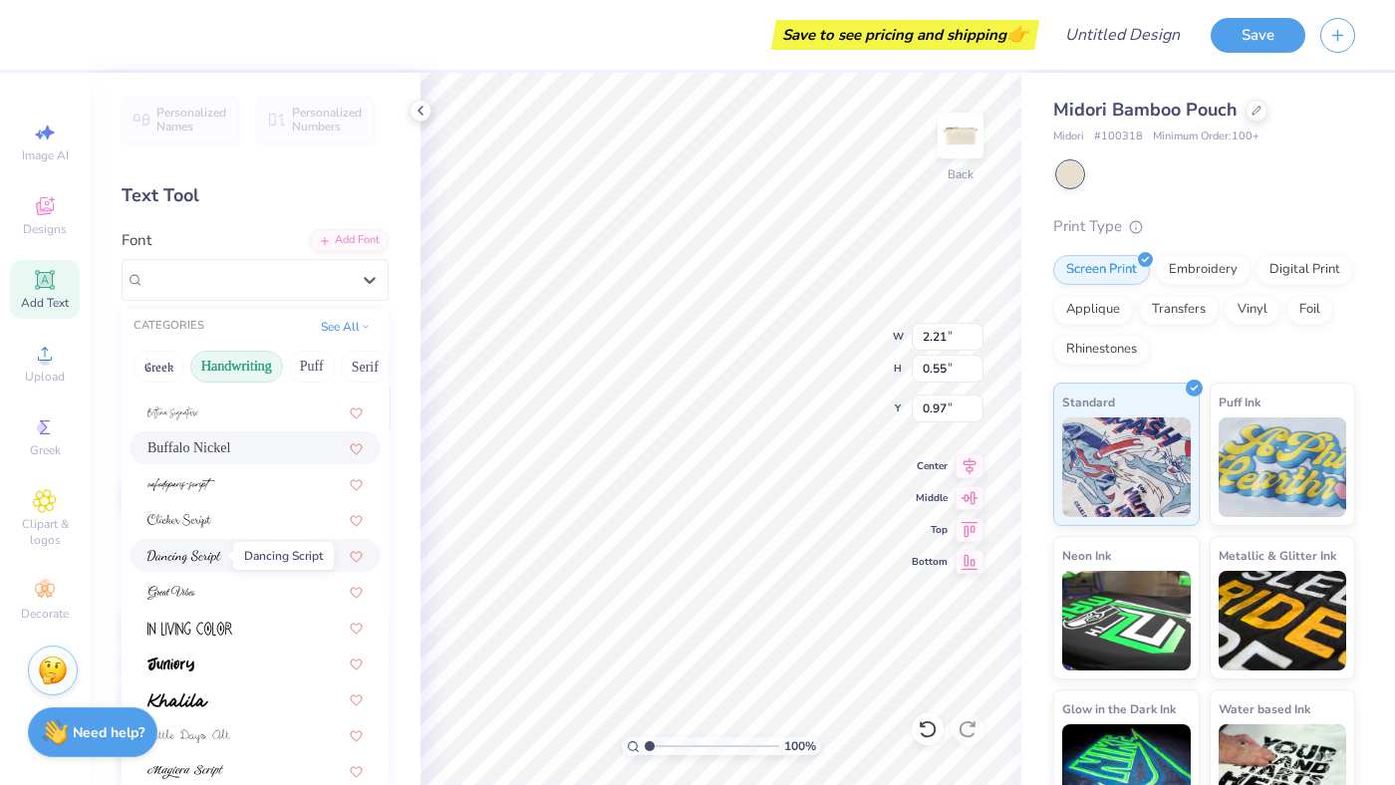
click at [204, 556] on img at bounding box center [184, 557] width 74 height 14
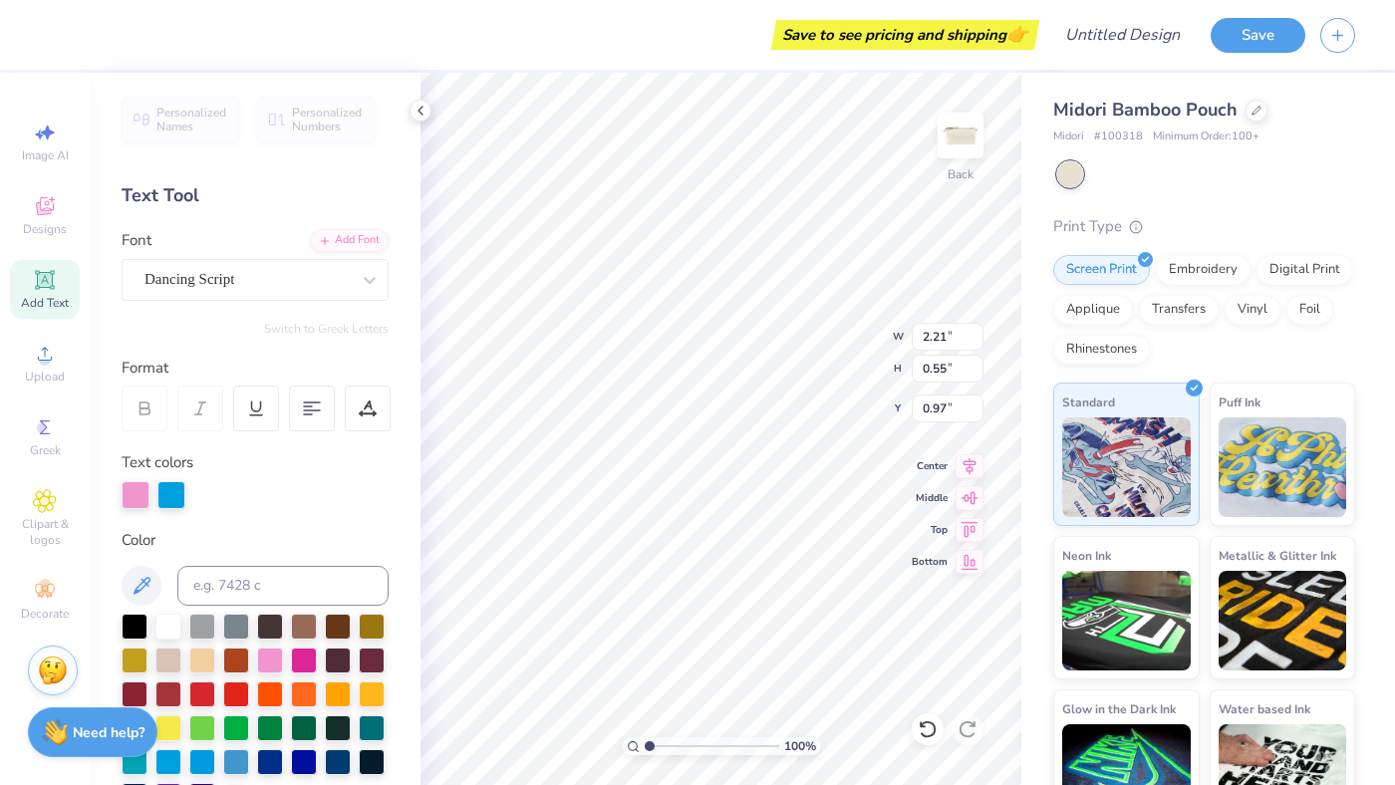
type input "2.00"
type input "0.78"
type input "0.86"
click at [176, 280] on div "Dancing Script" at bounding box center [246, 279] width 209 height 31
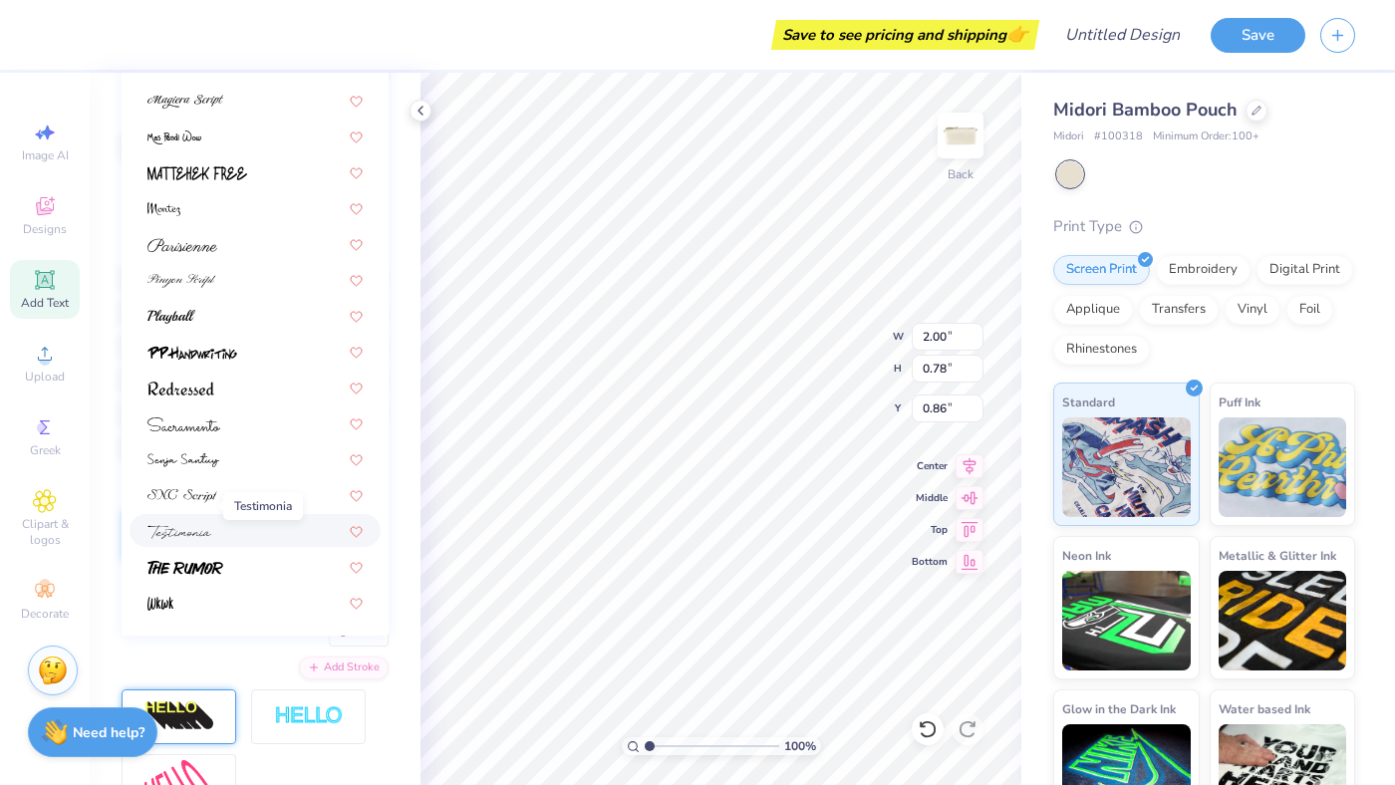
scroll to position [388, 0]
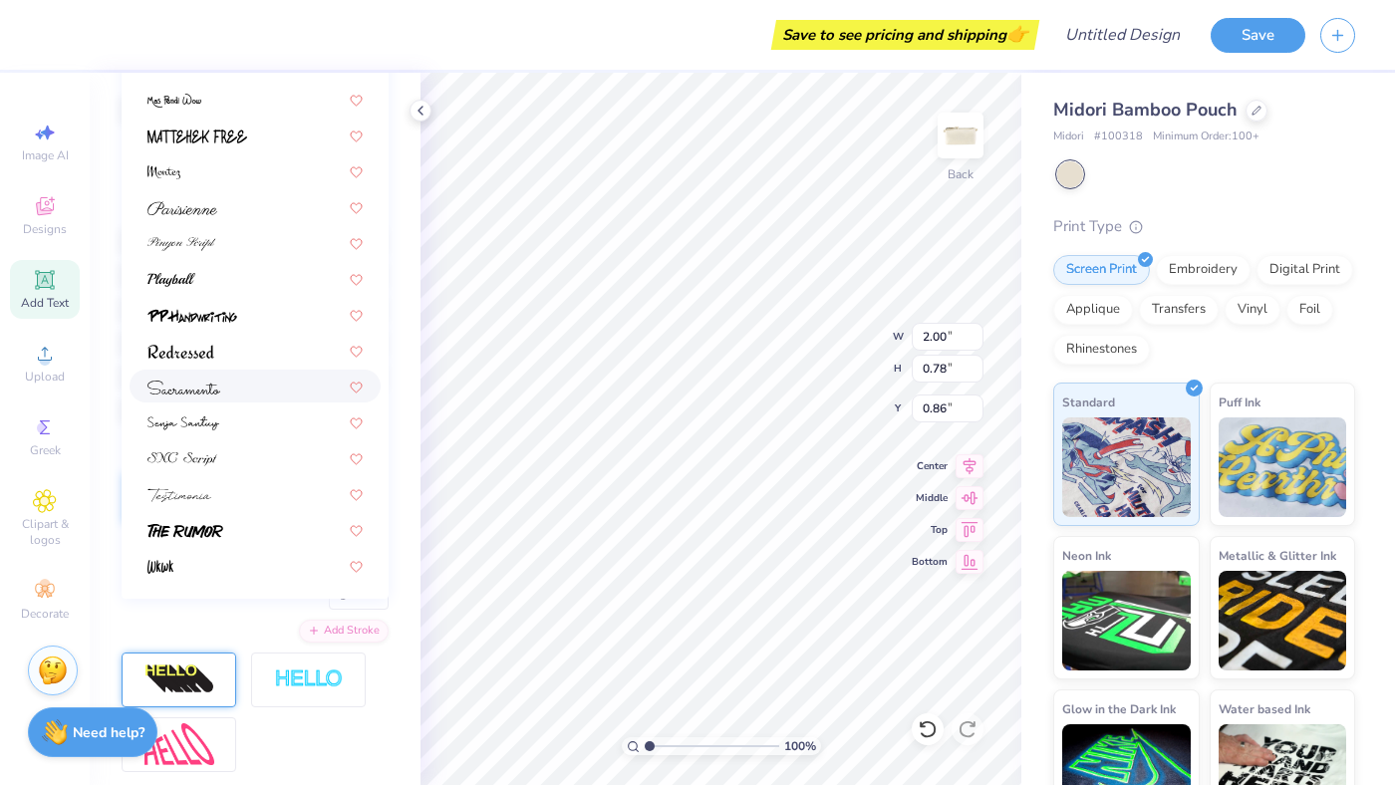
click at [168, 385] on img at bounding box center [183, 388] width 73 height 14
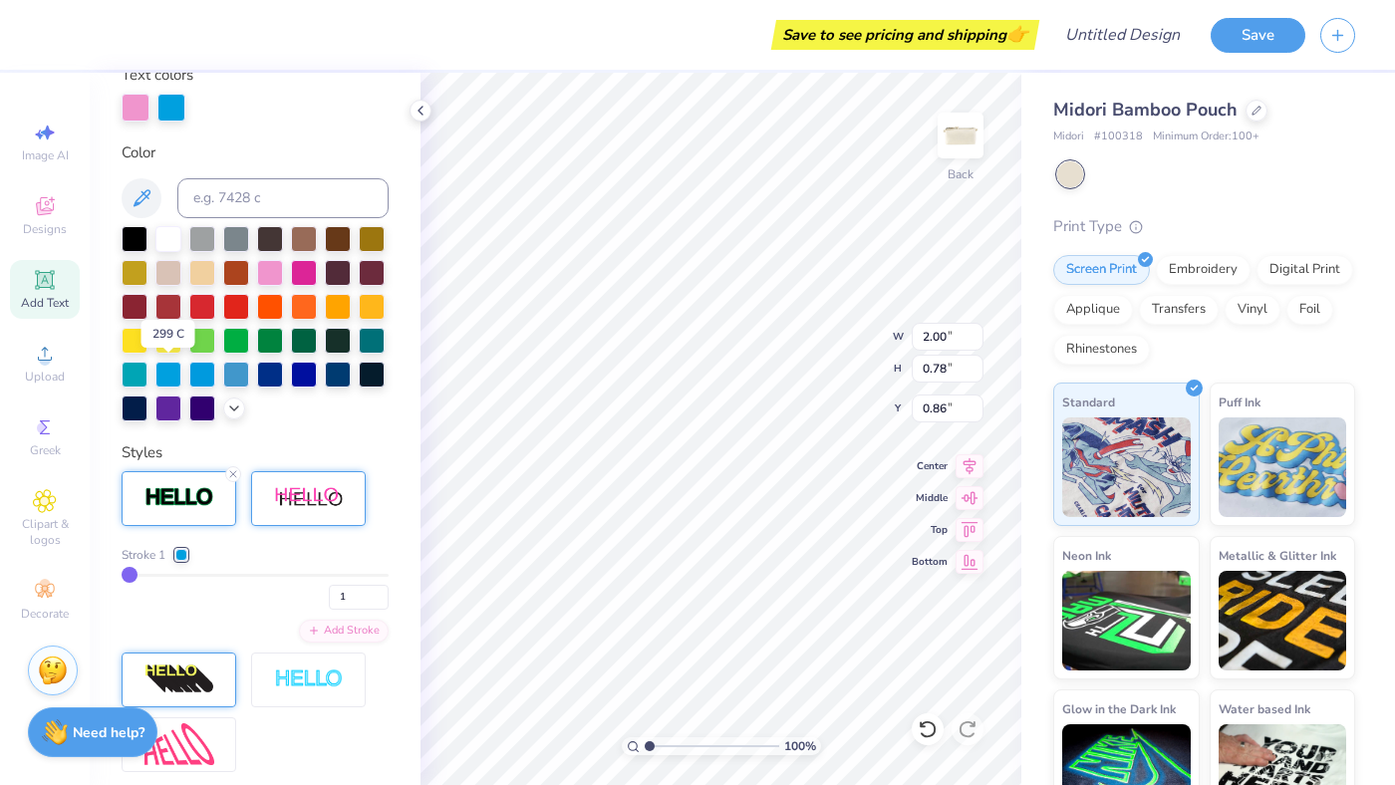
type input "1.72"
type input "0.89"
type input "0.80"
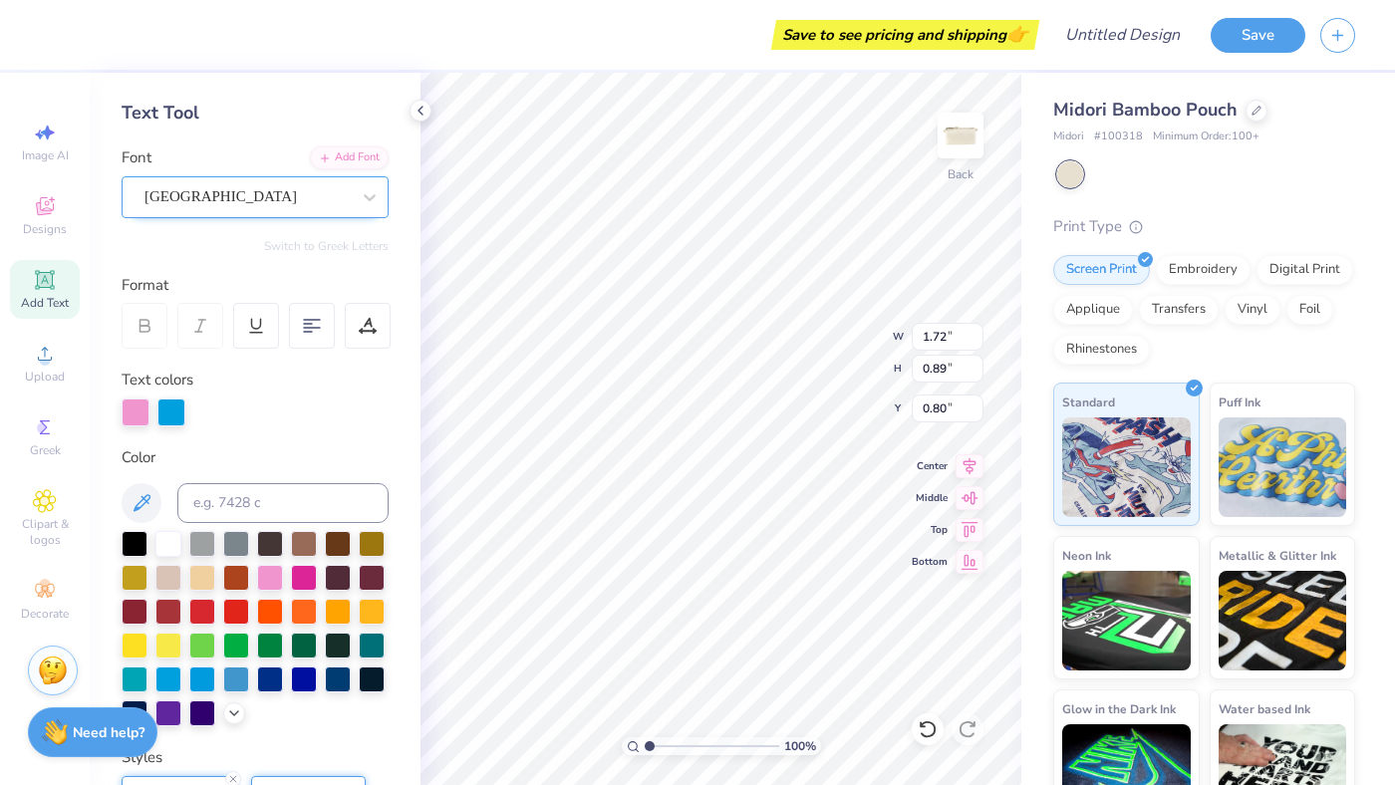
scroll to position [85, 0]
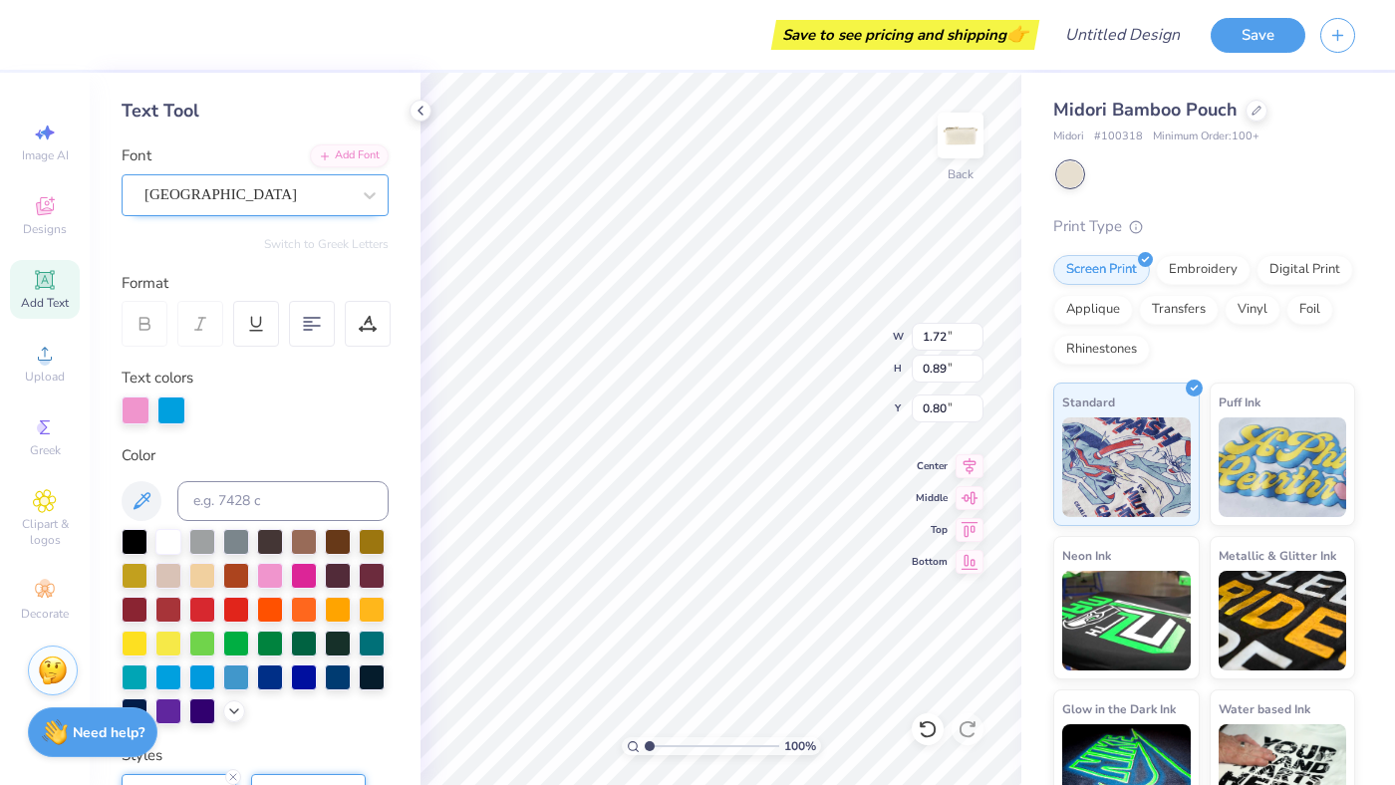
click at [201, 198] on div "[GEOGRAPHIC_DATA]" at bounding box center [246, 194] width 209 height 31
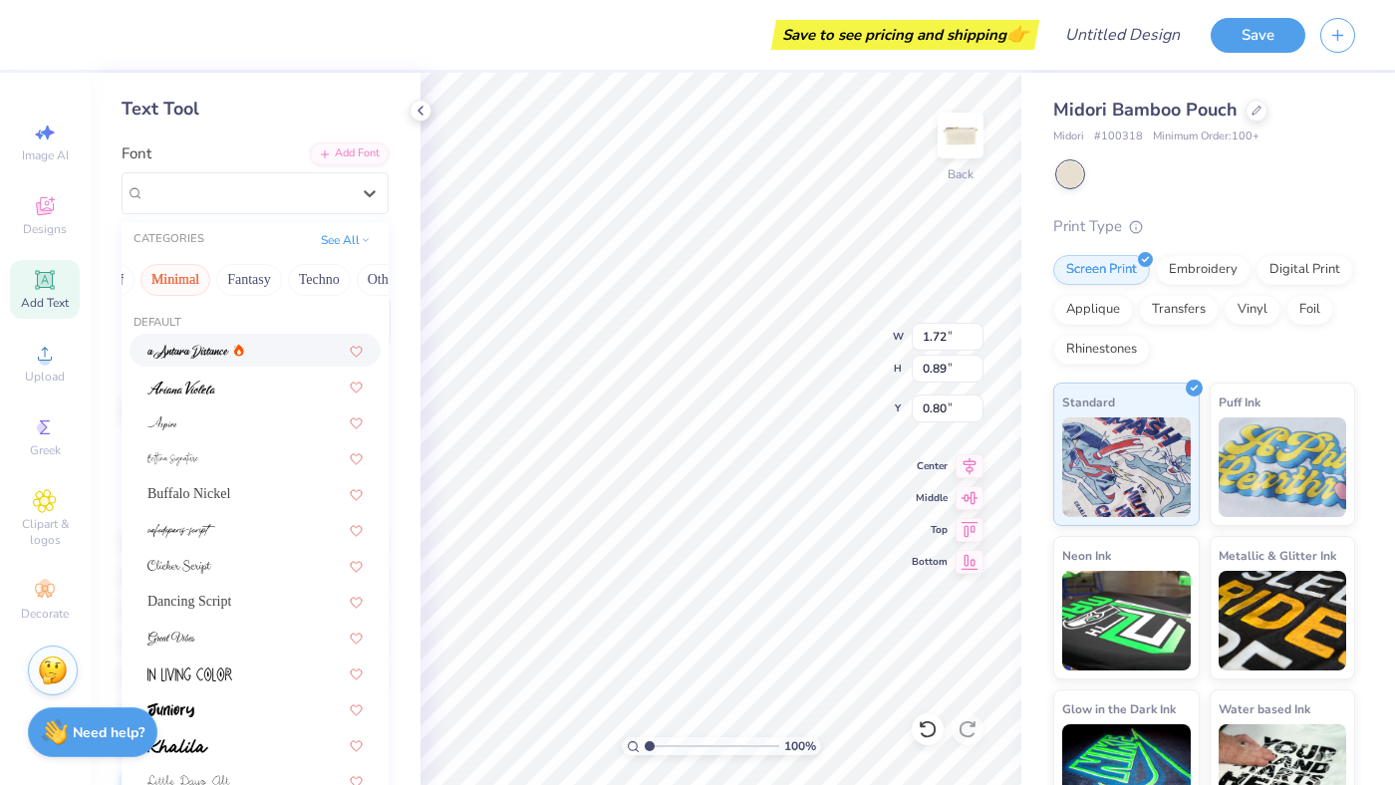
scroll to position [0, 580]
click at [266, 288] on button "Techno" at bounding box center [294, 280] width 63 height 32
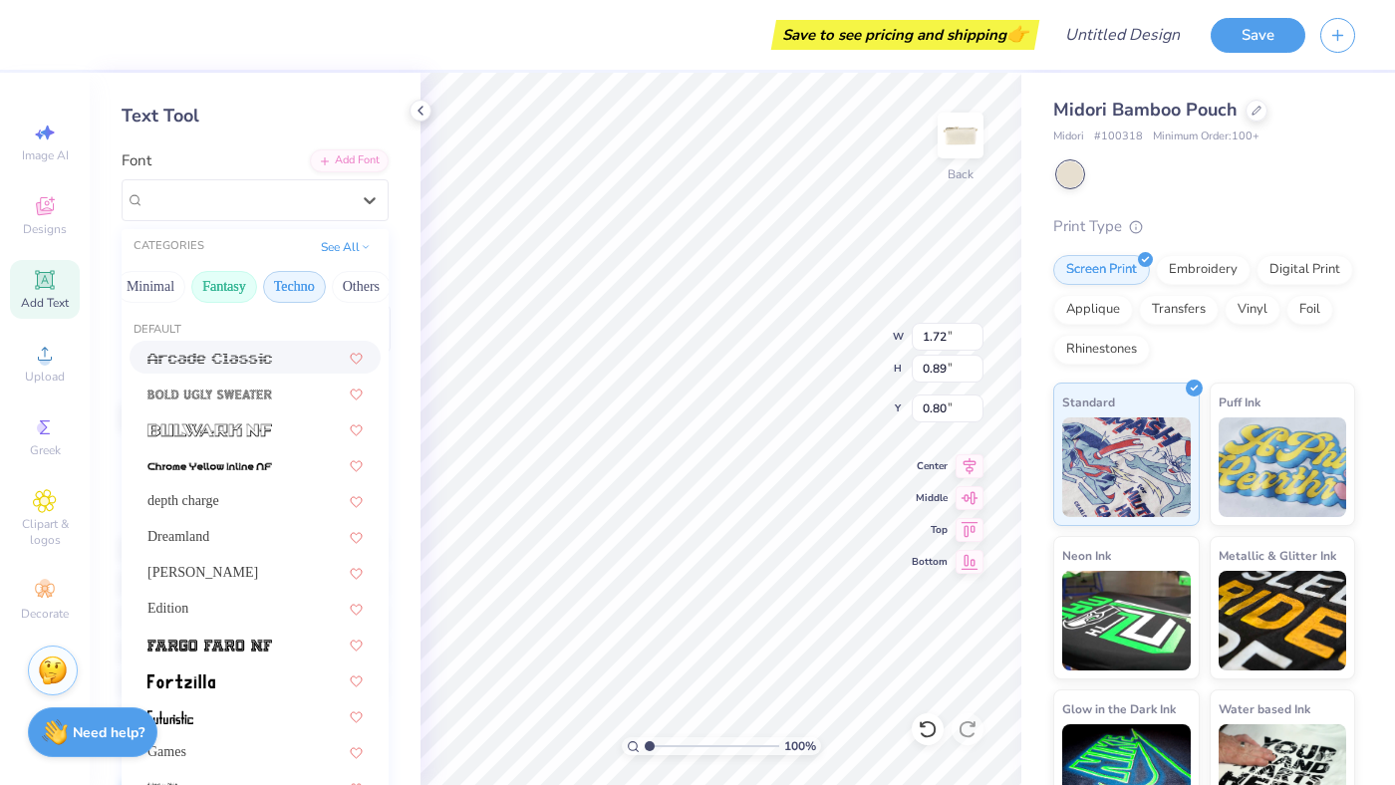
scroll to position [77, 0]
click at [336, 292] on button "Others" at bounding box center [361, 290] width 59 height 32
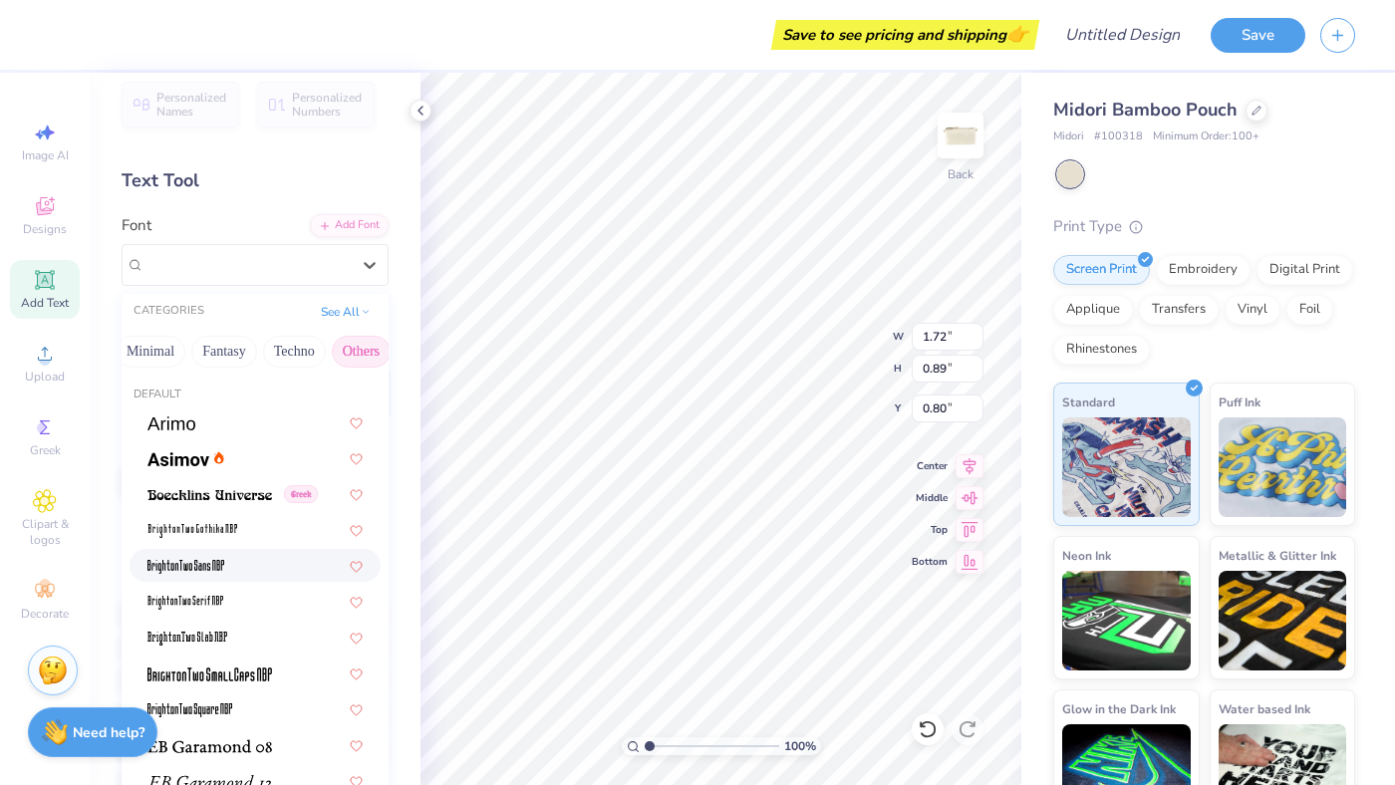
scroll to position [0, 0]
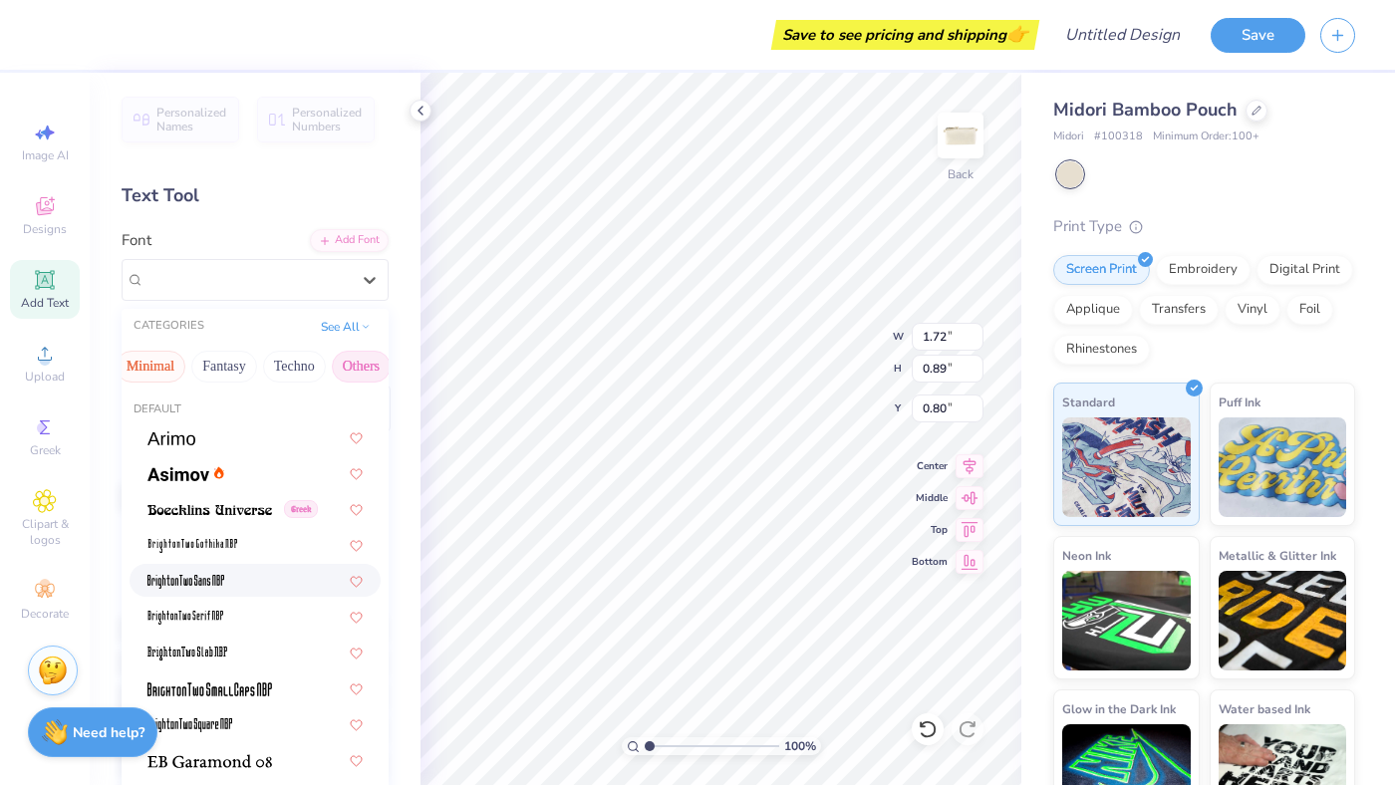
click at [131, 364] on button "Minimal" at bounding box center [151, 367] width 70 height 32
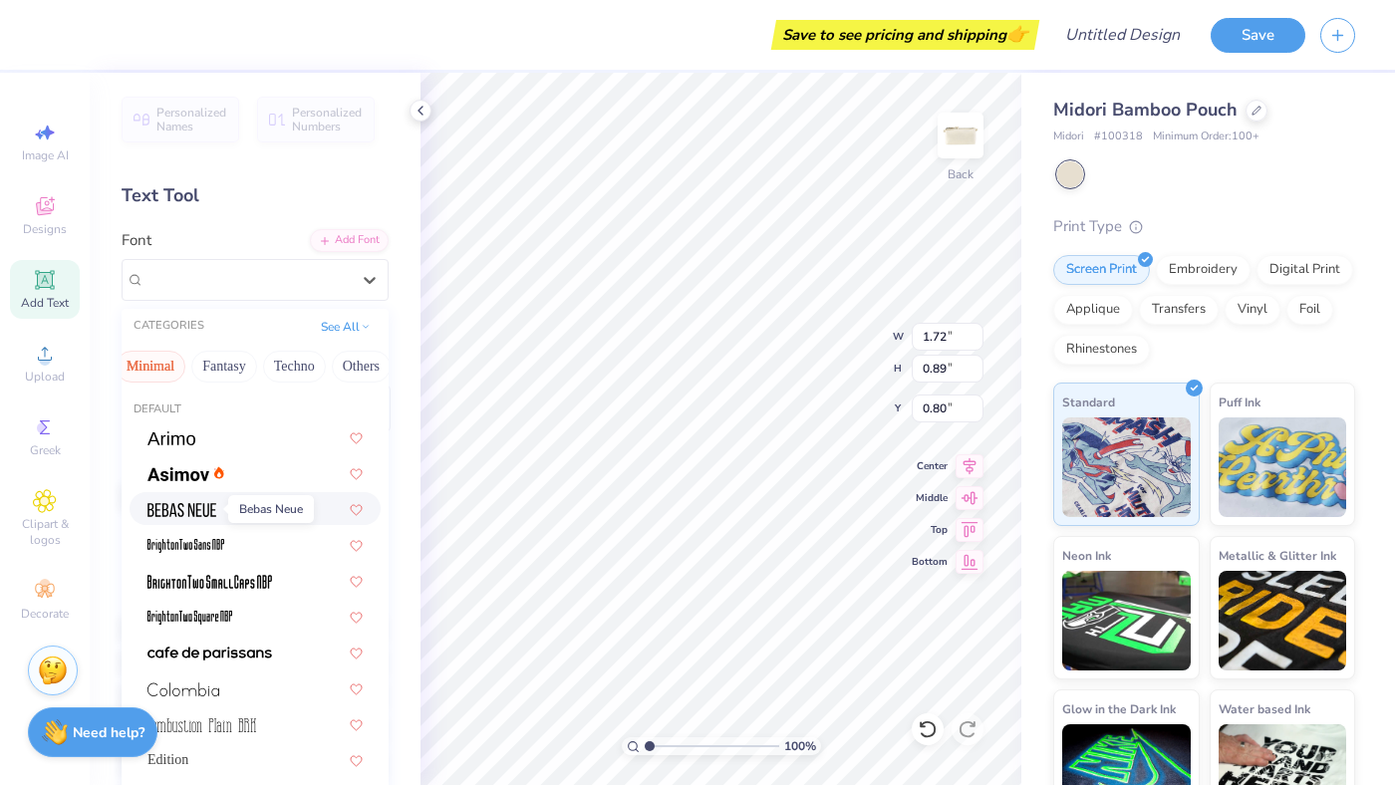
click at [212, 511] on img at bounding box center [181, 510] width 69 height 14
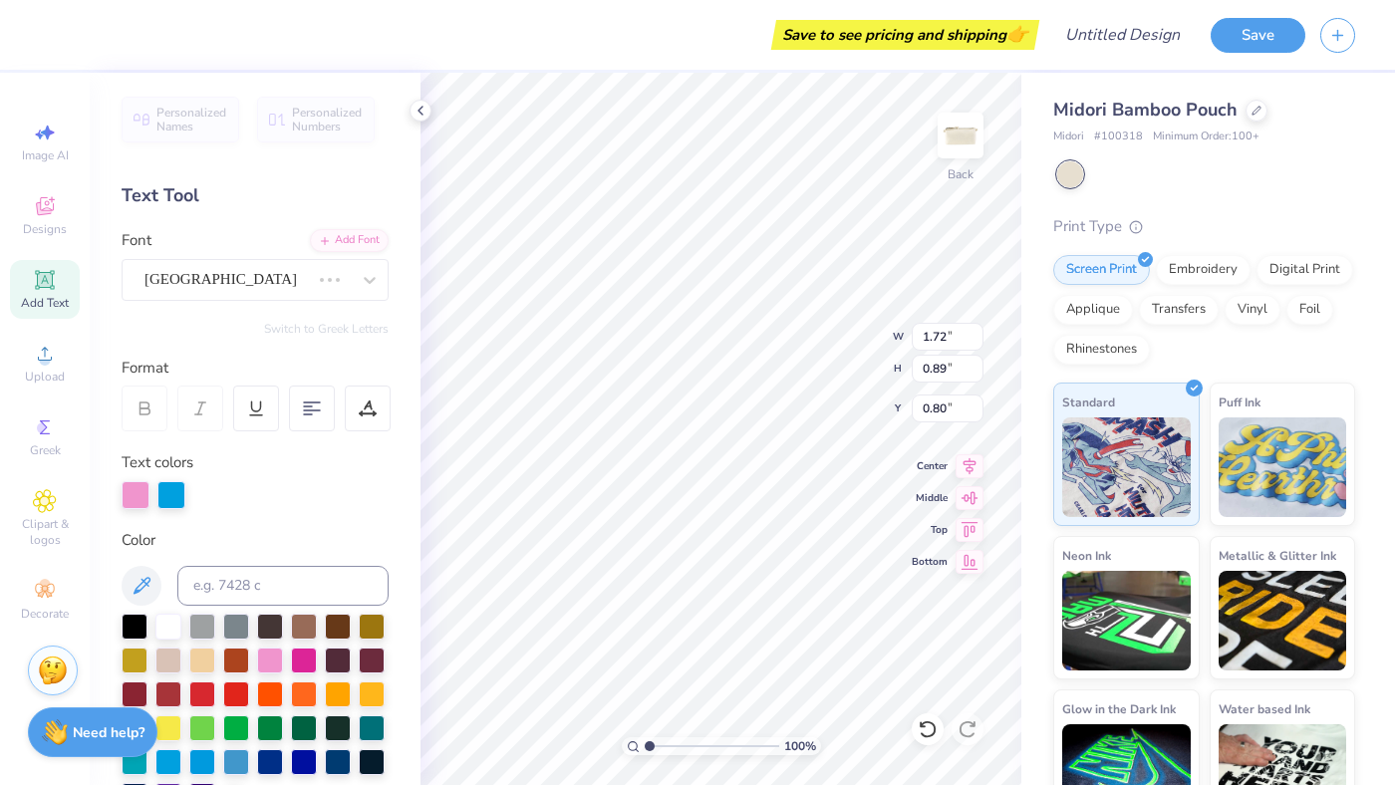
type input "0.56"
type input "0.97"
click at [176, 281] on div "Bebas Neue" at bounding box center [246, 279] width 209 height 31
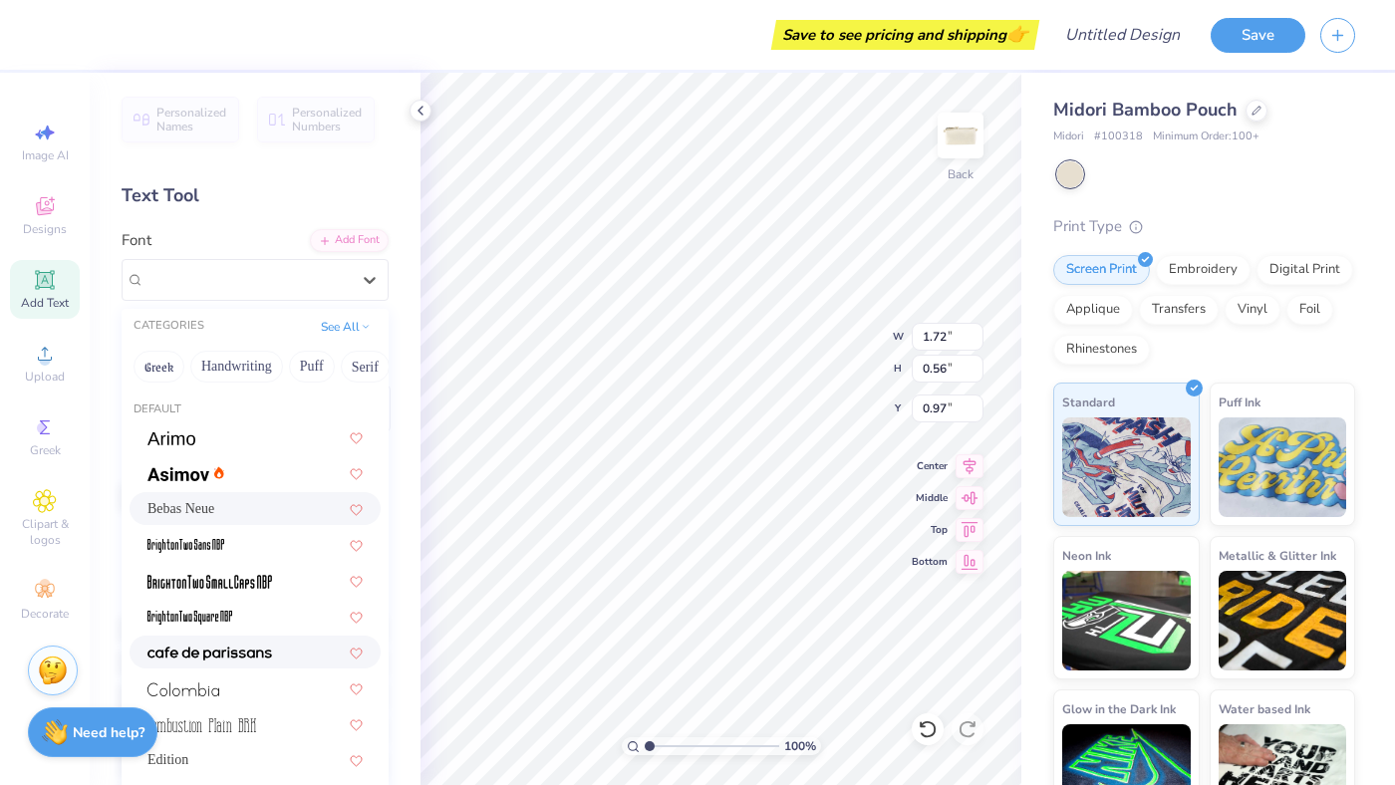
scroll to position [5, 0]
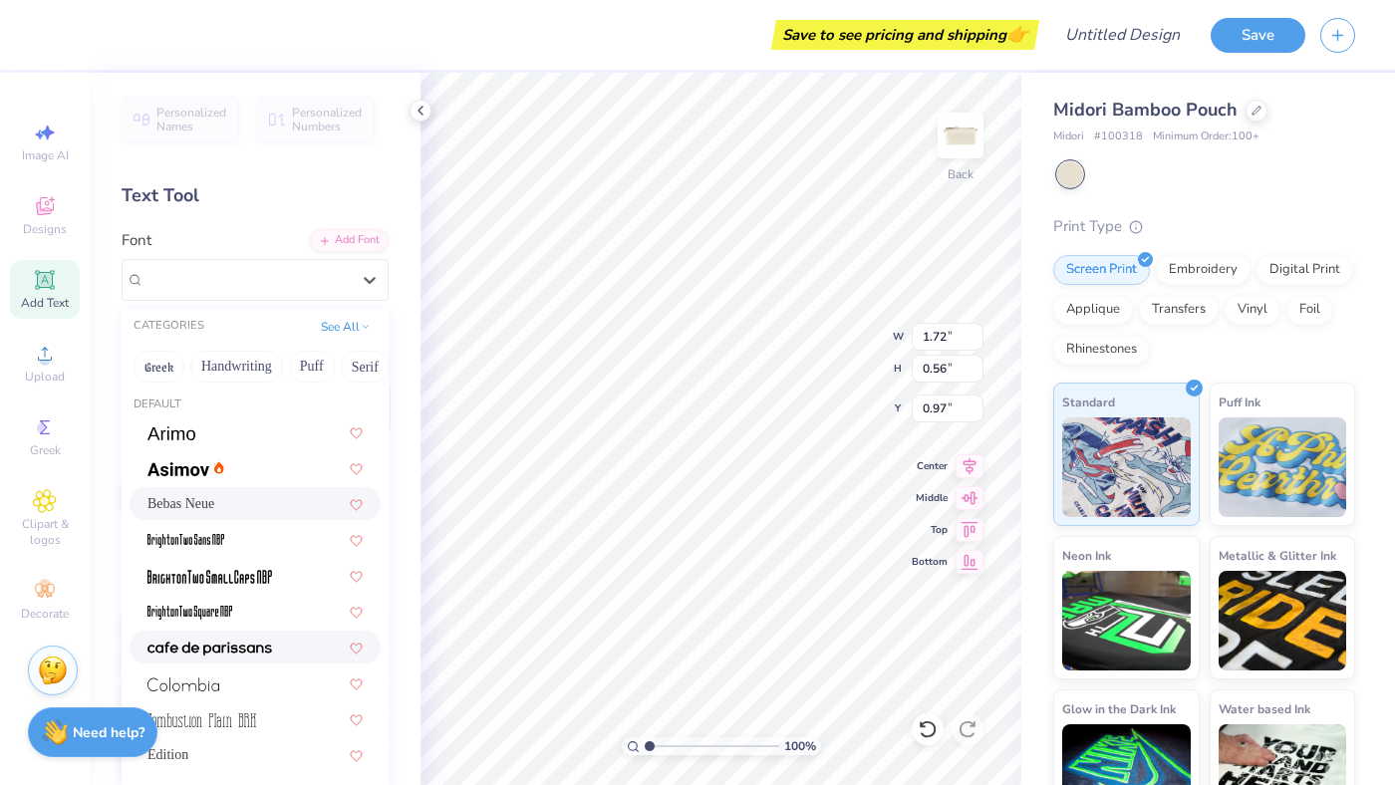
click at [275, 641] on div at bounding box center [254, 647] width 215 height 21
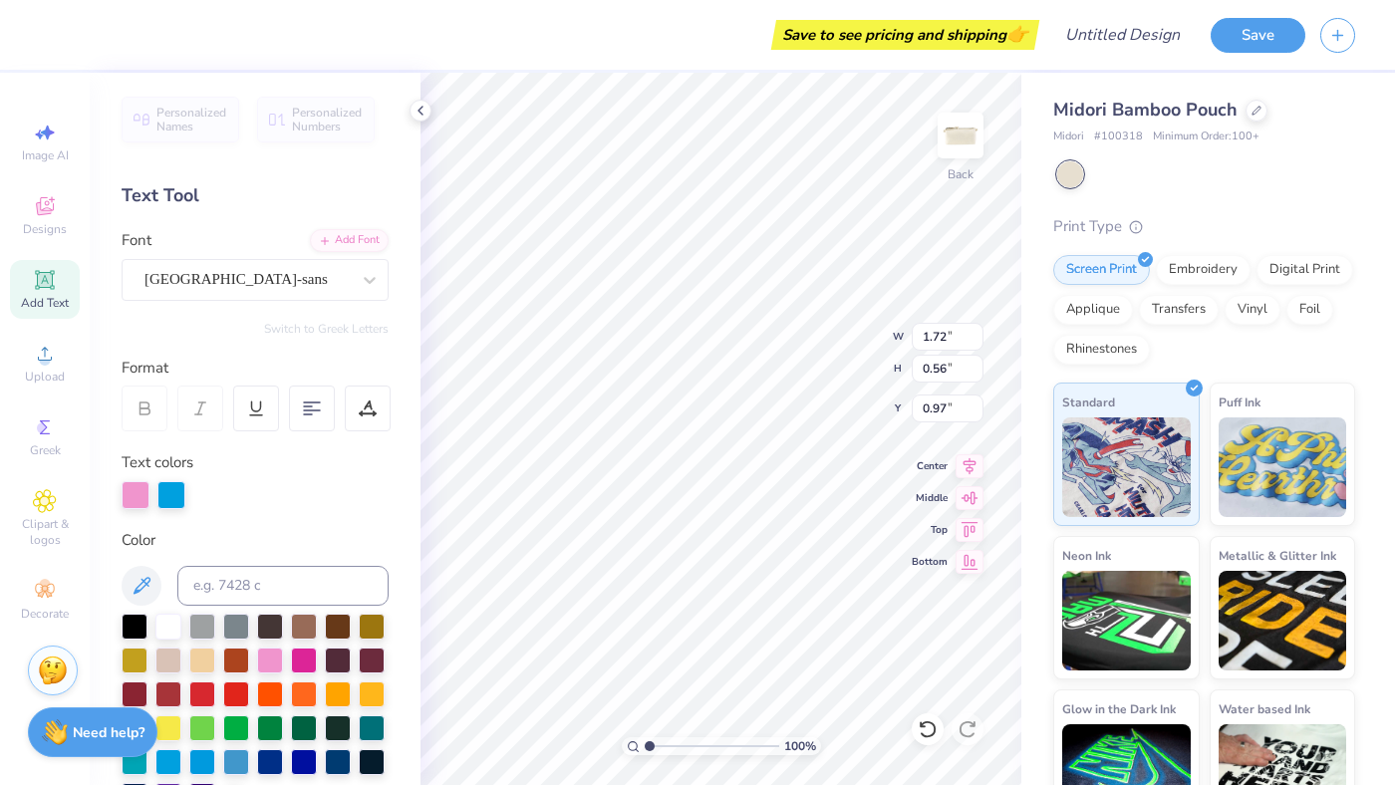
type input "1.81"
type input "0.49"
type input "1.01"
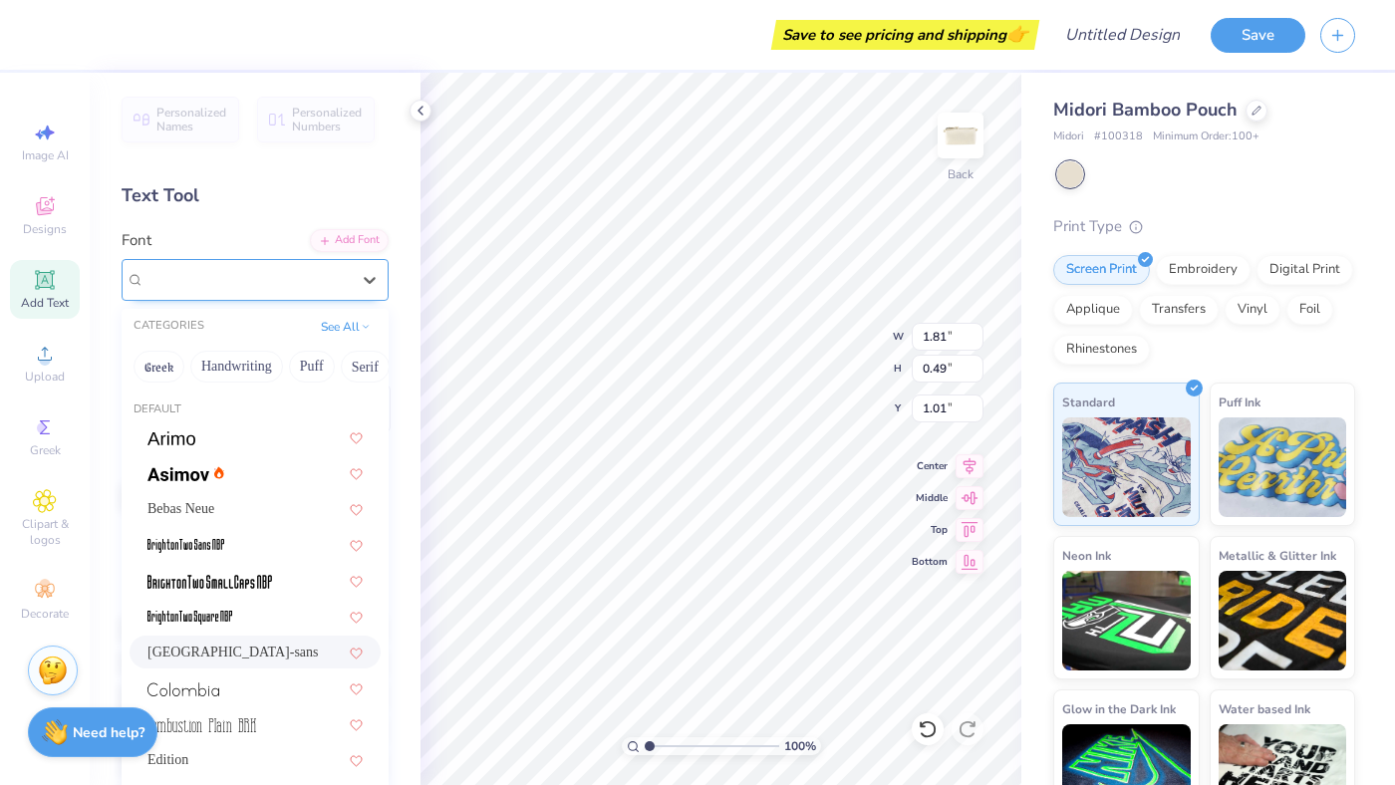
click at [192, 274] on div "[GEOGRAPHIC_DATA]-sans" at bounding box center [246, 279] width 209 height 31
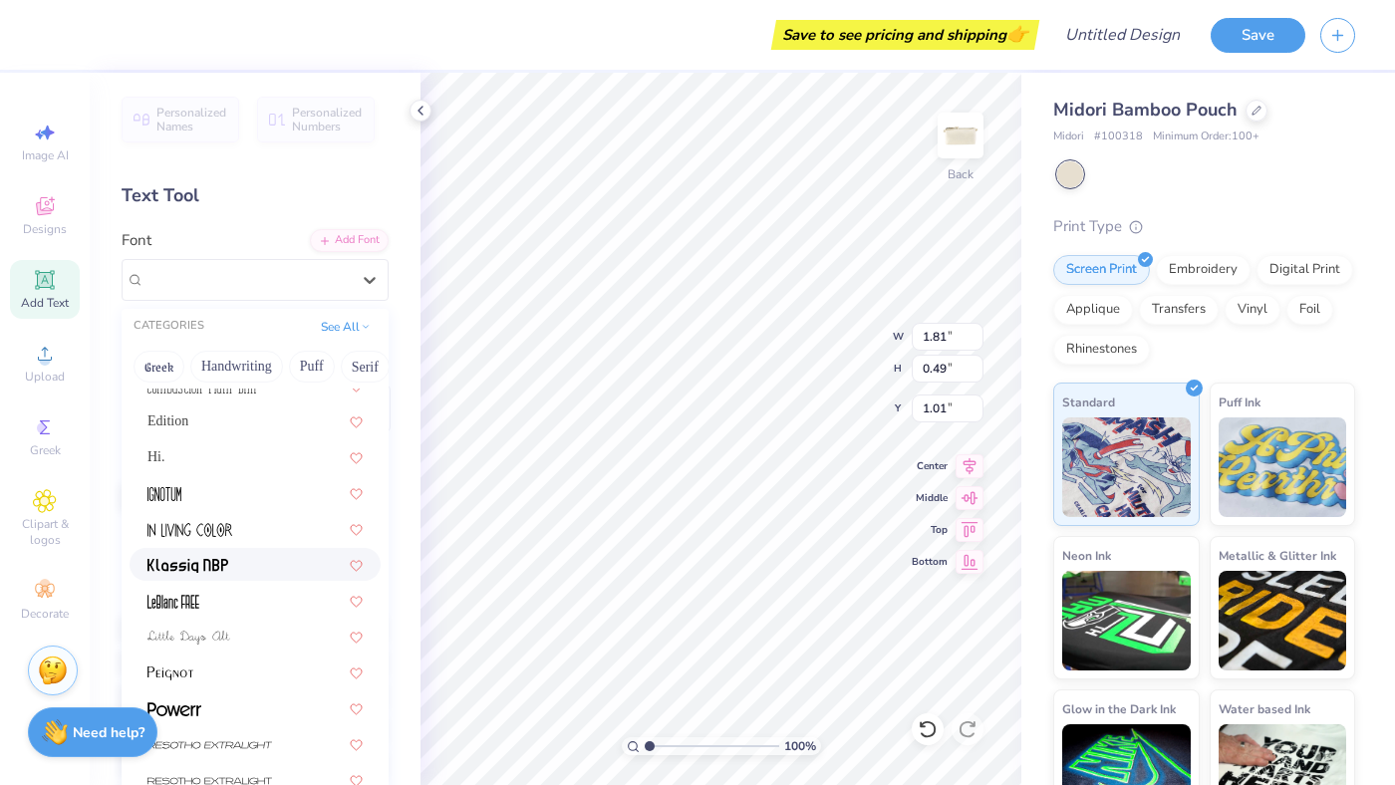
scroll to position [153, 0]
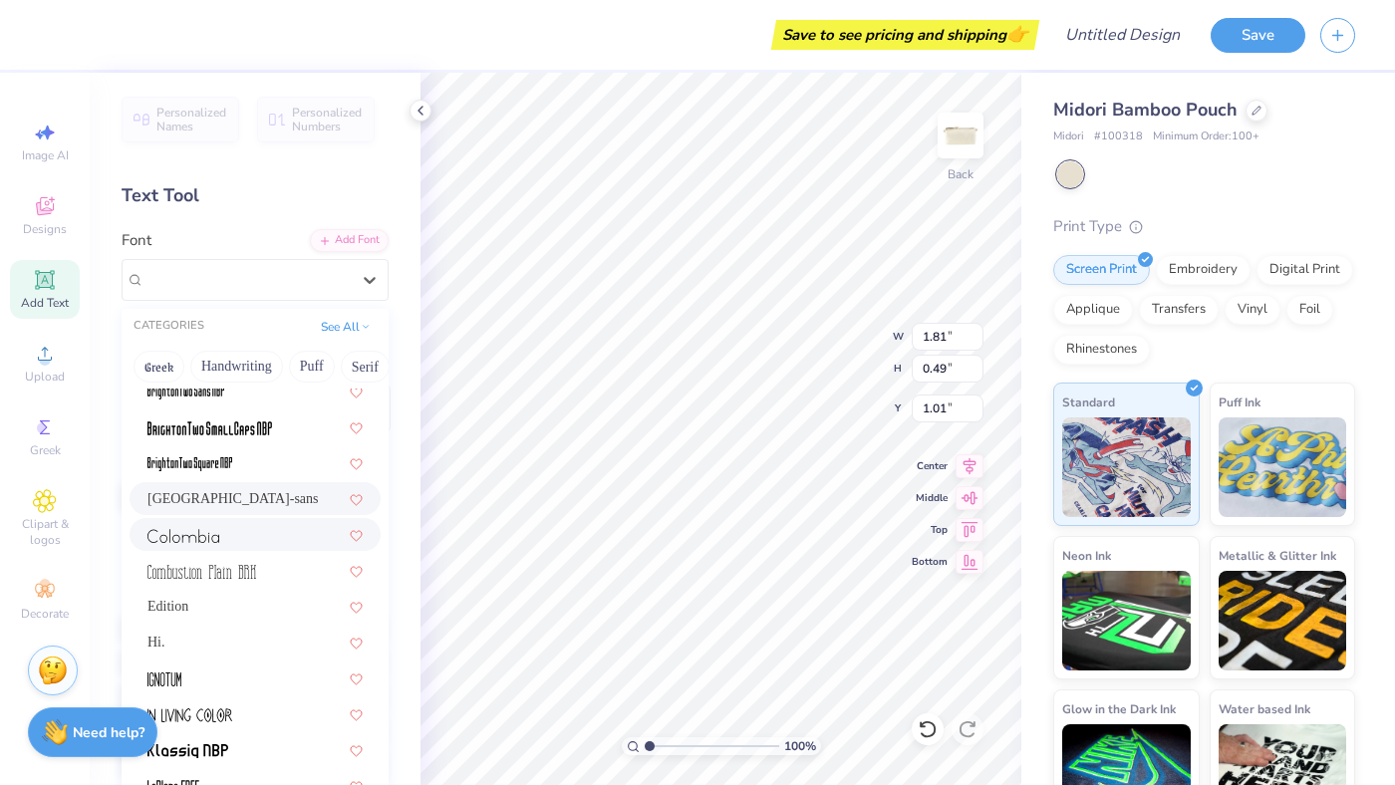
click at [220, 534] on div at bounding box center [254, 534] width 215 height 21
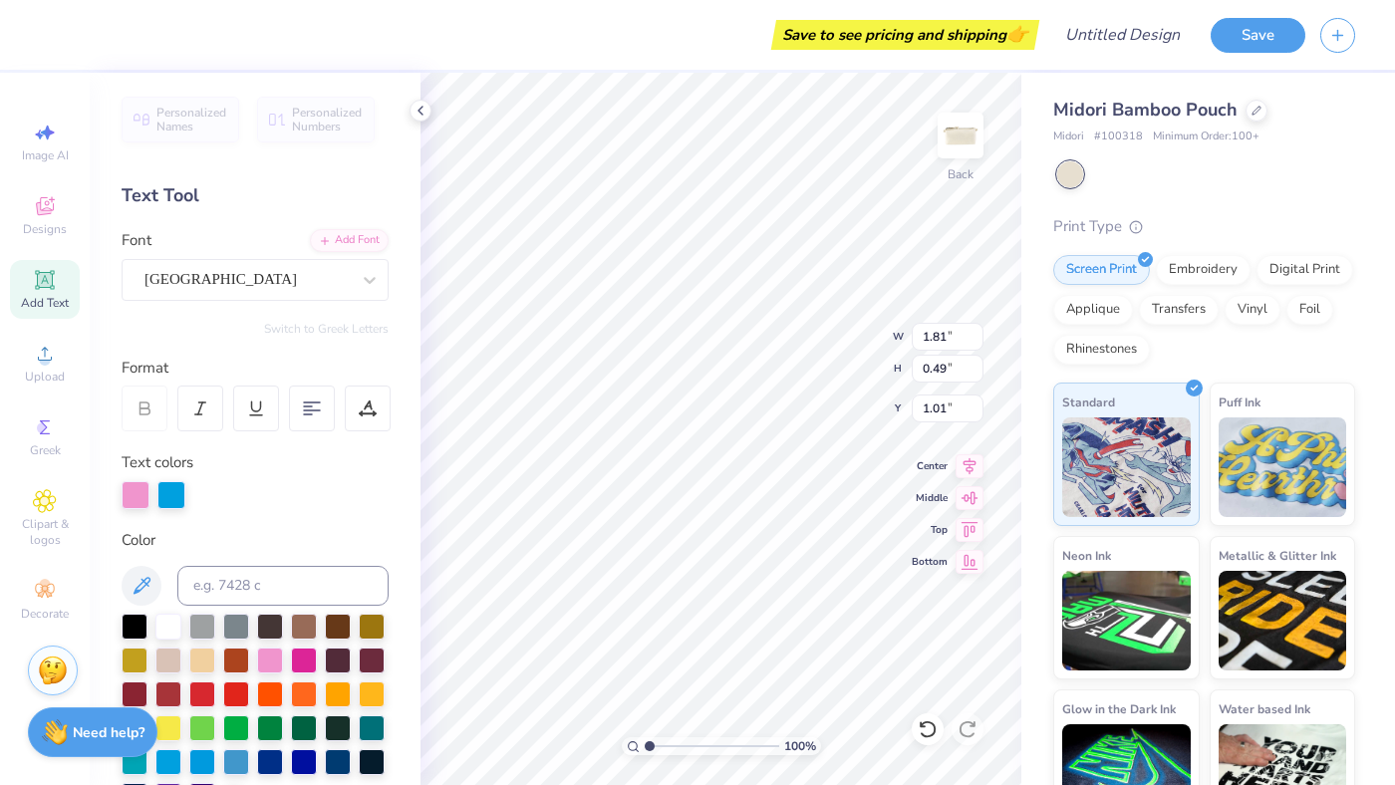
type input "1.67"
type input "0.58"
type input "0.96"
click at [194, 282] on div "[GEOGRAPHIC_DATA]" at bounding box center [246, 279] width 209 height 31
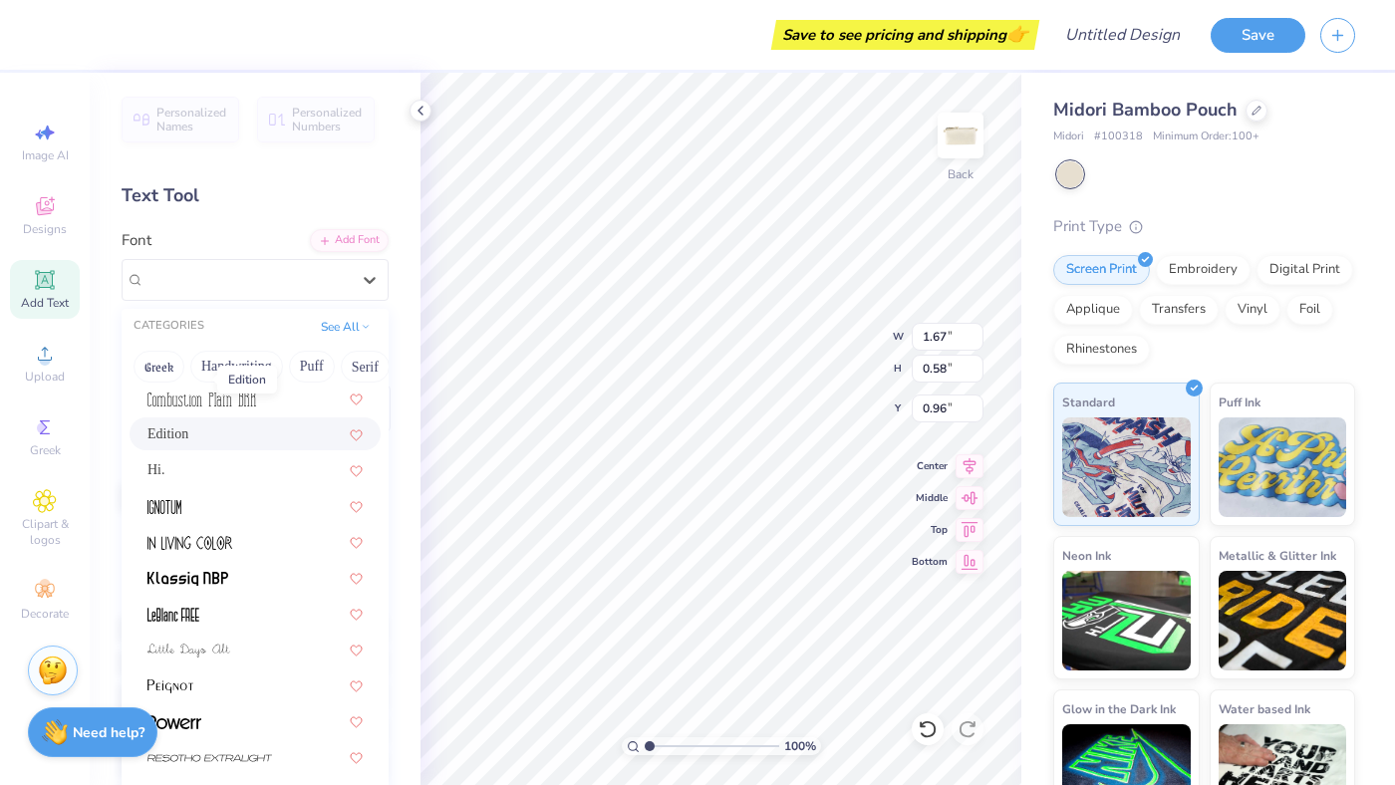
scroll to position [381, 0]
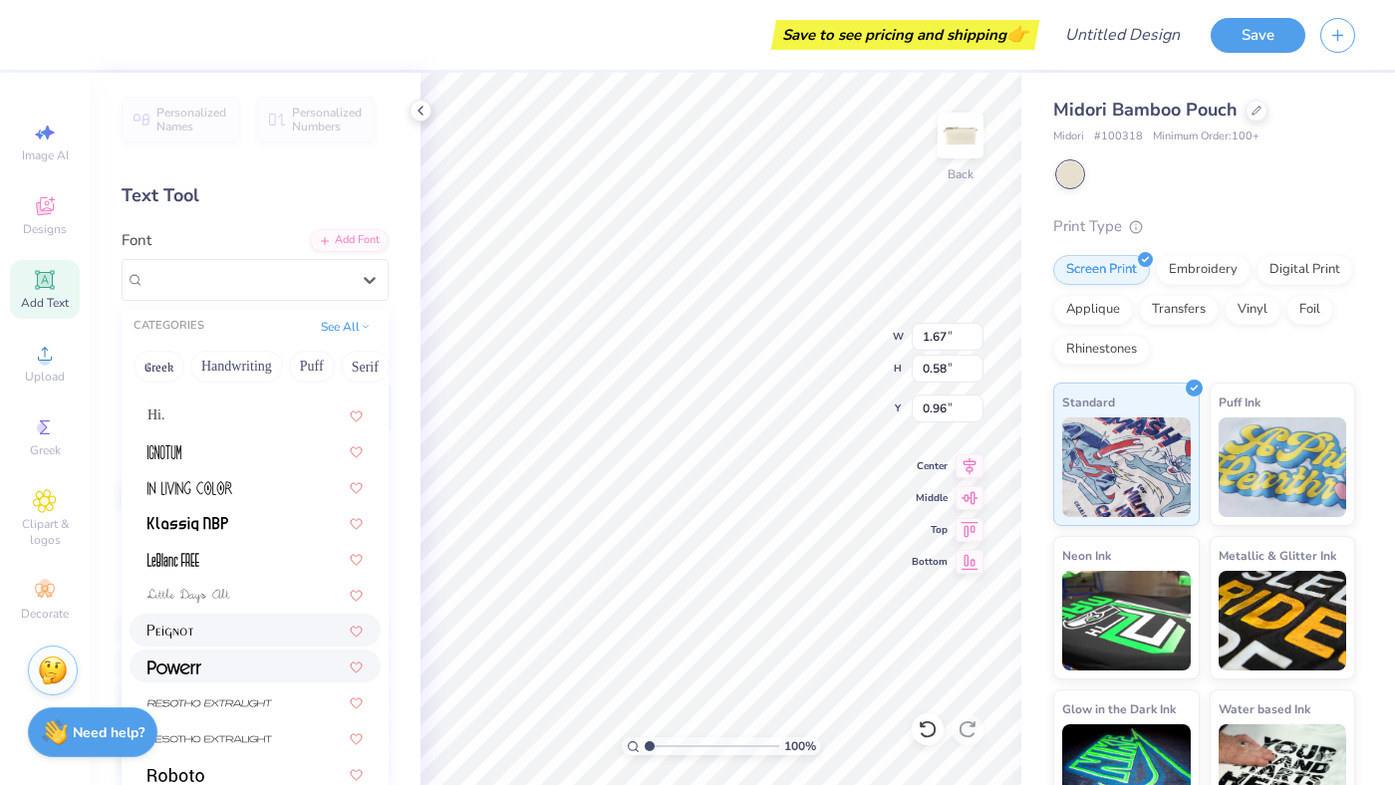
click at [174, 663] on img at bounding box center [174, 668] width 54 height 14
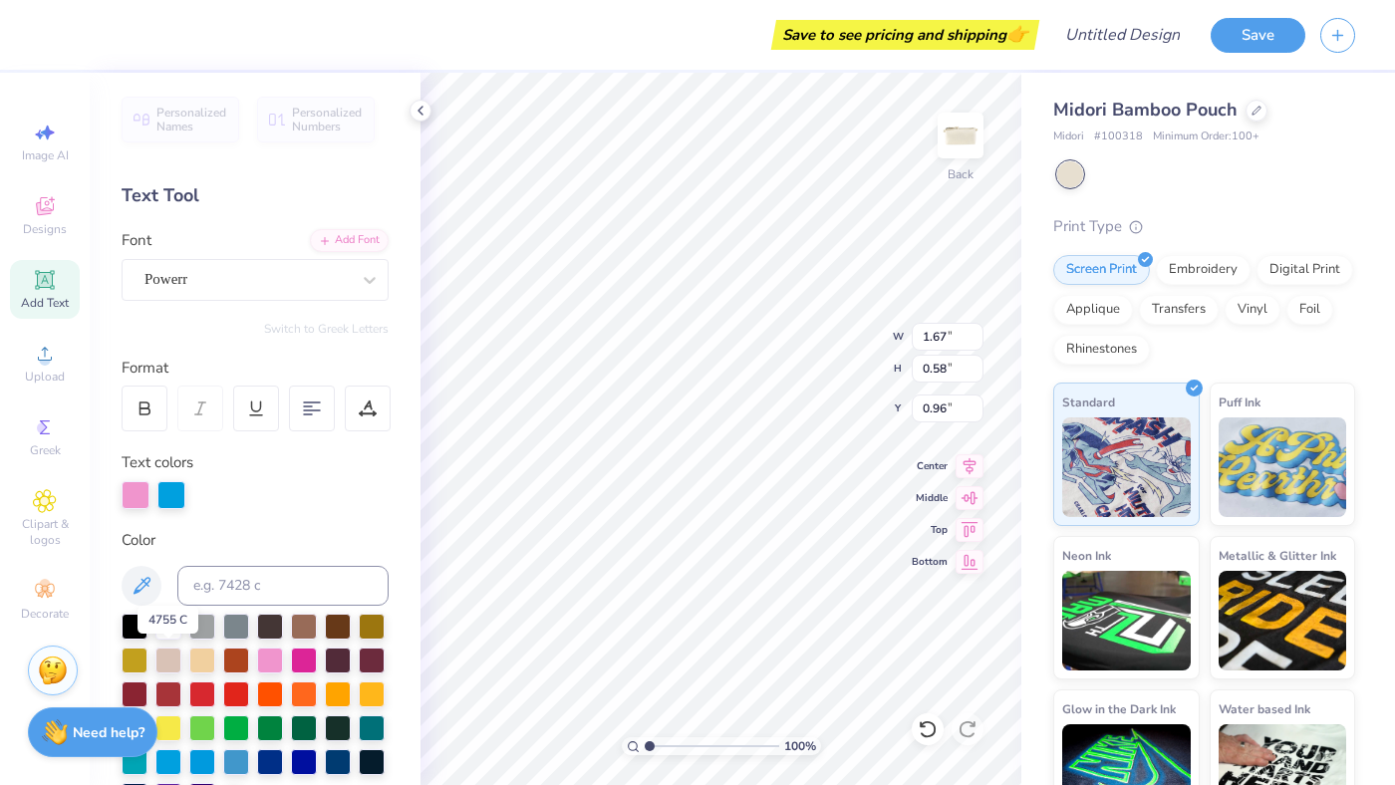
type input "2.24"
type input "0.67"
type input "0.91"
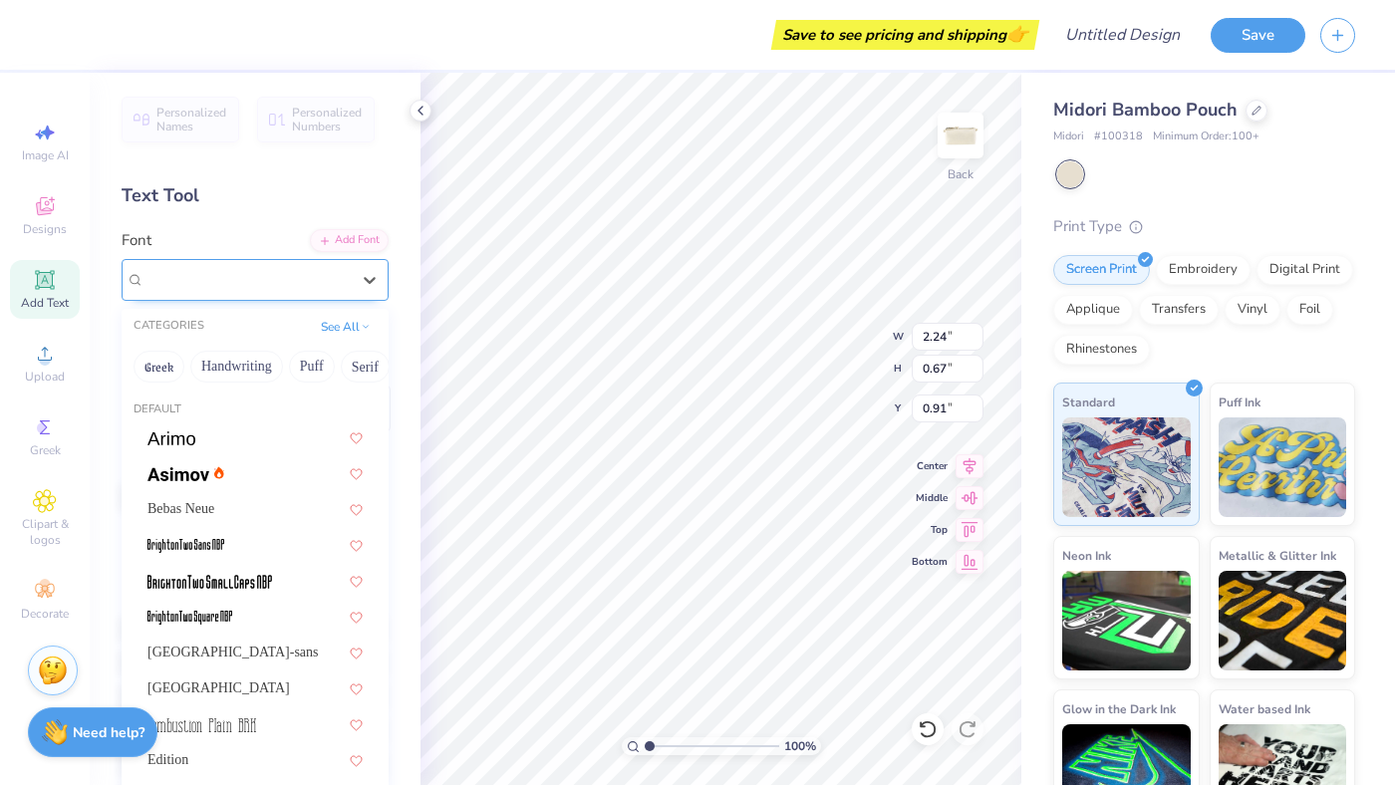
click at [160, 273] on div "Powerr" at bounding box center [246, 279] width 209 height 31
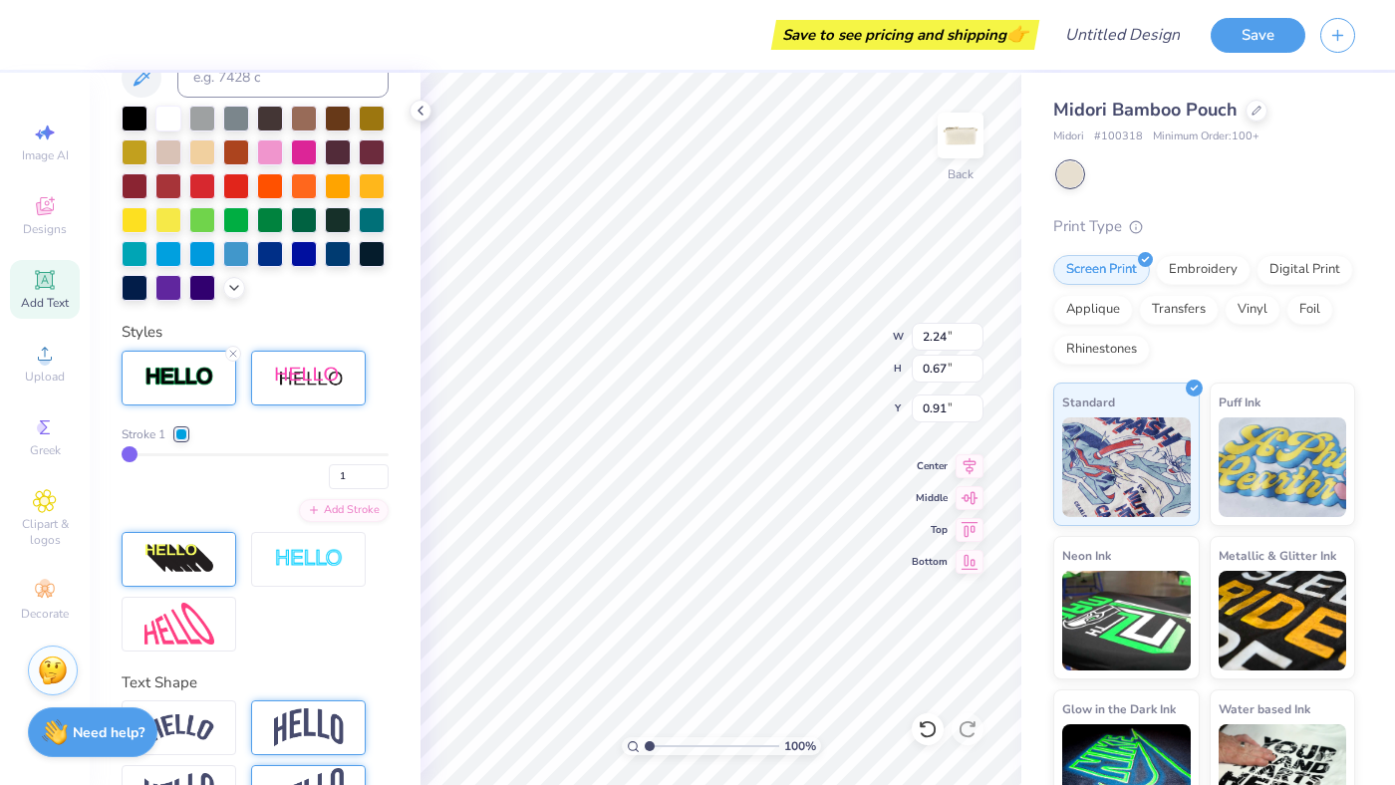
scroll to position [0, 0]
type textarea "y"
type textarea "YUMIKO"
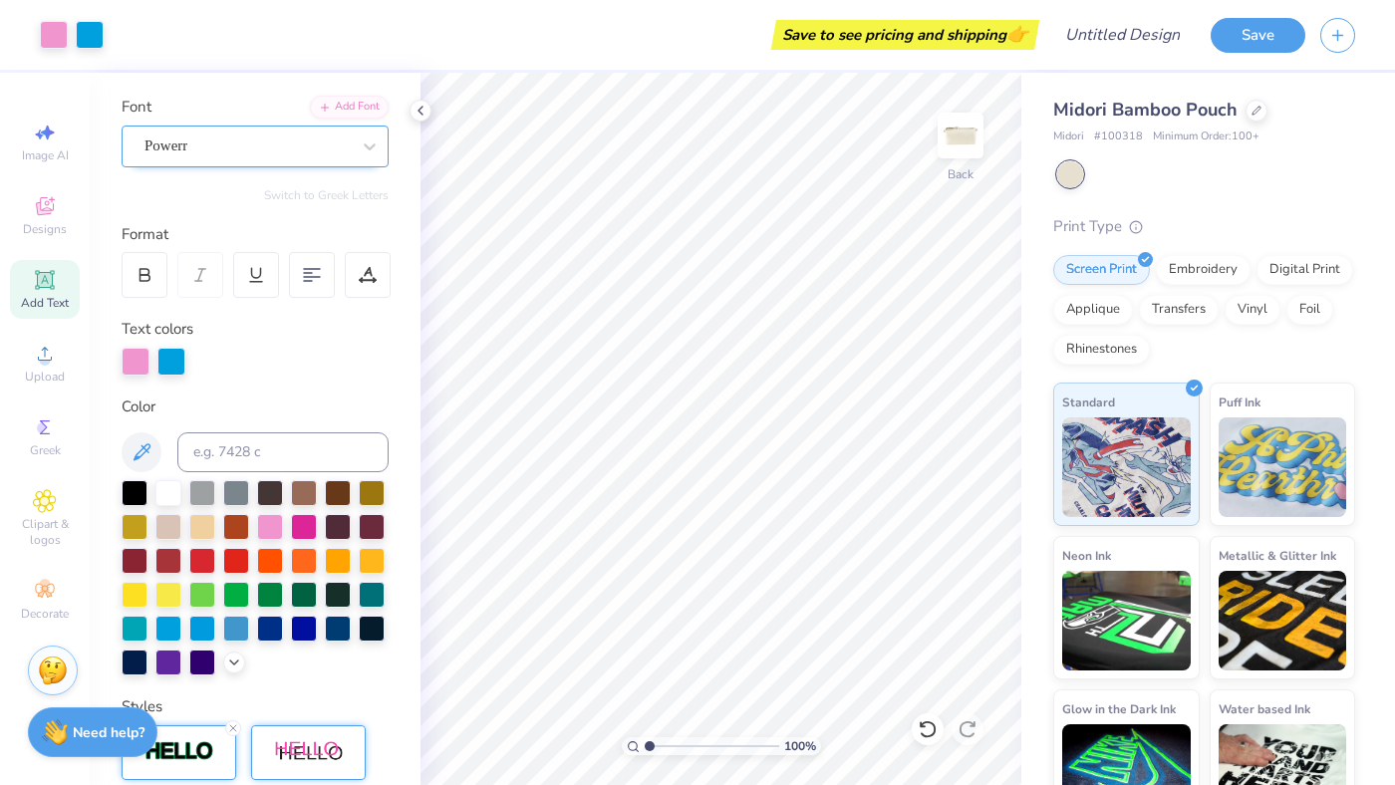
click at [197, 138] on div "Powerr" at bounding box center [246, 146] width 209 height 31
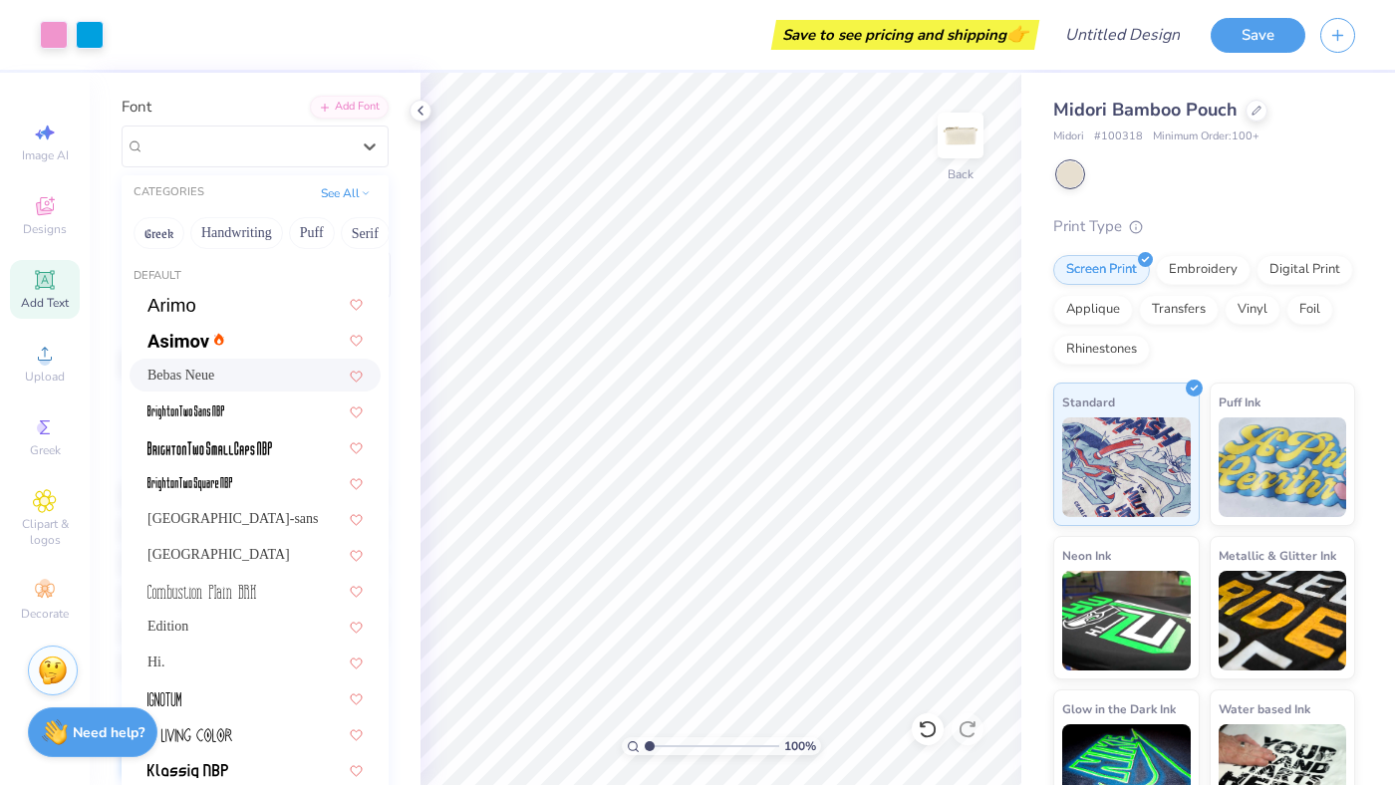
click at [143, 371] on div "Bebas Neue" at bounding box center [255, 375] width 251 height 33
click at [189, 156] on div at bounding box center [246, 146] width 205 height 27
click at [183, 619] on span "Edition" at bounding box center [167, 626] width 41 height 21
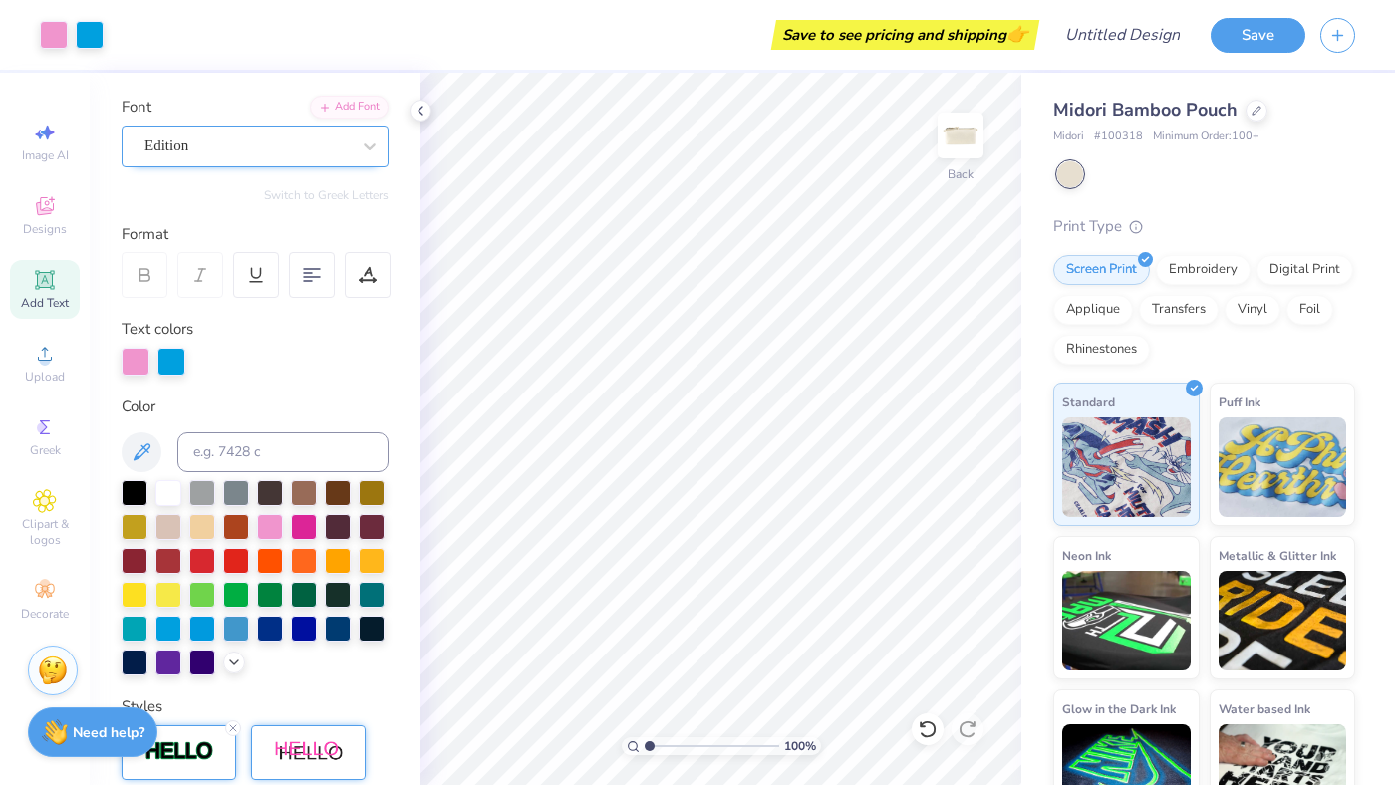
click at [194, 134] on div "Edition" at bounding box center [246, 146] width 209 height 31
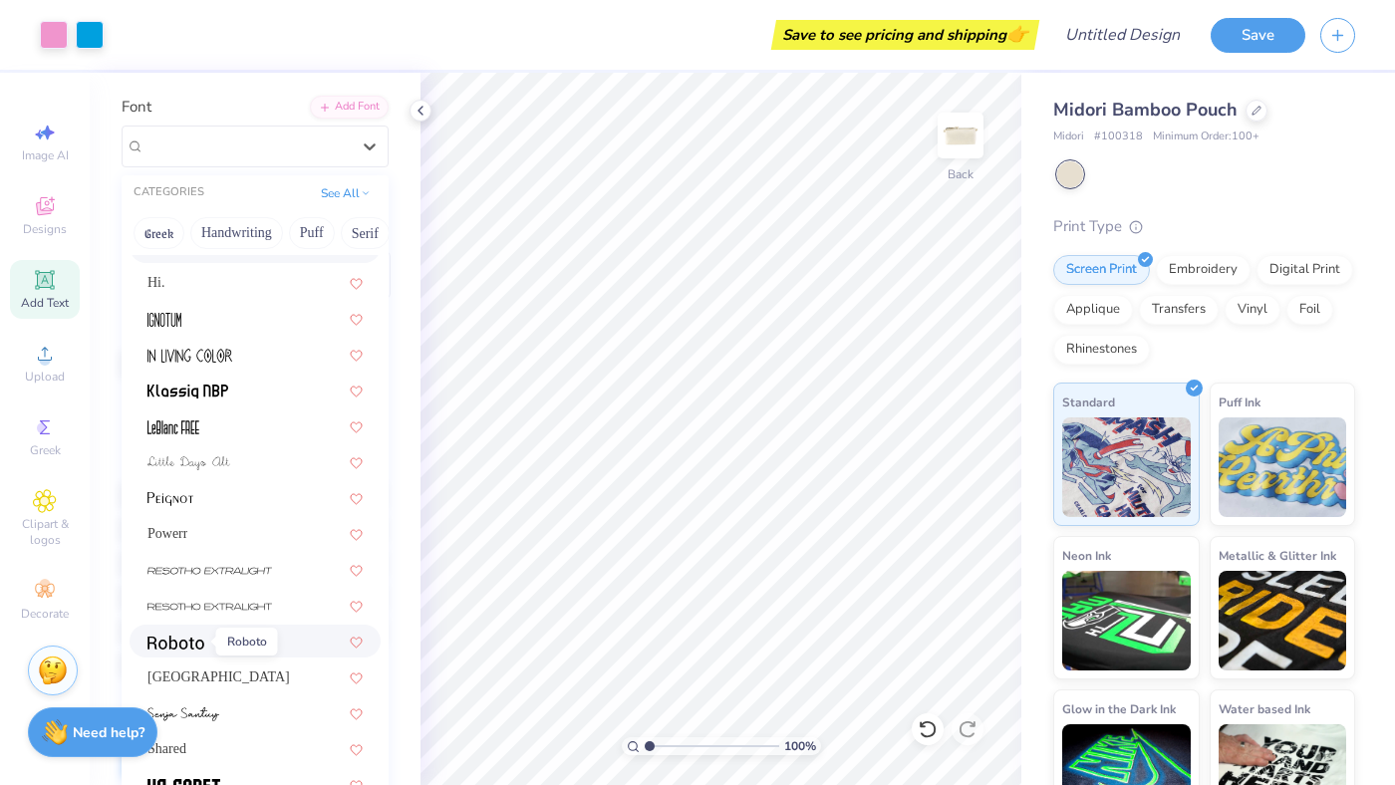
scroll to position [381, 0]
click at [187, 636] on img at bounding box center [175, 642] width 57 height 14
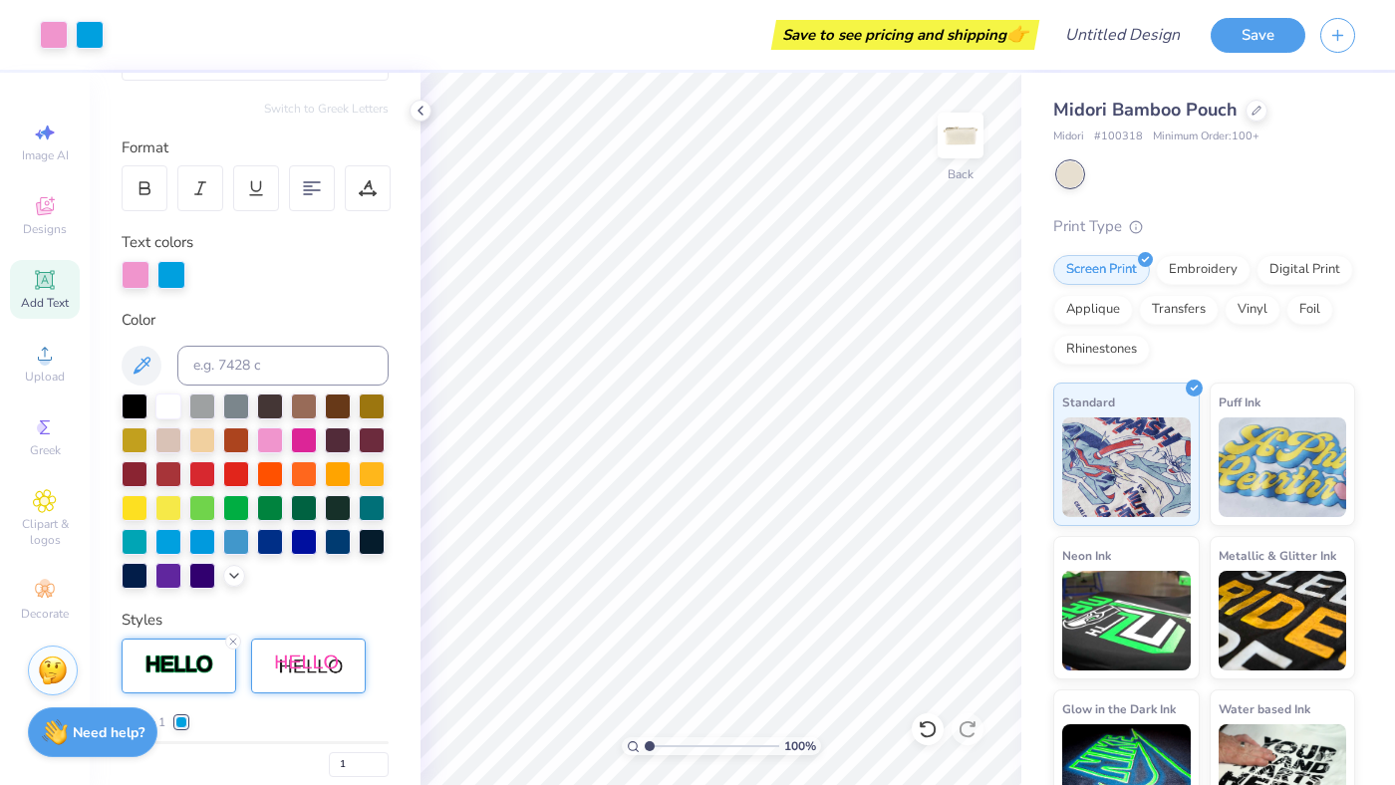
scroll to position [0, 0]
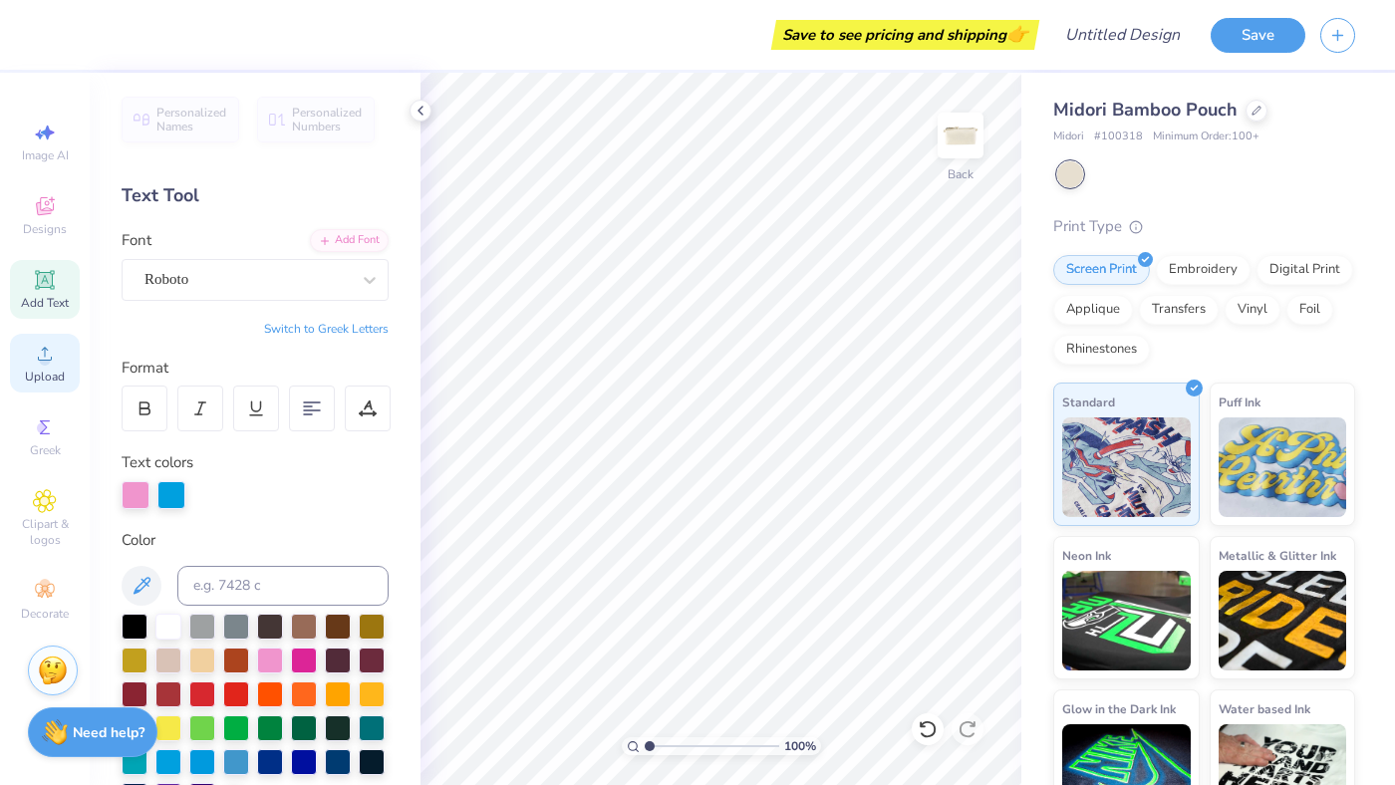
click at [49, 378] on span "Upload" at bounding box center [45, 377] width 40 height 16
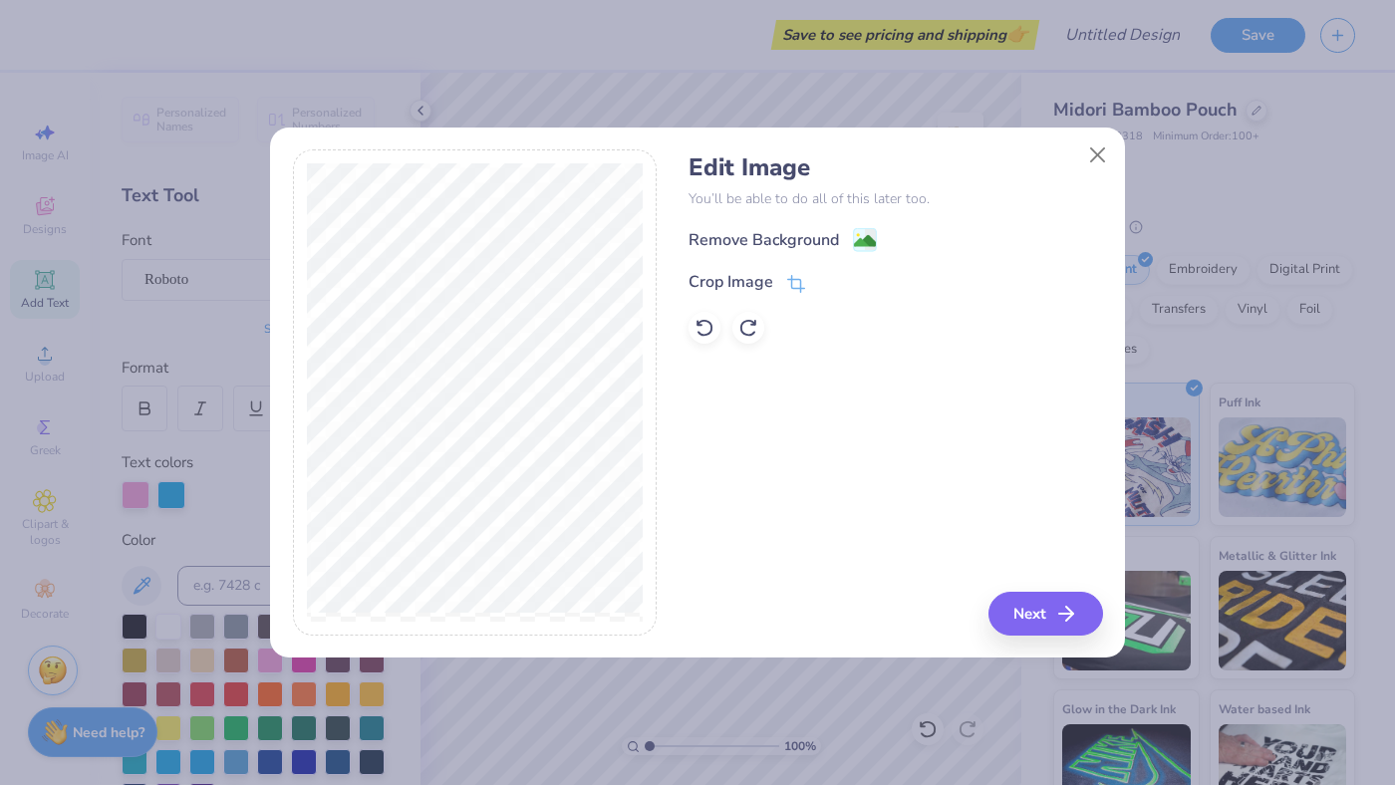
click at [861, 239] on image at bounding box center [865, 241] width 22 height 22
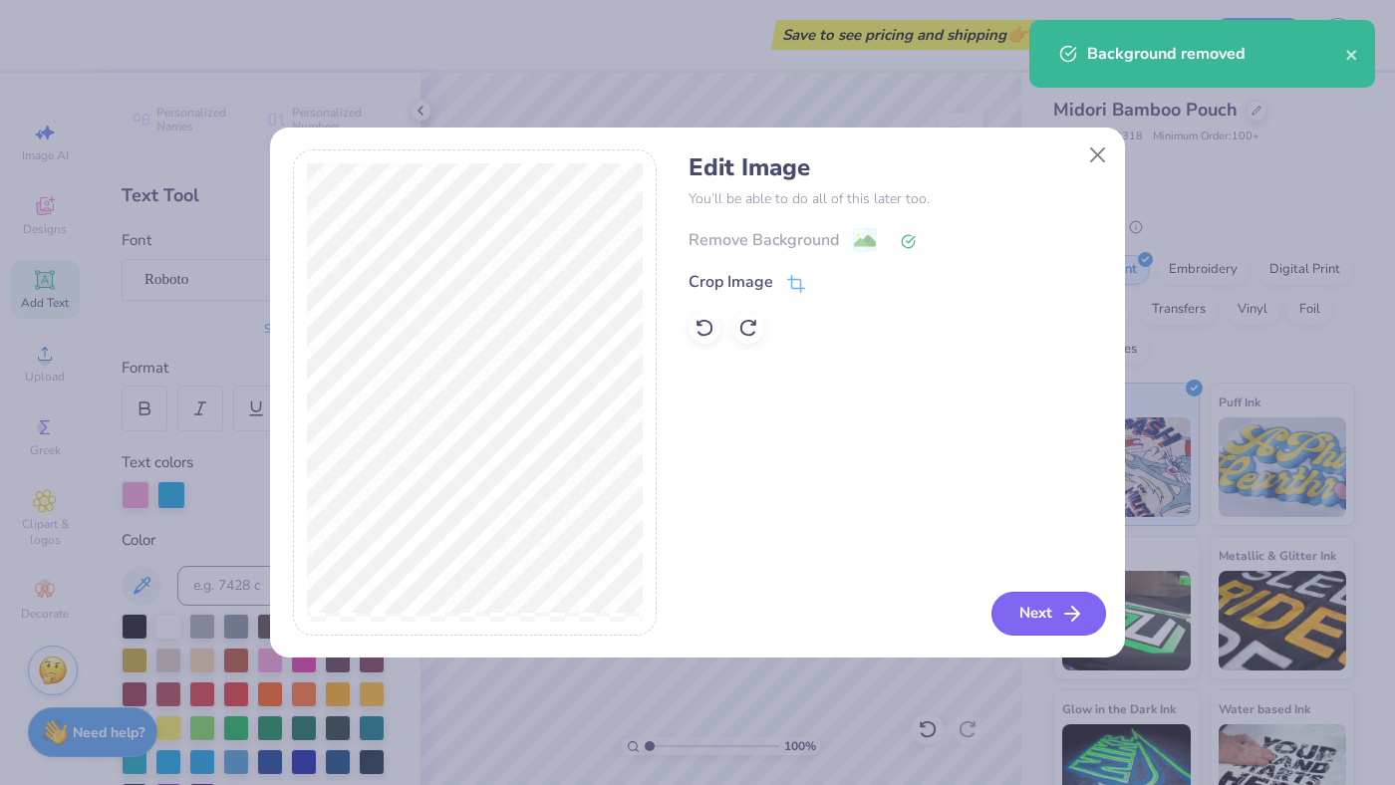
click at [1019, 619] on button "Next" at bounding box center [1048, 614] width 115 height 44
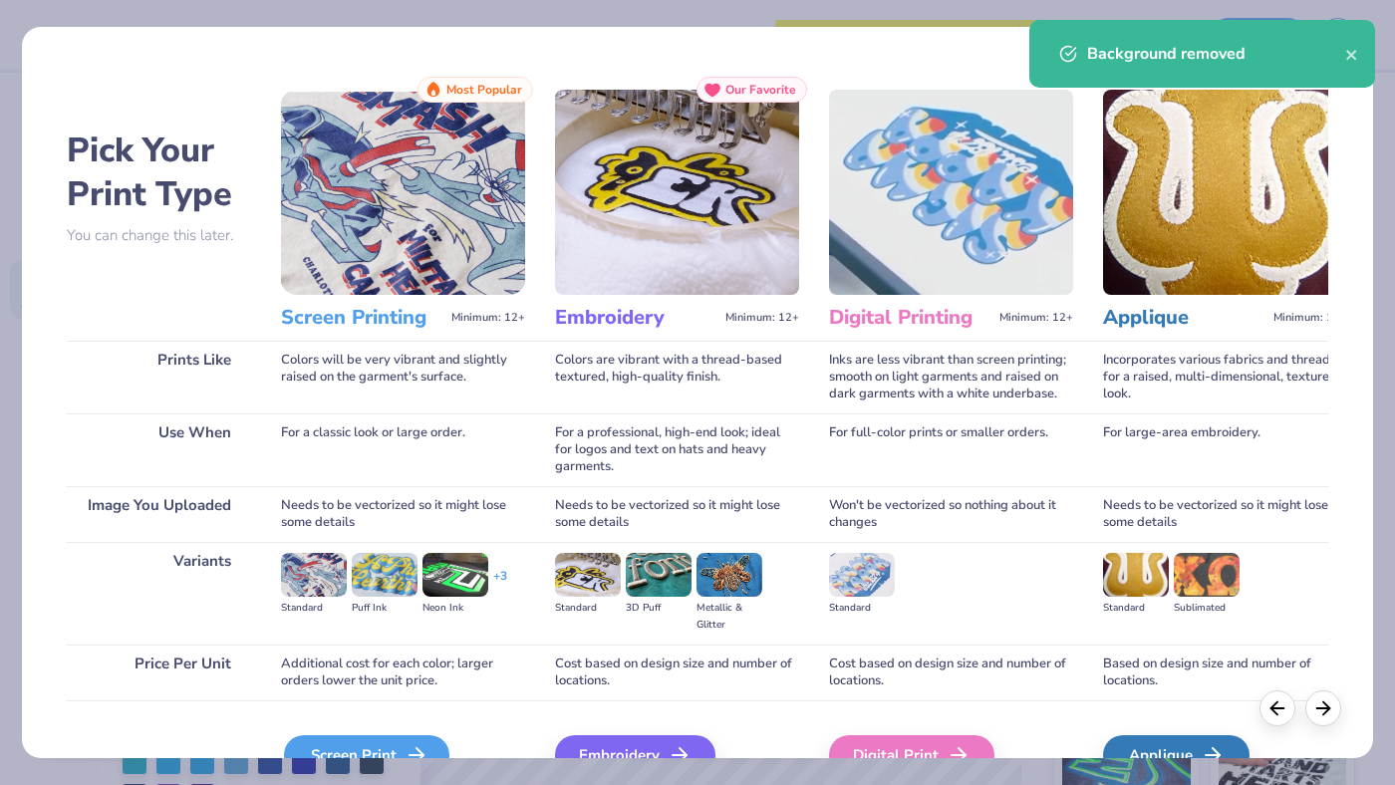
click at [306, 747] on div "Screen Print" at bounding box center [366, 755] width 165 height 40
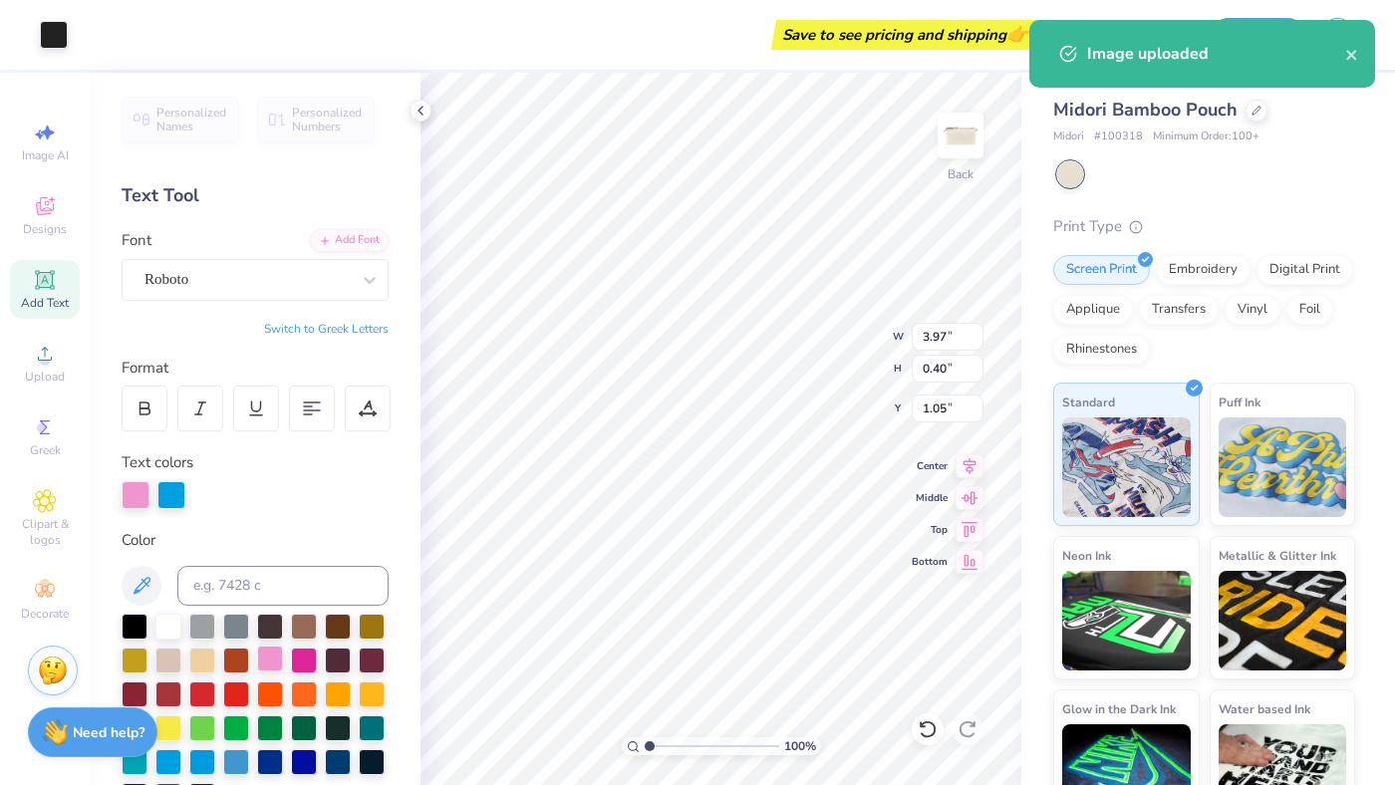
click at [273, 666] on div at bounding box center [270, 659] width 26 height 26
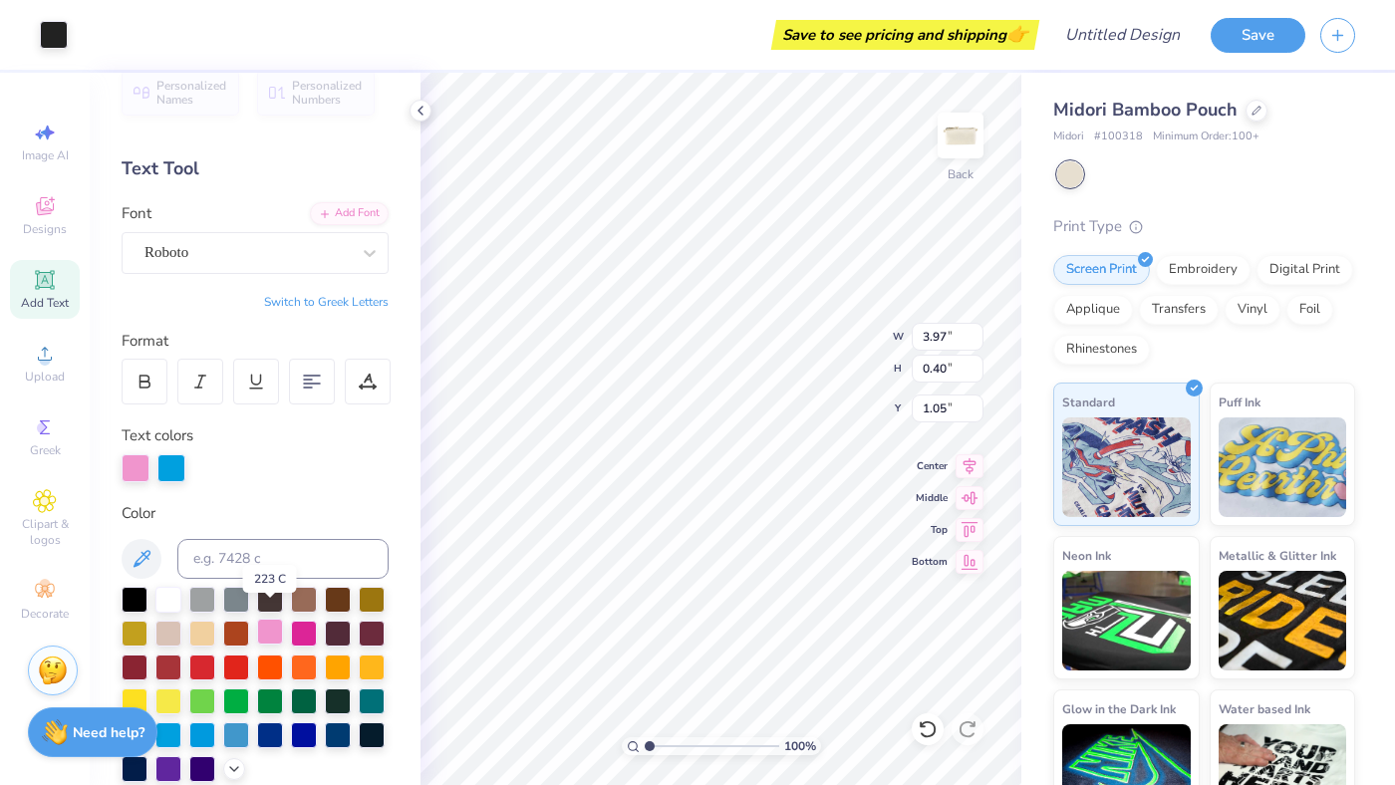
scroll to position [42, 0]
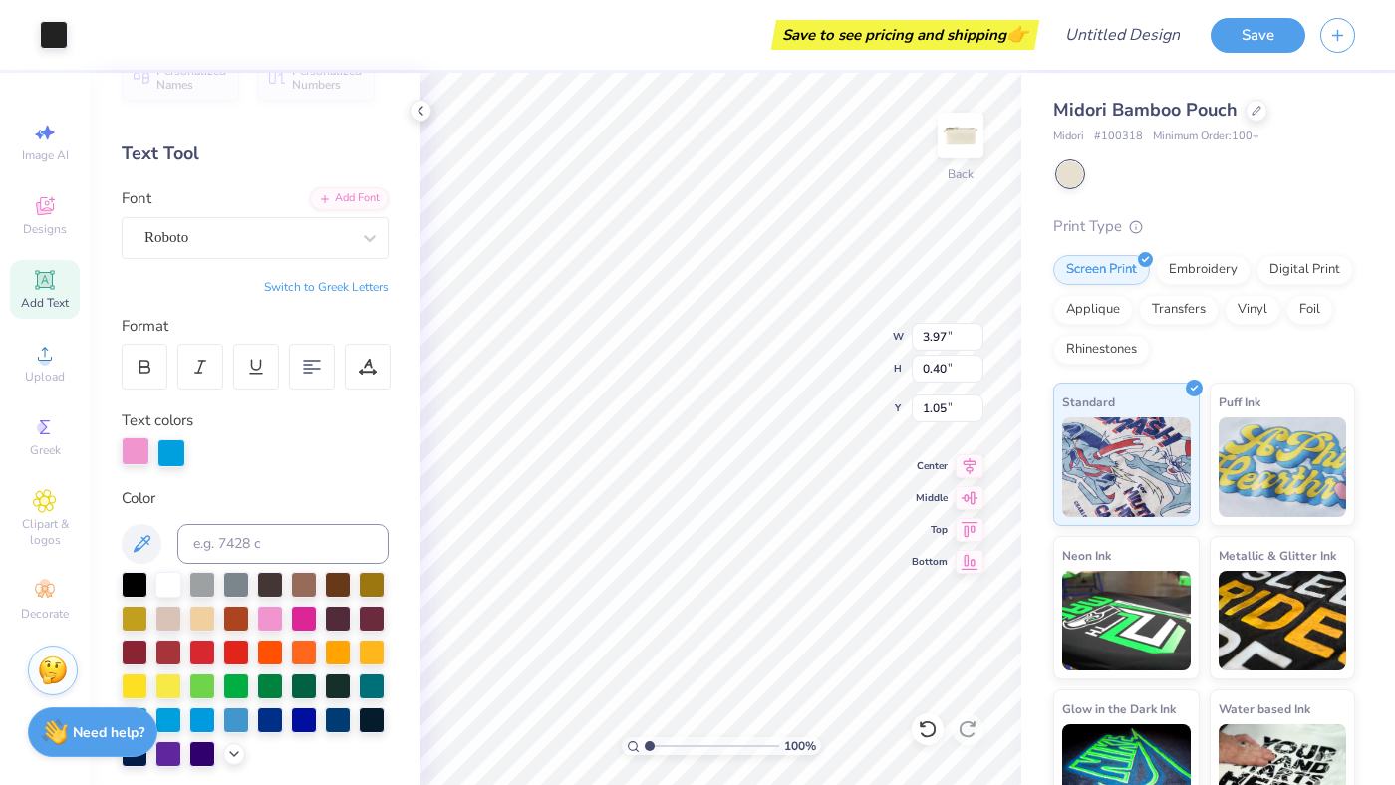
click at [136, 449] on div at bounding box center [136, 451] width 28 height 28
click at [136, 449] on div at bounding box center [136, 453] width 28 height 28
click at [145, 445] on div at bounding box center [136, 451] width 28 height 28
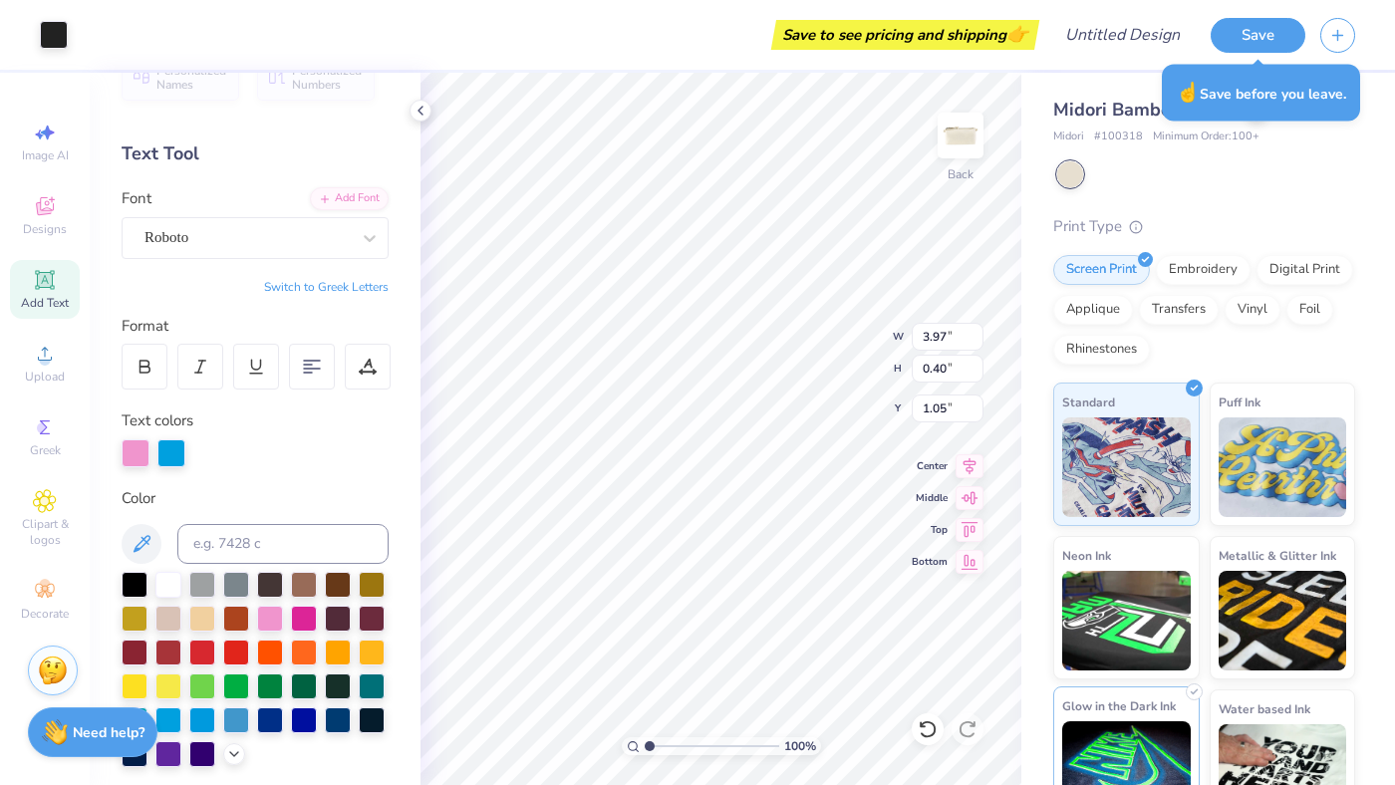
click at [1078, 690] on div "Glow in the Dark Ink" at bounding box center [1126, 758] width 146 height 143
